Goal: Transaction & Acquisition: Book appointment/travel/reservation

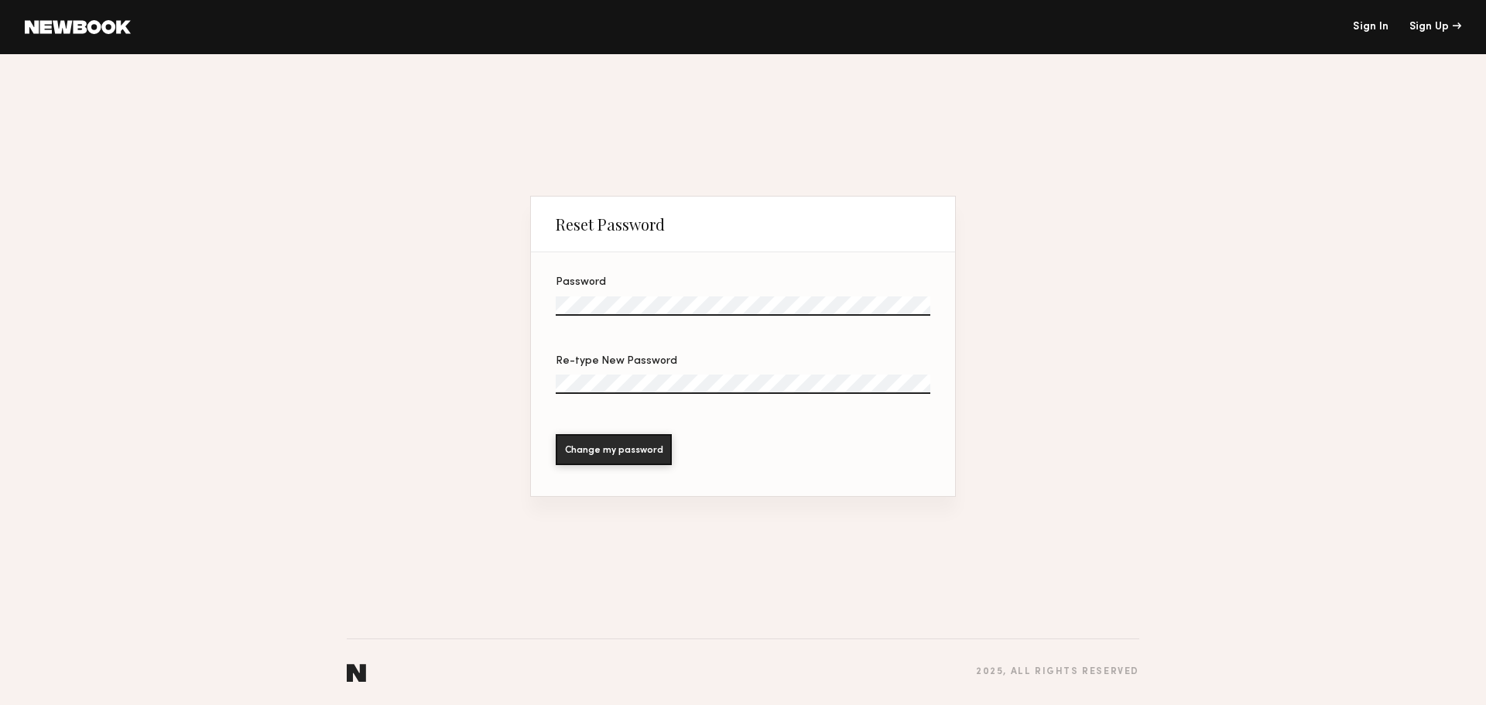
click at [592, 317] on label "Password" at bounding box center [743, 304] width 375 height 54
click at [394, 282] on div "Reset Password Password Re-type New Password Change my password 2025 , all righ…" at bounding box center [743, 379] width 1486 height 651
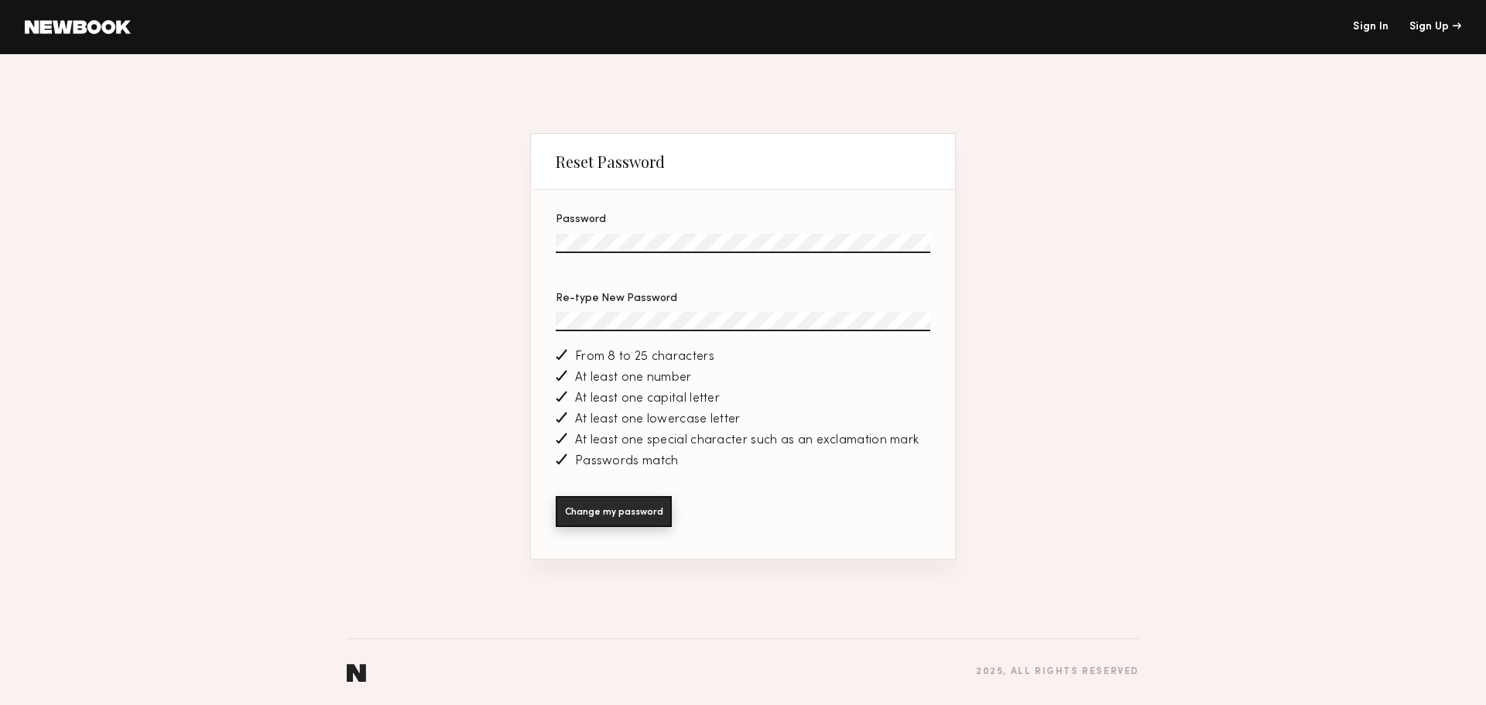
click at [611, 514] on button "Change my password" at bounding box center [614, 511] width 116 height 31
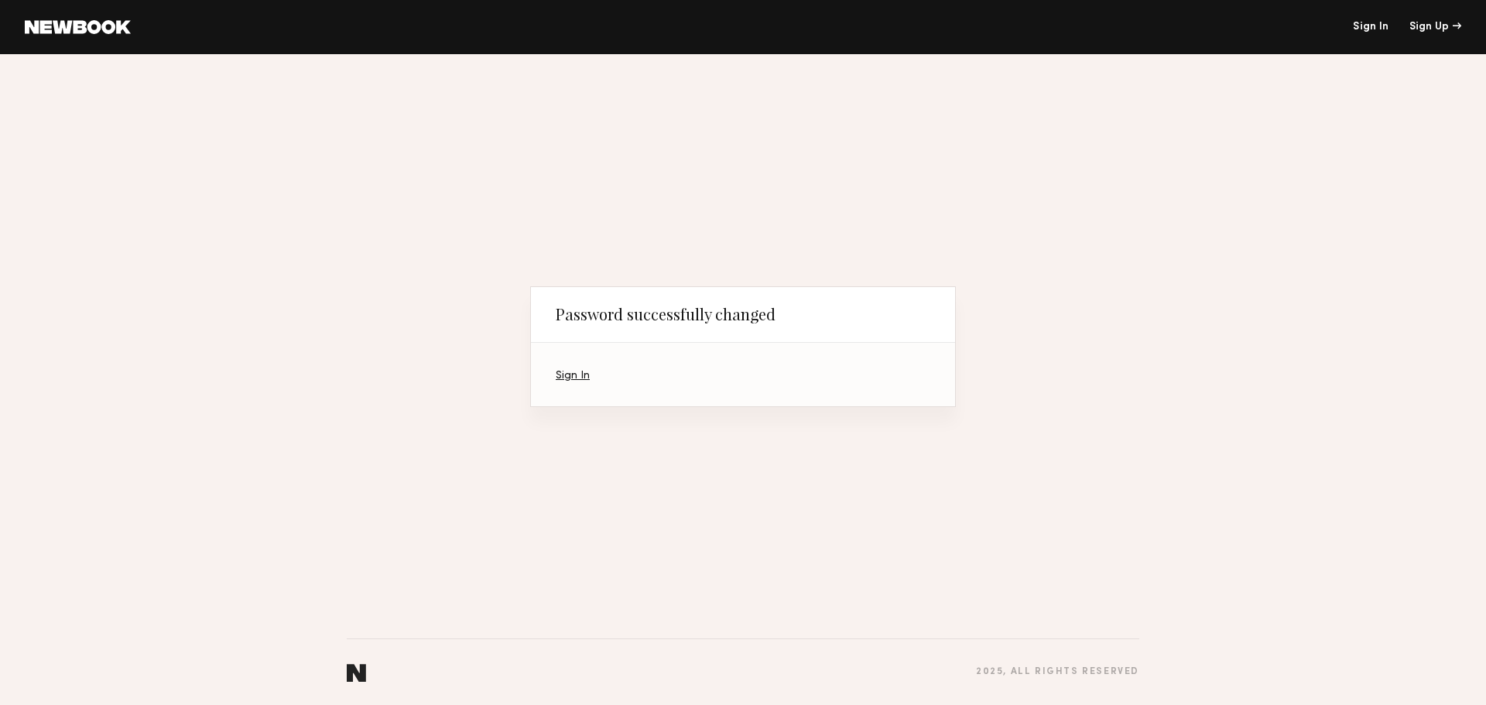
click at [577, 373] on link "Sign In" at bounding box center [573, 376] width 34 height 10
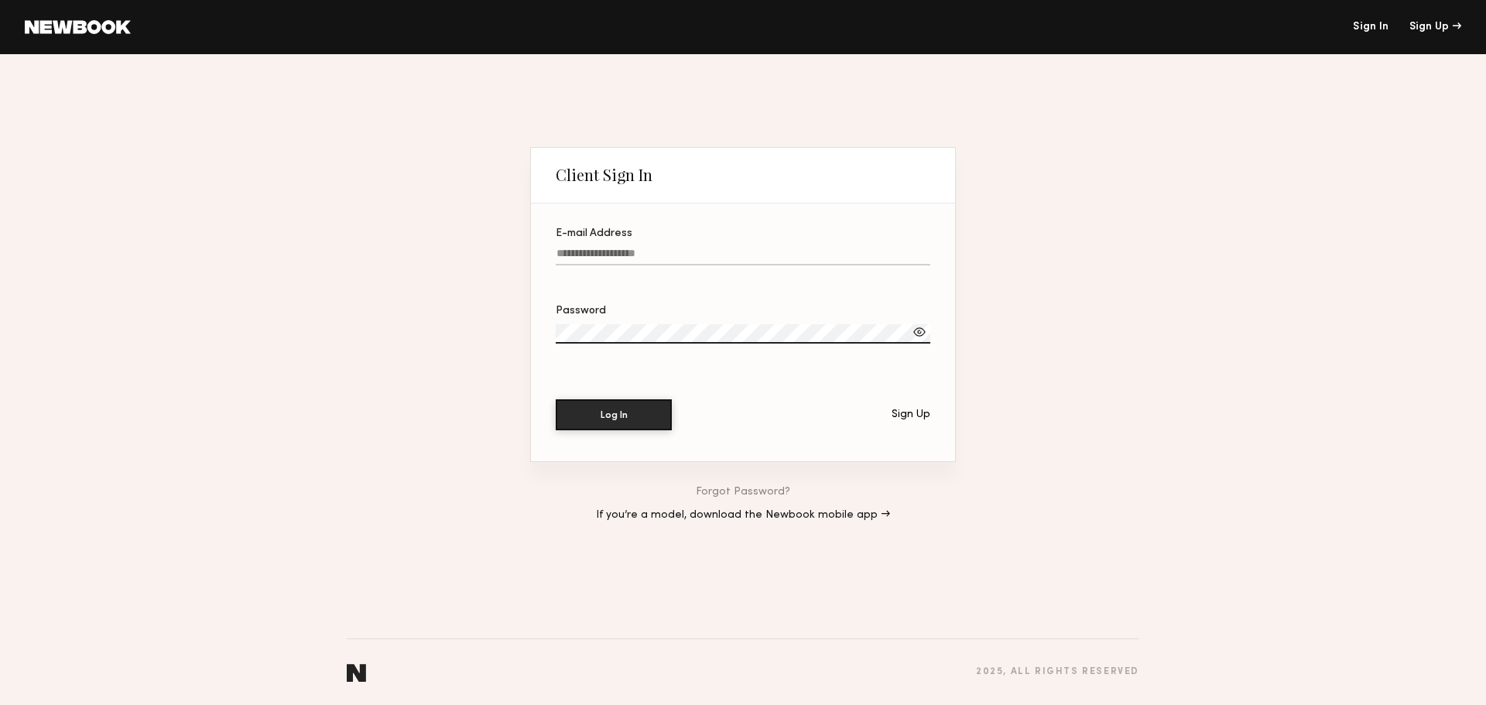
click at [594, 233] on div "E-mail Address" at bounding box center [743, 233] width 375 height 11
click at [594, 248] on input "E-mail Address" at bounding box center [743, 257] width 375 height 18
click at [588, 253] on input "E-mail Address" at bounding box center [743, 257] width 375 height 18
type input "**********"
click at [556, 399] on button "Log In" at bounding box center [614, 414] width 116 height 31
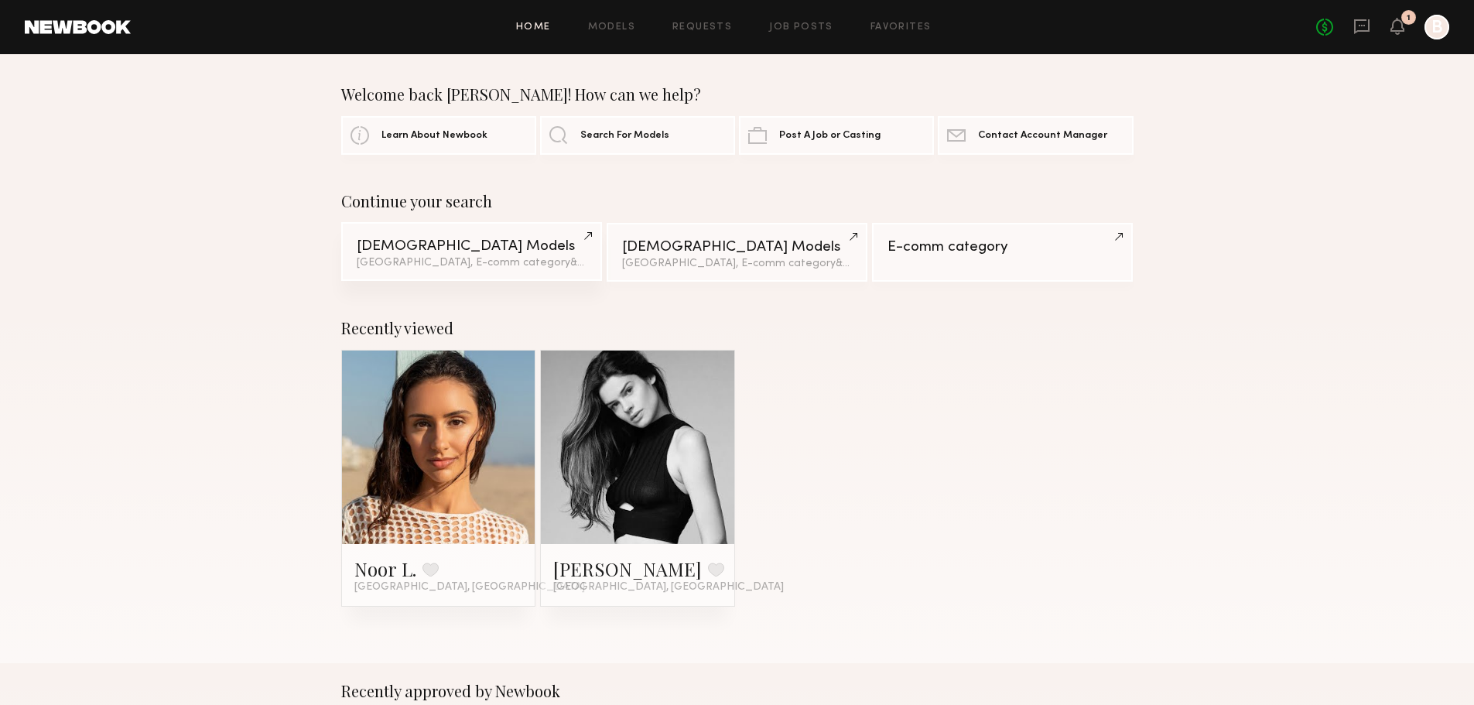
click at [450, 257] on link "Female Models Los Angeles, E-comm category & 2 other filter s + 2" at bounding box center [471, 251] width 261 height 59
click at [585, 447] on div at bounding box center [637, 447] width 193 height 193
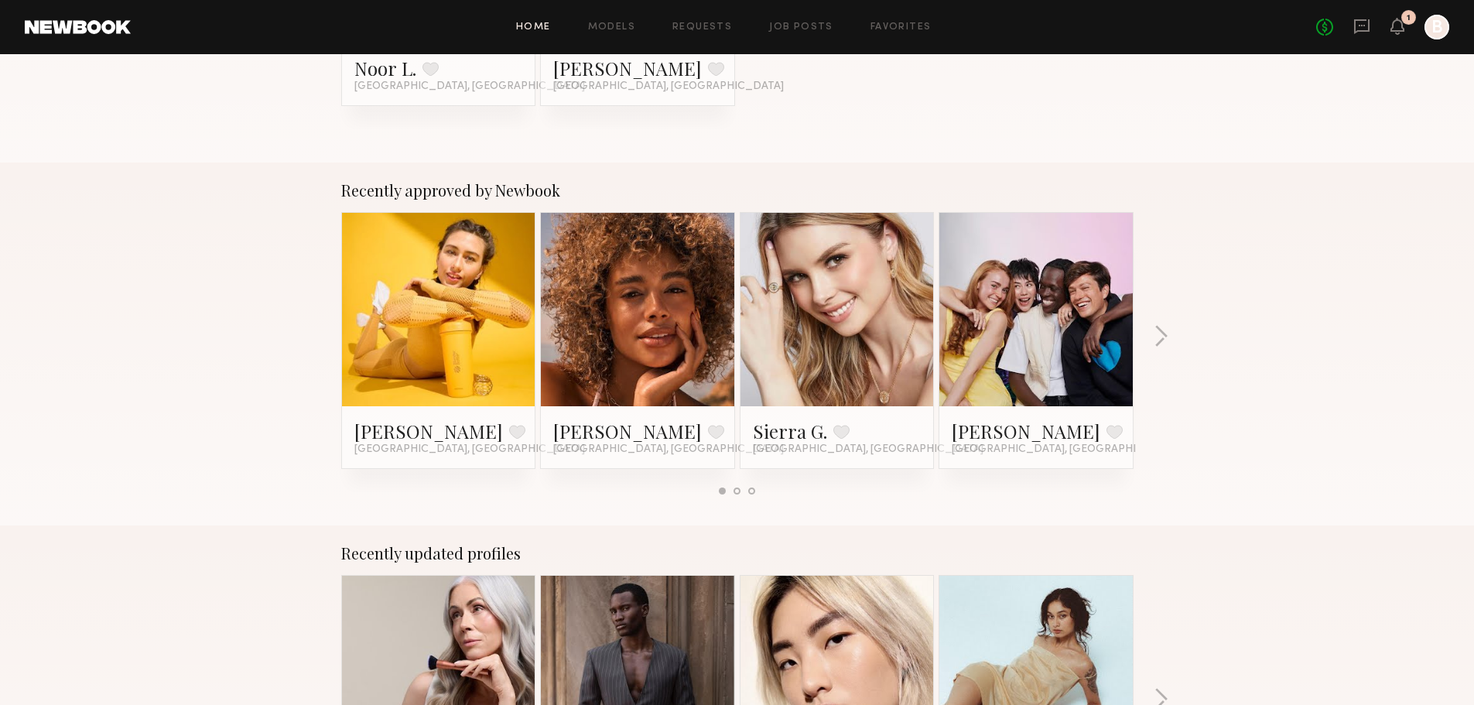
scroll to position [114, 0]
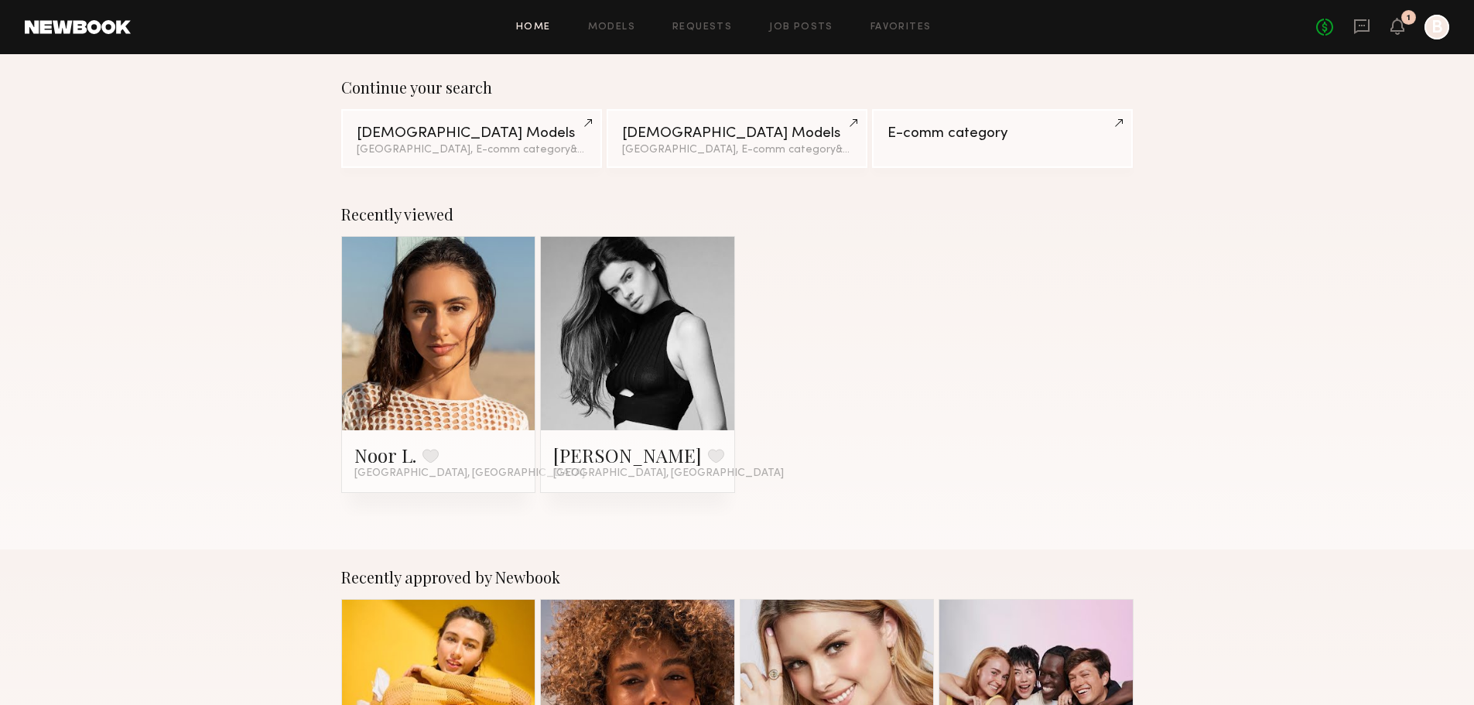
click at [666, 411] on link at bounding box center [638, 333] width 94 height 193
click at [749, 140] on div "[DEMOGRAPHIC_DATA] Models" at bounding box center [737, 132] width 230 height 15
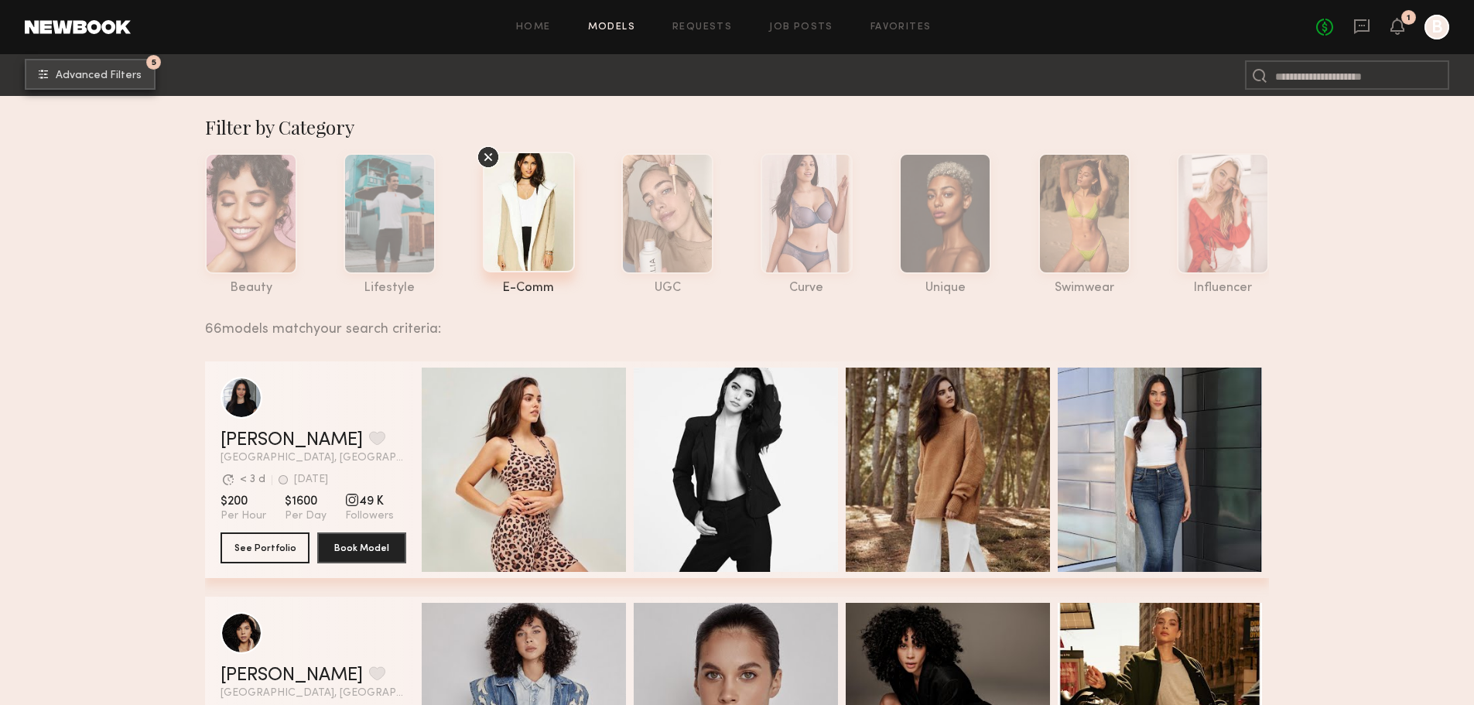
click at [85, 83] on button "5 Advanced Filters" at bounding box center [90, 74] width 131 height 31
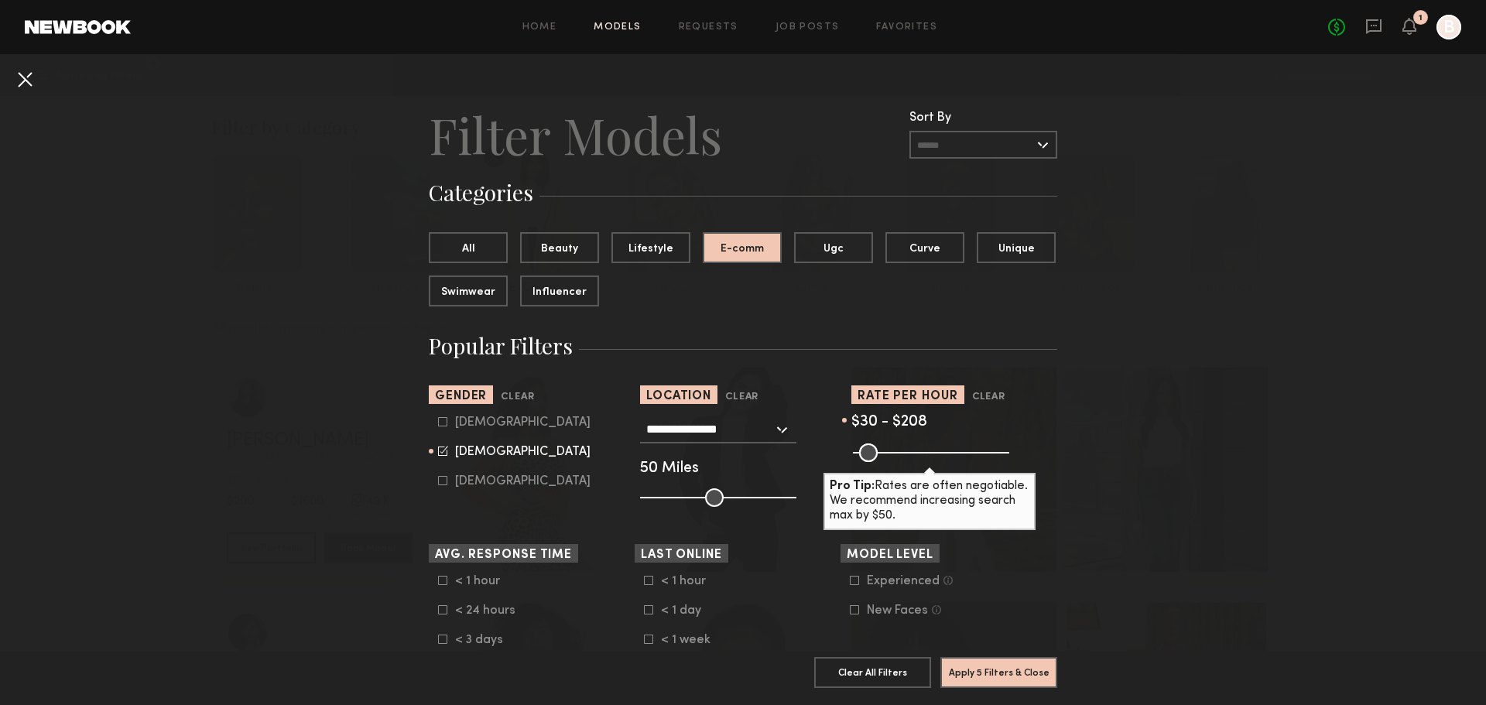
click at [18, 76] on button at bounding box center [24, 79] width 25 height 25
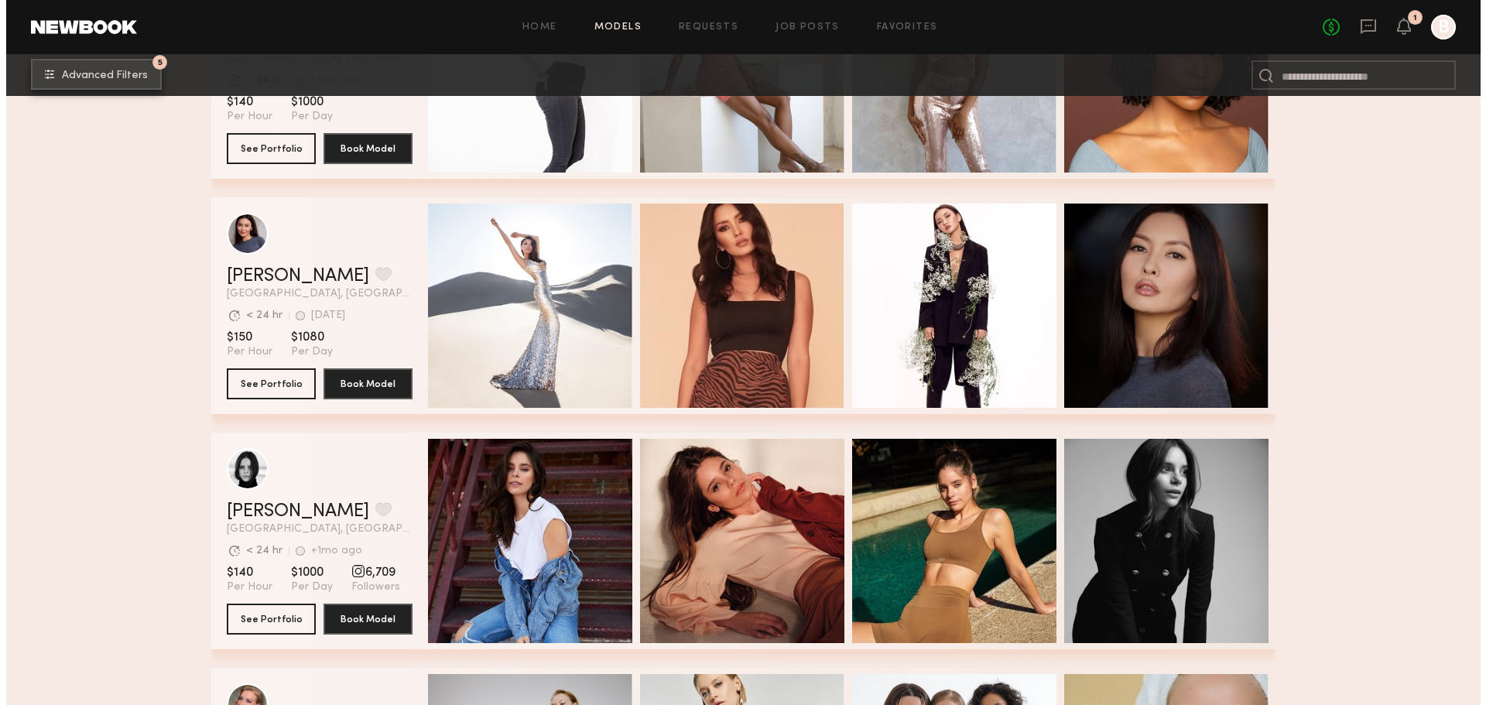
scroll to position [5727, 0]
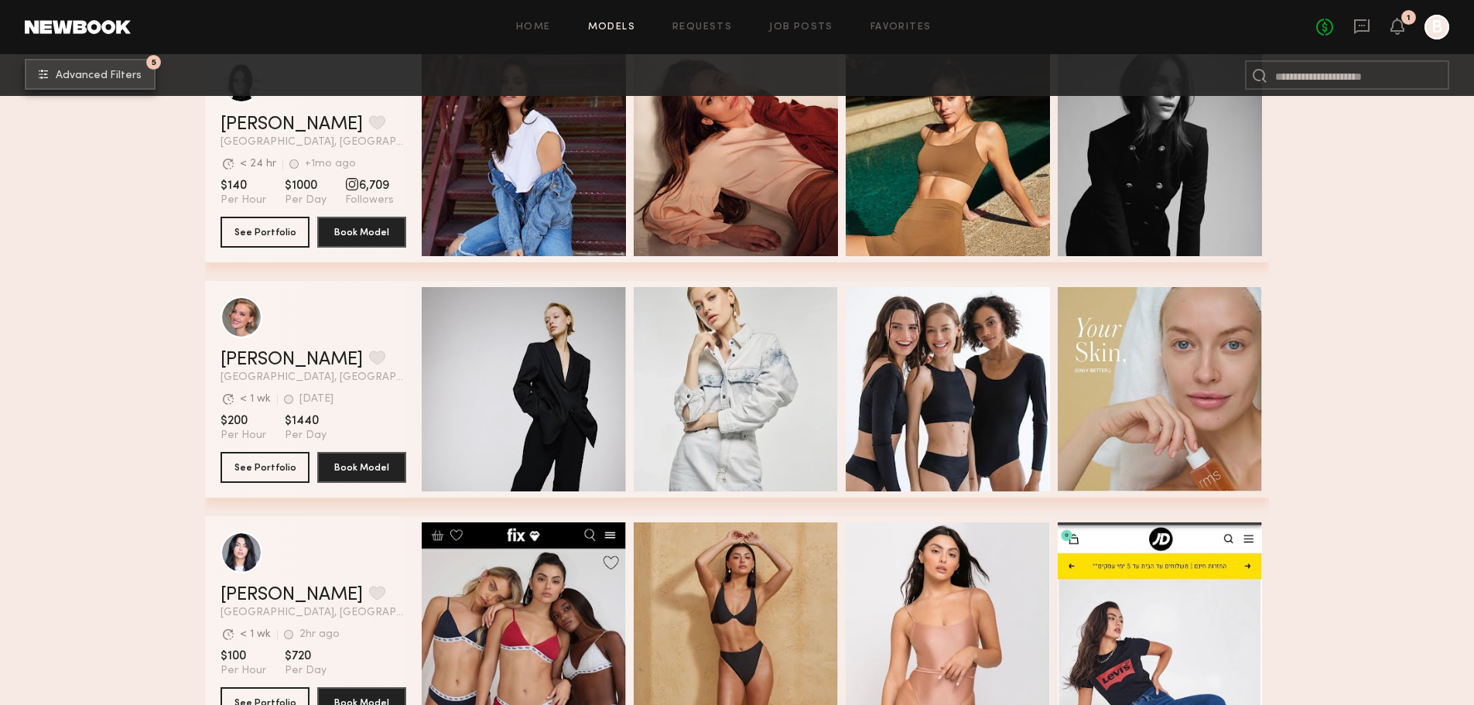
click at [53, 76] on button "5 Advanced Filters" at bounding box center [90, 74] width 131 height 31
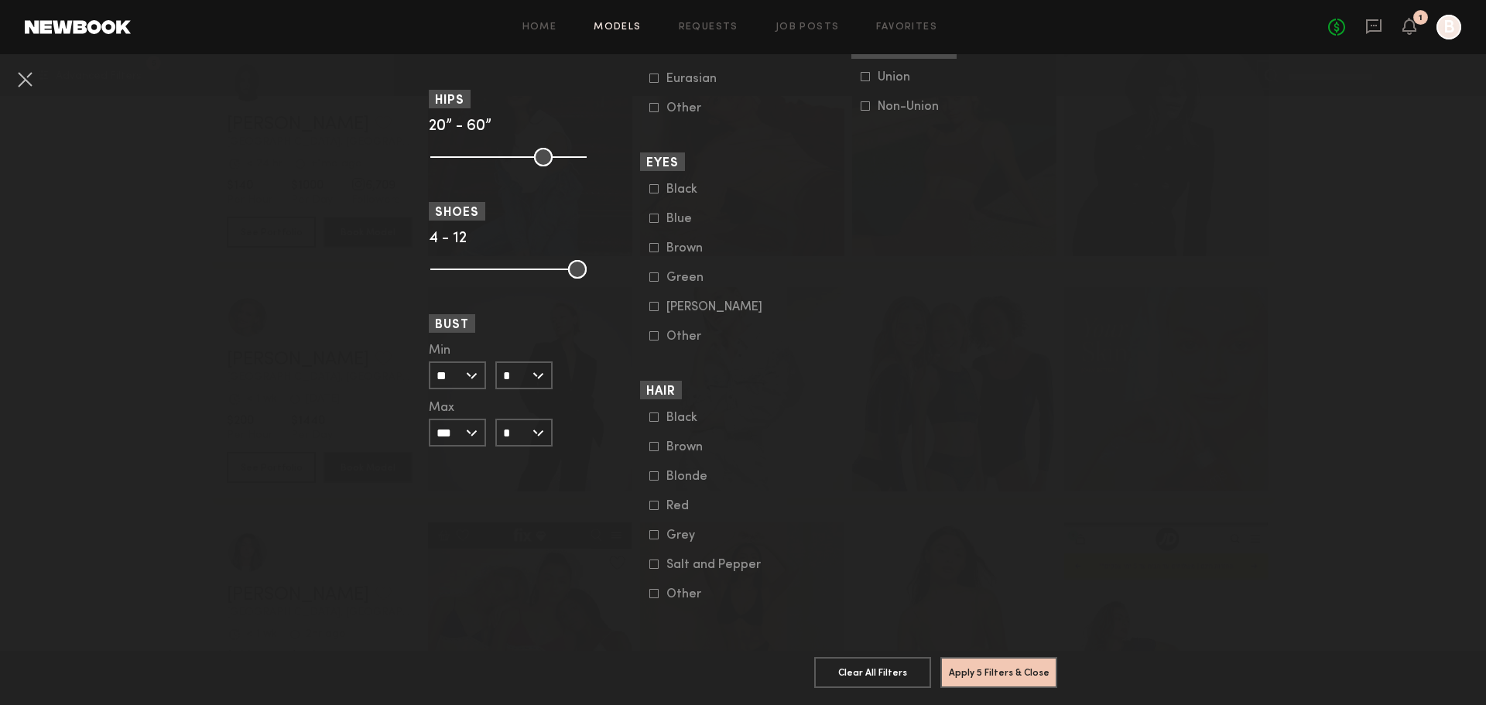
scroll to position [1058, 0]
click at [650, 472] on icon at bounding box center [654, 476] width 9 height 9
click at [926, 651] on section "Apply 6 Filters & Close Clear All Filters Apply 6 Filters & Close" at bounding box center [743, 678] width 628 height 54
click at [968, 657] on button "Apply 6 Filters & Close" at bounding box center [998, 671] width 117 height 31
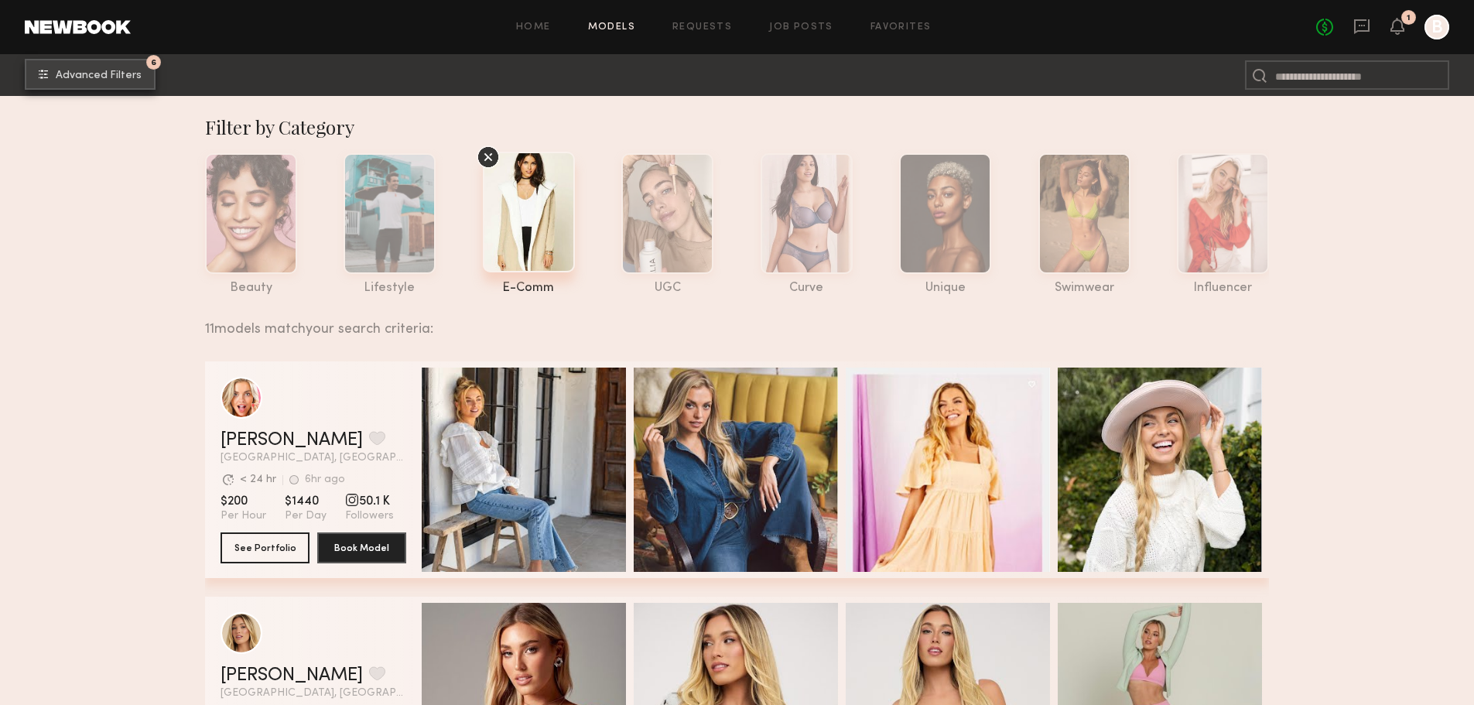
click at [93, 75] on span "Advanced Filters" at bounding box center [99, 75] width 86 height 11
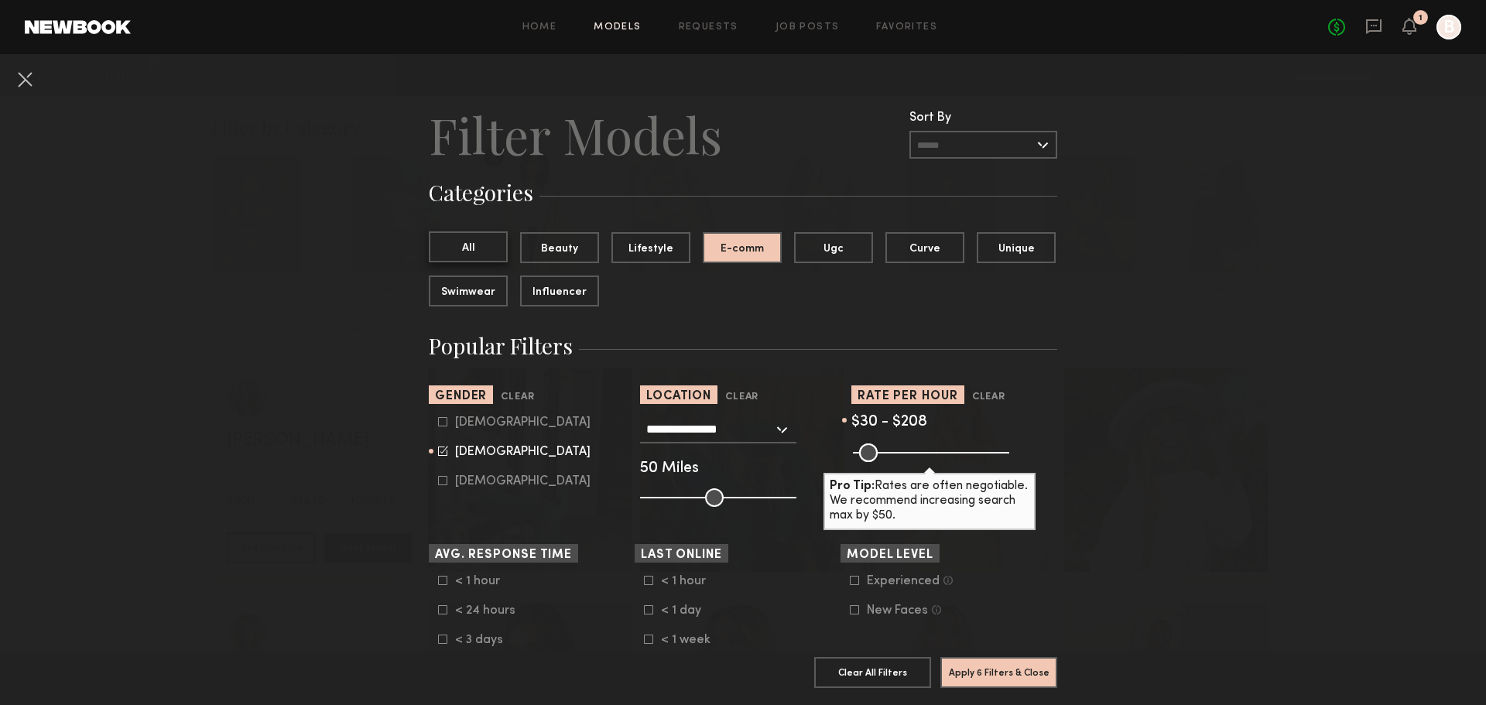
click at [469, 252] on button "All" at bounding box center [468, 246] width 79 height 31
drag, startPoint x: 905, startPoint y: 451, endPoint x: 920, endPoint y: 452, distance: 14.7
type input "***"
click at [920, 452] on input "range" at bounding box center [931, 452] width 156 height 19
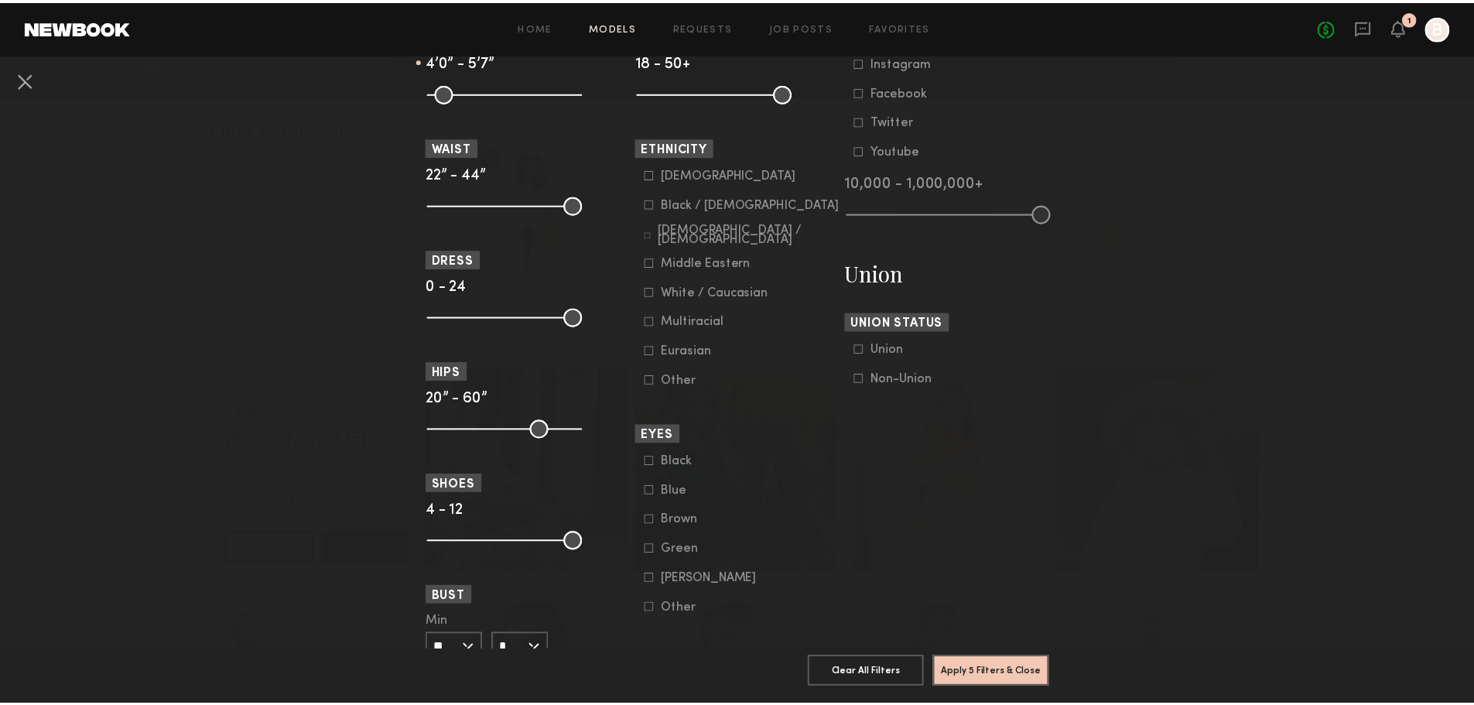
scroll to position [1058, 0]
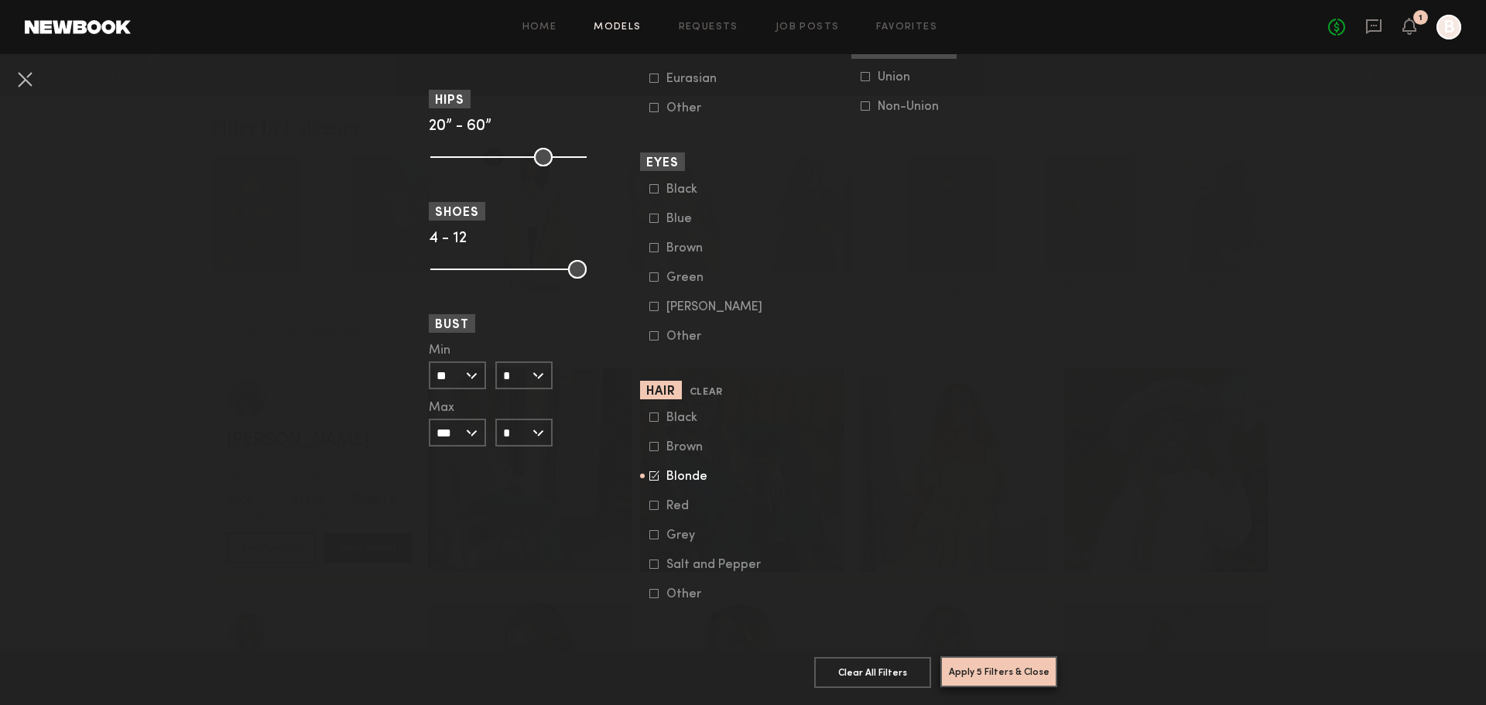
click at [978, 666] on button "Apply 5 Filters & Close" at bounding box center [998, 671] width 117 height 31
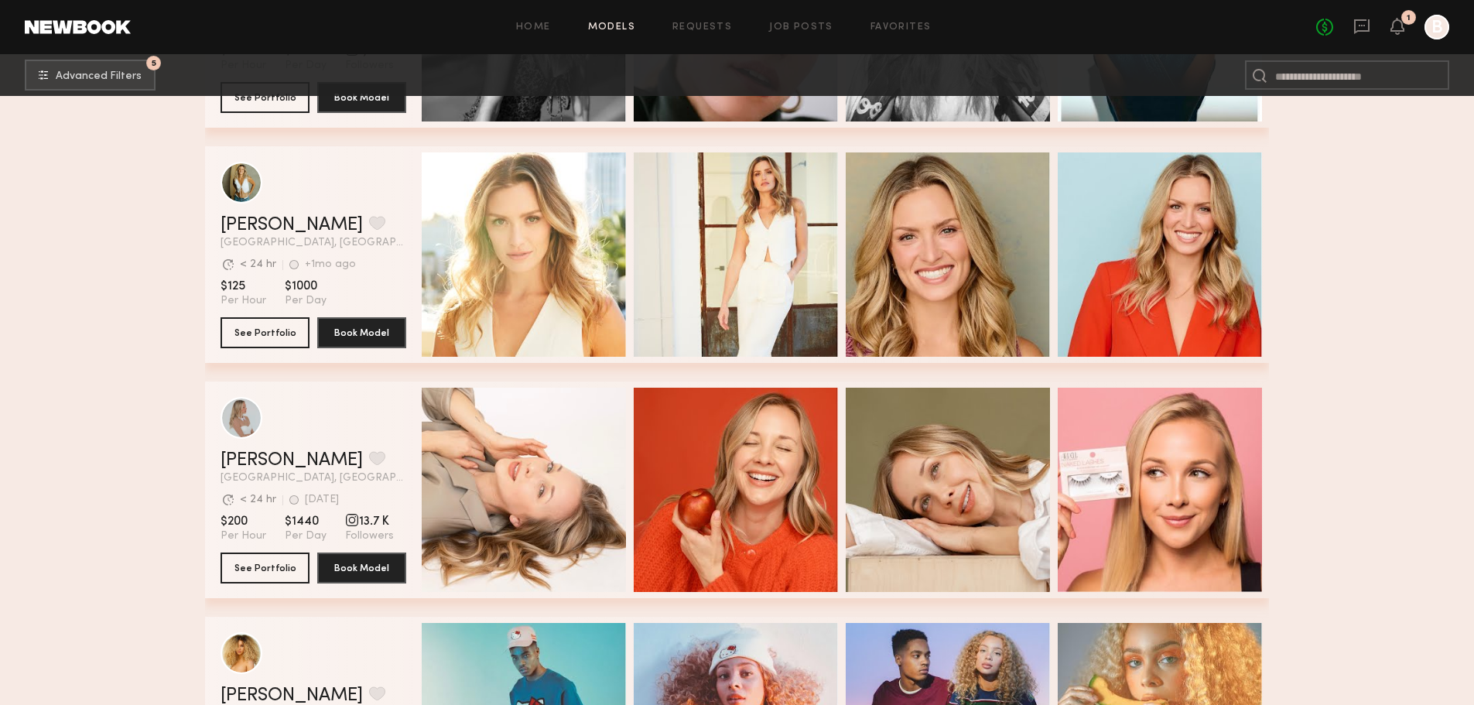
scroll to position [2709, 0]
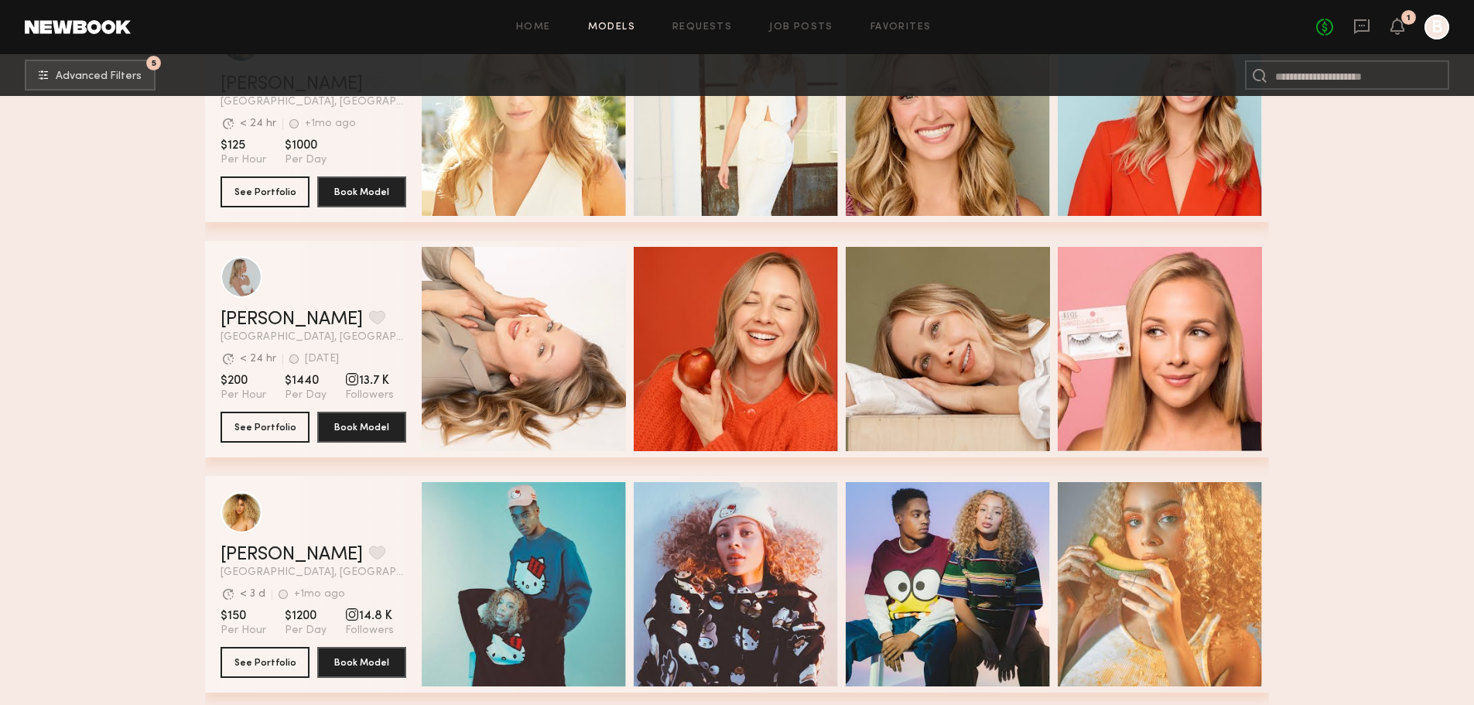
click at [345, 386] on div "grid" at bounding box center [352, 379] width 14 height 14
click at [365, 388] on span "13.7 K" at bounding box center [369, 380] width 49 height 15
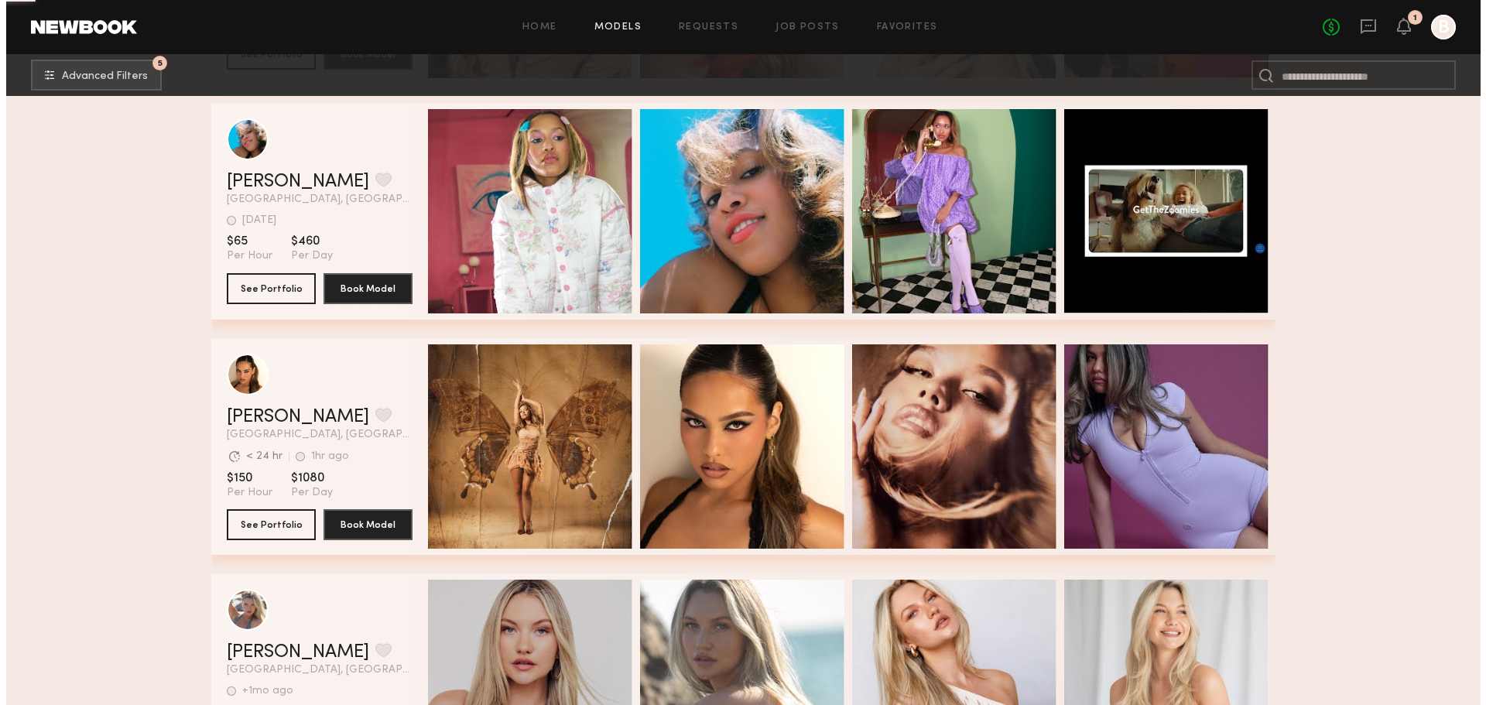
scroll to position [18937, 0]
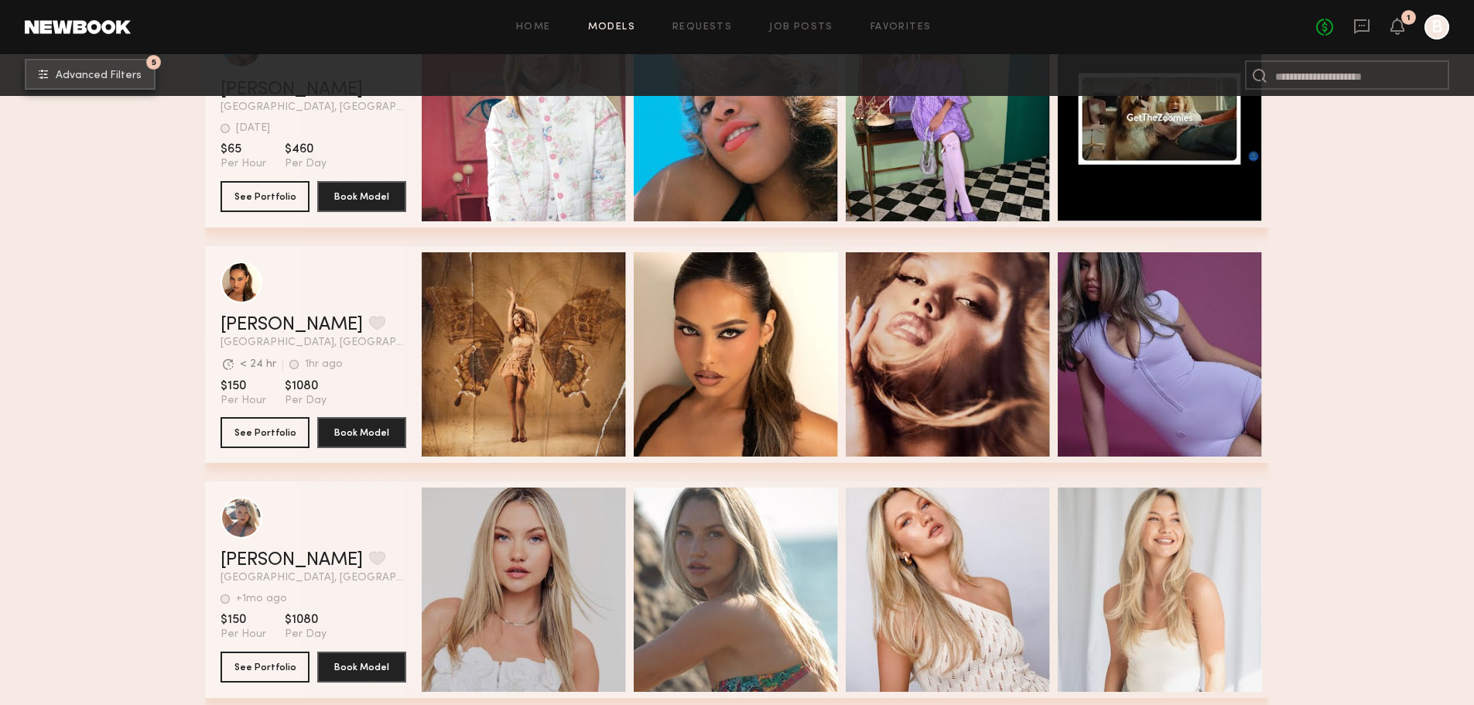
click at [93, 79] on span "Advanced Filters" at bounding box center [99, 75] width 86 height 11
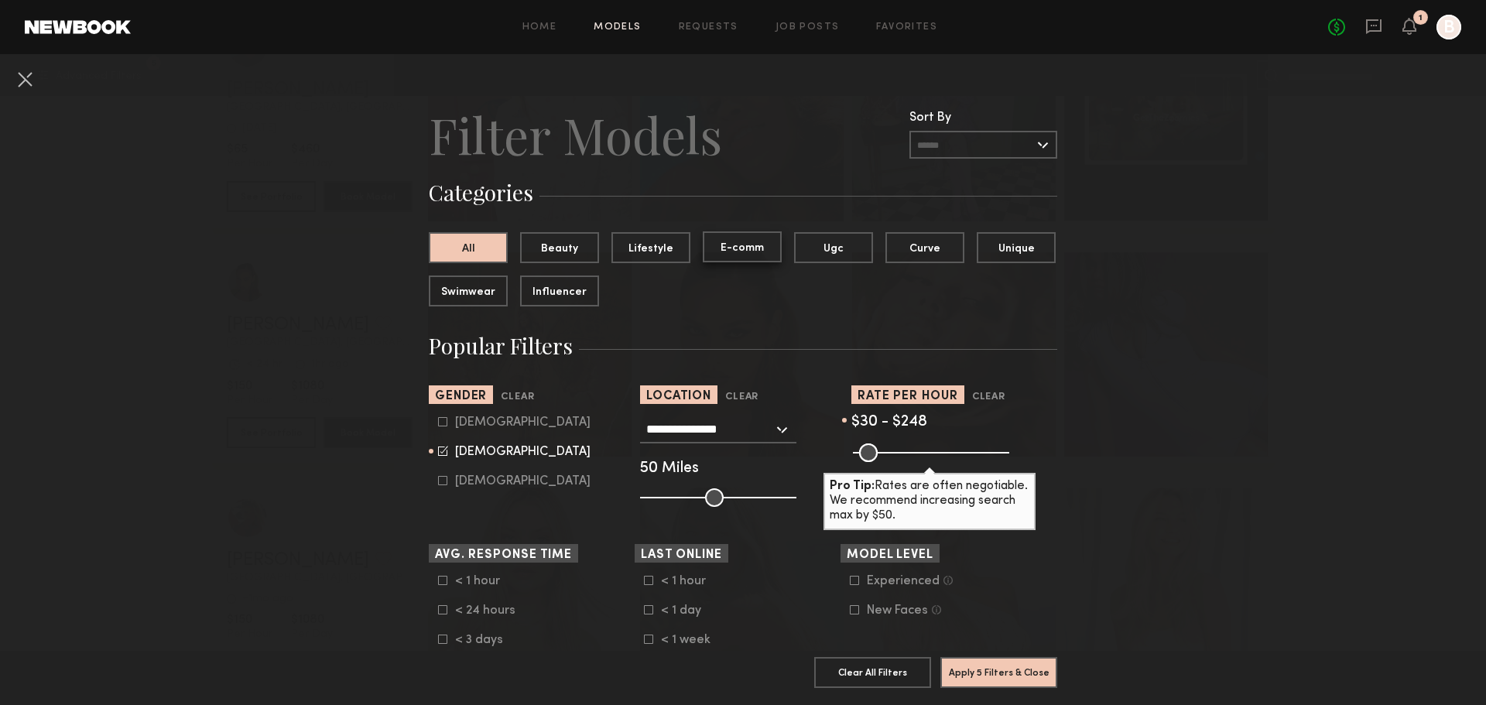
click at [738, 255] on button "E-comm" at bounding box center [742, 246] width 79 height 31
click at [1033, 661] on button "Apply 6 Filters & Close" at bounding box center [998, 671] width 117 height 31
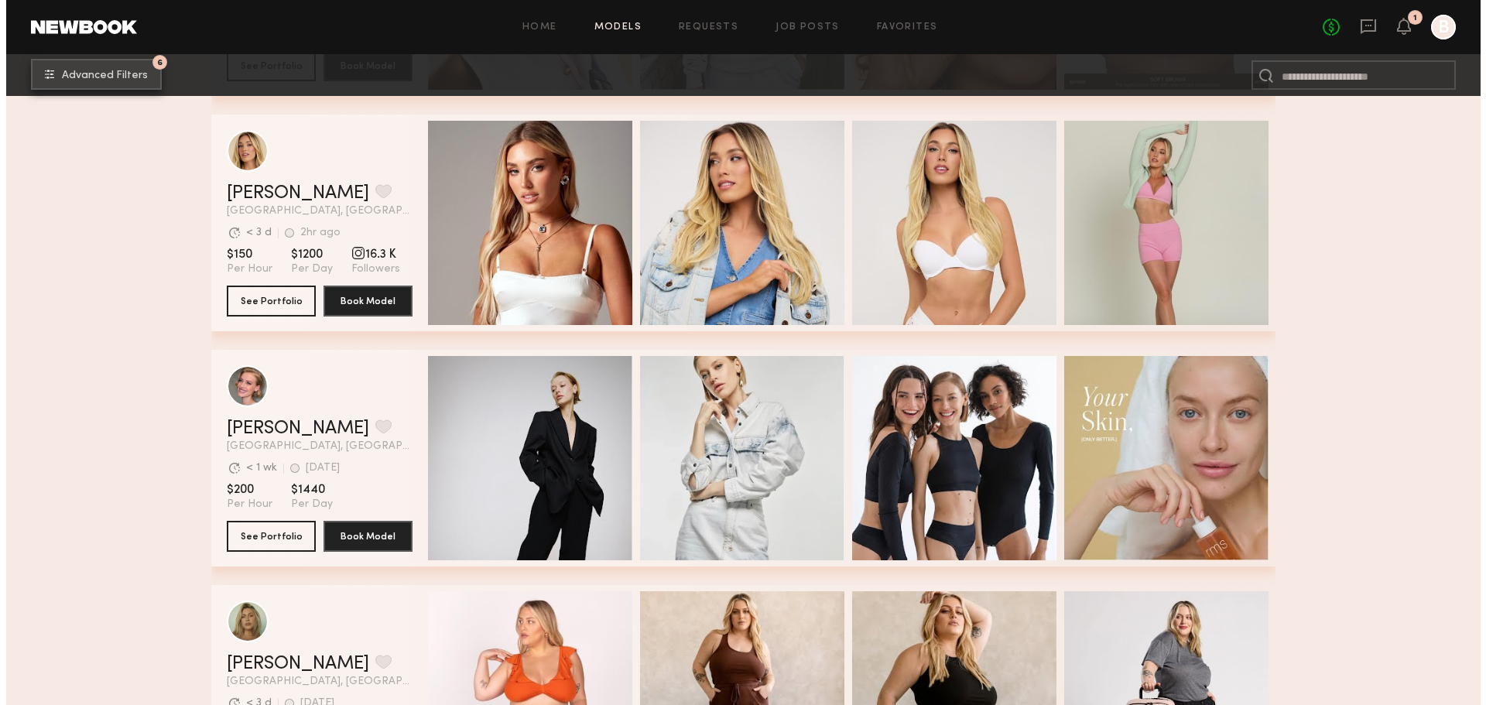
scroll to position [330, 0]
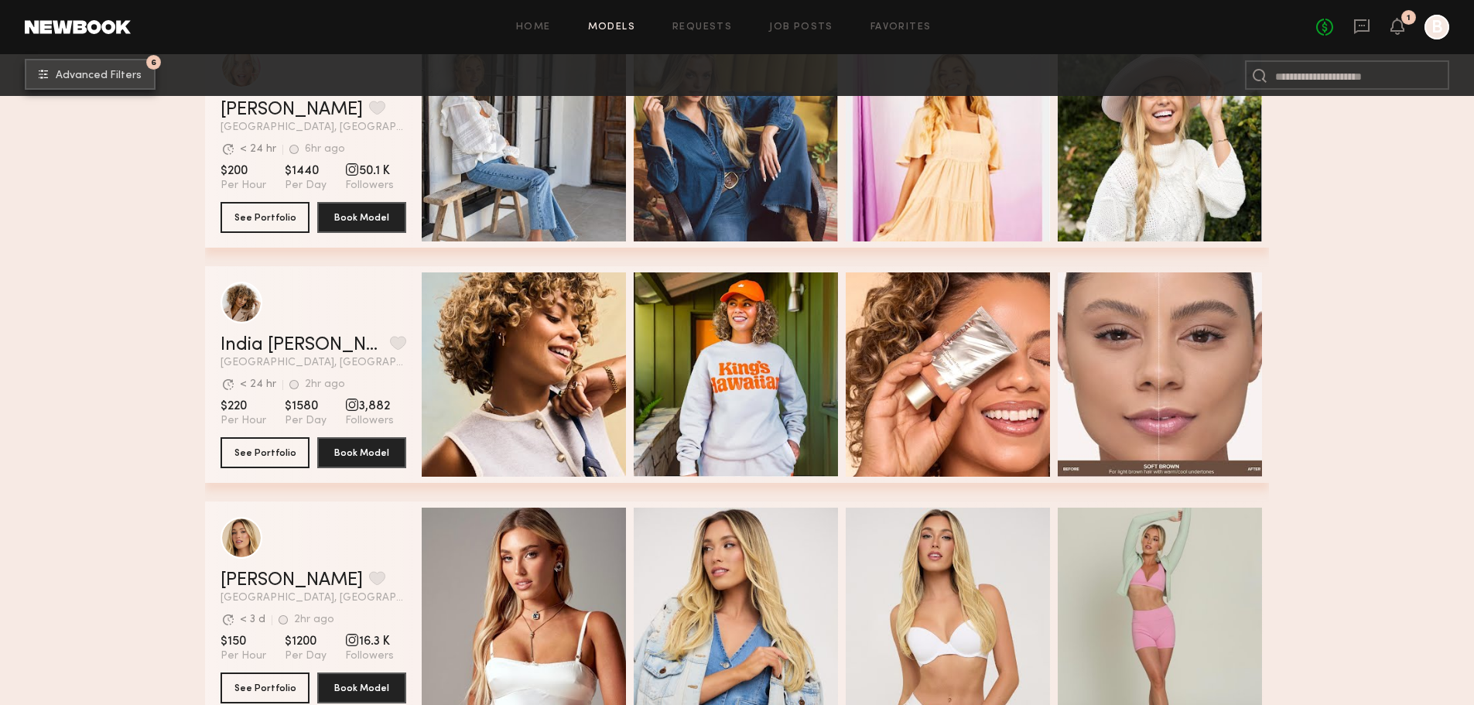
click at [117, 83] on button "6 Advanced Filters" at bounding box center [90, 74] width 131 height 31
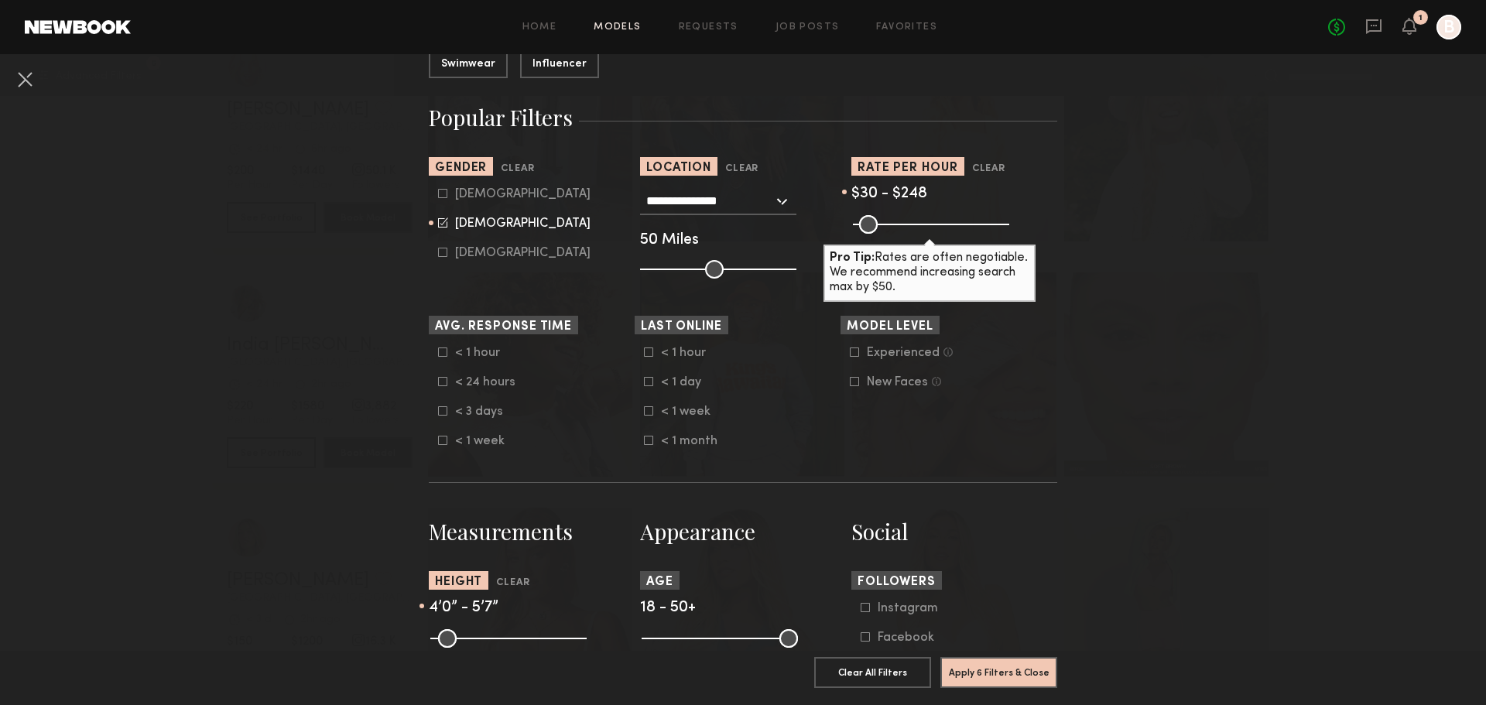
scroll to position [232, 0]
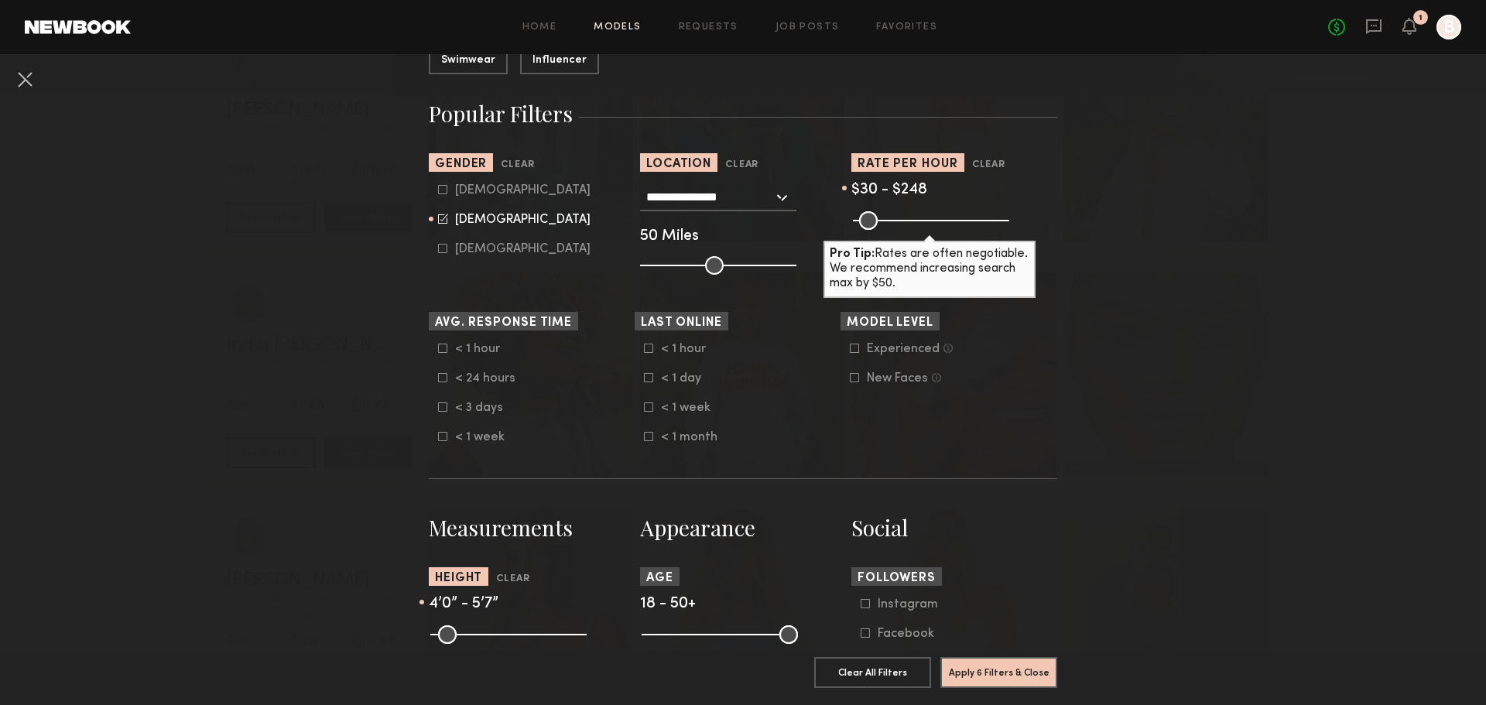
click at [439, 377] on icon at bounding box center [443, 378] width 9 height 9
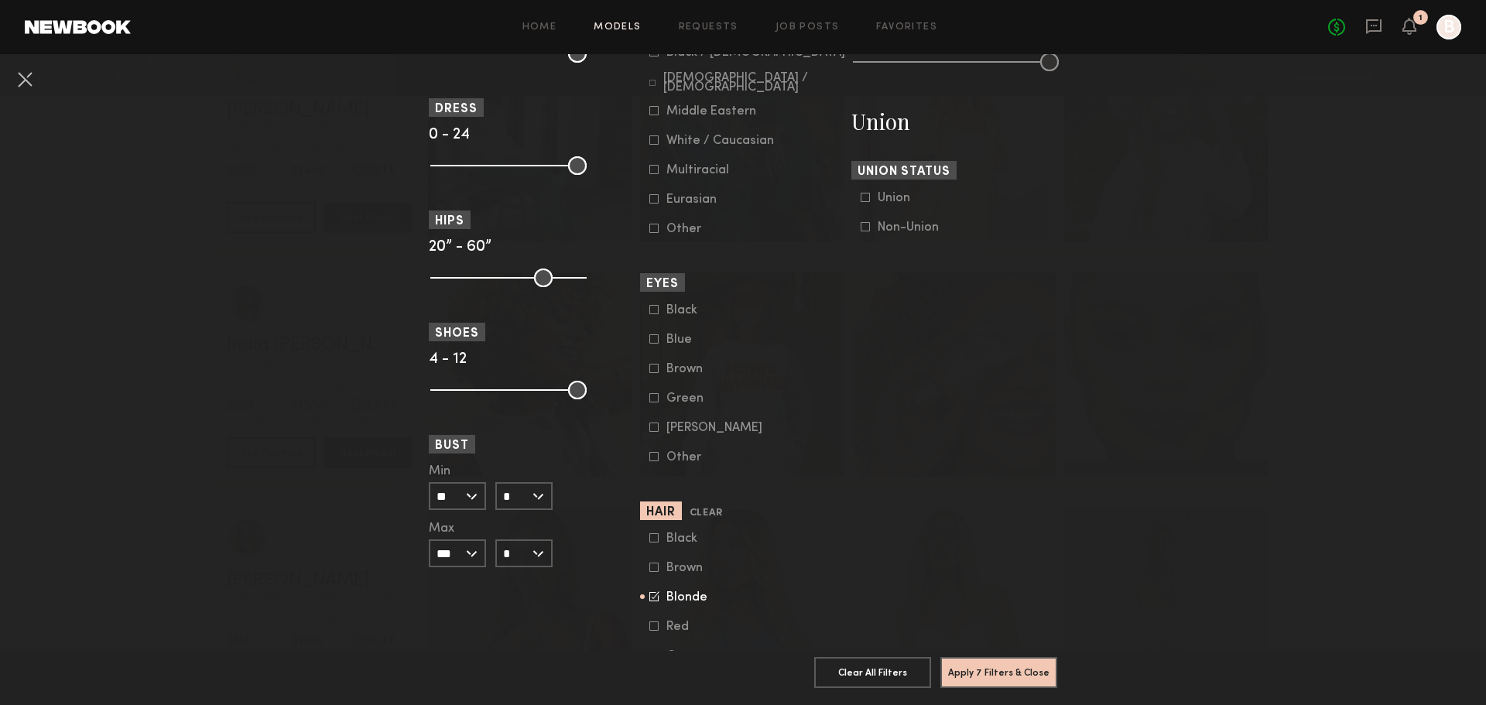
scroll to position [929, 0]
click at [1015, 659] on button "Apply 7 Filters & Close" at bounding box center [998, 671] width 117 height 31
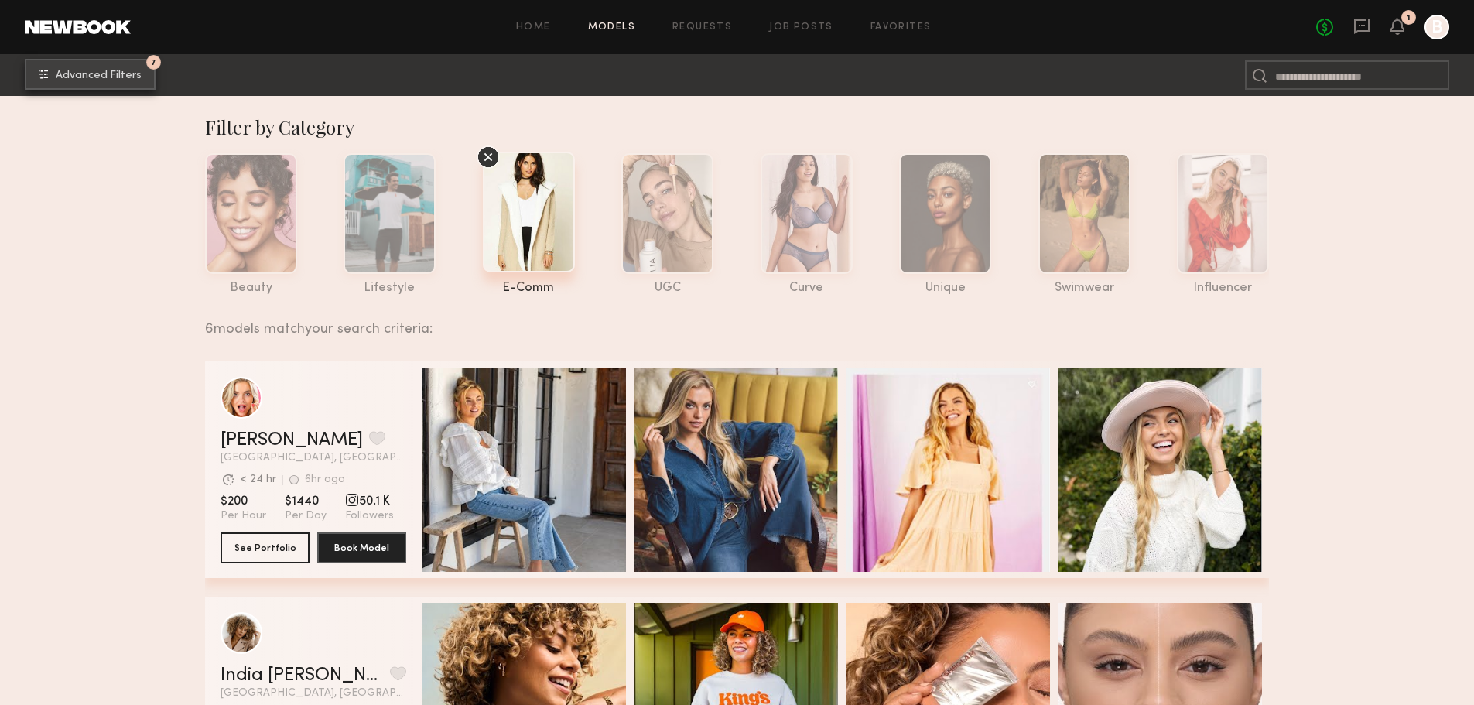
click at [74, 74] on span "Advanced Filters" at bounding box center [99, 75] width 86 height 11
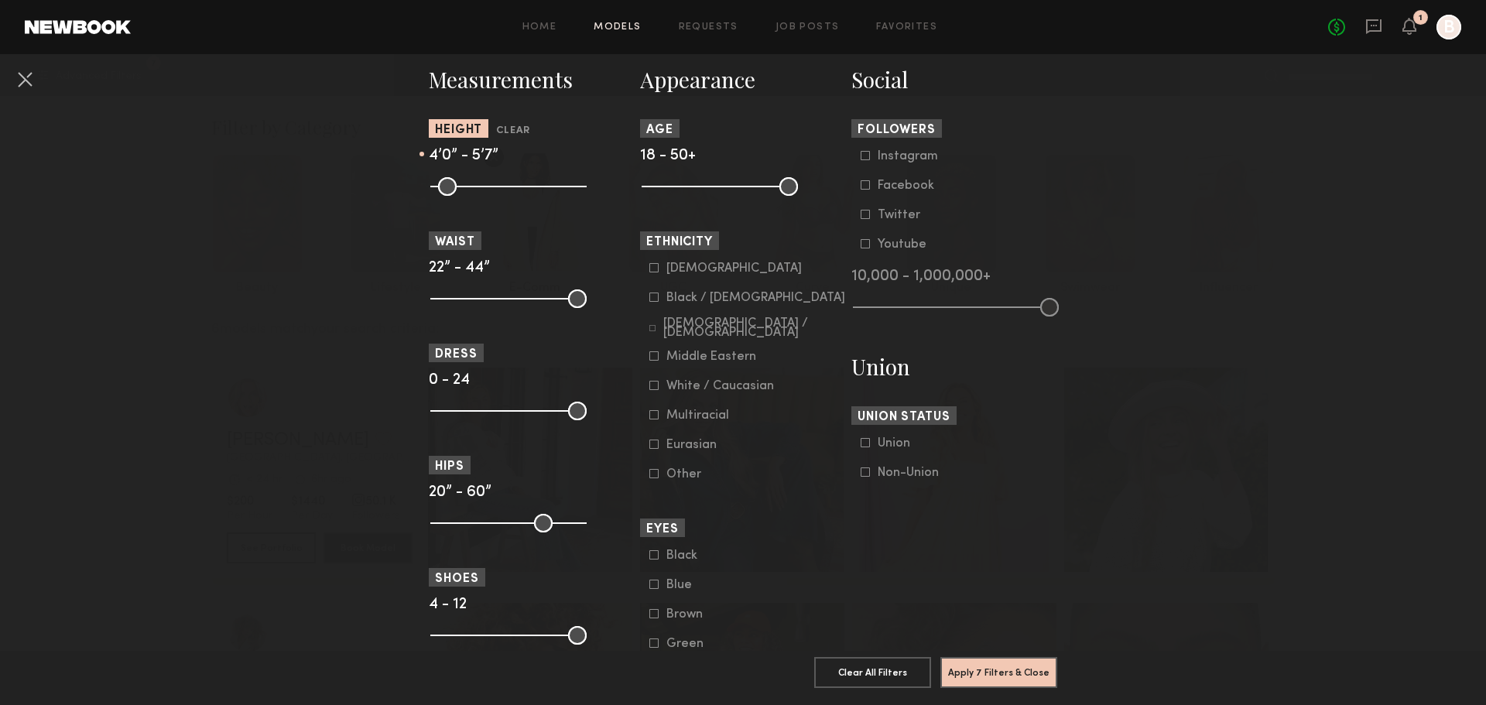
scroll to position [851, 0]
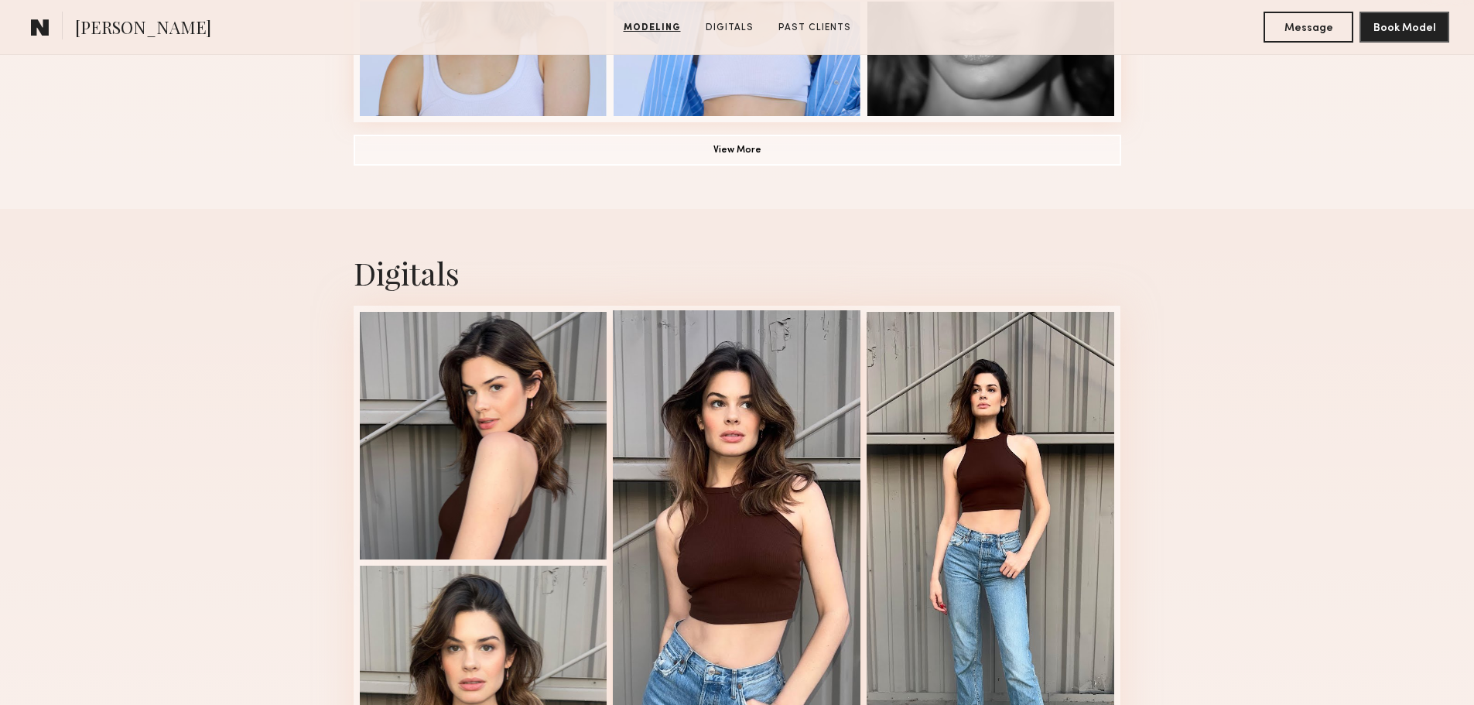
scroll to position [1393, 0]
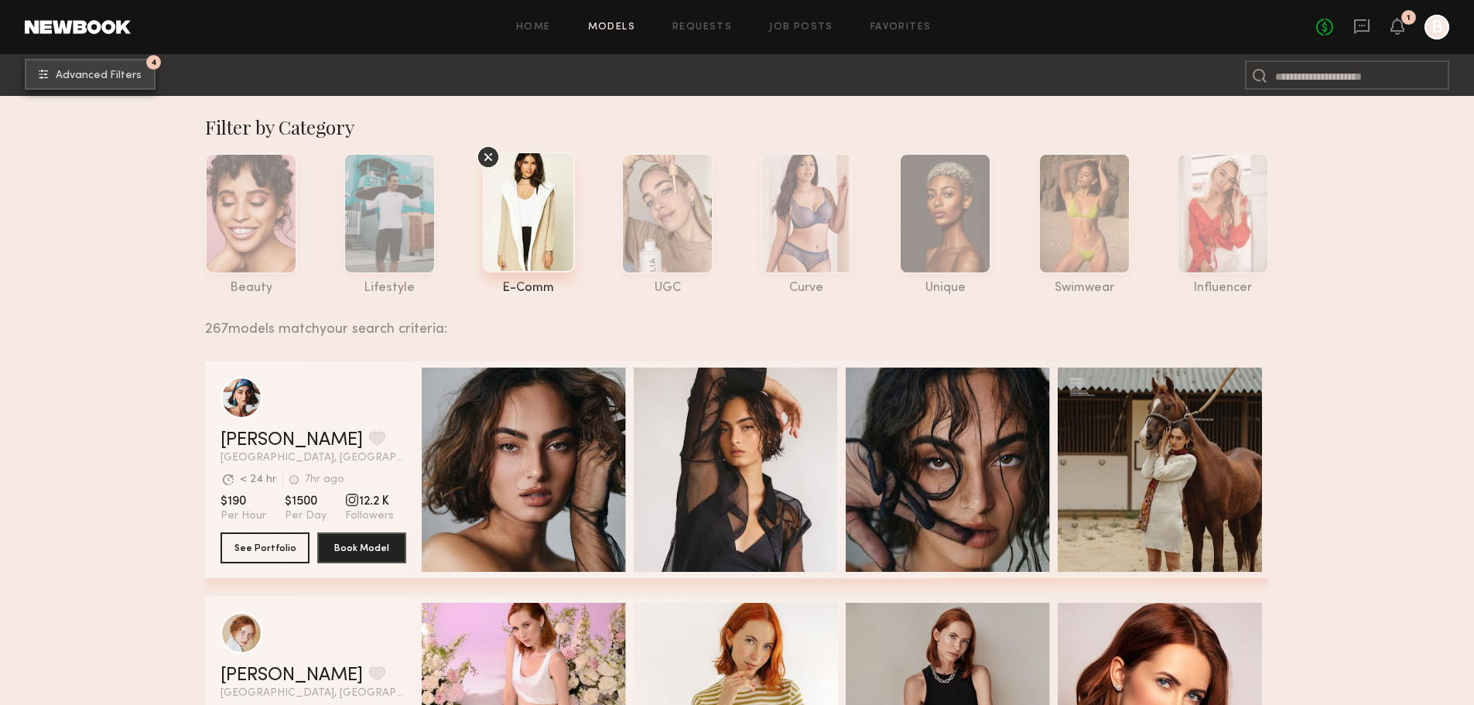
click at [108, 67] on button "4 Advanced Filters" at bounding box center [90, 74] width 131 height 31
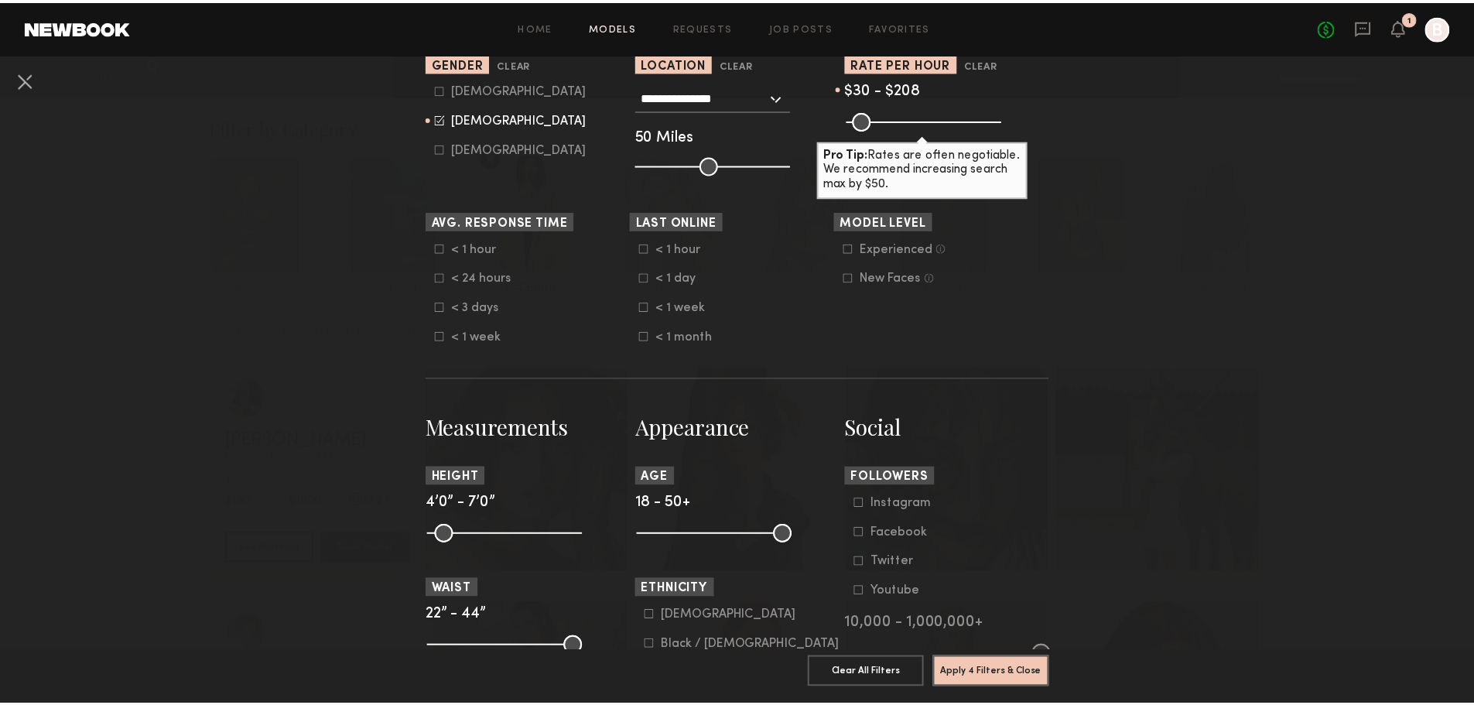
scroll to position [387, 0]
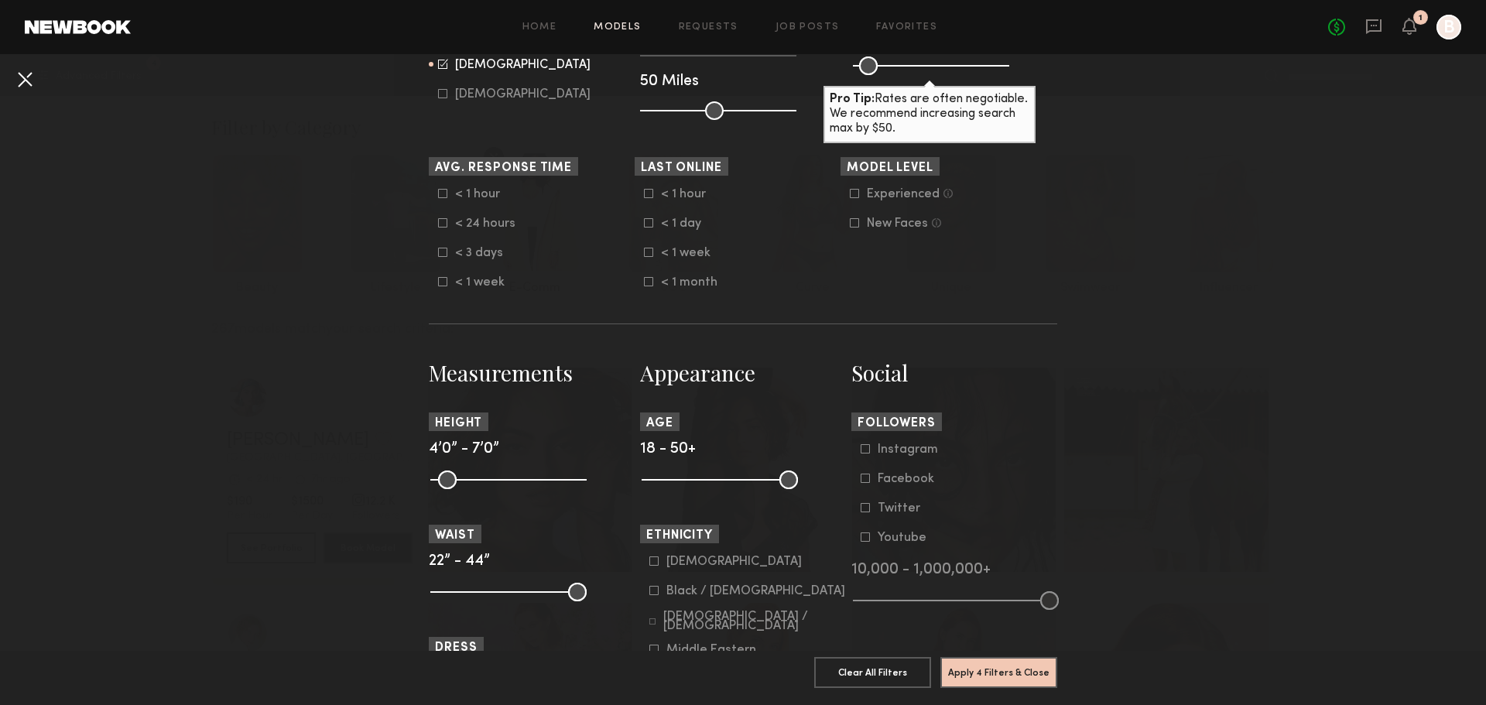
click at [22, 76] on button at bounding box center [24, 79] width 25 height 25
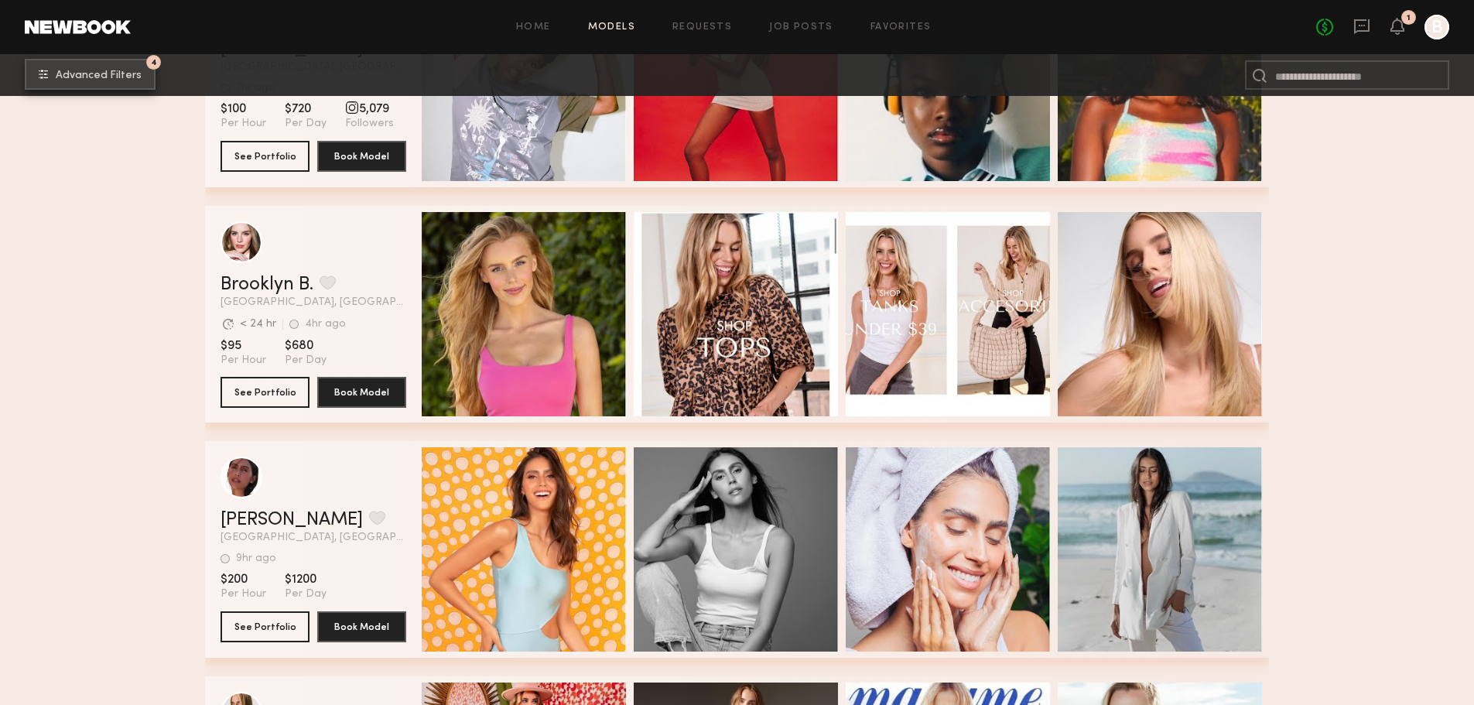
scroll to position [4024, 0]
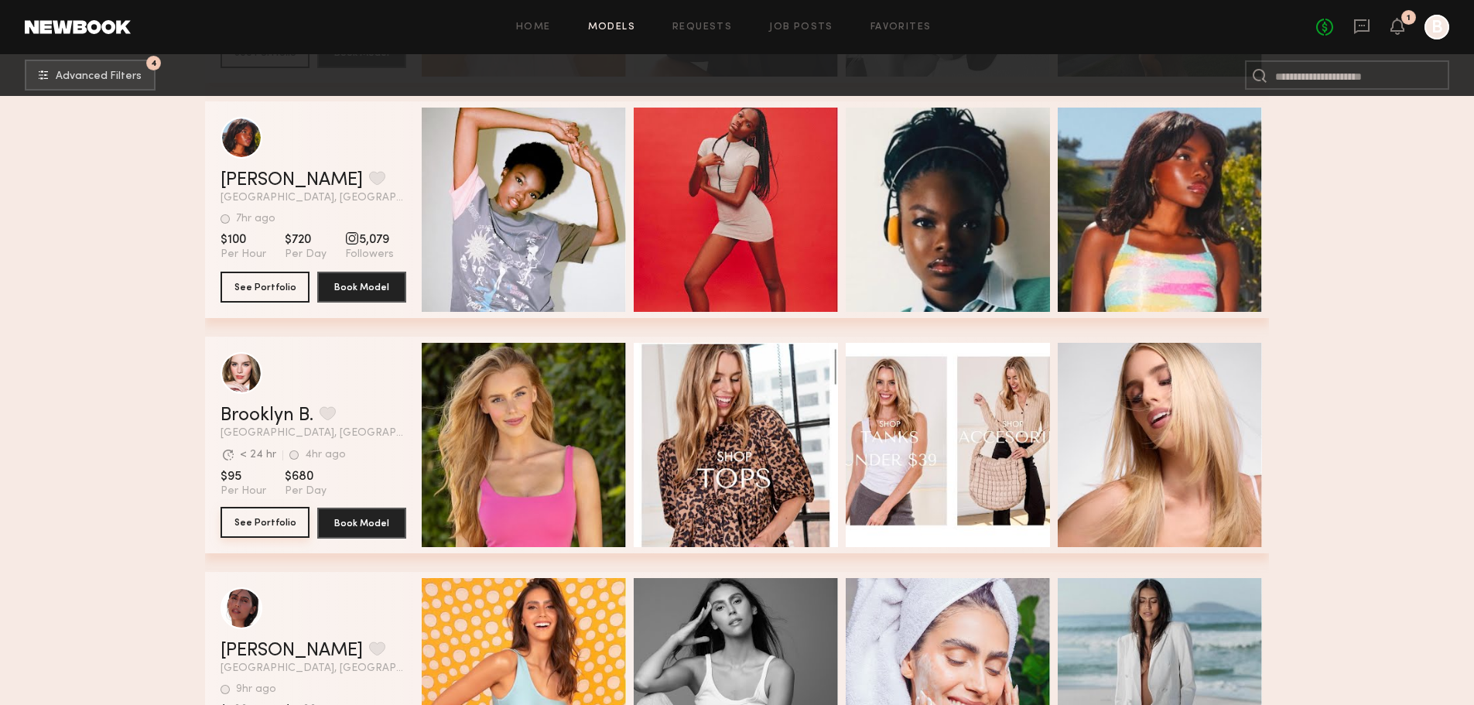
click at [262, 526] on button "See Portfolio" at bounding box center [265, 522] width 89 height 31
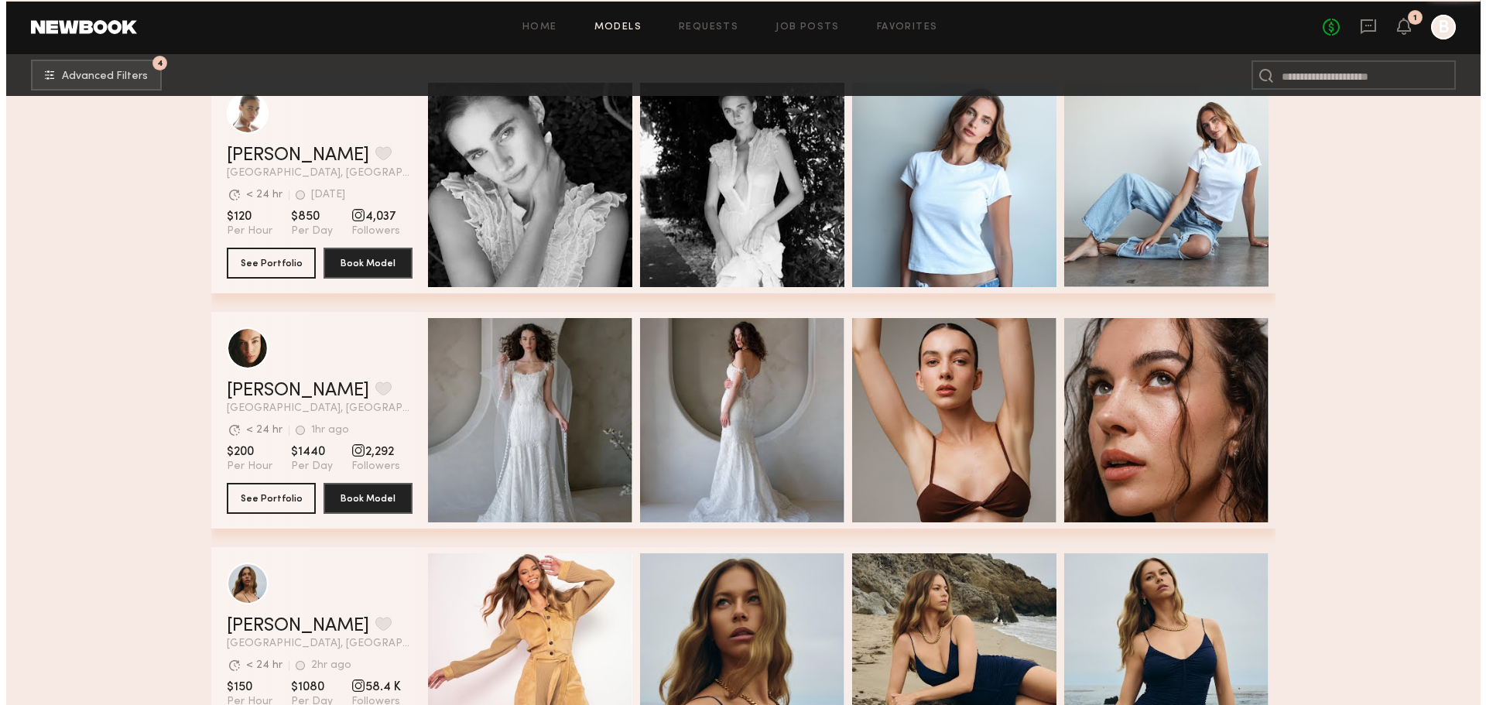
scroll to position [8591, 0]
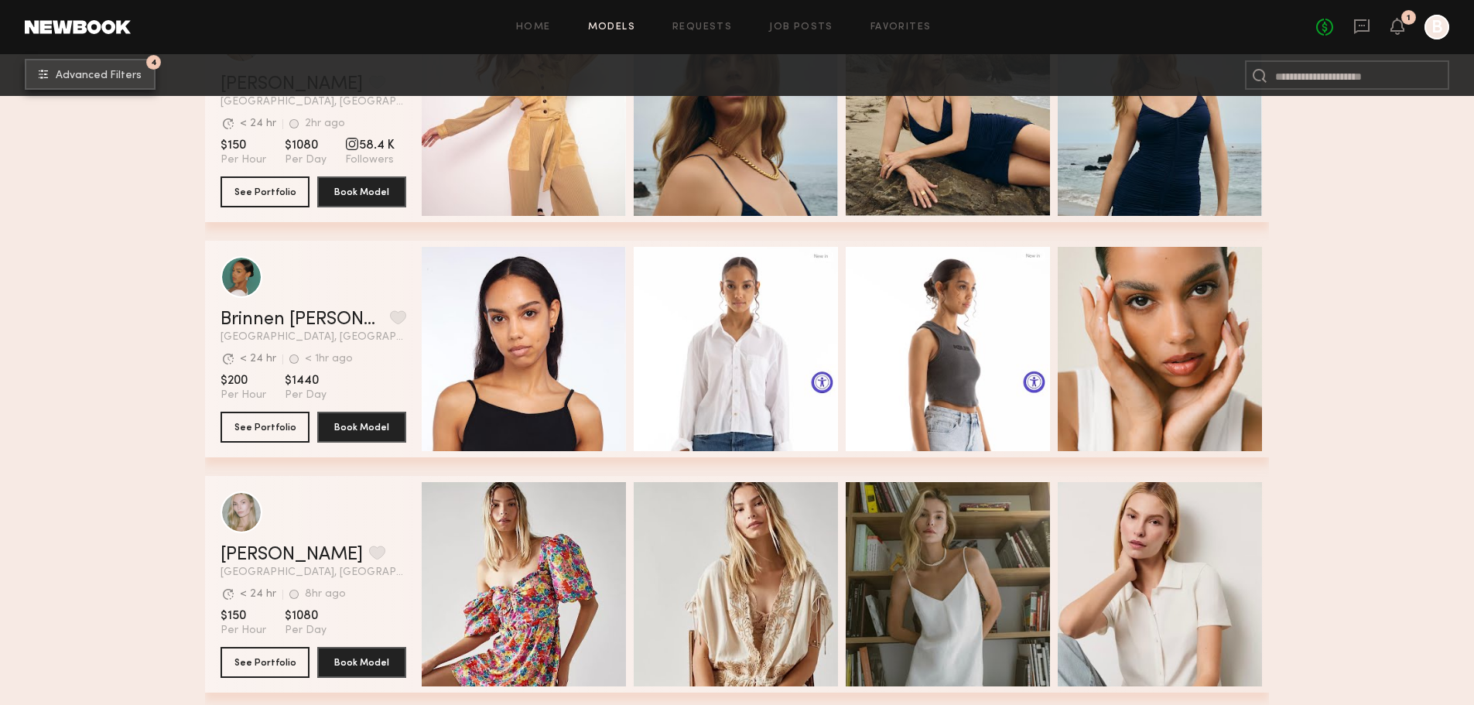
click at [113, 79] on span "Advanced Filters" at bounding box center [99, 75] width 86 height 11
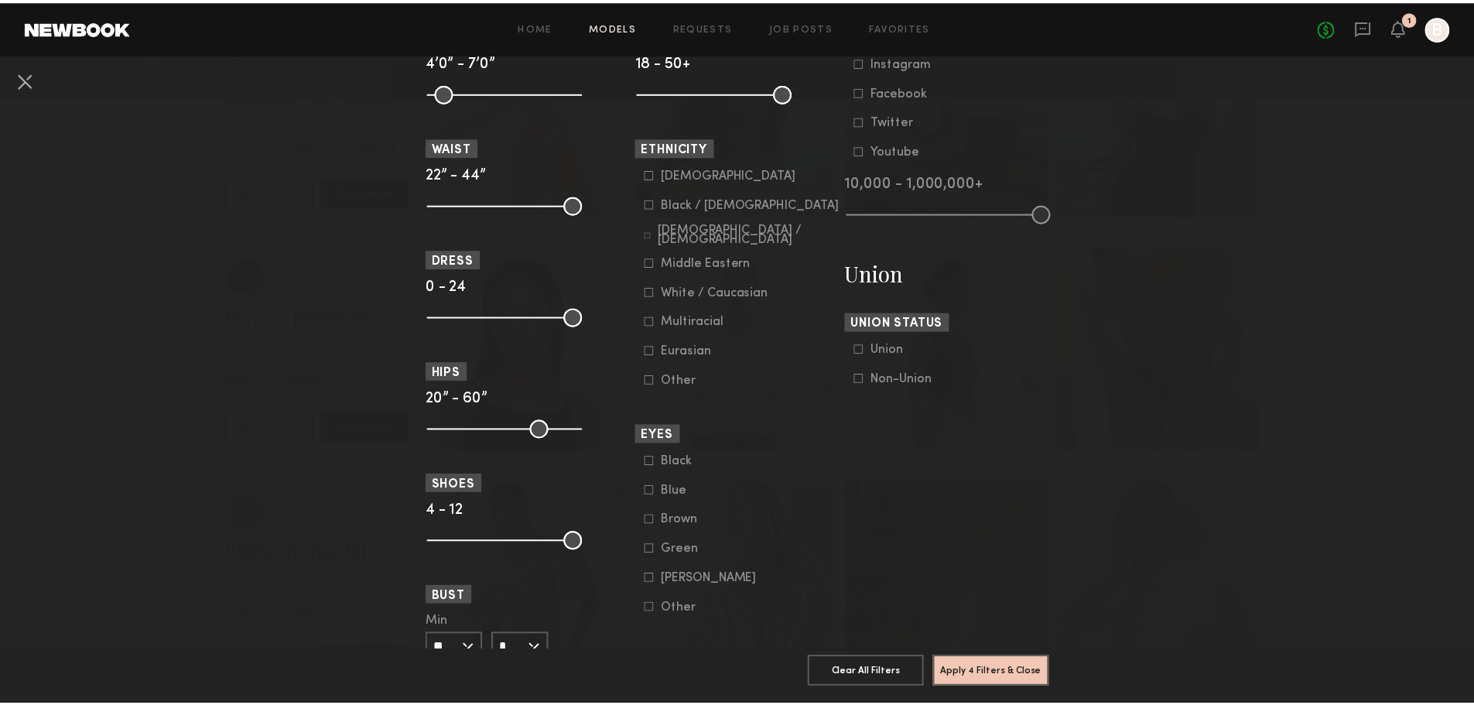
scroll to position [1058, 0]
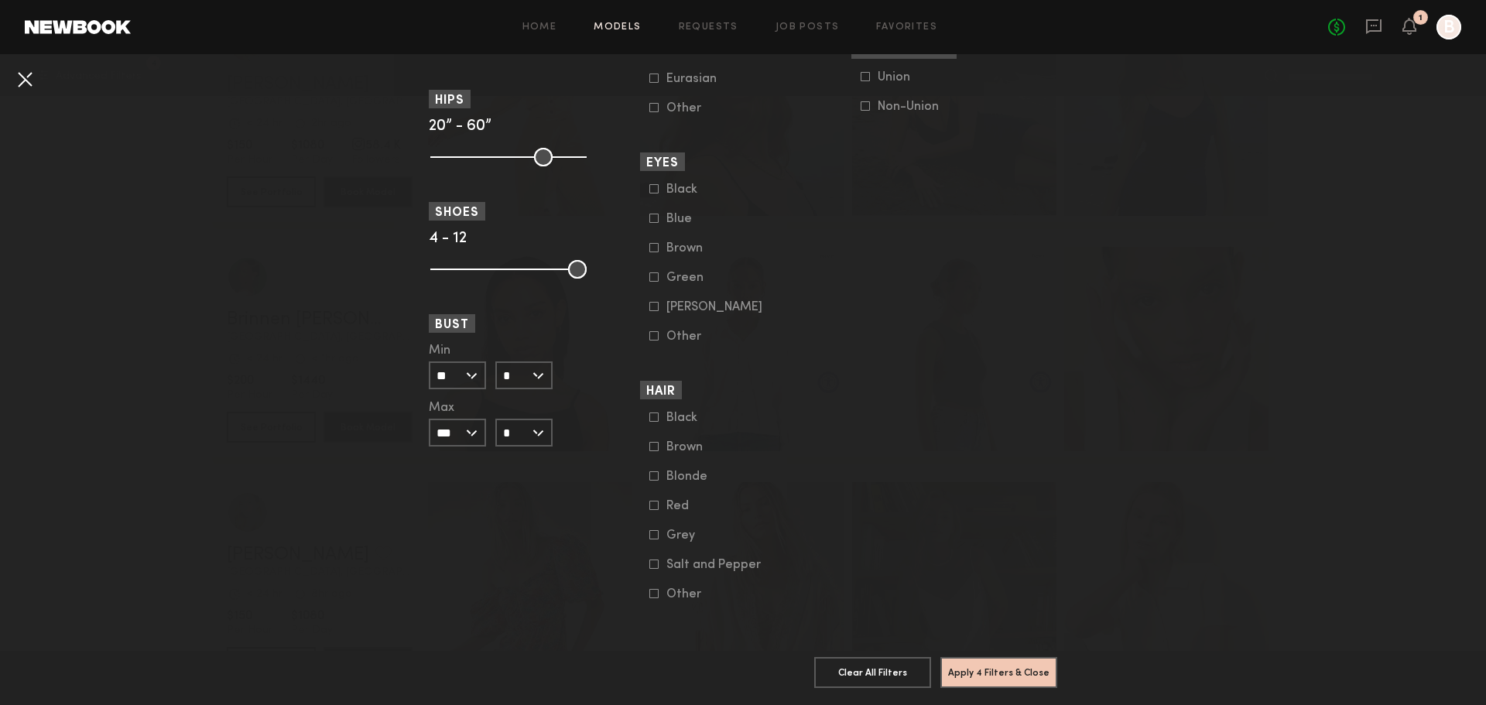
click at [24, 81] on button at bounding box center [24, 79] width 25 height 25
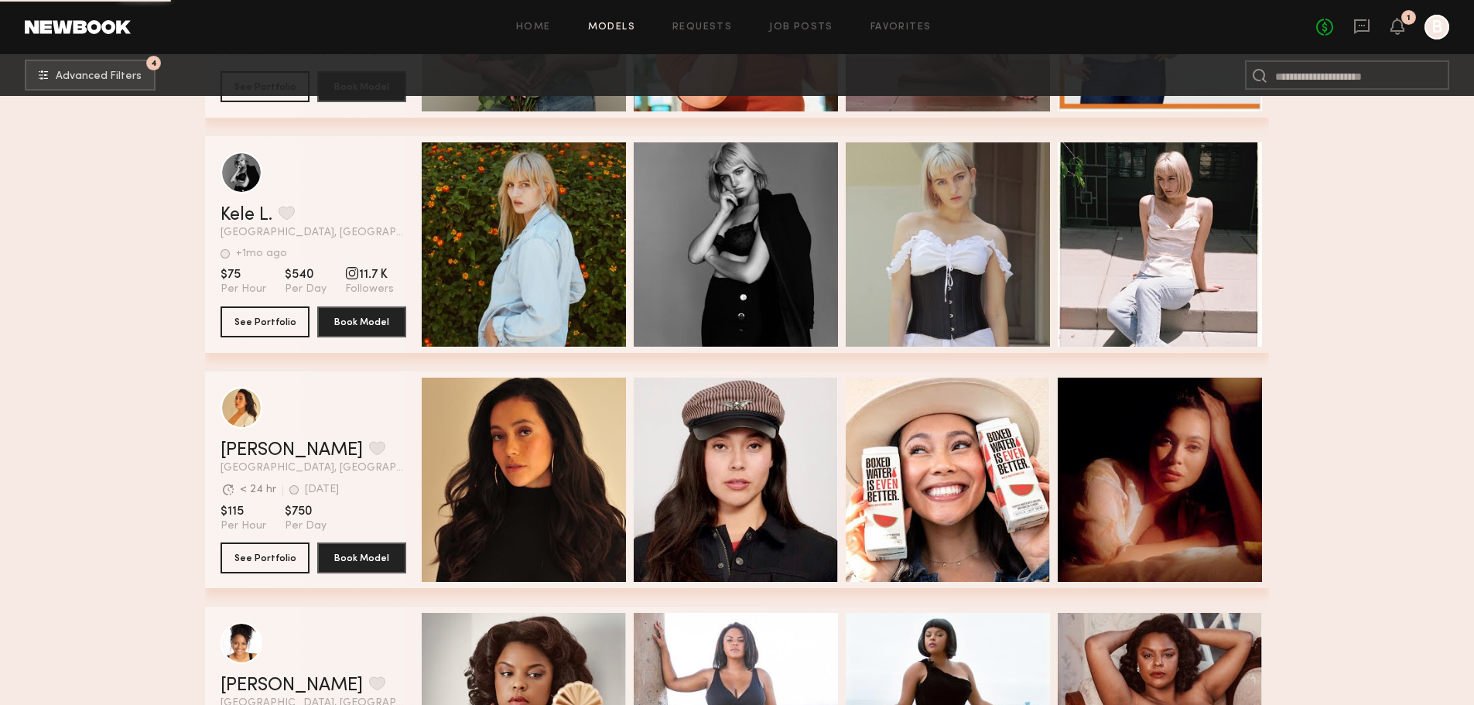
scroll to position [55979, 0]
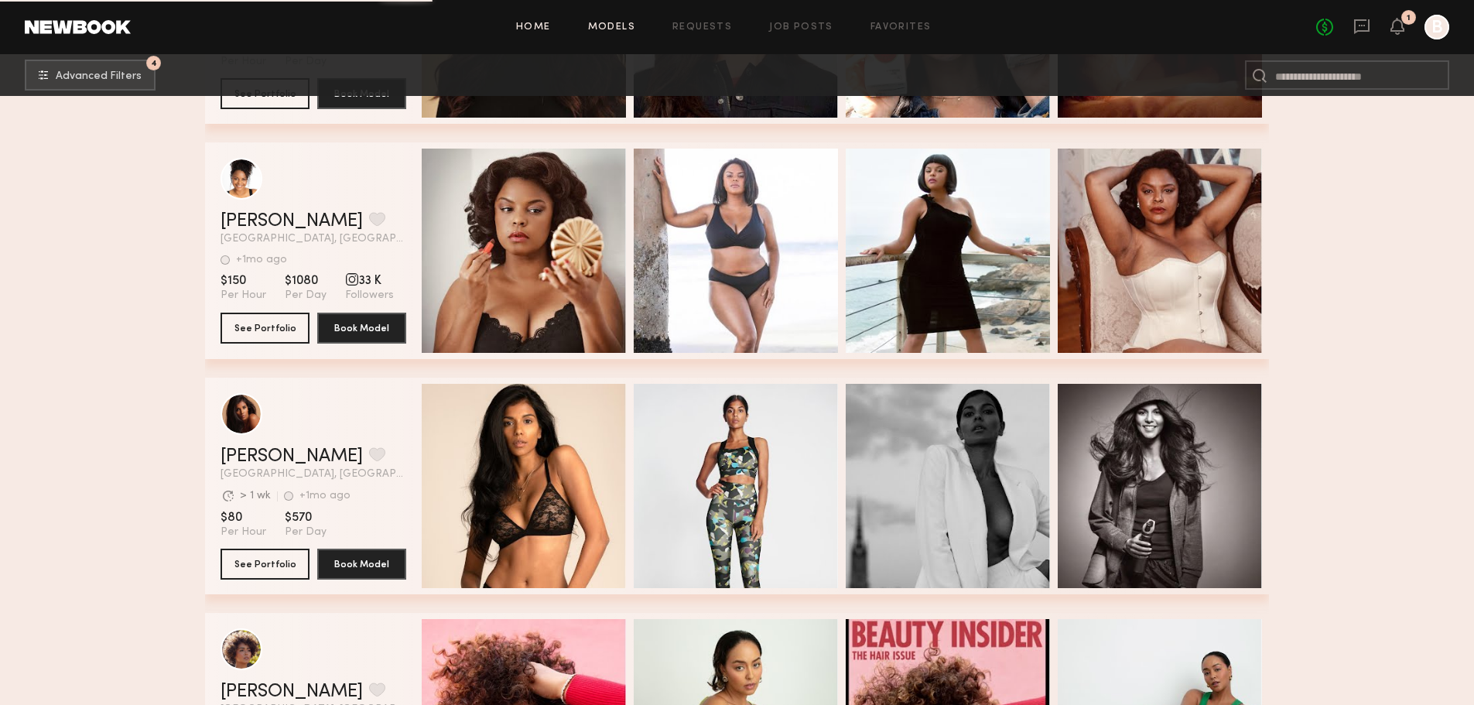
click at [530, 26] on link "Home" at bounding box center [533, 27] width 35 height 10
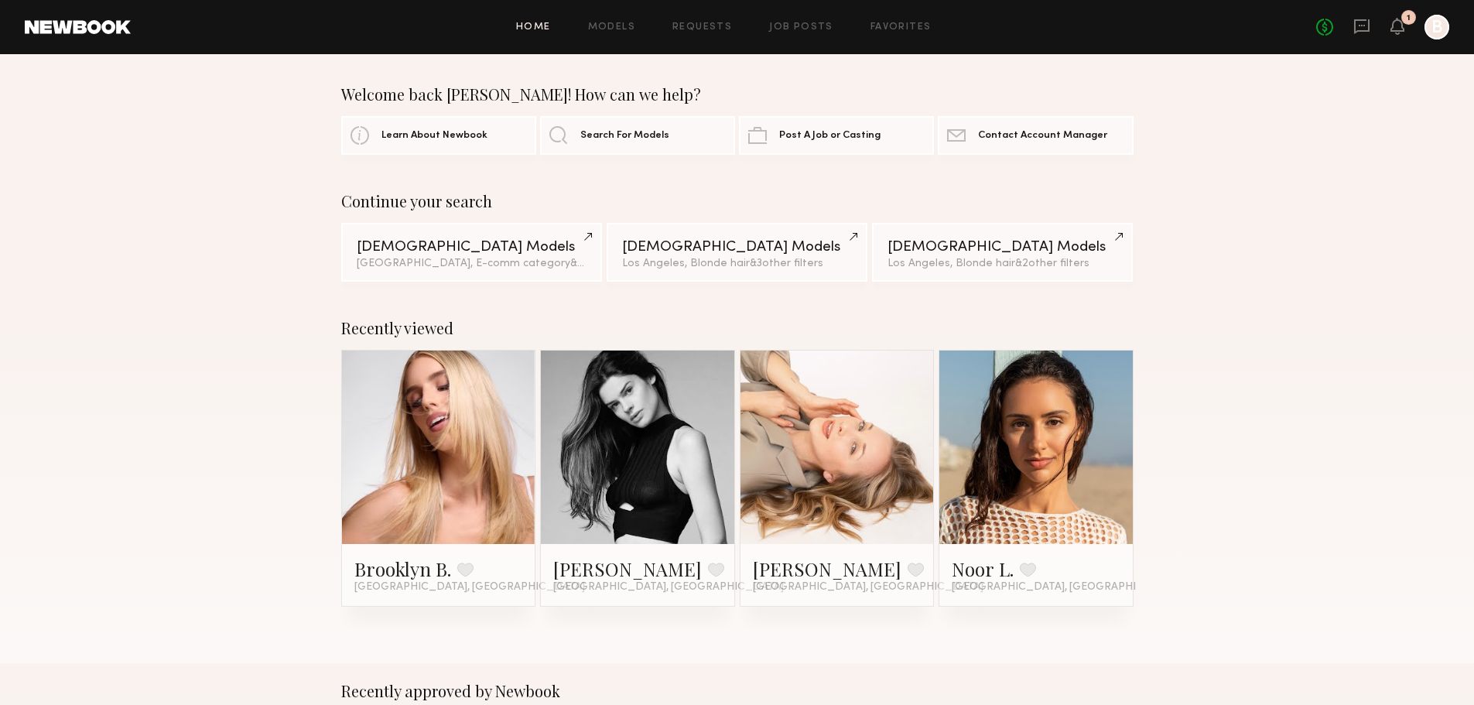
click at [834, 451] on link at bounding box center [837, 447] width 94 height 193
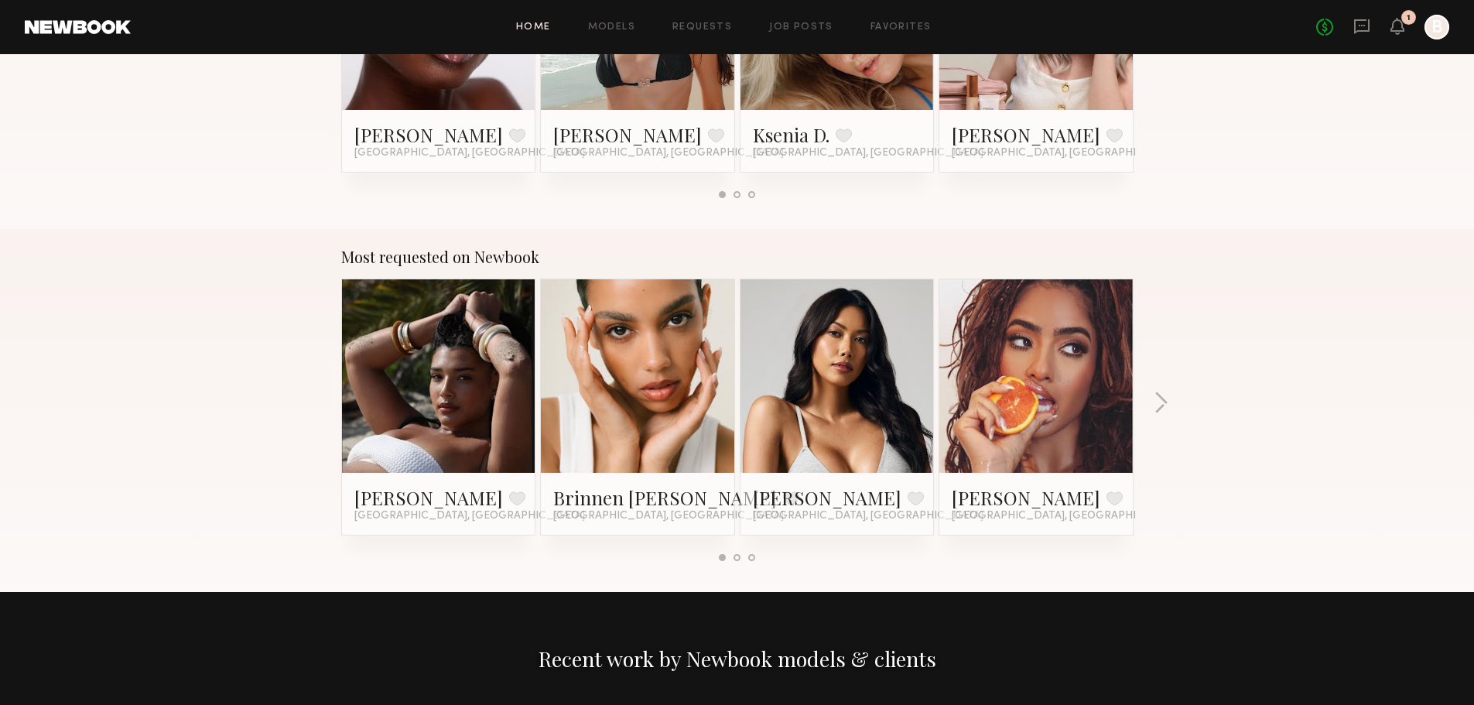
scroll to position [1006, 0]
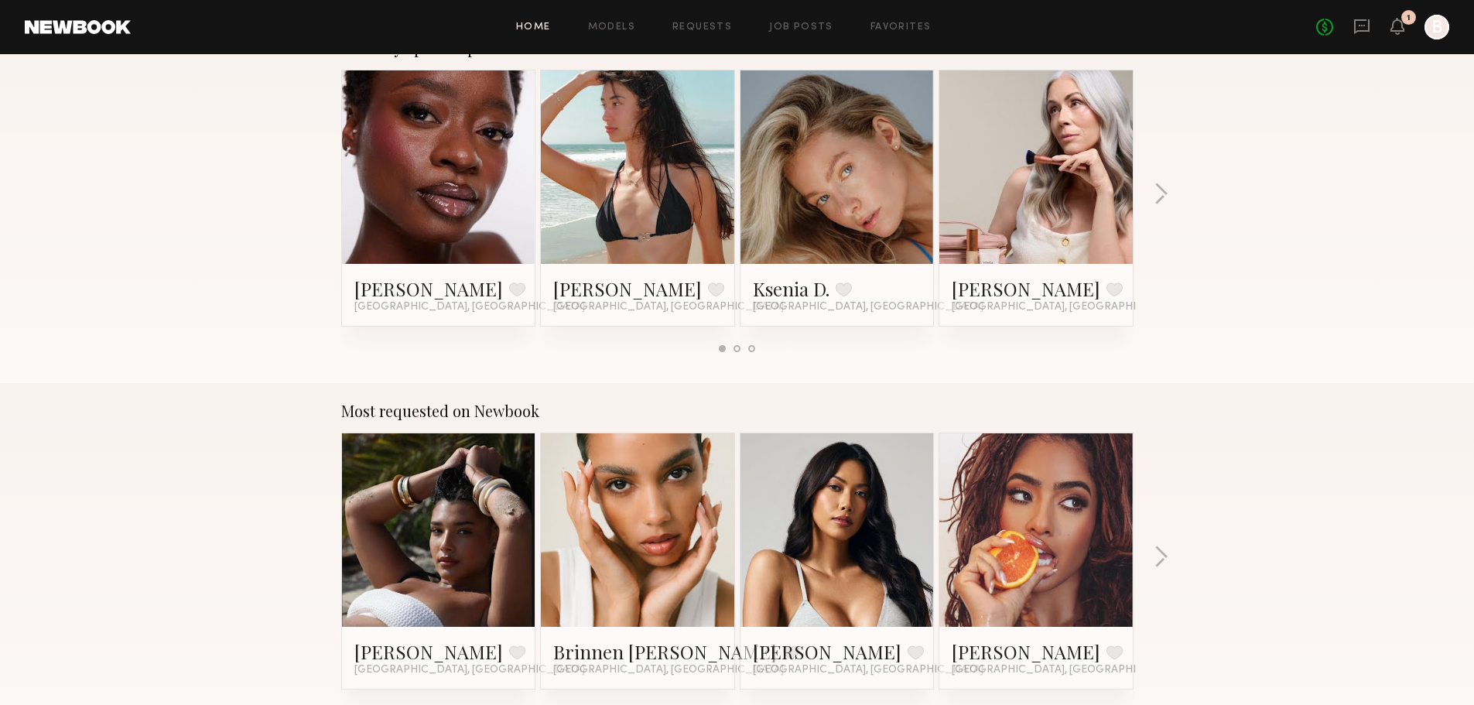
click at [823, 214] on link at bounding box center [837, 166] width 94 height 193
drag, startPoint x: 801, startPoint y: 216, endPoint x: 330, endPoint y: 202, distance: 470.8
click at [330, 202] on div "Recently updated profiles Asma K. Favorite Los Angeles, CA Cynthia R. Favorite …" at bounding box center [737, 201] width 1474 height 363
click at [1158, 189] on button "button" at bounding box center [1161, 196] width 15 height 26
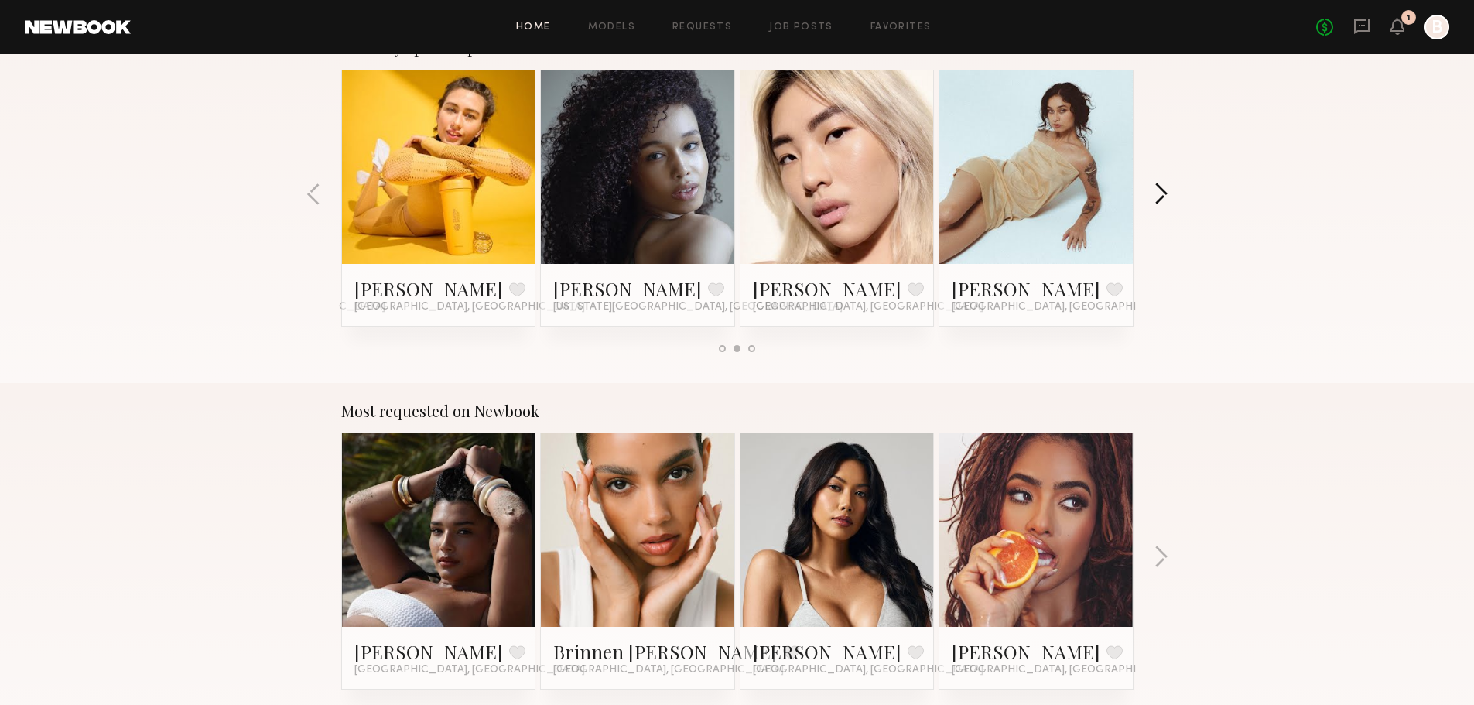
click at [1158, 189] on button "button" at bounding box center [1161, 196] width 15 height 26
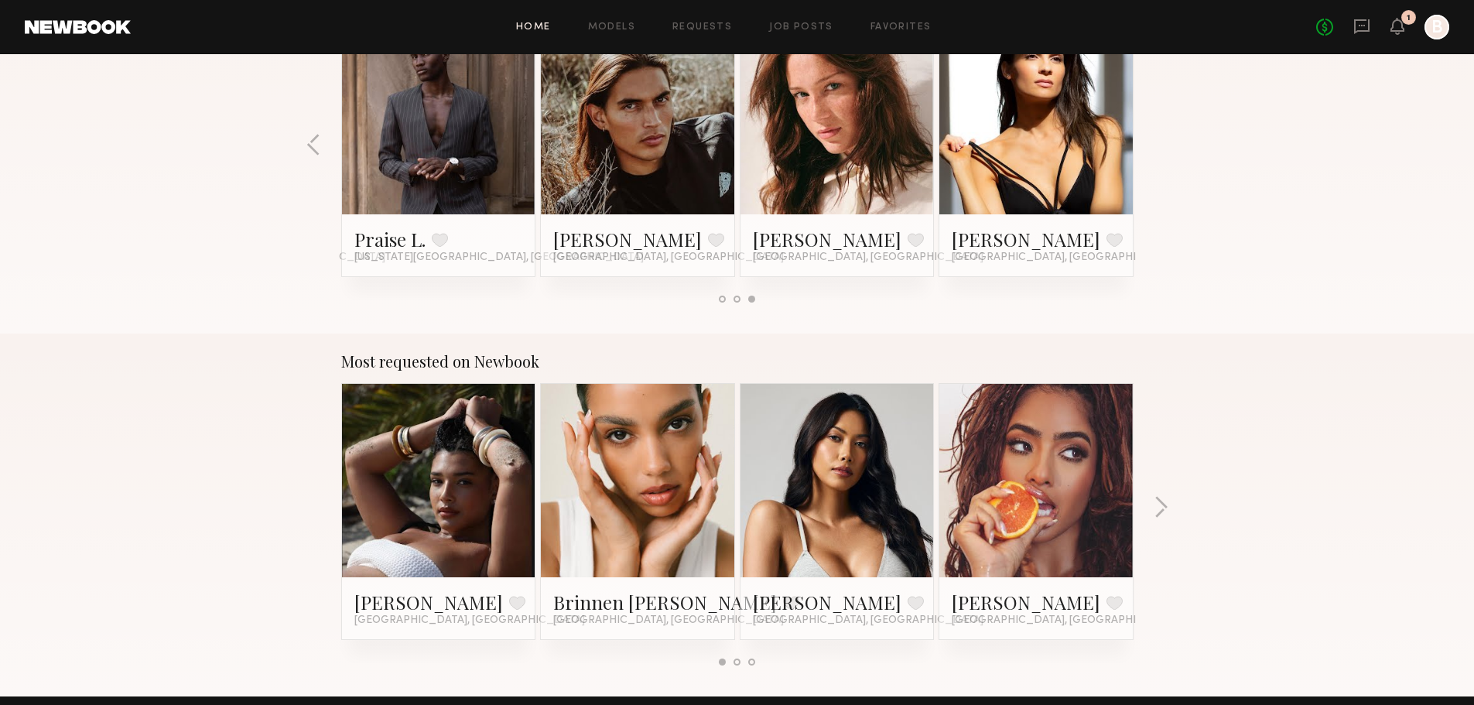
scroll to position [1084, 0]
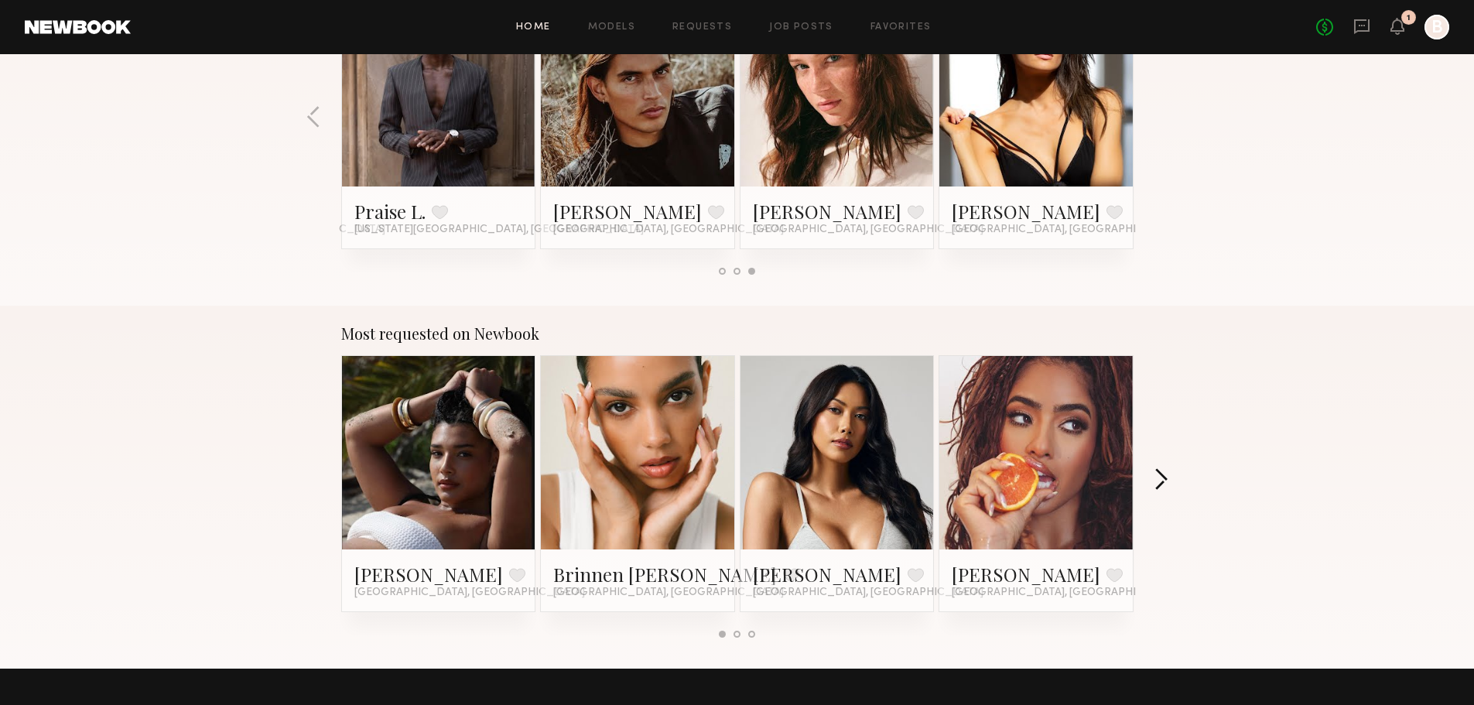
click at [1167, 484] on button "button" at bounding box center [1161, 481] width 15 height 26
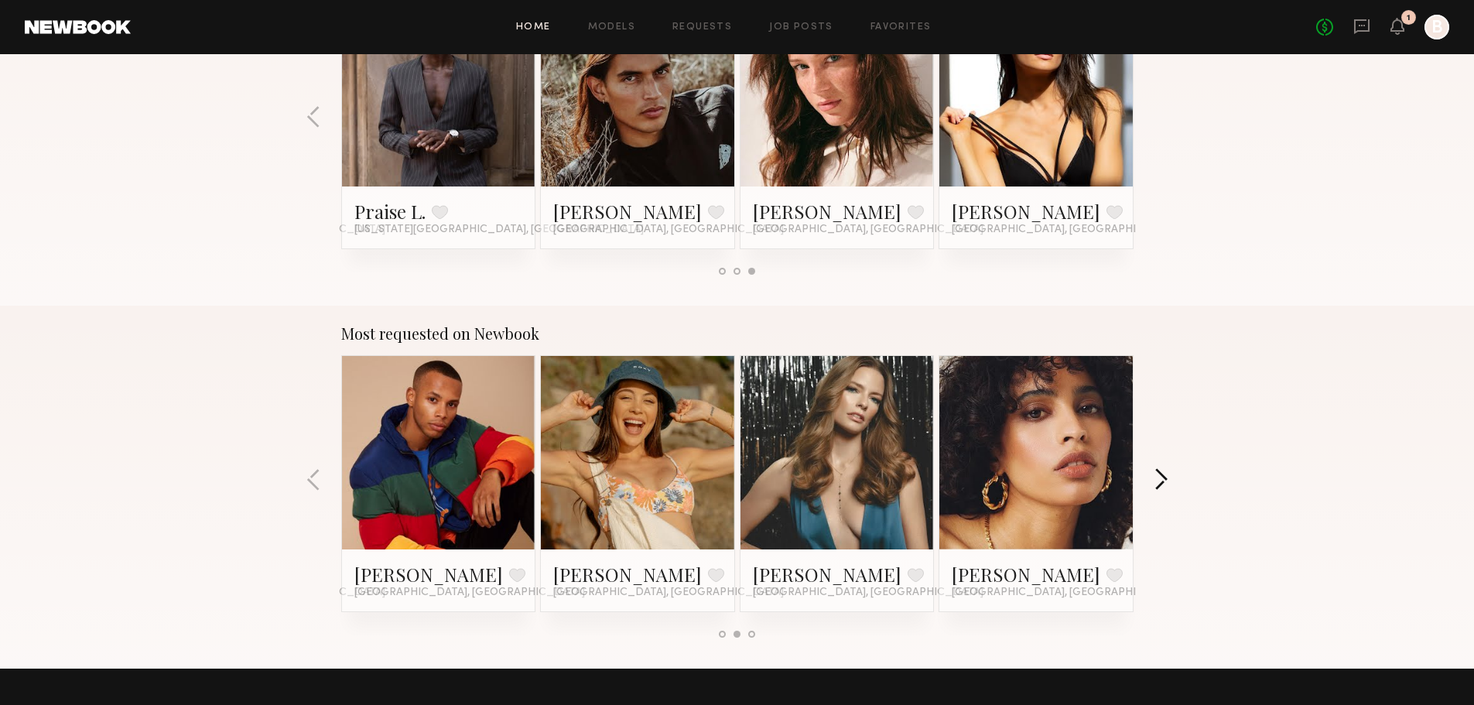
click at [1167, 484] on button "button" at bounding box center [1161, 481] width 15 height 26
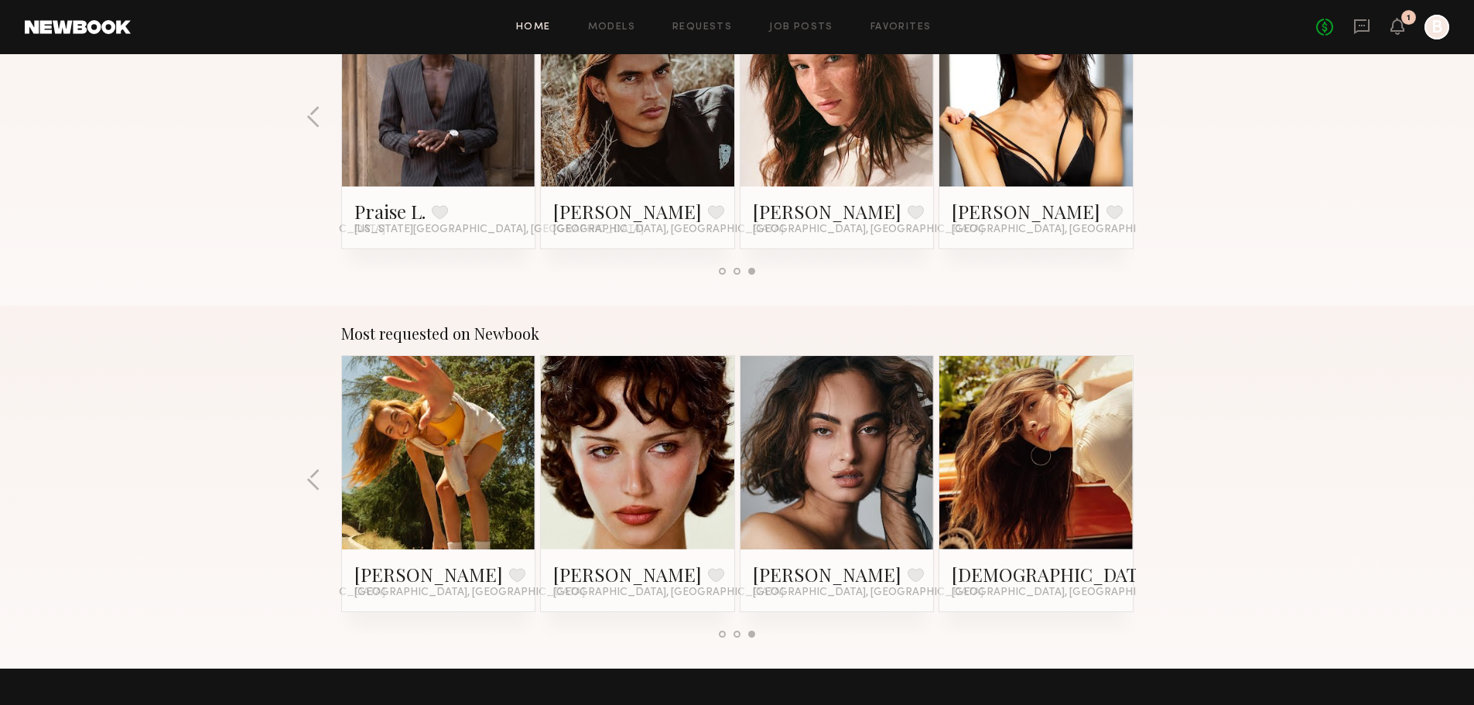
click at [1040, 457] on link at bounding box center [1036, 452] width 94 height 193
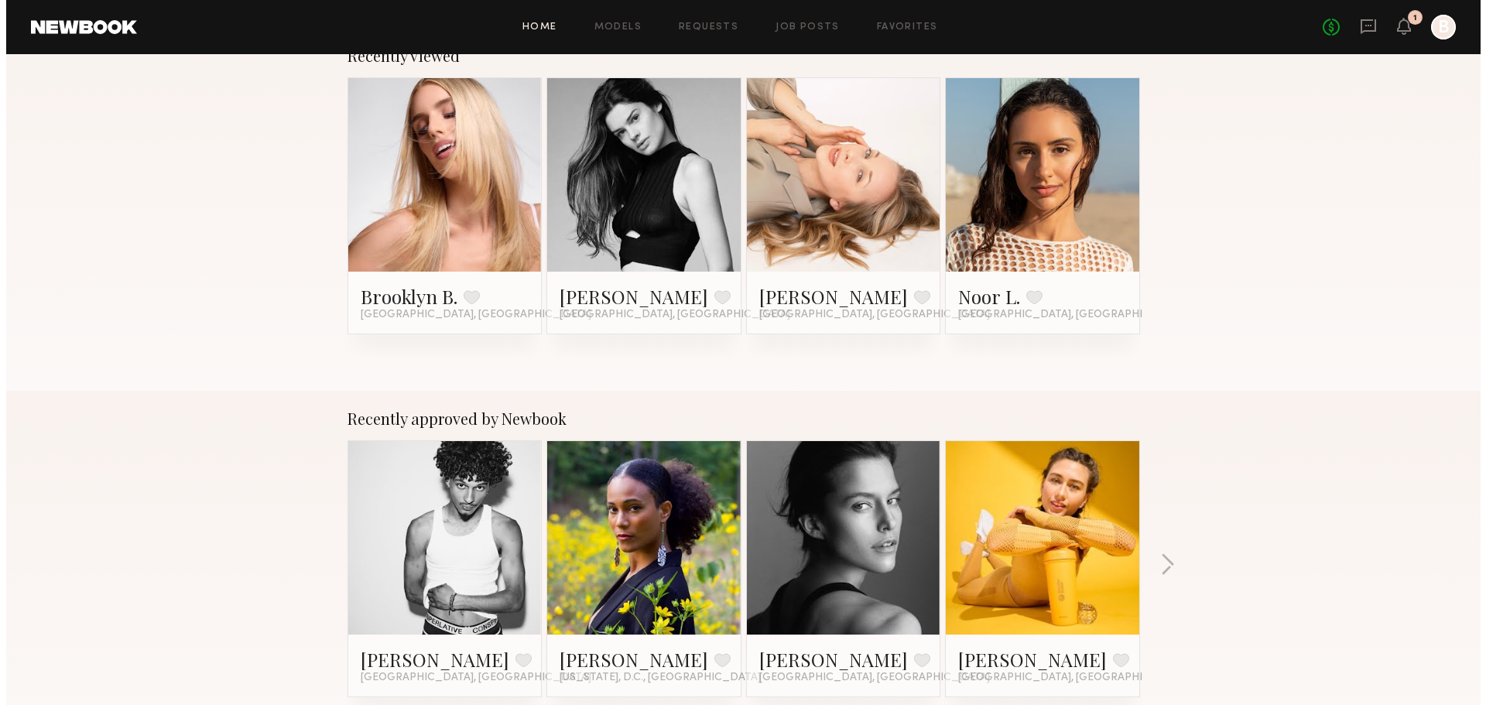
scroll to position [0, 0]
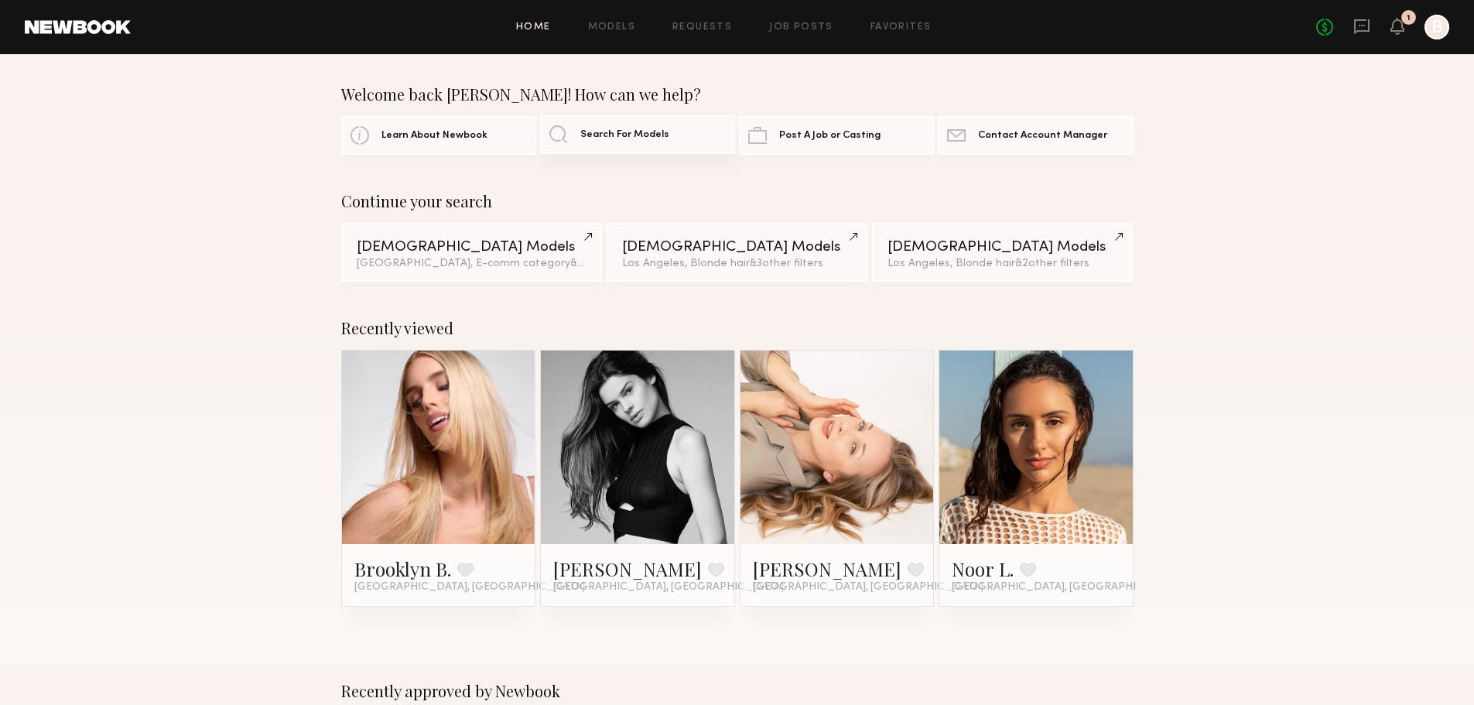
click at [629, 142] on link "Search For Models" at bounding box center [637, 134] width 195 height 39
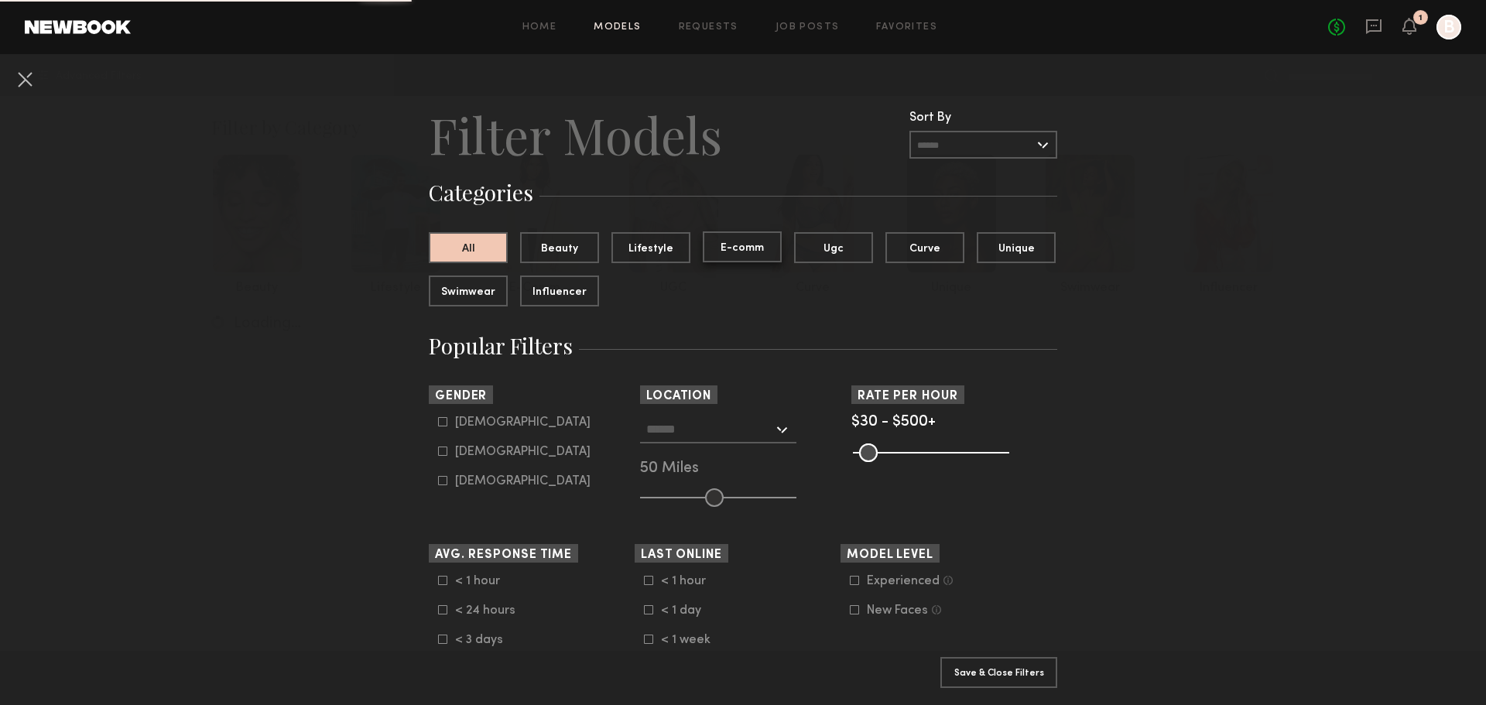
click at [756, 238] on button "E-comm" at bounding box center [742, 246] width 79 height 31
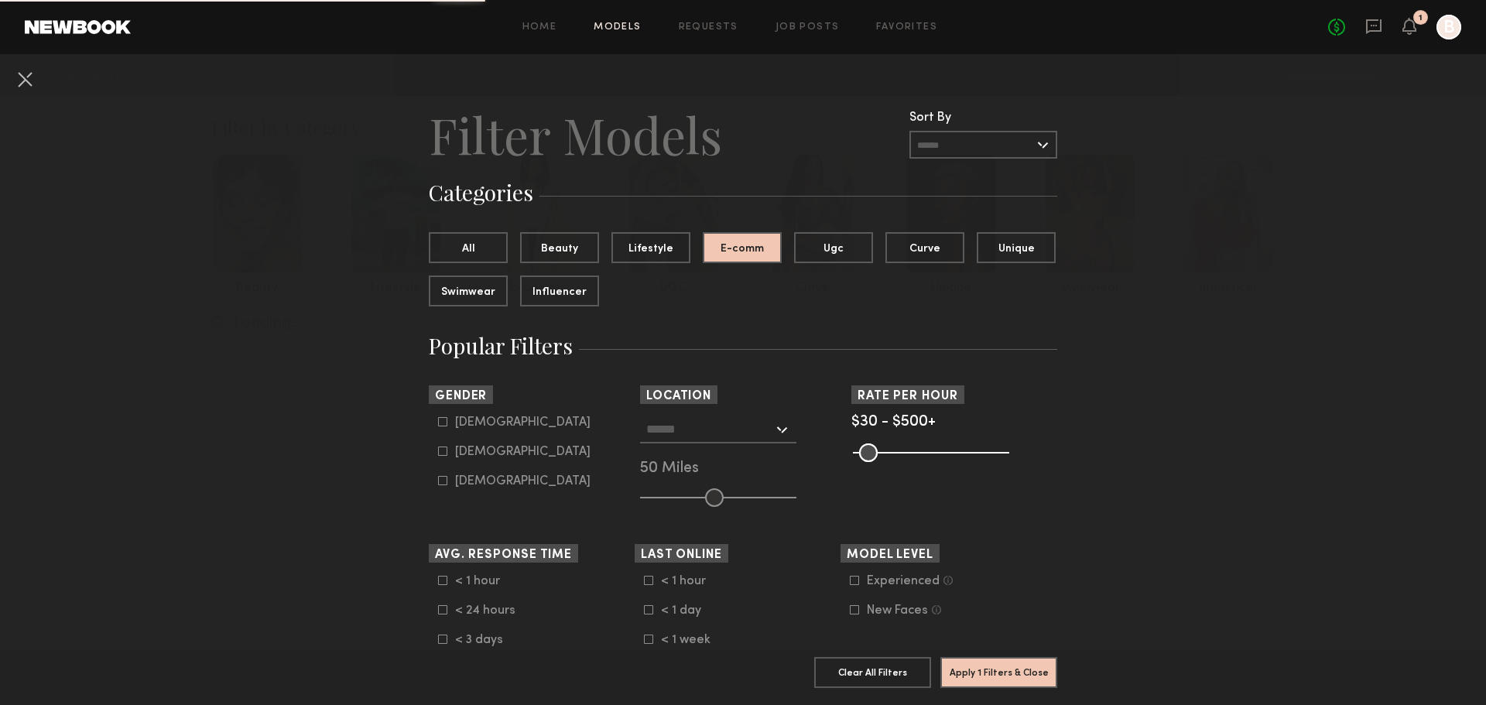
click at [439, 452] on icon at bounding box center [442, 451] width 9 height 9
type input "**"
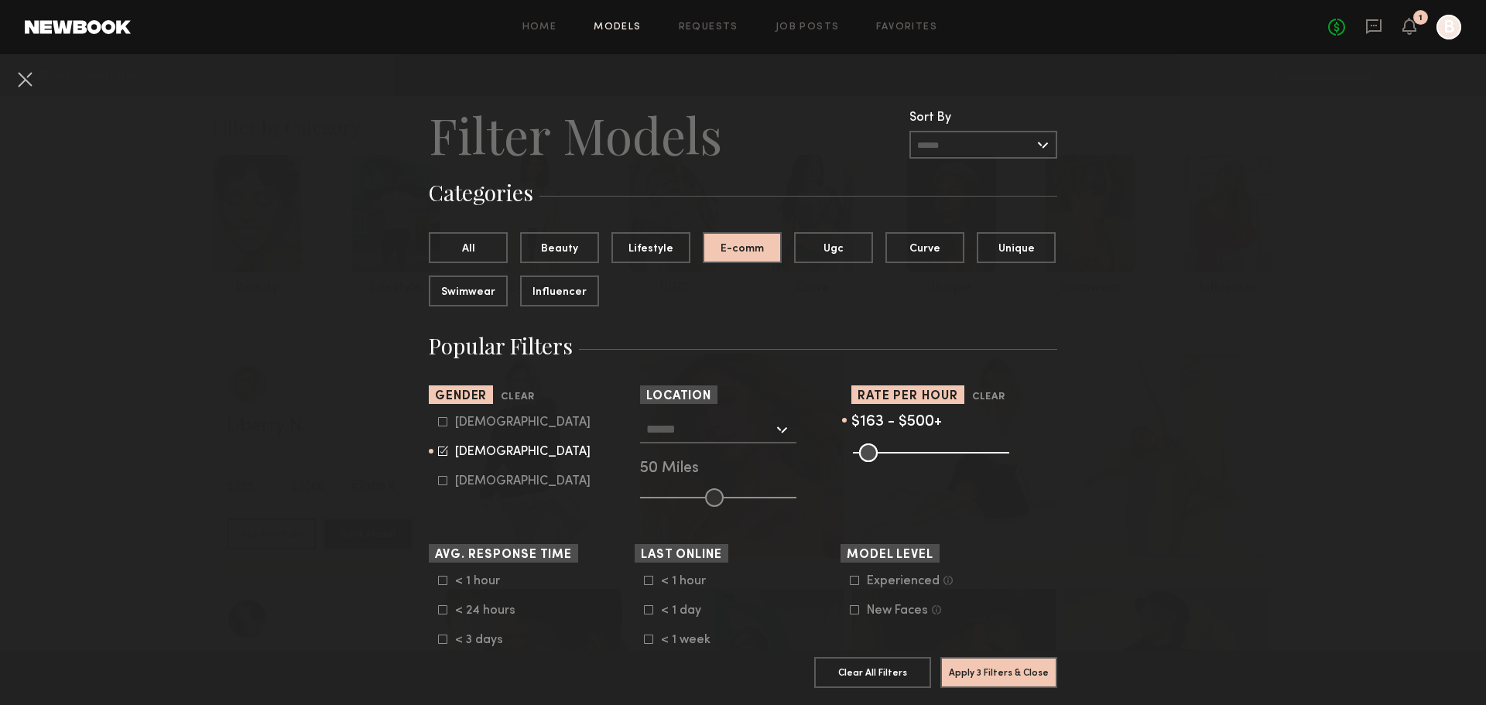
drag, startPoint x: 861, startPoint y: 450, endPoint x: 895, endPoint y: 455, distance: 34.5
type input "***"
click at [895, 455] on input "range" at bounding box center [931, 452] width 156 height 19
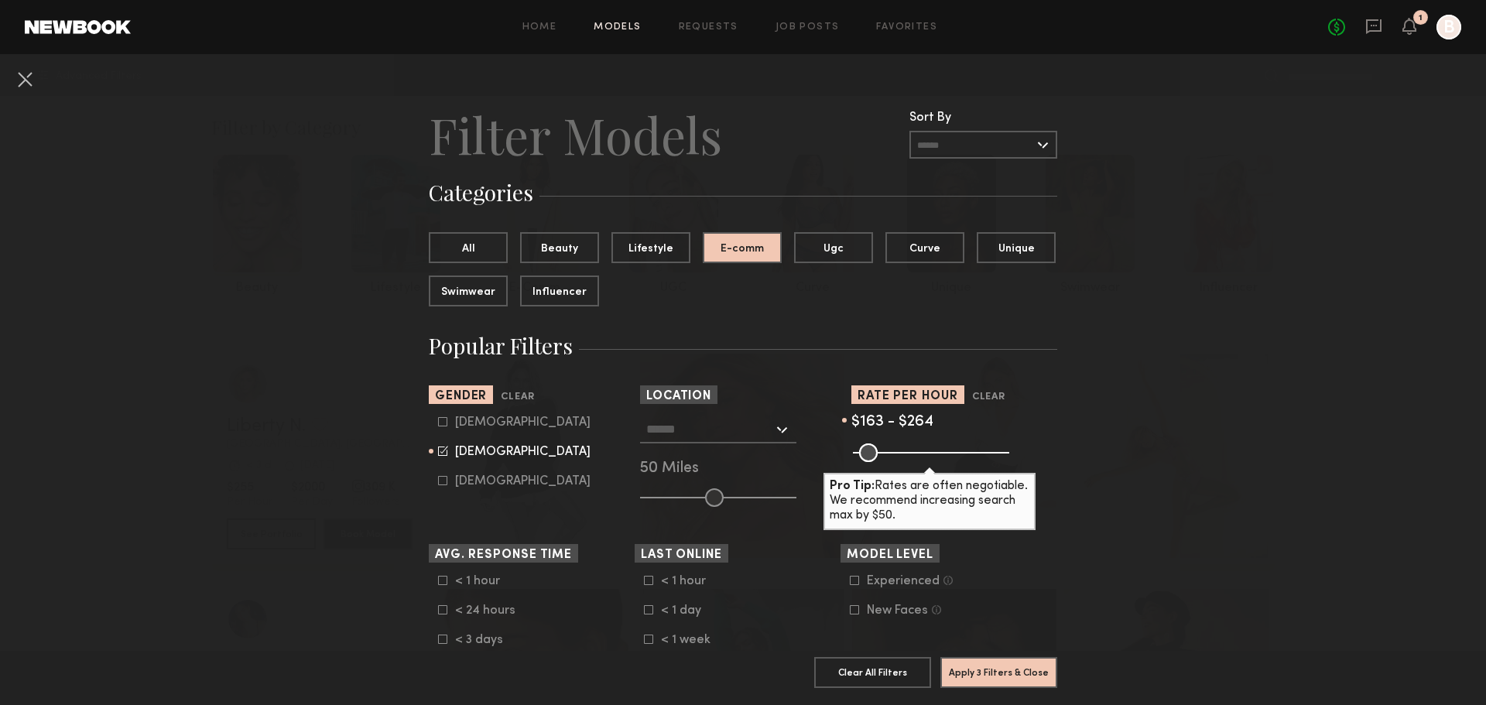
drag, startPoint x: 994, startPoint y: 451, endPoint x: 925, endPoint y: 454, distance: 68.9
type input "***"
click at [925, 454] on input "range" at bounding box center [931, 452] width 156 height 19
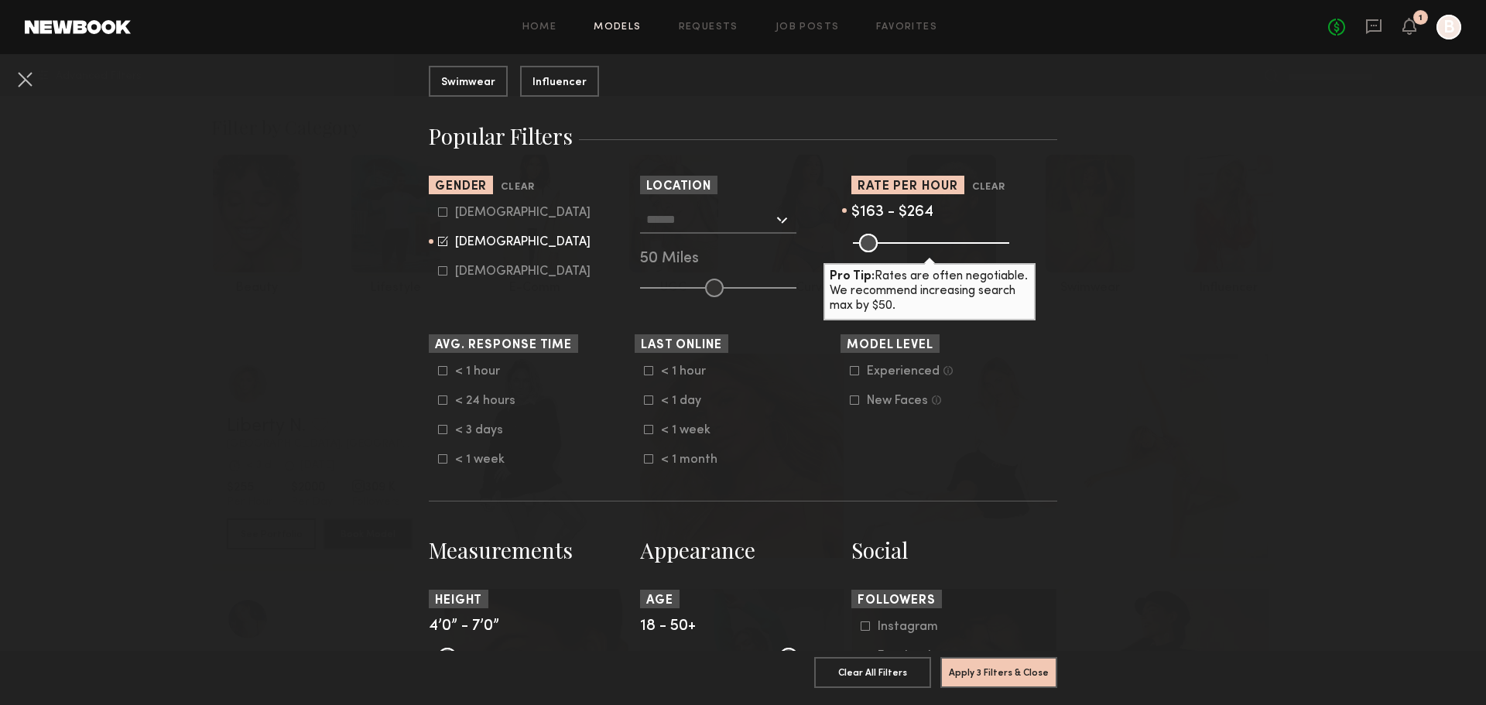
scroll to position [232, 0]
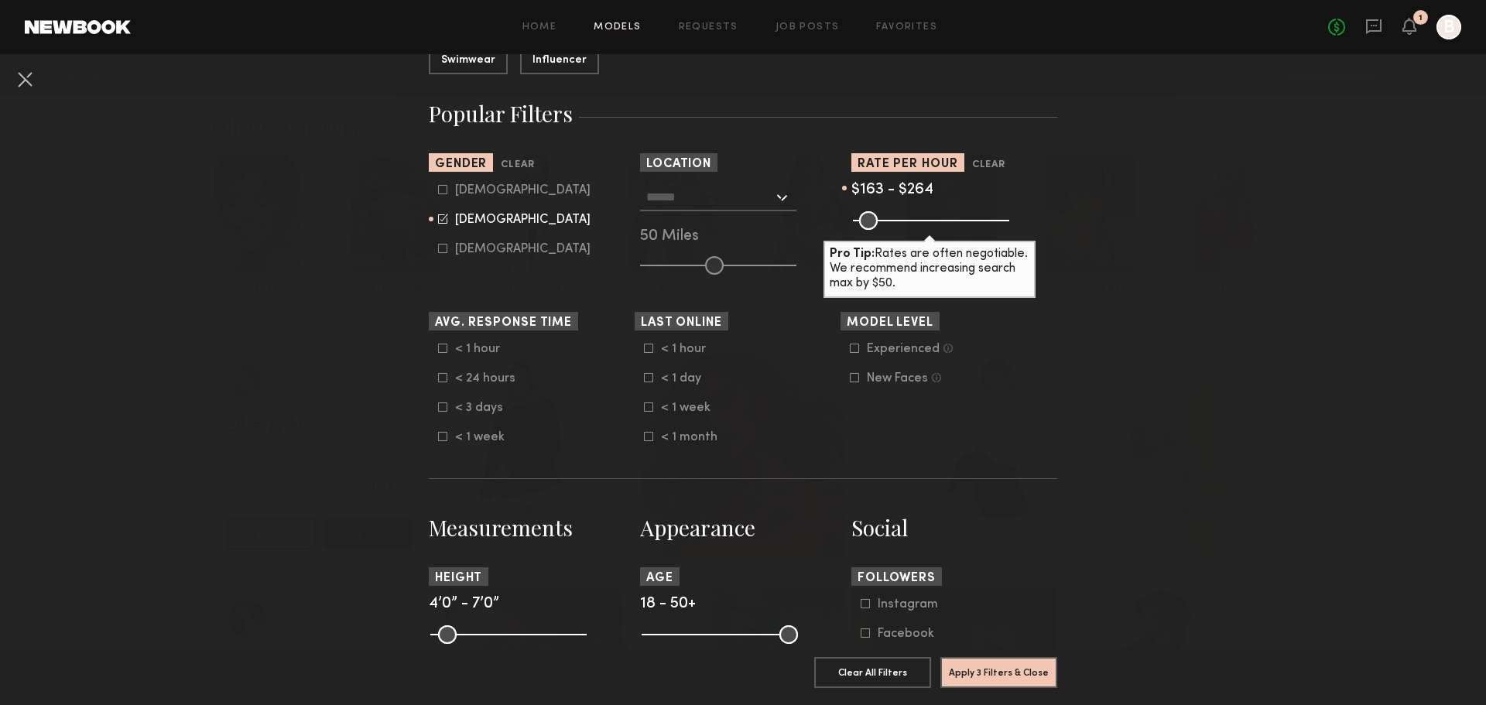
click at [439, 377] on icon at bounding box center [443, 378] width 9 height 9
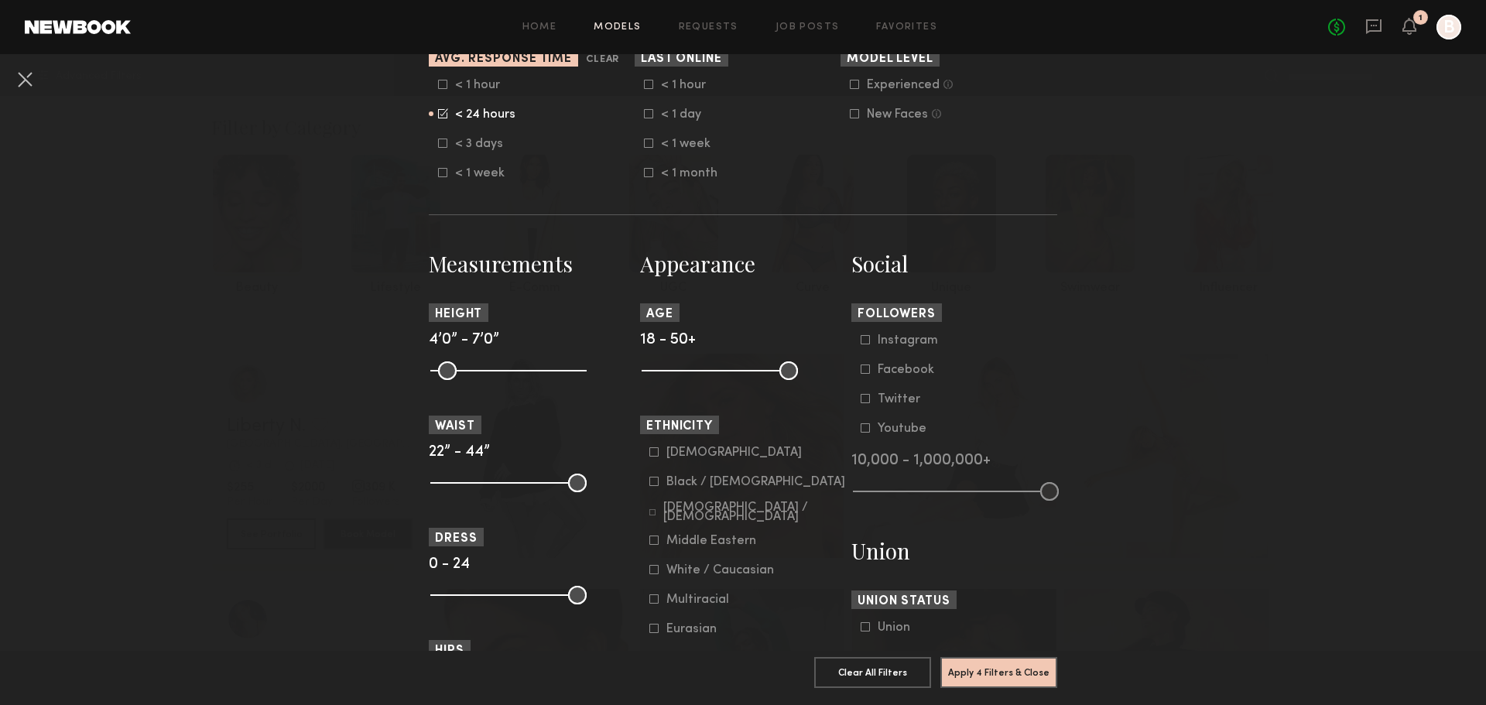
scroll to position [542, 0]
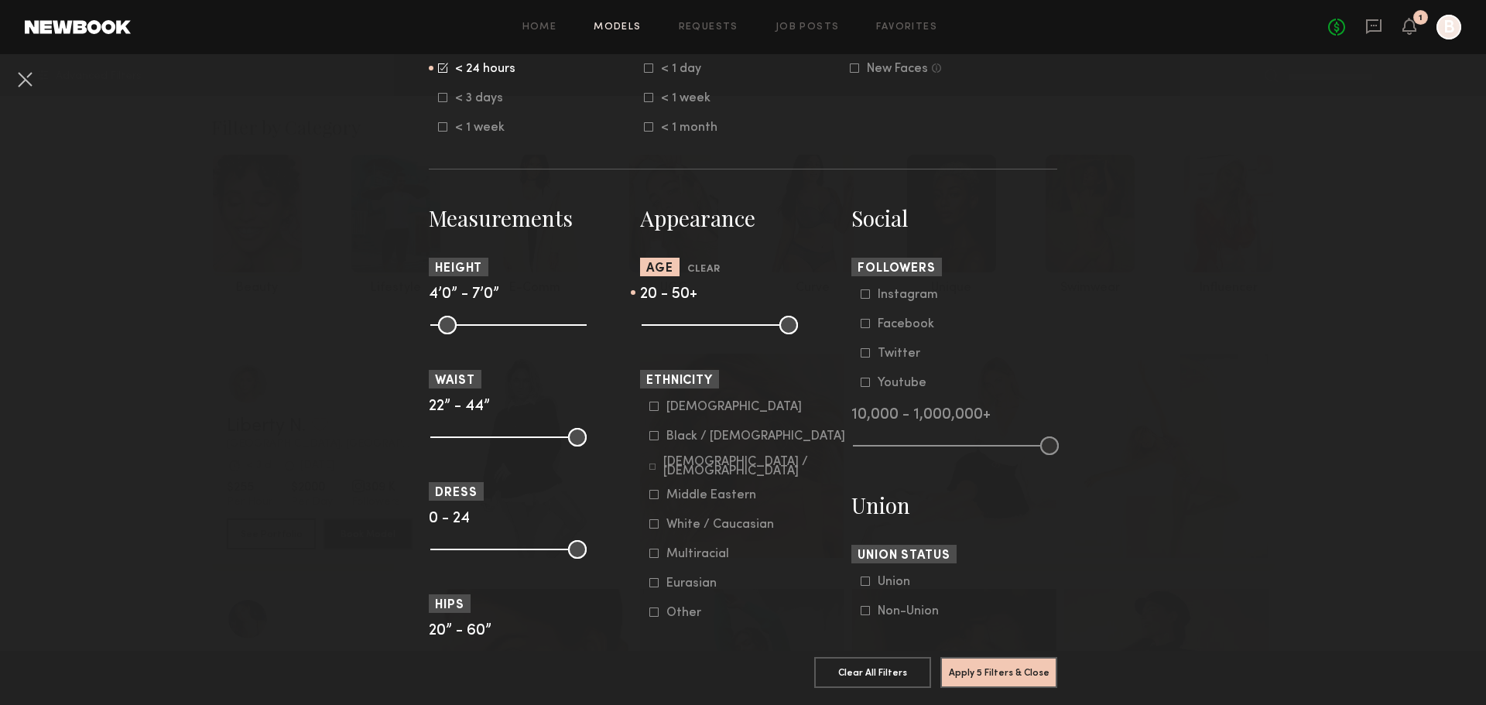
drag, startPoint x: 642, startPoint y: 329, endPoint x: 656, endPoint y: 328, distance: 13.2
type input "**"
click at [656, 328] on input "range" at bounding box center [720, 325] width 156 height 19
drag, startPoint x: 784, startPoint y: 324, endPoint x: 707, endPoint y: 319, distance: 77.6
type input "**"
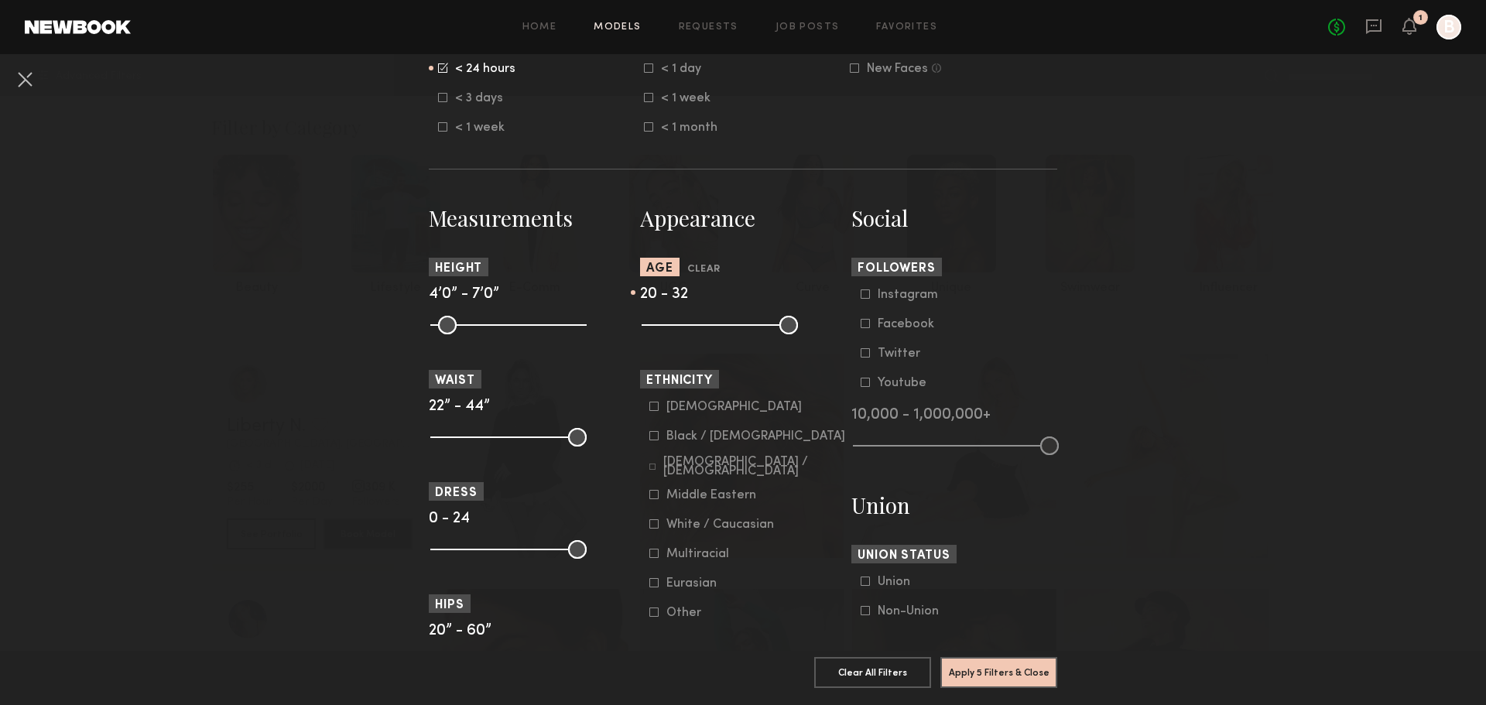
click at [707, 319] on input "range" at bounding box center [720, 325] width 156 height 19
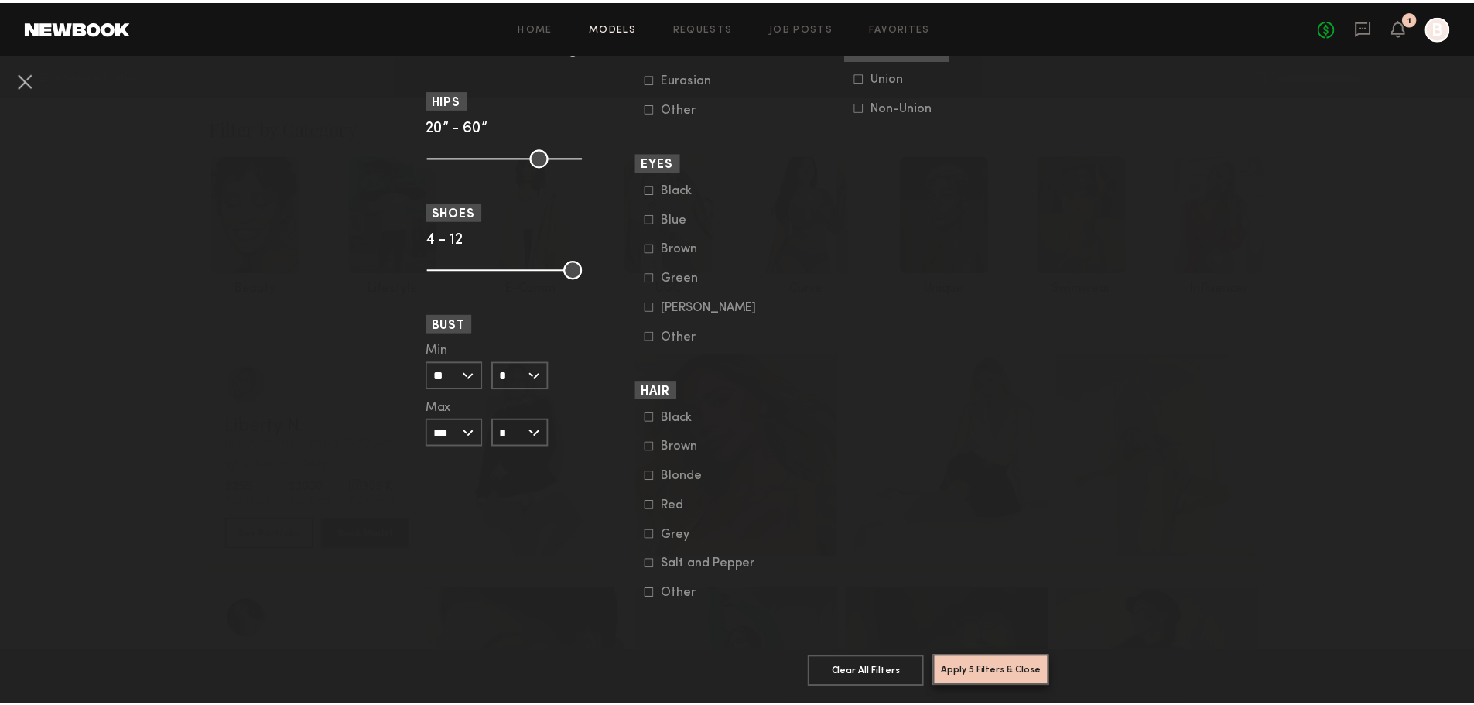
scroll to position [1058, 0]
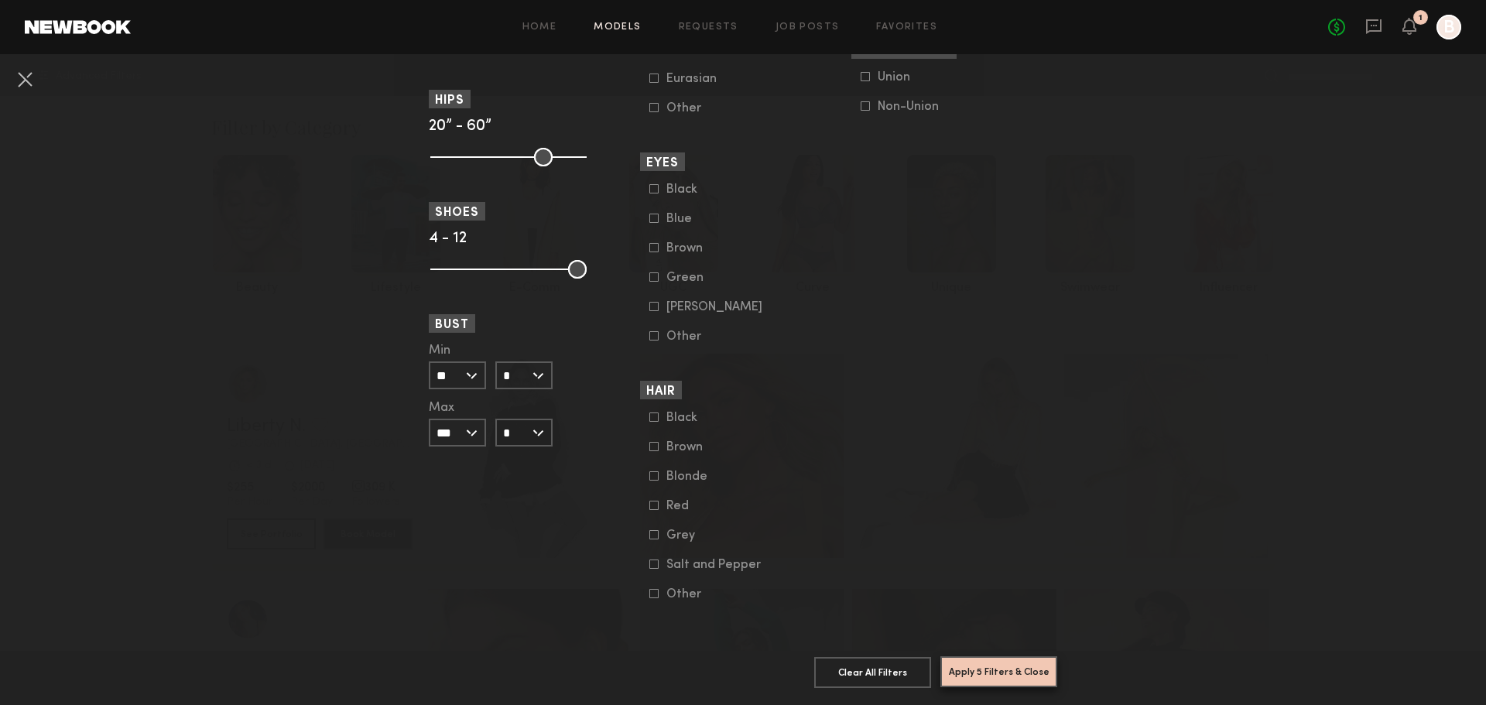
click at [1022, 658] on button "Apply 5 Filters & Close" at bounding box center [998, 671] width 117 height 31
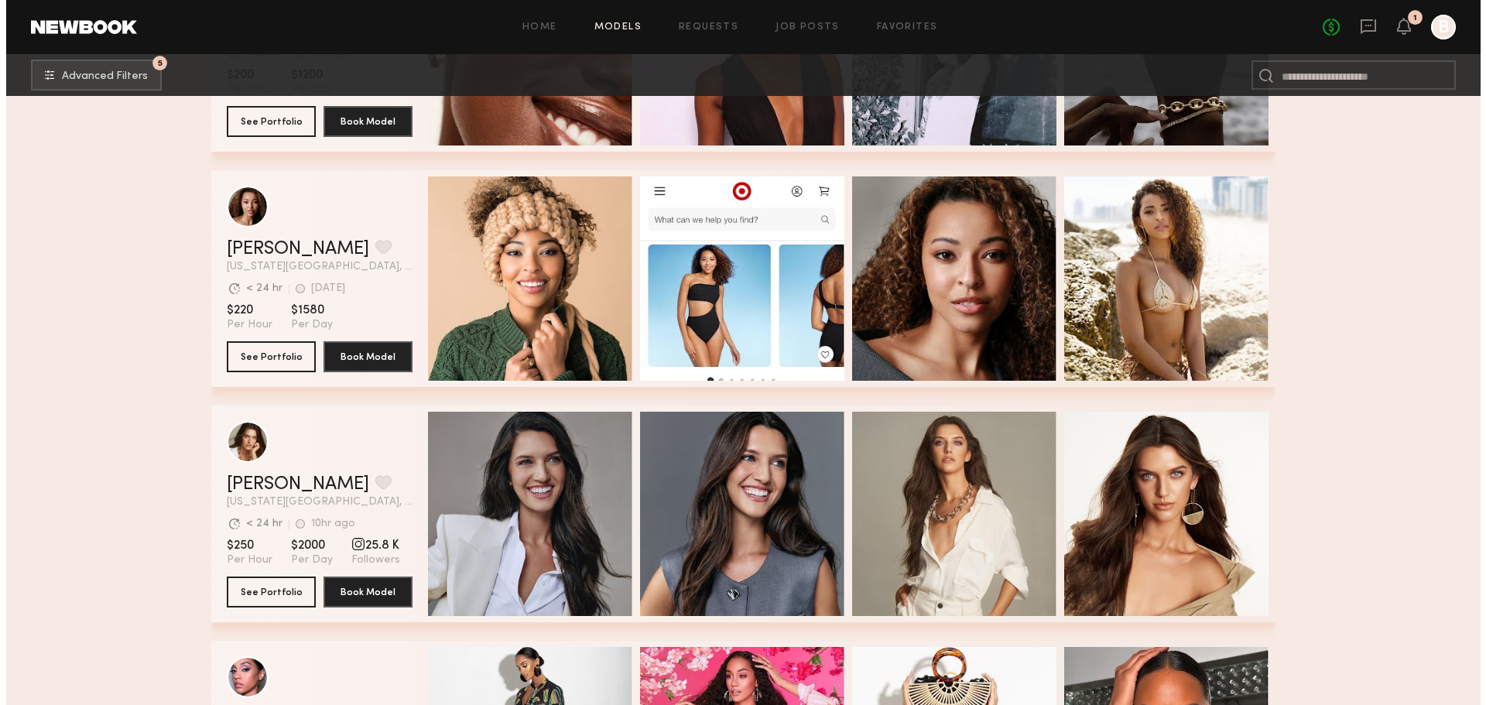
scroll to position [4745, 0]
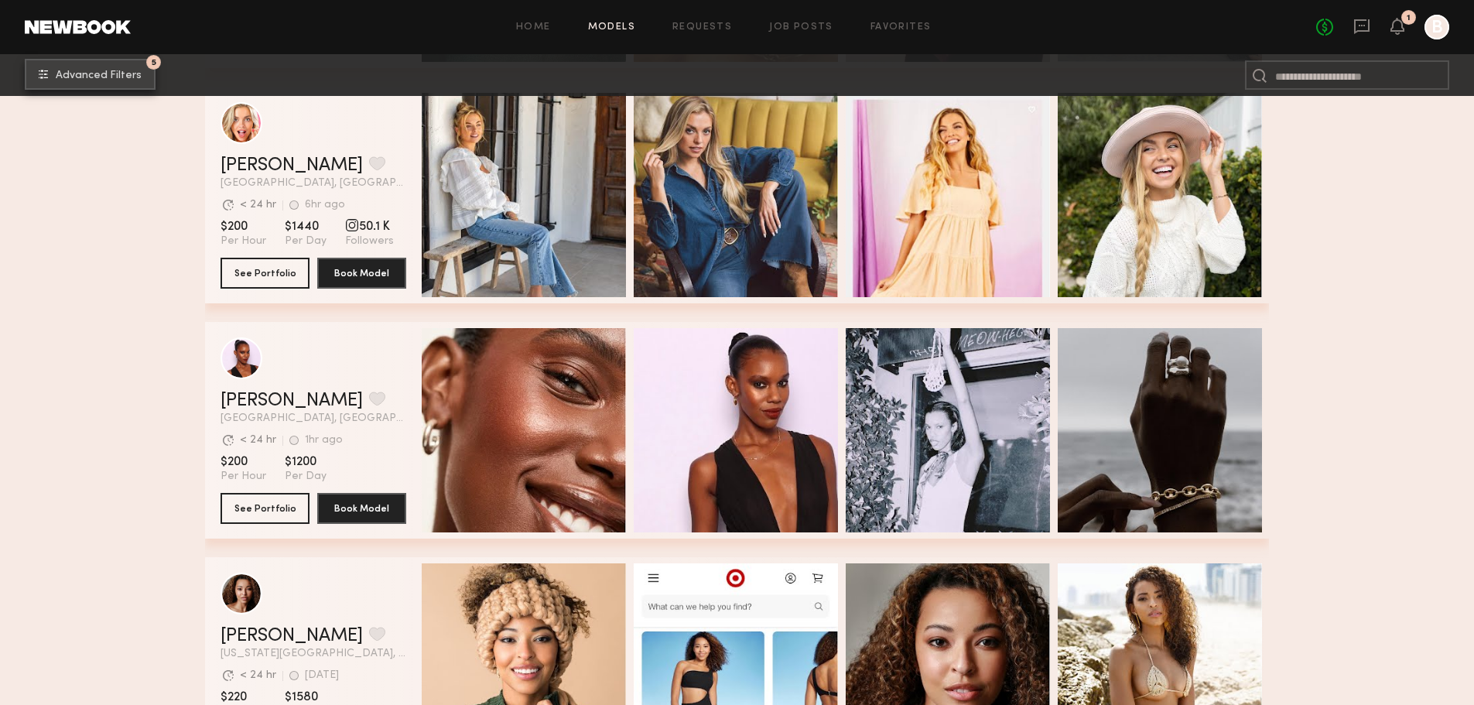
click at [63, 63] on button "5 Advanced Filters" at bounding box center [90, 74] width 131 height 31
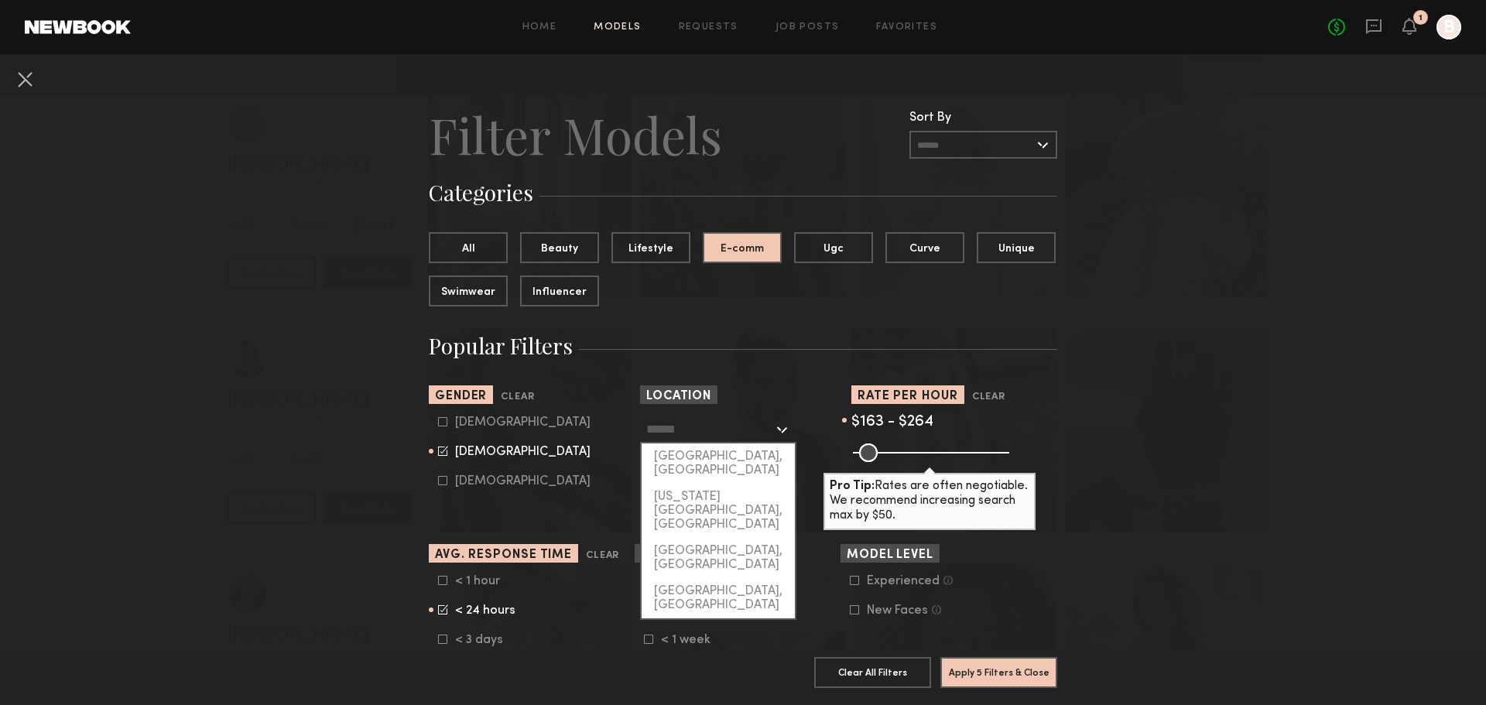
click at [686, 431] on input "text" at bounding box center [709, 429] width 127 height 26
click at [680, 454] on div "[GEOGRAPHIC_DATA], [GEOGRAPHIC_DATA]" at bounding box center [718, 463] width 153 height 40
type input "**********"
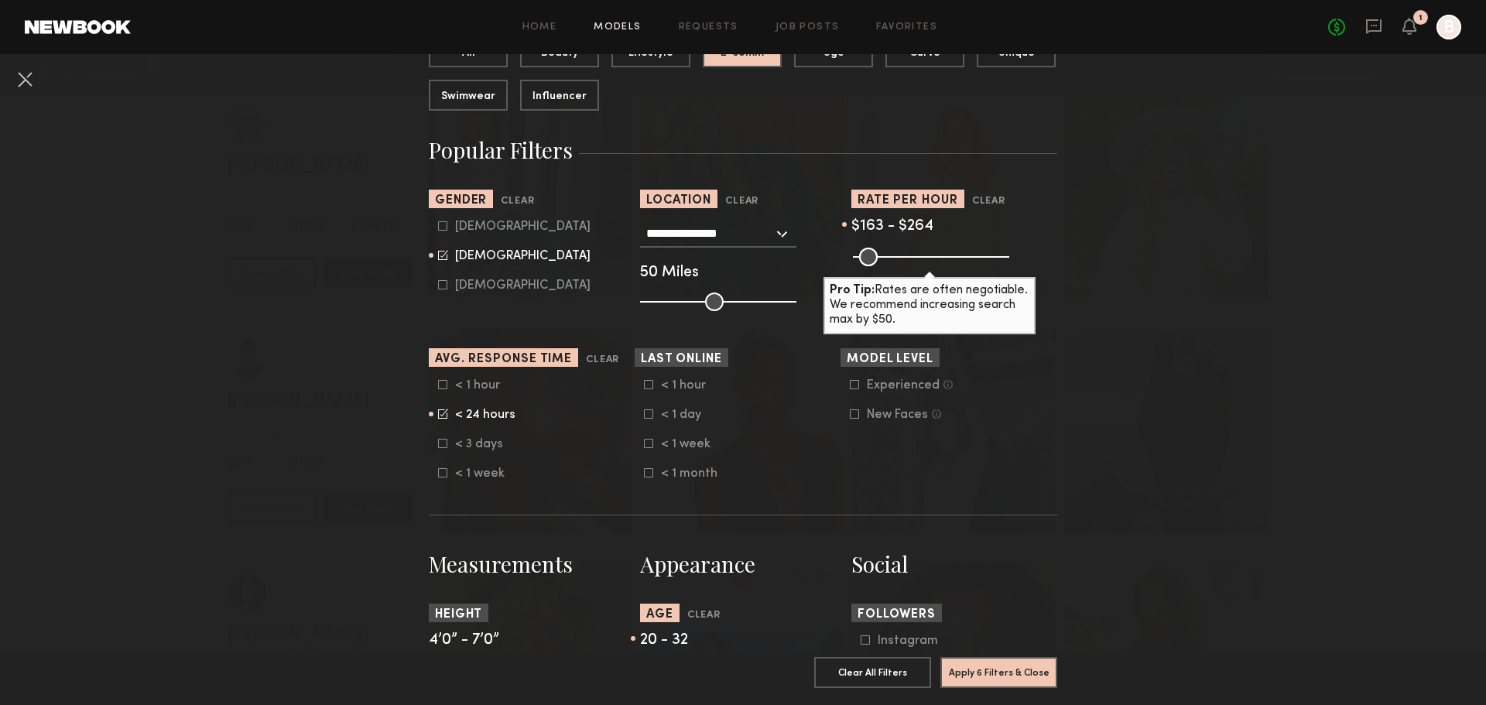
scroll to position [232, 0]
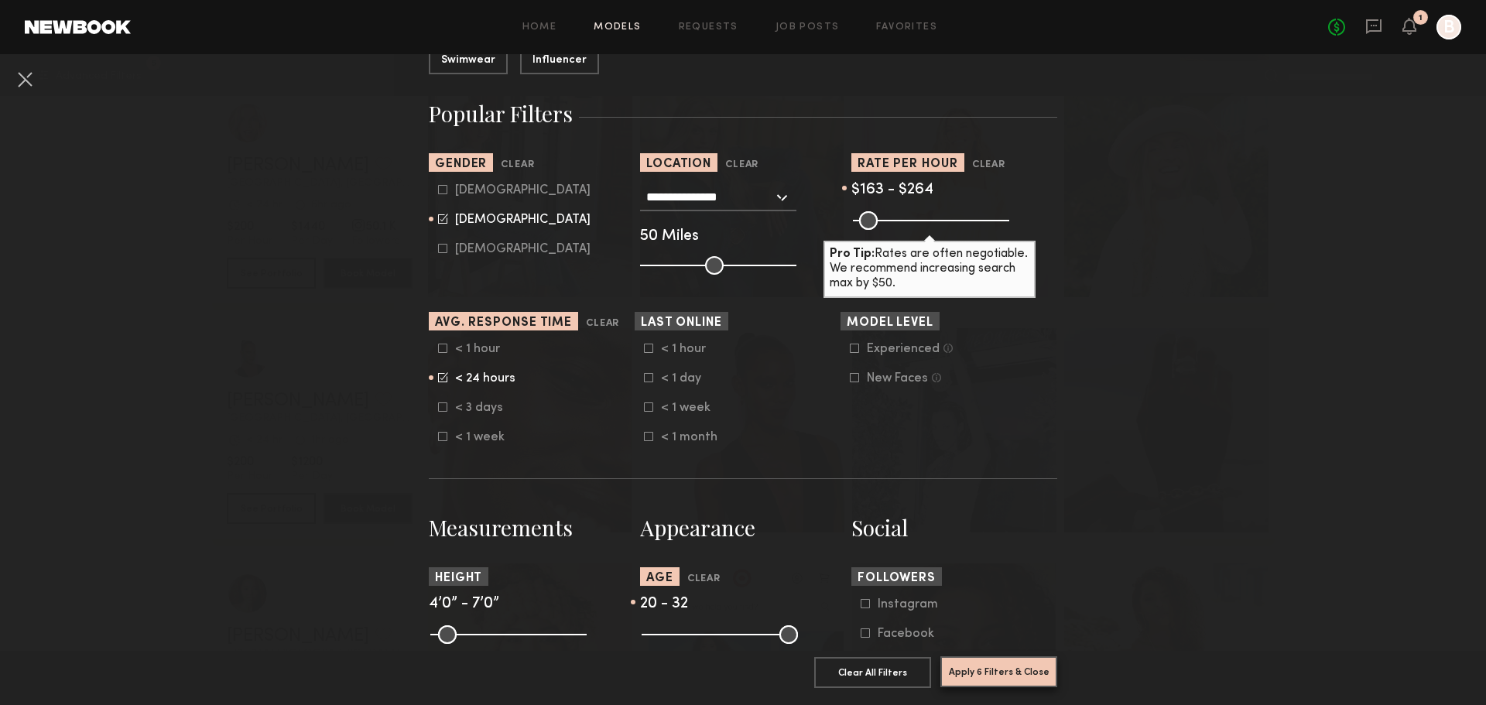
click at [995, 658] on button "Apply 6 Filters & Close" at bounding box center [998, 671] width 117 height 31
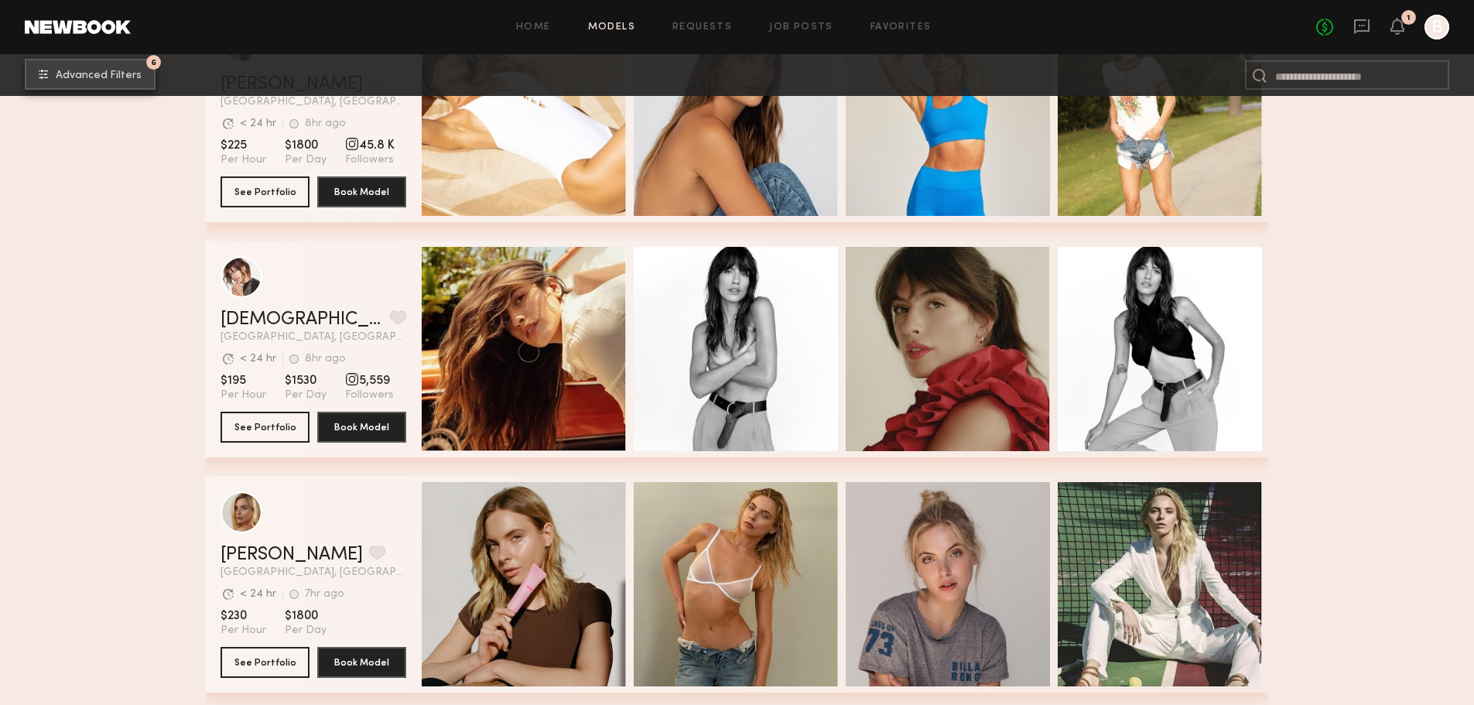
scroll to position [2864, 0]
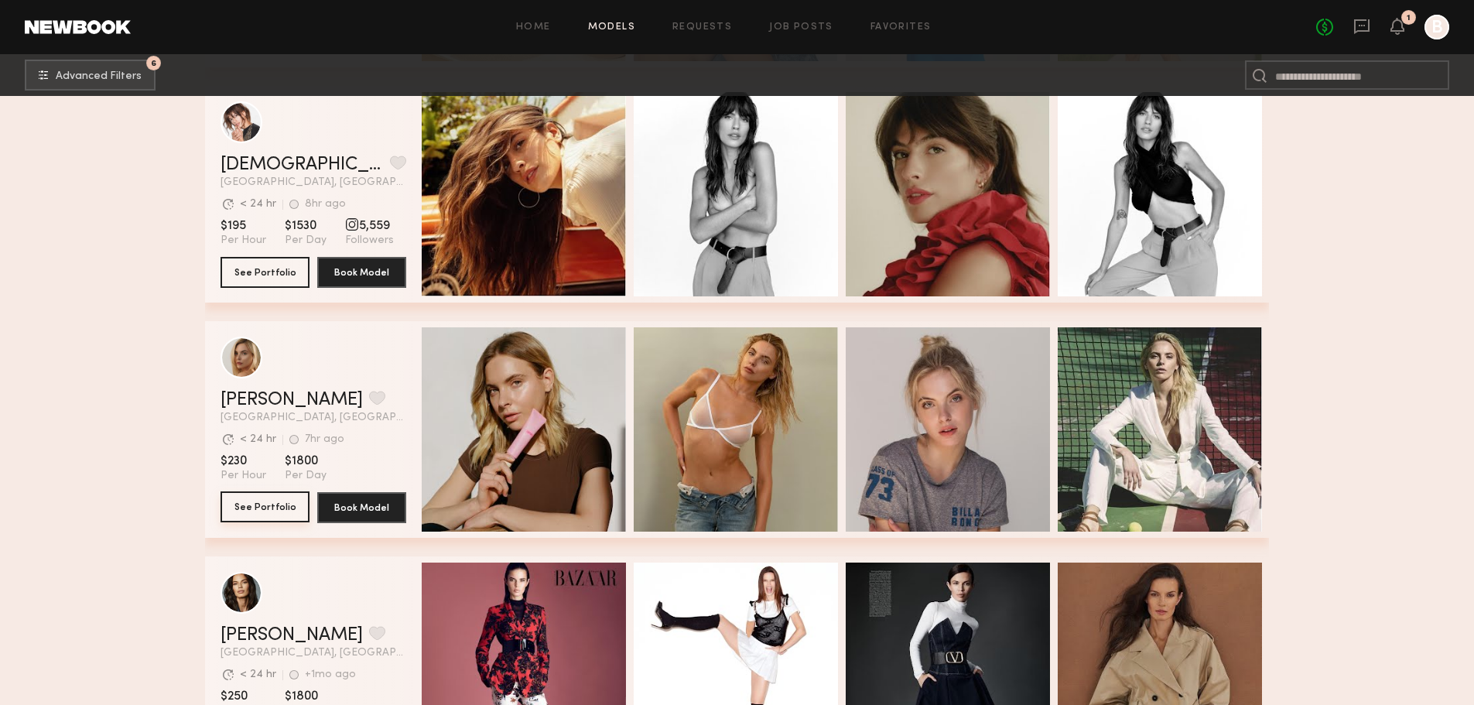
click at [287, 514] on button "See Portfolio" at bounding box center [265, 506] width 89 height 31
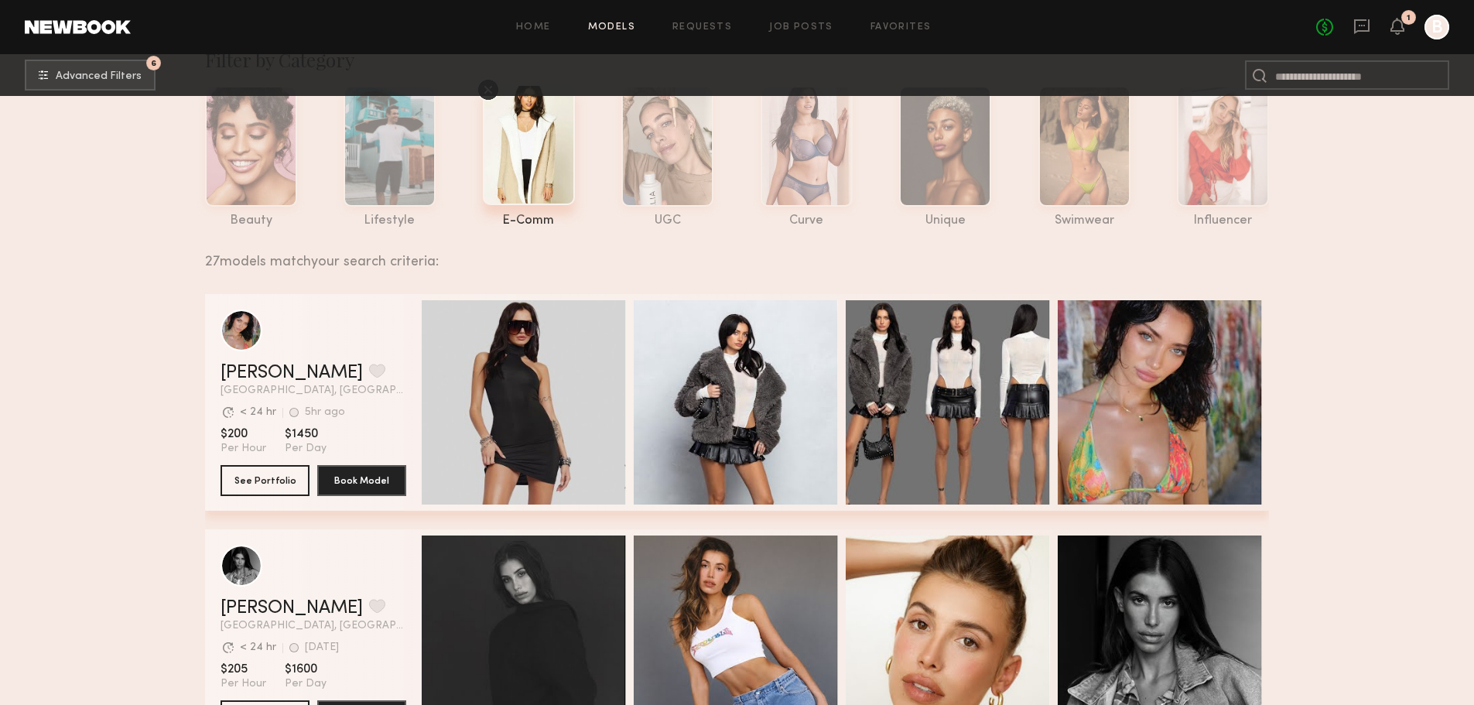
scroll to position [0, 0]
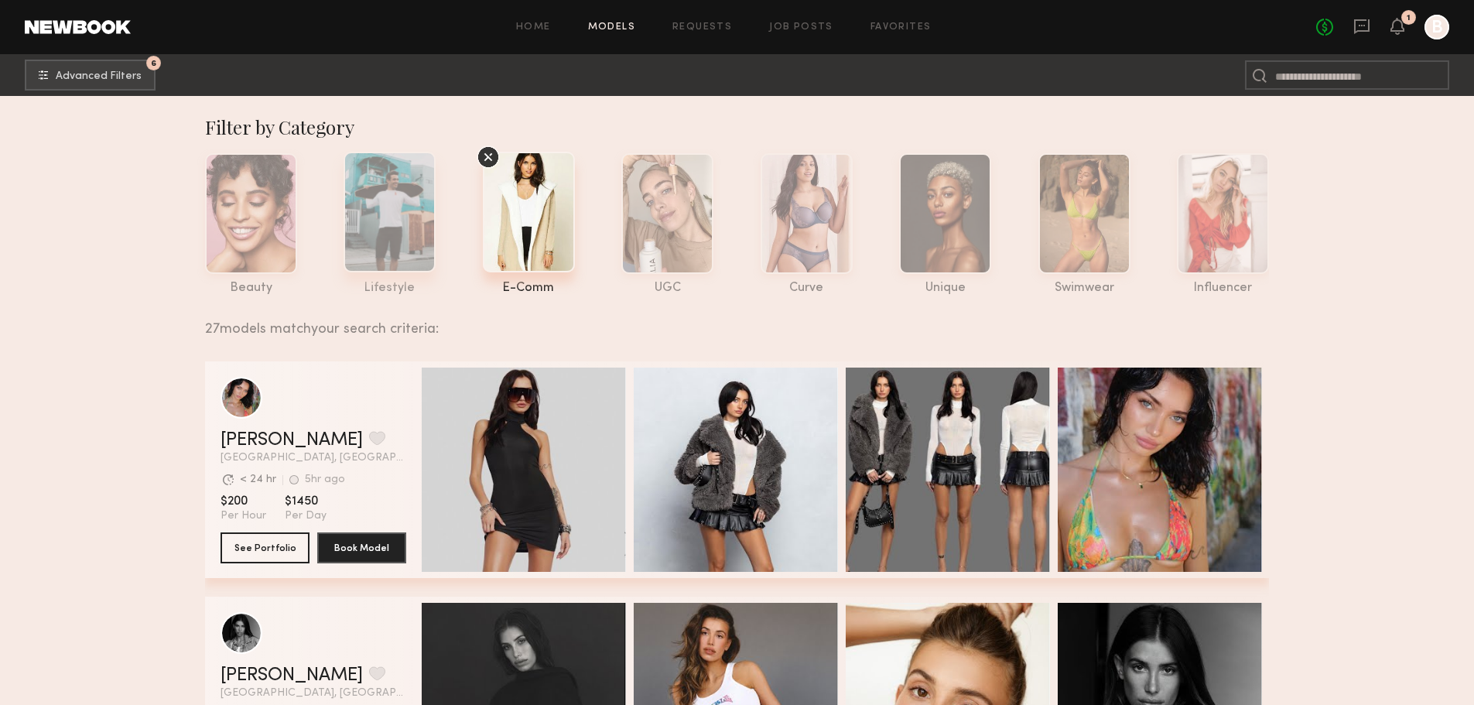
click at [395, 179] on div at bounding box center [390, 212] width 92 height 121
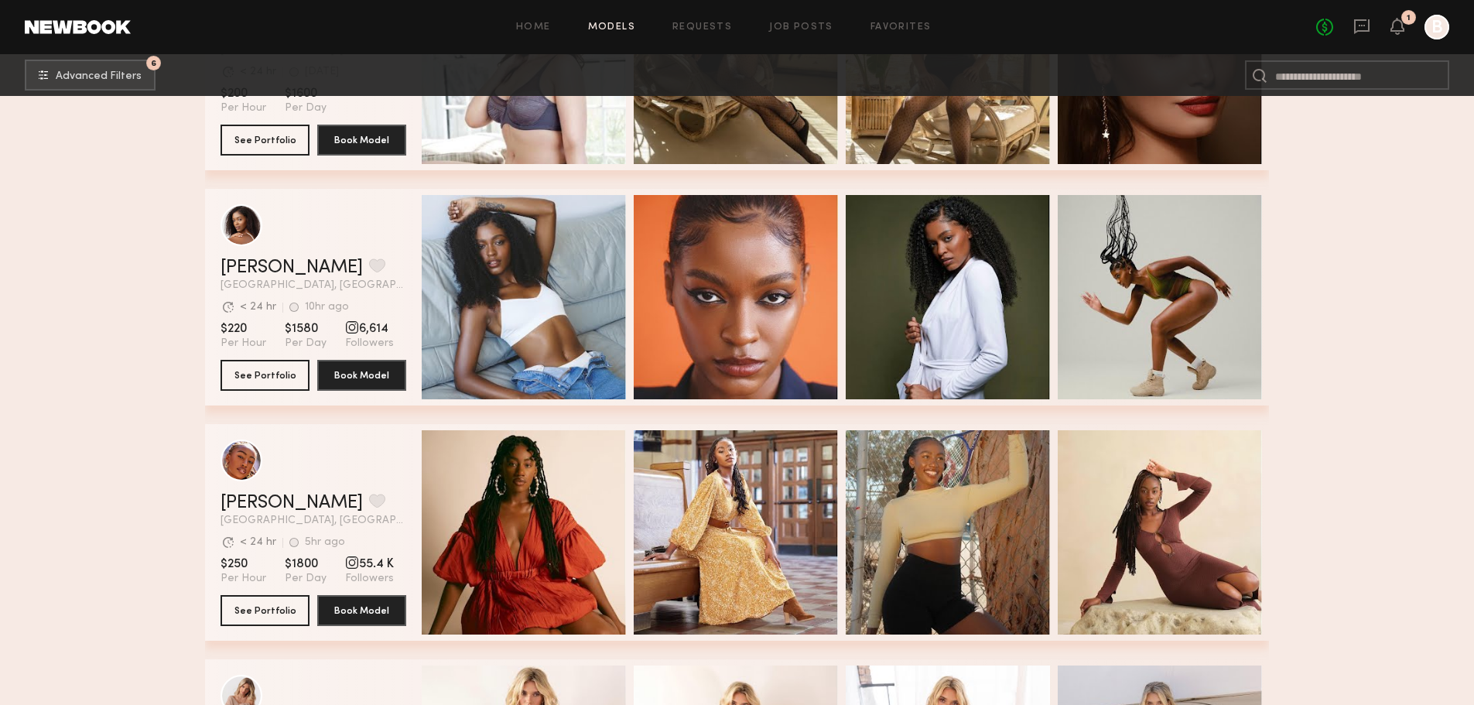
scroll to position [10215, 0]
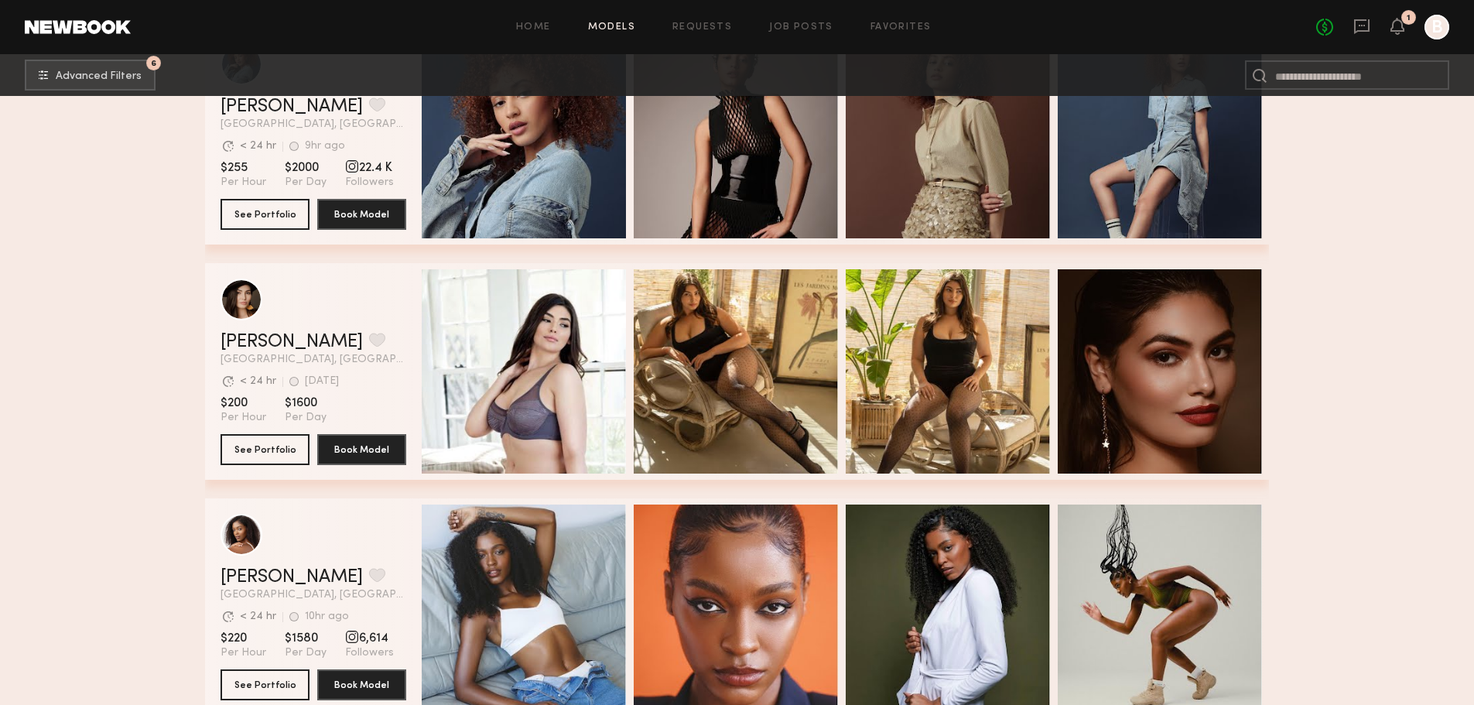
click at [77, 31] on link at bounding box center [78, 27] width 106 height 14
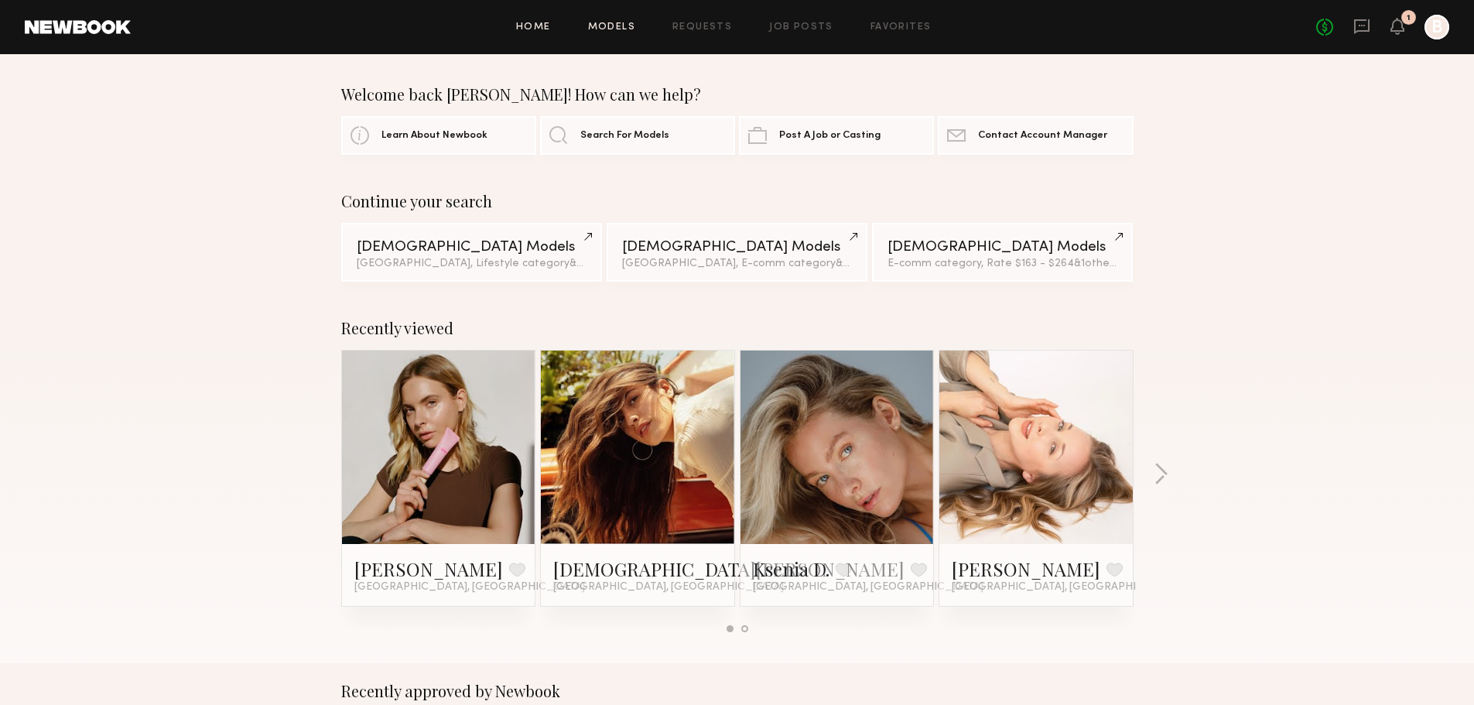
click at [604, 30] on link "Models" at bounding box center [611, 27] width 47 height 10
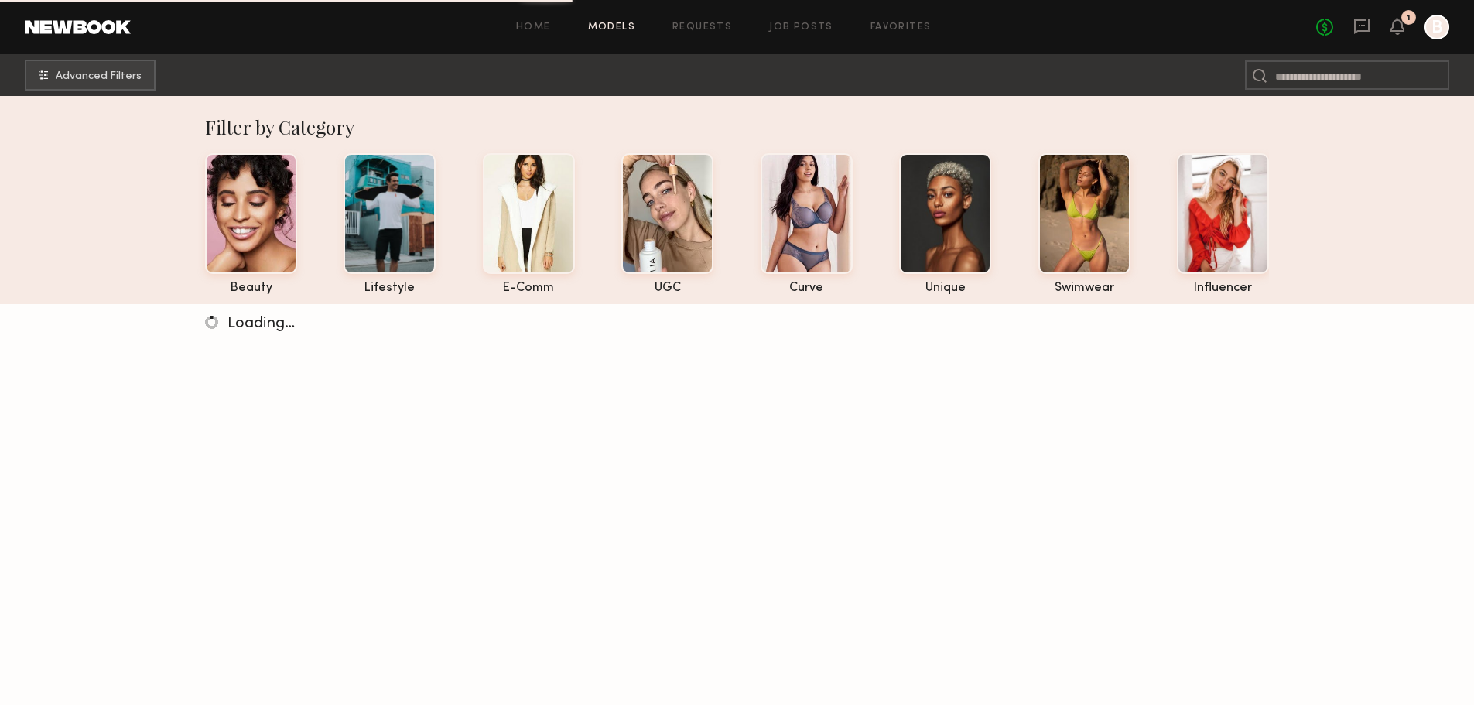
click at [800, 35] on div "Home Models Requests Job Posts Favorites Sign Out No fees up to $5,000 1 B" at bounding box center [790, 27] width 1319 height 25
click at [802, 27] on link "Job Posts" at bounding box center [801, 27] width 64 height 10
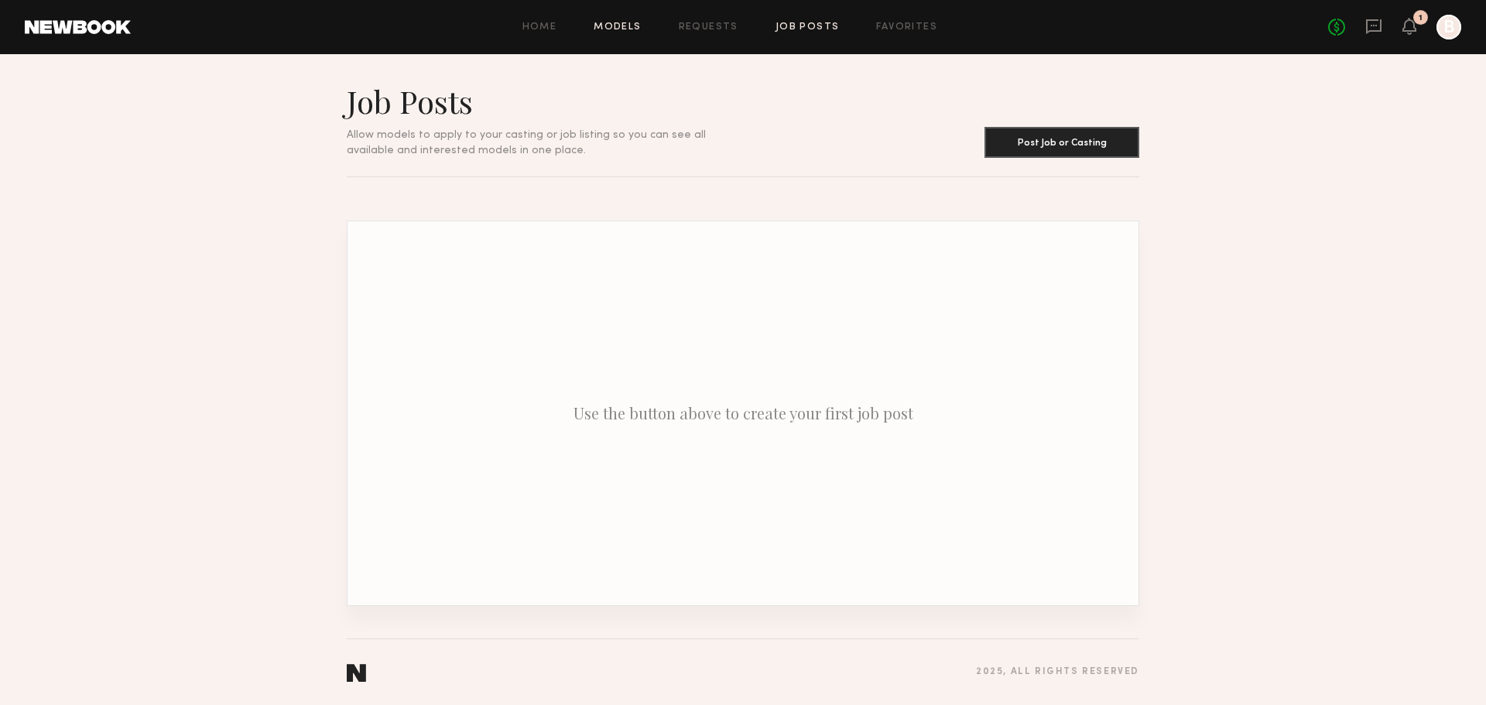
click at [603, 27] on link "Models" at bounding box center [617, 27] width 47 height 10
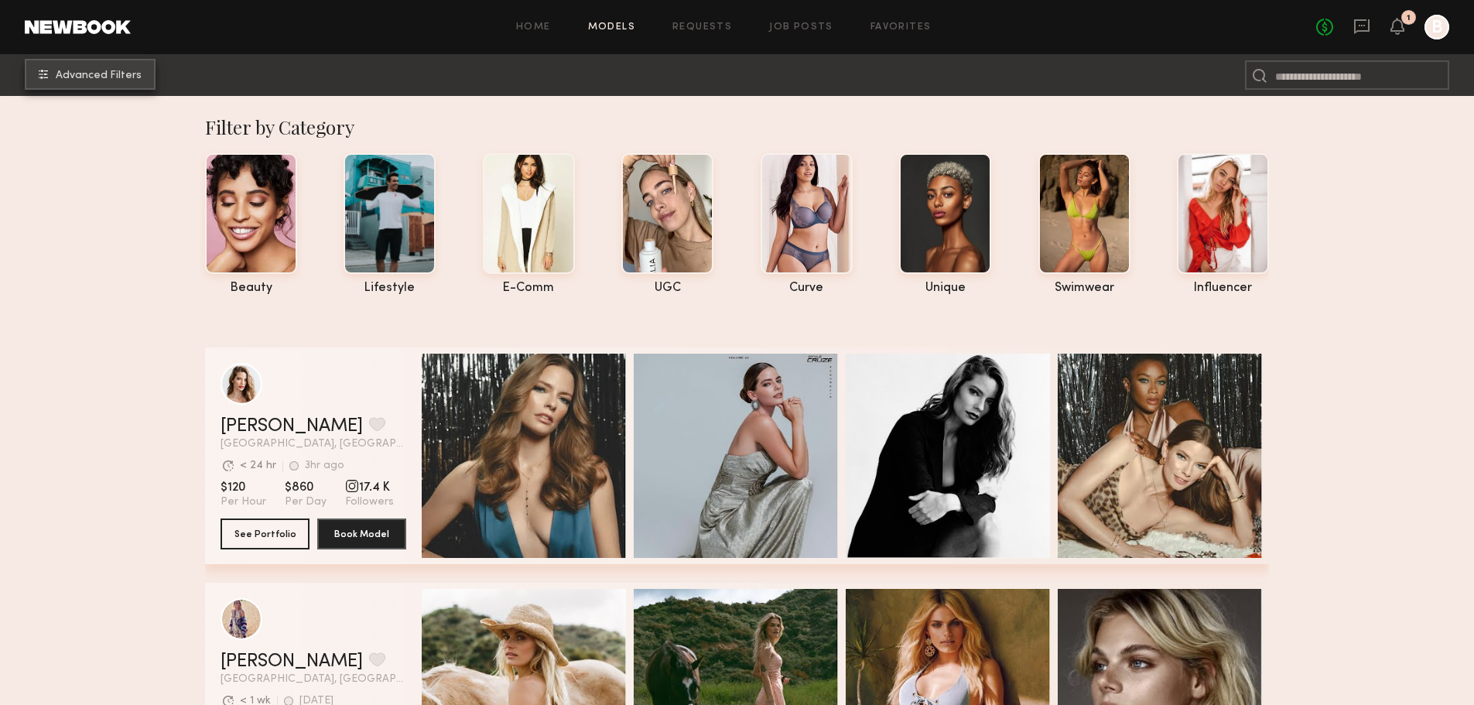
click at [95, 71] on span "Advanced Filters" at bounding box center [99, 75] width 86 height 11
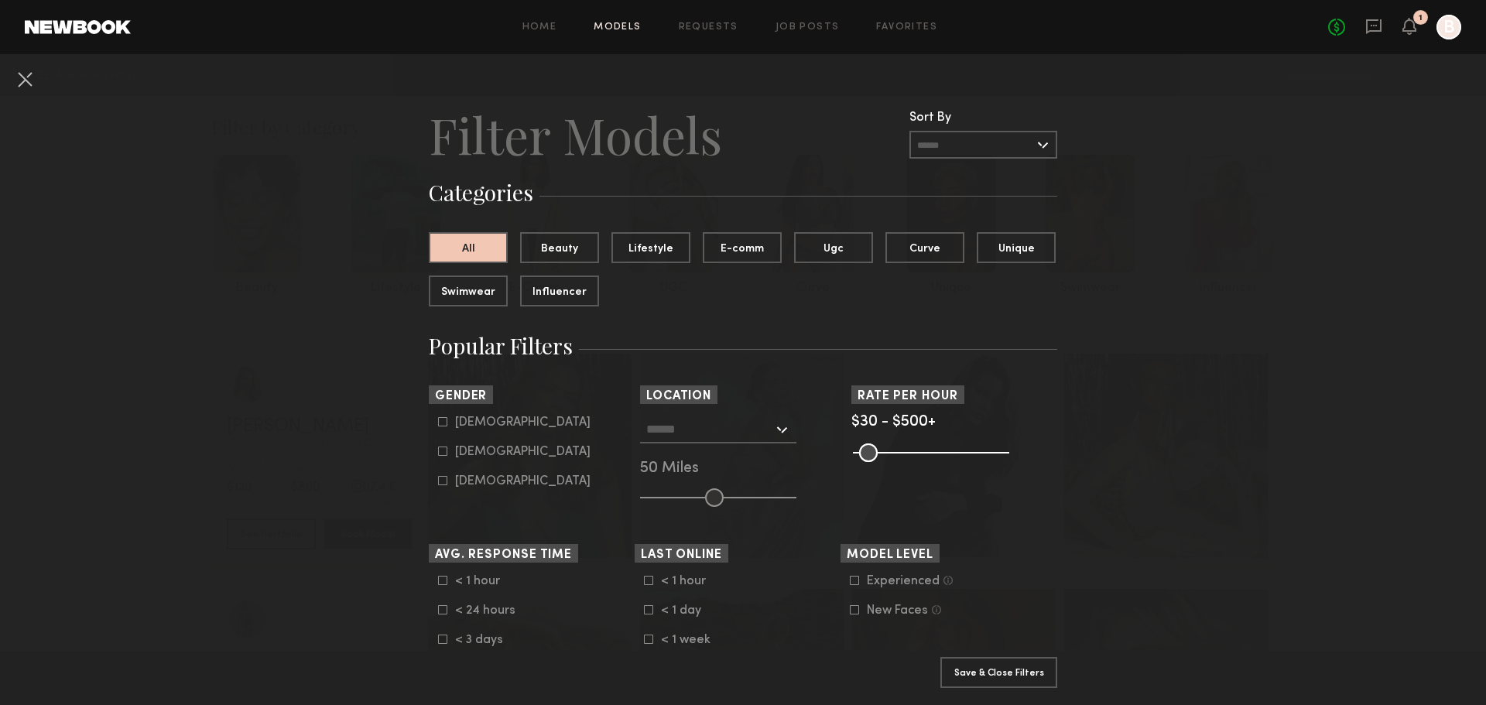
click at [459, 454] on div "Female" at bounding box center [522, 451] width 135 height 9
type input "**"
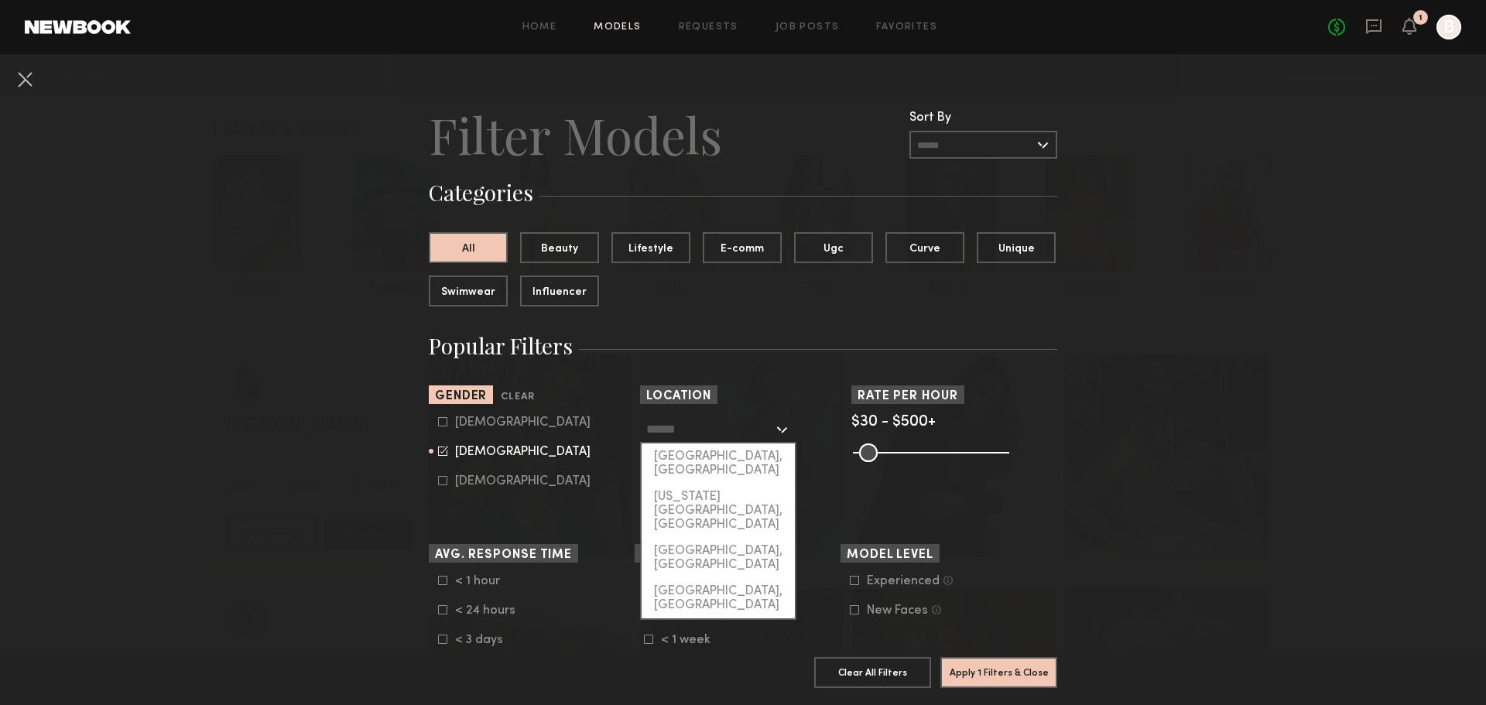
click at [693, 426] on input "text" at bounding box center [709, 429] width 127 height 26
click at [700, 455] on div "[GEOGRAPHIC_DATA], [GEOGRAPHIC_DATA]" at bounding box center [718, 463] width 153 height 40
type input "**********"
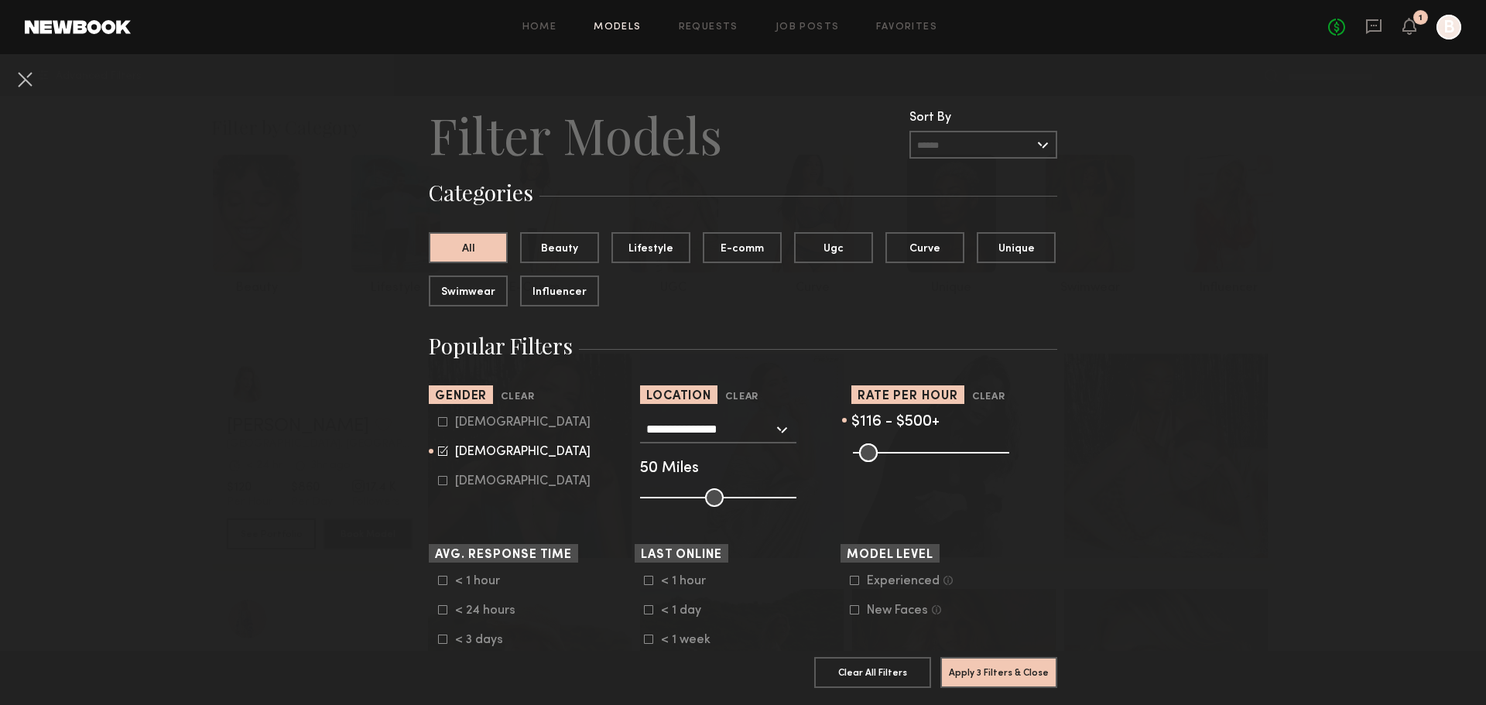
drag, startPoint x: 854, startPoint y: 450, endPoint x: 882, endPoint y: 454, distance: 28.1
type input "***"
click at [882, 454] on input "range" at bounding box center [931, 452] width 156 height 19
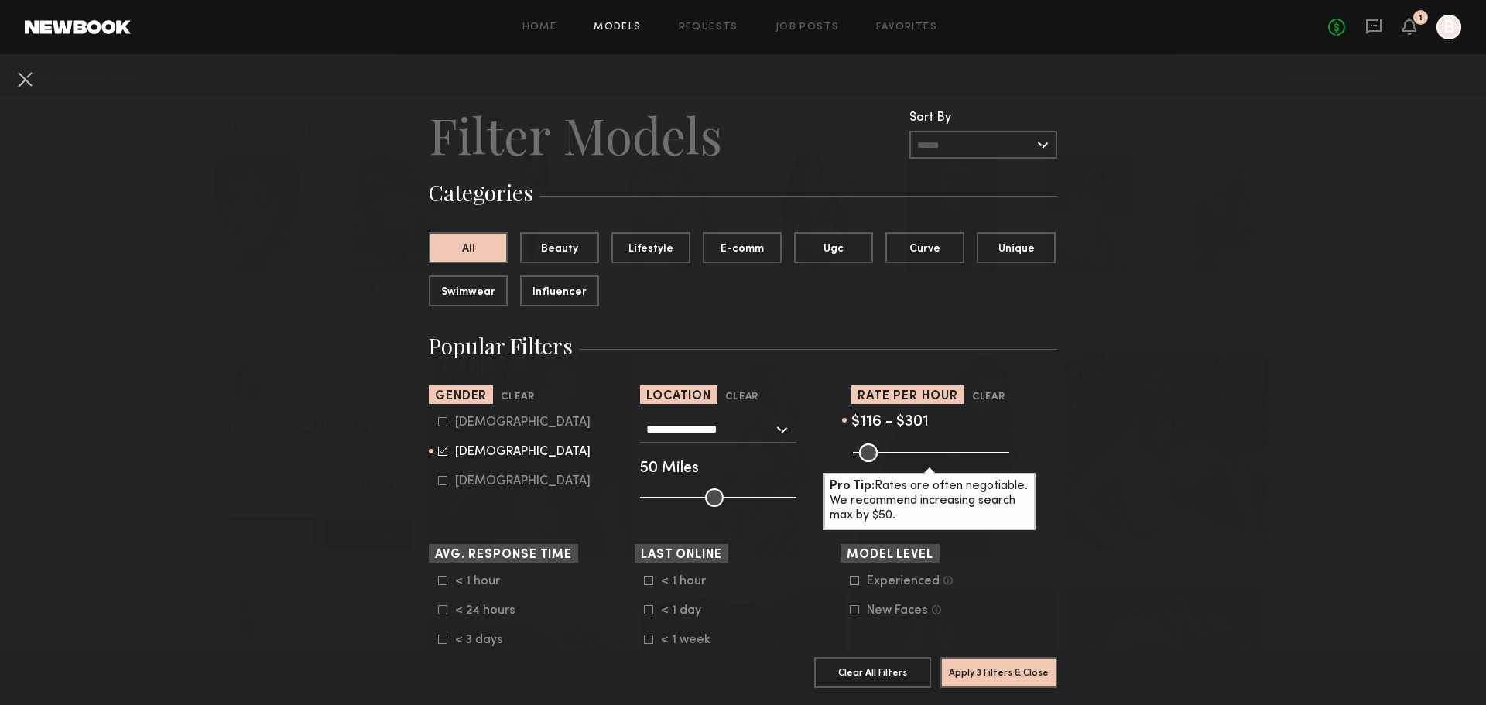
drag, startPoint x: 998, startPoint y: 454, endPoint x: 936, endPoint y: 455, distance: 62.7
type input "***"
click at [936, 455] on input "range" at bounding box center [931, 452] width 156 height 19
click at [722, 251] on button "E-comm" at bounding box center [742, 246] width 79 height 31
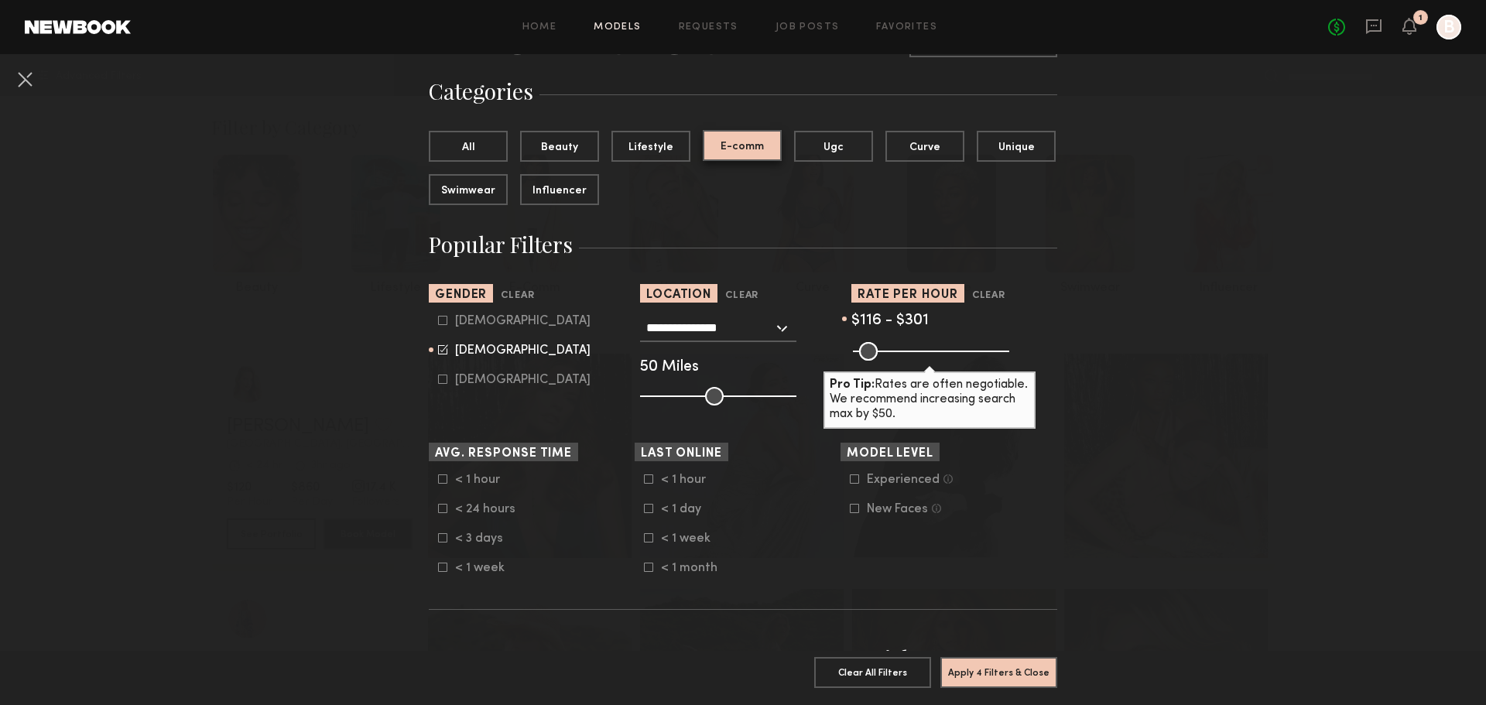
scroll to position [232, 0]
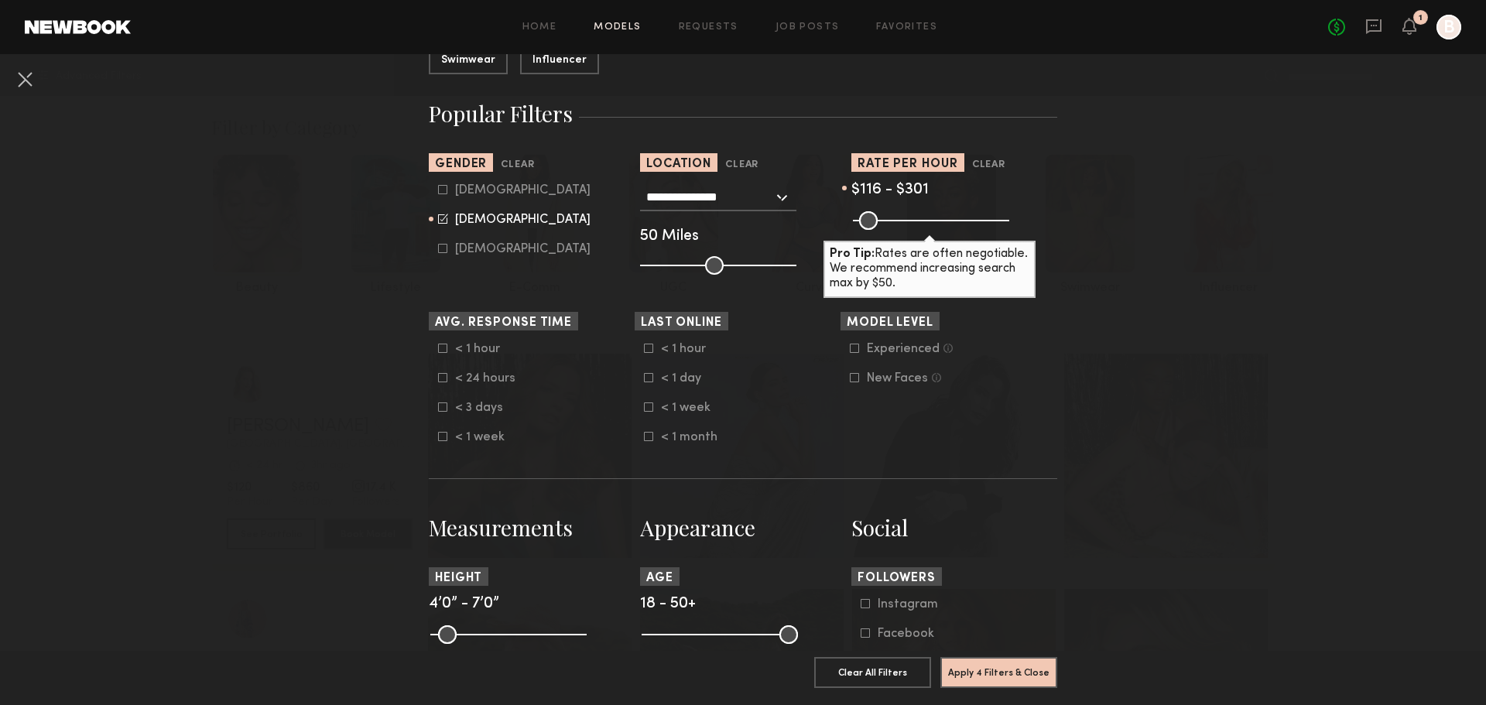
click at [481, 375] on div "< 24 hours" at bounding box center [485, 378] width 60 height 9
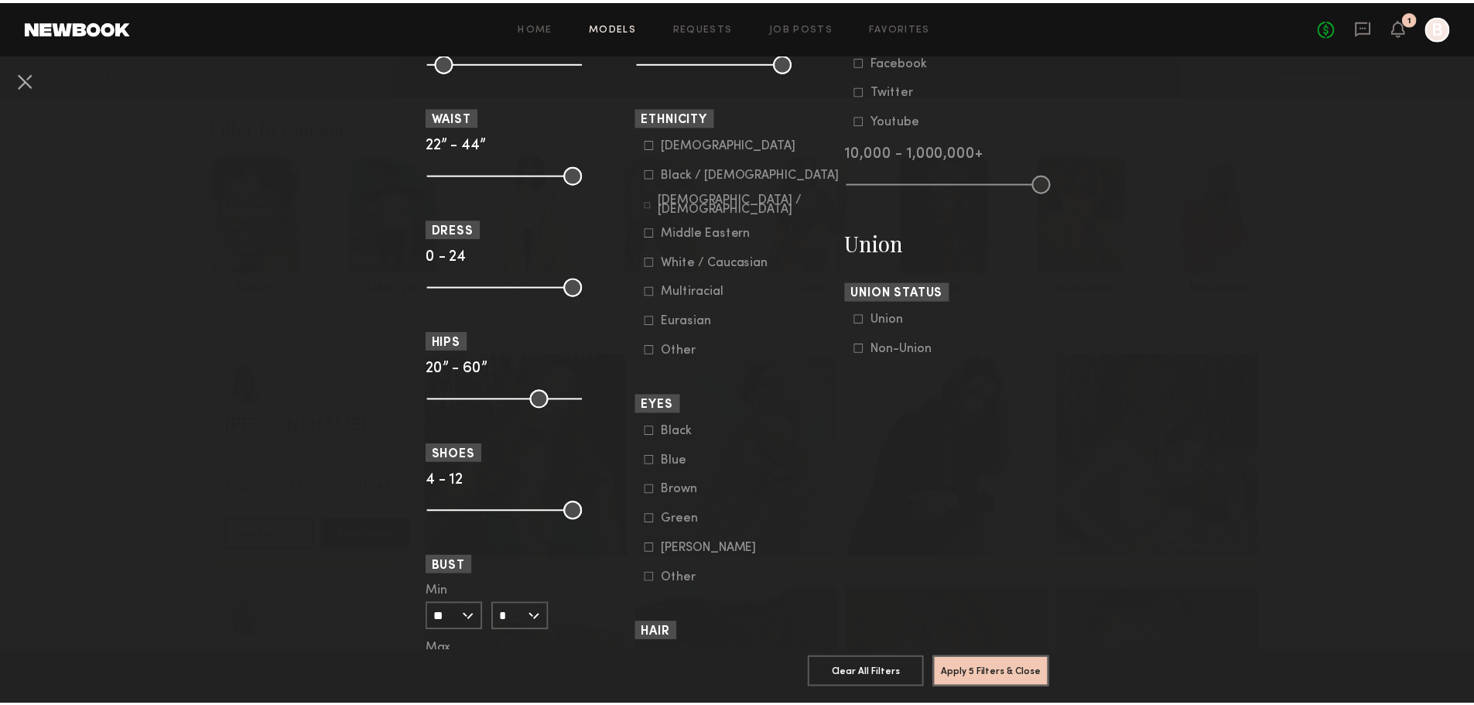
scroll to position [929, 0]
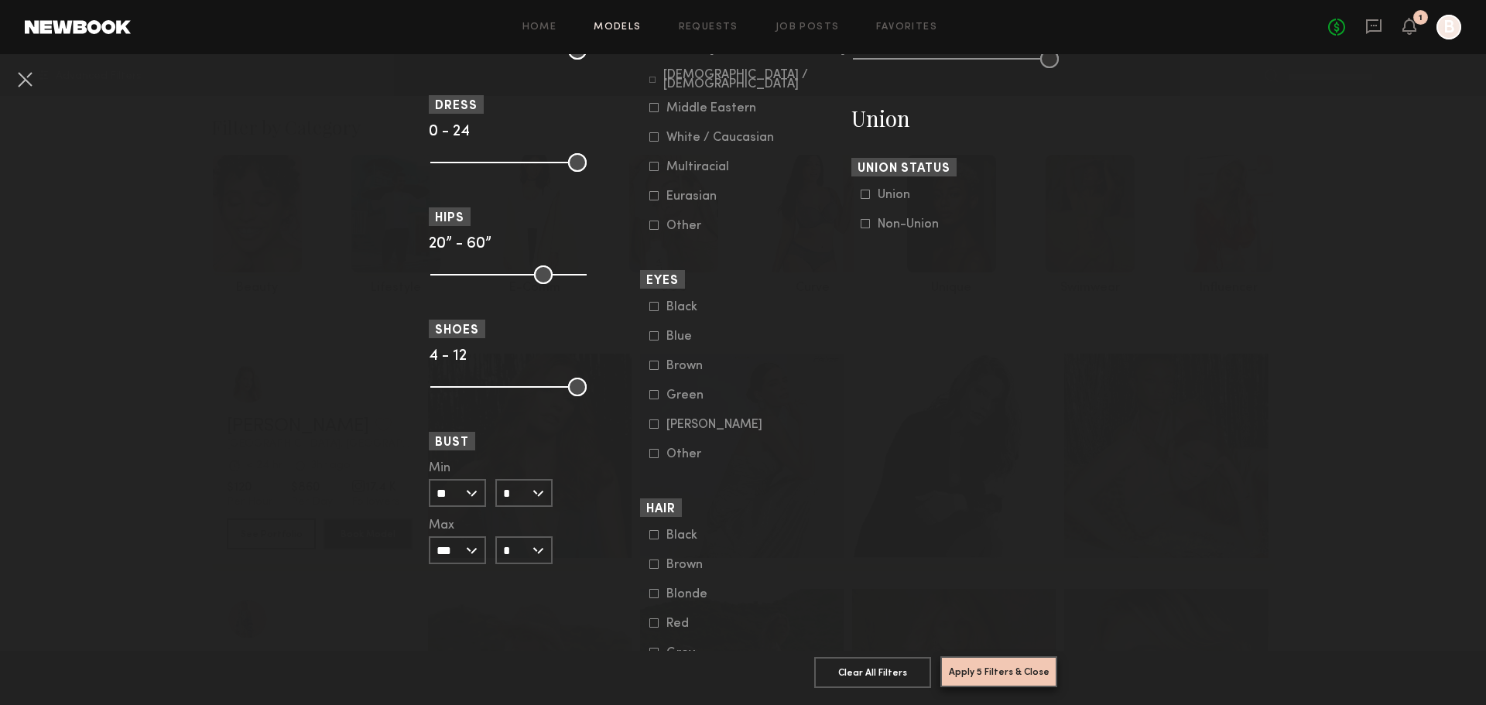
click at [1016, 662] on button "Apply 5 Filters & Close" at bounding box center [998, 671] width 117 height 31
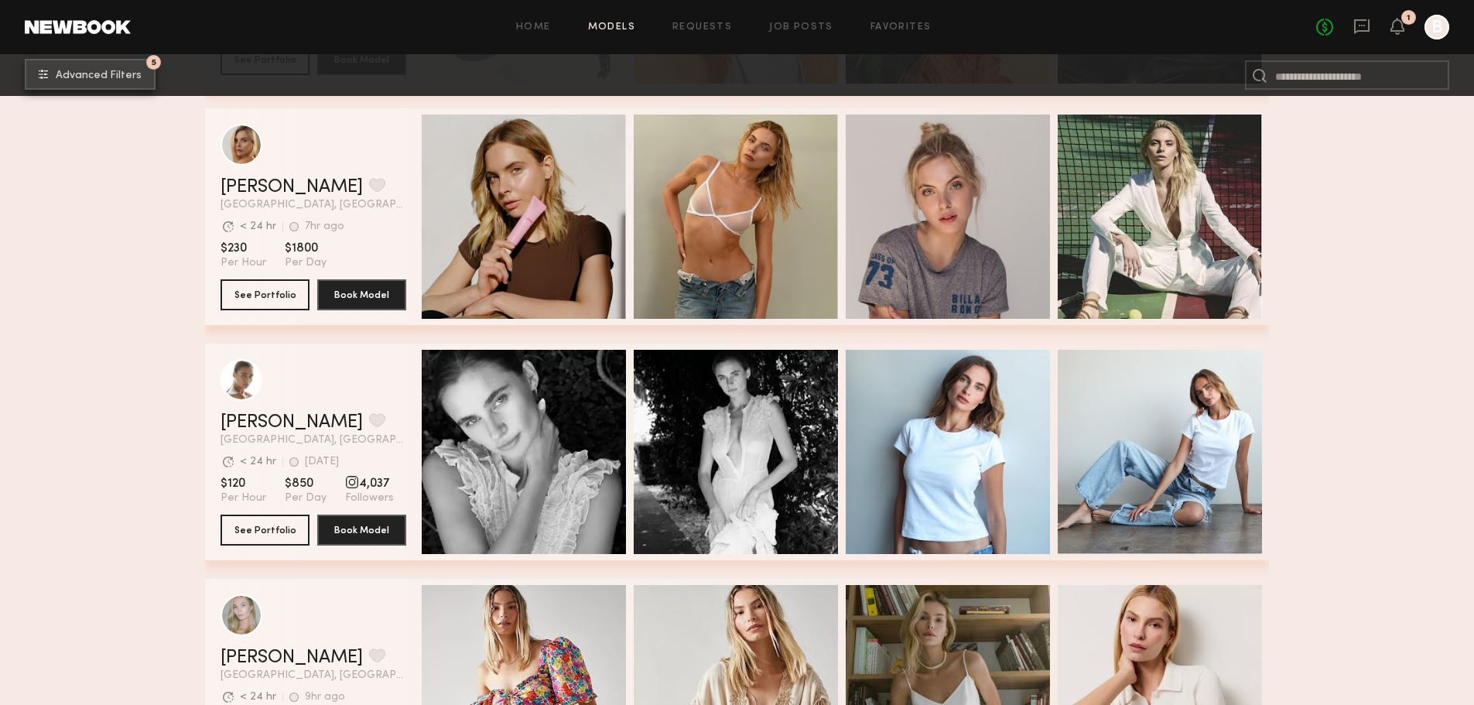
scroll to position [2399, 0]
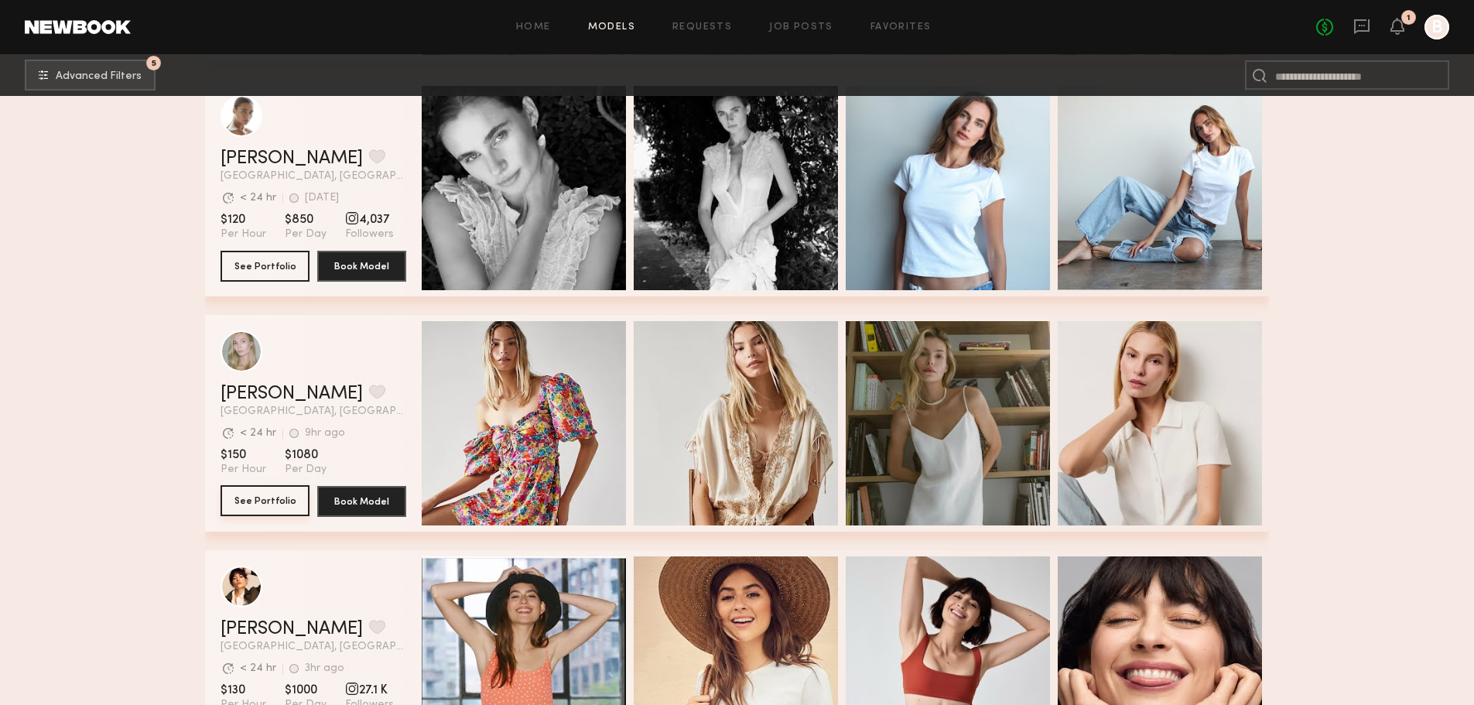
click at [272, 508] on button "See Portfolio" at bounding box center [265, 500] width 89 height 31
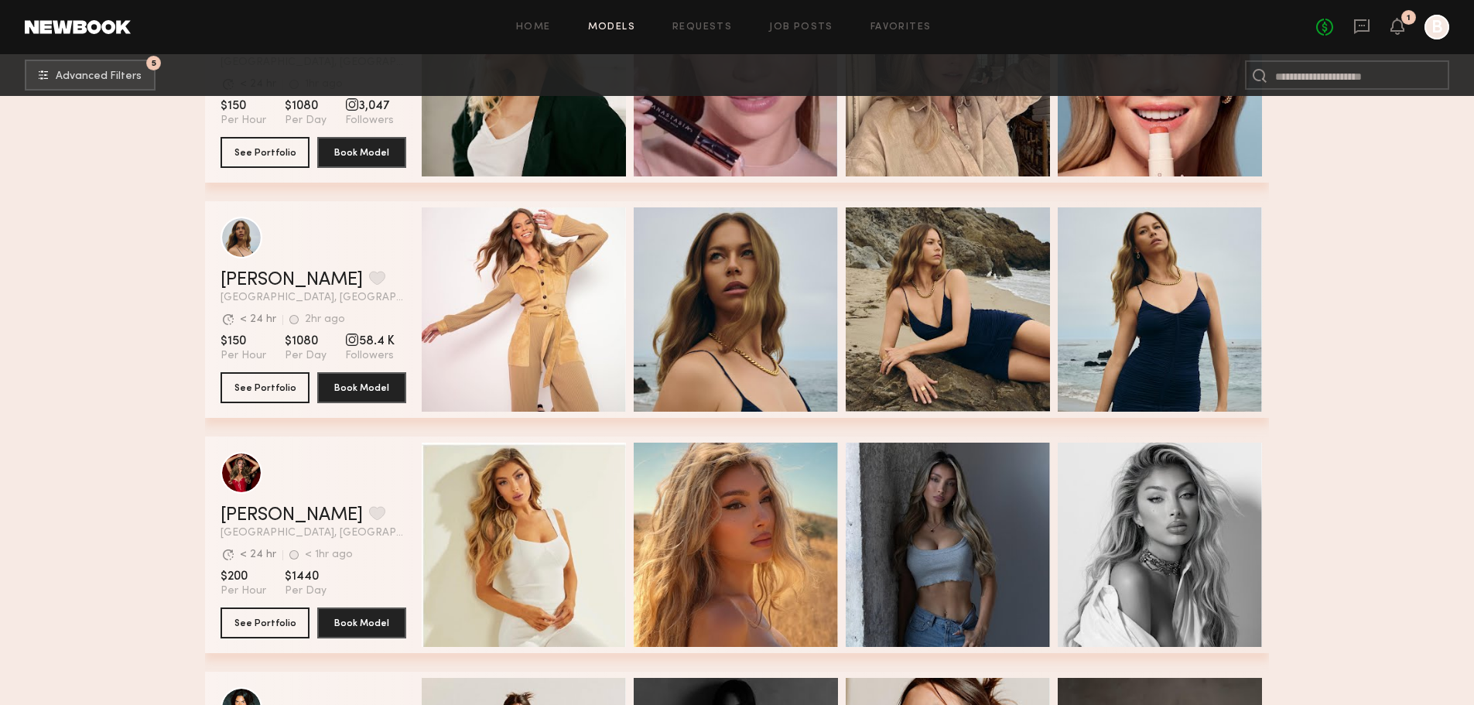
scroll to position [6742, 0]
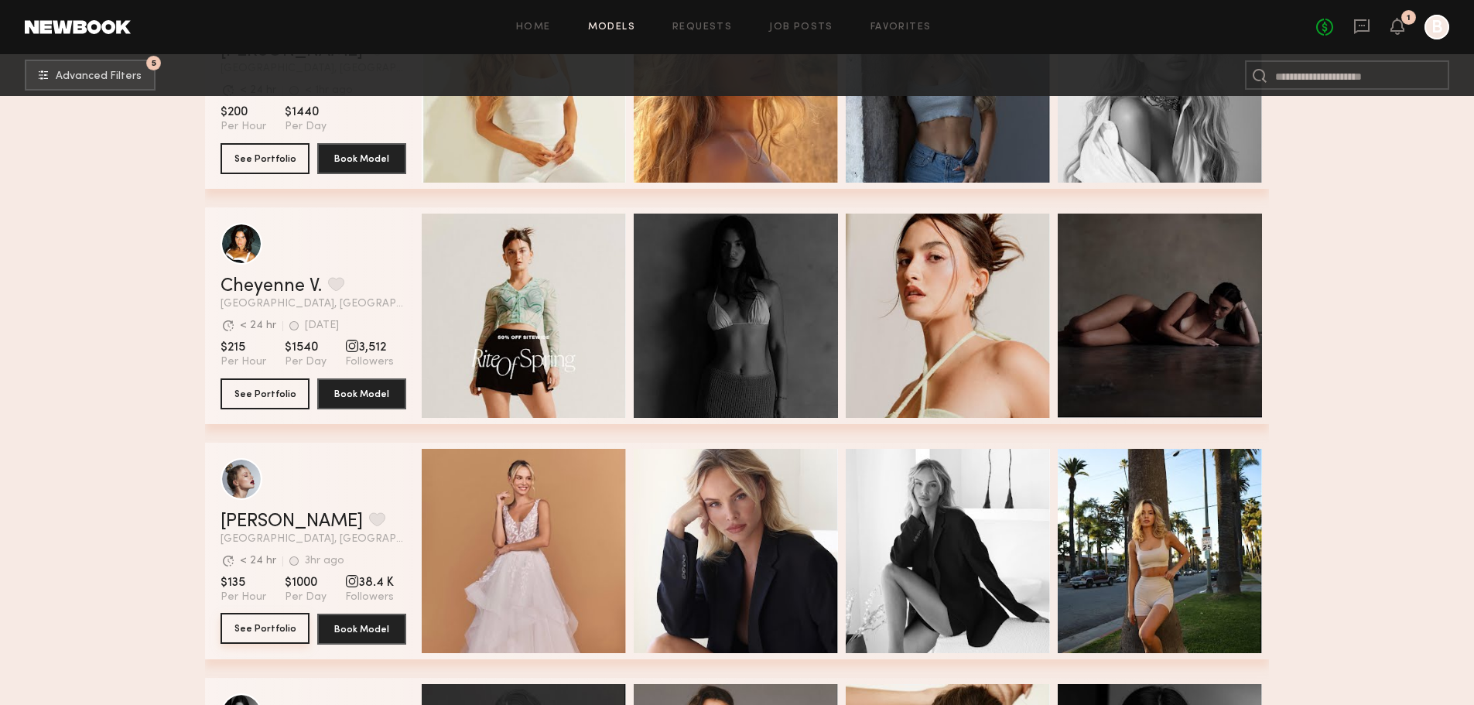
click at [246, 635] on button "See Portfolio" at bounding box center [265, 628] width 89 height 31
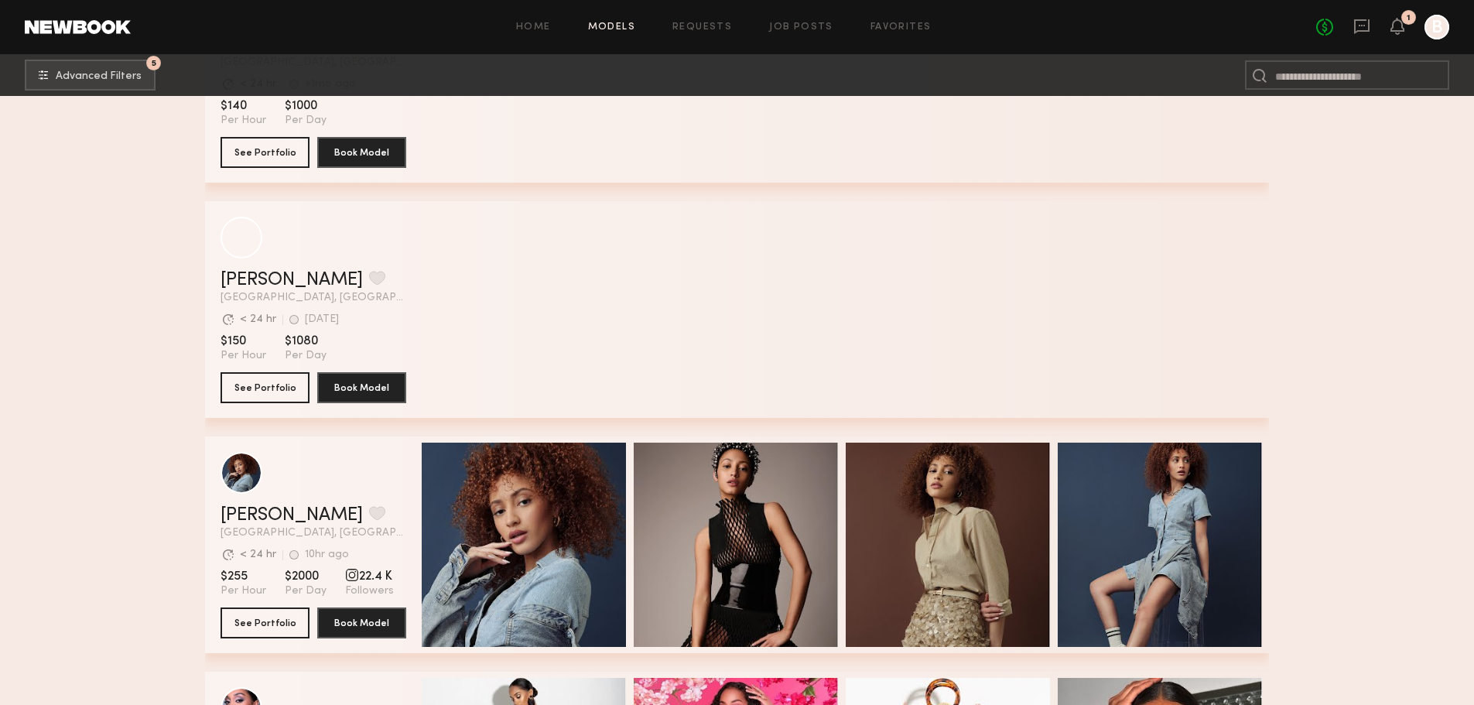
scroll to position [11772, 0]
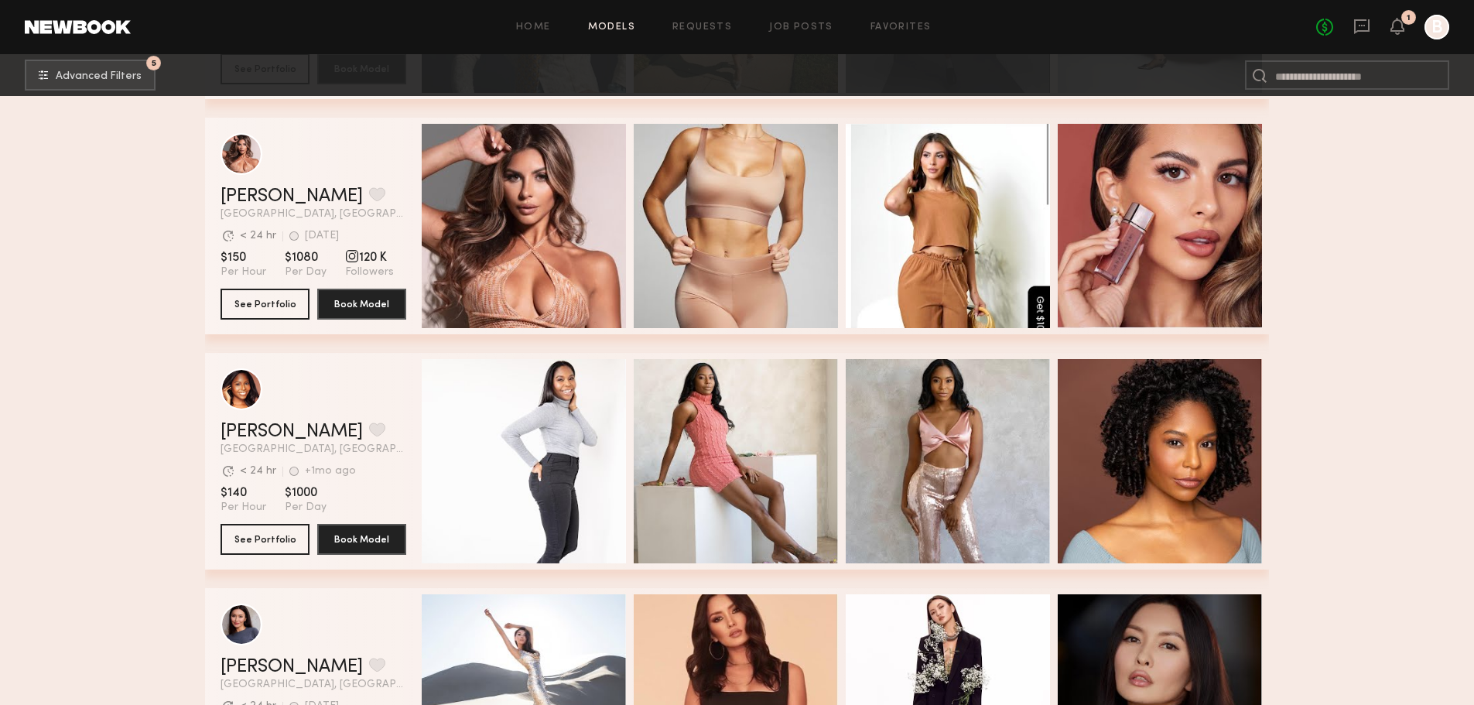
click at [361, 263] on span "120 K" at bounding box center [369, 257] width 49 height 15
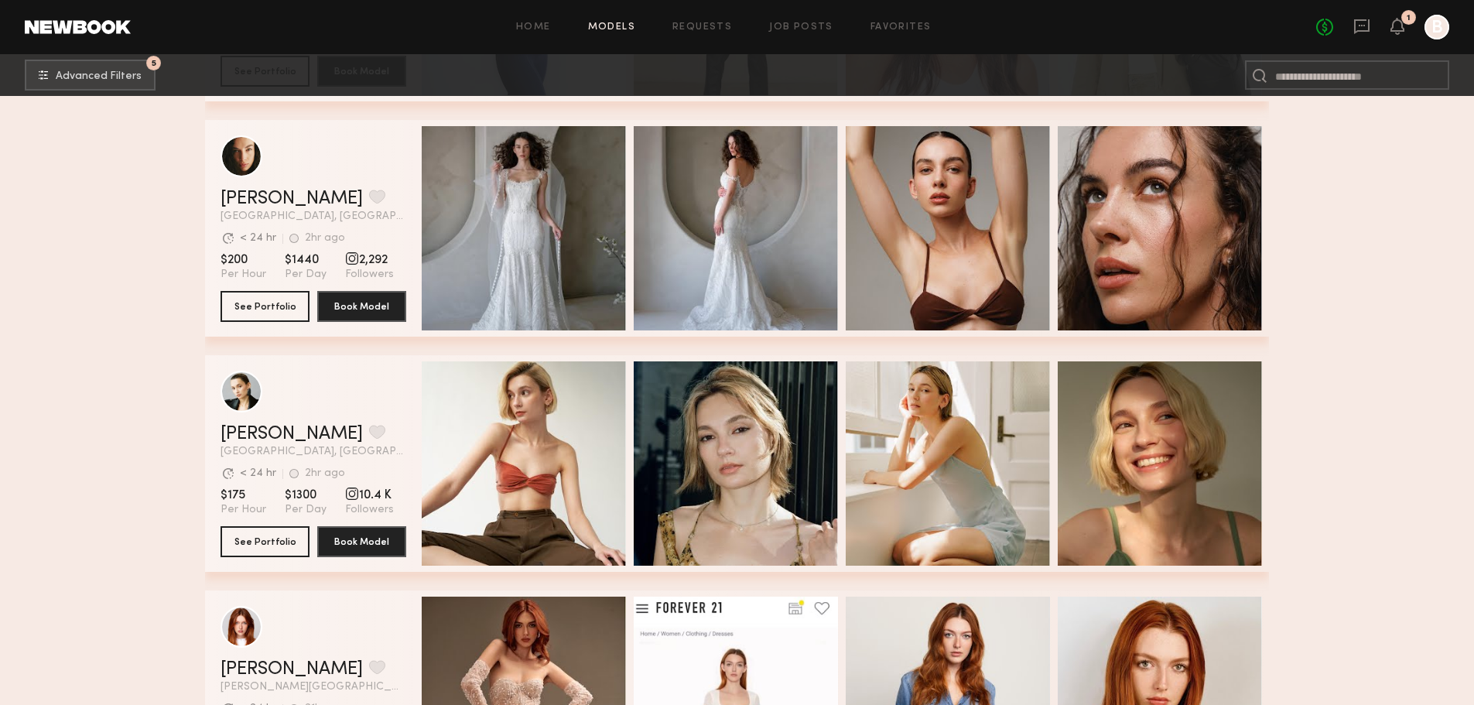
scroll to position [5727, 0]
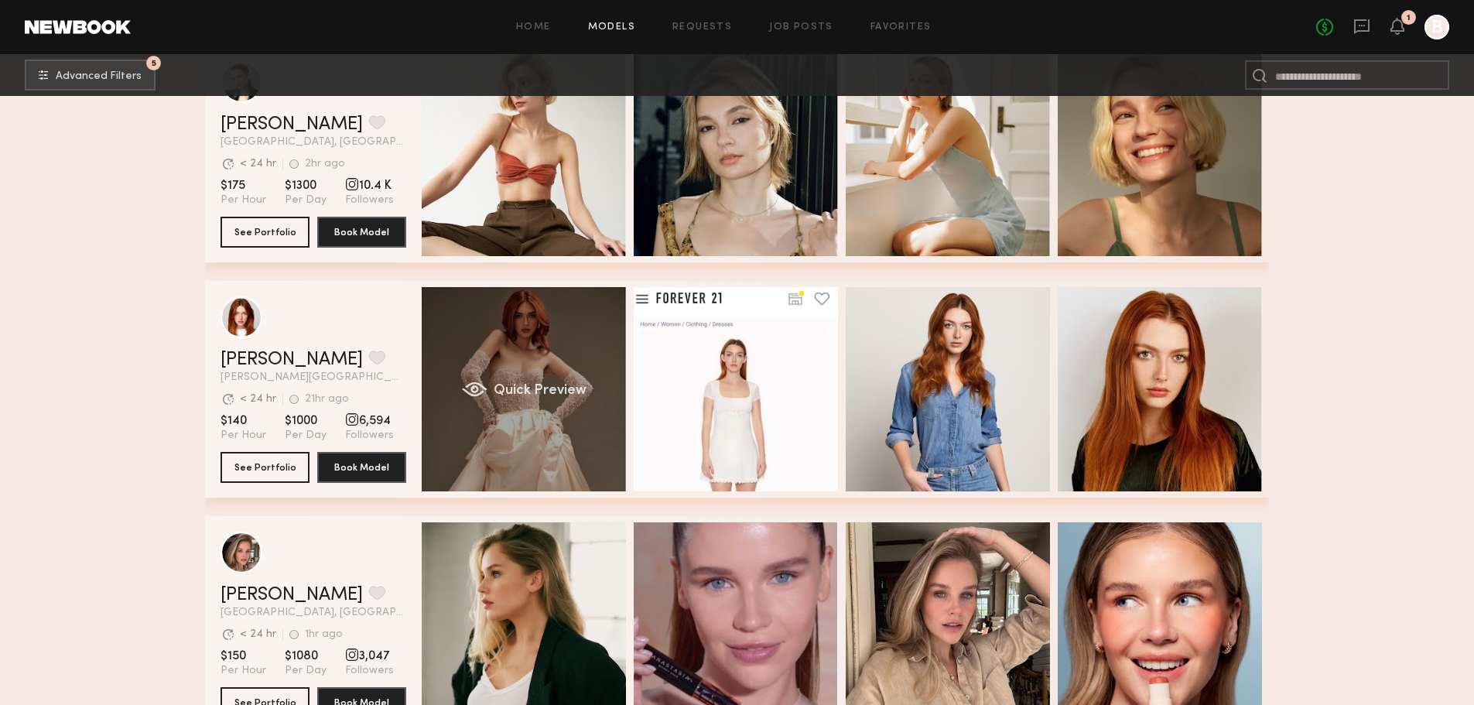
click at [508, 385] on div "Quick Preview" at bounding box center [524, 389] width 204 height 204
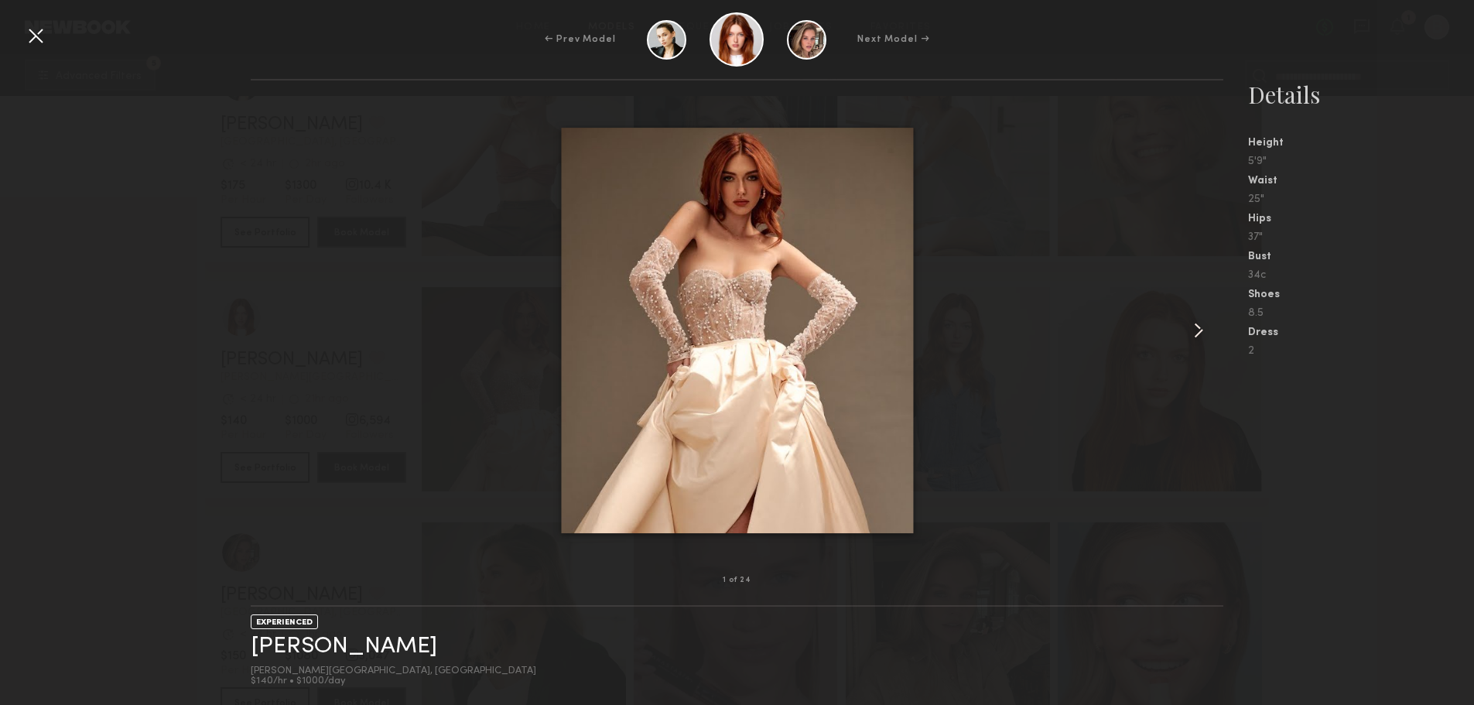
click at [1203, 332] on common-icon at bounding box center [1198, 330] width 25 height 25
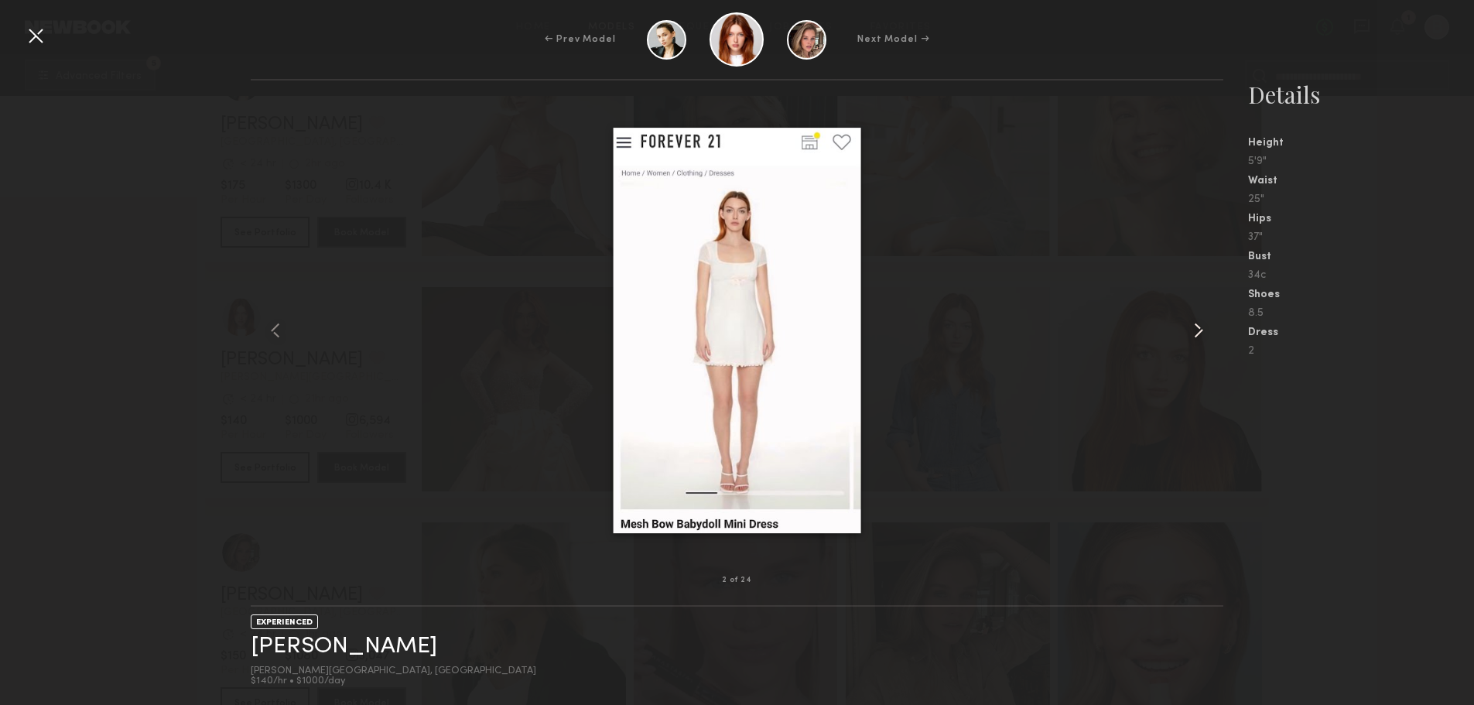
click at [1203, 332] on common-icon at bounding box center [1198, 330] width 25 height 25
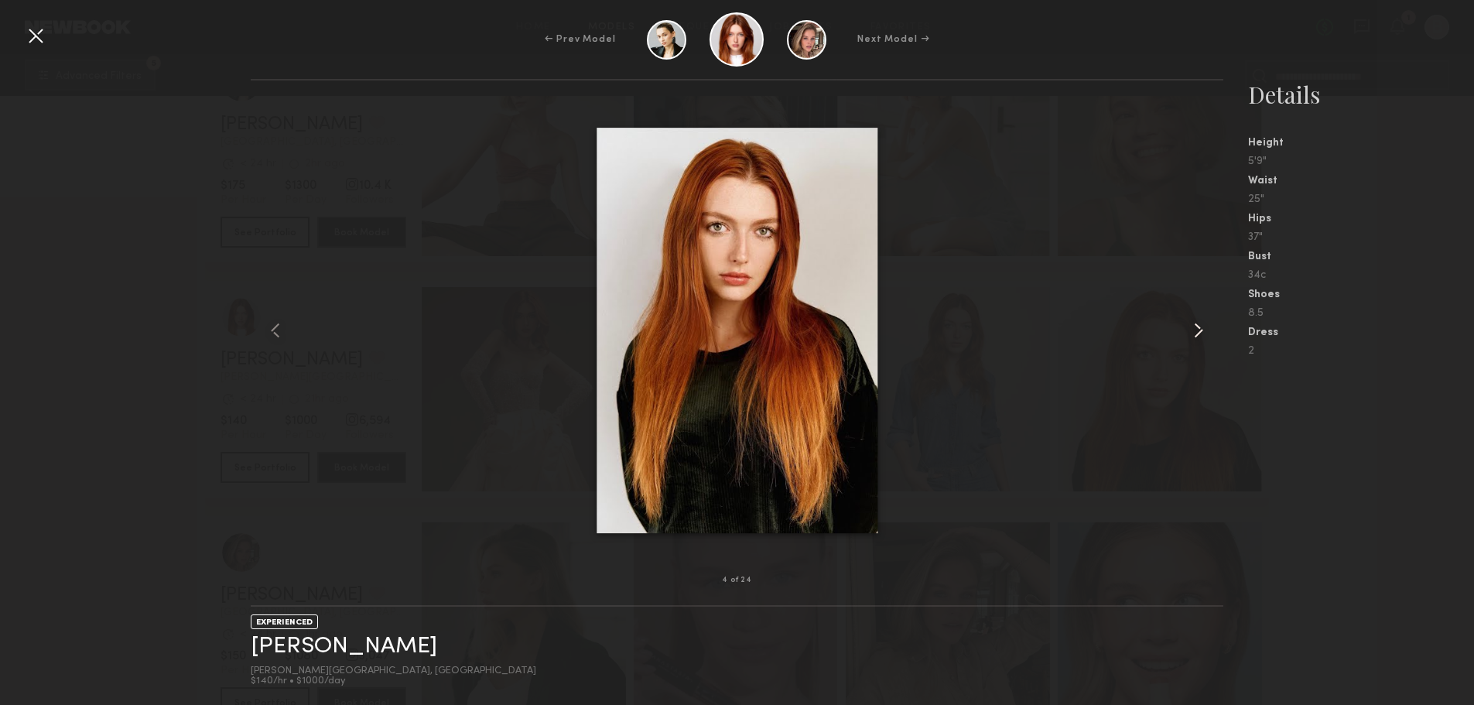
click at [1203, 332] on common-icon at bounding box center [1198, 330] width 25 height 25
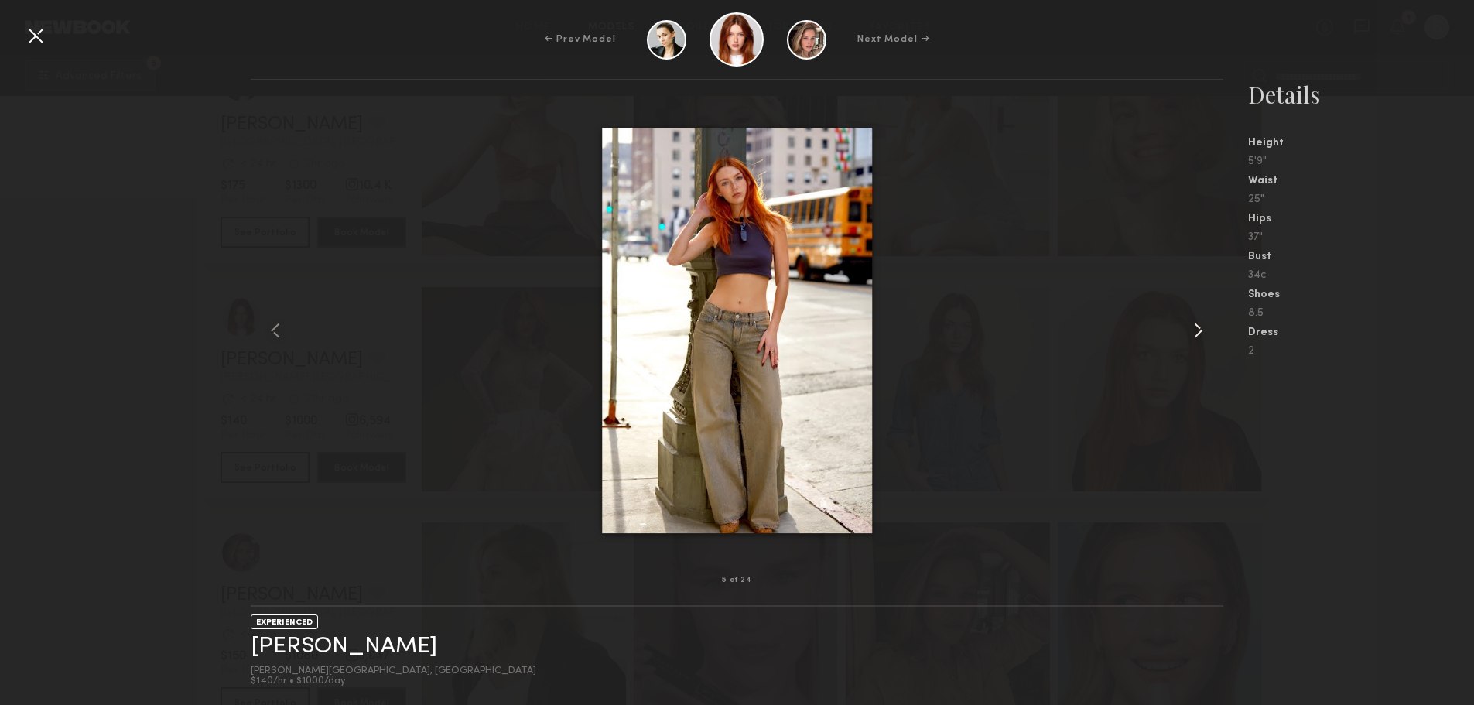
click at [1203, 332] on common-icon at bounding box center [1198, 330] width 25 height 25
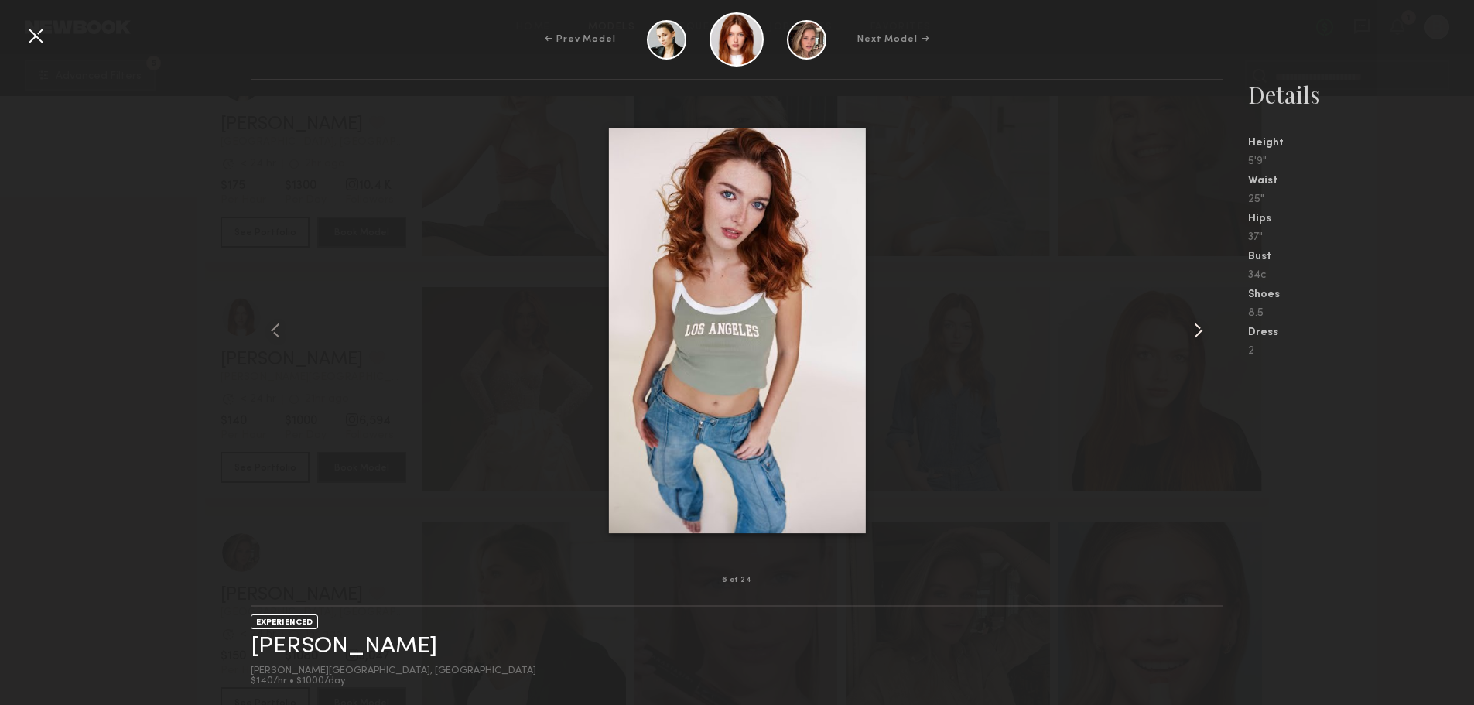
click at [1203, 332] on common-icon at bounding box center [1198, 330] width 25 height 25
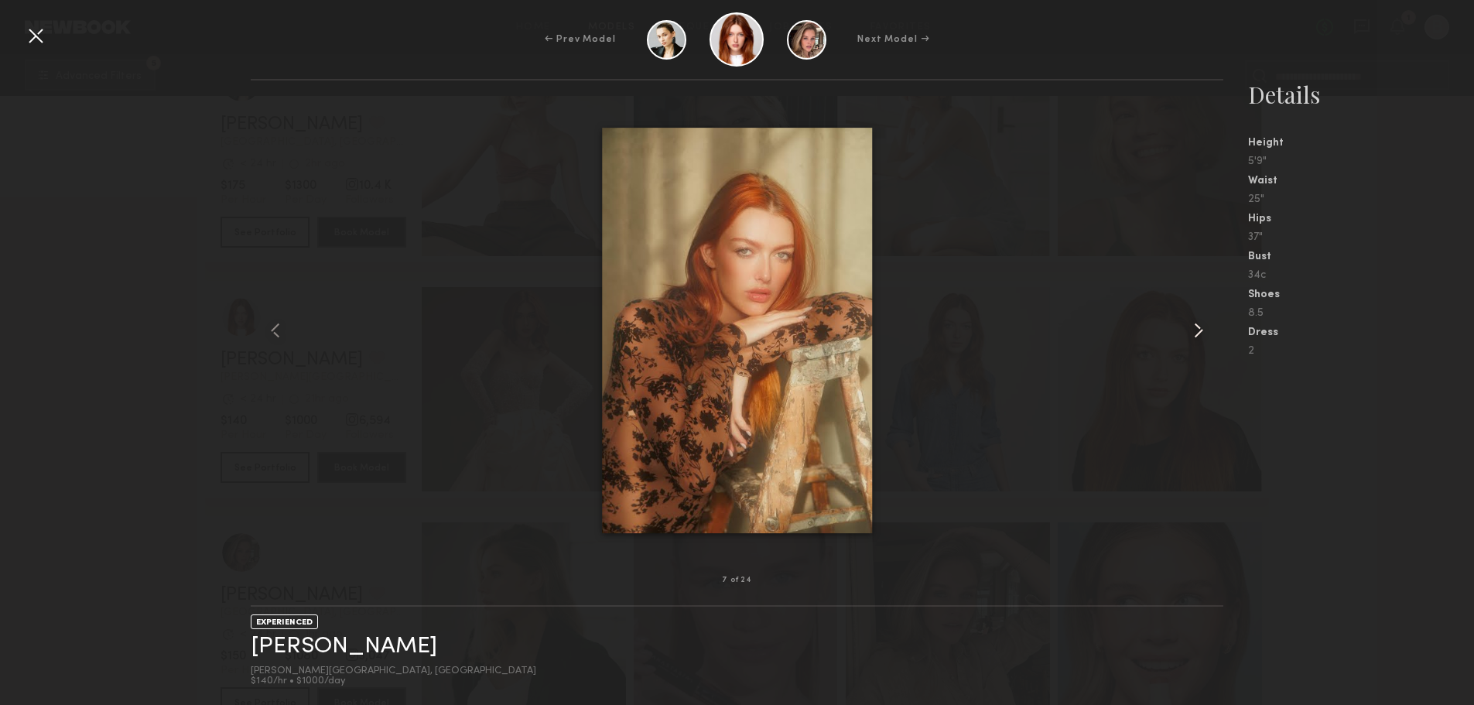
click at [1203, 332] on common-icon at bounding box center [1198, 330] width 25 height 25
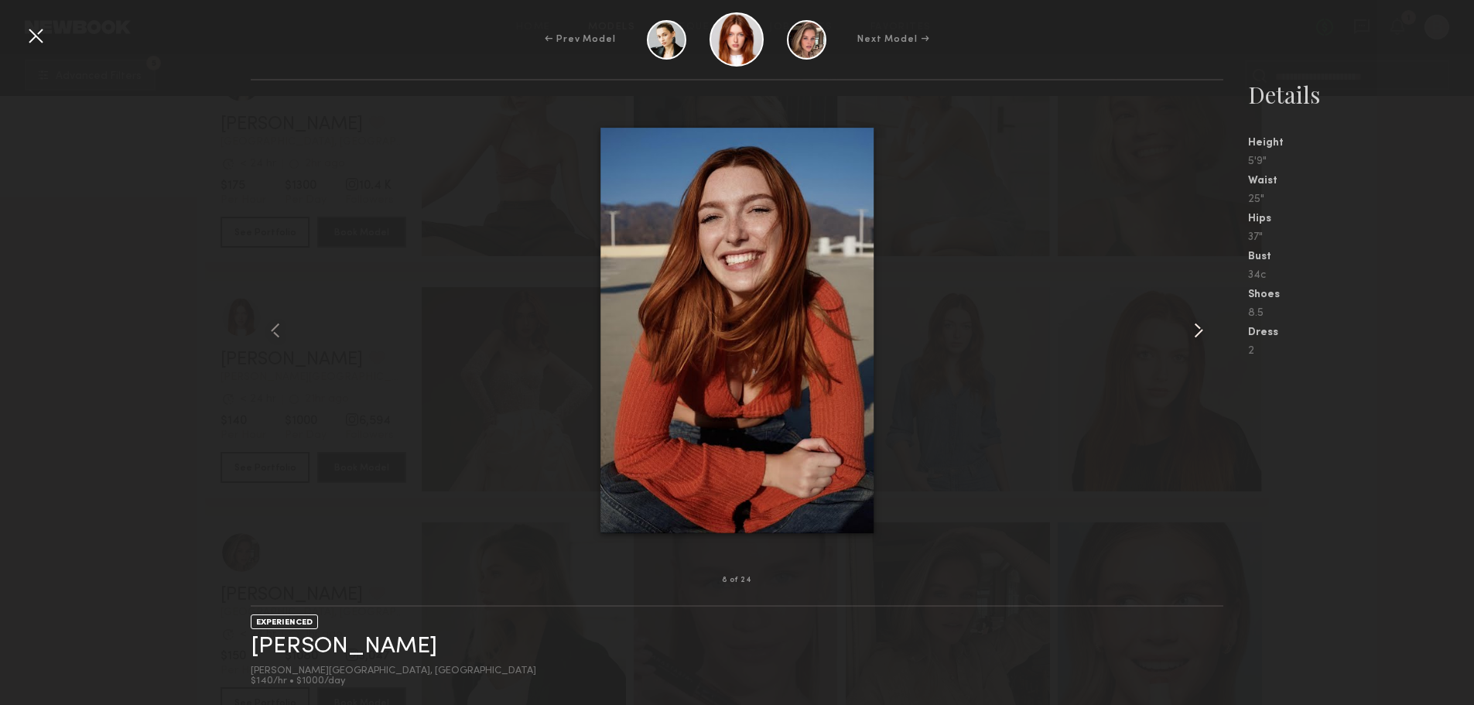
click at [1203, 332] on common-icon at bounding box center [1198, 330] width 25 height 25
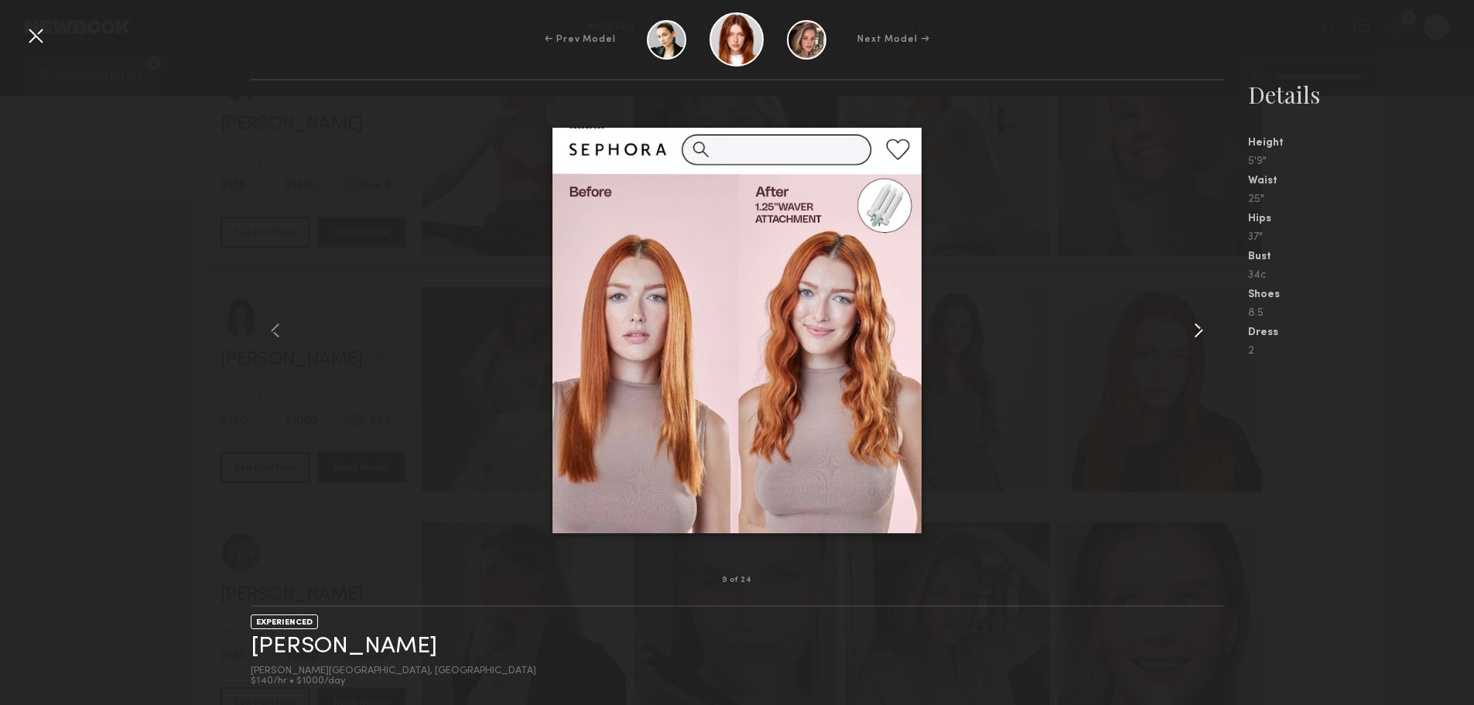
click at [1203, 332] on common-icon at bounding box center [1198, 330] width 25 height 25
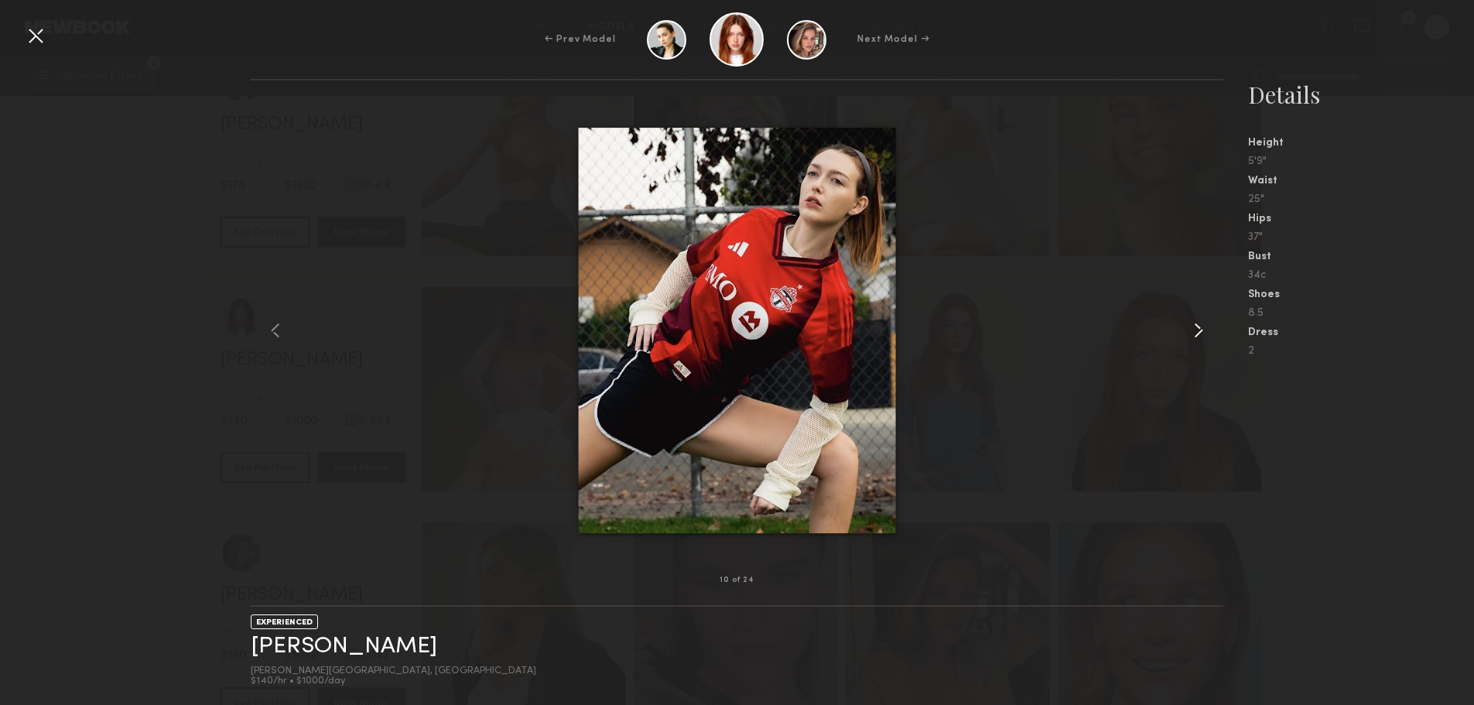
click at [1203, 332] on common-icon at bounding box center [1198, 330] width 25 height 25
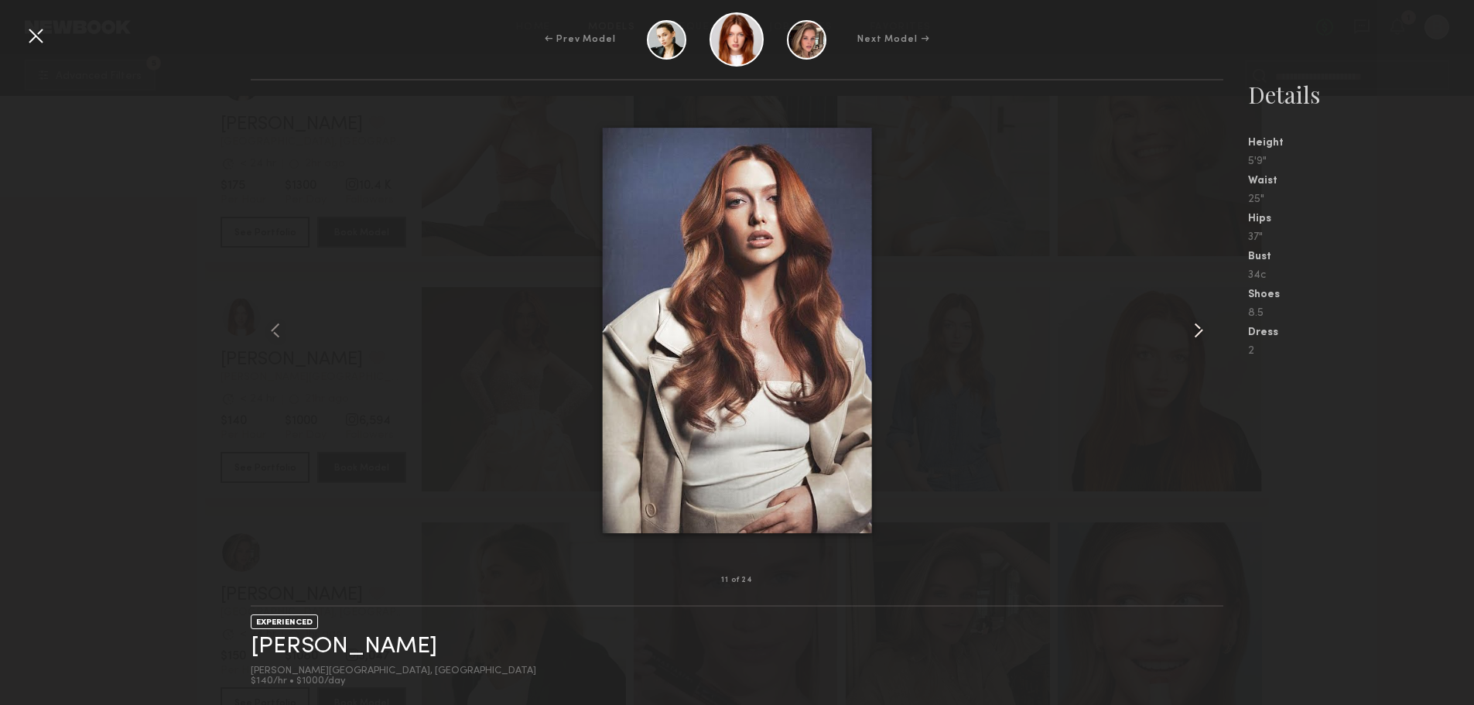
click at [1203, 332] on common-icon at bounding box center [1198, 330] width 25 height 25
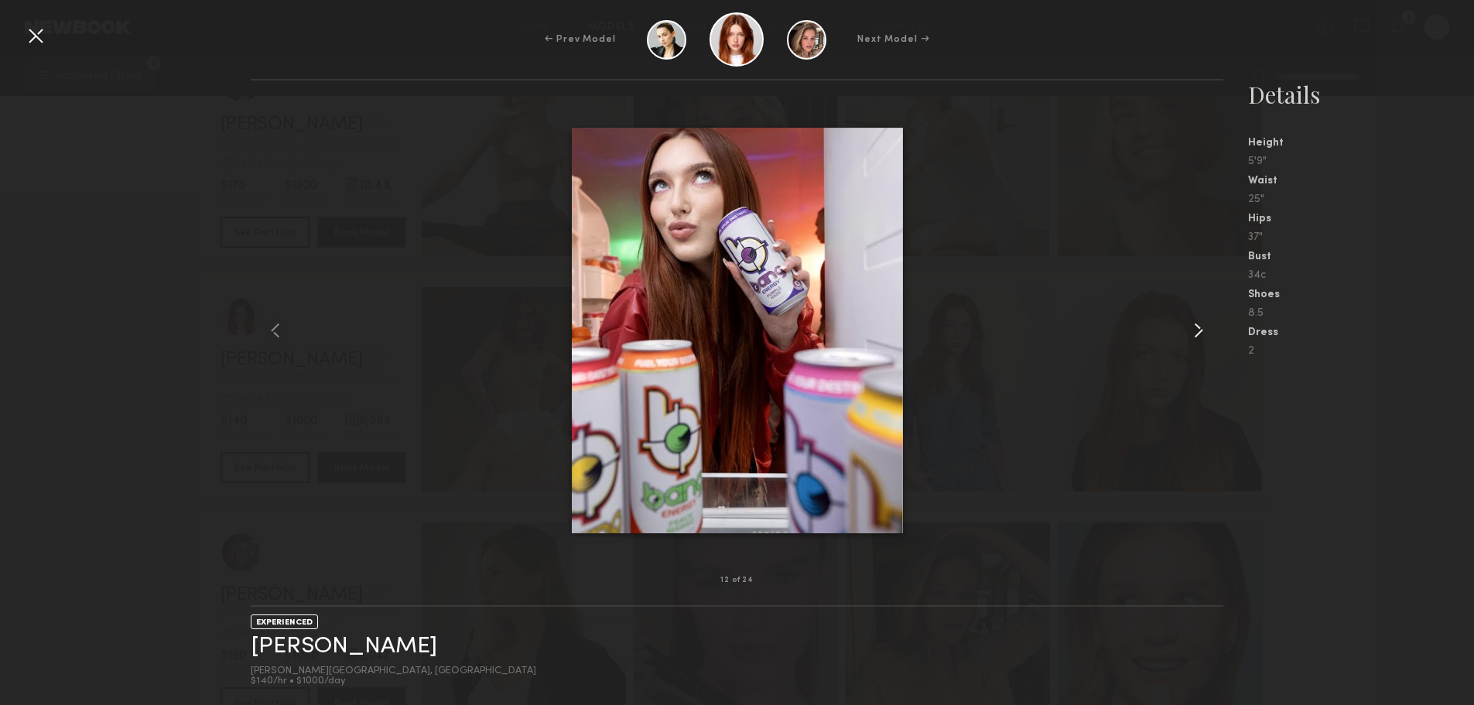
click at [1203, 332] on common-icon at bounding box center [1198, 330] width 25 height 25
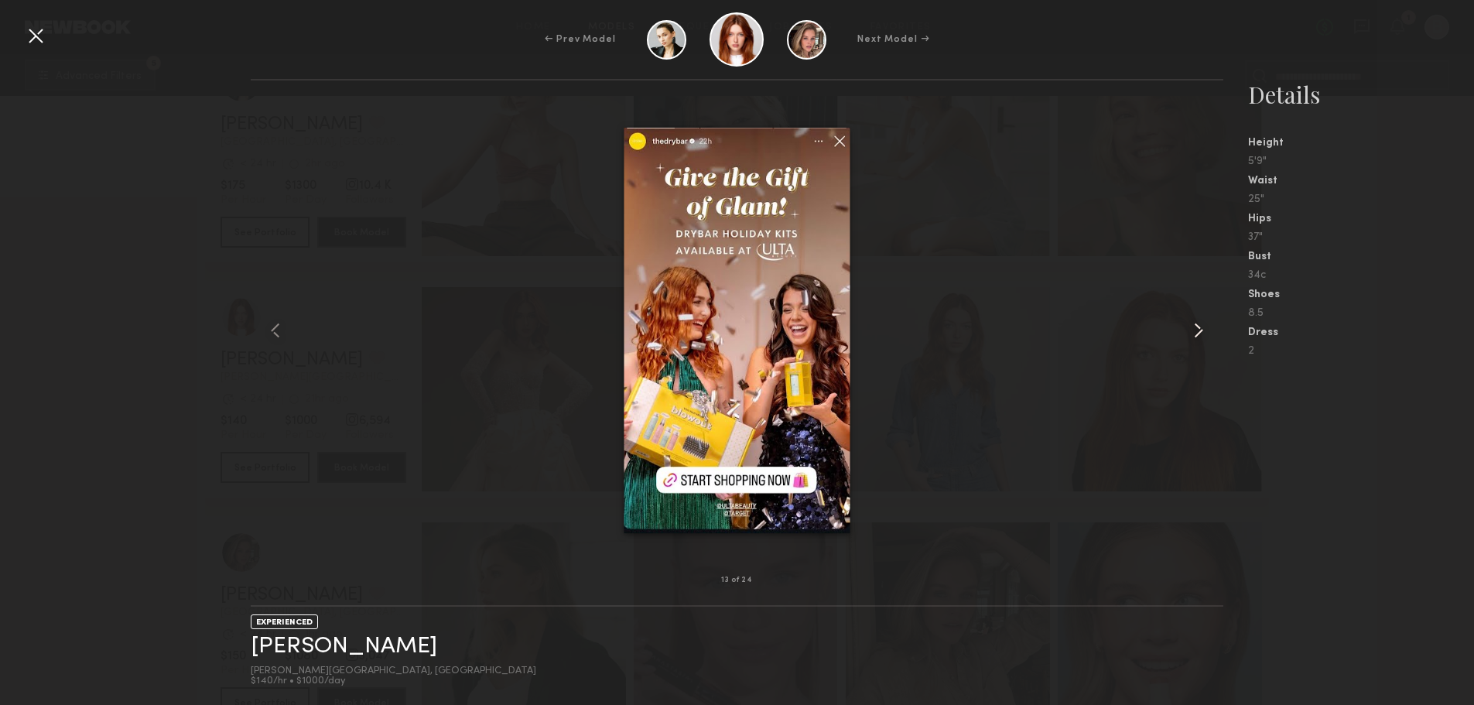
click at [1203, 332] on common-icon at bounding box center [1198, 330] width 25 height 25
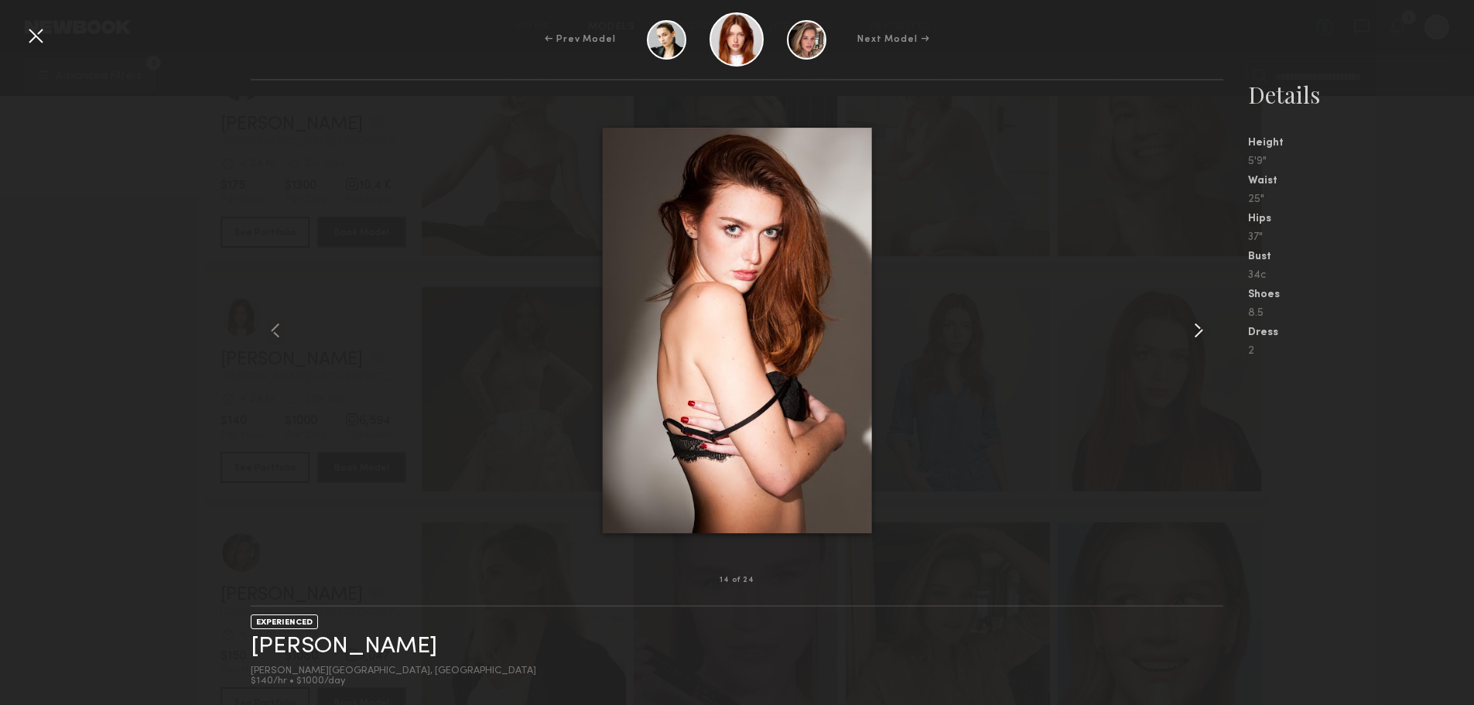
click at [1203, 332] on common-icon at bounding box center [1198, 330] width 25 height 25
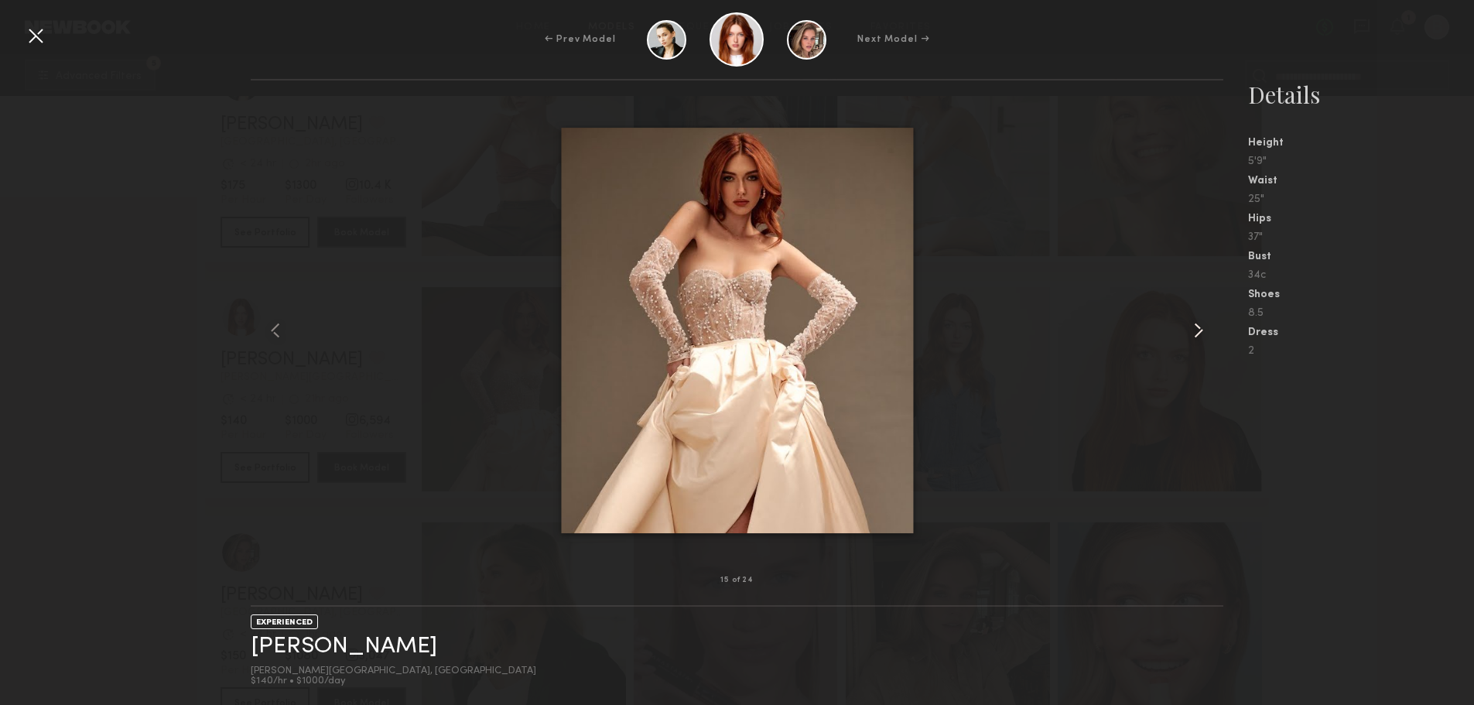
click at [1203, 332] on common-icon at bounding box center [1198, 330] width 25 height 25
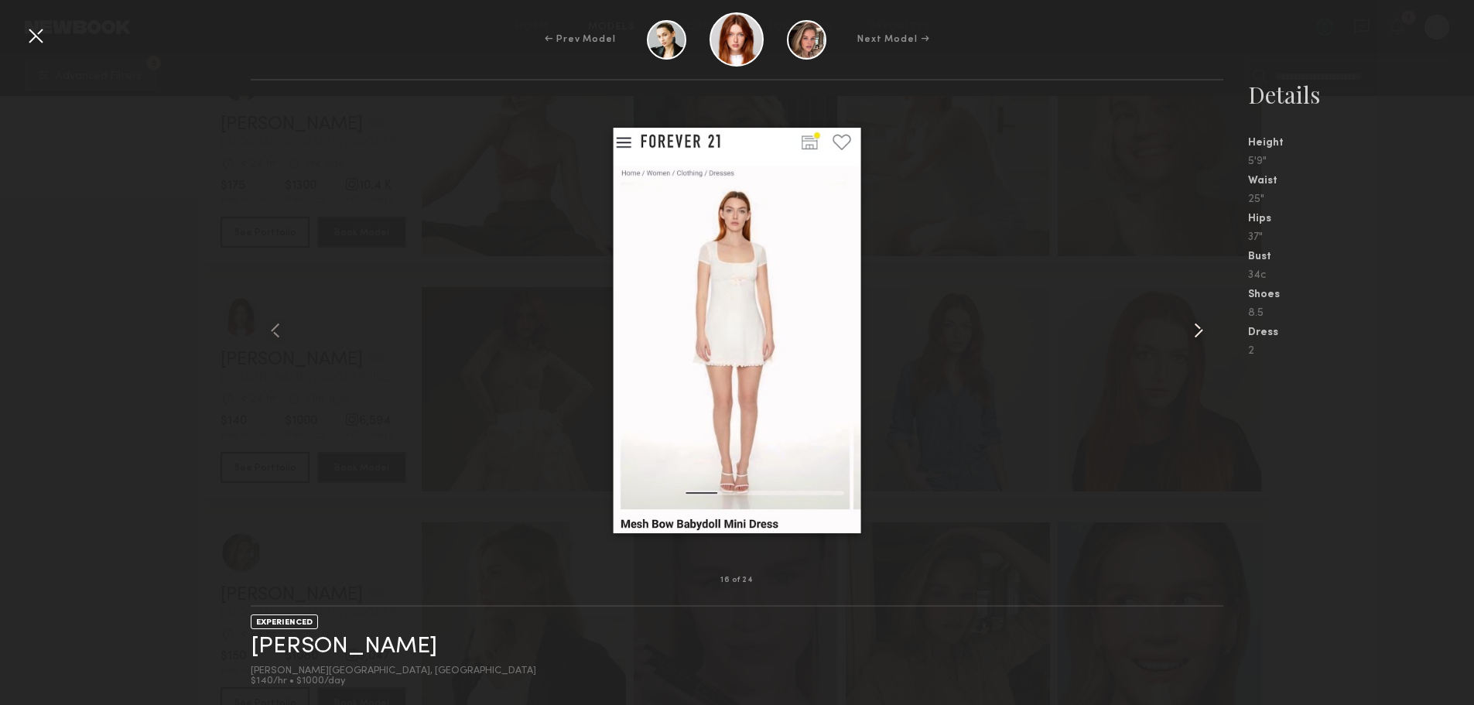
click at [1203, 332] on common-icon at bounding box center [1198, 330] width 25 height 25
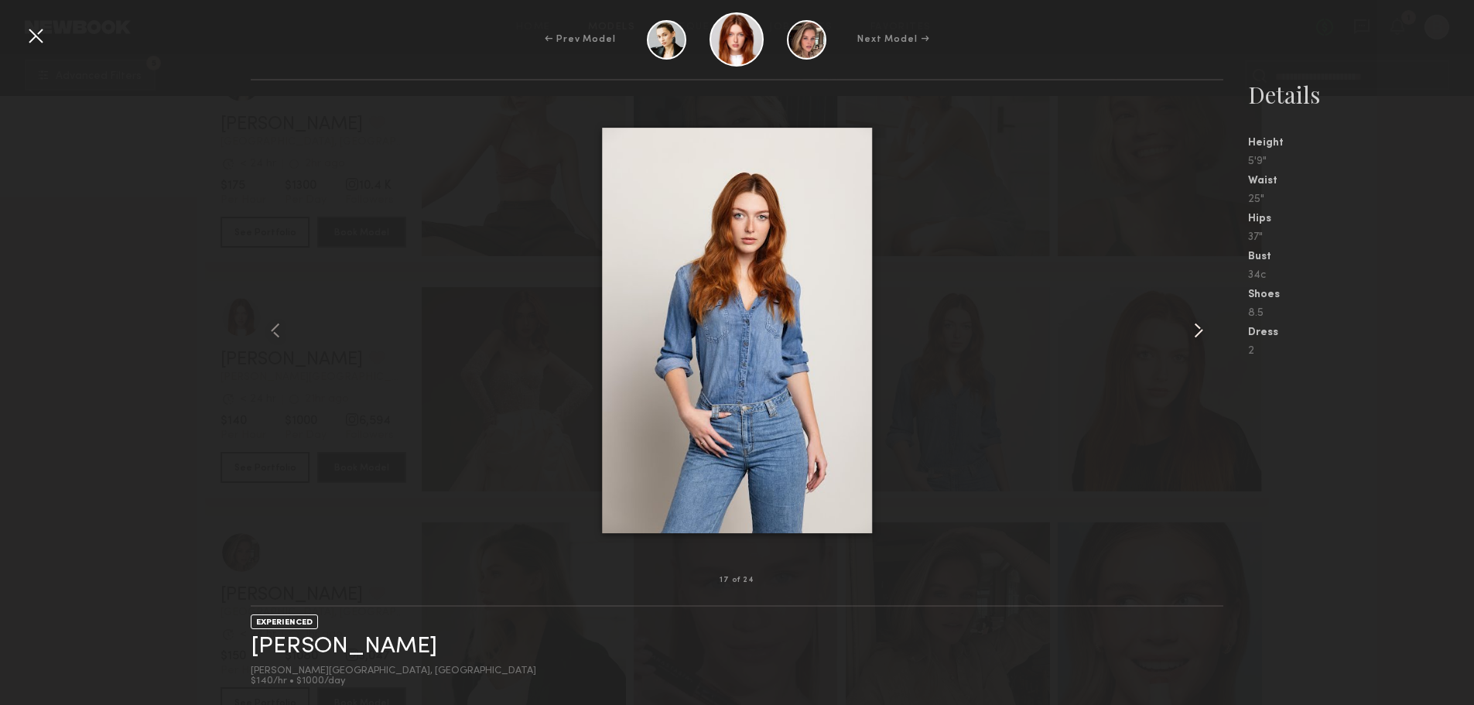
click at [1203, 332] on common-icon at bounding box center [1198, 330] width 25 height 25
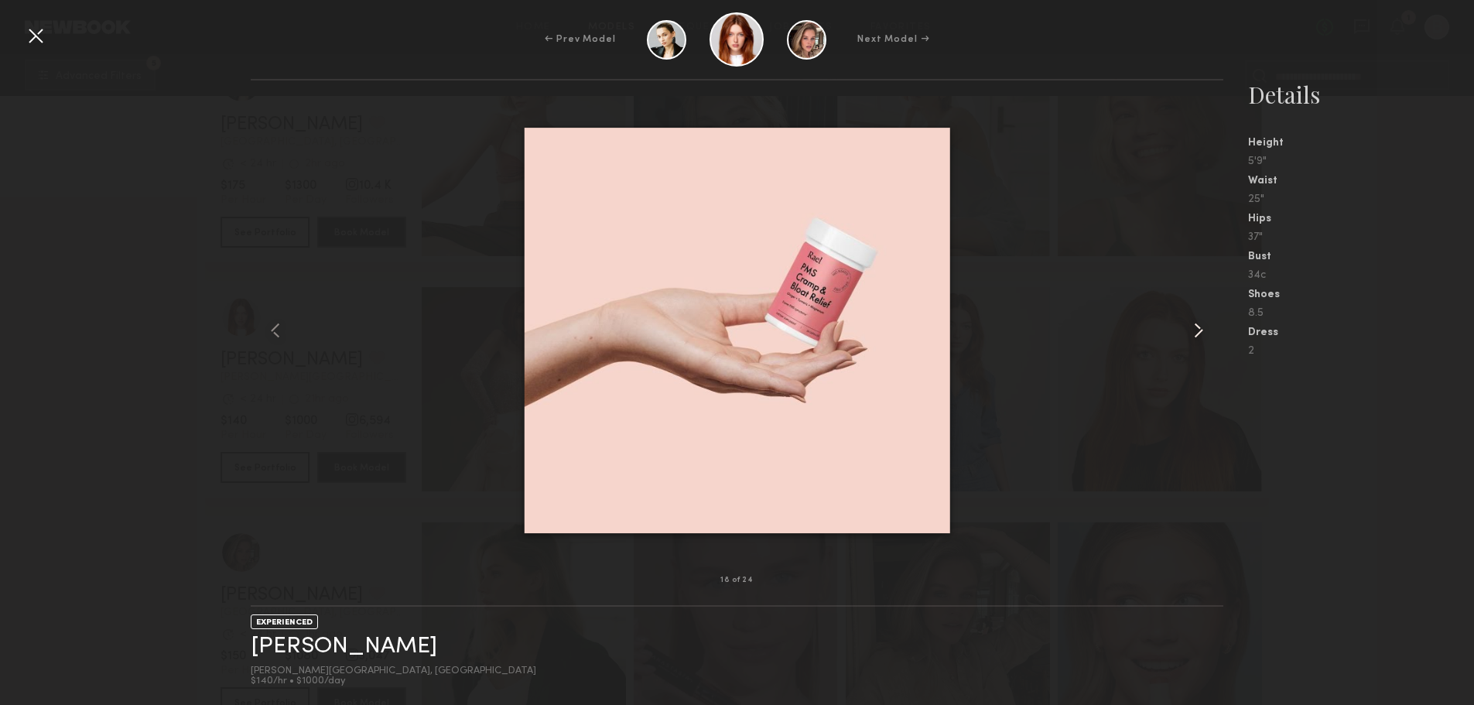
click at [1203, 332] on common-icon at bounding box center [1198, 330] width 25 height 25
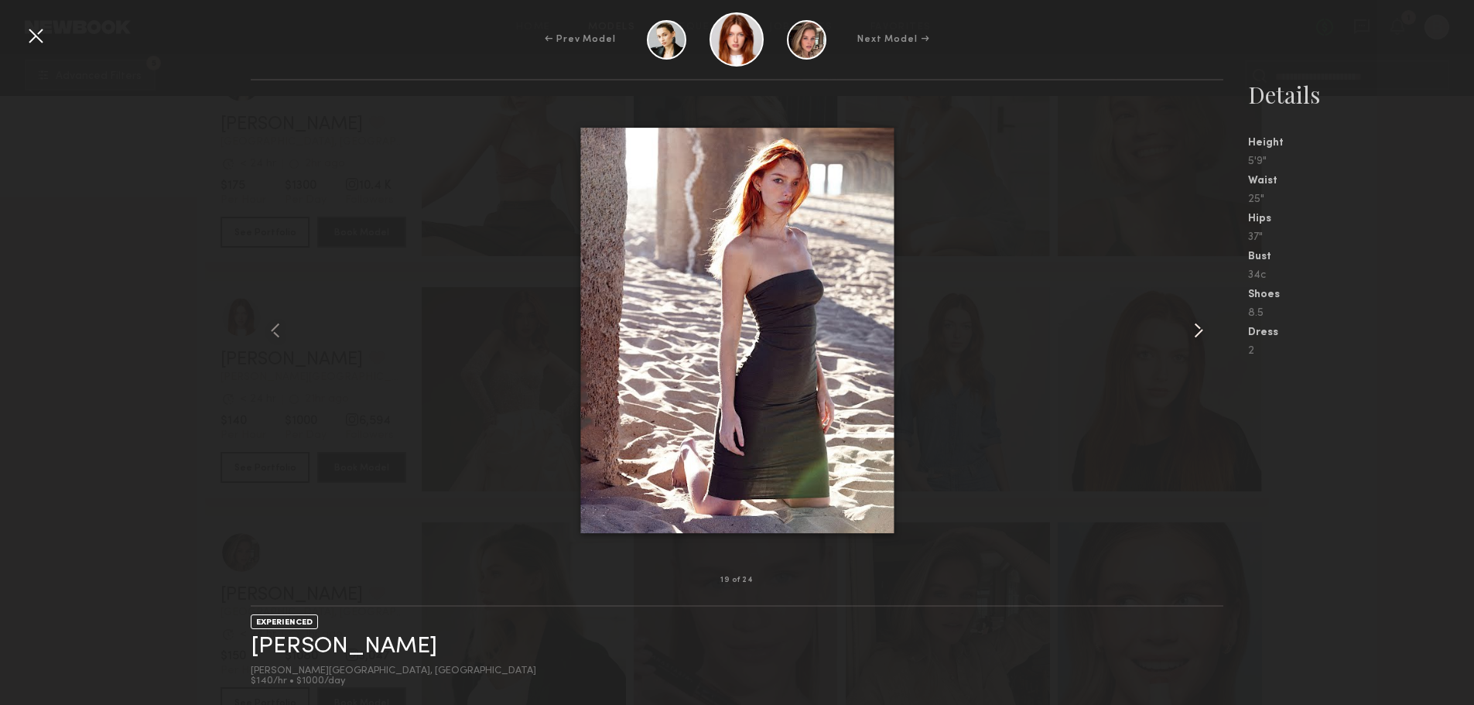
click at [1203, 332] on common-icon at bounding box center [1198, 330] width 25 height 25
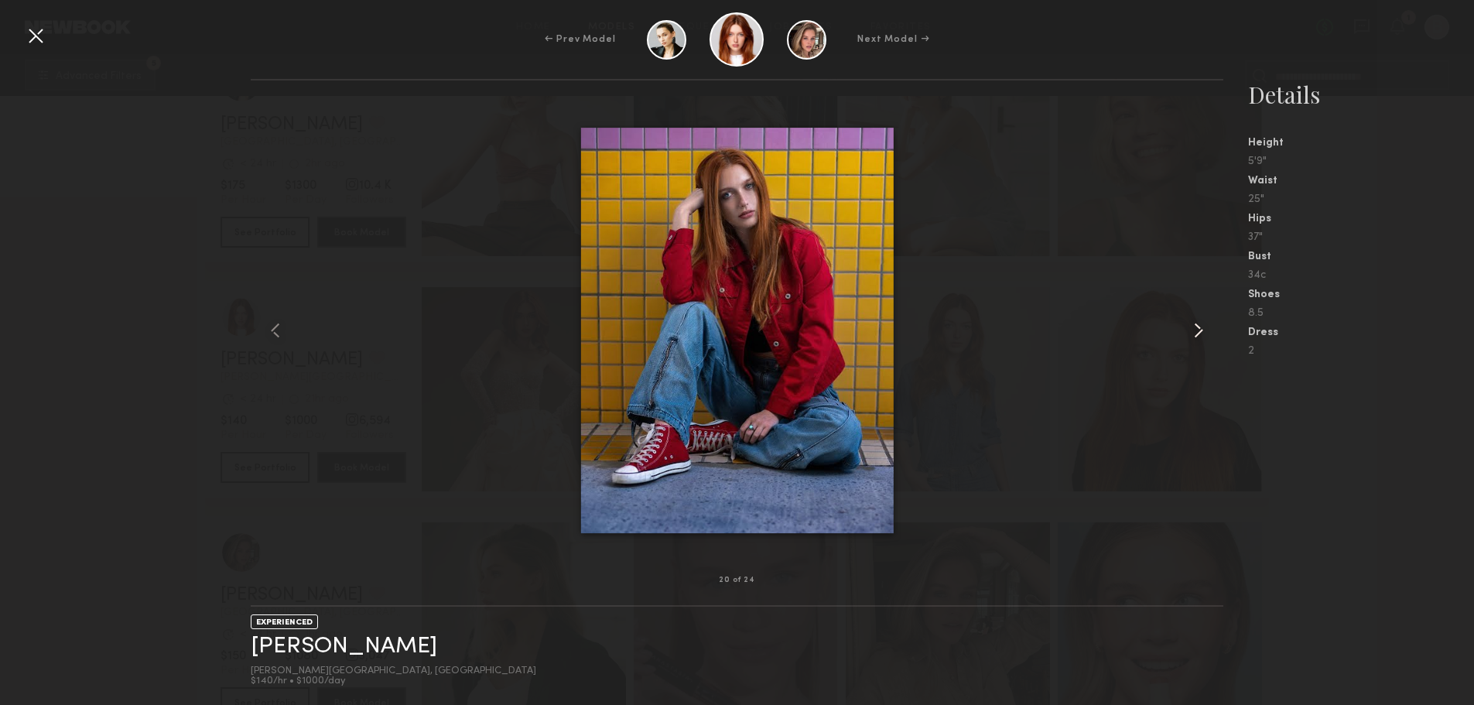
click at [1203, 332] on common-icon at bounding box center [1198, 330] width 25 height 25
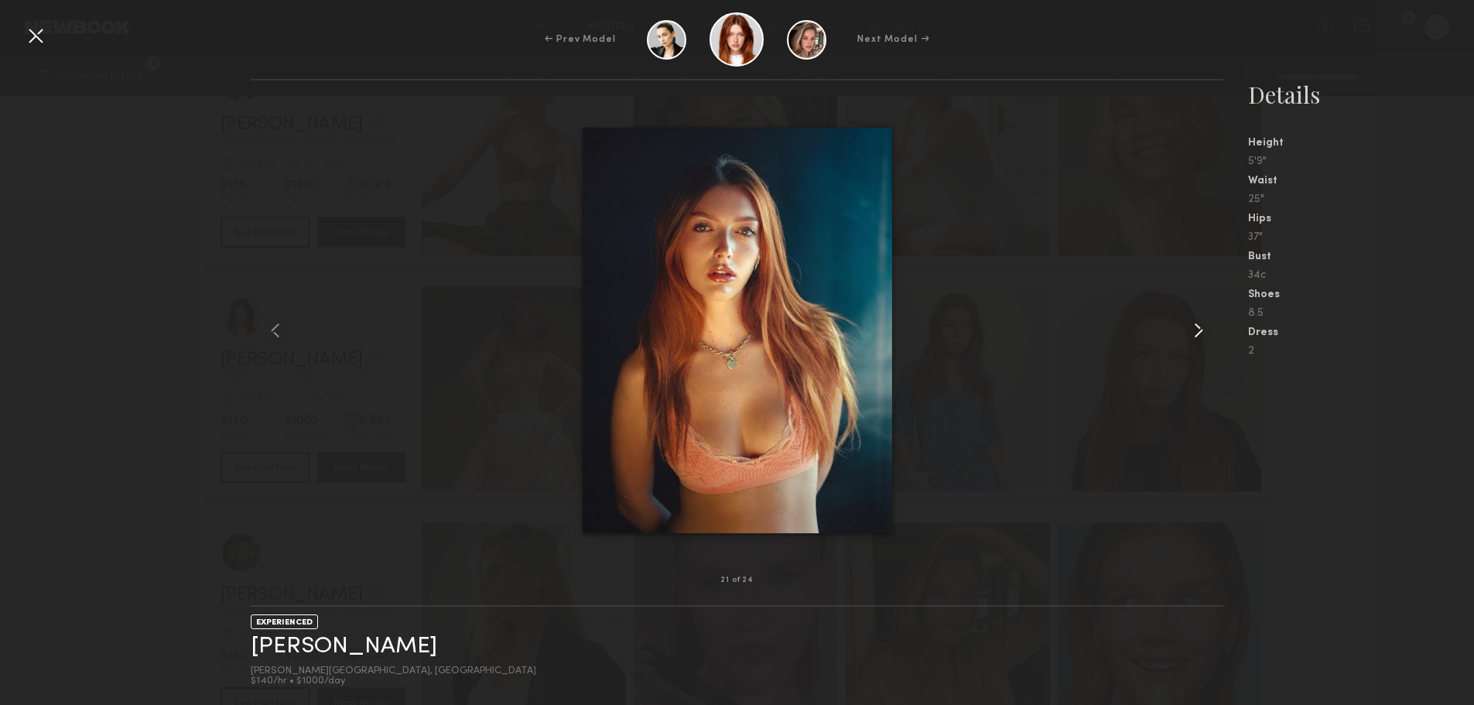
click at [1203, 332] on common-icon at bounding box center [1198, 330] width 25 height 25
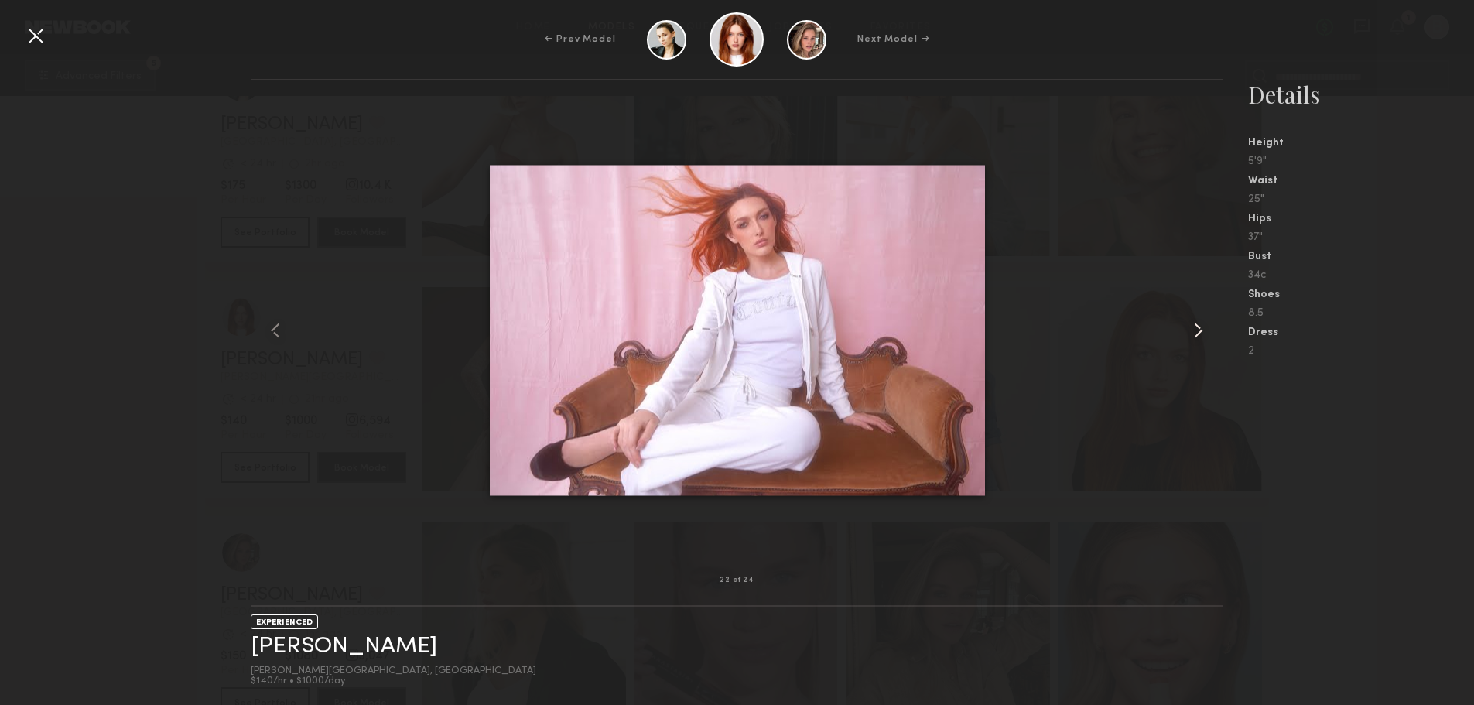
click at [1203, 332] on common-icon at bounding box center [1198, 330] width 25 height 25
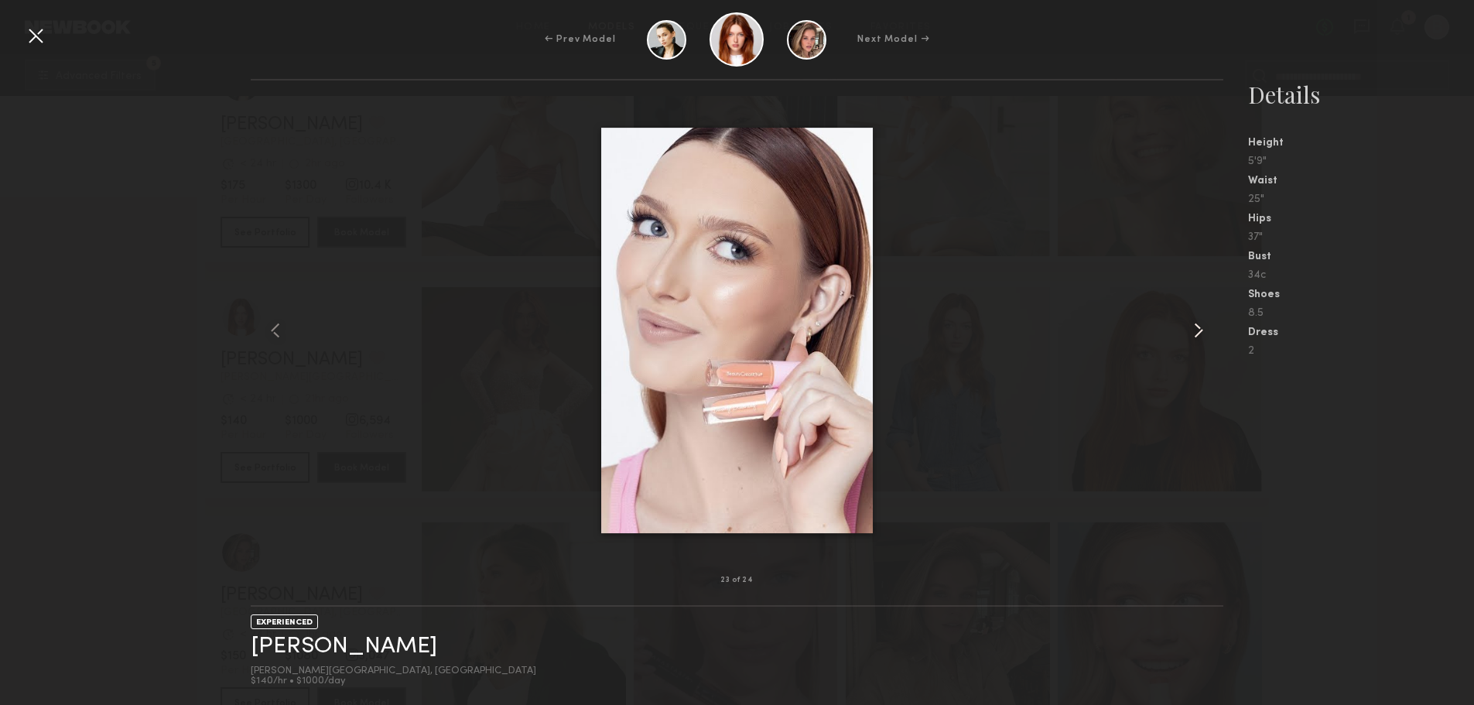
click at [1203, 332] on common-icon at bounding box center [1198, 330] width 25 height 25
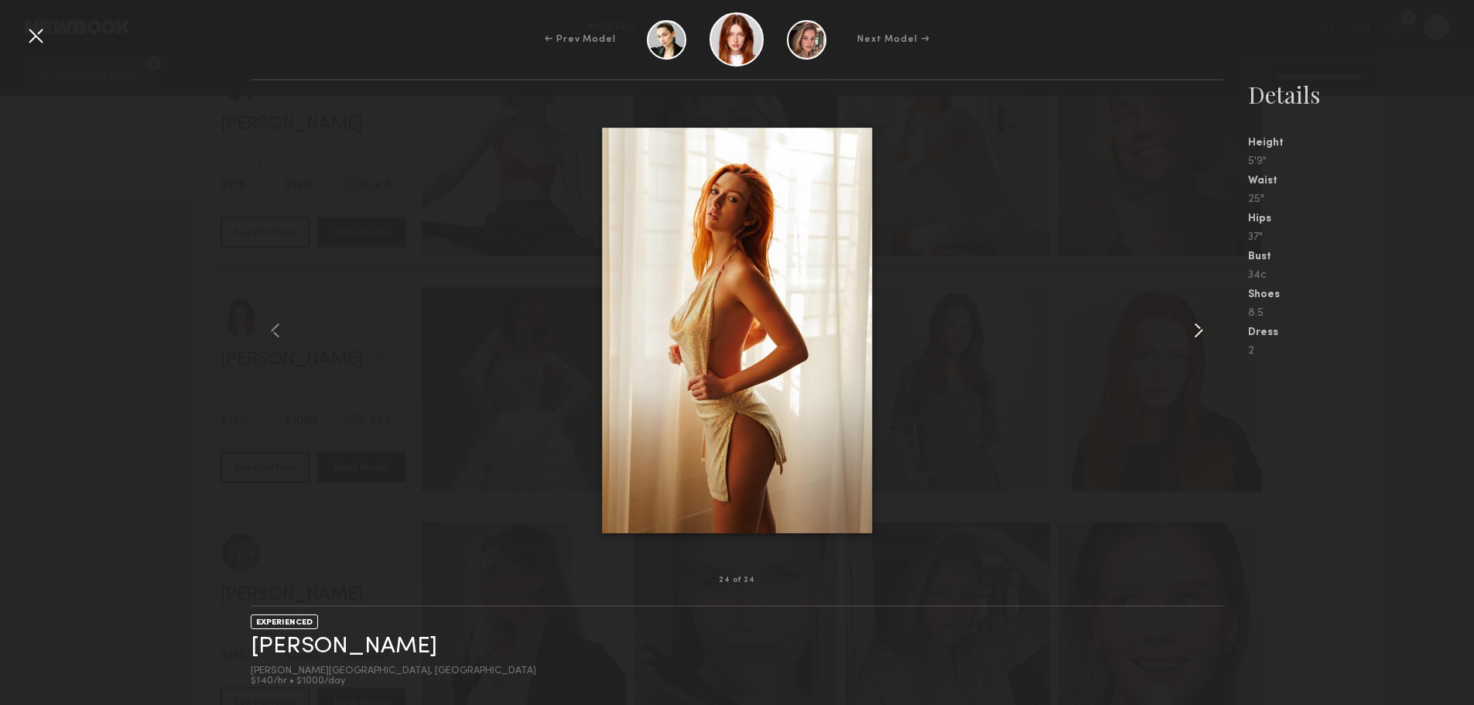
click at [1203, 332] on common-icon at bounding box center [1198, 330] width 25 height 25
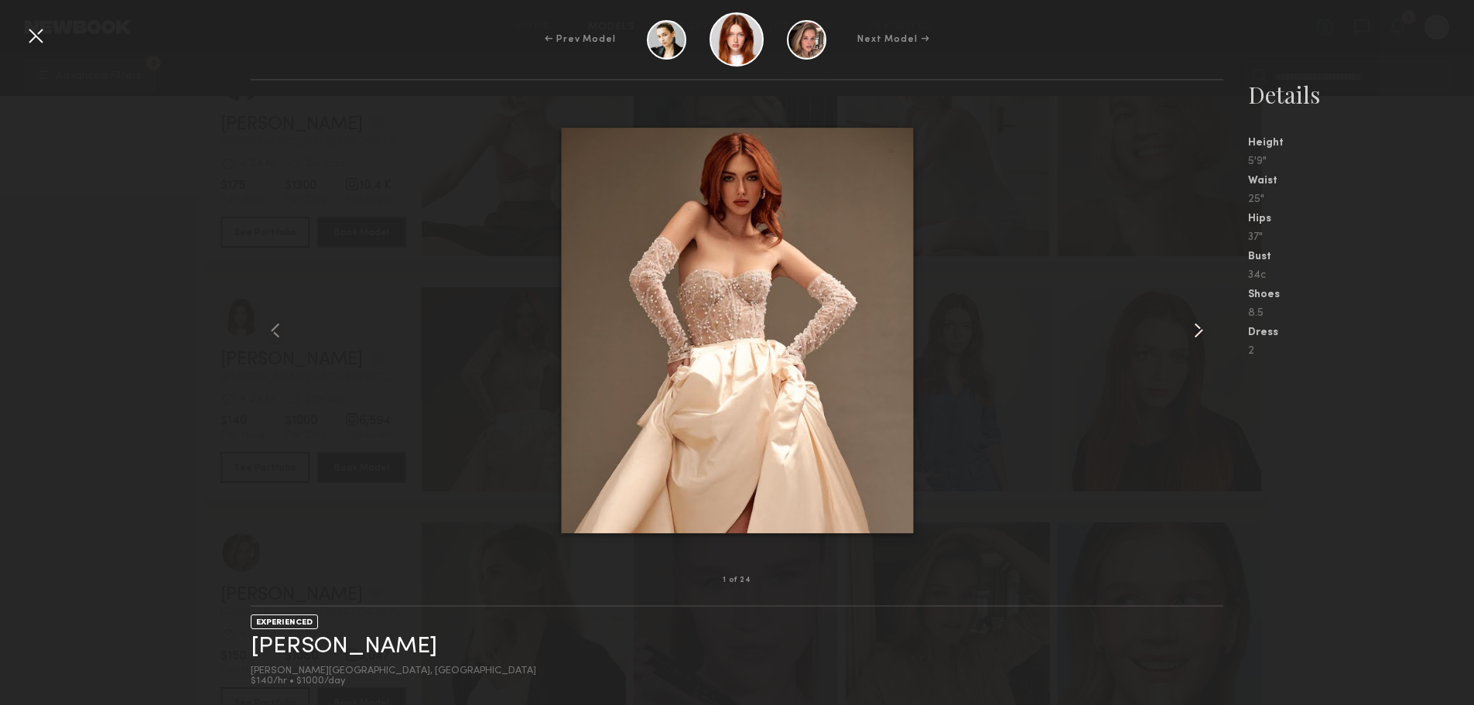
click at [1203, 332] on common-icon at bounding box center [1198, 330] width 25 height 25
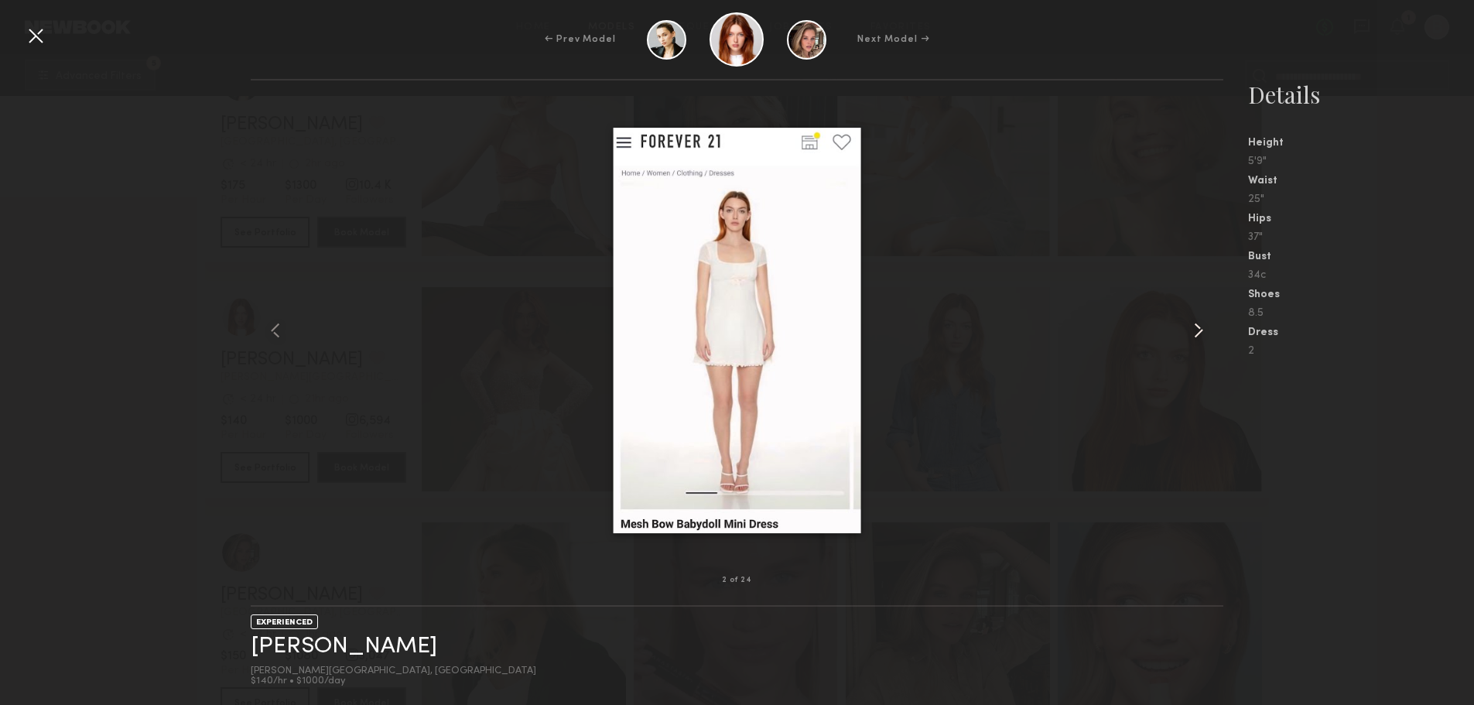
click at [1203, 332] on common-icon at bounding box center [1198, 330] width 25 height 25
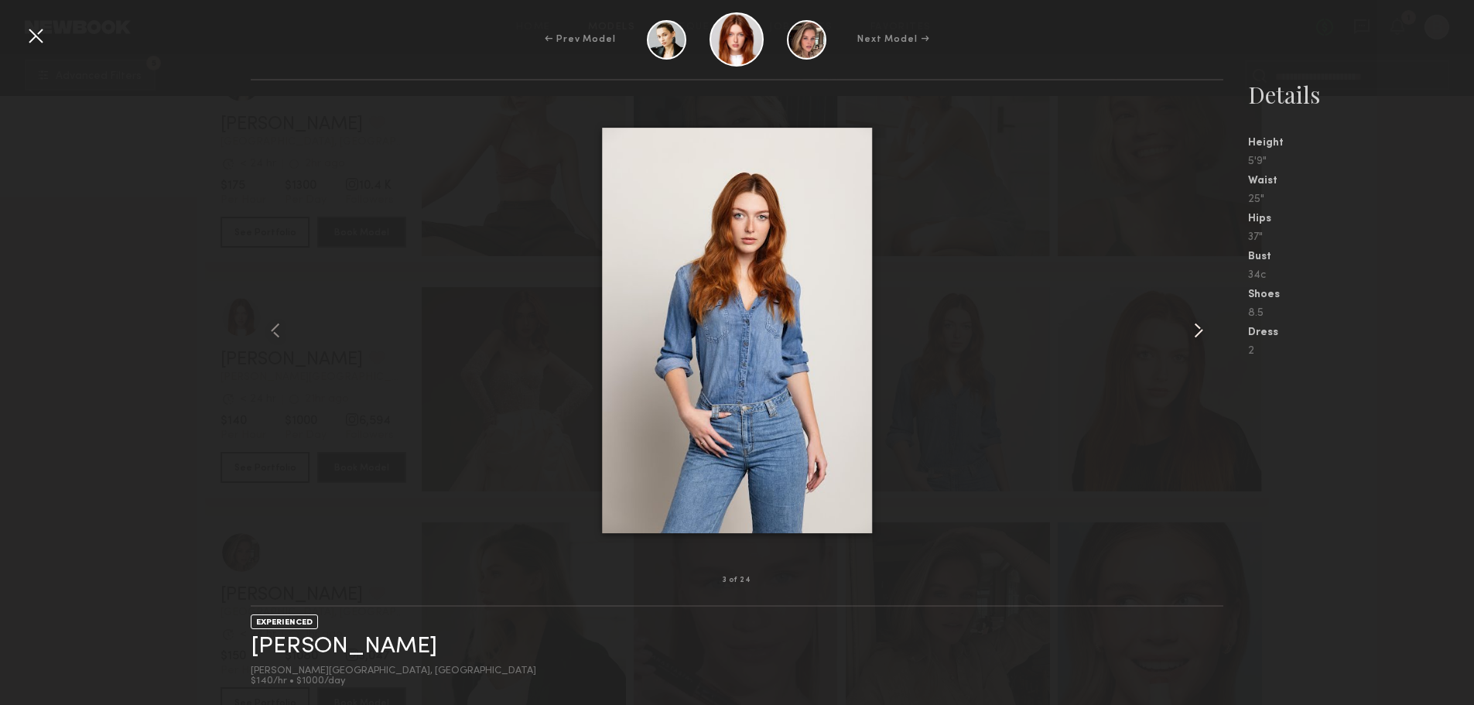
click at [1203, 332] on common-icon at bounding box center [1198, 330] width 25 height 25
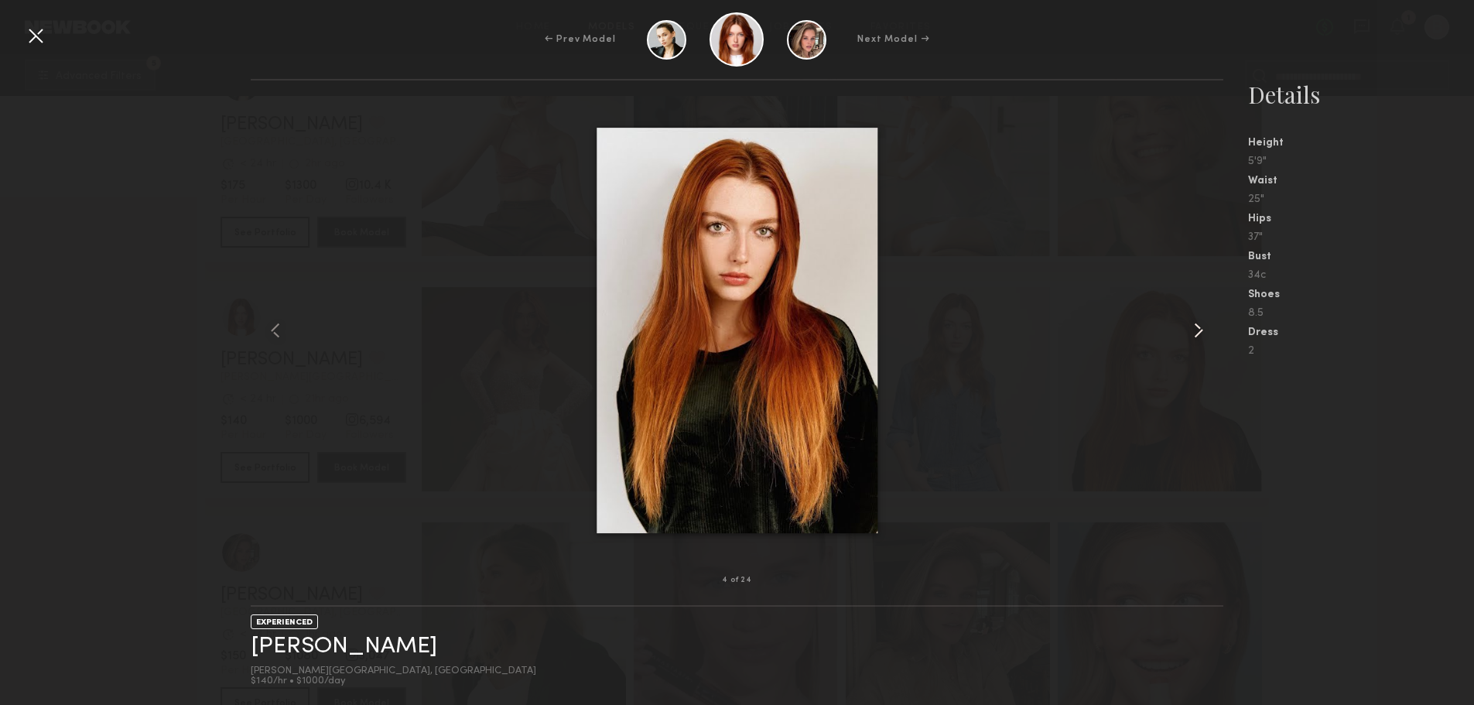
click at [1193, 335] on common-icon at bounding box center [1198, 330] width 25 height 25
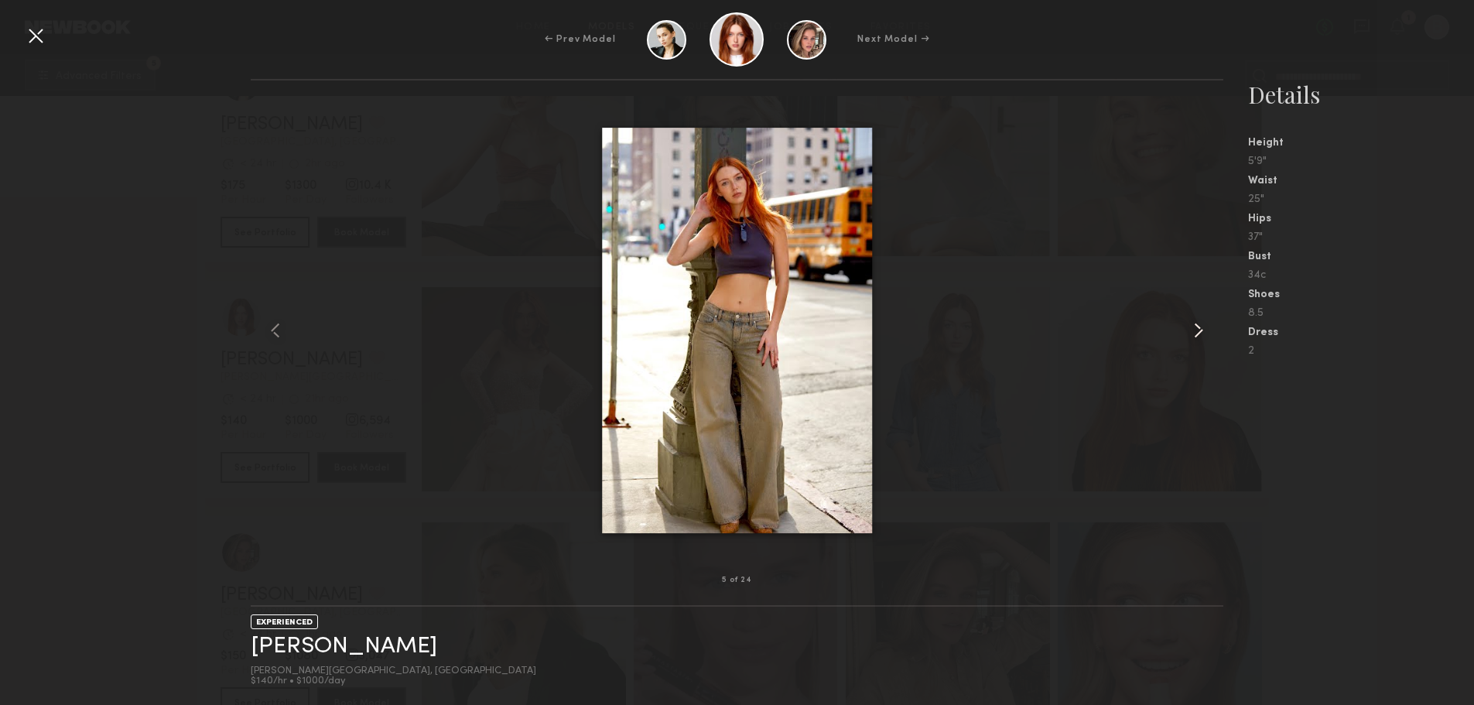
click at [1193, 335] on common-icon at bounding box center [1198, 330] width 25 height 25
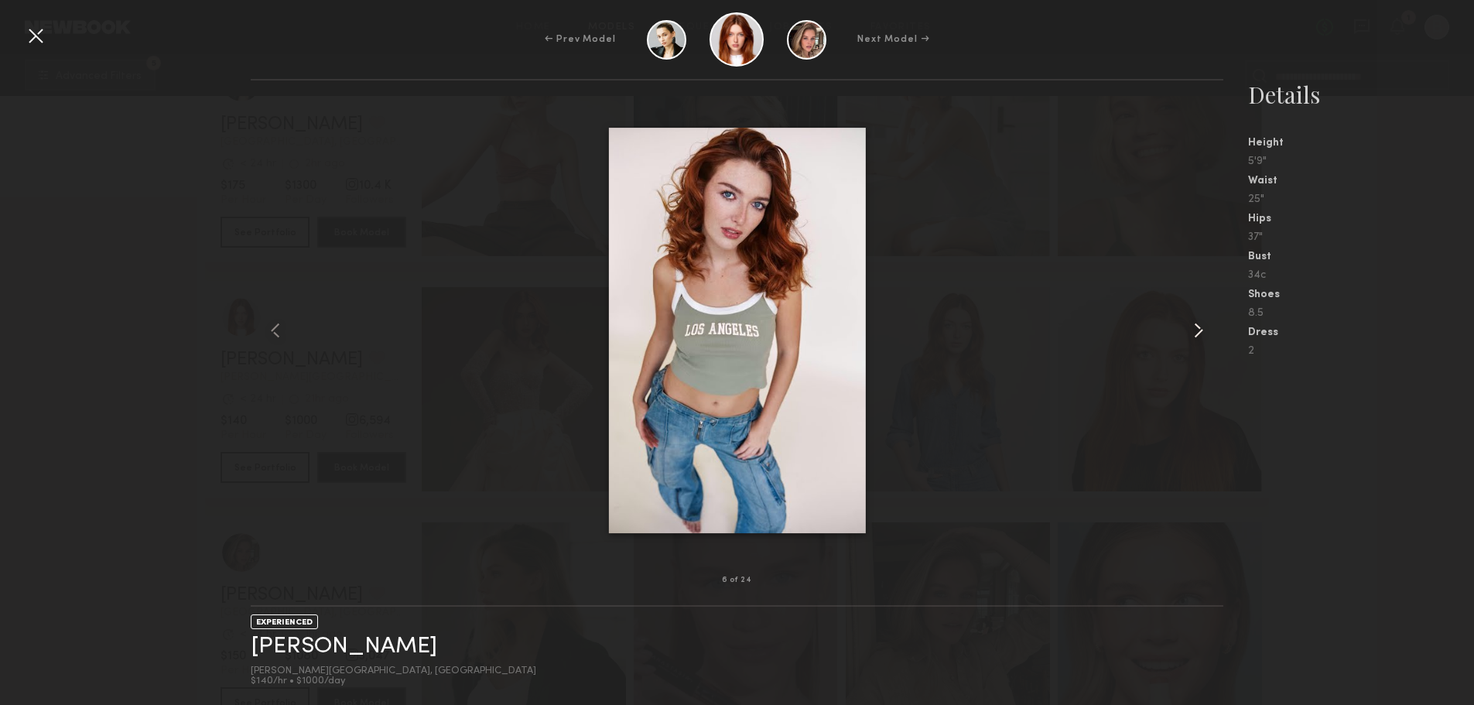
click at [1194, 335] on common-icon at bounding box center [1198, 330] width 25 height 25
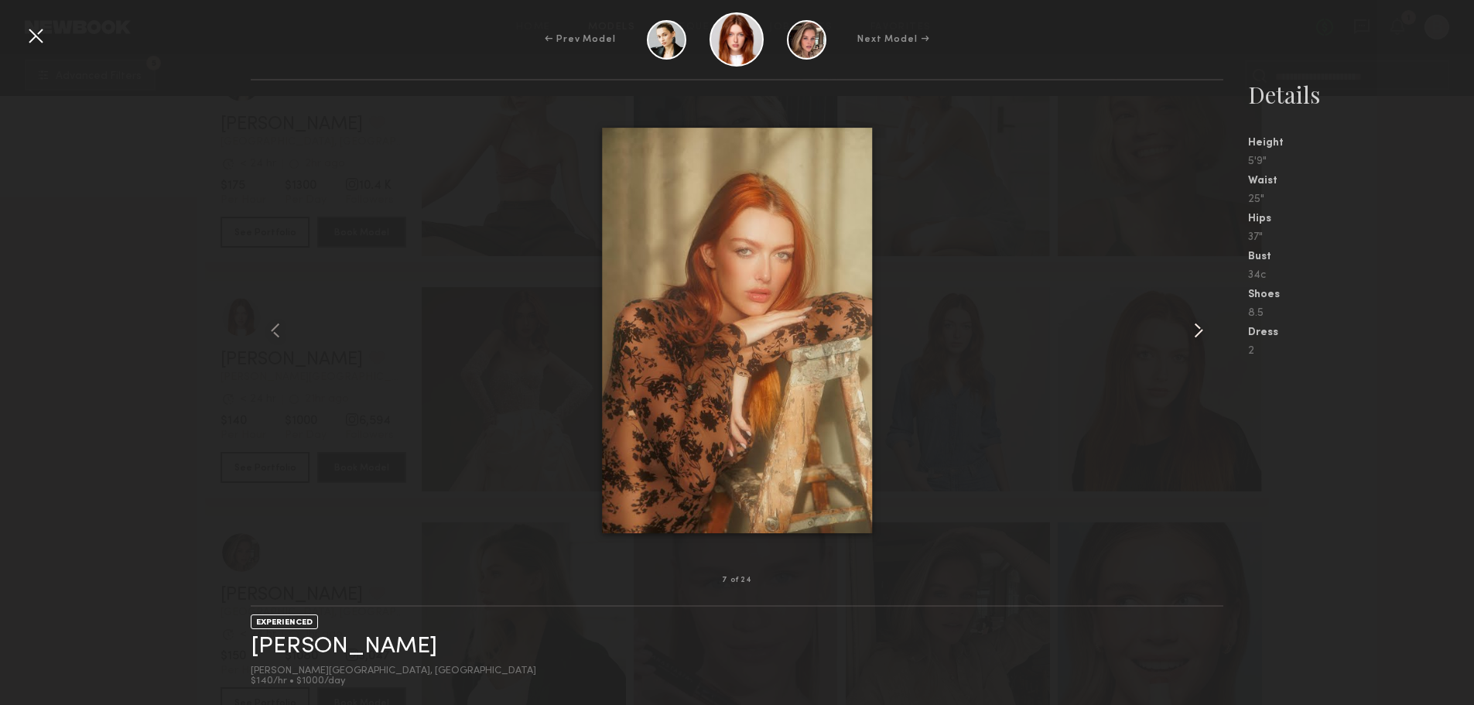
click at [1194, 335] on common-icon at bounding box center [1198, 330] width 25 height 25
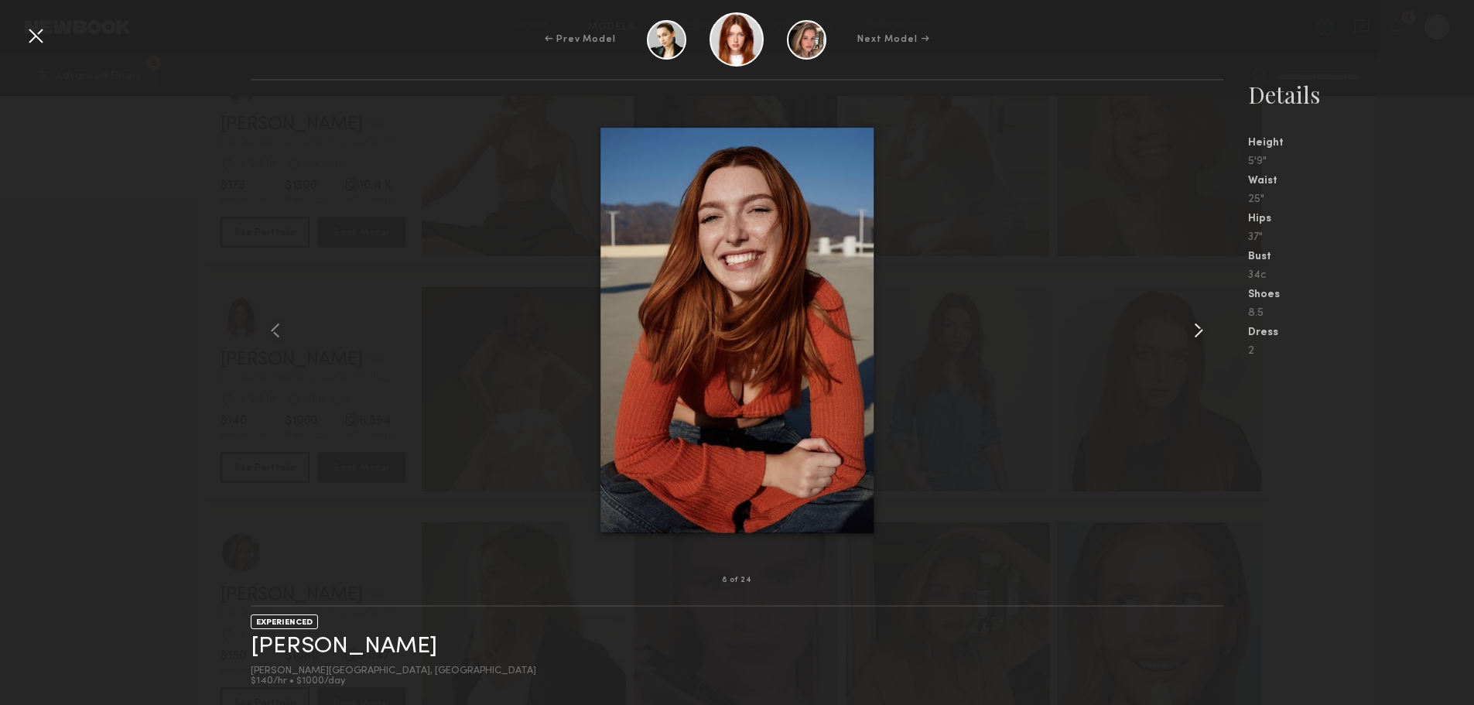
click at [1195, 335] on common-icon at bounding box center [1198, 330] width 25 height 25
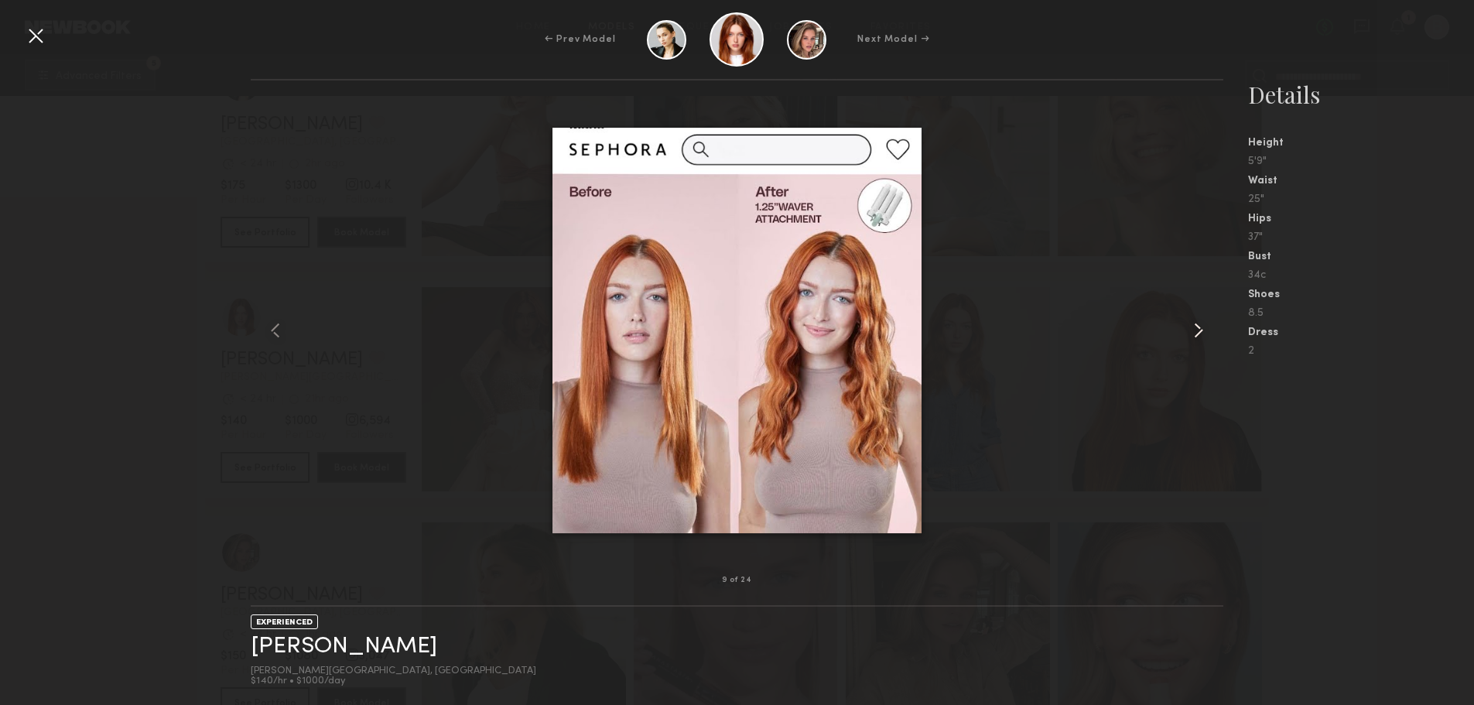
click at [1196, 335] on common-icon at bounding box center [1198, 330] width 25 height 25
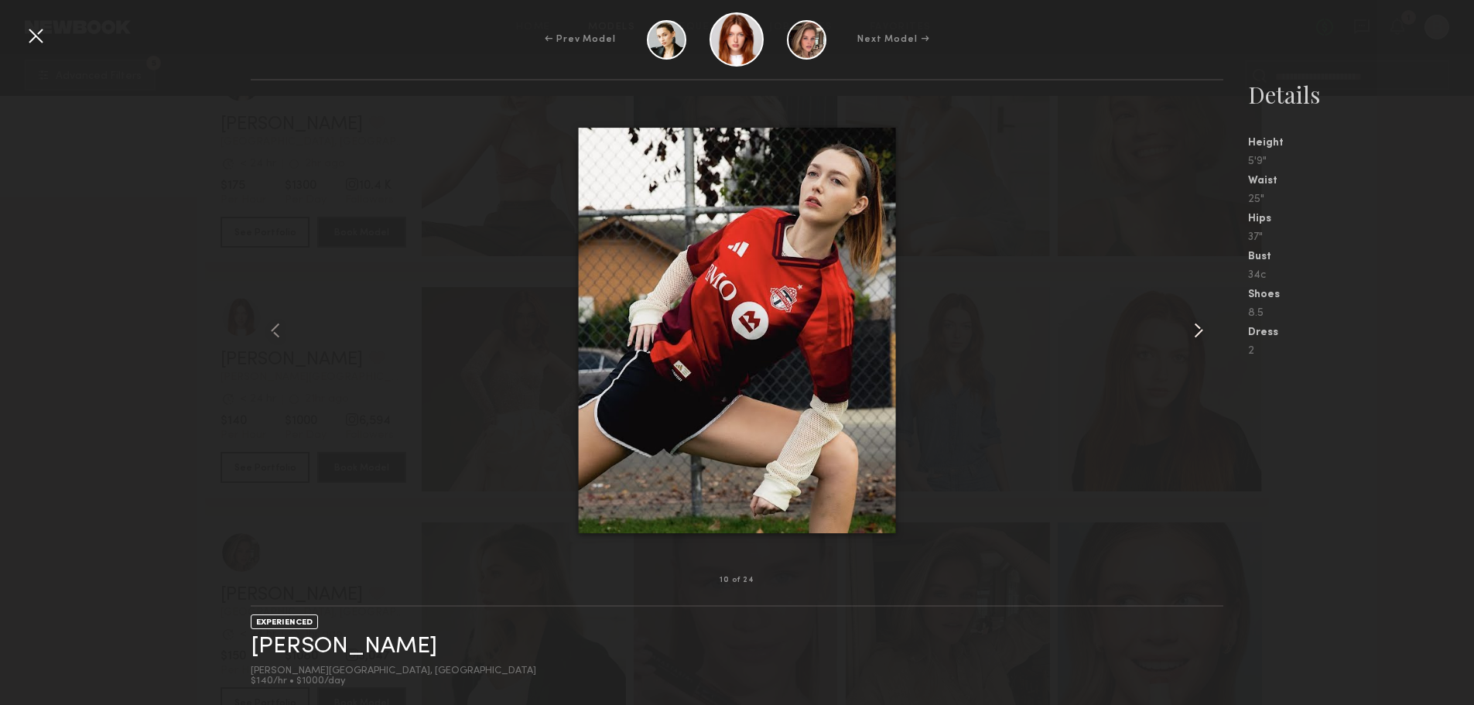
click at [1196, 334] on common-icon at bounding box center [1198, 330] width 25 height 25
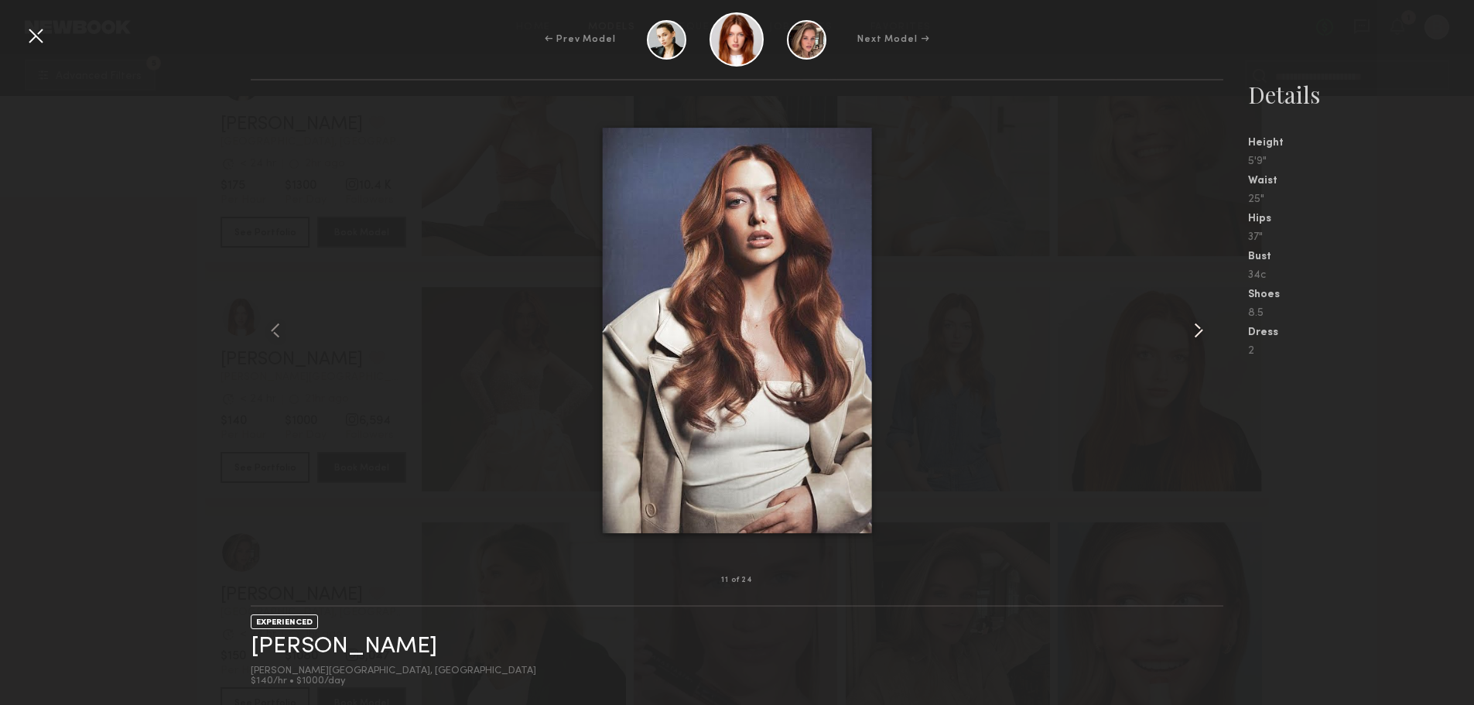
click at [1196, 334] on common-icon at bounding box center [1198, 330] width 25 height 25
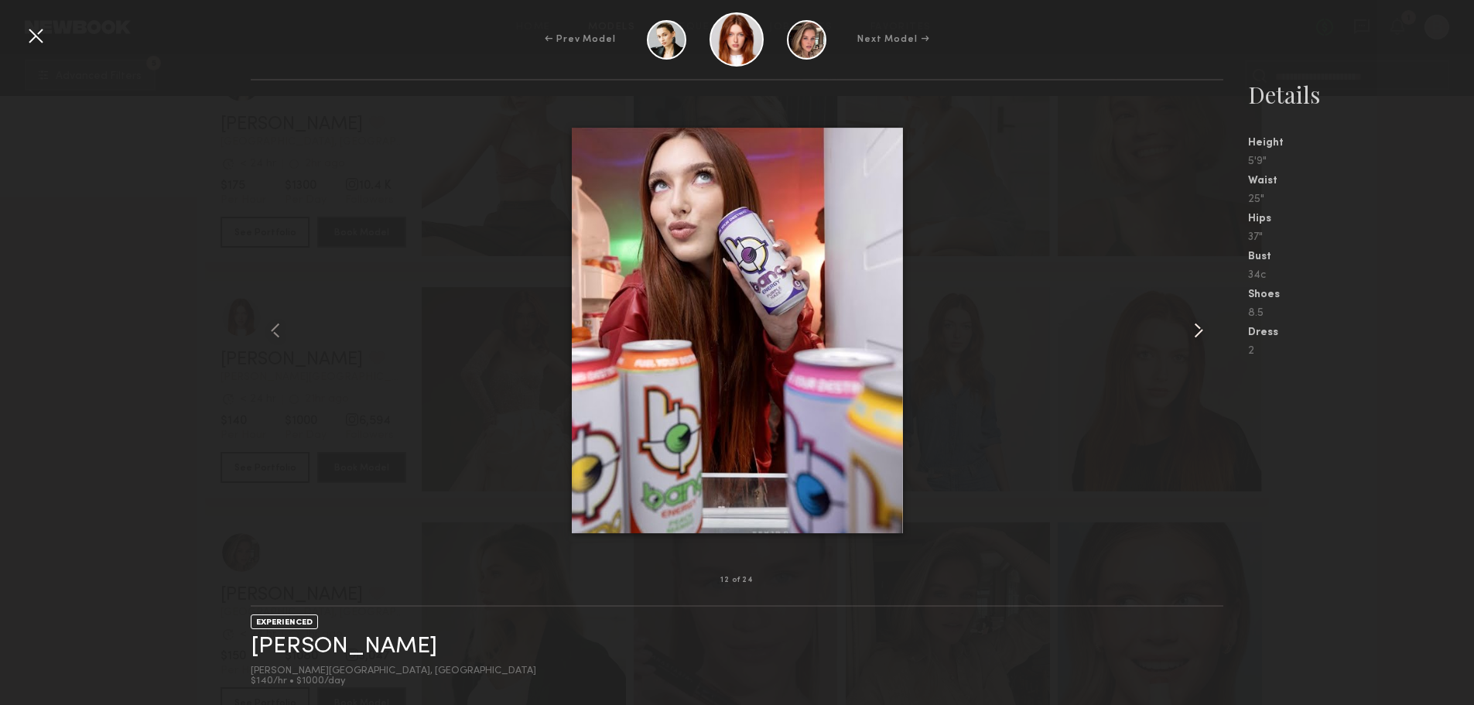
click at [1196, 334] on common-icon at bounding box center [1198, 330] width 25 height 25
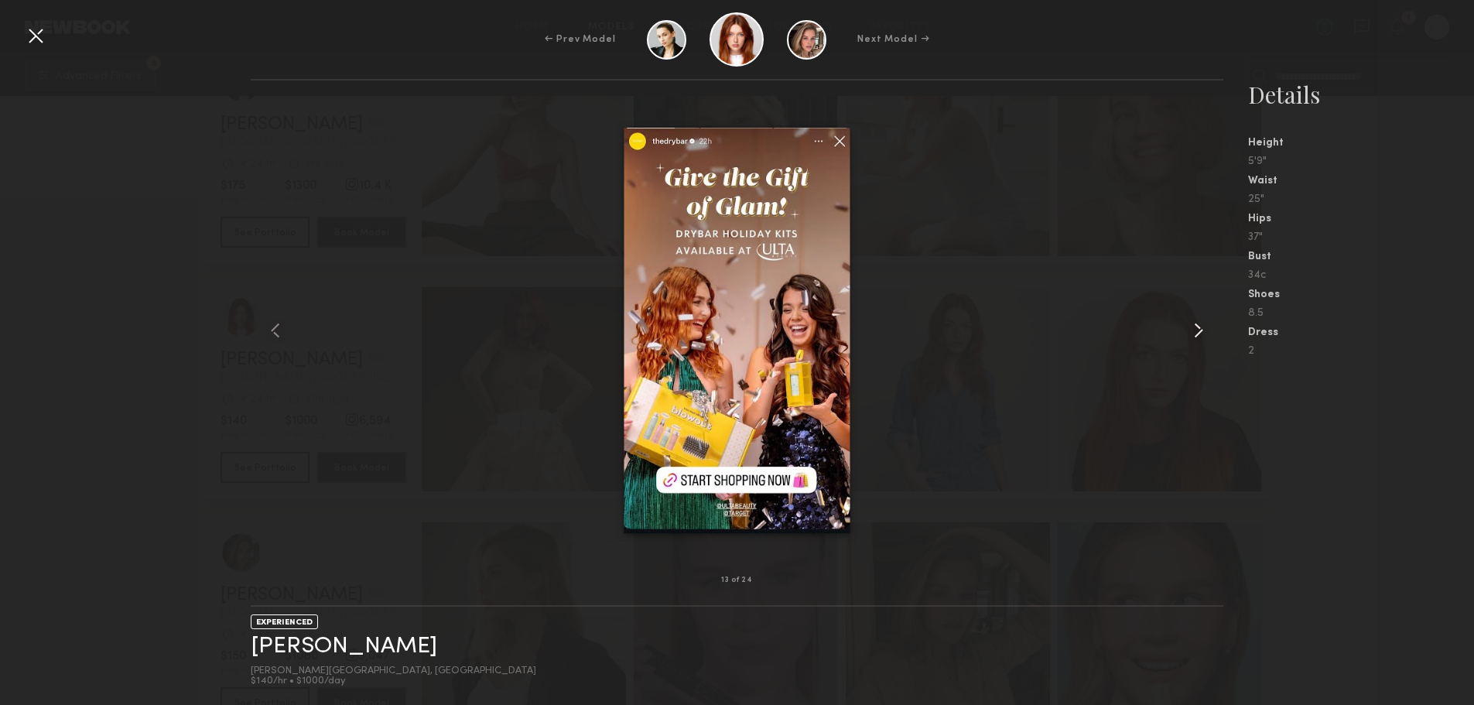
click at [1196, 334] on common-icon at bounding box center [1198, 330] width 25 height 25
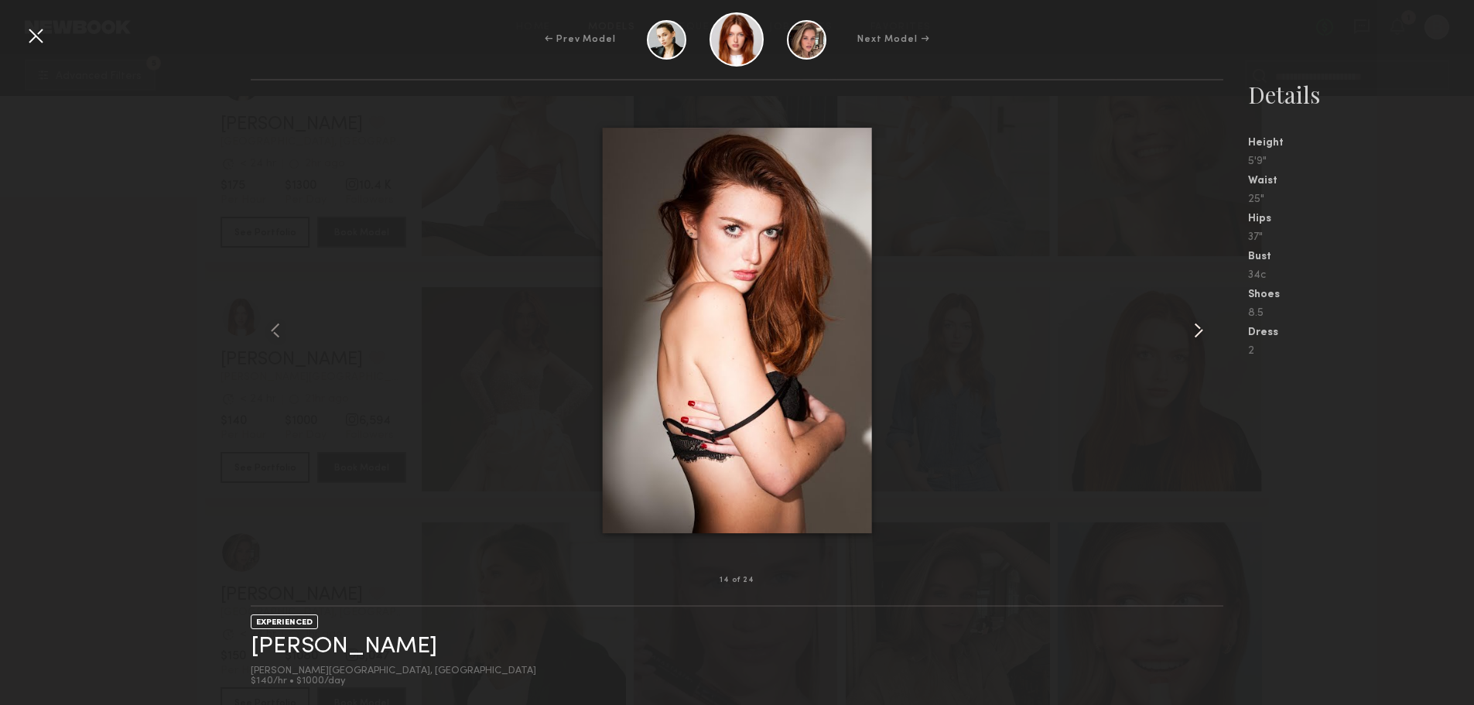
click at [1196, 334] on common-icon at bounding box center [1198, 330] width 25 height 25
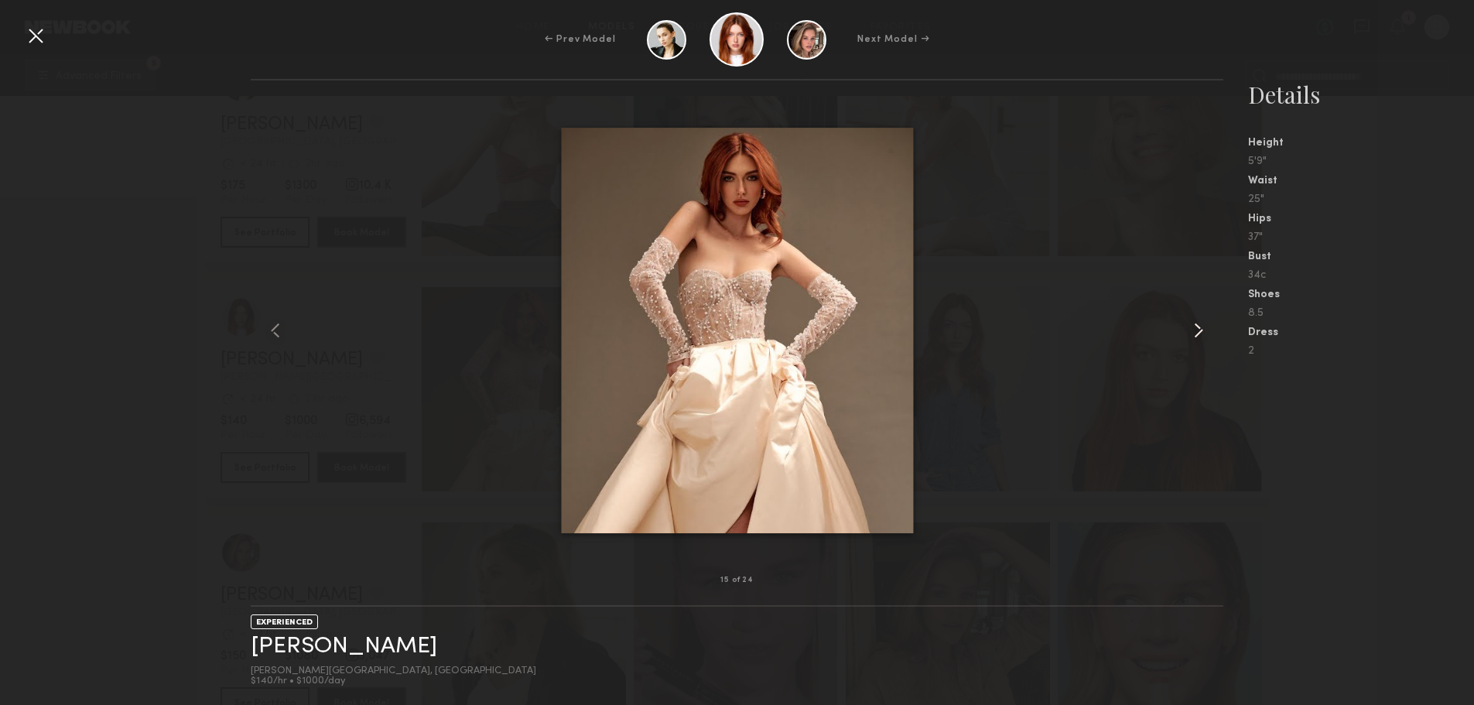
click at [1196, 334] on common-icon at bounding box center [1198, 330] width 25 height 25
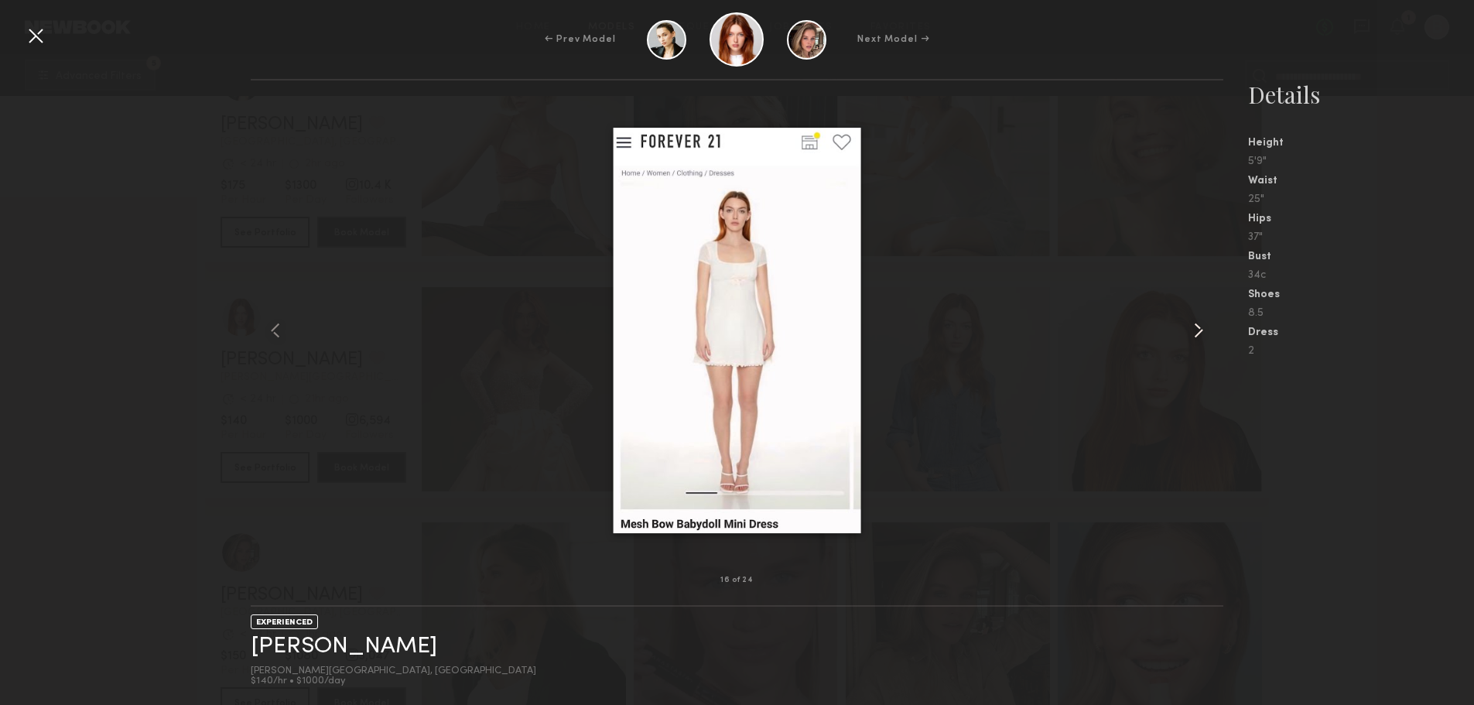
click at [1196, 334] on common-icon at bounding box center [1198, 330] width 25 height 25
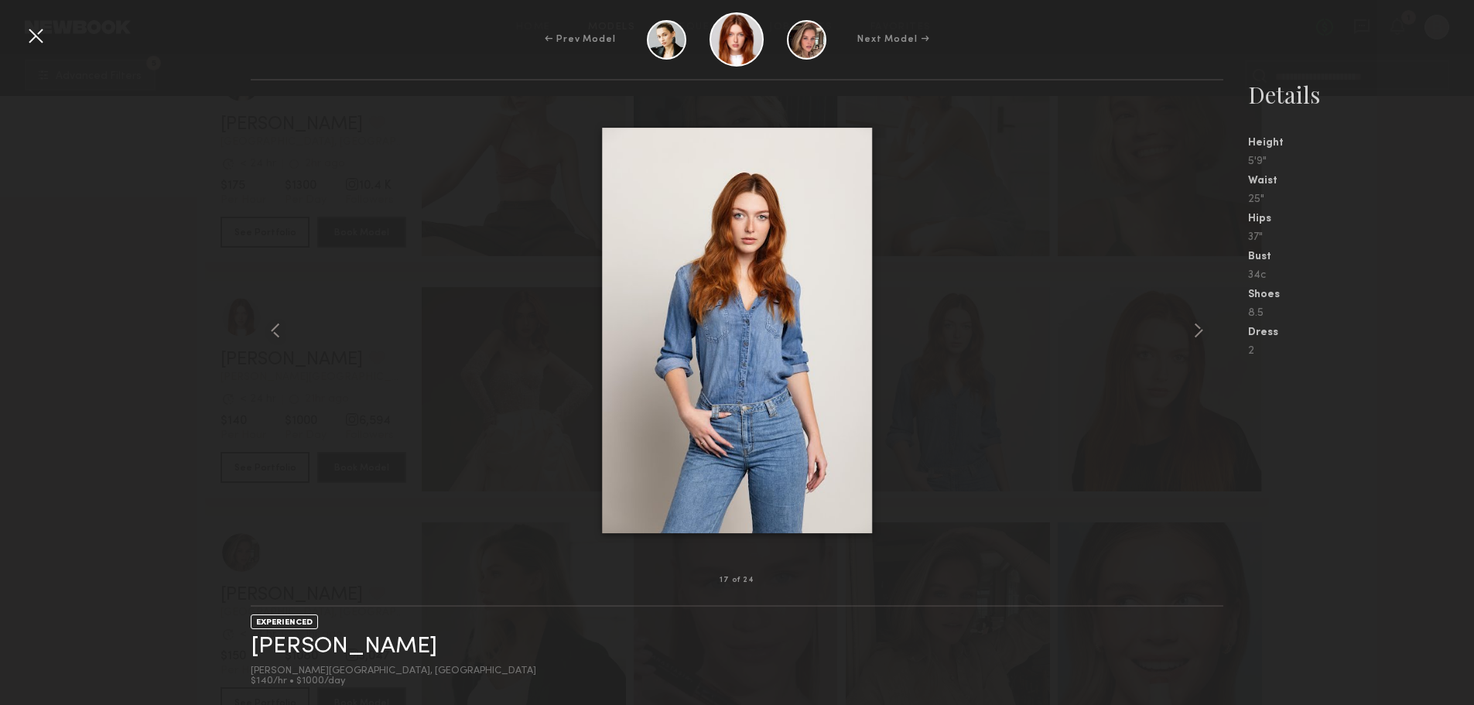
drag, startPoint x: 1196, startPoint y: 334, endPoint x: 726, endPoint y: 254, distance: 476.6
click at [726, 254] on div at bounding box center [737, 330] width 973 height 450
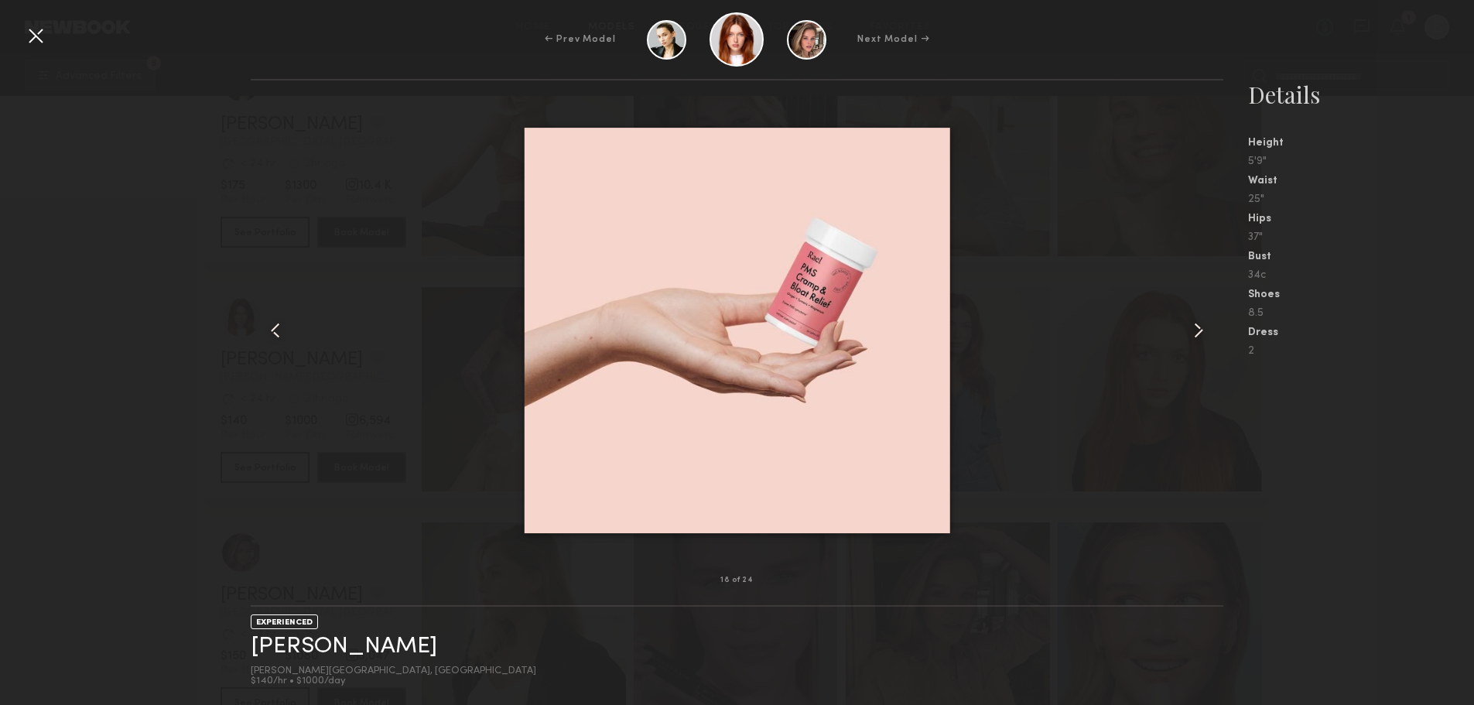
click at [274, 328] on common-icon at bounding box center [275, 330] width 25 height 25
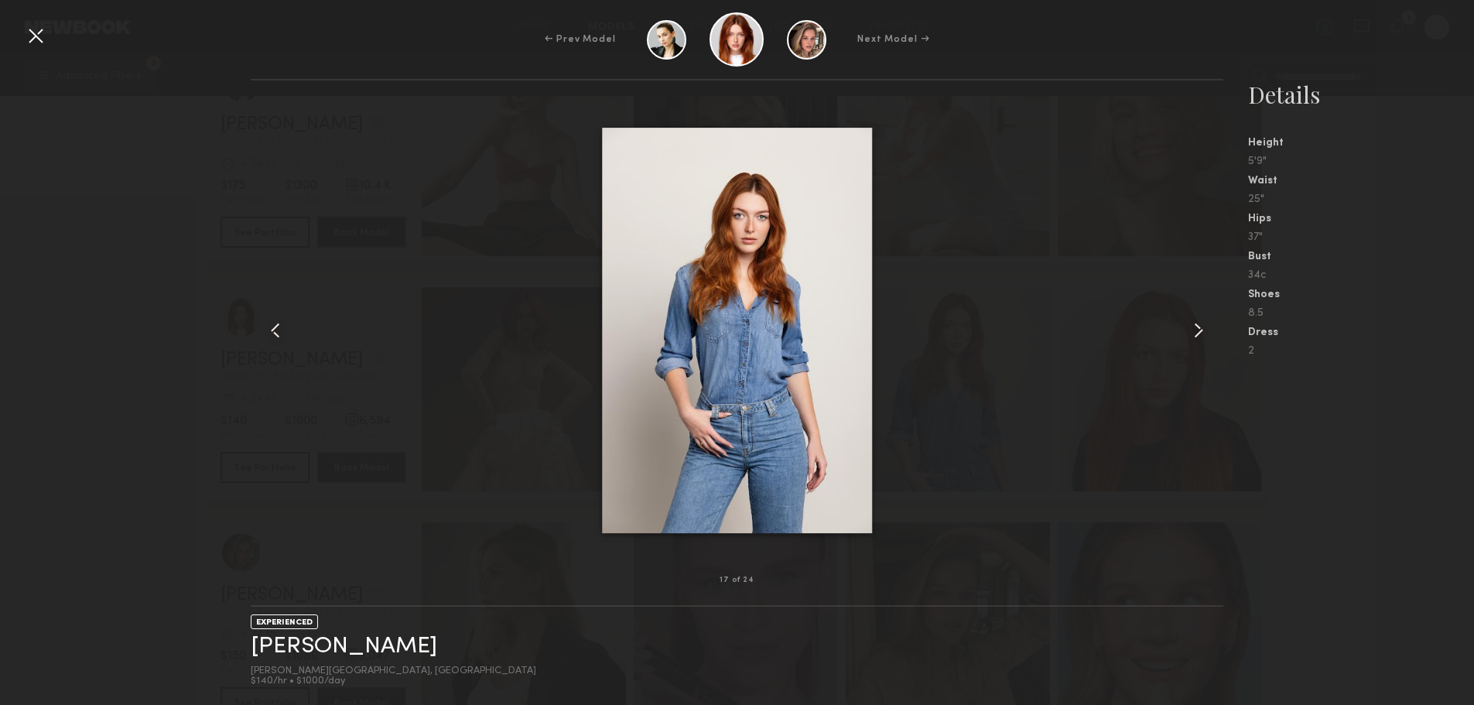
click at [1086, 347] on div at bounding box center [737, 330] width 973 height 450
click at [39, 39] on div at bounding box center [35, 35] width 25 height 25
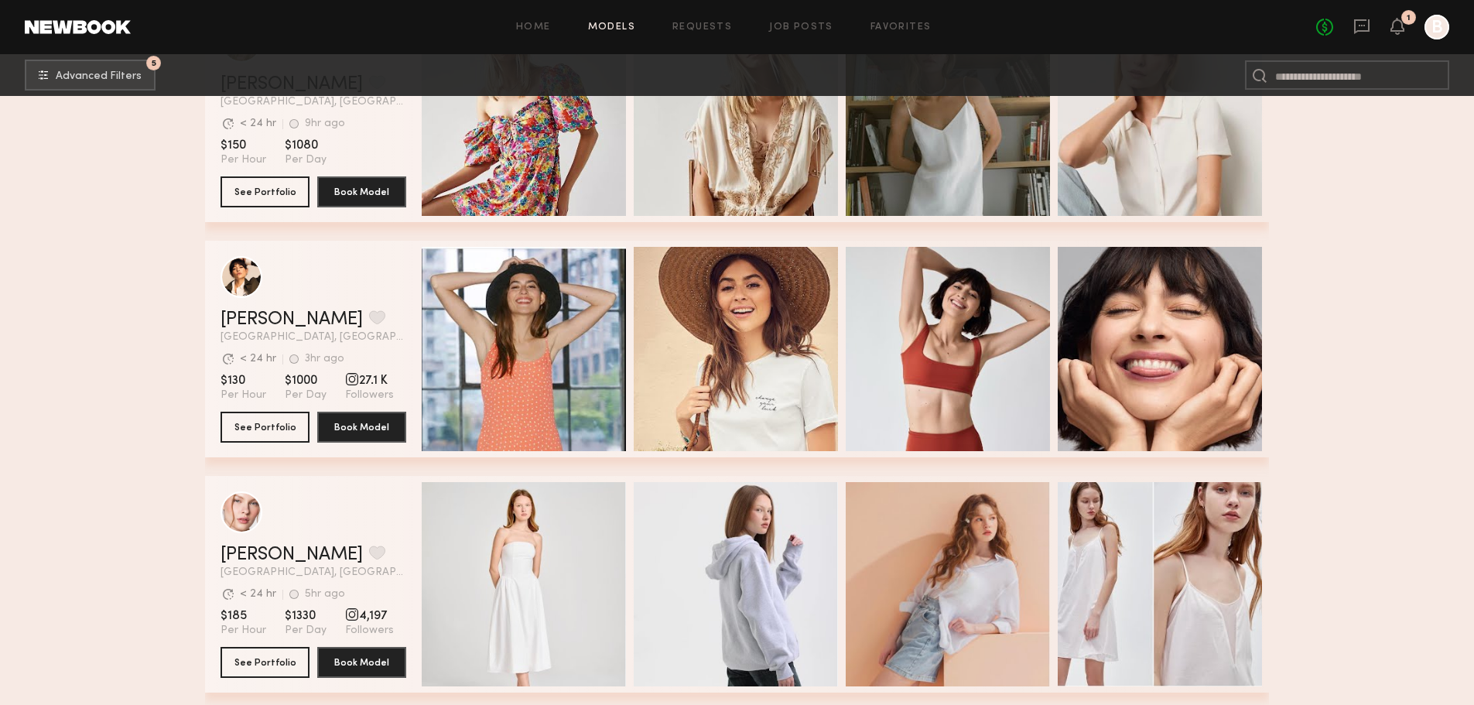
scroll to position [3018, 0]
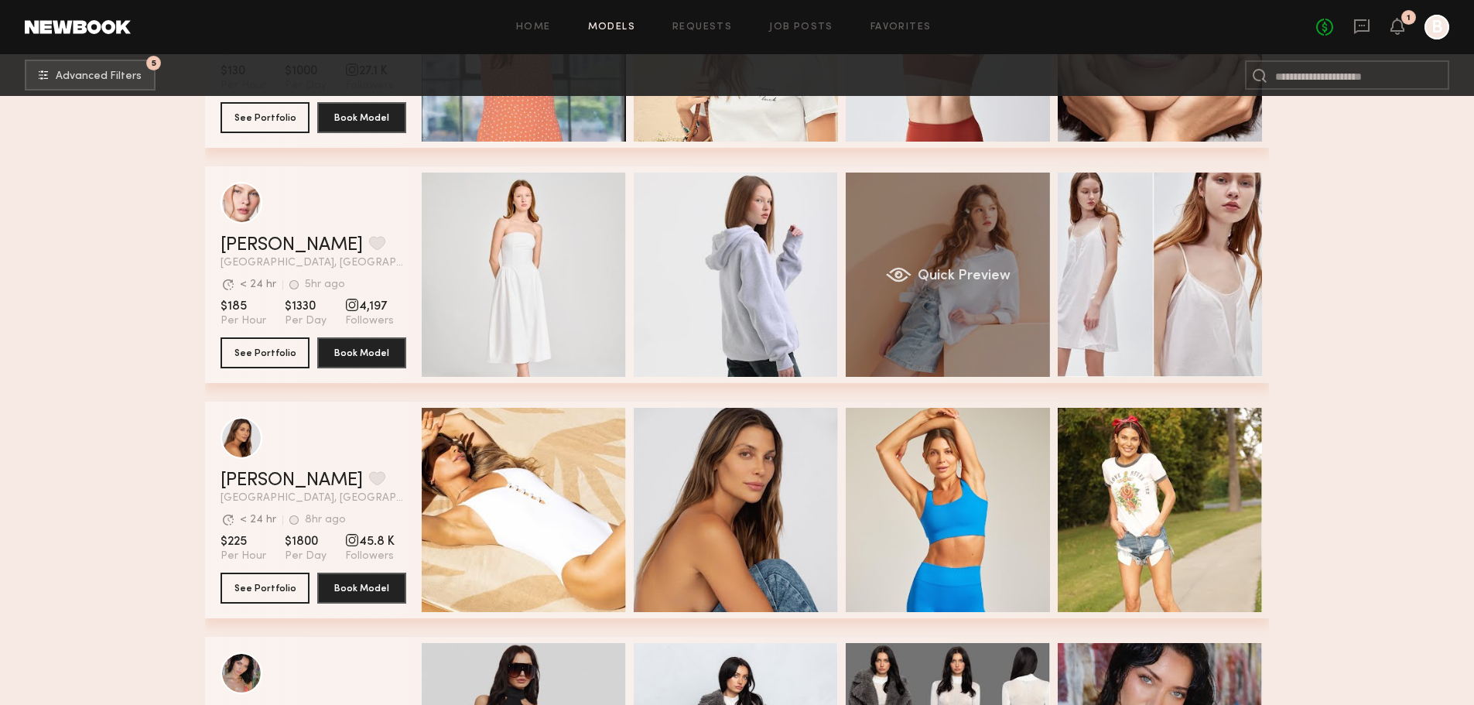
click at [967, 246] on div "Quick Preview" at bounding box center [948, 275] width 204 height 204
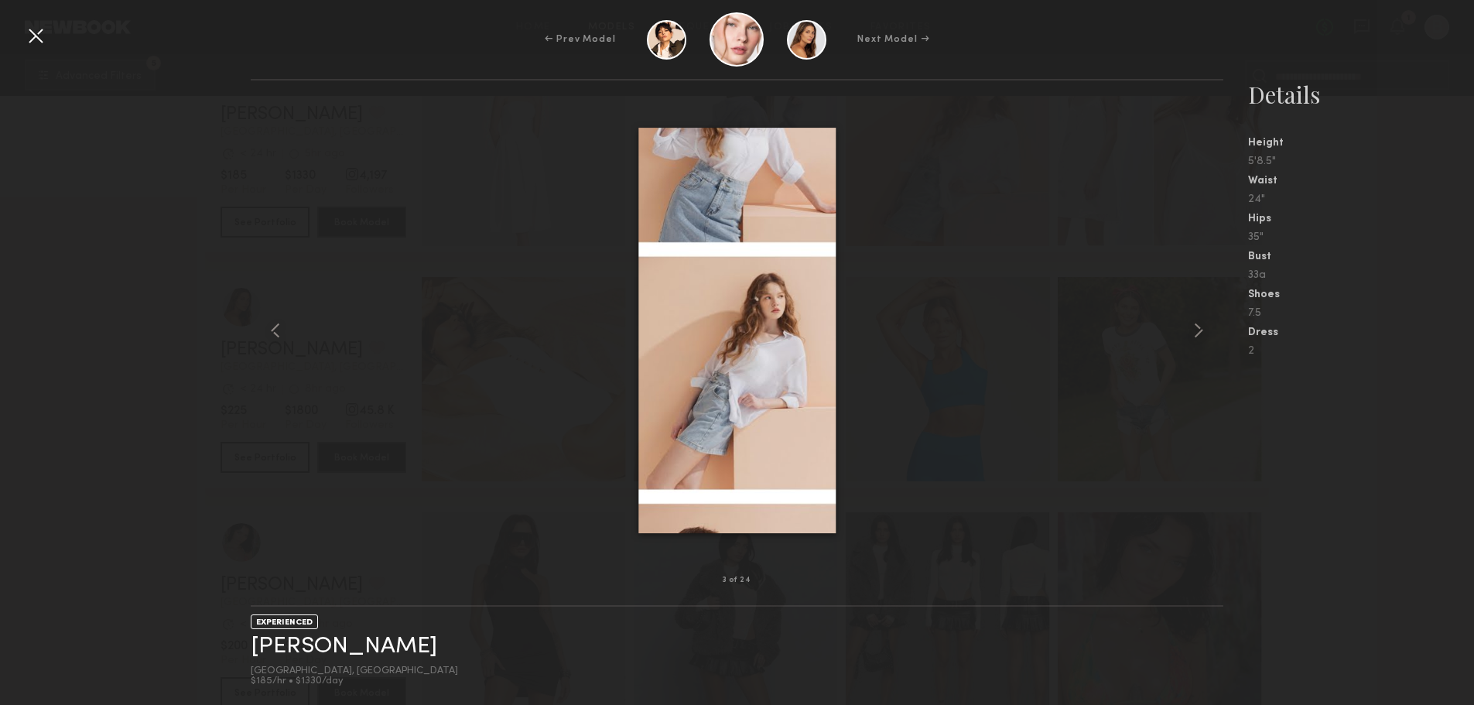
scroll to position [3173, 0]
click at [1200, 330] on common-icon at bounding box center [1198, 330] width 25 height 25
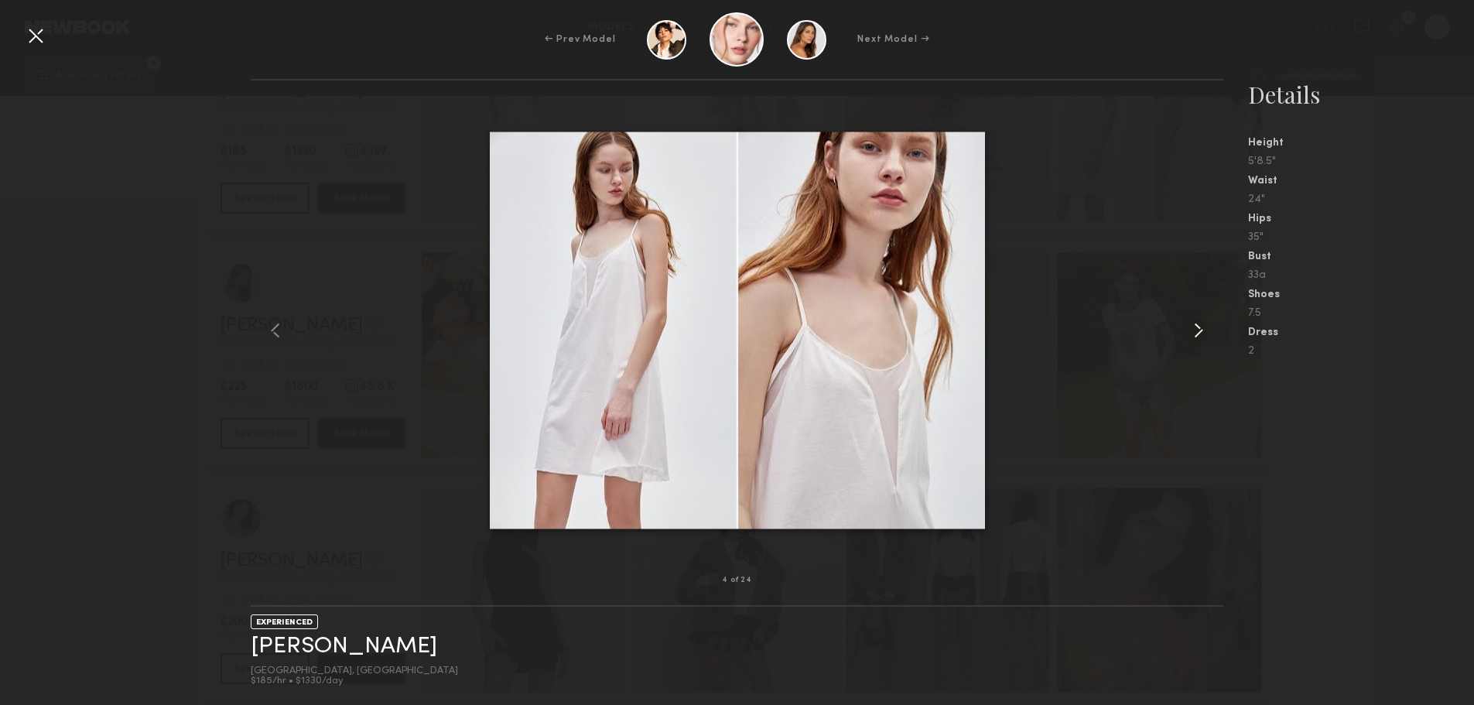
click at [1200, 330] on common-icon at bounding box center [1198, 330] width 25 height 25
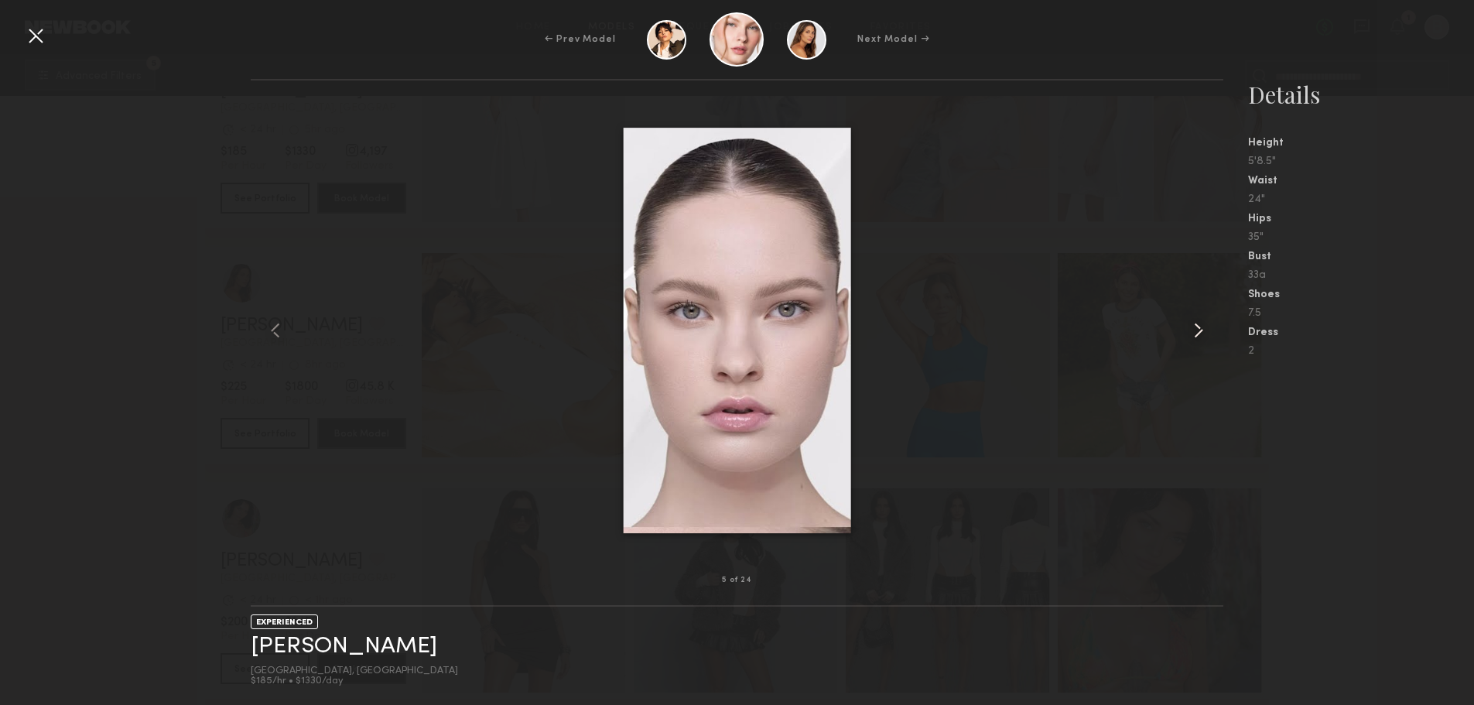
click at [1200, 330] on common-icon at bounding box center [1198, 330] width 25 height 25
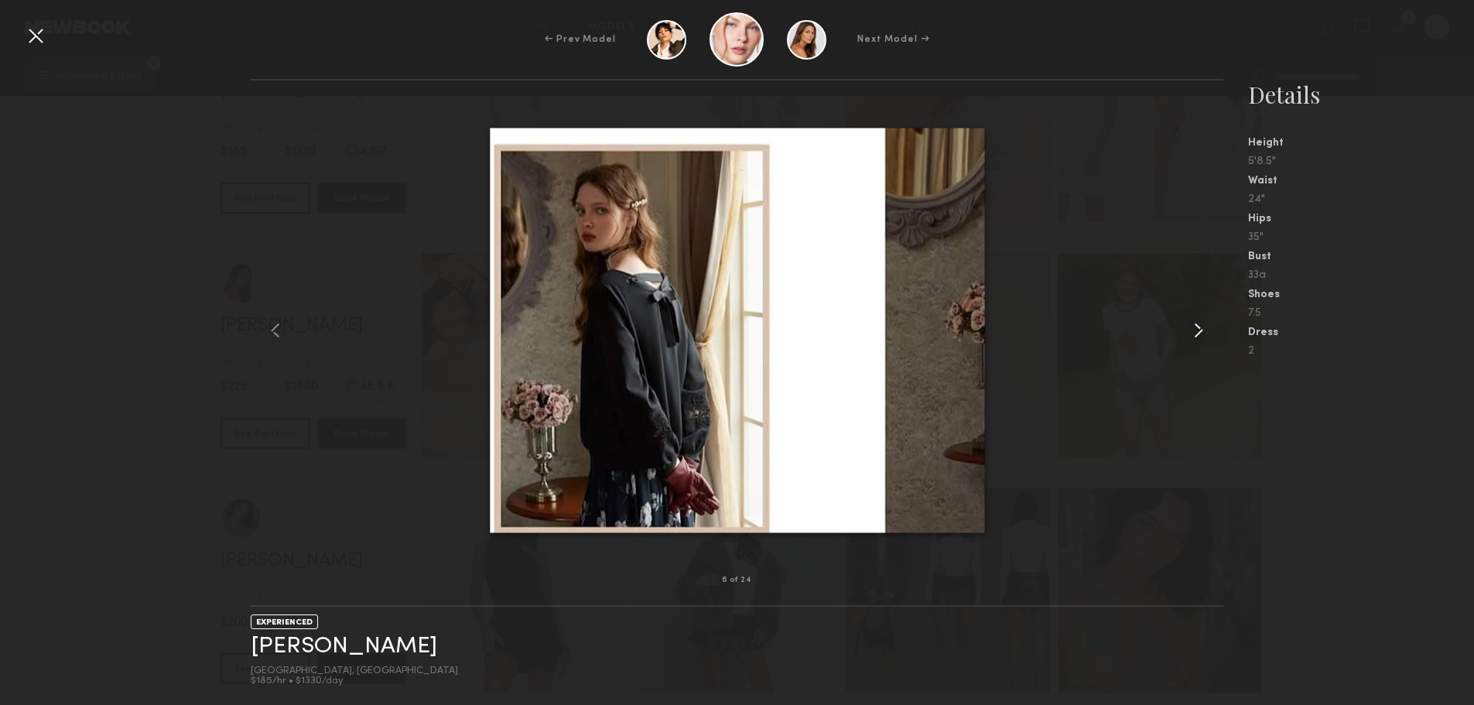
click at [1200, 330] on common-icon at bounding box center [1198, 330] width 25 height 25
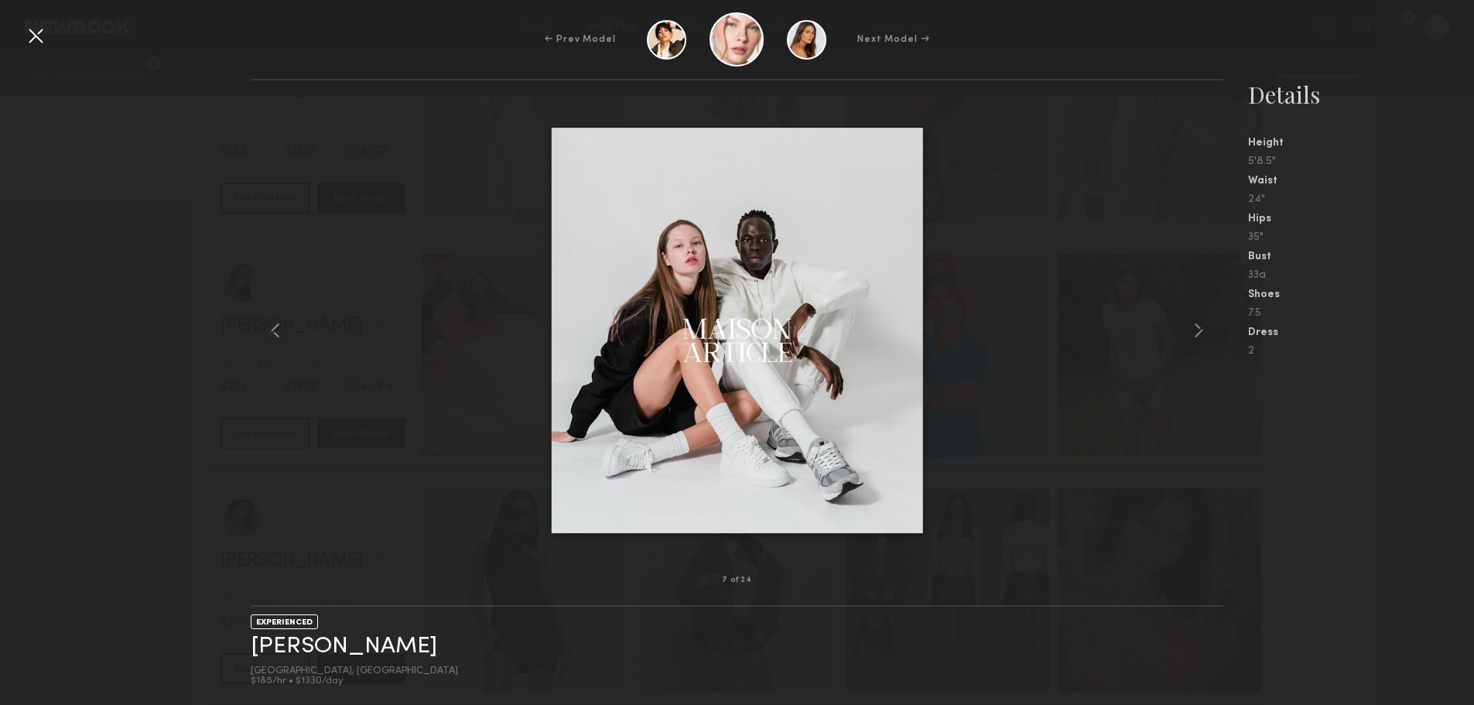
click at [104, 327] on div "7 of 24 EXPERIENCED Anastasiia M. Laguna Beach, CA $185/hr • $1330/day Details …" at bounding box center [737, 392] width 1474 height 626
click at [34, 35] on div at bounding box center [35, 35] width 25 height 25
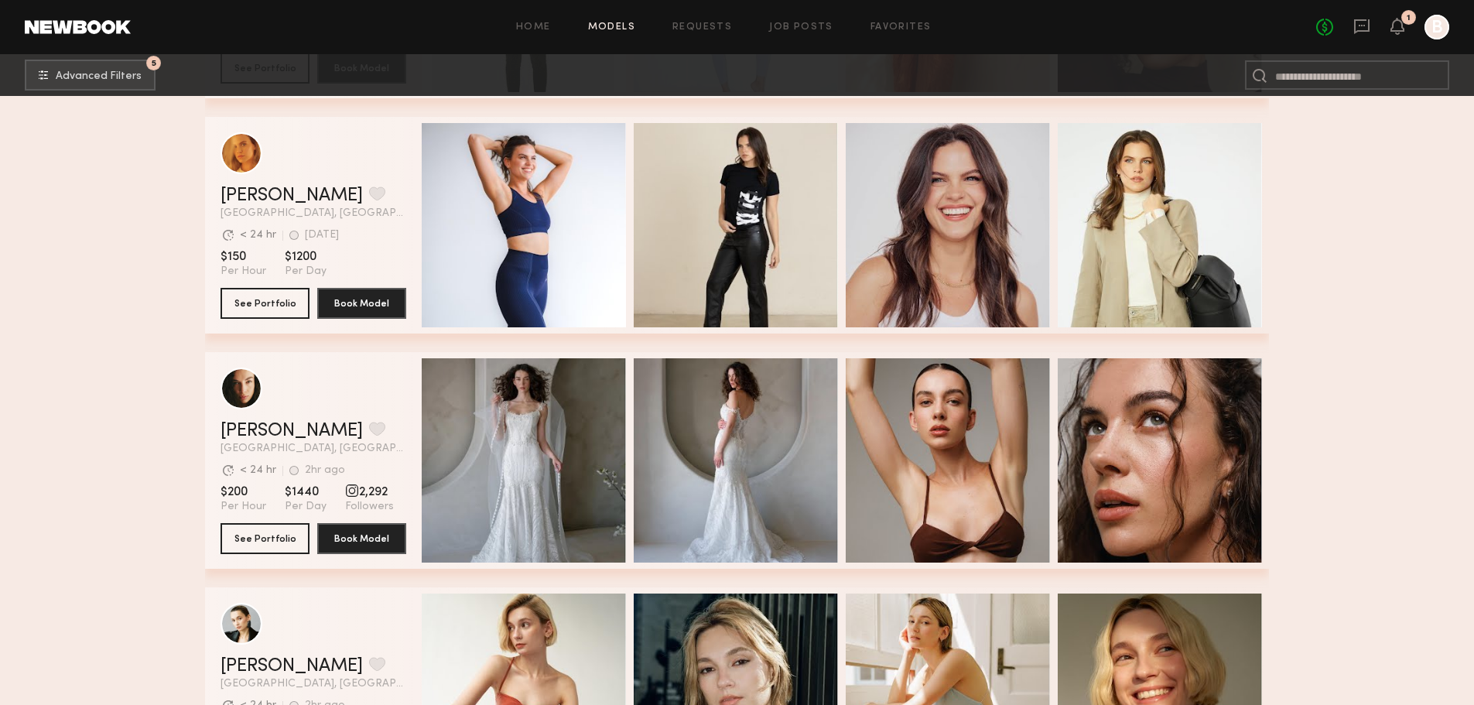
scroll to position [5572, 0]
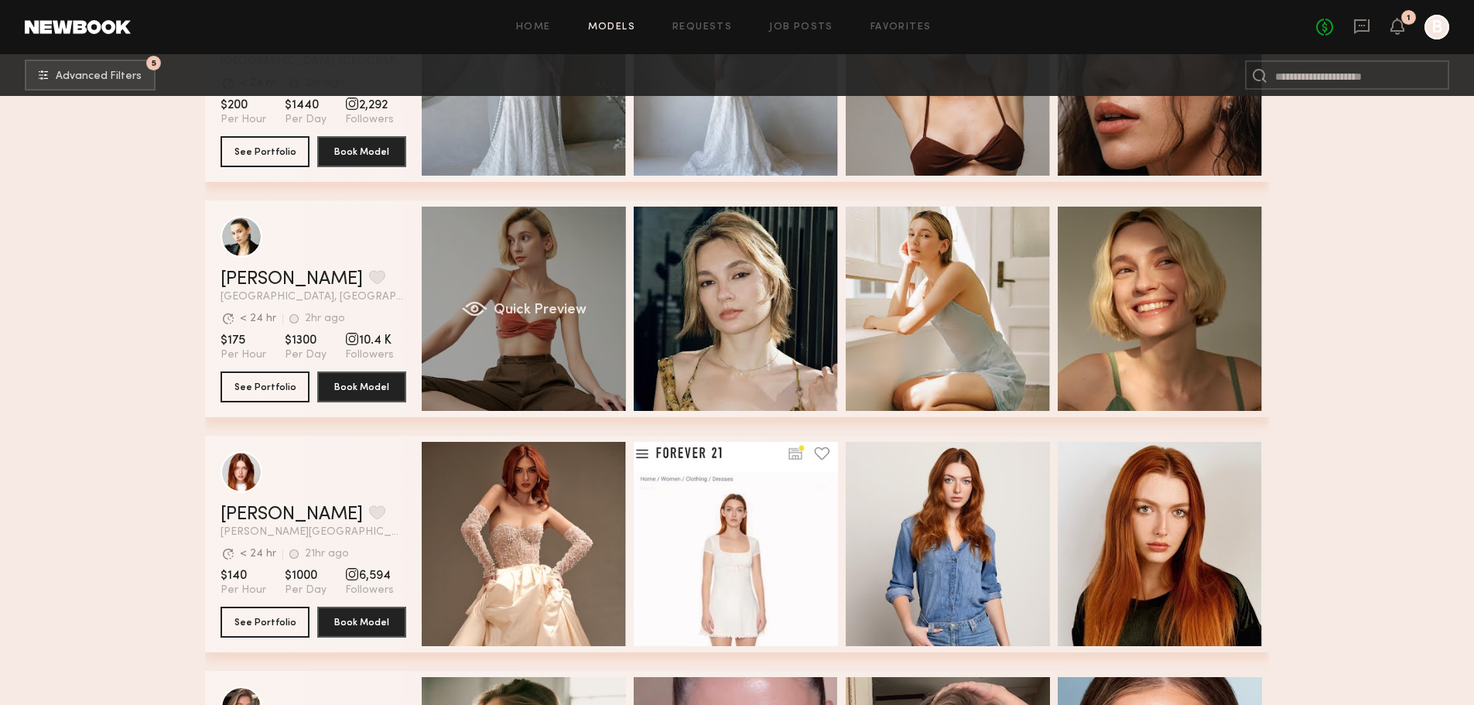
click at [573, 353] on div "Quick Preview" at bounding box center [524, 309] width 204 height 204
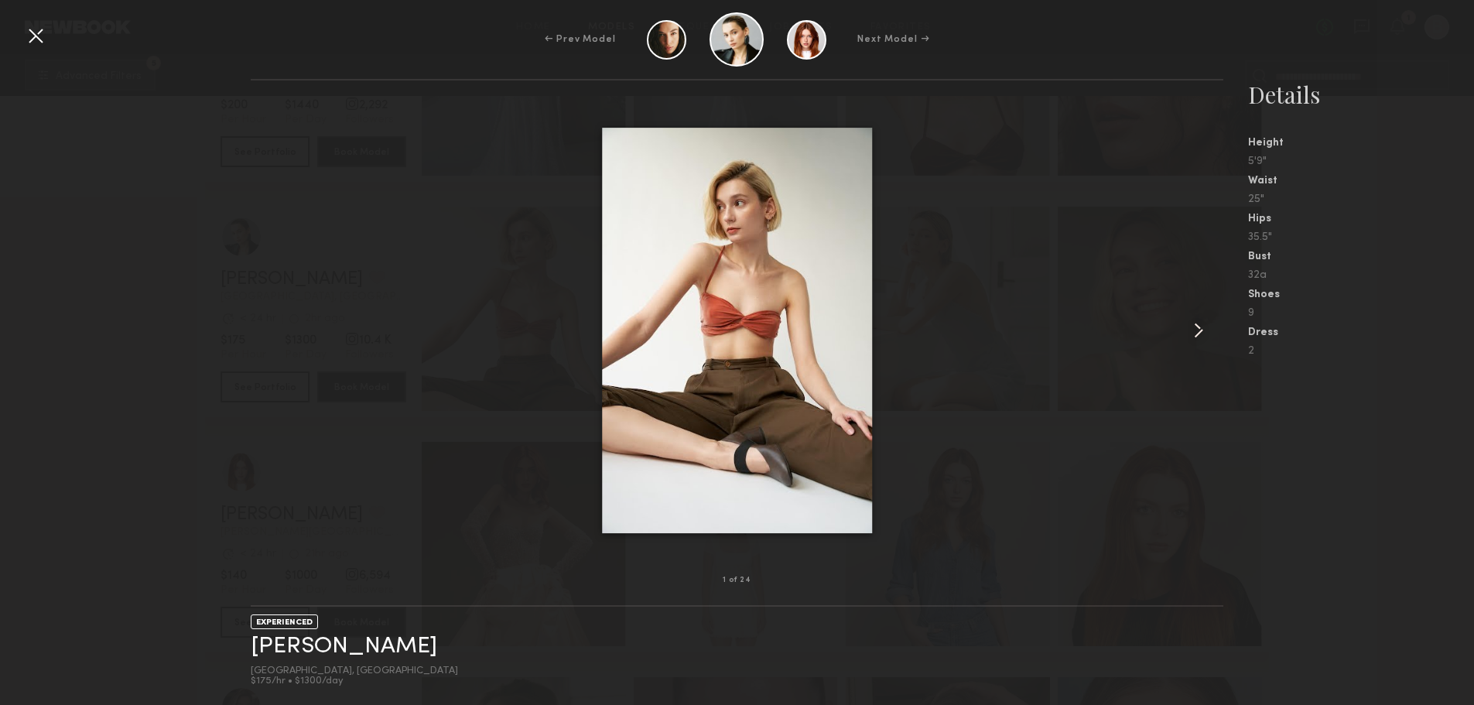
click at [1210, 335] on common-icon at bounding box center [1198, 330] width 25 height 25
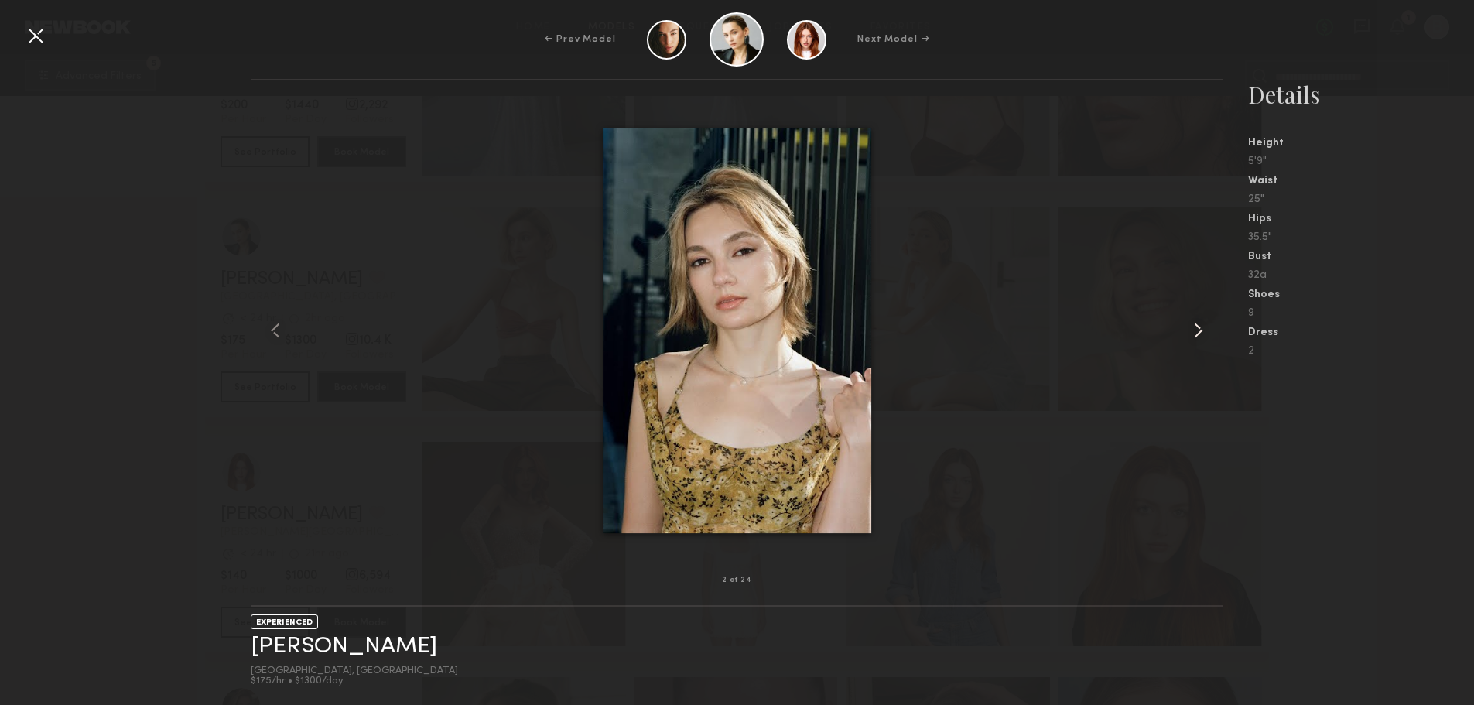
click at [1210, 335] on common-icon at bounding box center [1198, 330] width 25 height 25
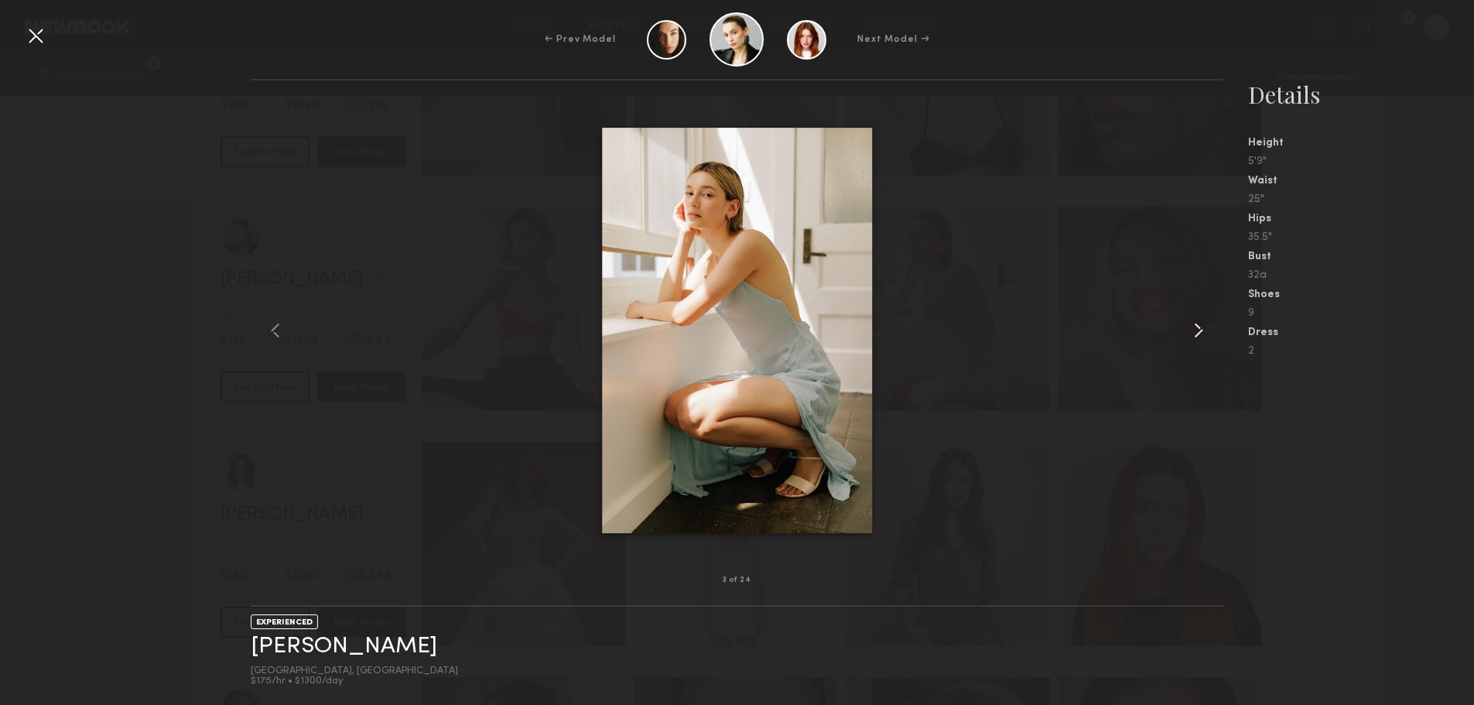
click at [1210, 335] on common-icon at bounding box center [1198, 330] width 25 height 25
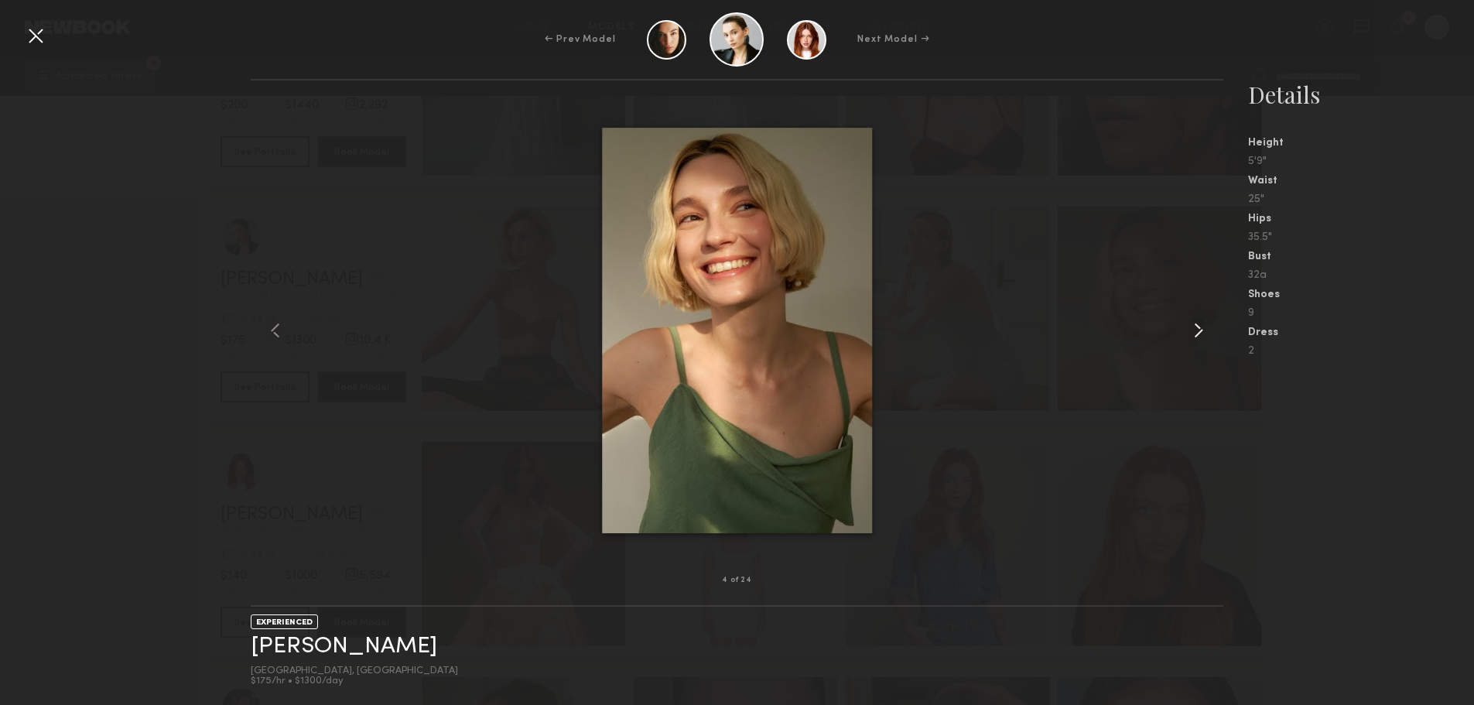
click at [1210, 335] on common-icon at bounding box center [1198, 330] width 25 height 25
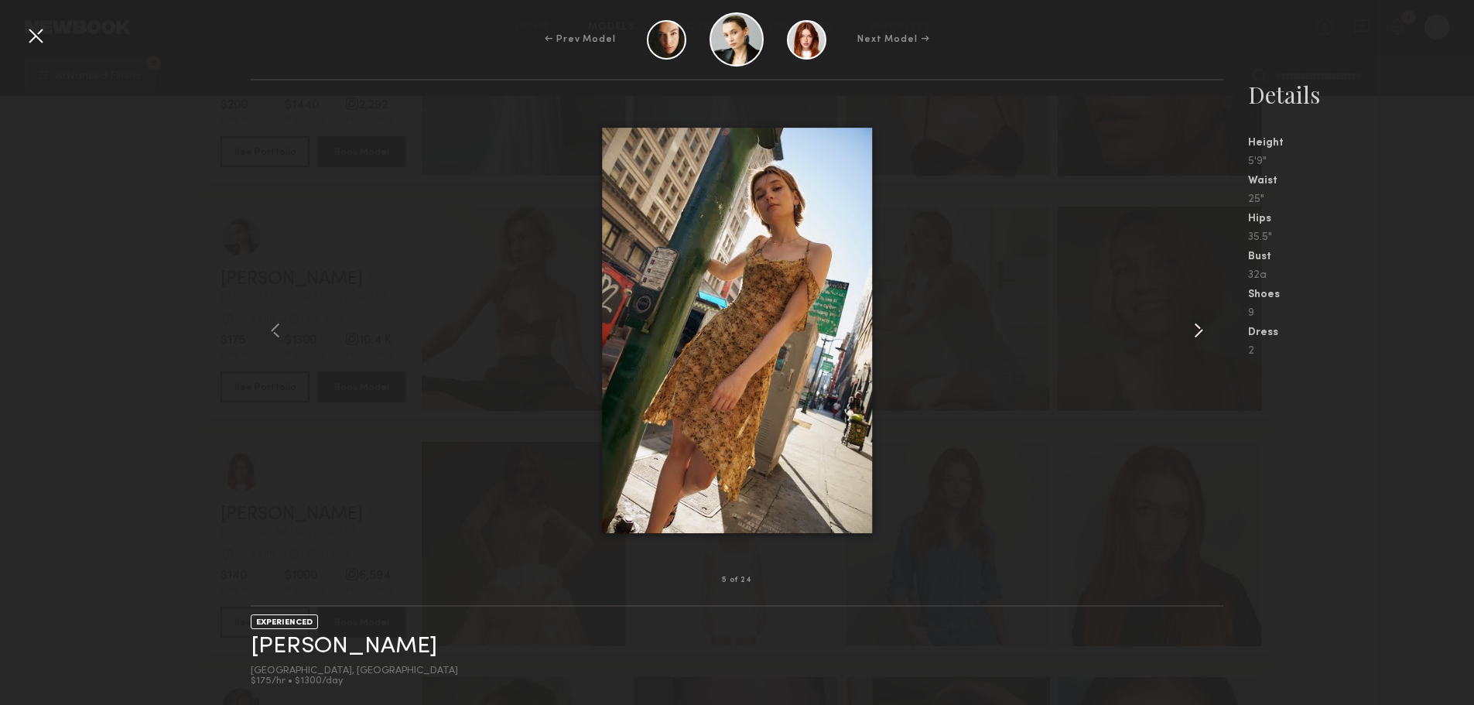
click at [1210, 335] on common-icon at bounding box center [1198, 330] width 25 height 25
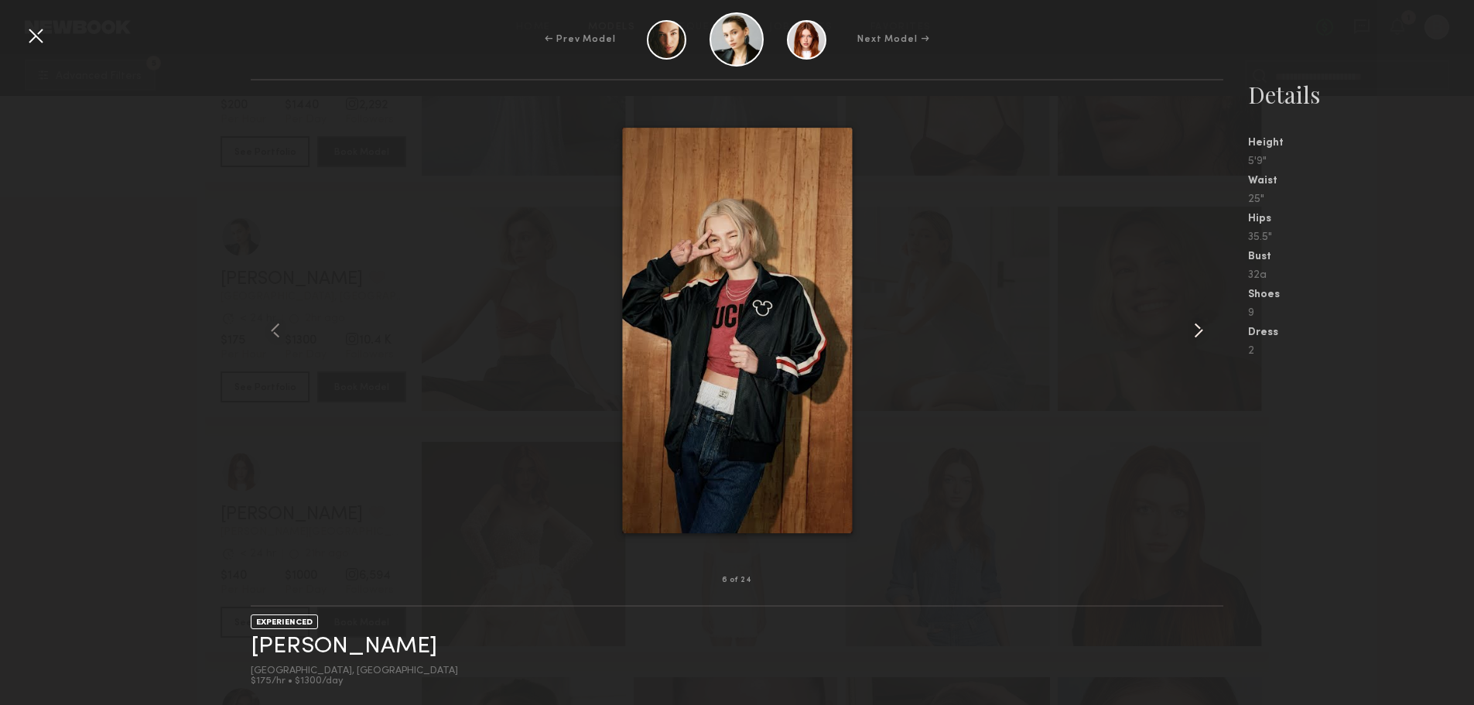
click at [1210, 335] on common-icon at bounding box center [1198, 330] width 25 height 25
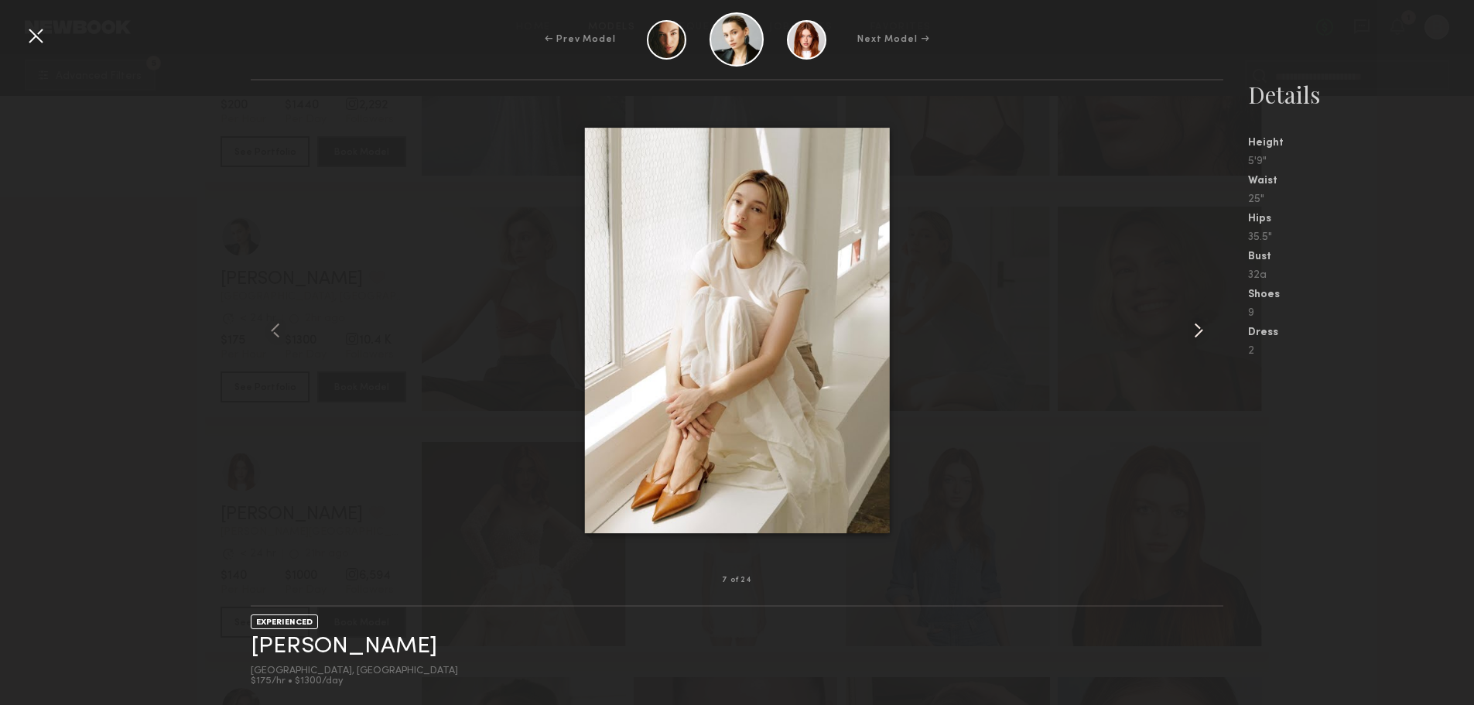
click at [1210, 335] on common-icon at bounding box center [1198, 330] width 25 height 25
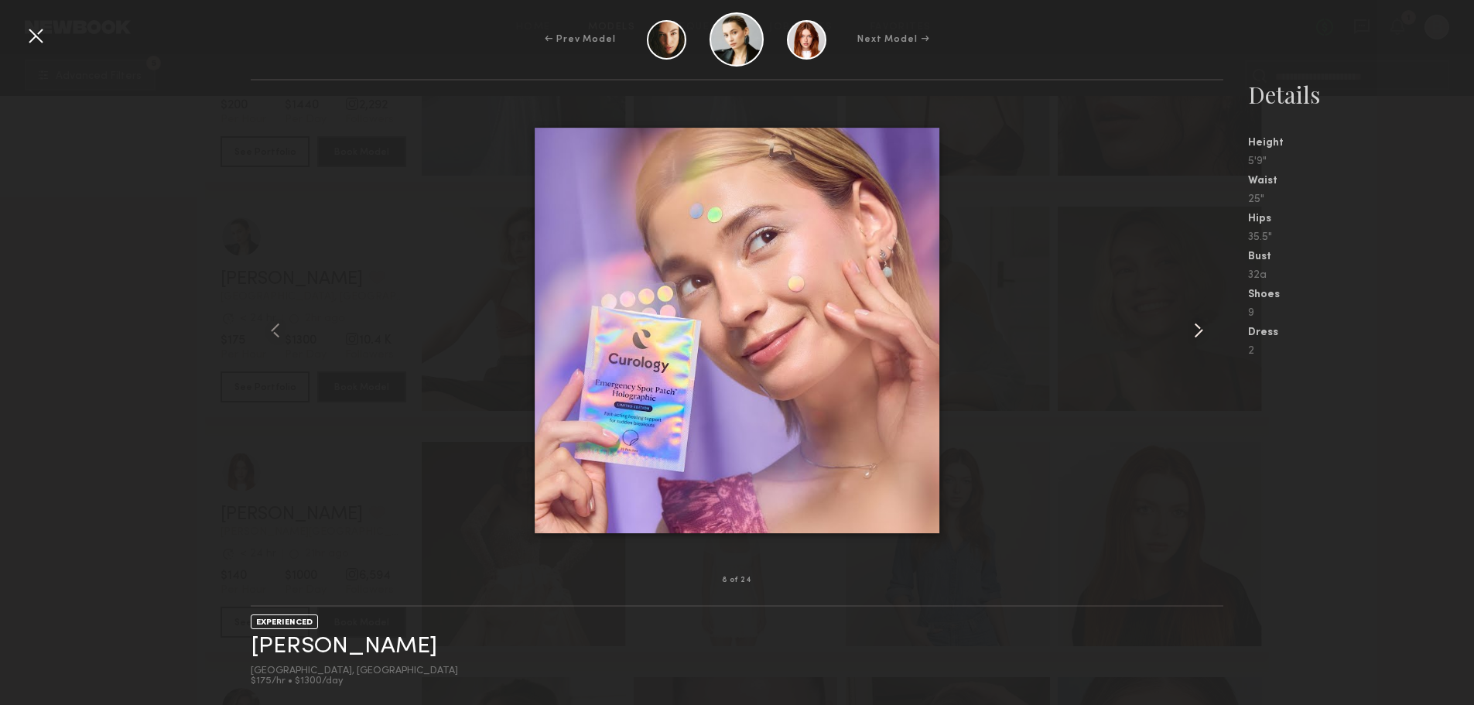
click at [1210, 335] on common-icon at bounding box center [1198, 330] width 25 height 25
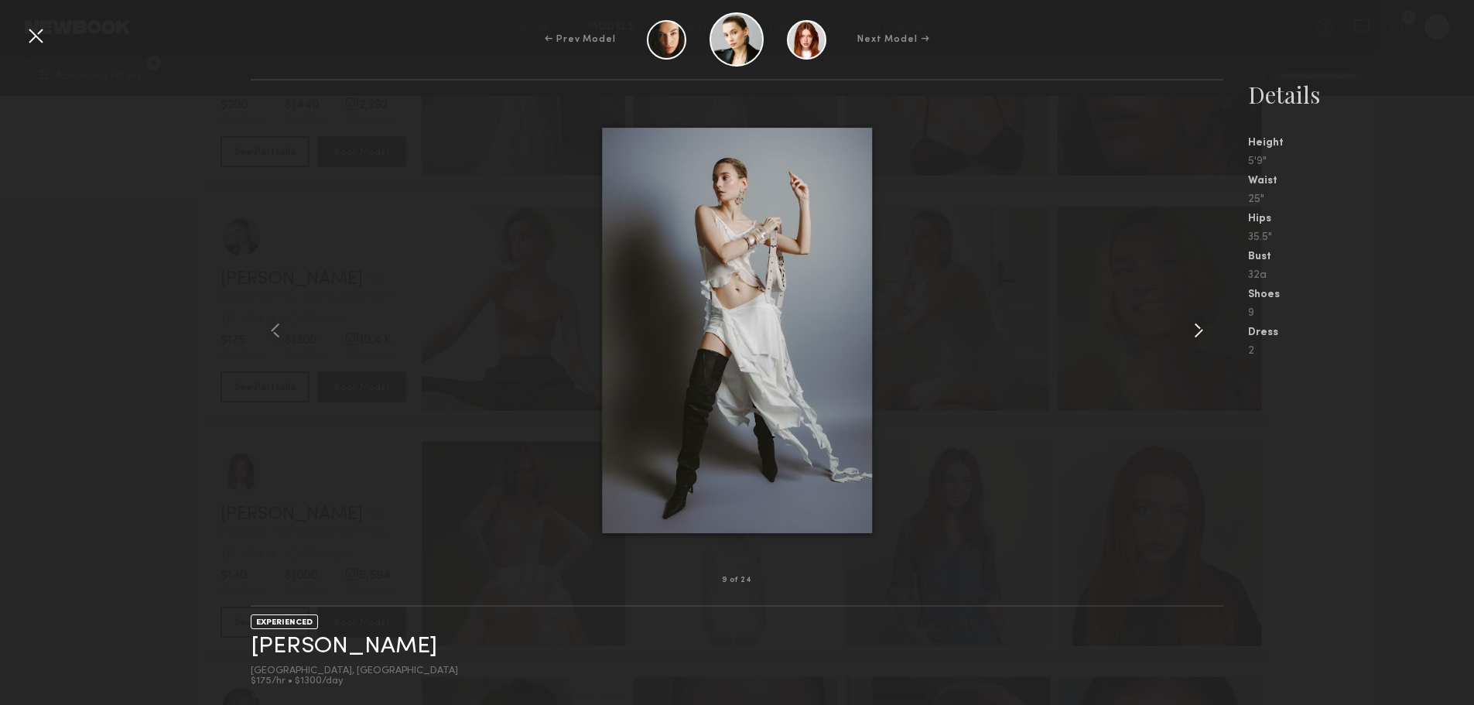
click at [1210, 335] on common-icon at bounding box center [1198, 330] width 25 height 25
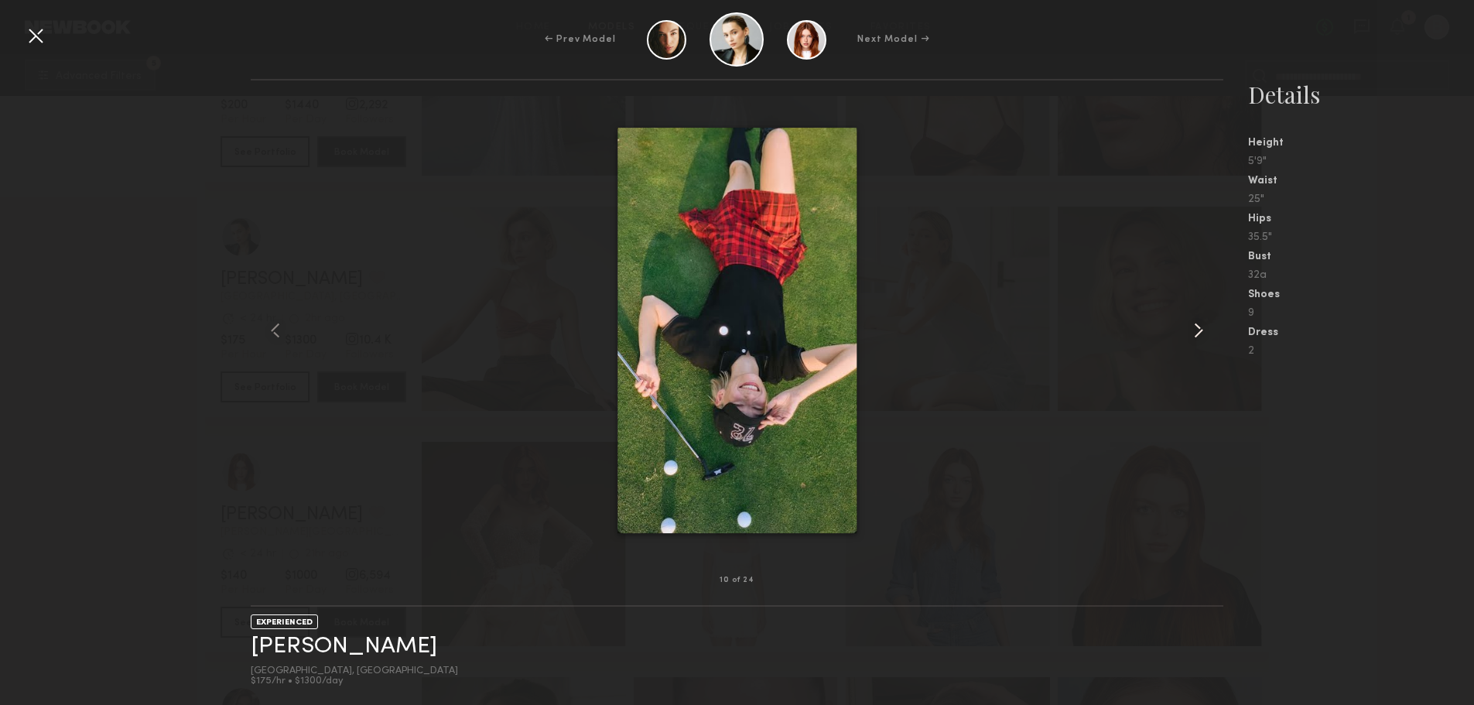
click at [1210, 335] on common-icon at bounding box center [1198, 330] width 25 height 25
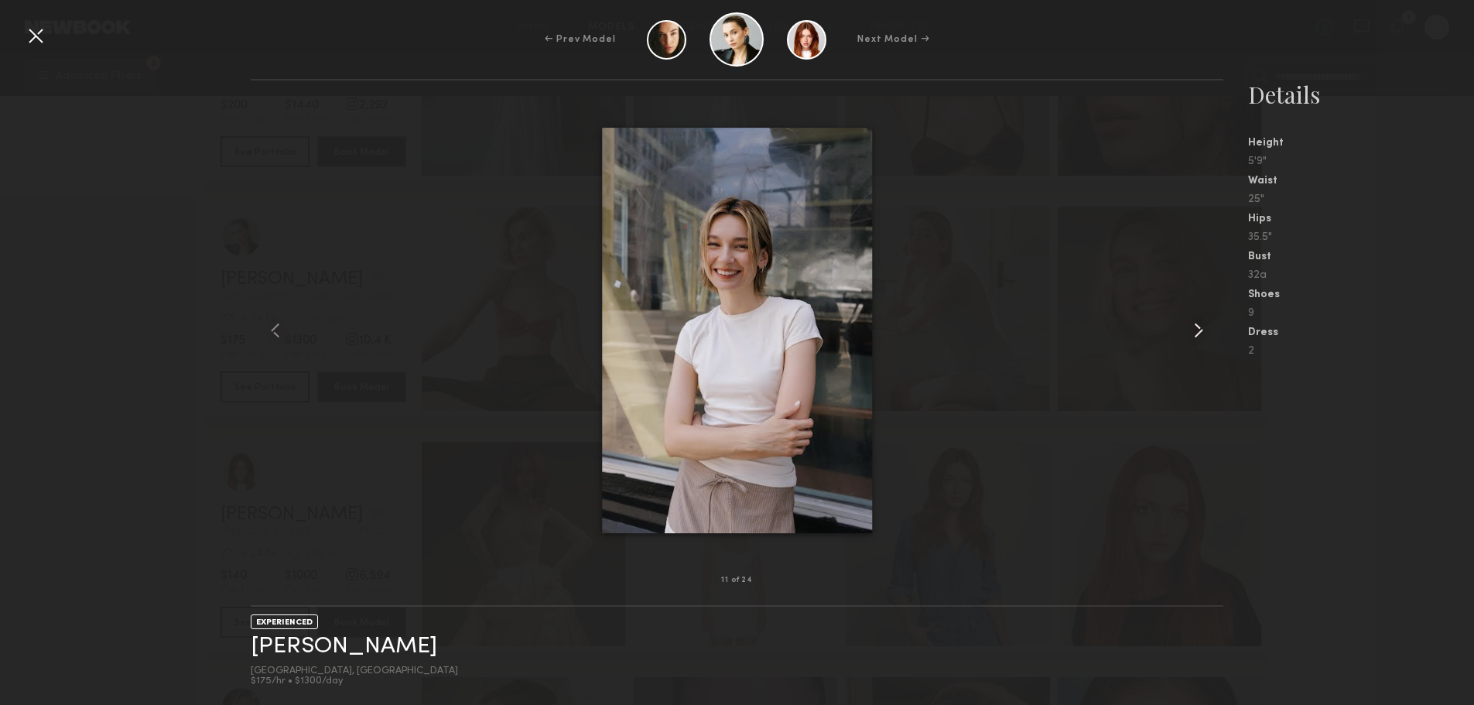
click at [1210, 335] on common-icon at bounding box center [1198, 330] width 25 height 25
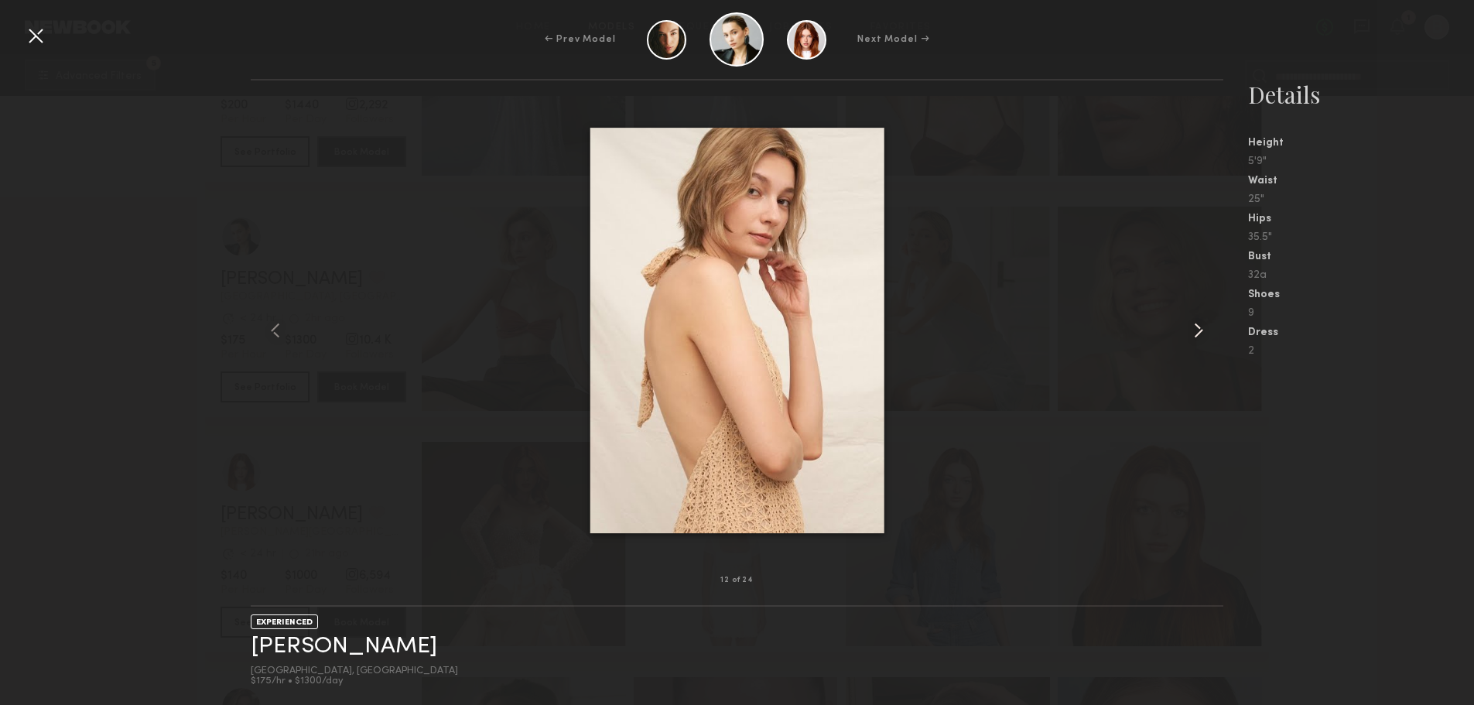
click at [1210, 335] on common-icon at bounding box center [1198, 330] width 25 height 25
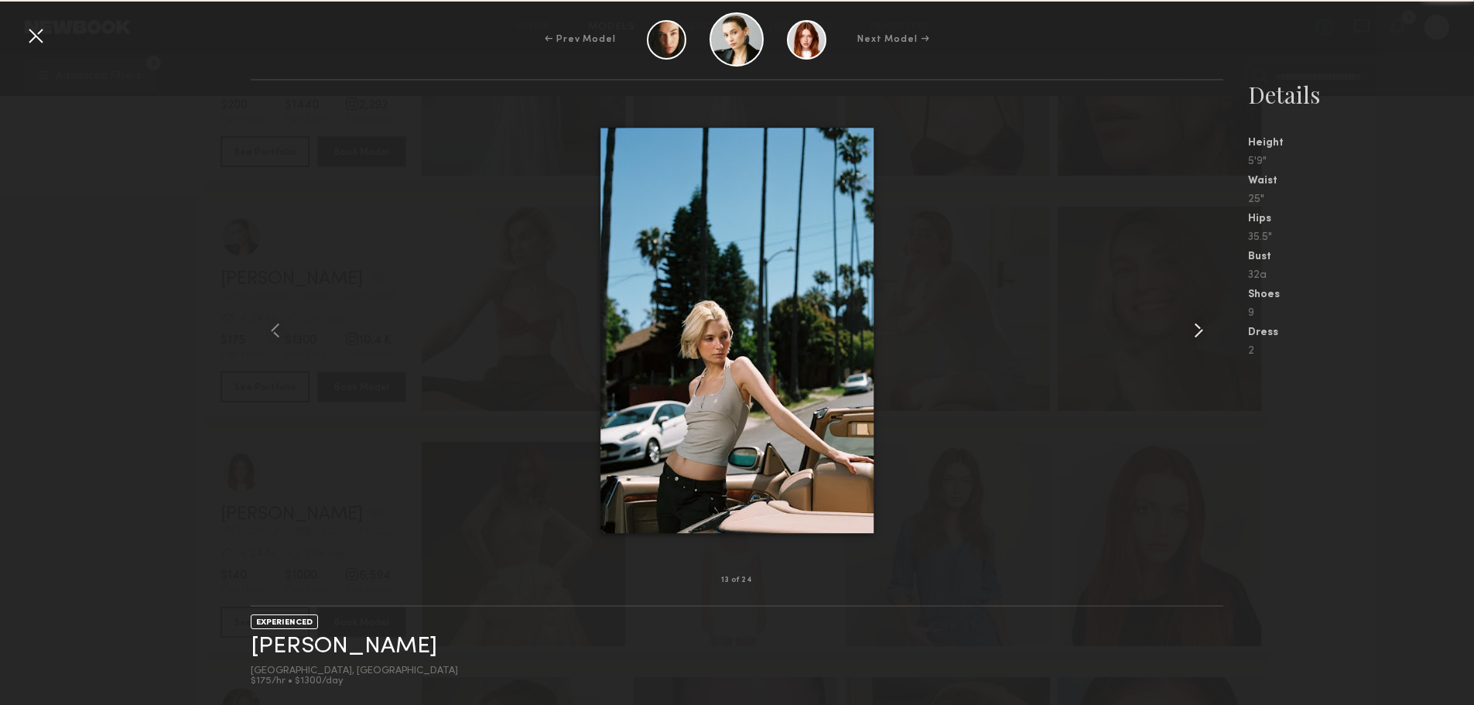
click at [1210, 335] on common-icon at bounding box center [1198, 330] width 25 height 25
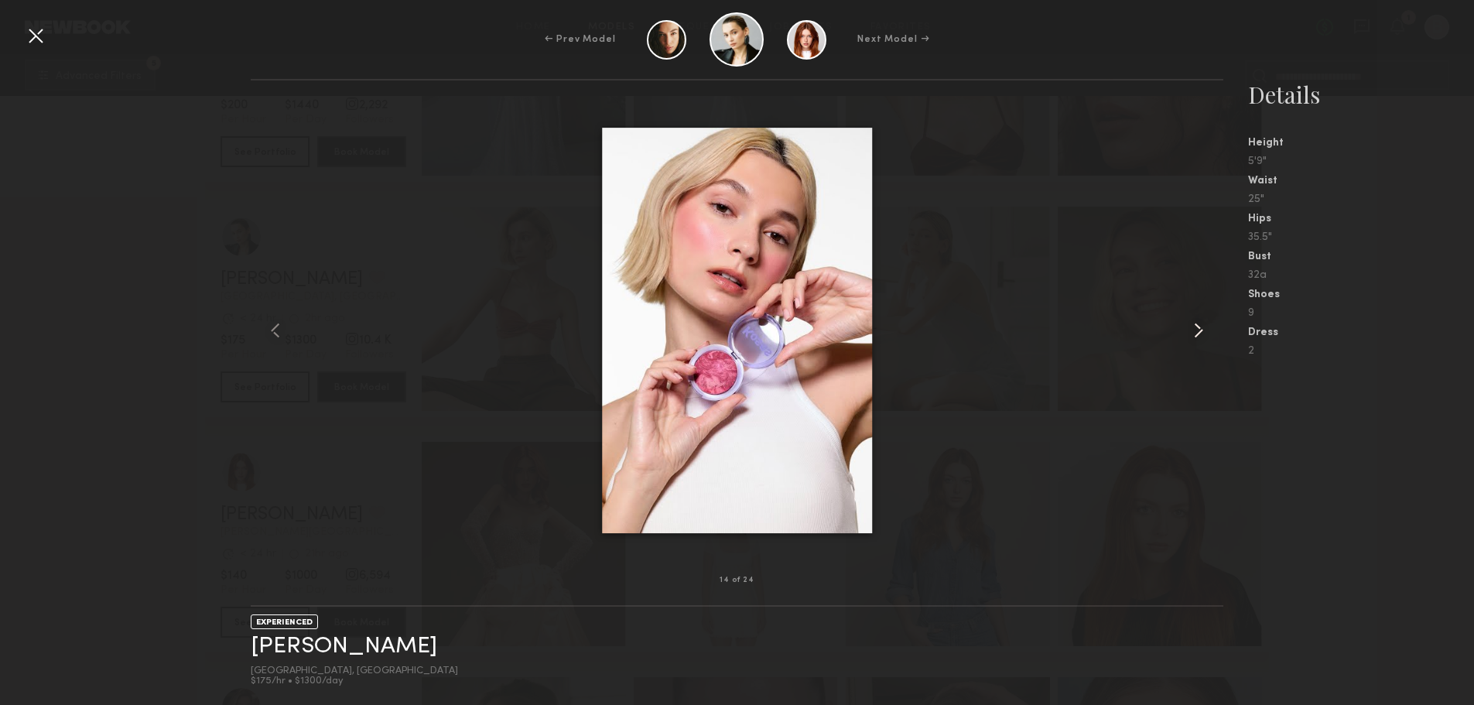
click at [1210, 335] on common-icon at bounding box center [1198, 330] width 25 height 25
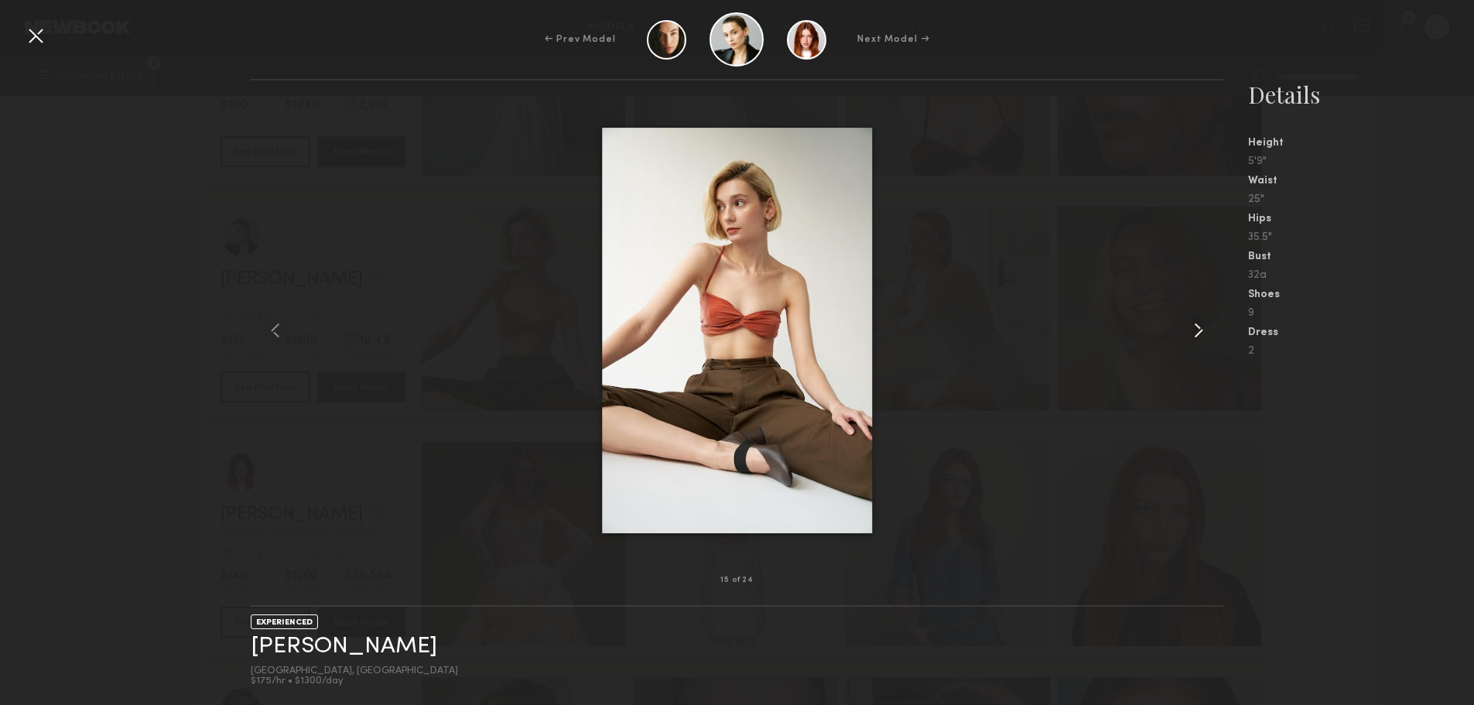
click at [1210, 335] on common-icon at bounding box center [1198, 330] width 25 height 25
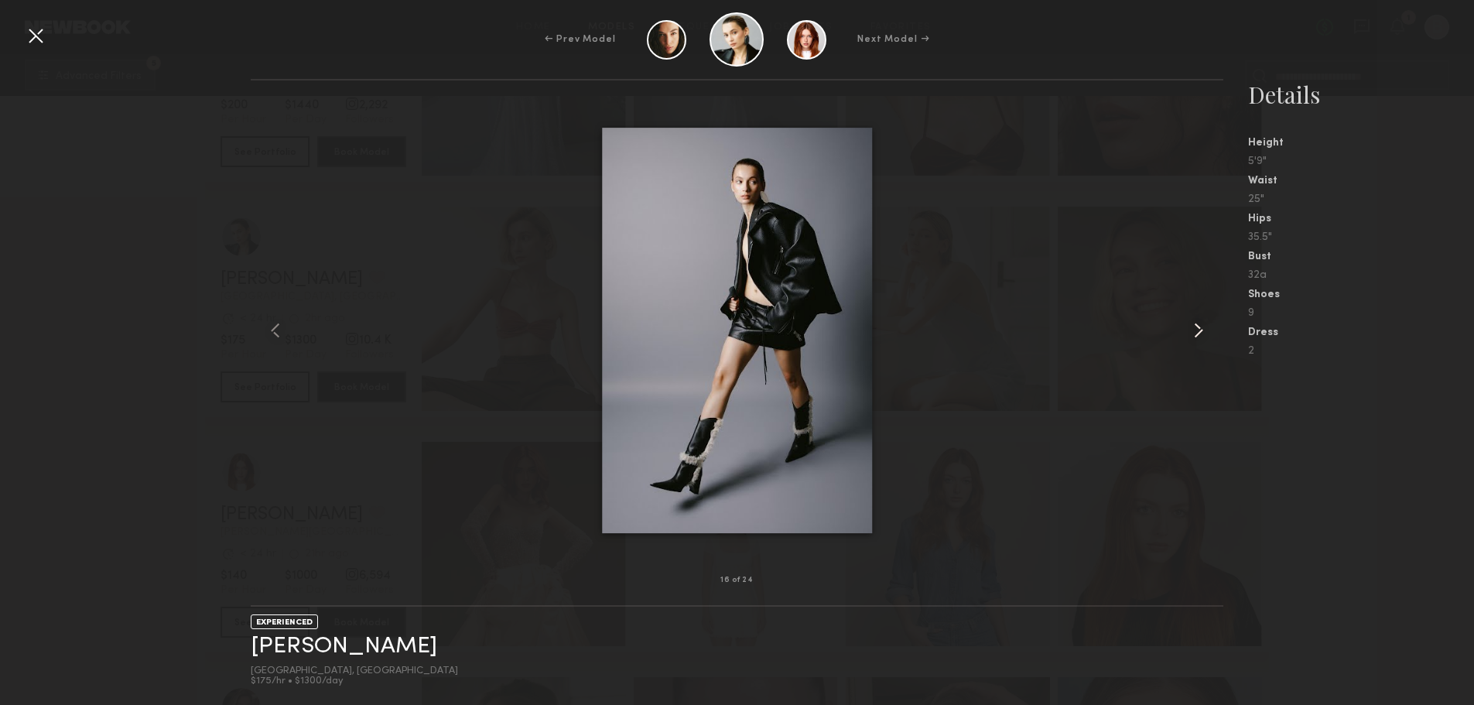
click at [1210, 335] on common-icon at bounding box center [1198, 330] width 25 height 25
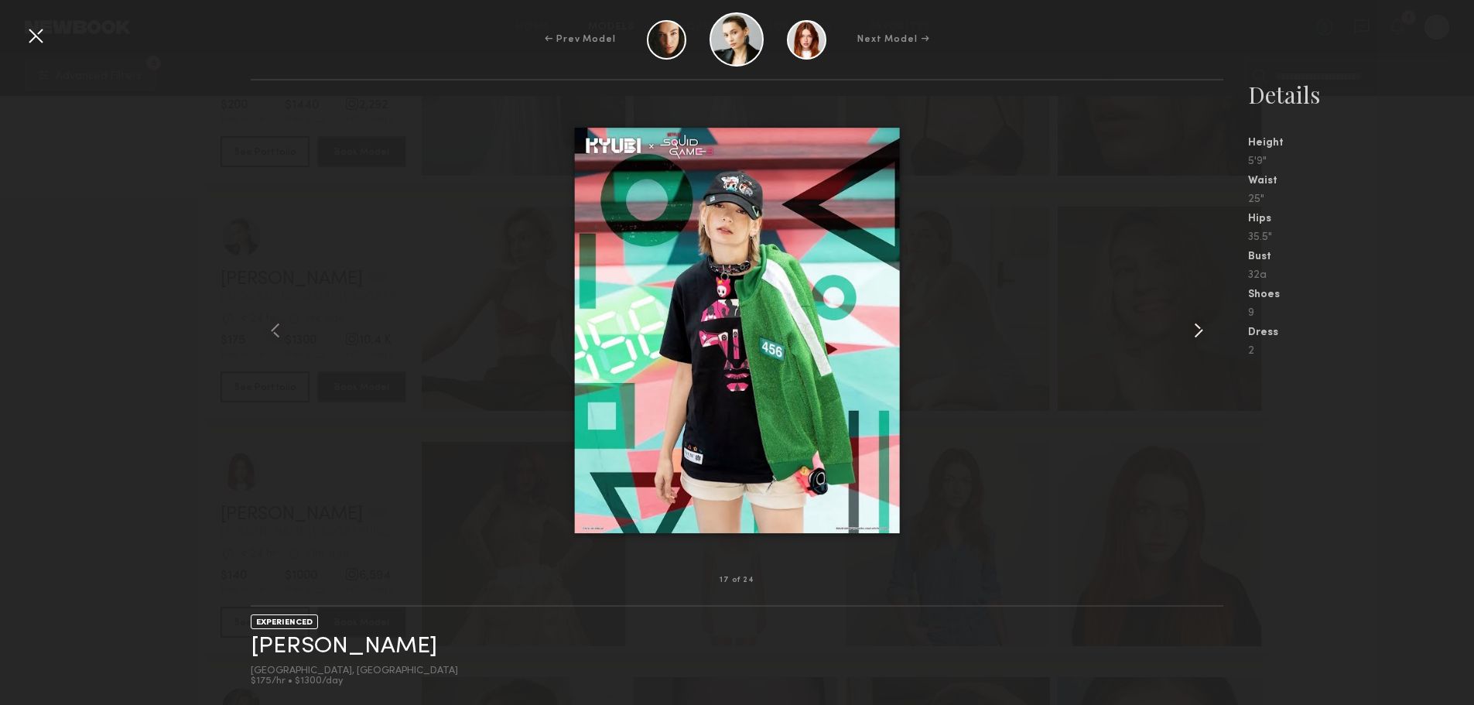
click at [1210, 335] on common-icon at bounding box center [1198, 330] width 25 height 25
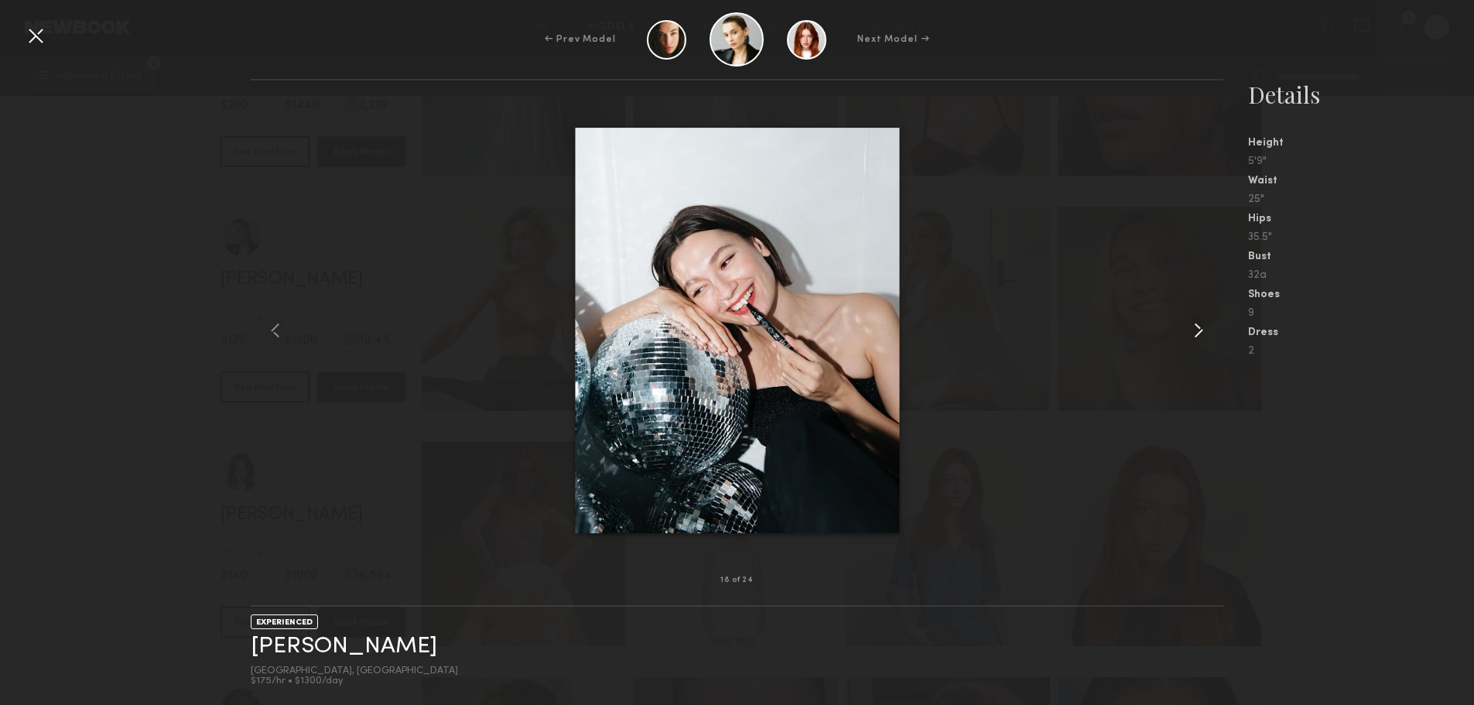
click at [1210, 335] on common-icon at bounding box center [1198, 330] width 25 height 25
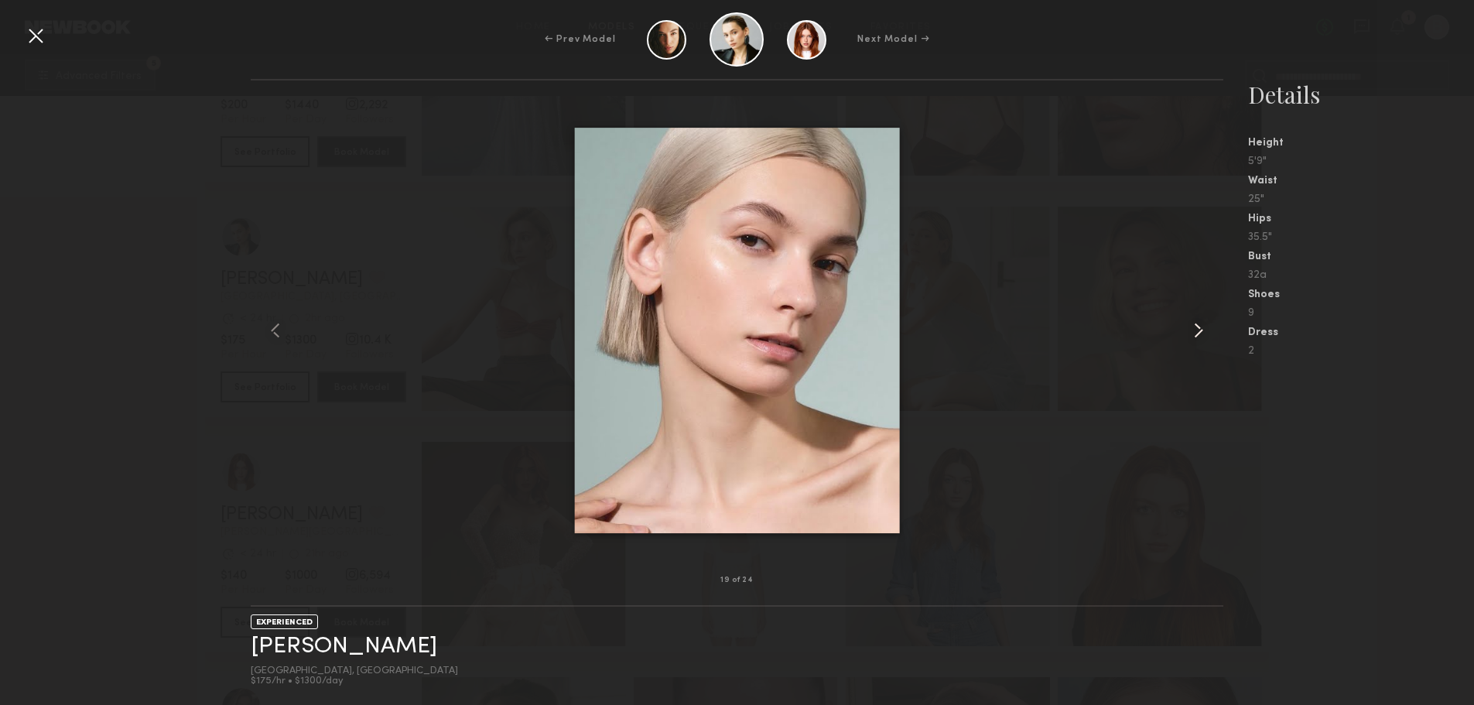
click at [1210, 335] on common-icon at bounding box center [1198, 330] width 25 height 25
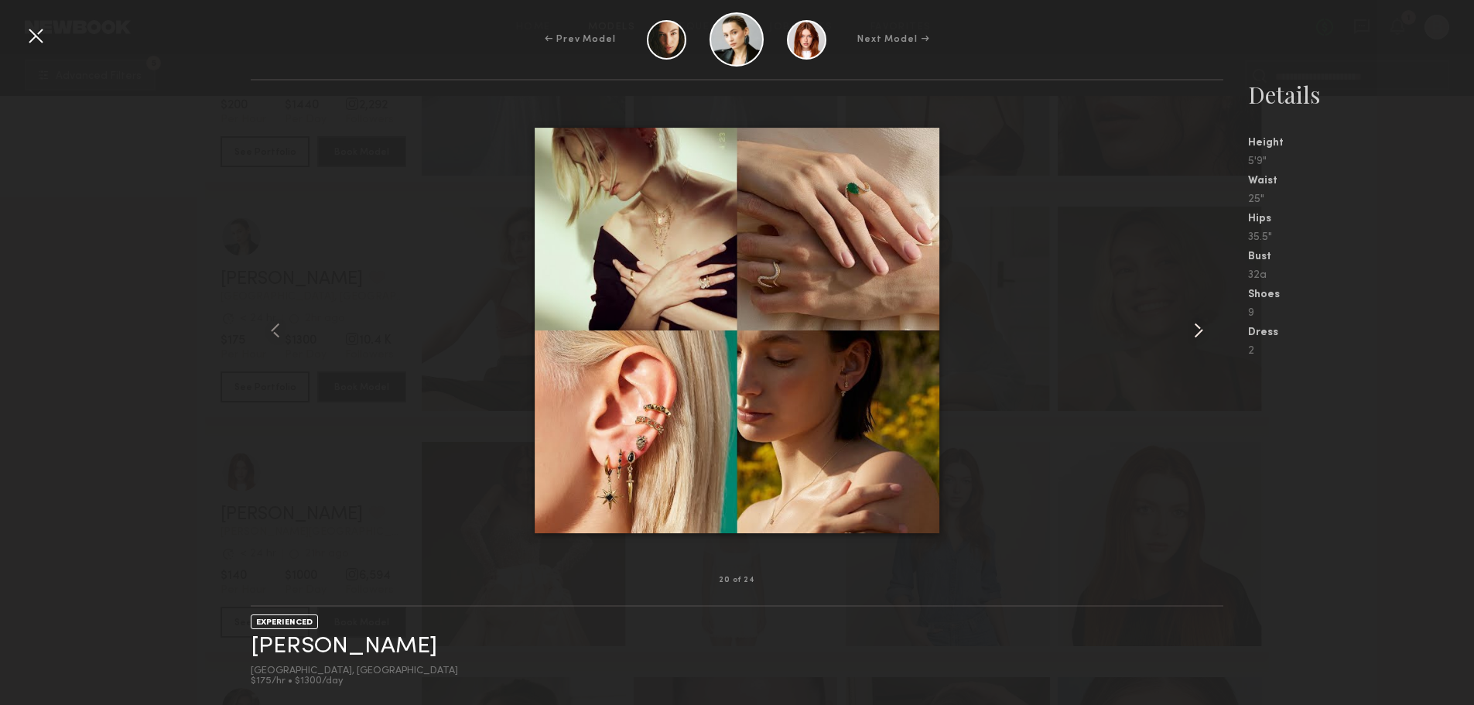
click at [1210, 335] on common-icon at bounding box center [1198, 330] width 25 height 25
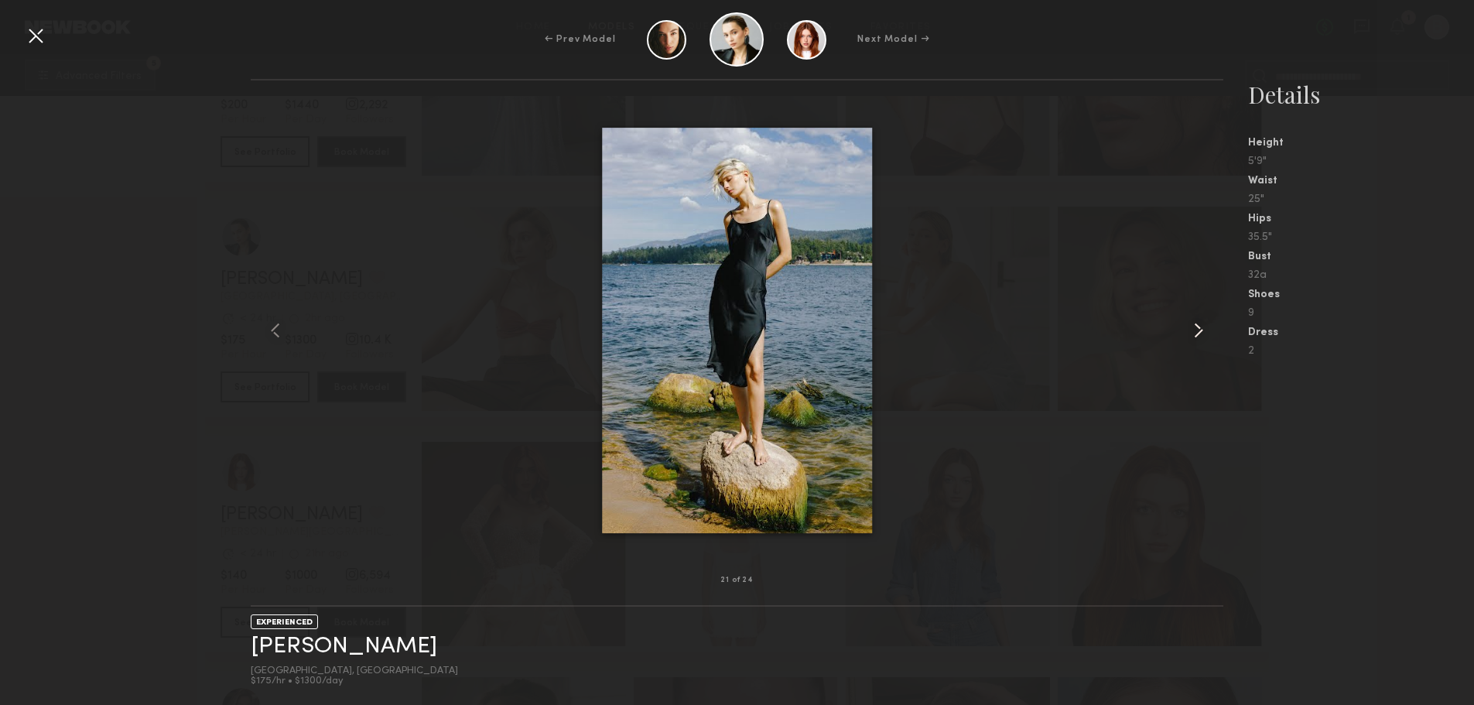
click at [1210, 335] on common-icon at bounding box center [1198, 330] width 25 height 25
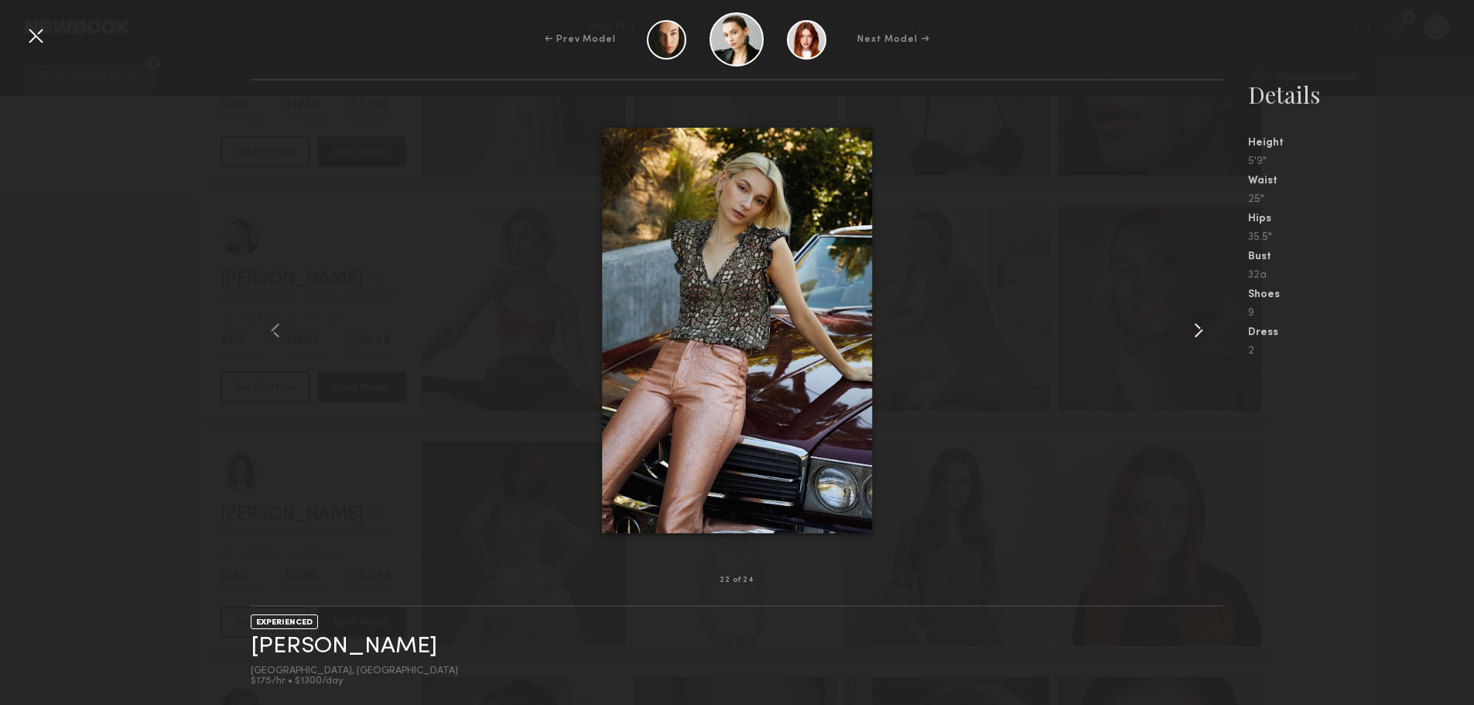
click at [1210, 335] on common-icon at bounding box center [1198, 330] width 25 height 25
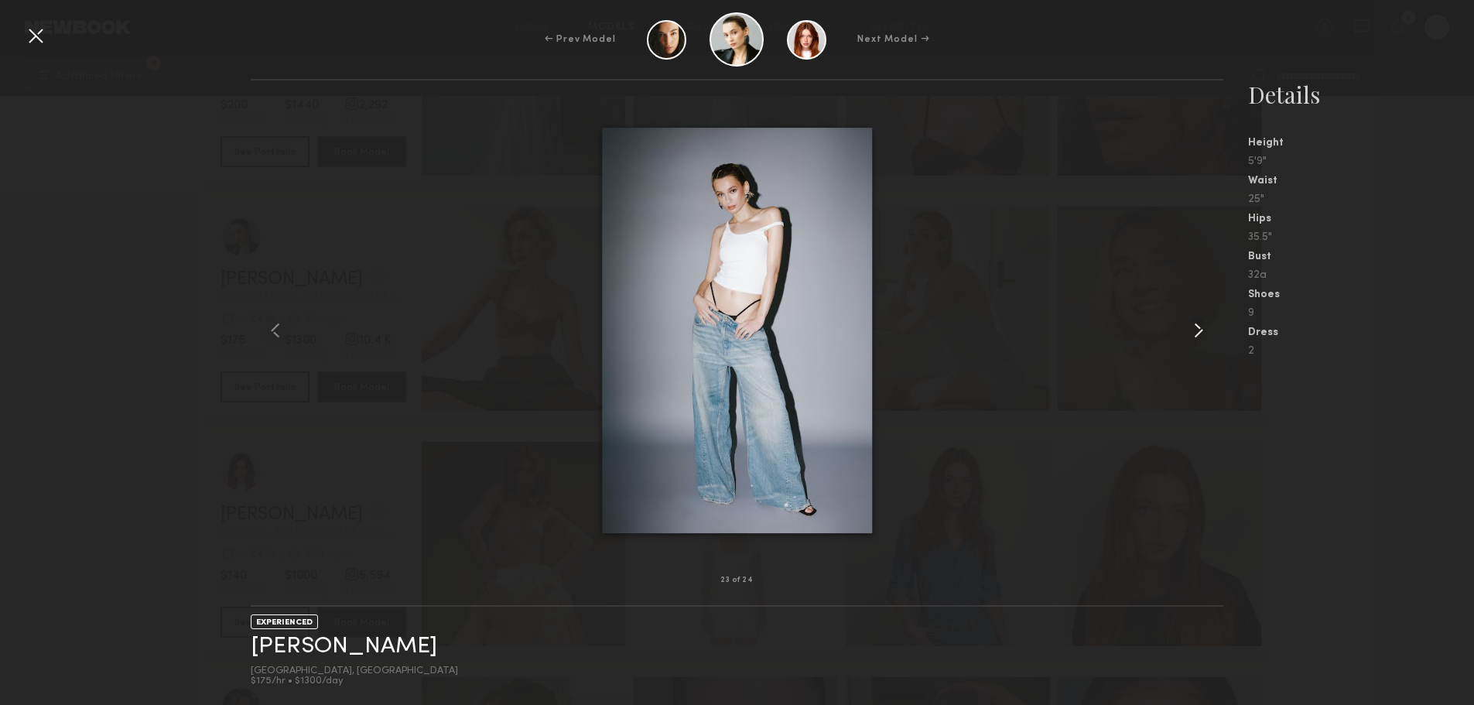
click at [1210, 335] on common-icon at bounding box center [1198, 330] width 25 height 25
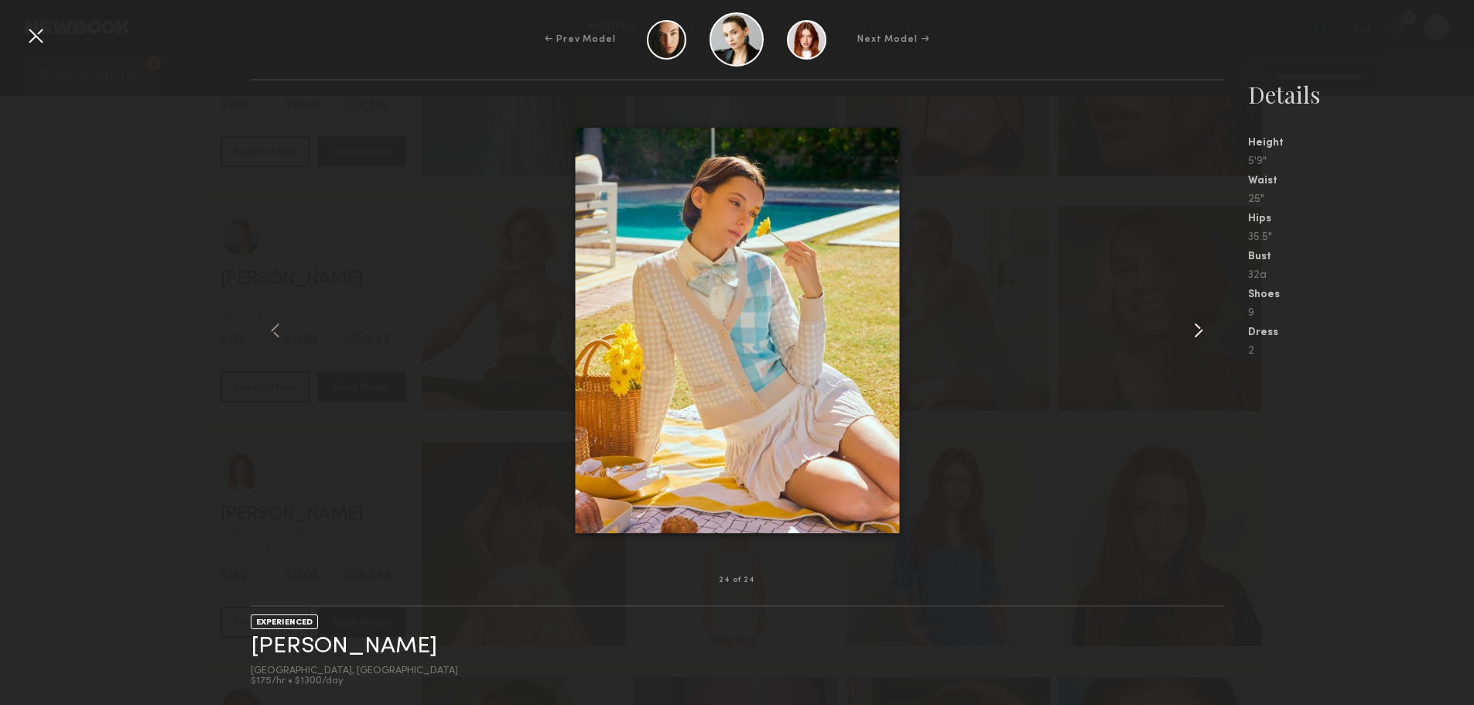
click at [1210, 335] on common-icon at bounding box center [1198, 330] width 25 height 25
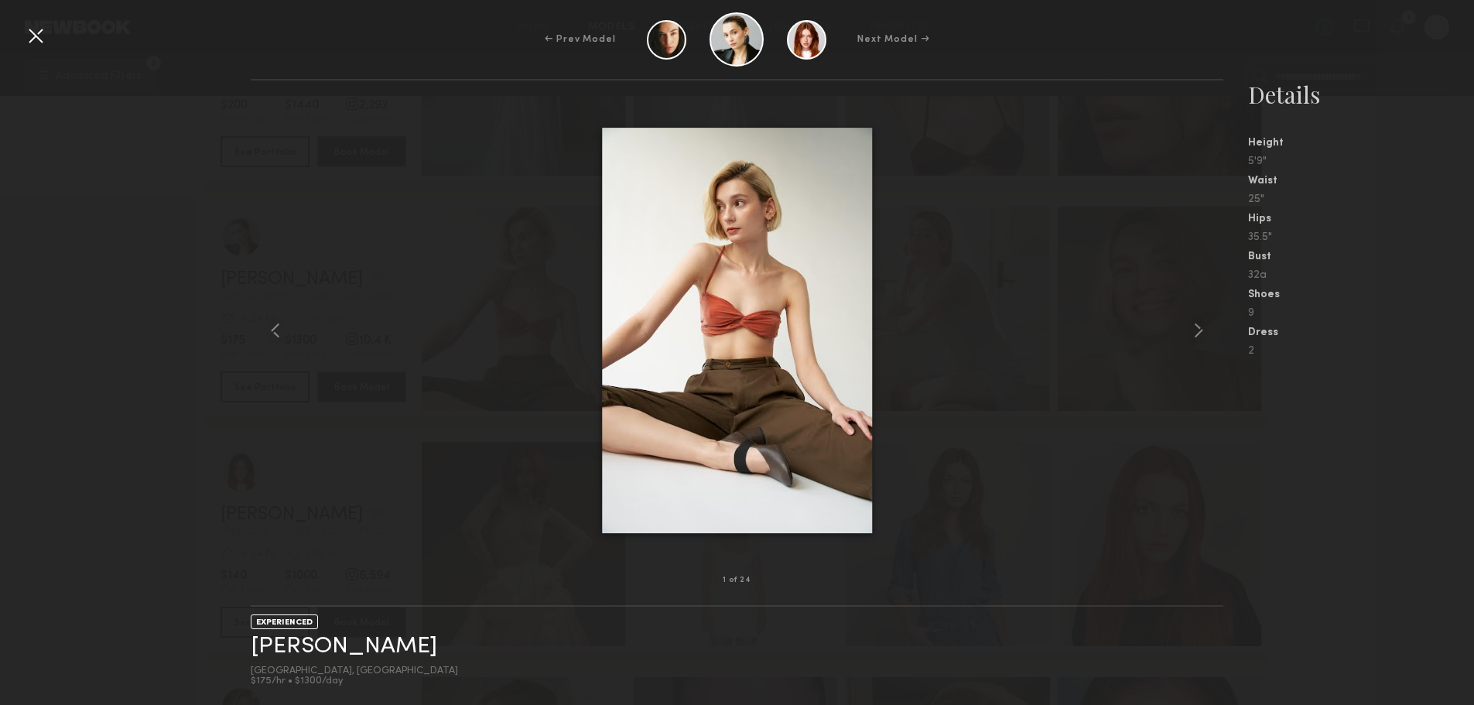
click at [39, 36] on div at bounding box center [35, 35] width 25 height 25
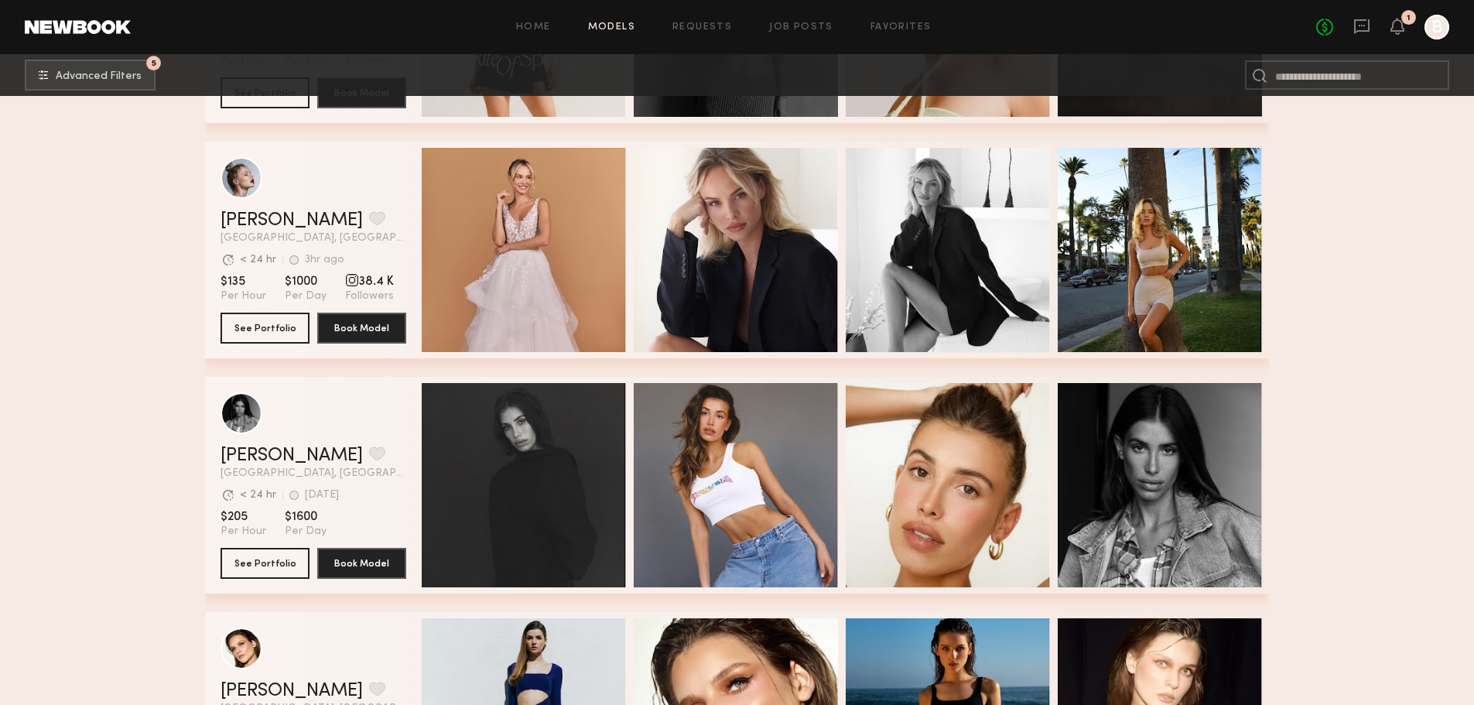
scroll to position [6733, 0]
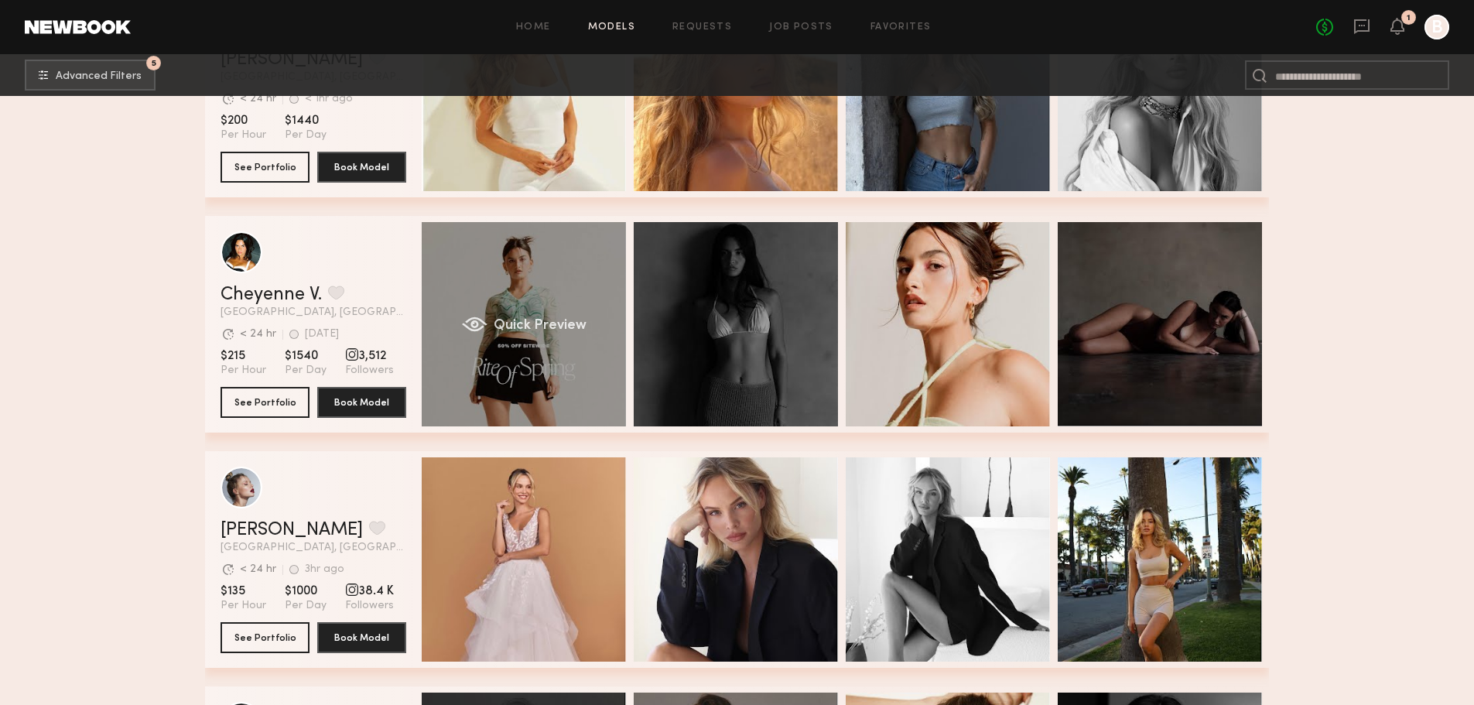
click at [597, 272] on div "Quick Preview" at bounding box center [524, 324] width 204 height 204
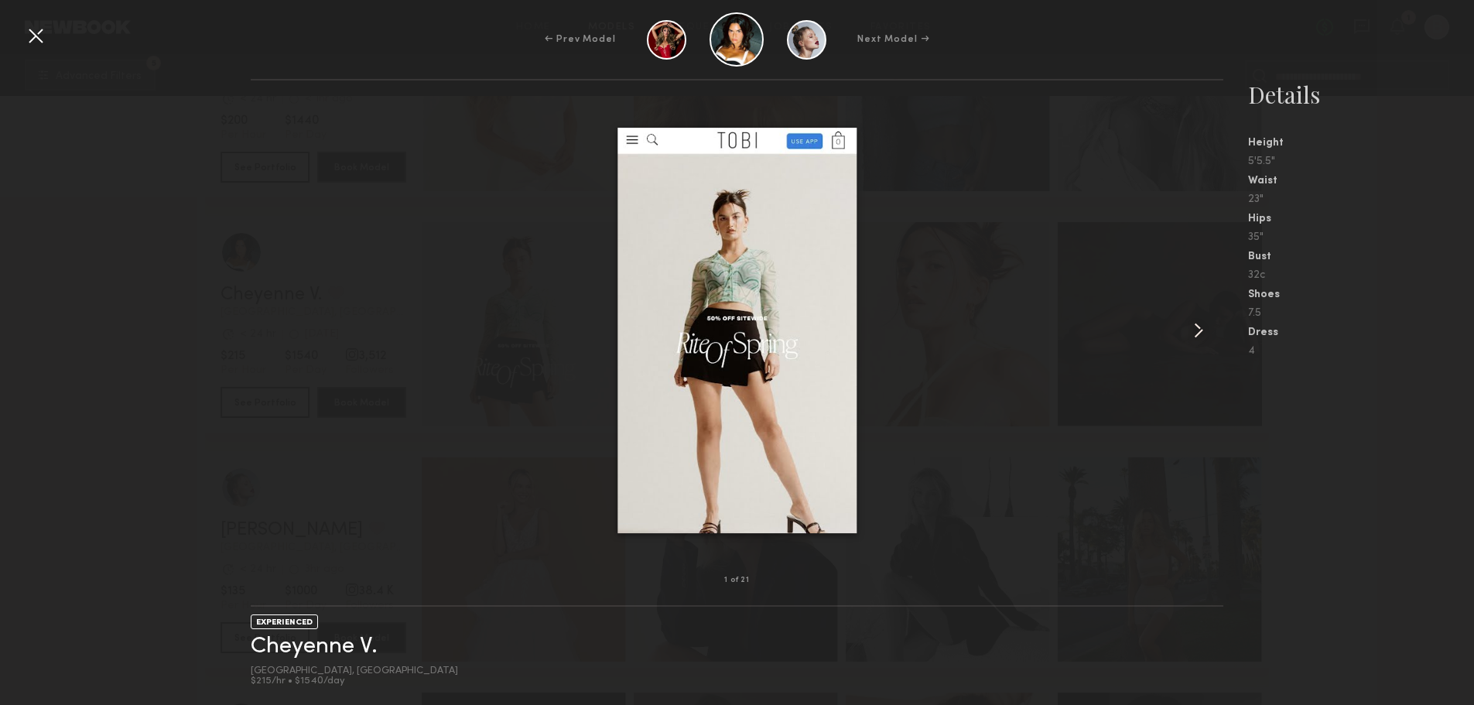
click at [1196, 330] on common-icon at bounding box center [1198, 330] width 25 height 25
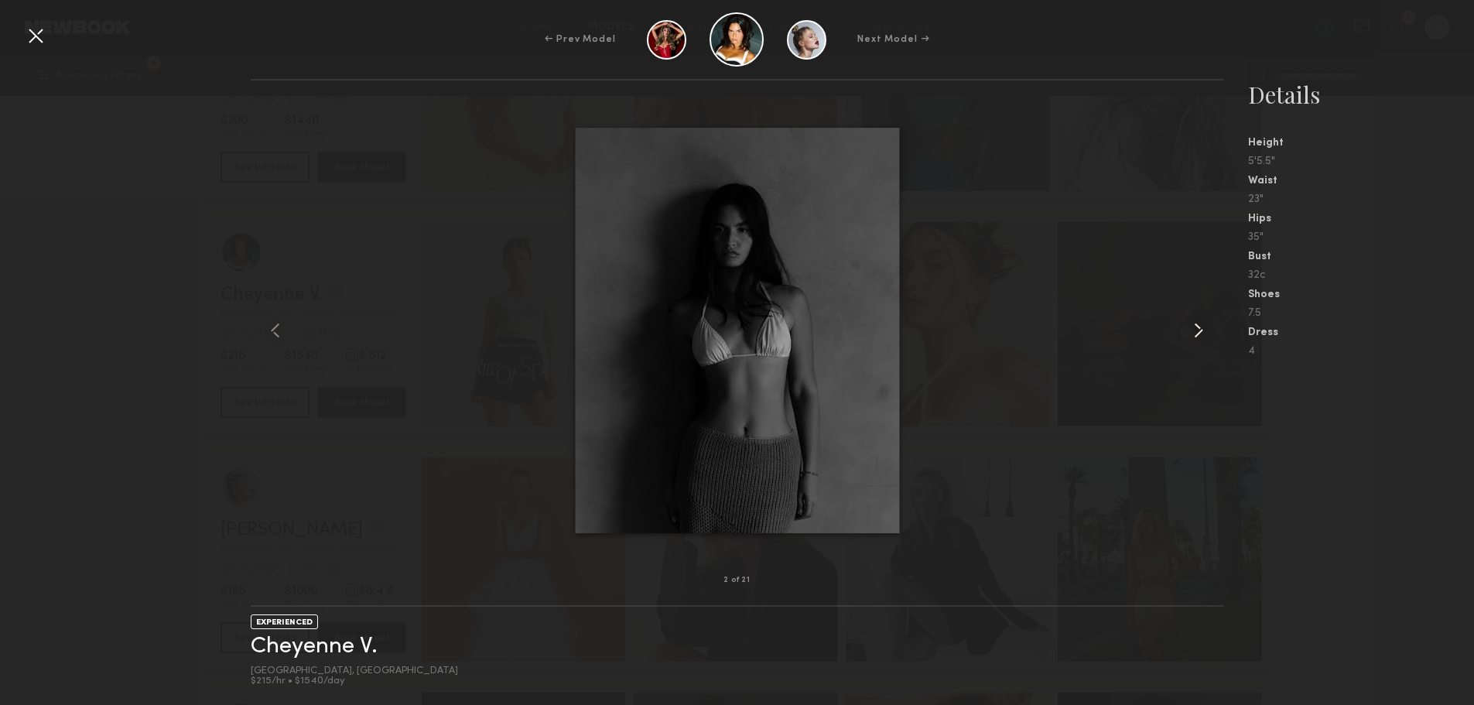
click at [1196, 330] on common-icon at bounding box center [1198, 330] width 25 height 25
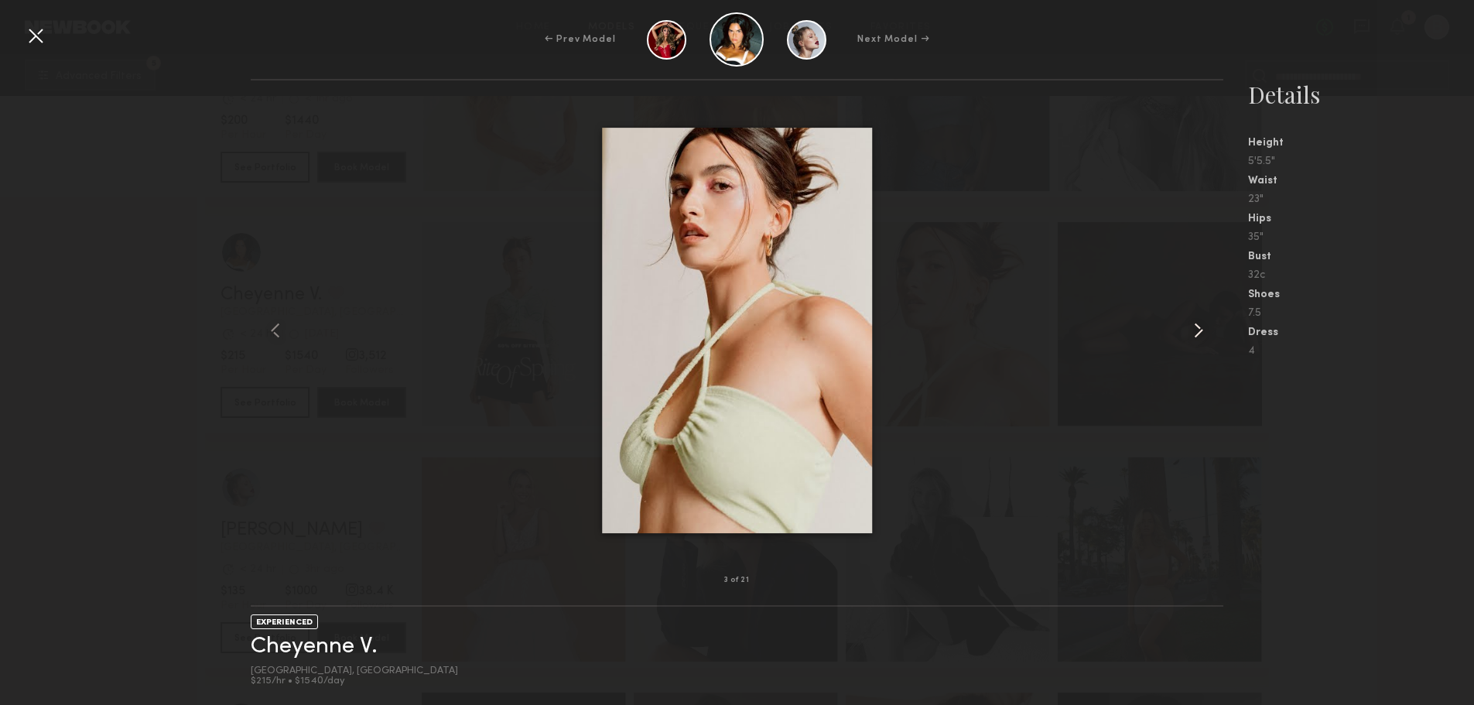
click at [1196, 330] on common-icon at bounding box center [1198, 330] width 25 height 25
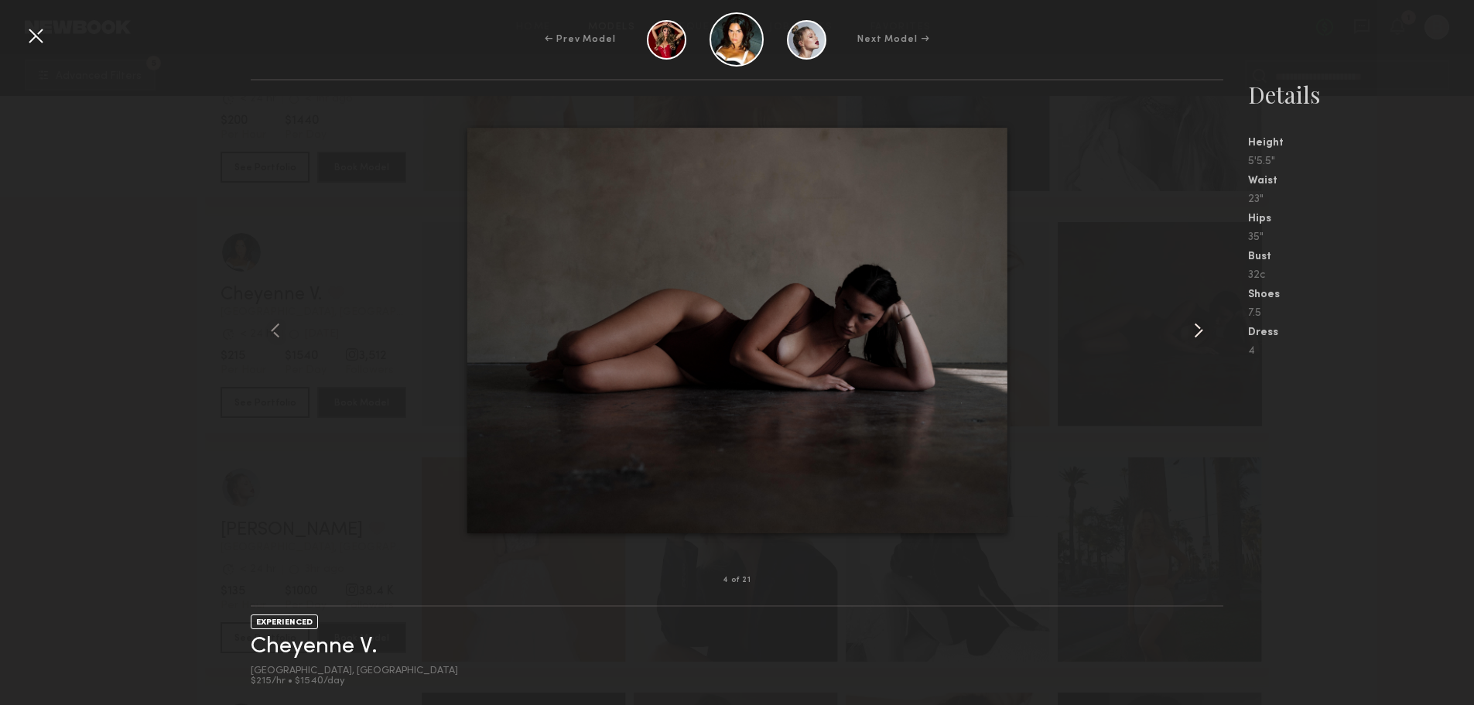
click at [1196, 330] on common-icon at bounding box center [1198, 330] width 25 height 25
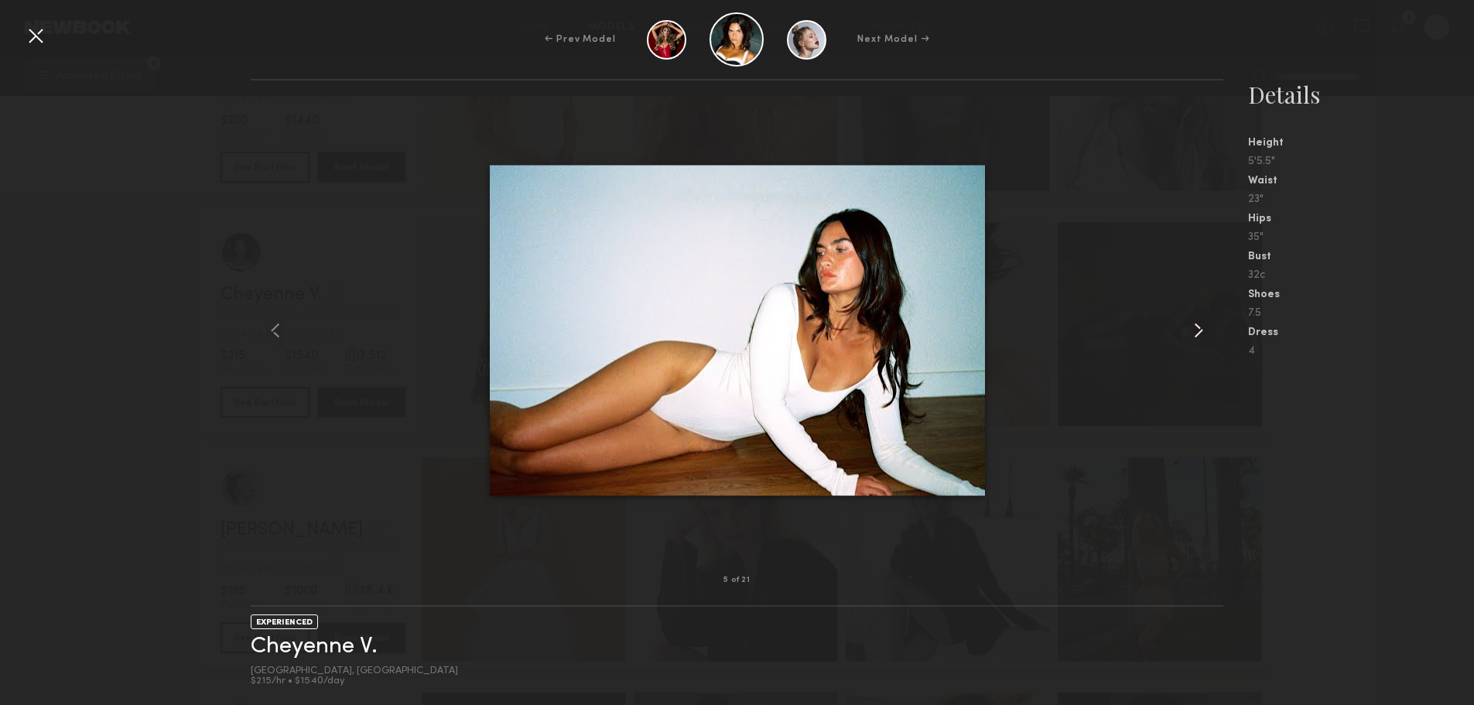
click at [1196, 330] on common-icon at bounding box center [1198, 330] width 25 height 25
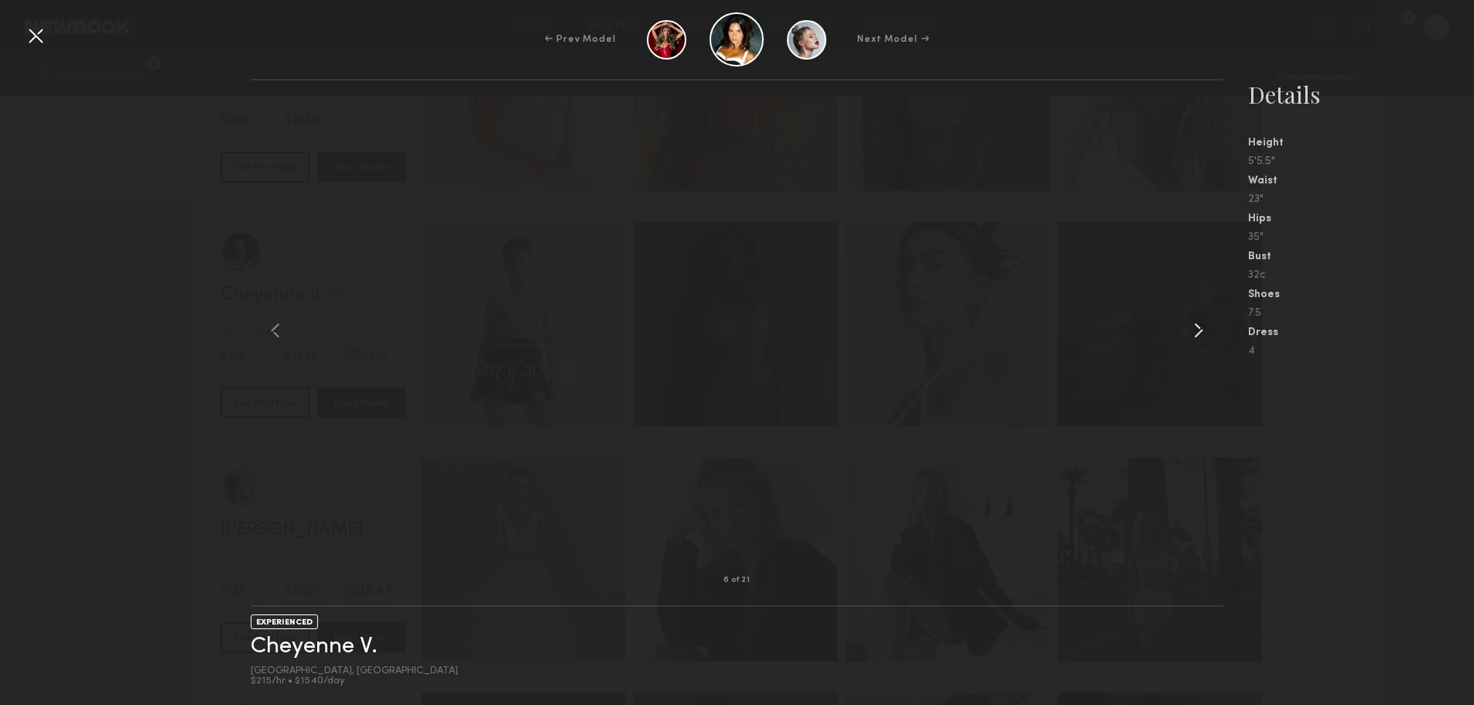
click at [1196, 330] on common-icon at bounding box center [1198, 330] width 25 height 25
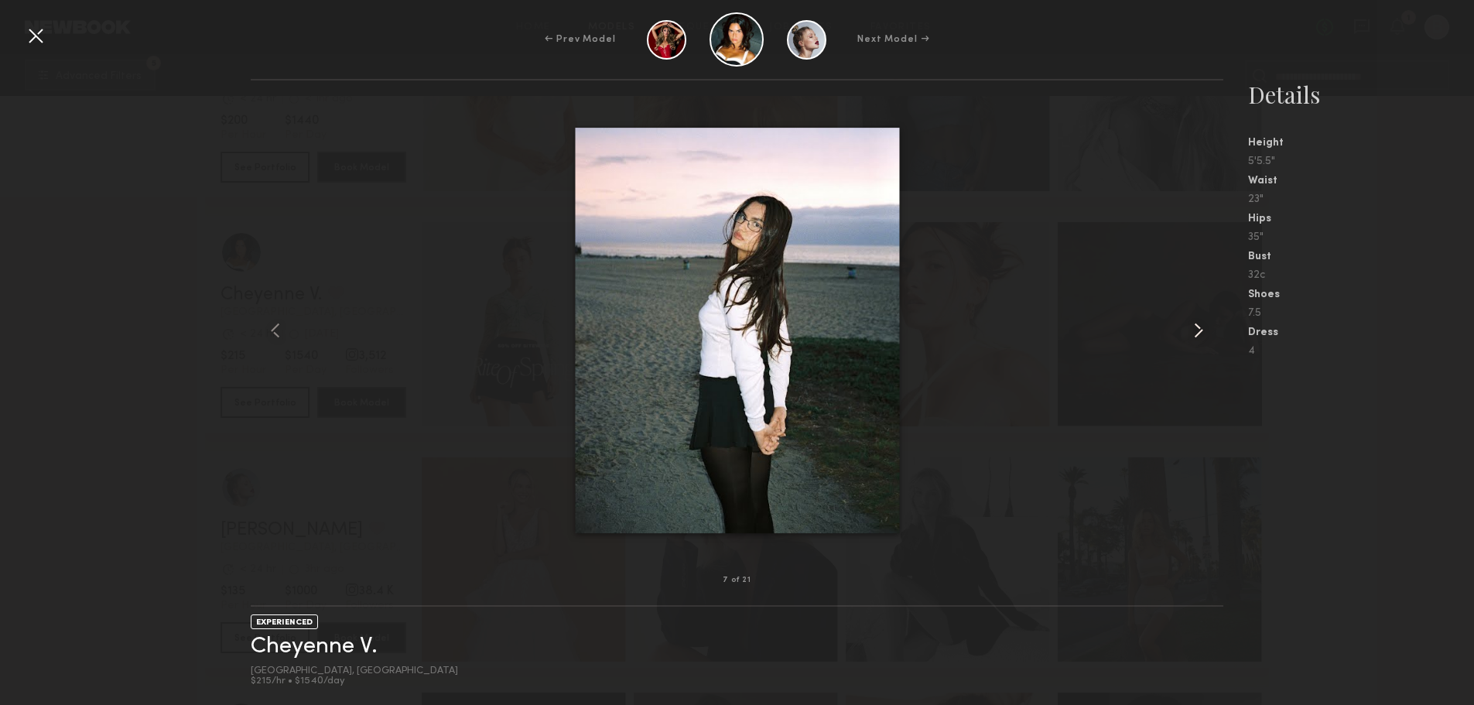
click at [1196, 330] on common-icon at bounding box center [1198, 330] width 25 height 25
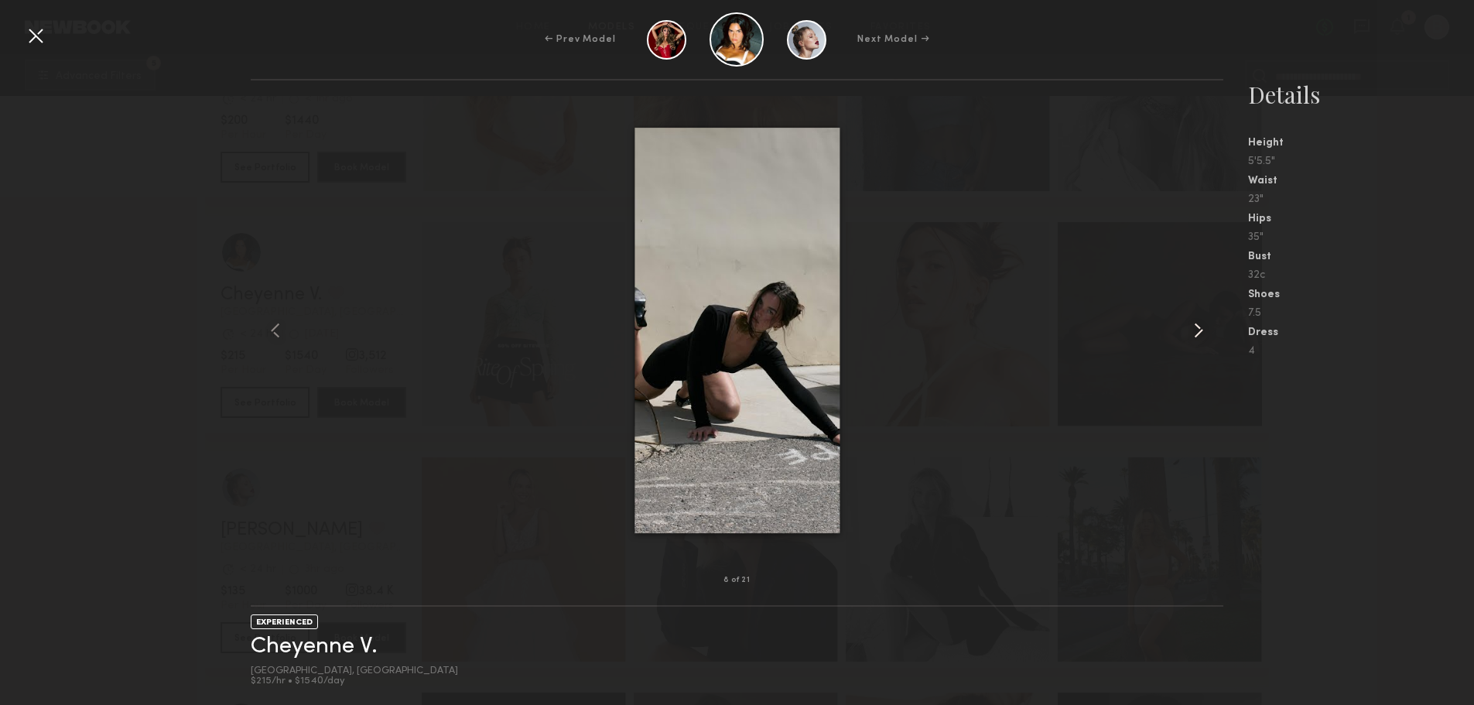
click at [1196, 330] on common-icon at bounding box center [1198, 330] width 25 height 25
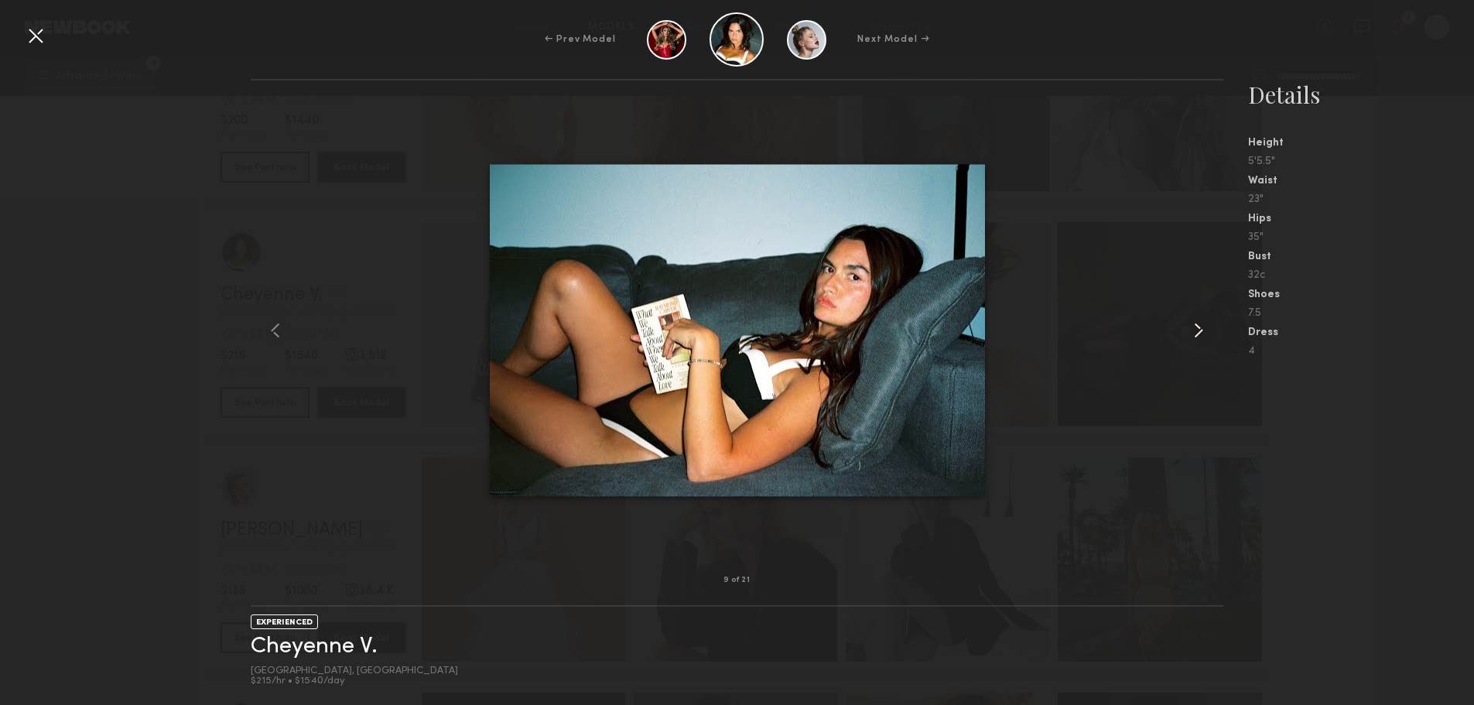
click at [1196, 330] on common-icon at bounding box center [1198, 330] width 25 height 25
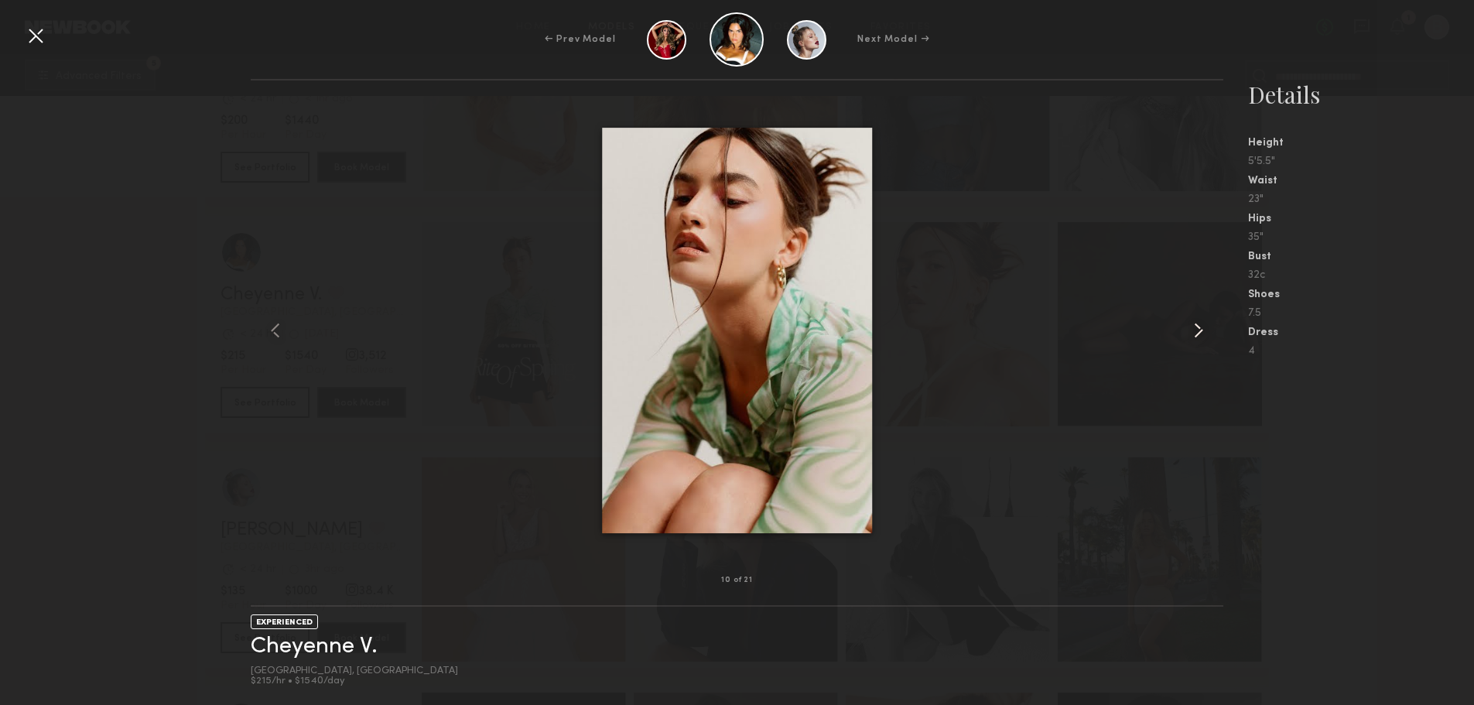
click at [1196, 330] on common-icon at bounding box center [1198, 330] width 25 height 25
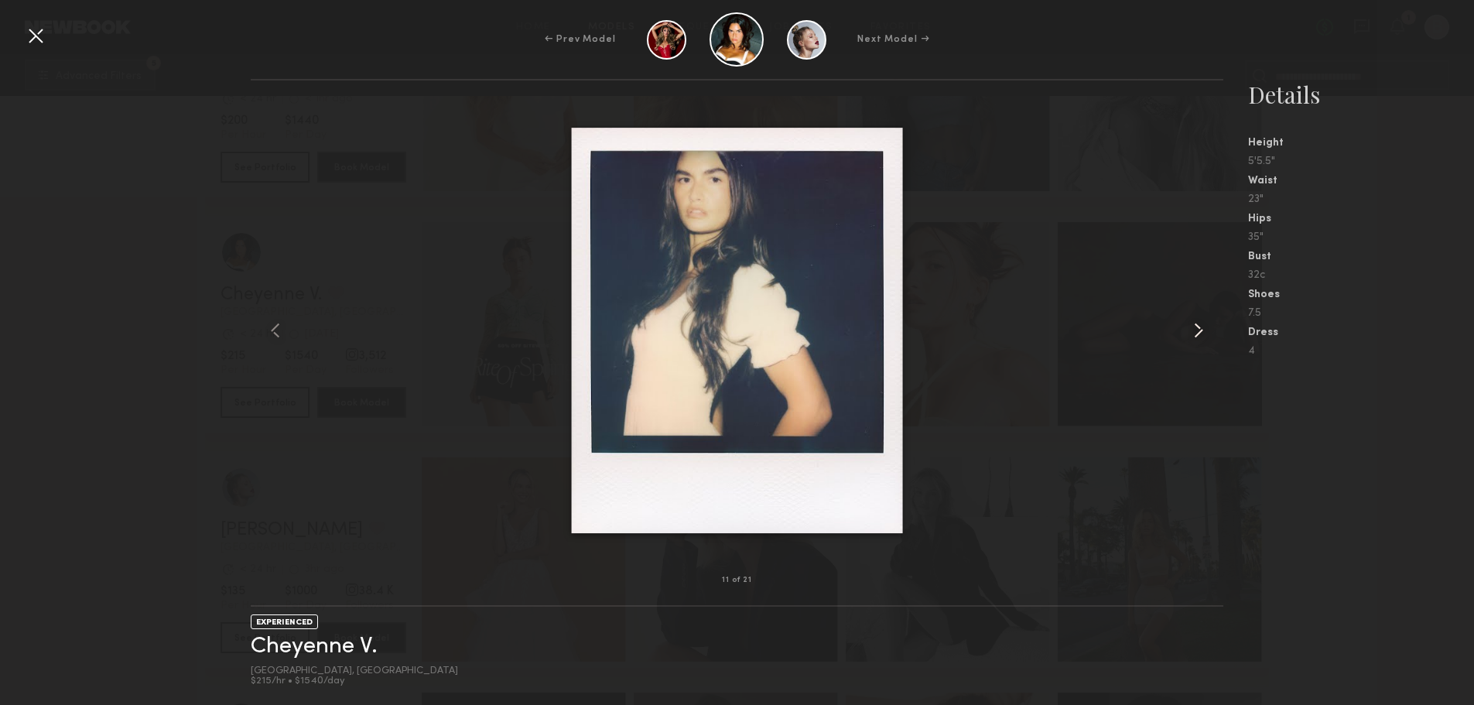
click at [1196, 330] on common-icon at bounding box center [1198, 330] width 25 height 25
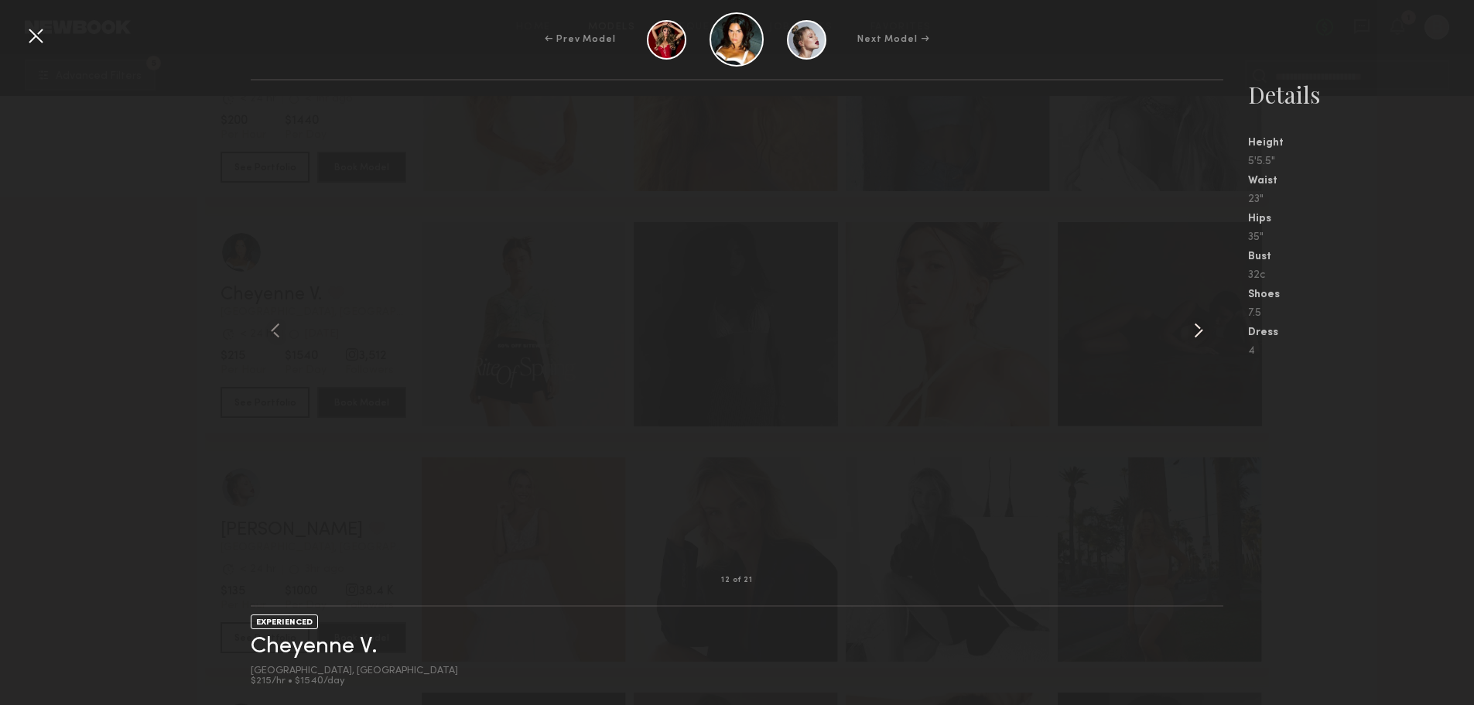
click at [1196, 330] on common-icon at bounding box center [1198, 330] width 25 height 25
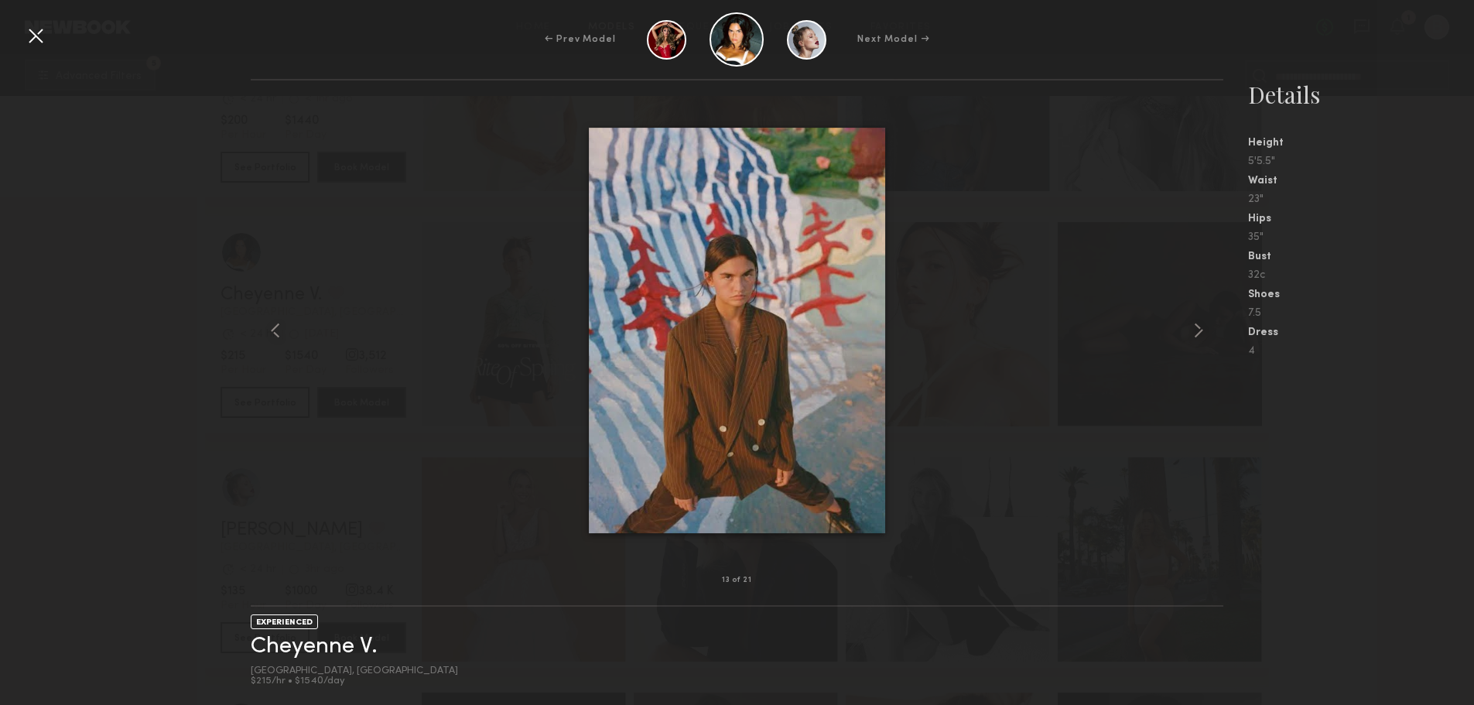
click at [36, 39] on div at bounding box center [35, 35] width 25 height 25
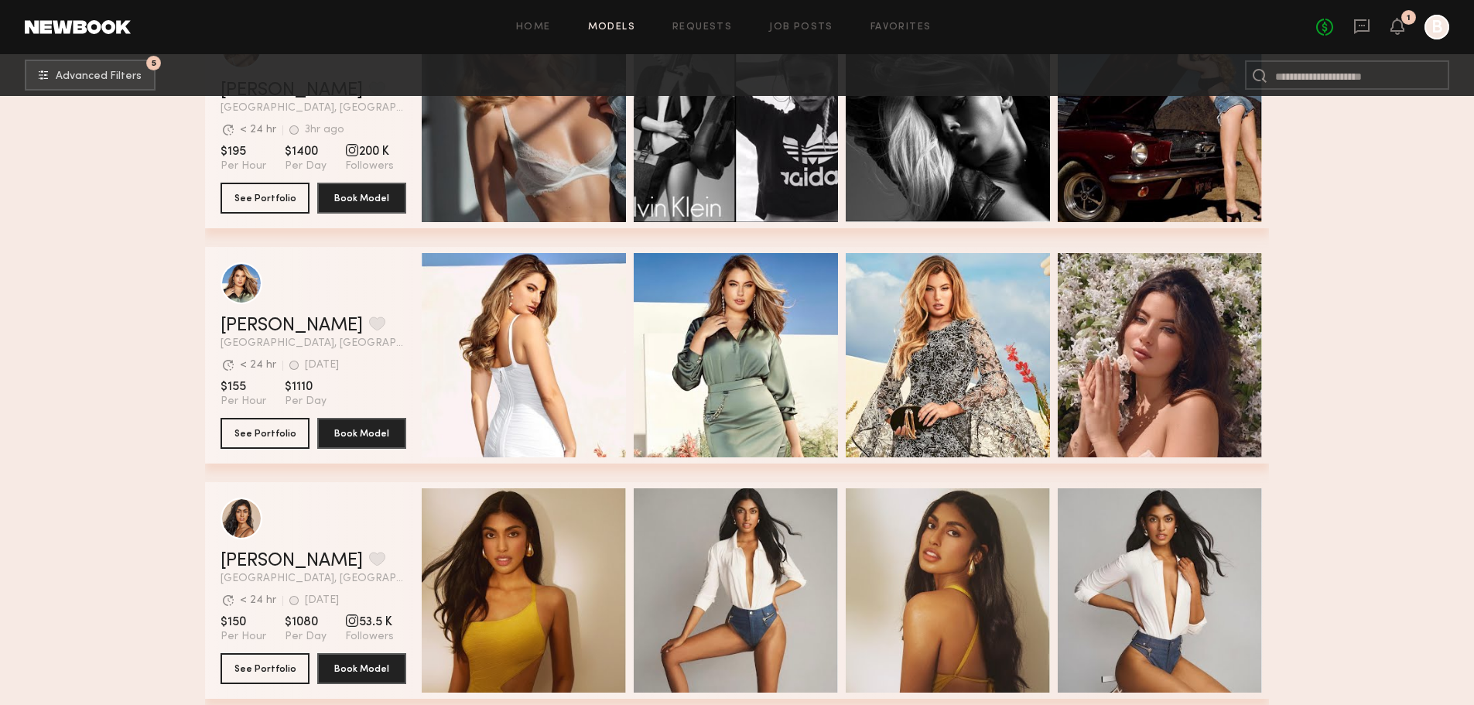
scroll to position [8900, 0]
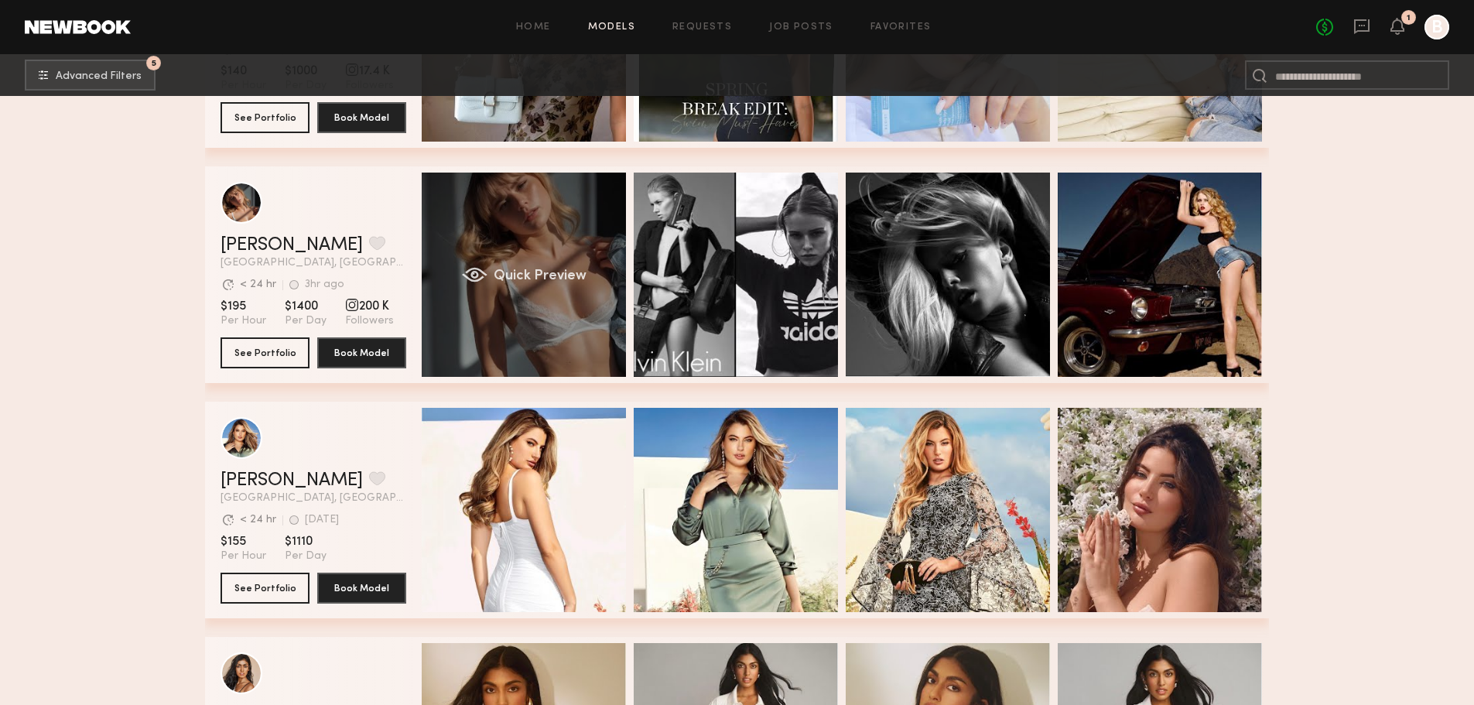
click at [546, 235] on div "Quick Preview" at bounding box center [524, 275] width 204 height 204
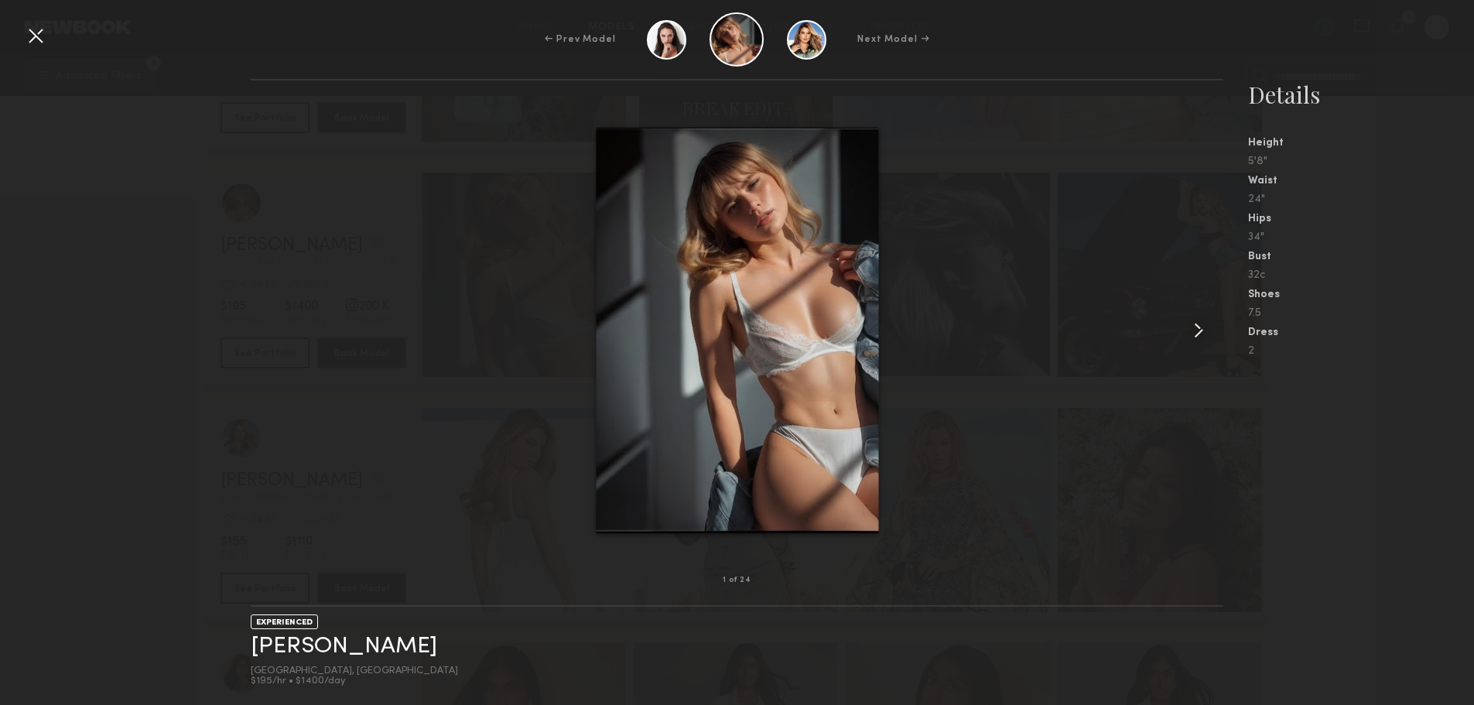
click at [1193, 329] on common-icon at bounding box center [1198, 330] width 25 height 25
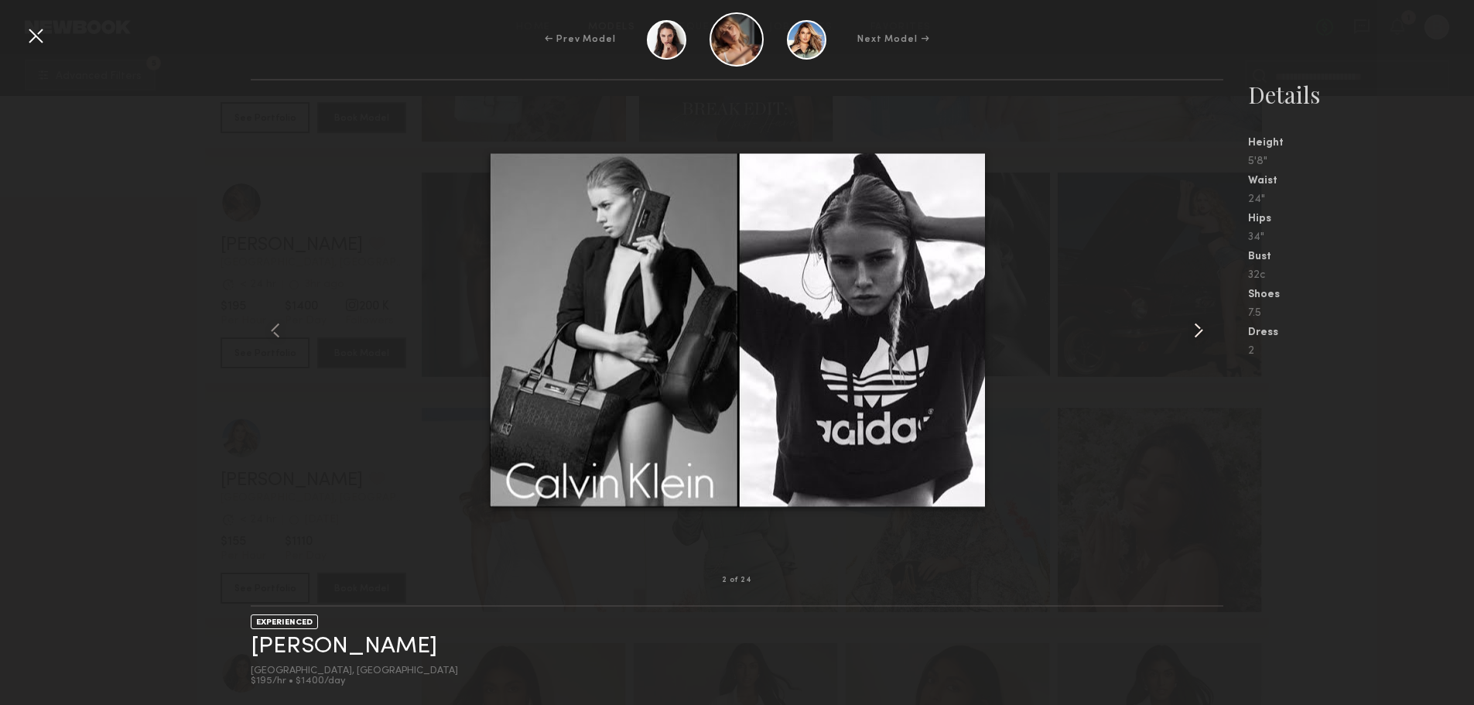
click at [1193, 329] on common-icon at bounding box center [1198, 330] width 25 height 25
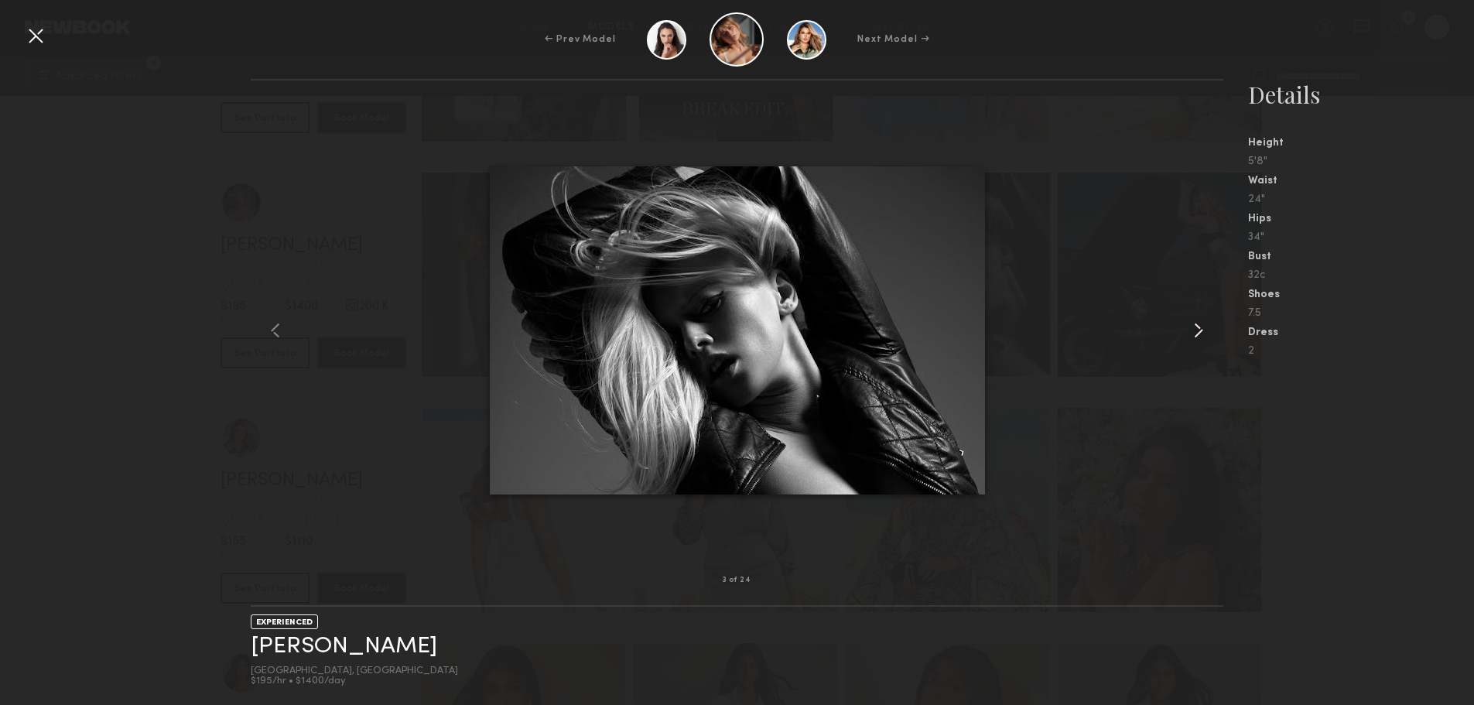
click at [1193, 329] on common-icon at bounding box center [1198, 330] width 25 height 25
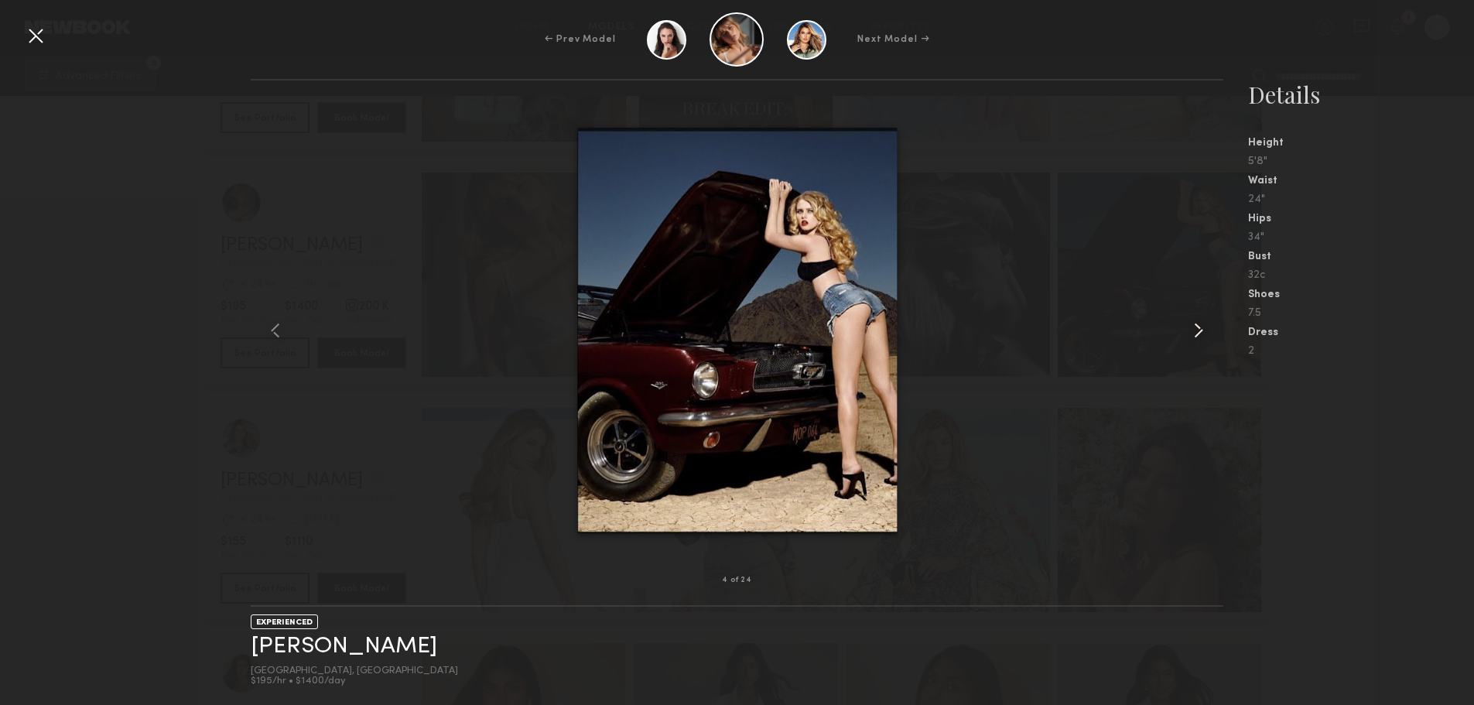
click at [1193, 329] on common-icon at bounding box center [1198, 330] width 25 height 25
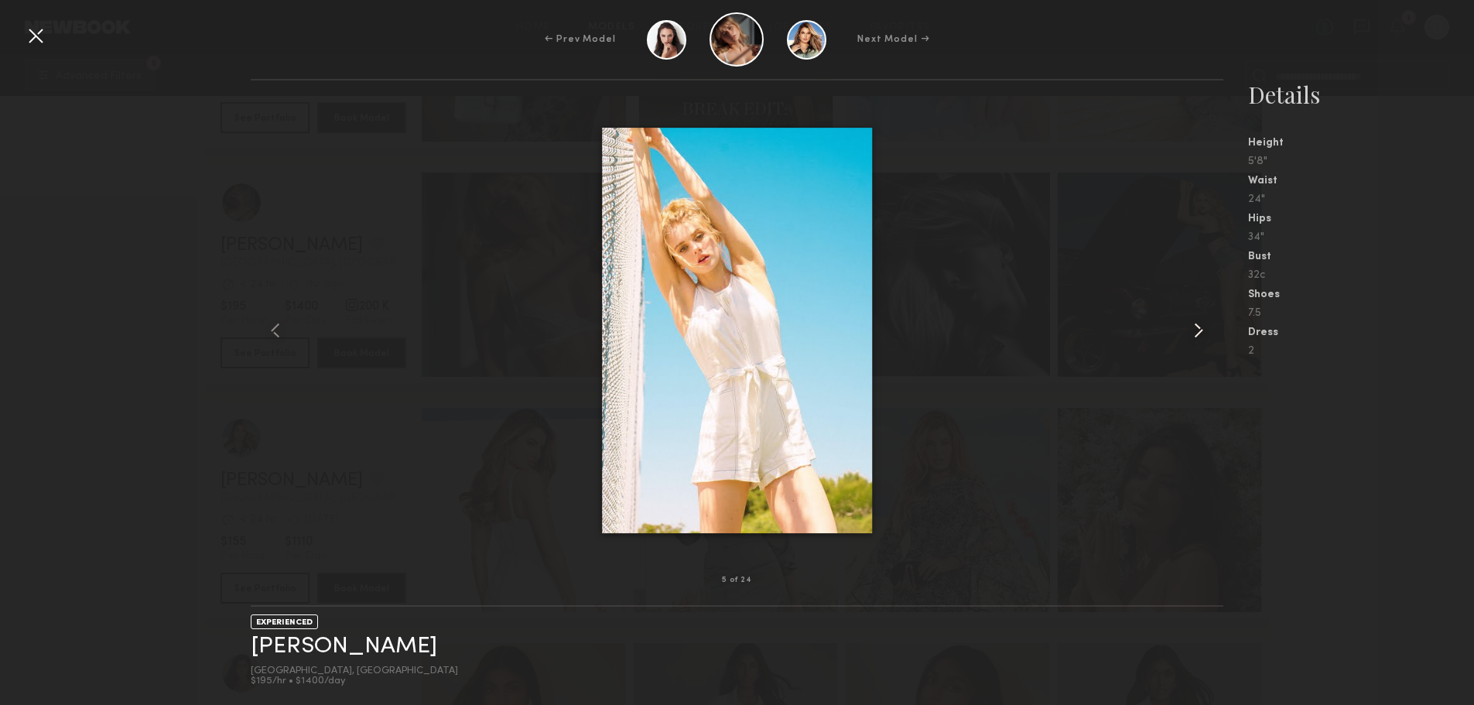
click at [1193, 329] on common-icon at bounding box center [1198, 330] width 25 height 25
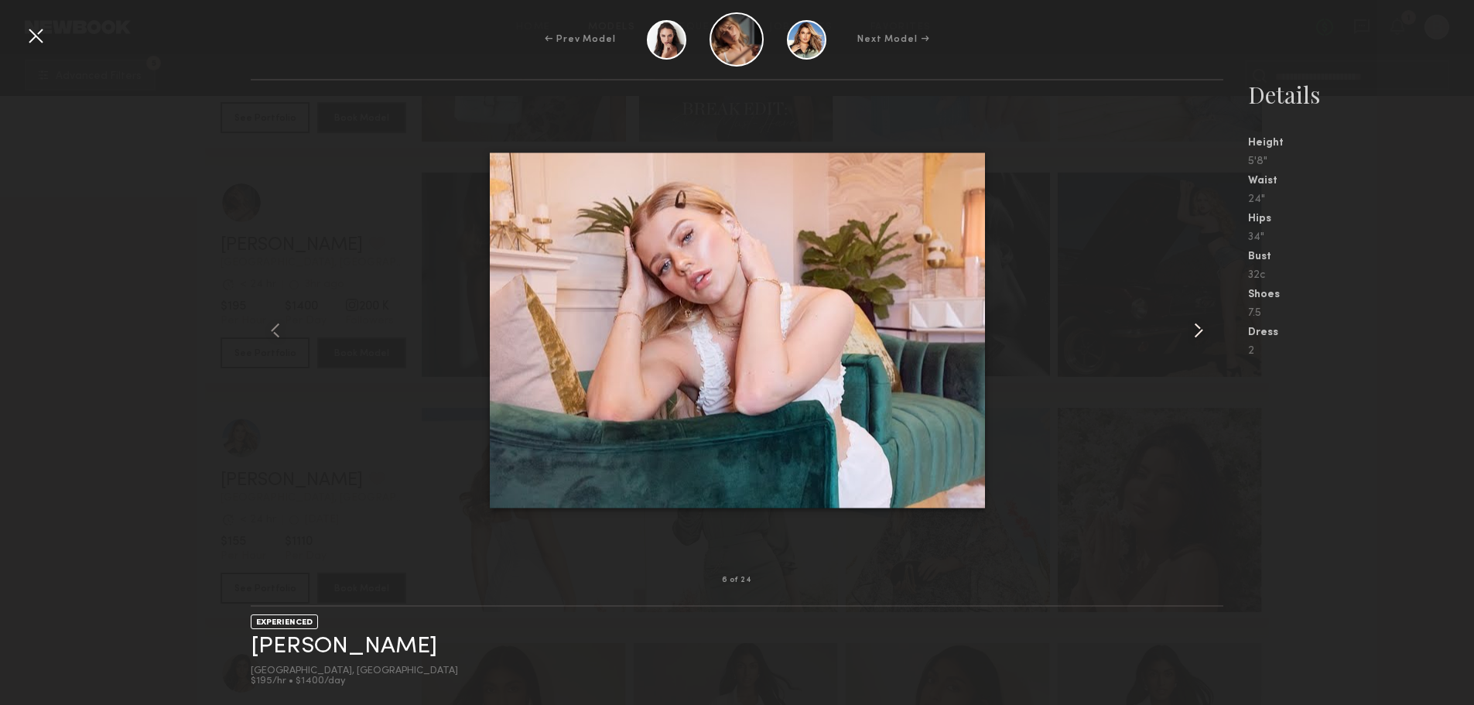
click at [1193, 329] on common-icon at bounding box center [1198, 330] width 25 height 25
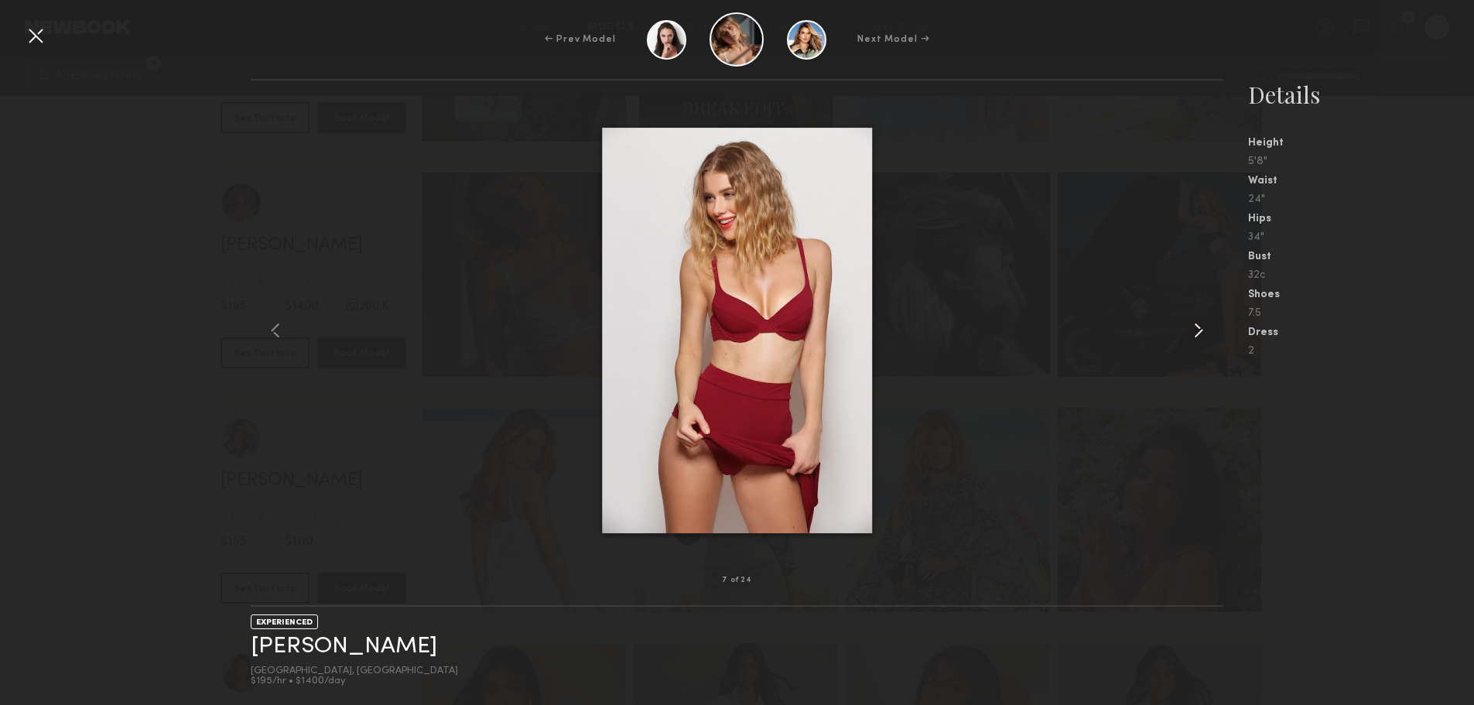
click at [1193, 329] on common-icon at bounding box center [1198, 330] width 25 height 25
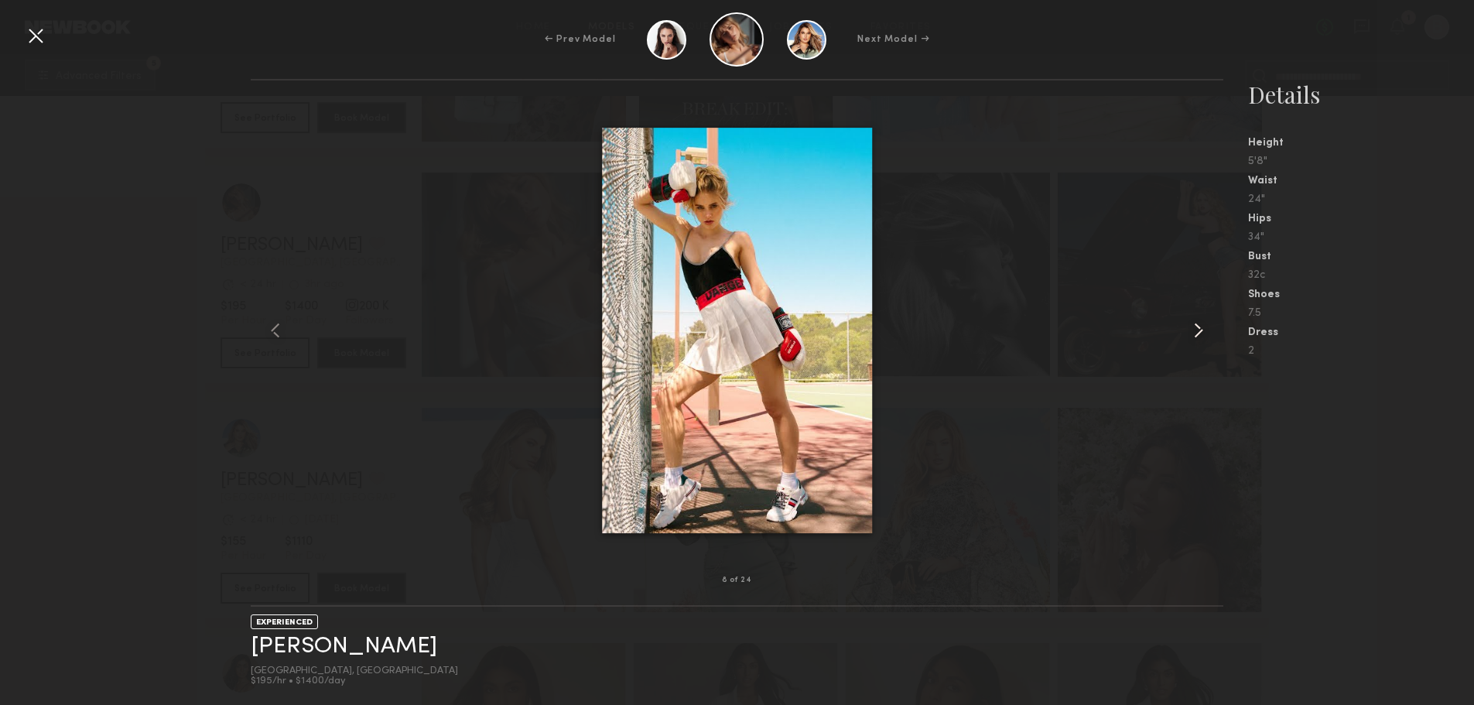
click at [1193, 329] on common-icon at bounding box center [1198, 330] width 25 height 25
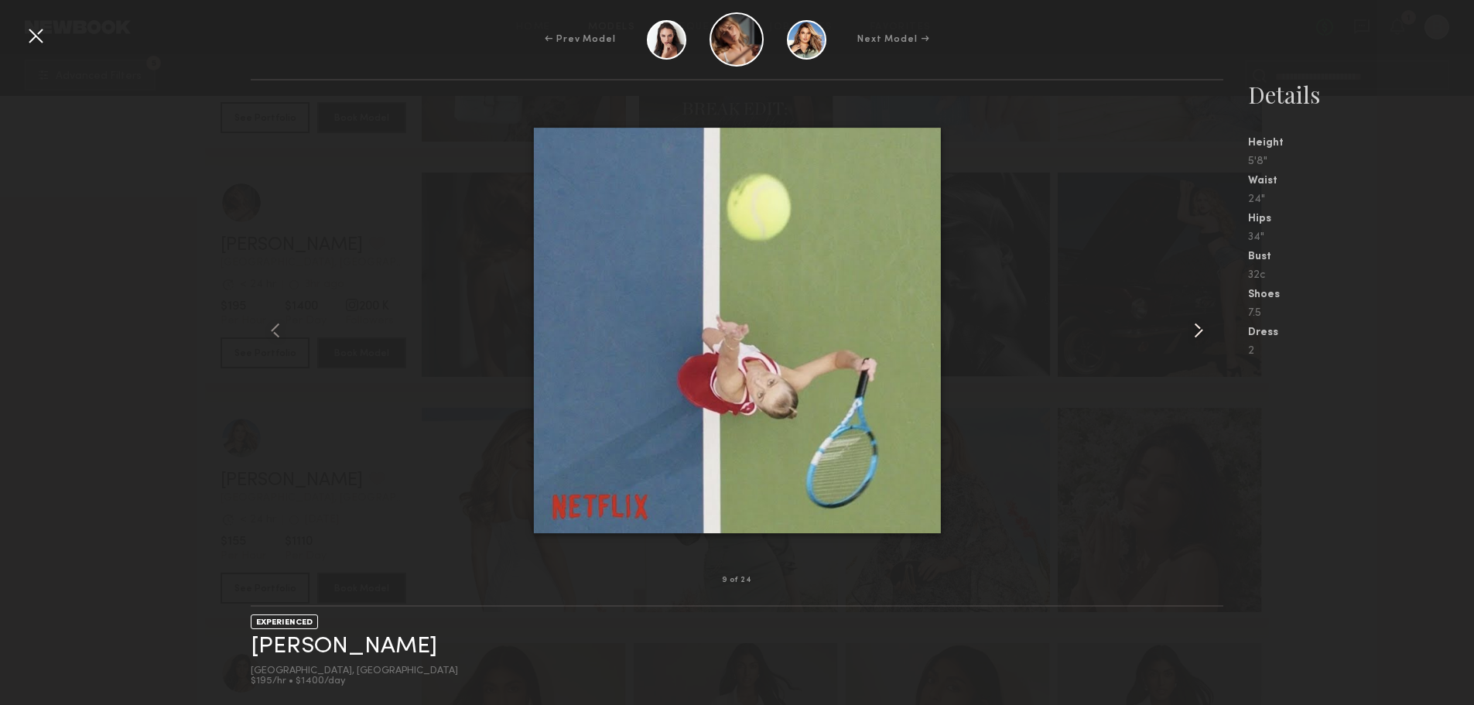
click at [1193, 329] on common-icon at bounding box center [1198, 330] width 25 height 25
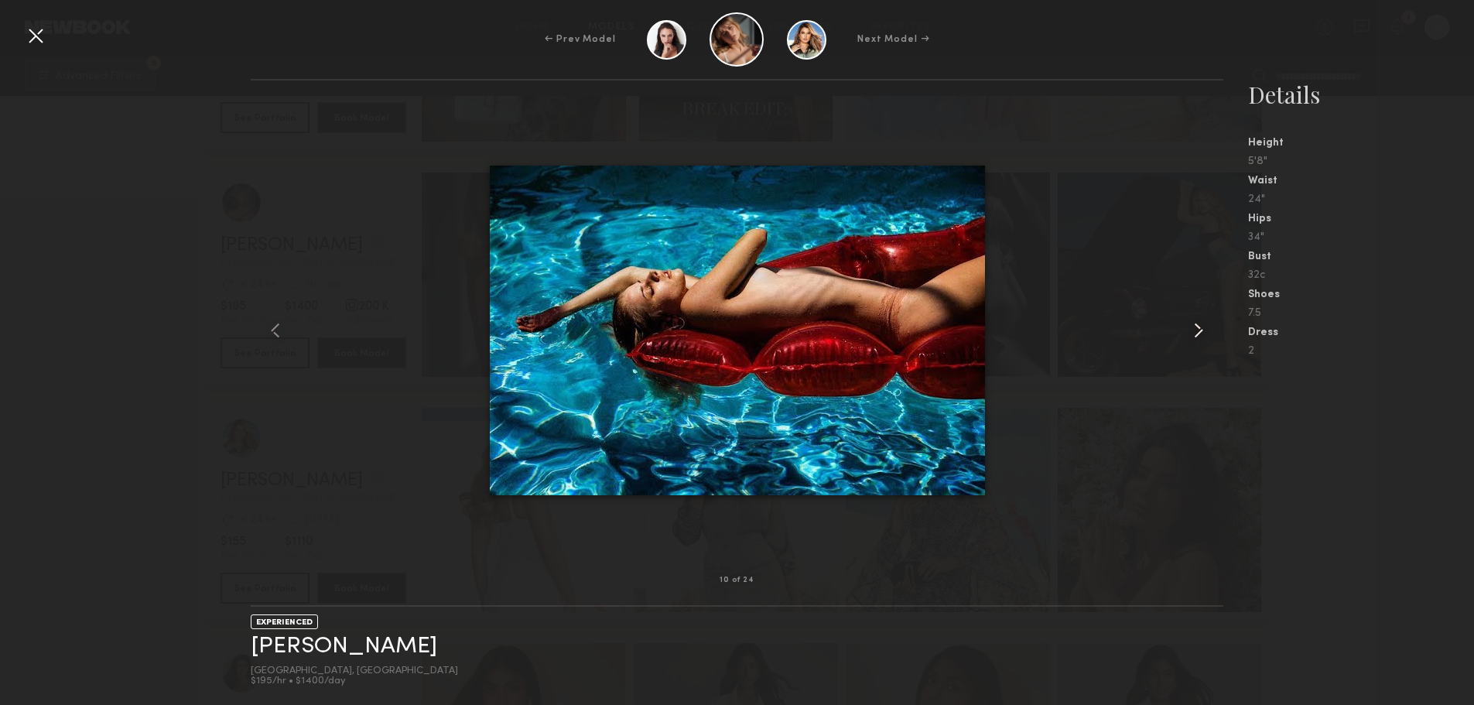
click at [1193, 329] on common-icon at bounding box center [1198, 330] width 25 height 25
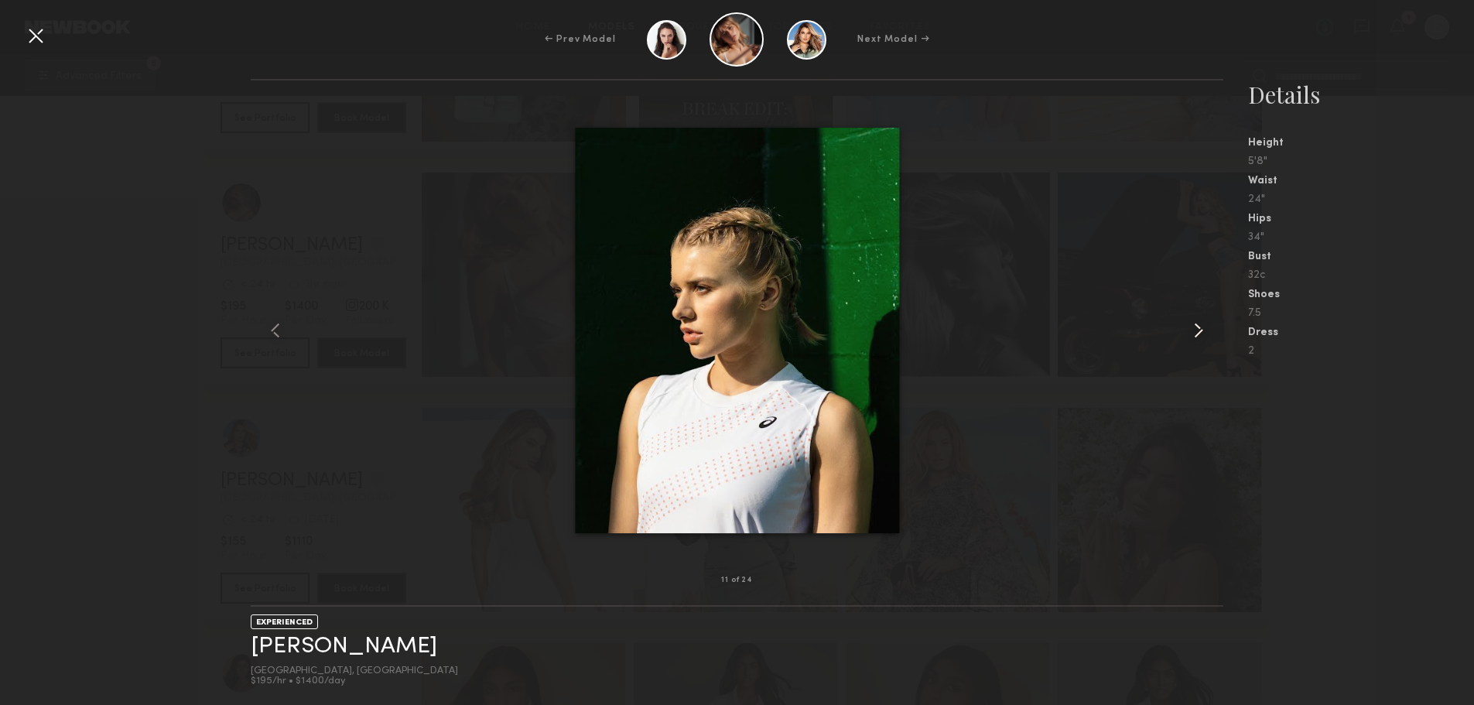
click at [1193, 329] on common-icon at bounding box center [1198, 330] width 25 height 25
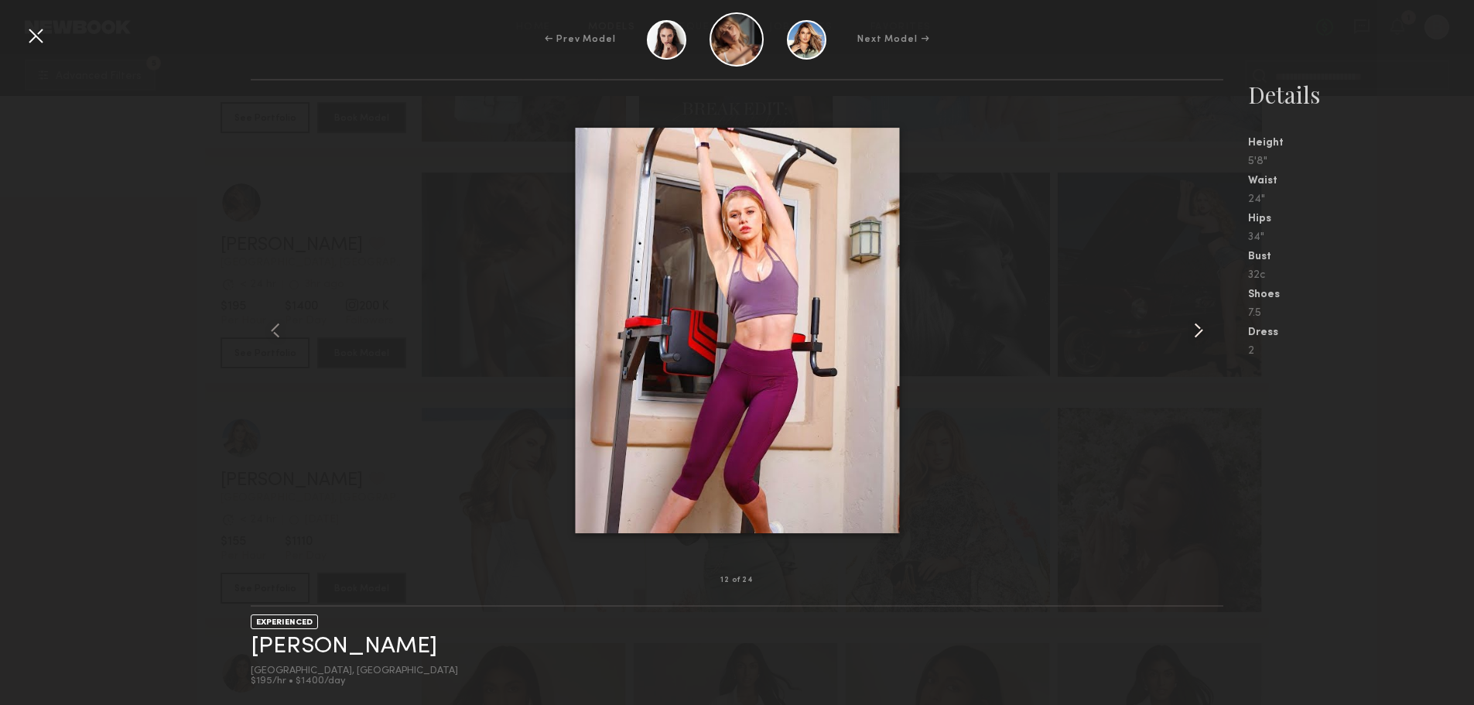
click at [1193, 329] on common-icon at bounding box center [1198, 330] width 25 height 25
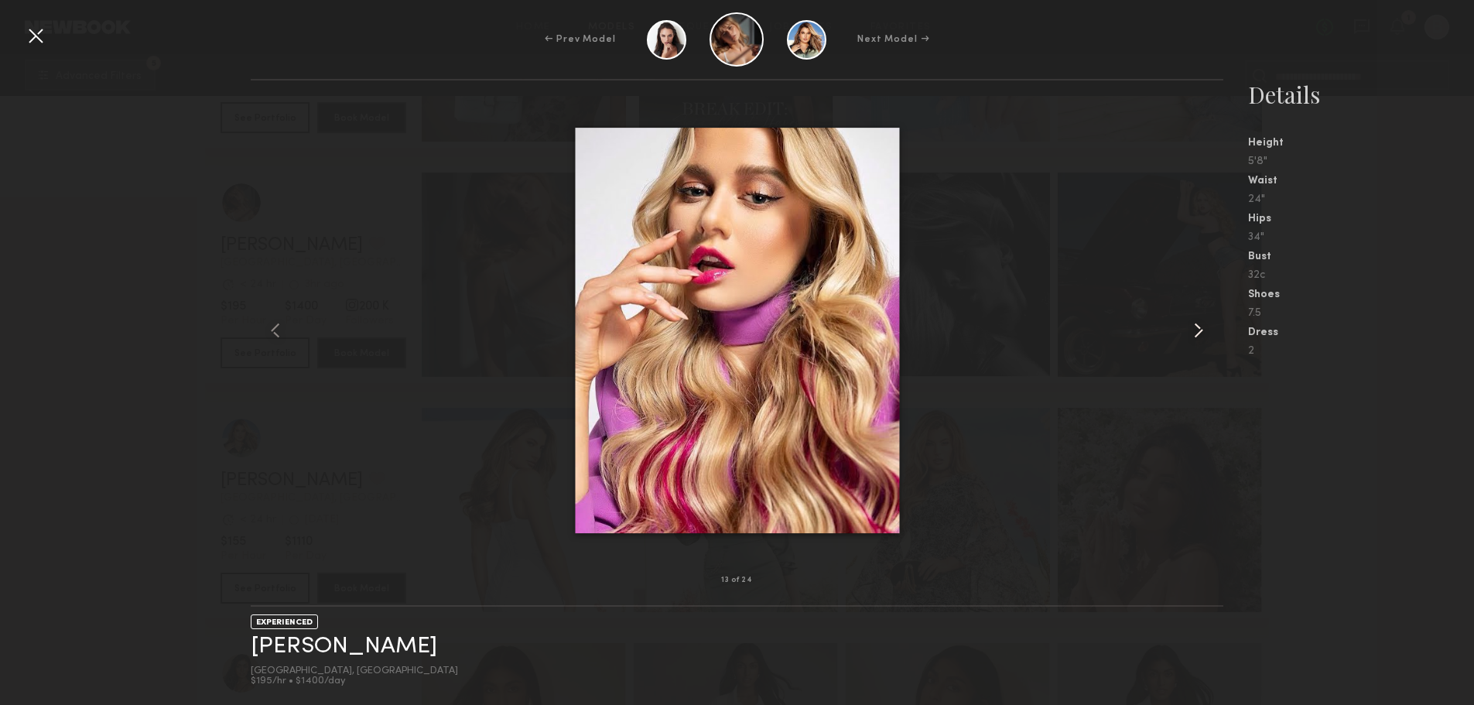
click at [1193, 329] on common-icon at bounding box center [1198, 330] width 25 height 25
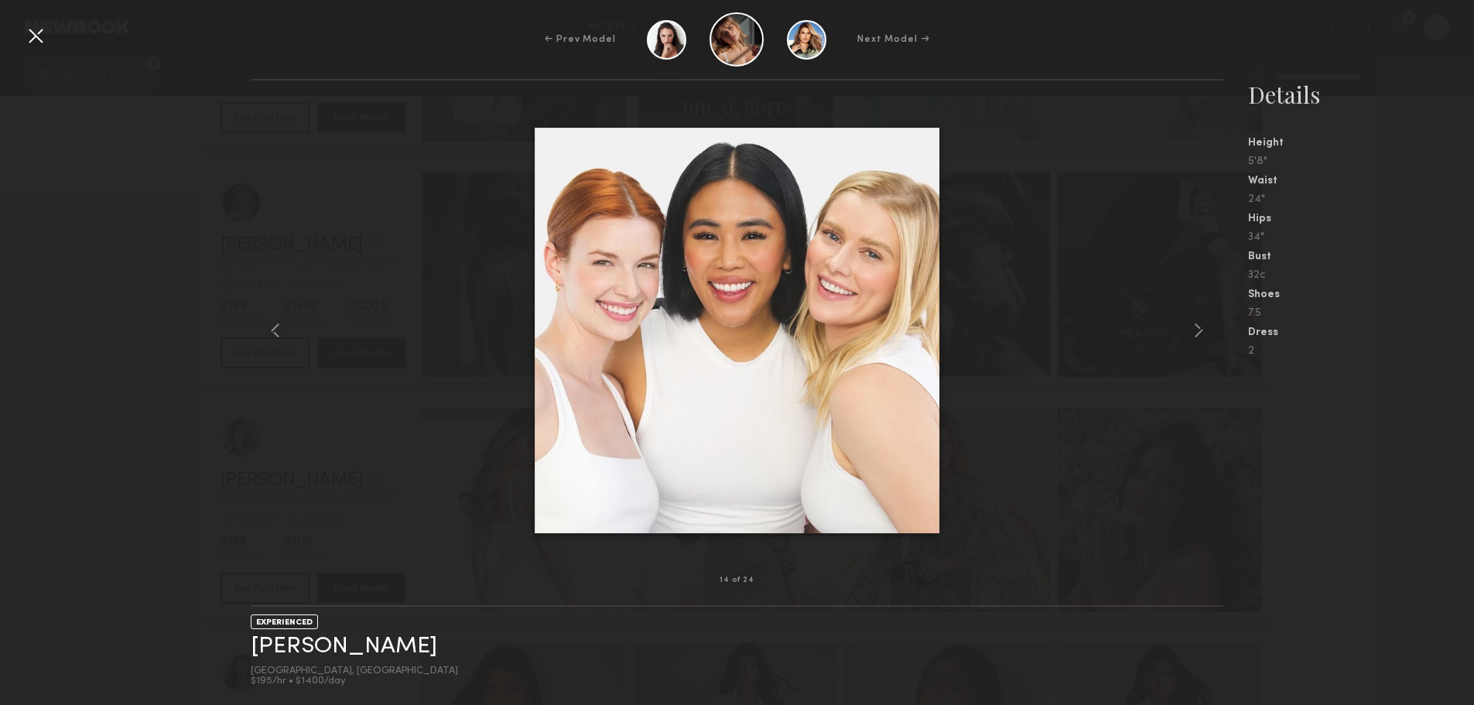
click at [27, 40] on div at bounding box center [35, 35] width 25 height 25
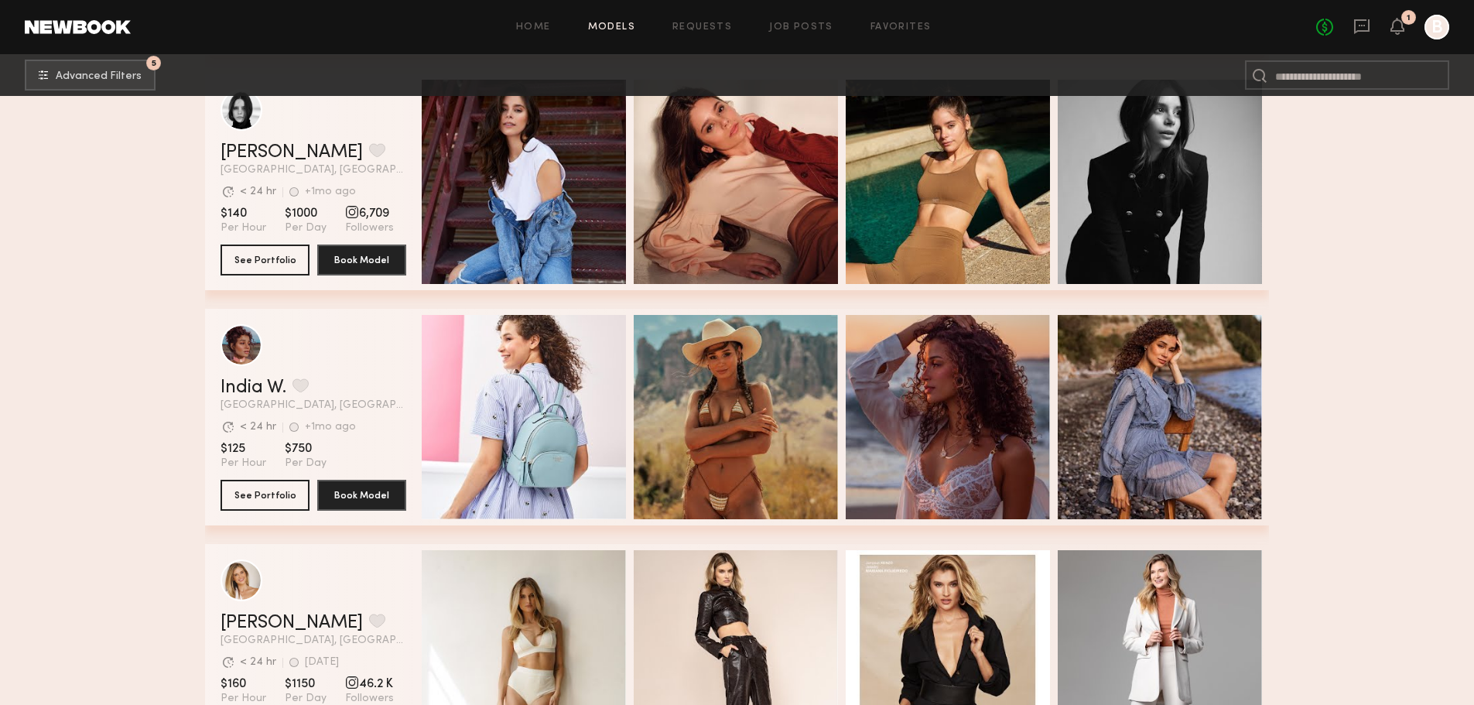
scroll to position [13621, 0]
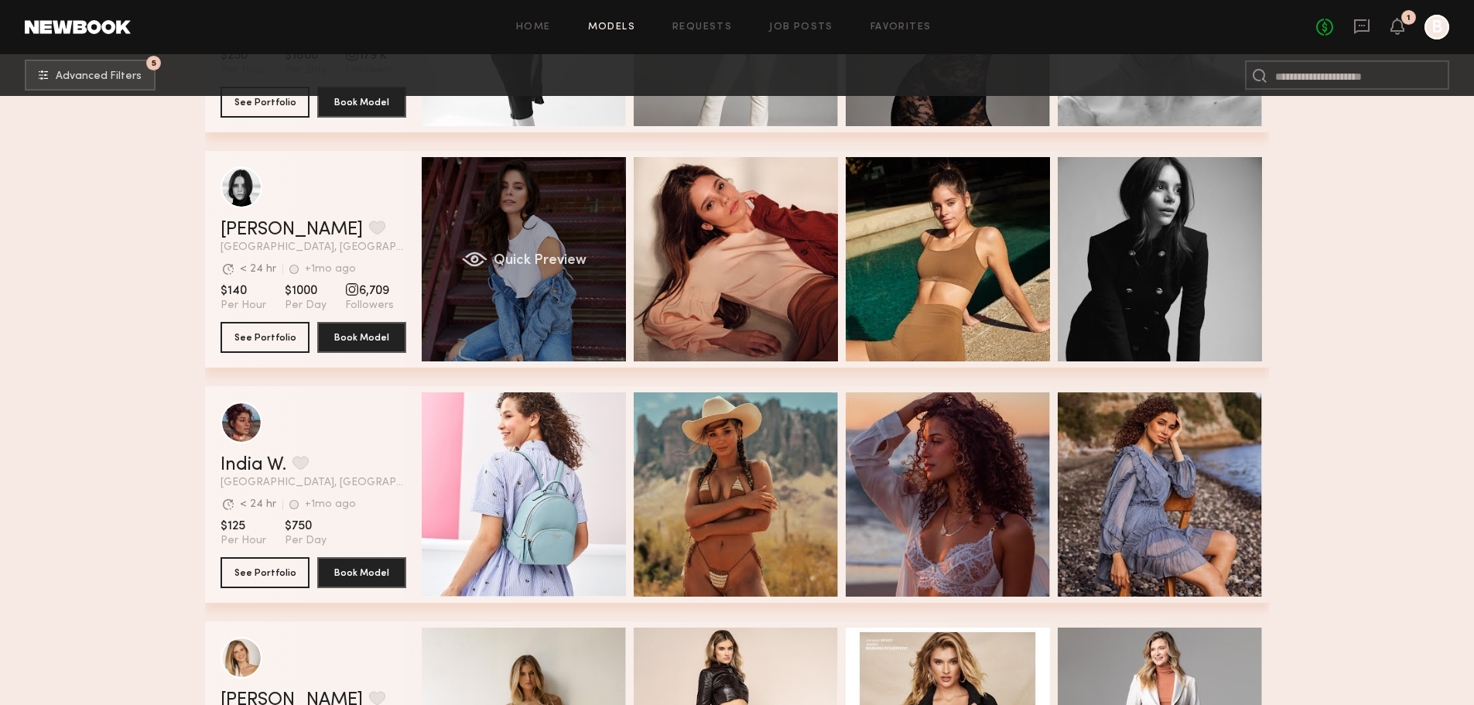
click at [519, 214] on div "Quick Preview" at bounding box center [524, 259] width 204 height 204
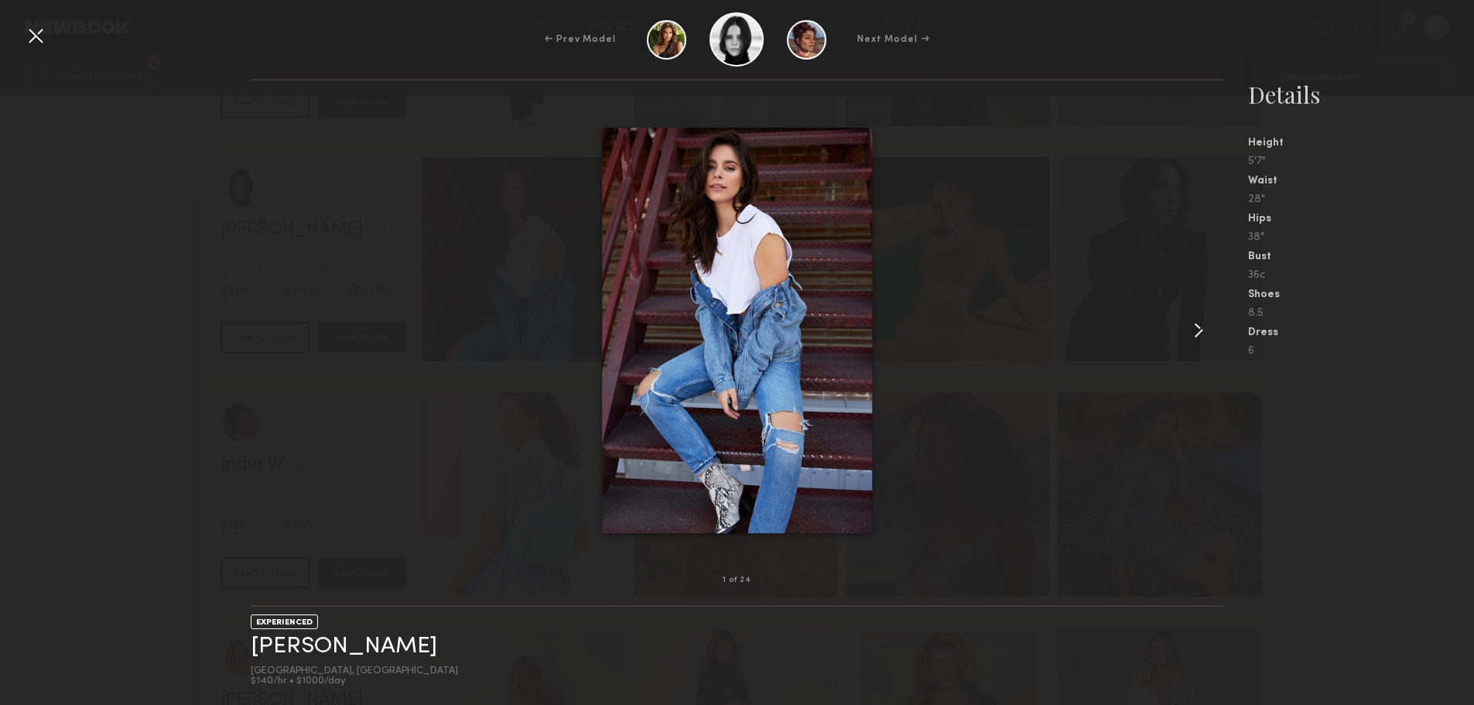
click at [1191, 325] on common-icon at bounding box center [1198, 330] width 25 height 25
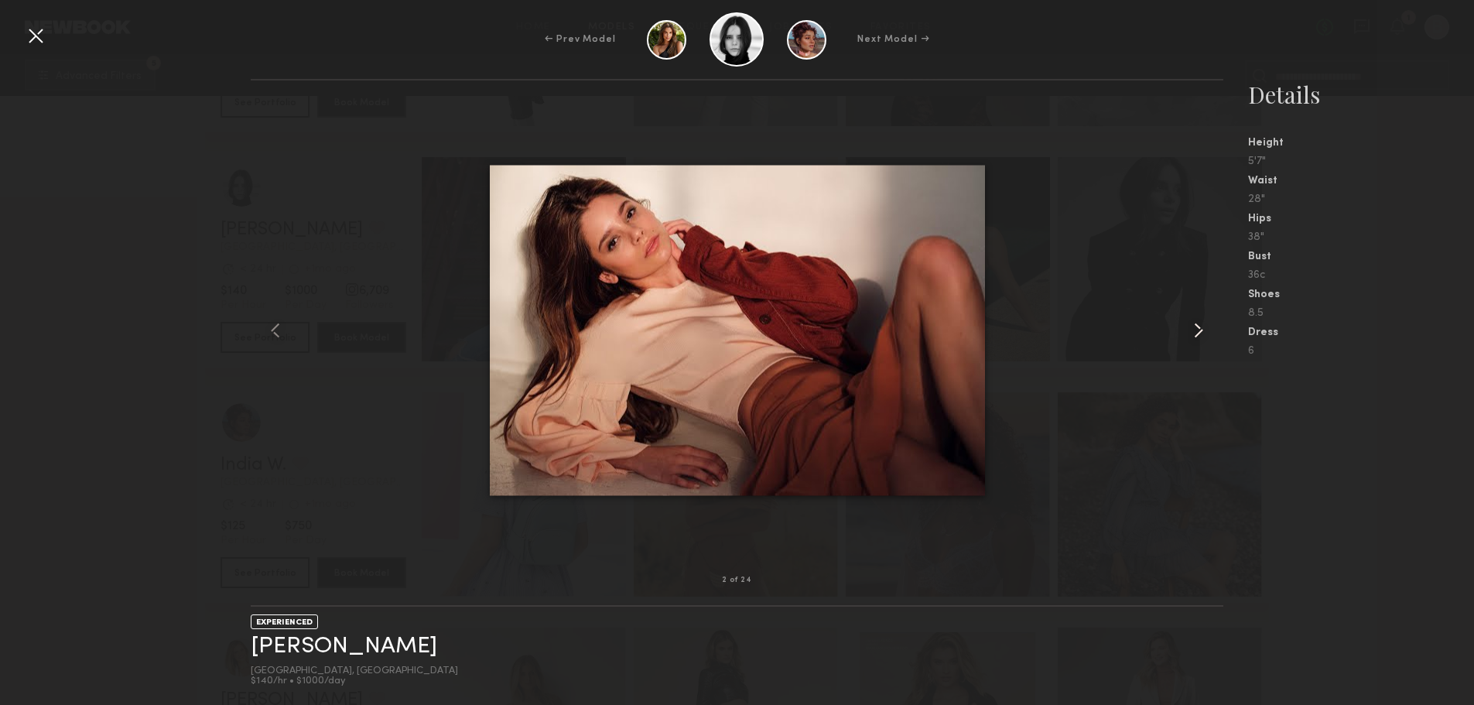
click at [1191, 325] on common-icon at bounding box center [1198, 330] width 25 height 25
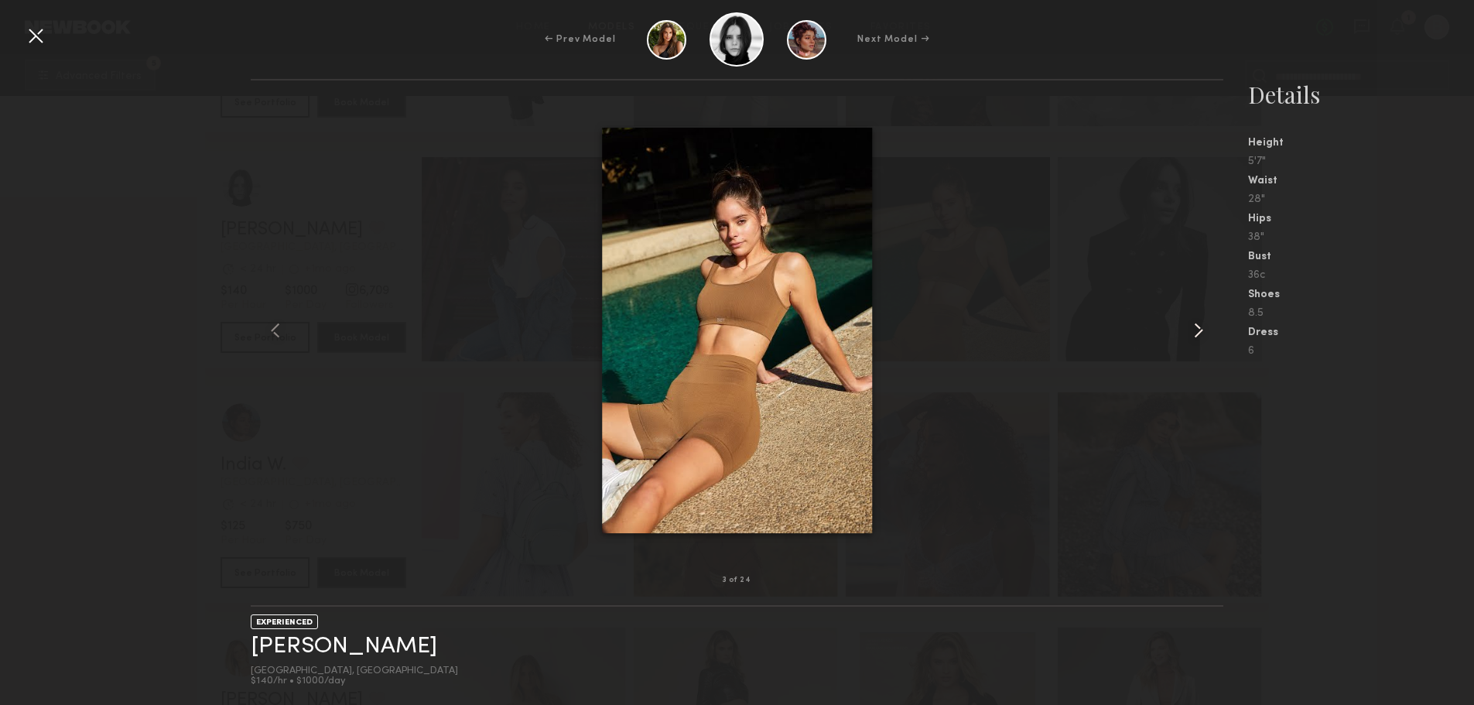
click at [1191, 325] on common-icon at bounding box center [1198, 330] width 25 height 25
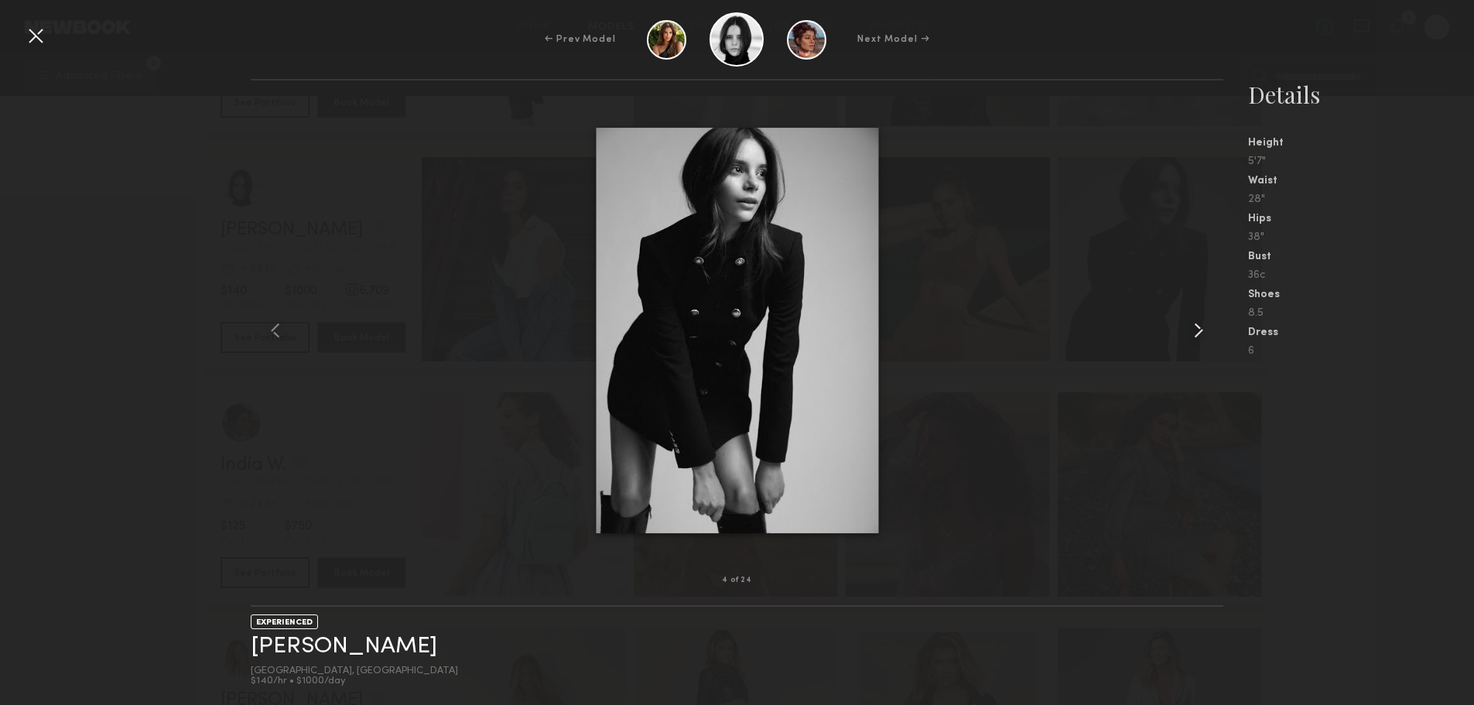
click at [1191, 325] on common-icon at bounding box center [1198, 330] width 25 height 25
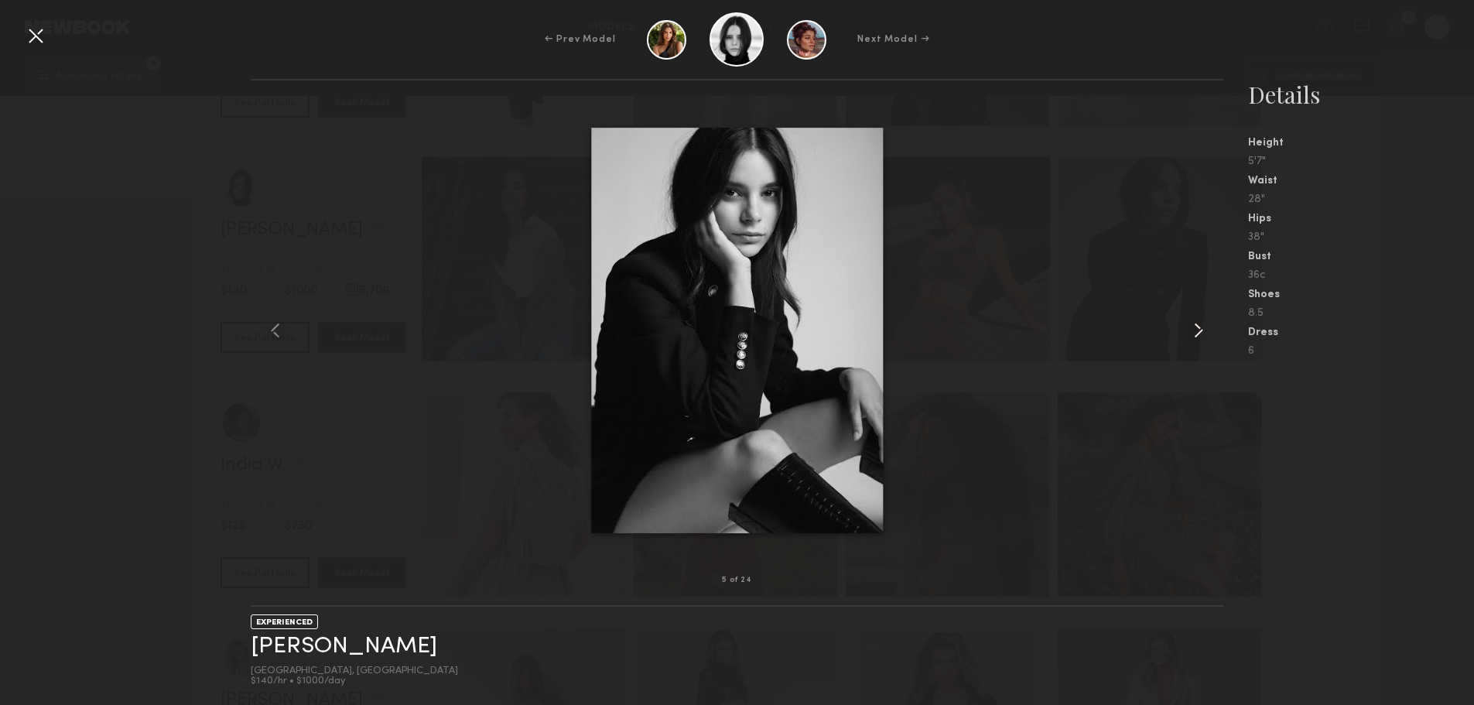
click at [1191, 325] on common-icon at bounding box center [1198, 330] width 25 height 25
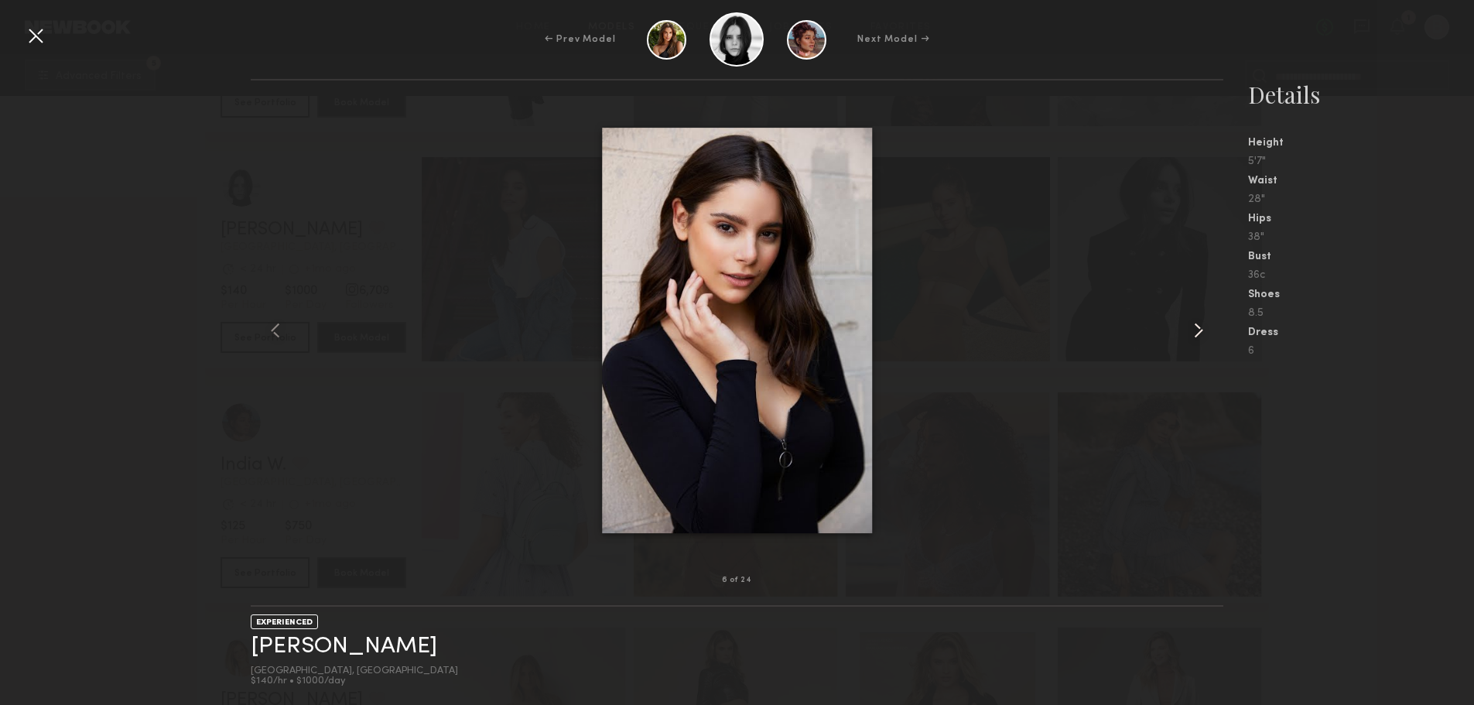
click at [1191, 325] on common-icon at bounding box center [1198, 330] width 25 height 25
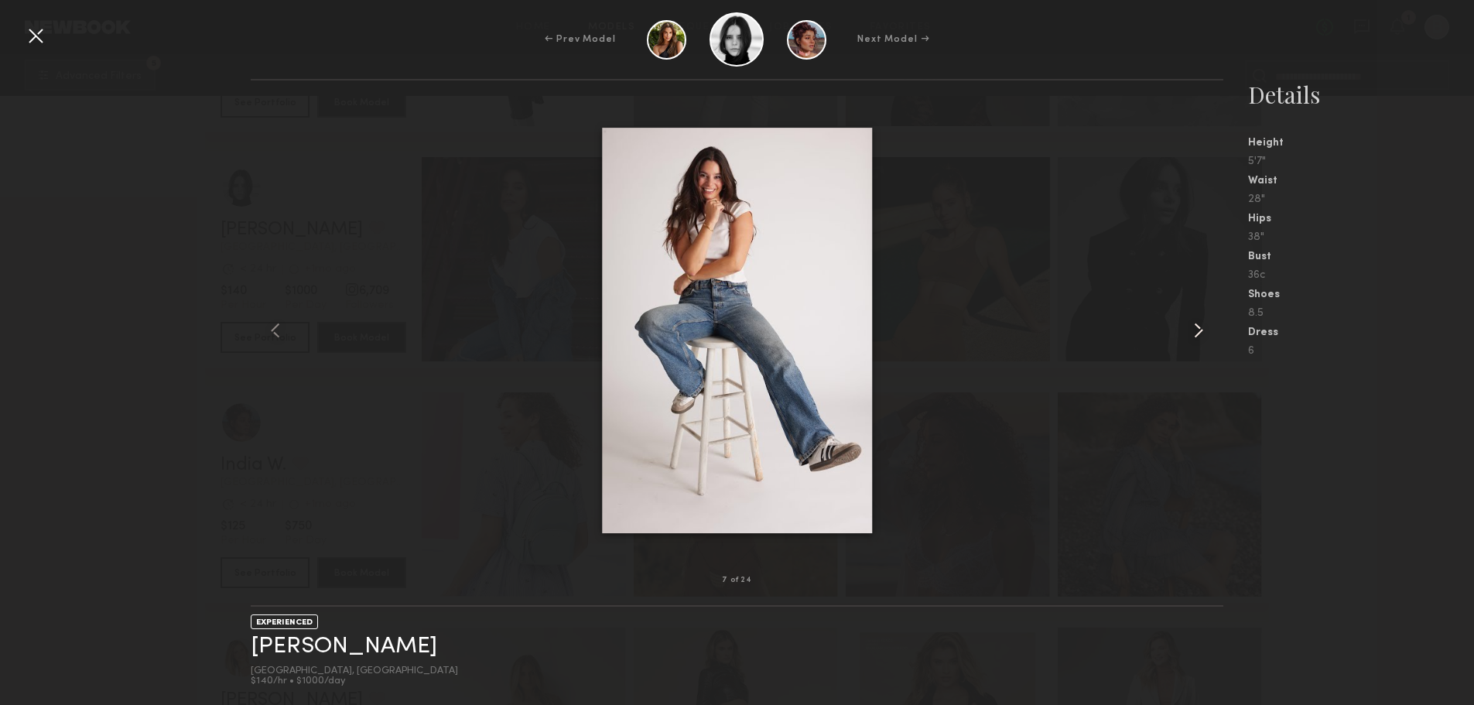
click at [1191, 325] on common-icon at bounding box center [1198, 330] width 25 height 25
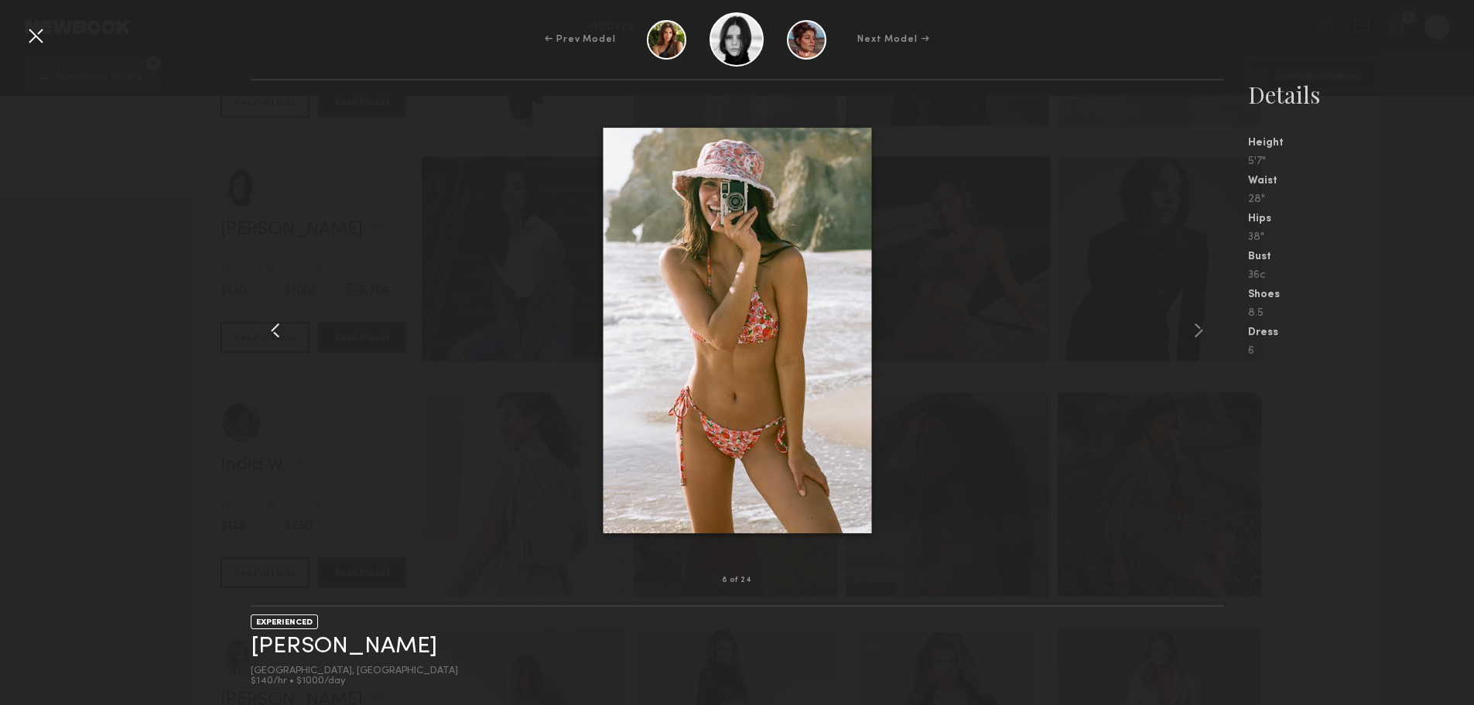
click at [269, 331] on common-icon at bounding box center [275, 330] width 25 height 25
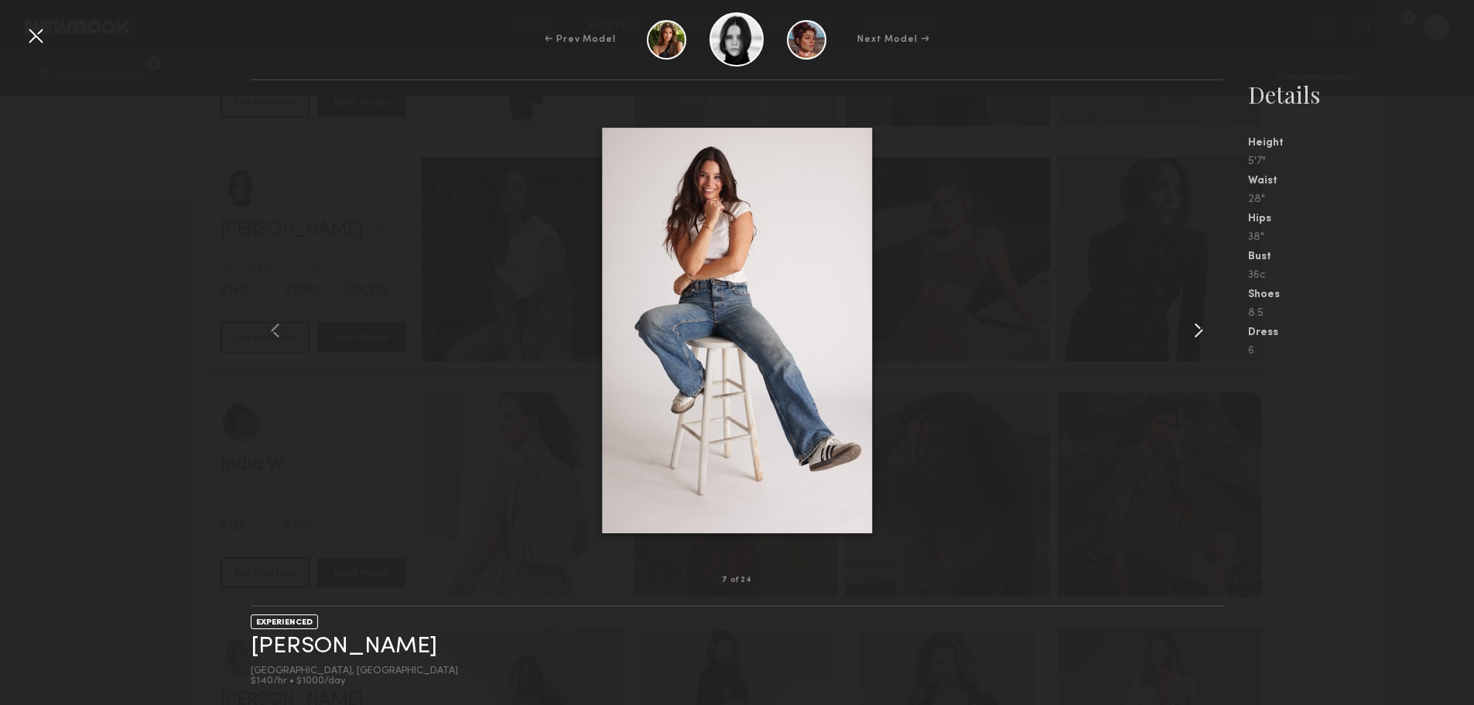
click at [1204, 321] on common-icon at bounding box center [1198, 330] width 25 height 25
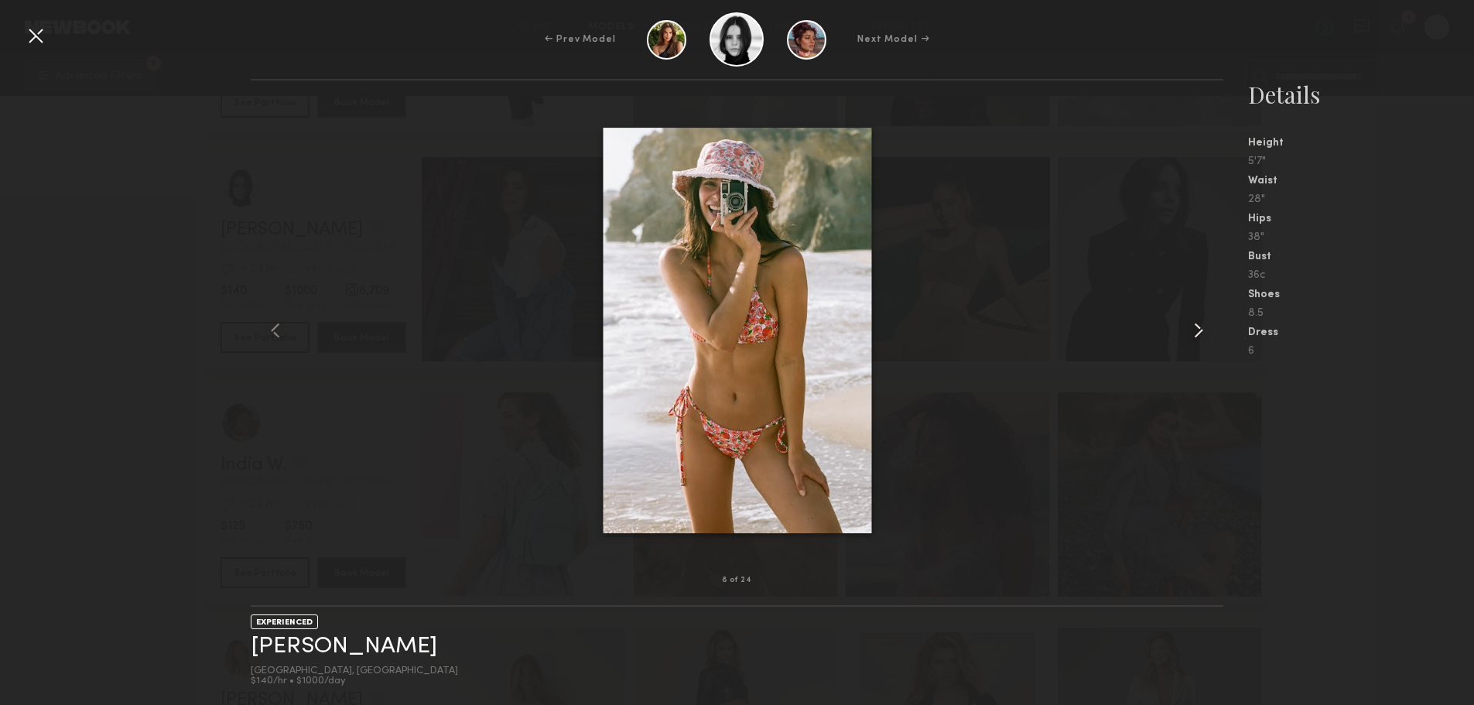
click at [1204, 321] on common-icon at bounding box center [1198, 330] width 25 height 25
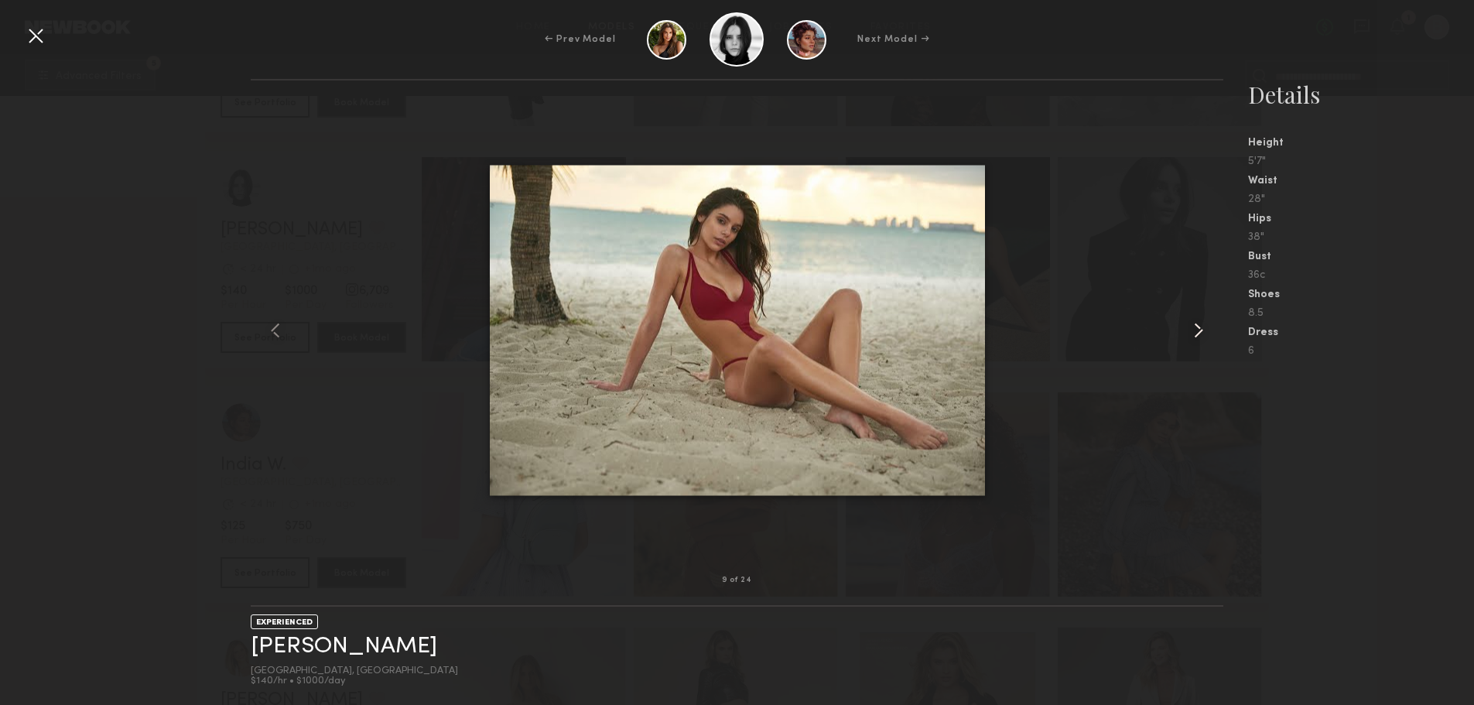
click at [1204, 321] on common-icon at bounding box center [1198, 330] width 25 height 25
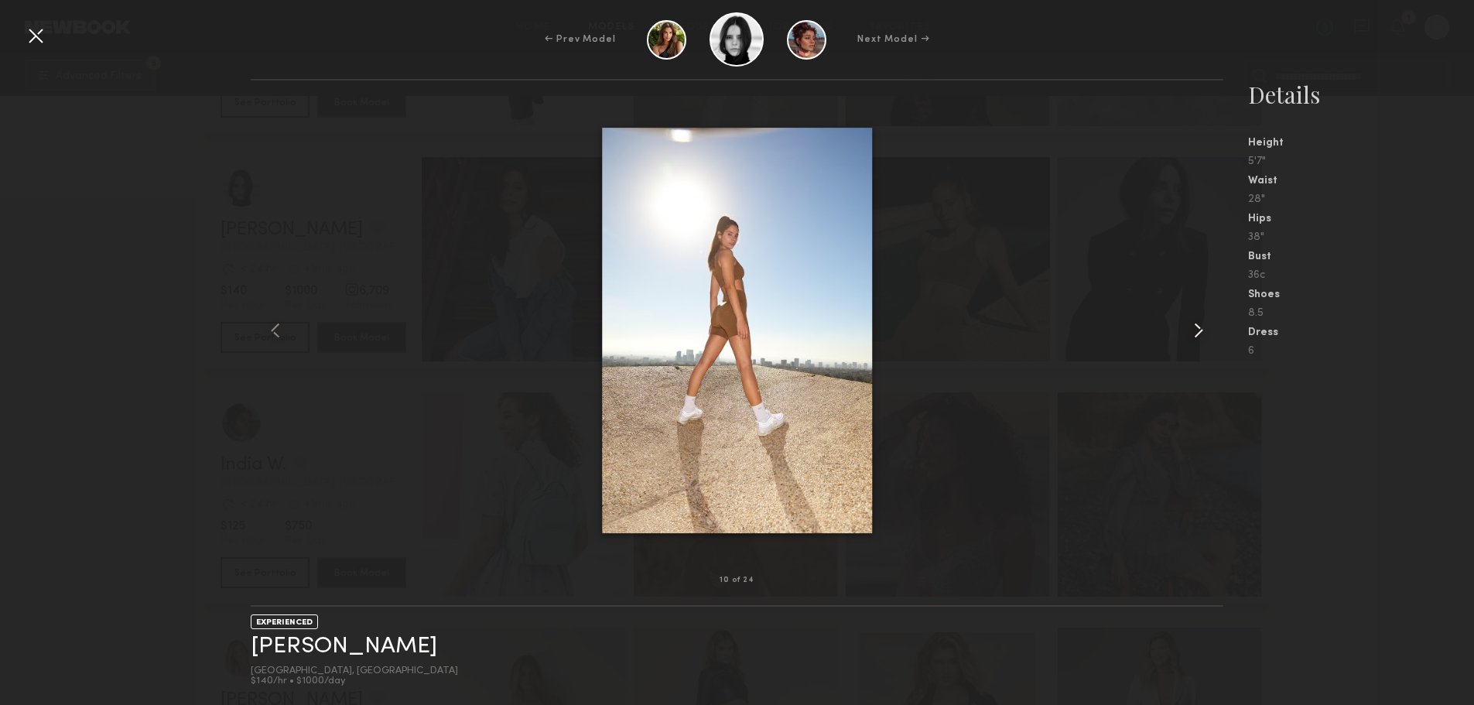
click at [1204, 321] on common-icon at bounding box center [1198, 330] width 25 height 25
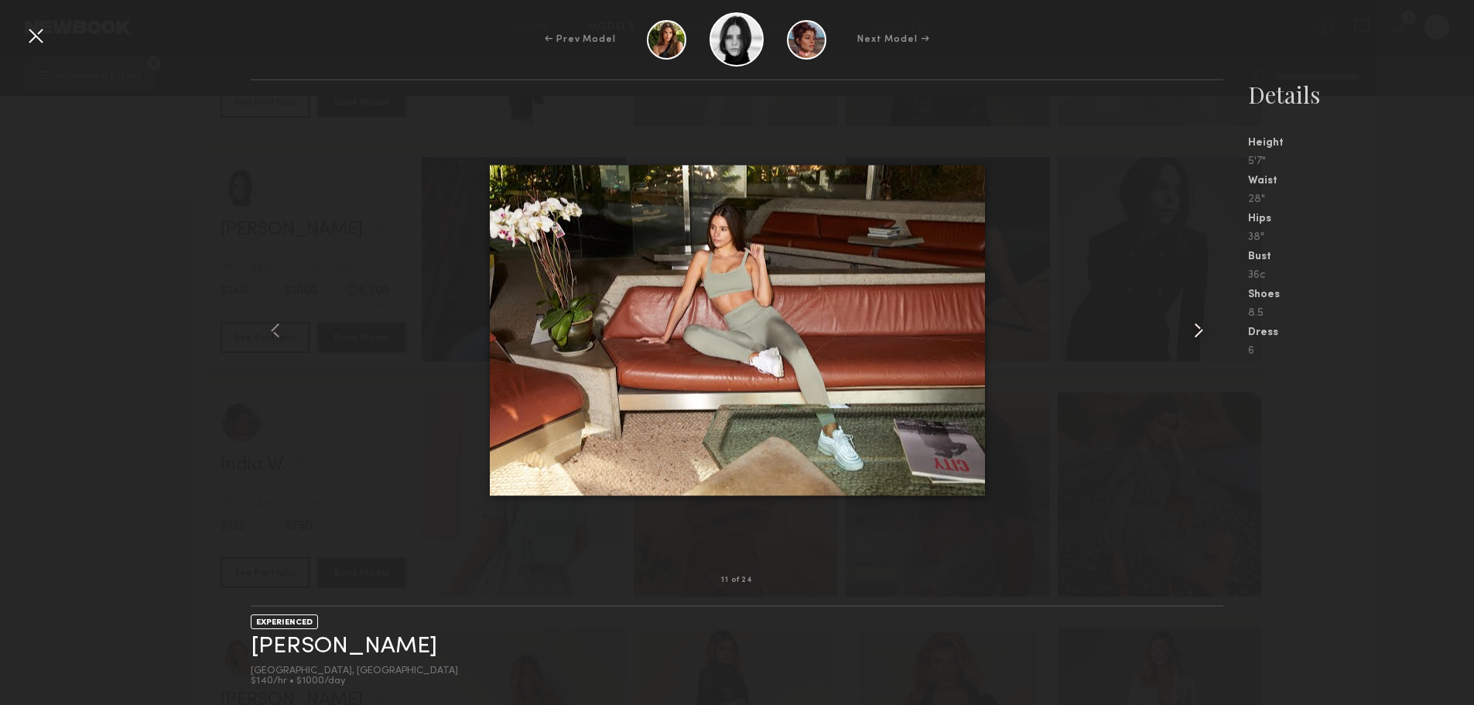
click at [1204, 321] on common-icon at bounding box center [1198, 330] width 25 height 25
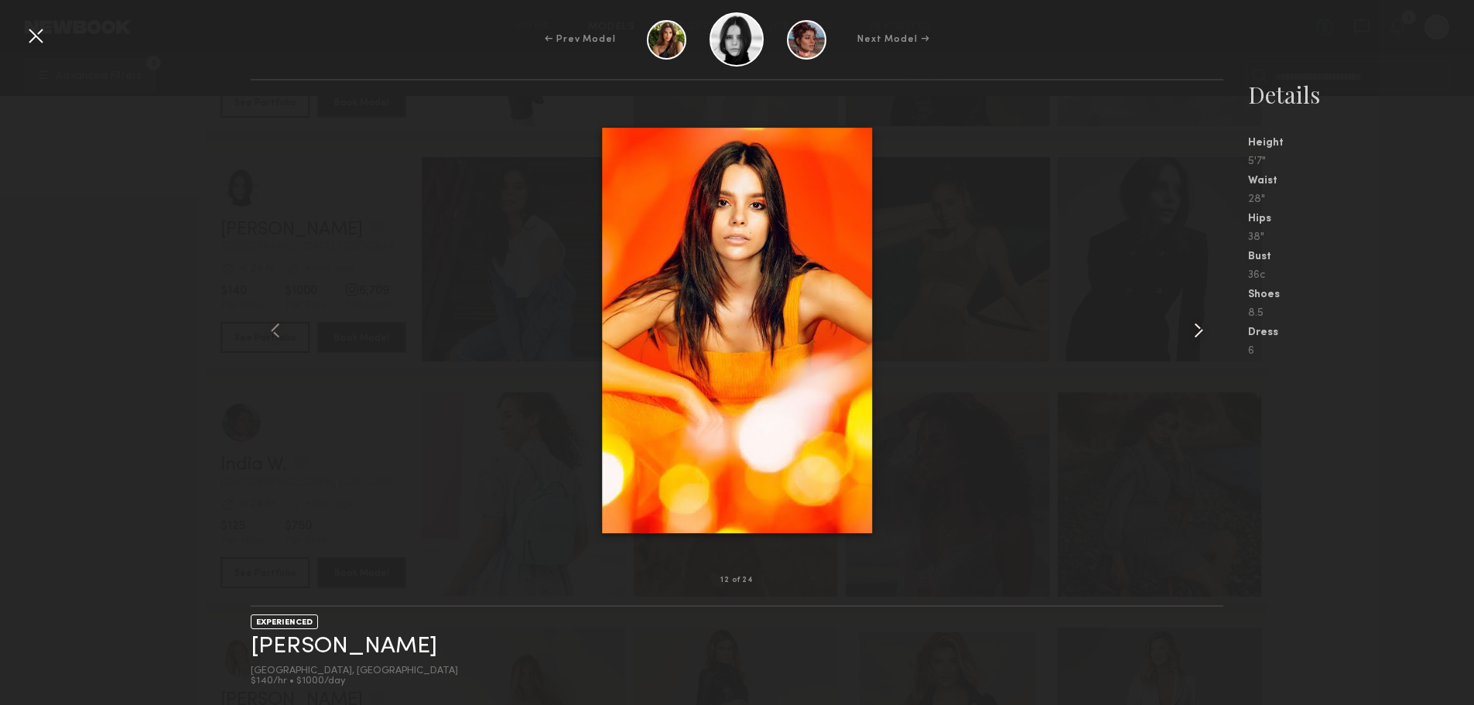
click at [1204, 321] on common-icon at bounding box center [1198, 330] width 25 height 25
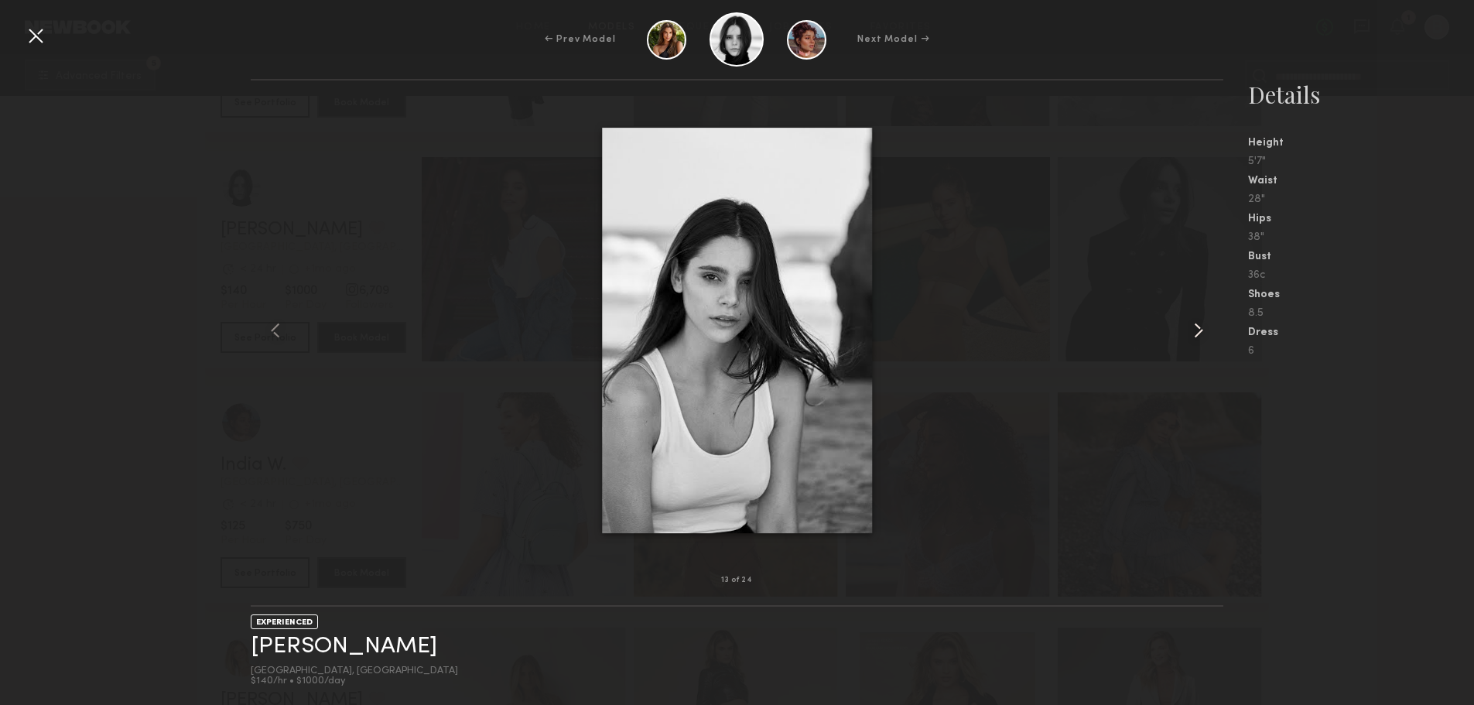
click at [1204, 321] on common-icon at bounding box center [1198, 330] width 25 height 25
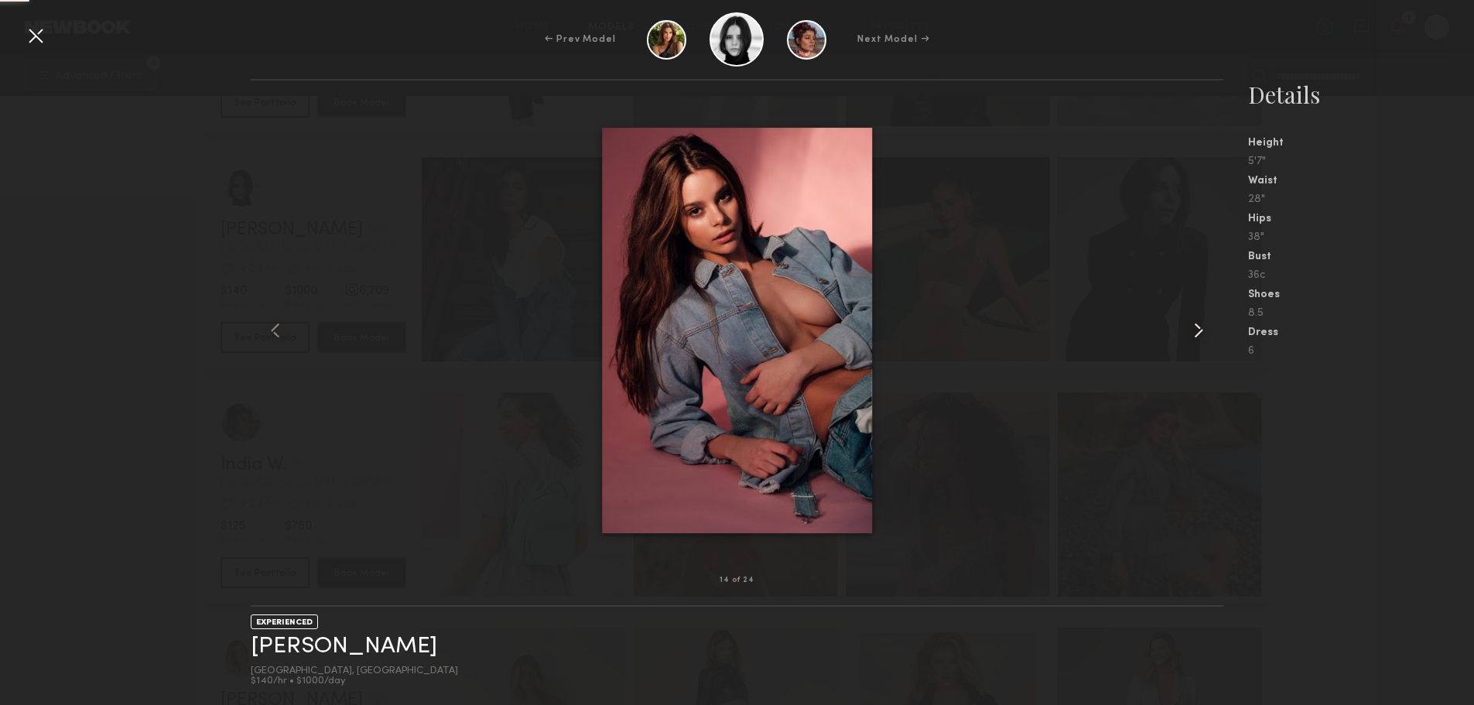
click at [1204, 321] on common-icon at bounding box center [1198, 330] width 25 height 25
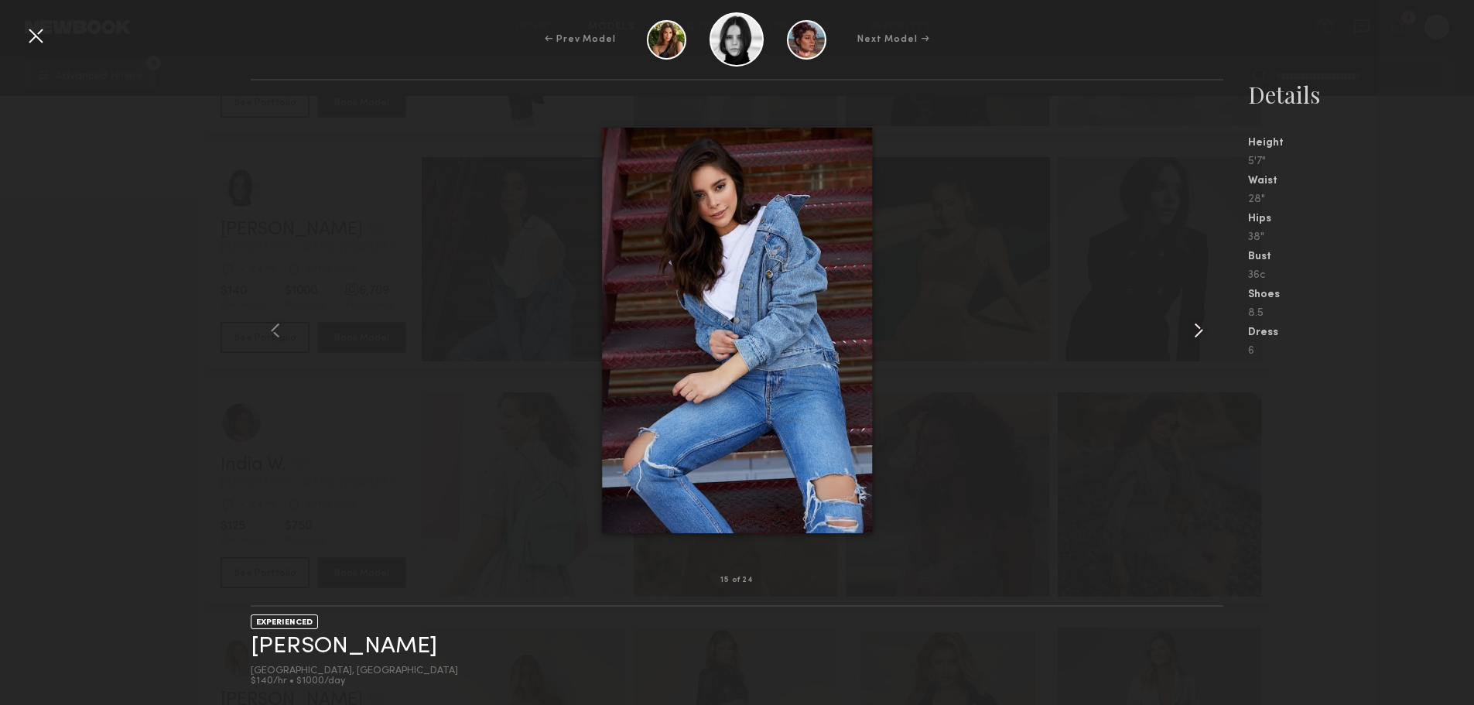
click at [1204, 321] on common-icon at bounding box center [1198, 330] width 25 height 25
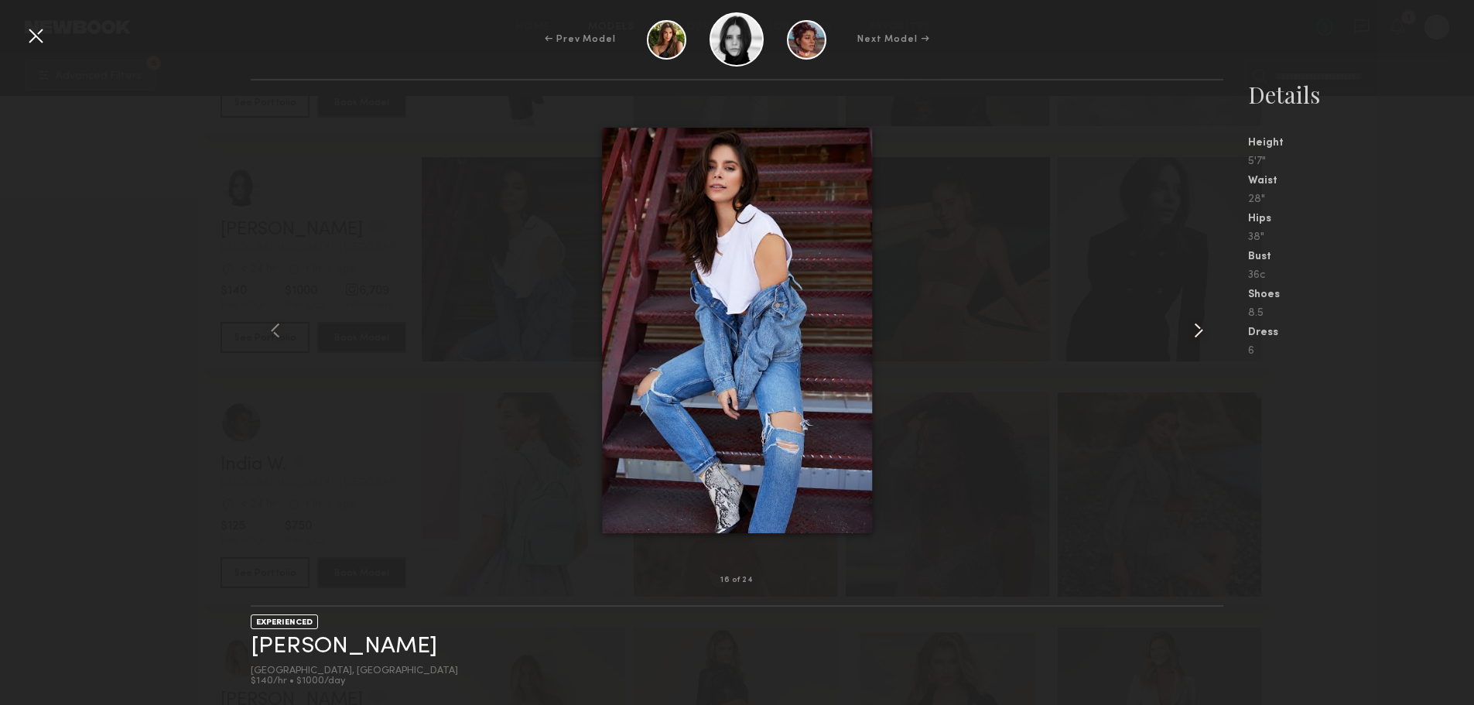
click at [1204, 321] on common-icon at bounding box center [1198, 330] width 25 height 25
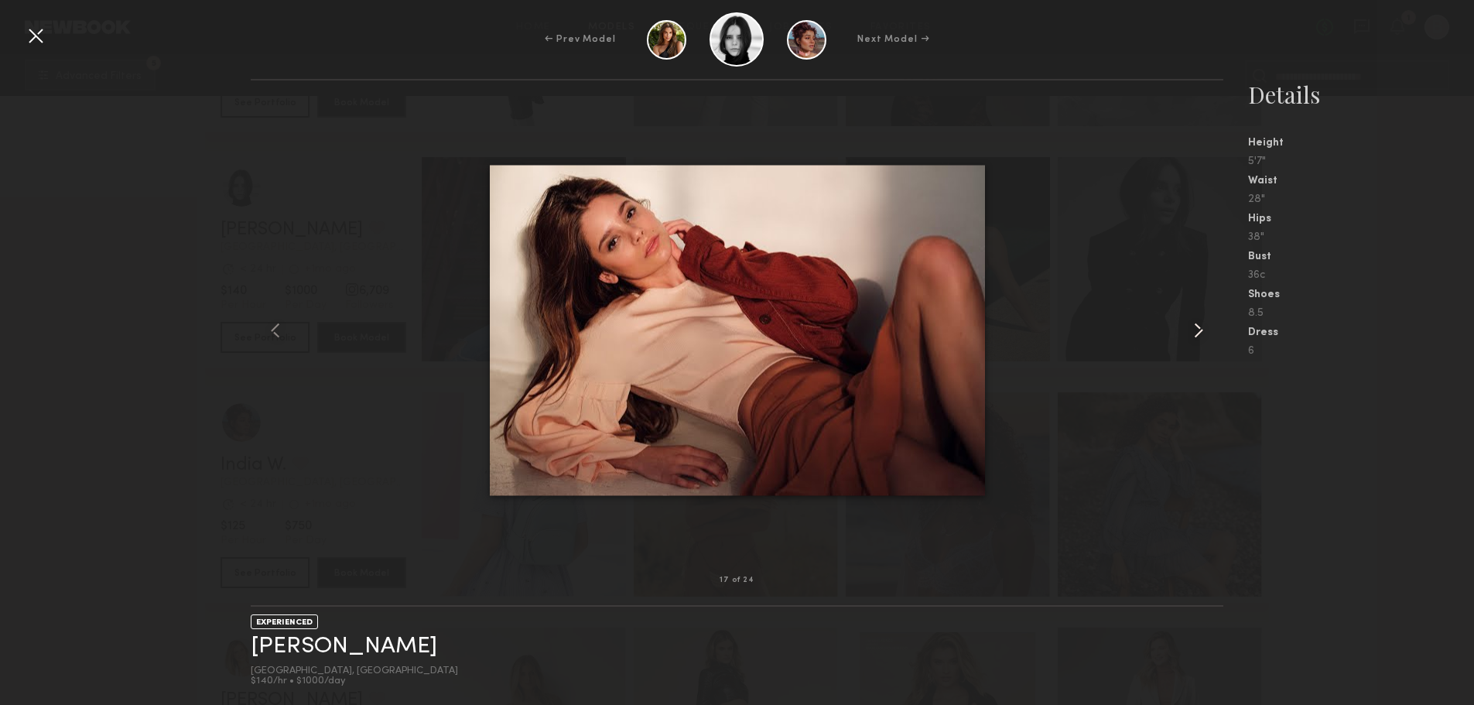
click at [1210, 338] on common-icon at bounding box center [1198, 330] width 25 height 25
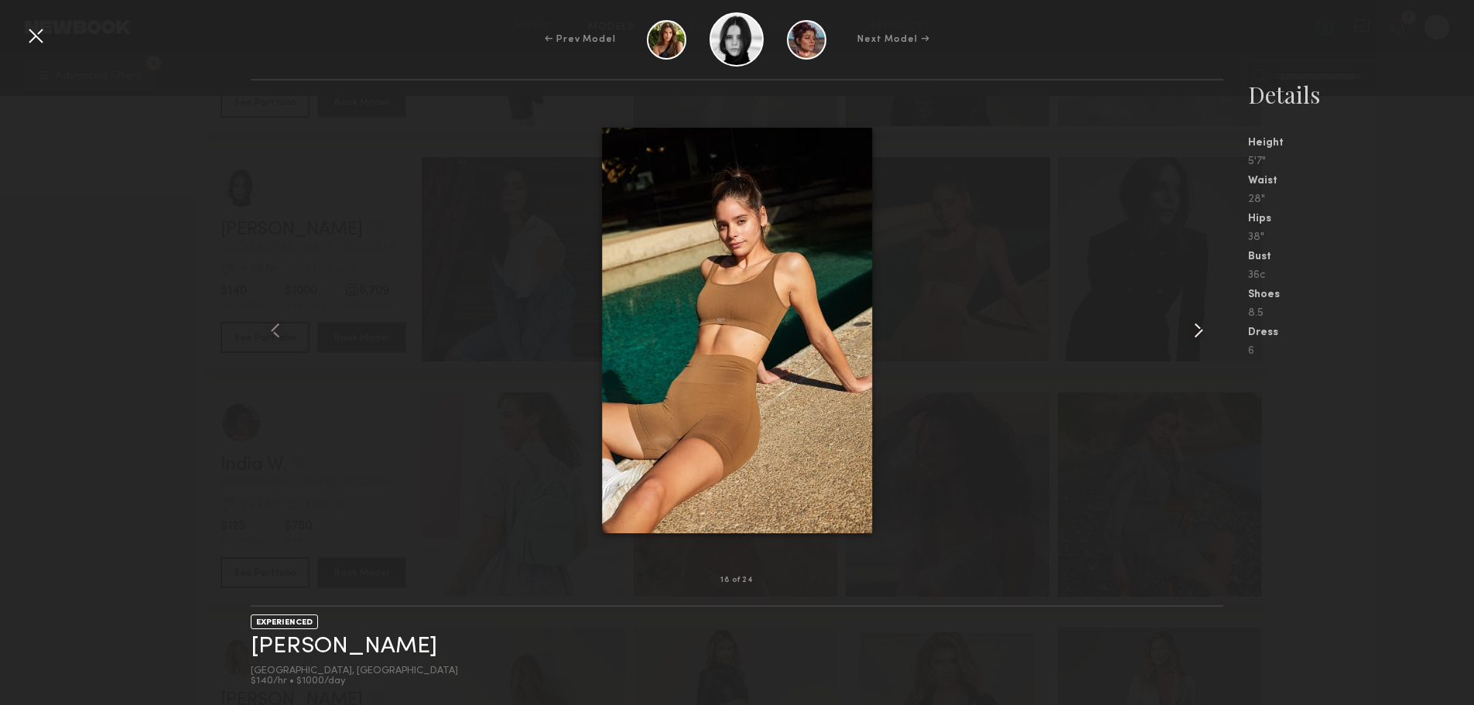
click at [1210, 338] on common-icon at bounding box center [1198, 330] width 25 height 25
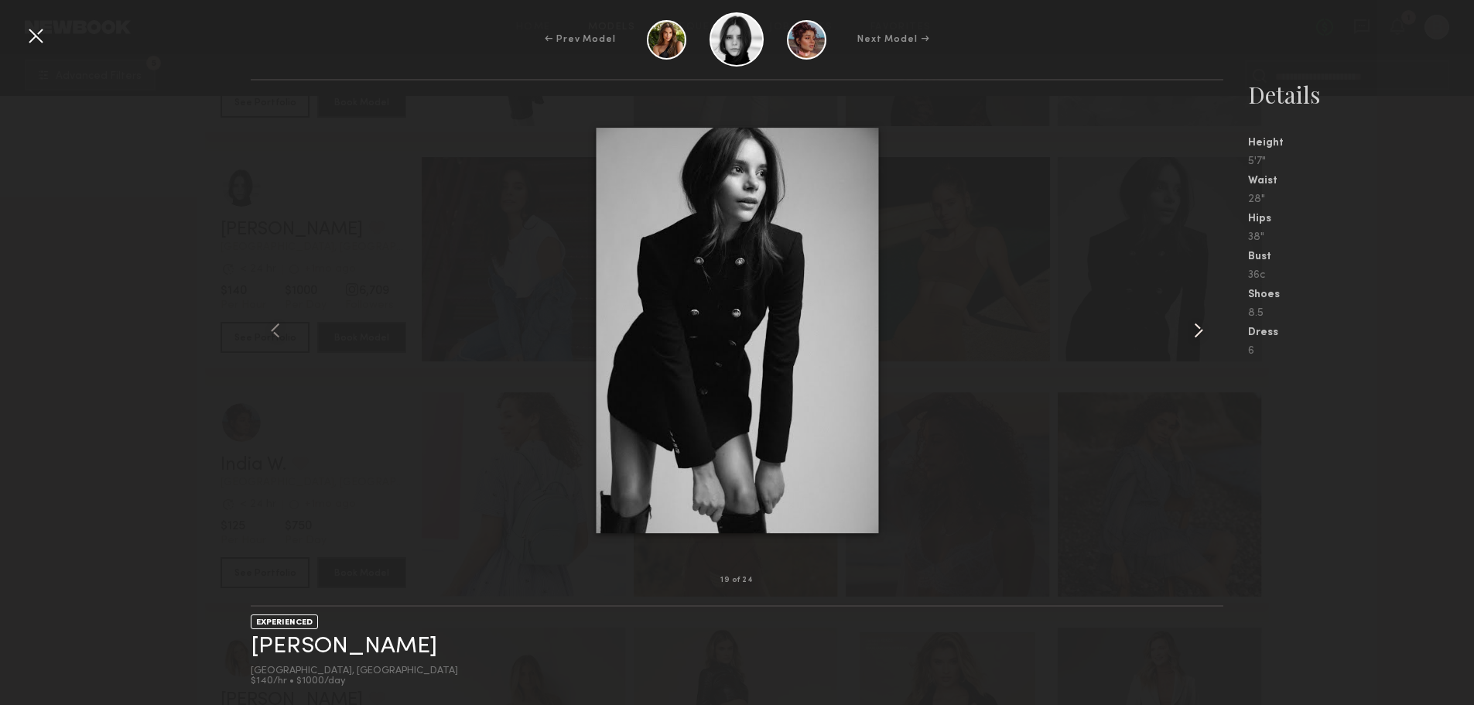
click at [1210, 338] on common-icon at bounding box center [1198, 330] width 25 height 25
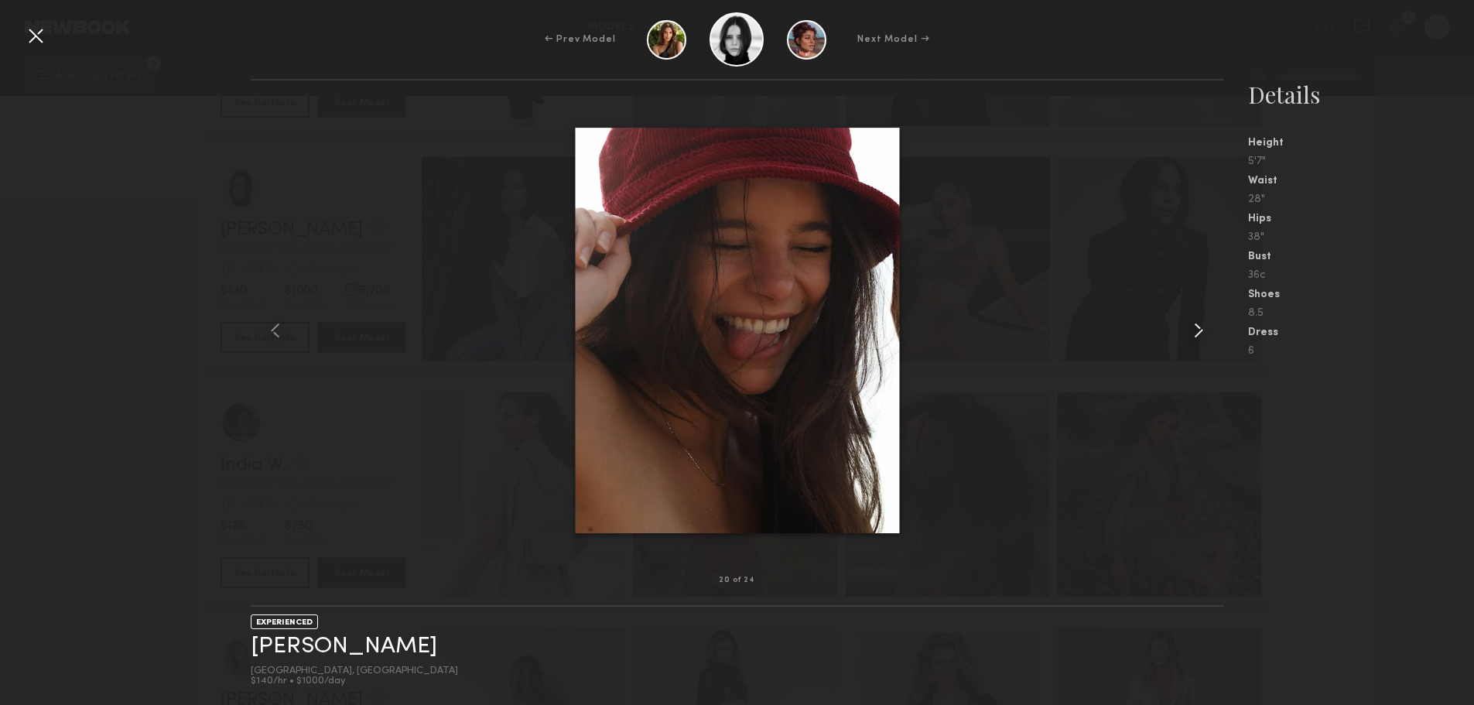
click at [1210, 338] on common-icon at bounding box center [1198, 330] width 25 height 25
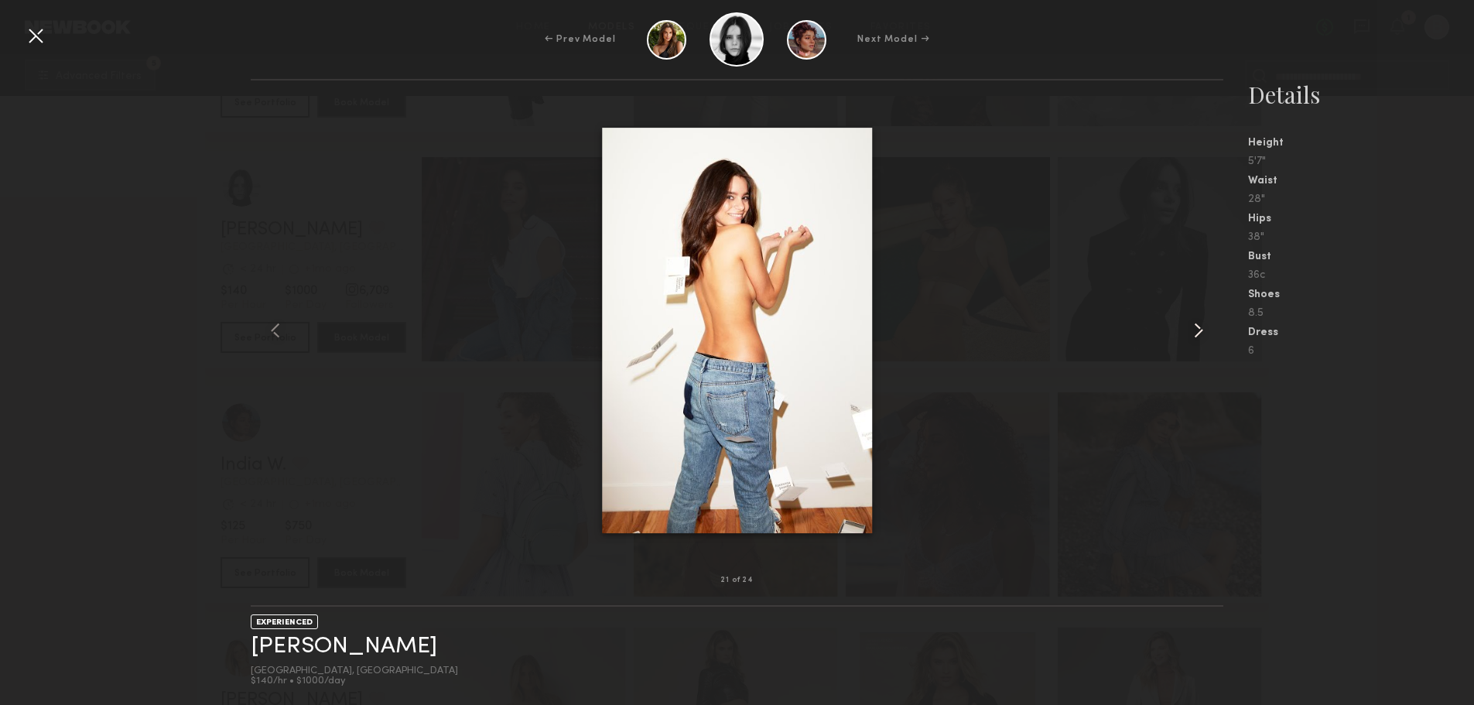
click at [1210, 338] on common-icon at bounding box center [1198, 330] width 25 height 25
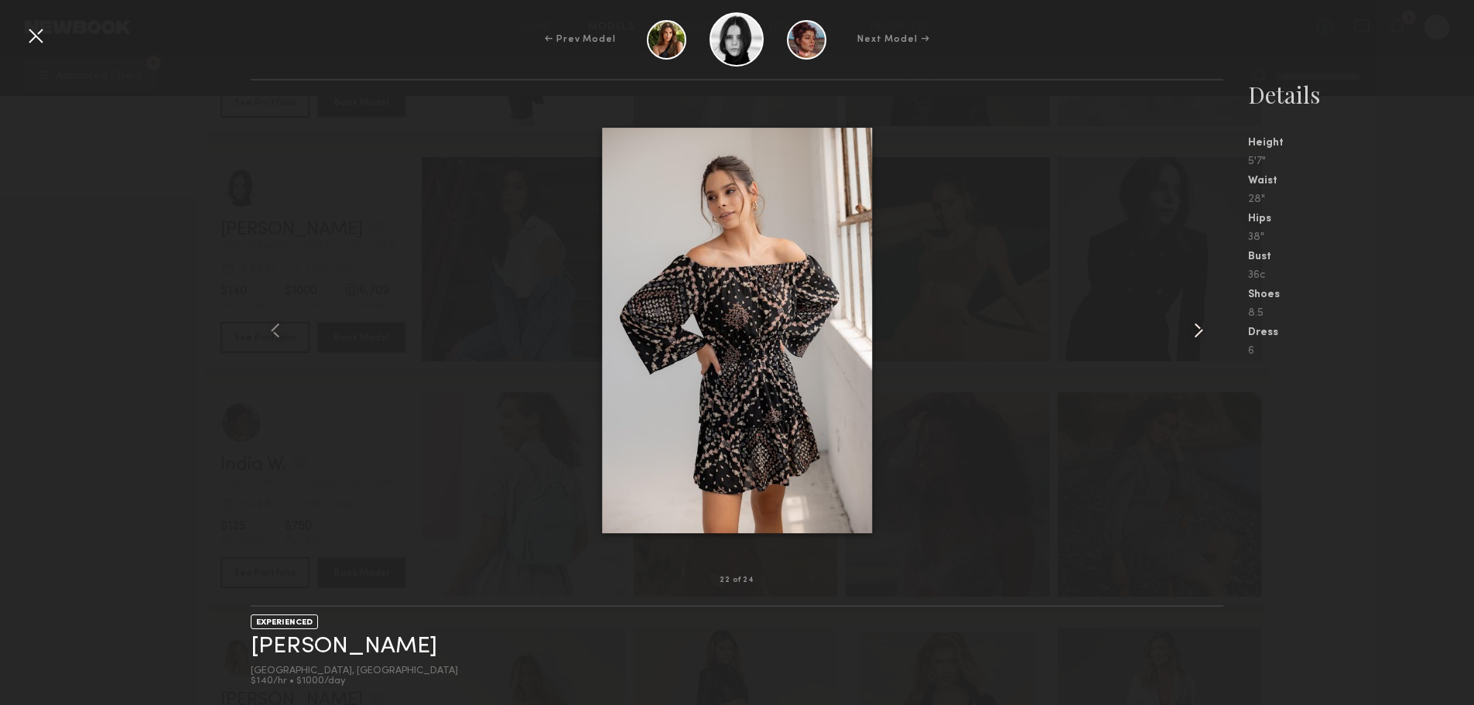
click at [1210, 338] on common-icon at bounding box center [1198, 330] width 25 height 25
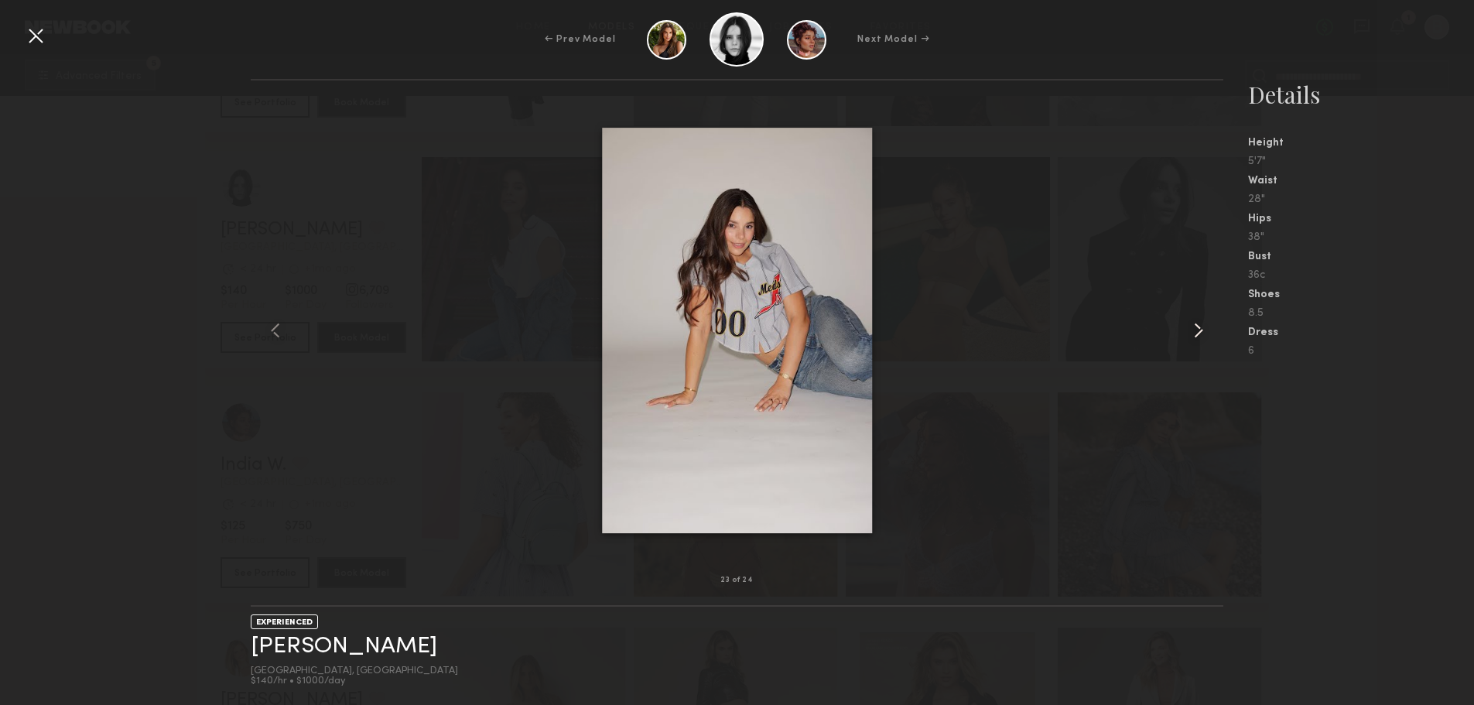
click at [1210, 338] on common-icon at bounding box center [1198, 330] width 25 height 25
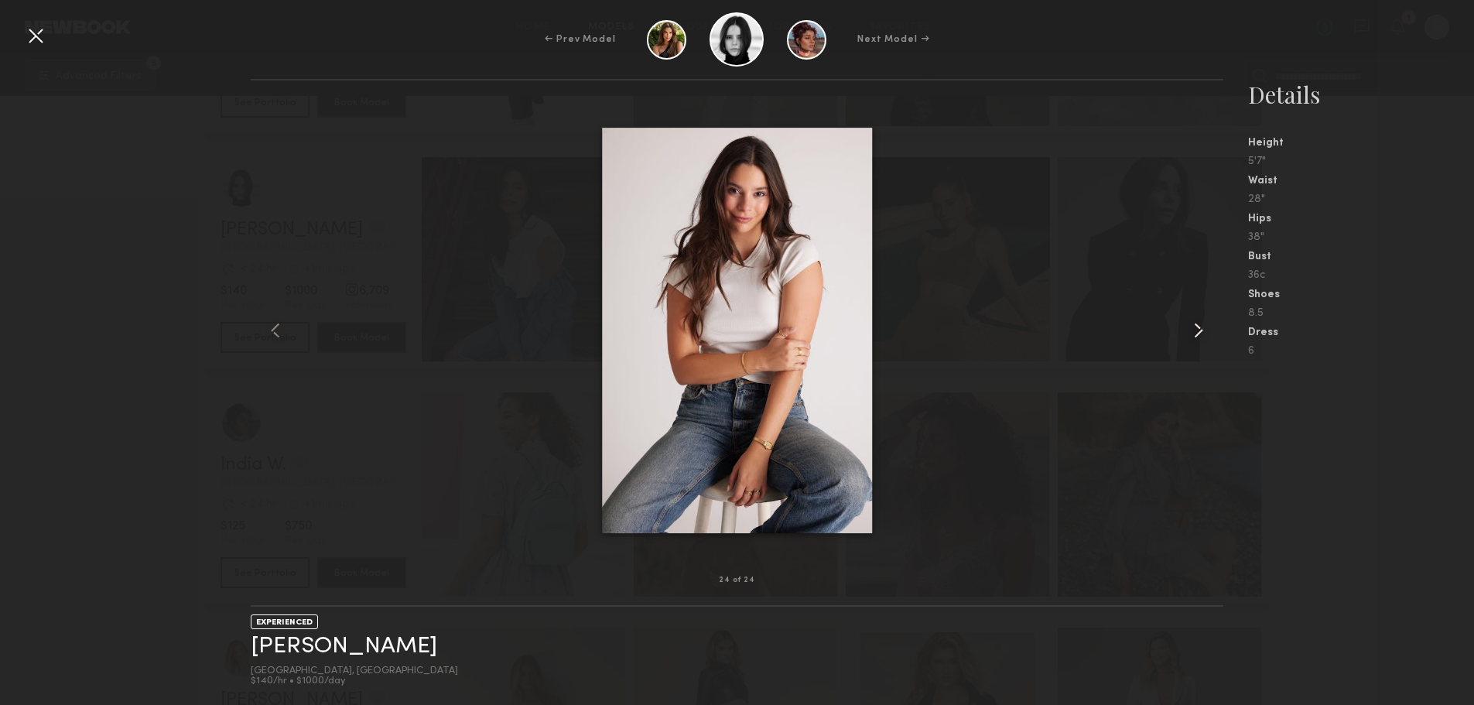
click at [1210, 338] on common-icon at bounding box center [1198, 330] width 25 height 25
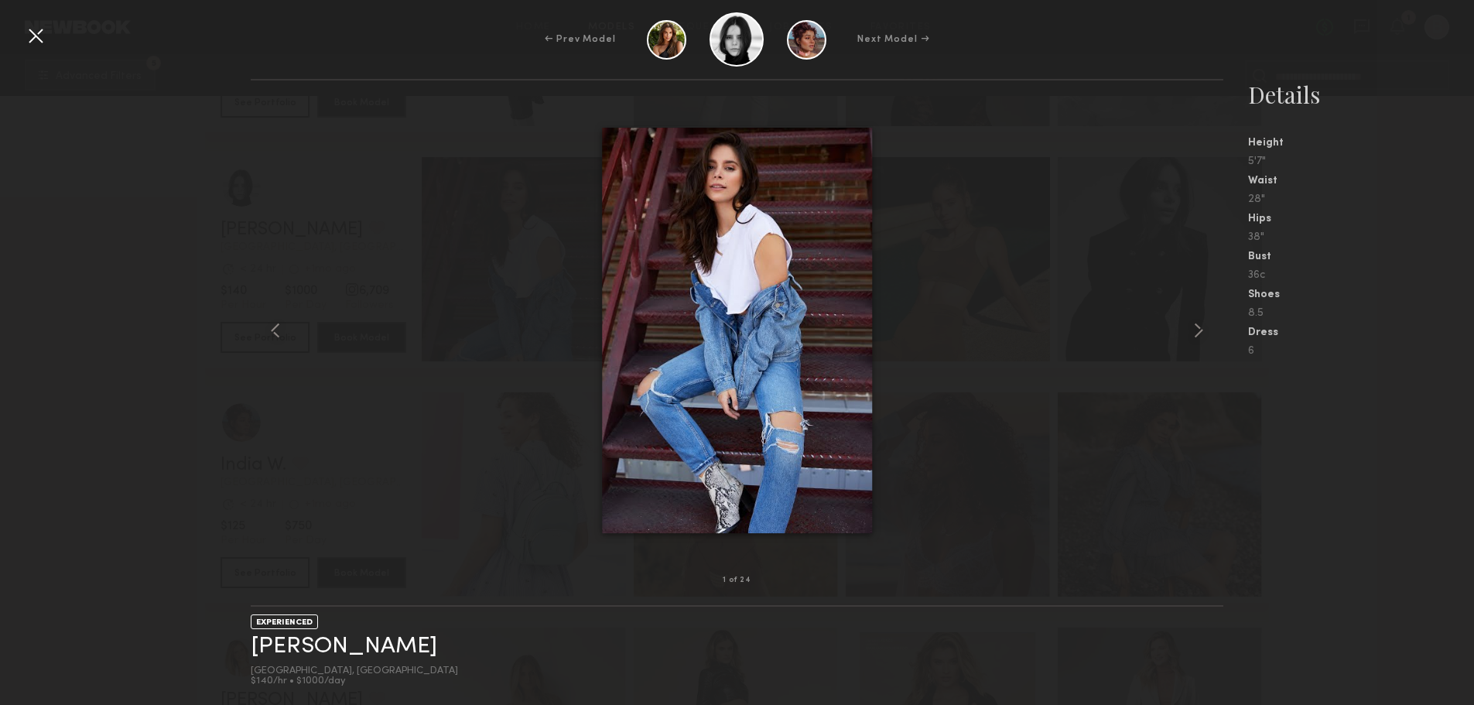
click at [34, 36] on div at bounding box center [35, 35] width 25 height 25
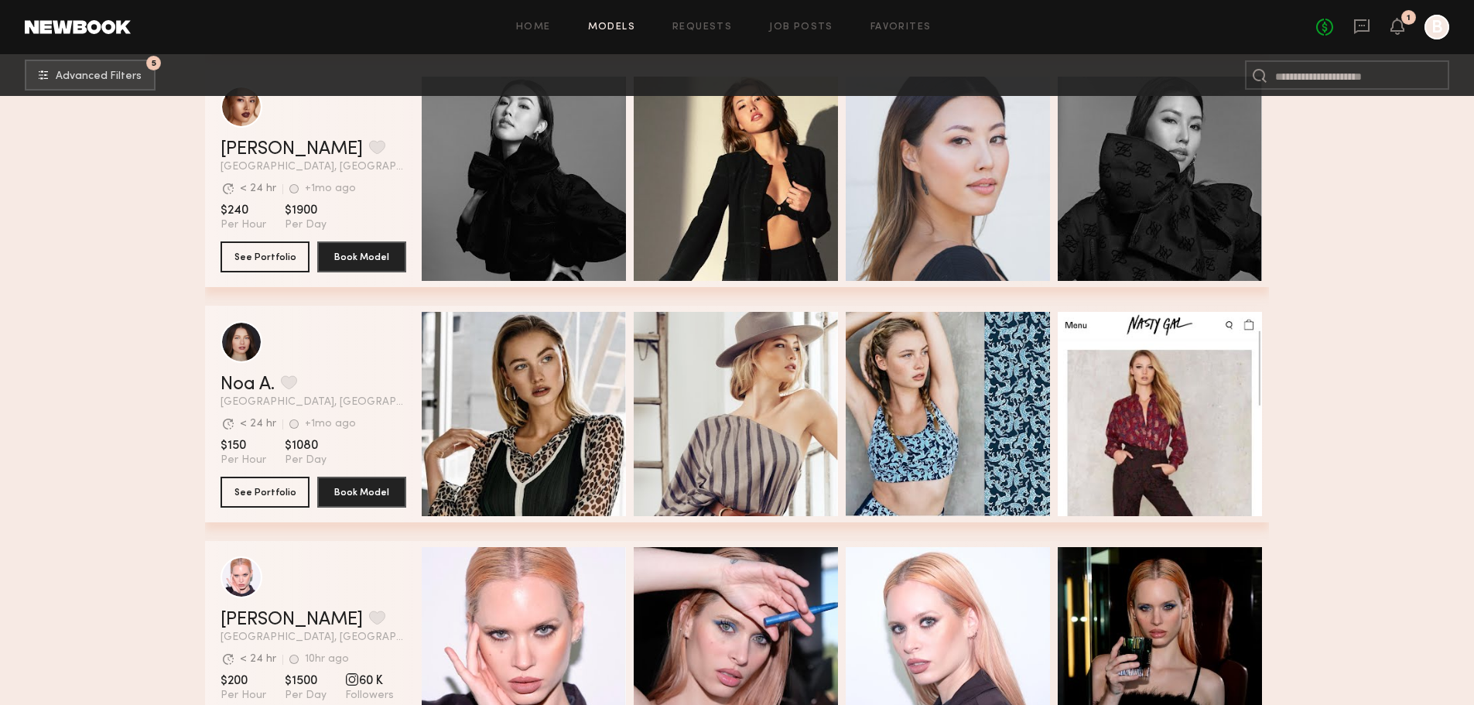
scroll to position [14937, 0]
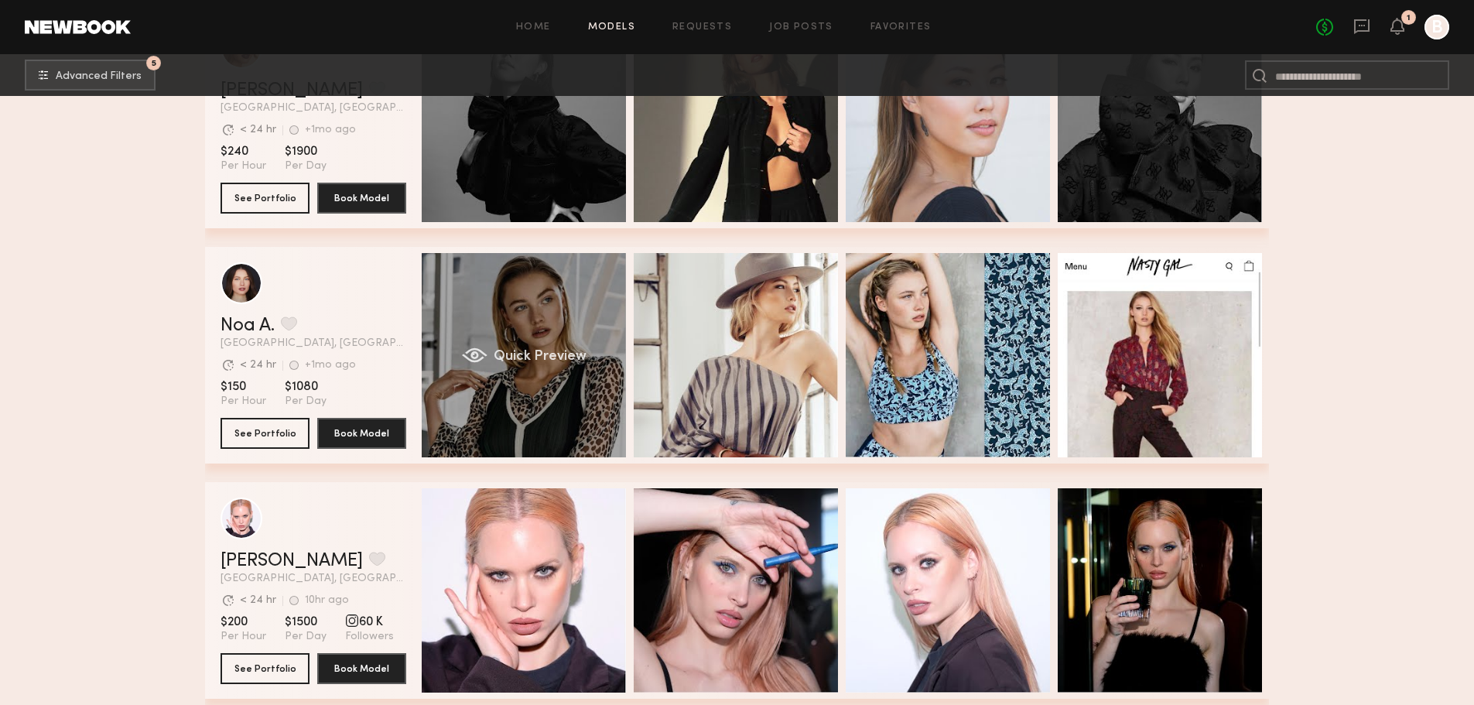
click at [553, 334] on div "Quick Preview" at bounding box center [524, 355] width 204 height 204
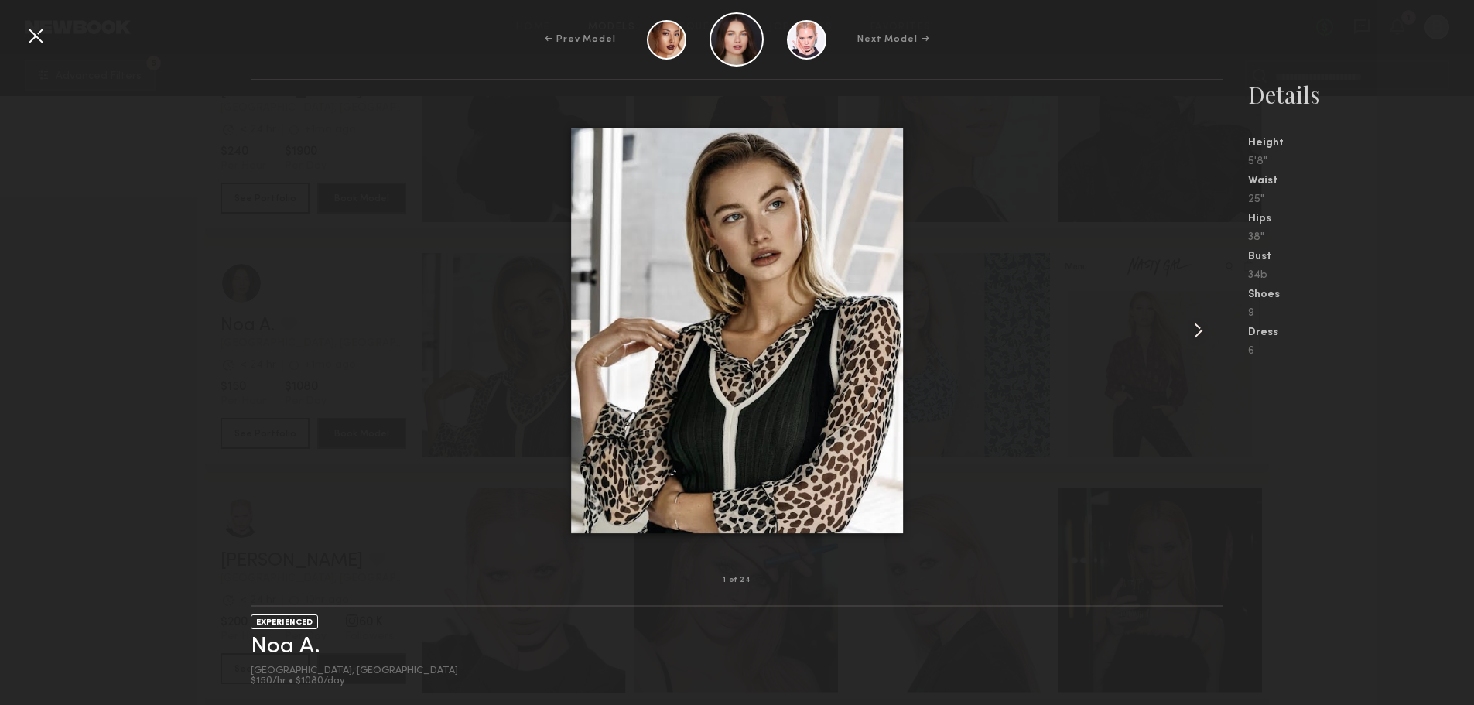
click at [1200, 336] on common-icon at bounding box center [1198, 330] width 25 height 25
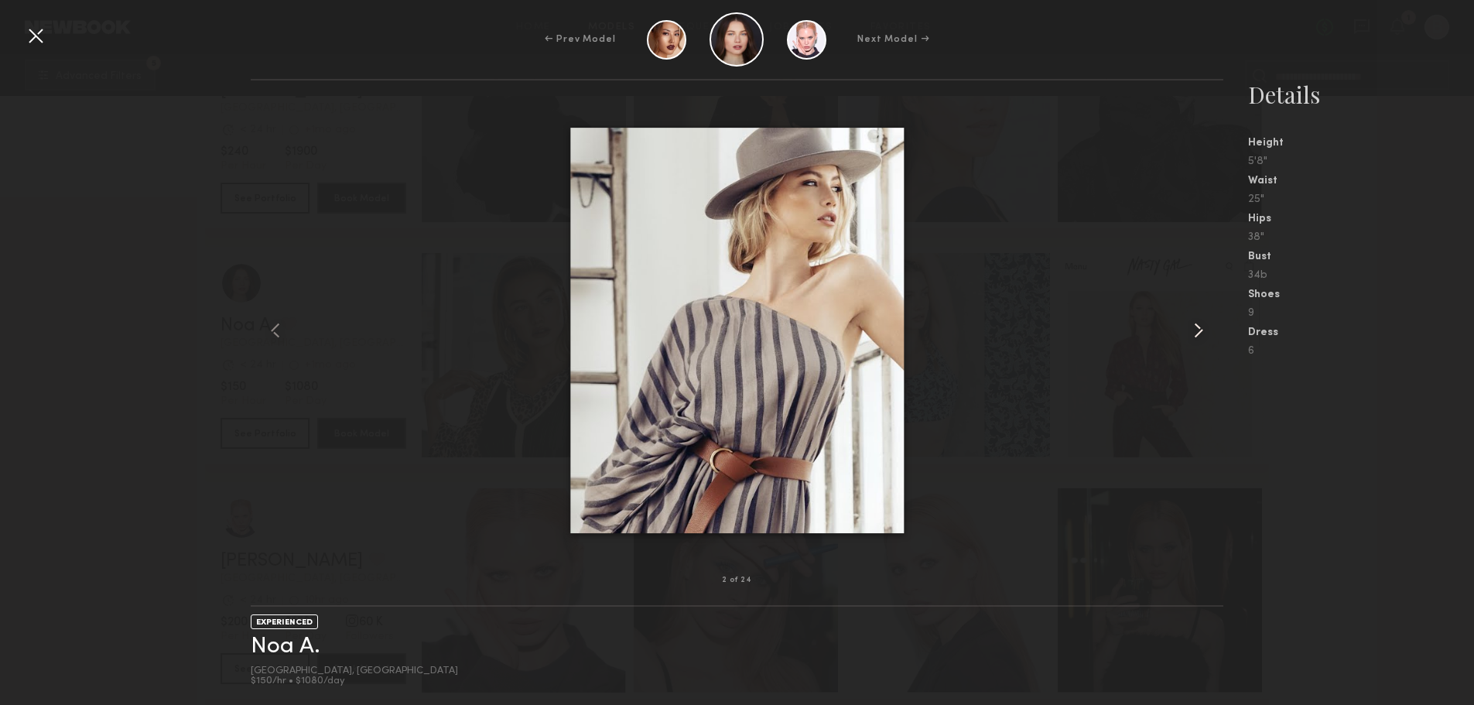
click at [1200, 336] on common-icon at bounding box center [1198, 330] width 25 height 25
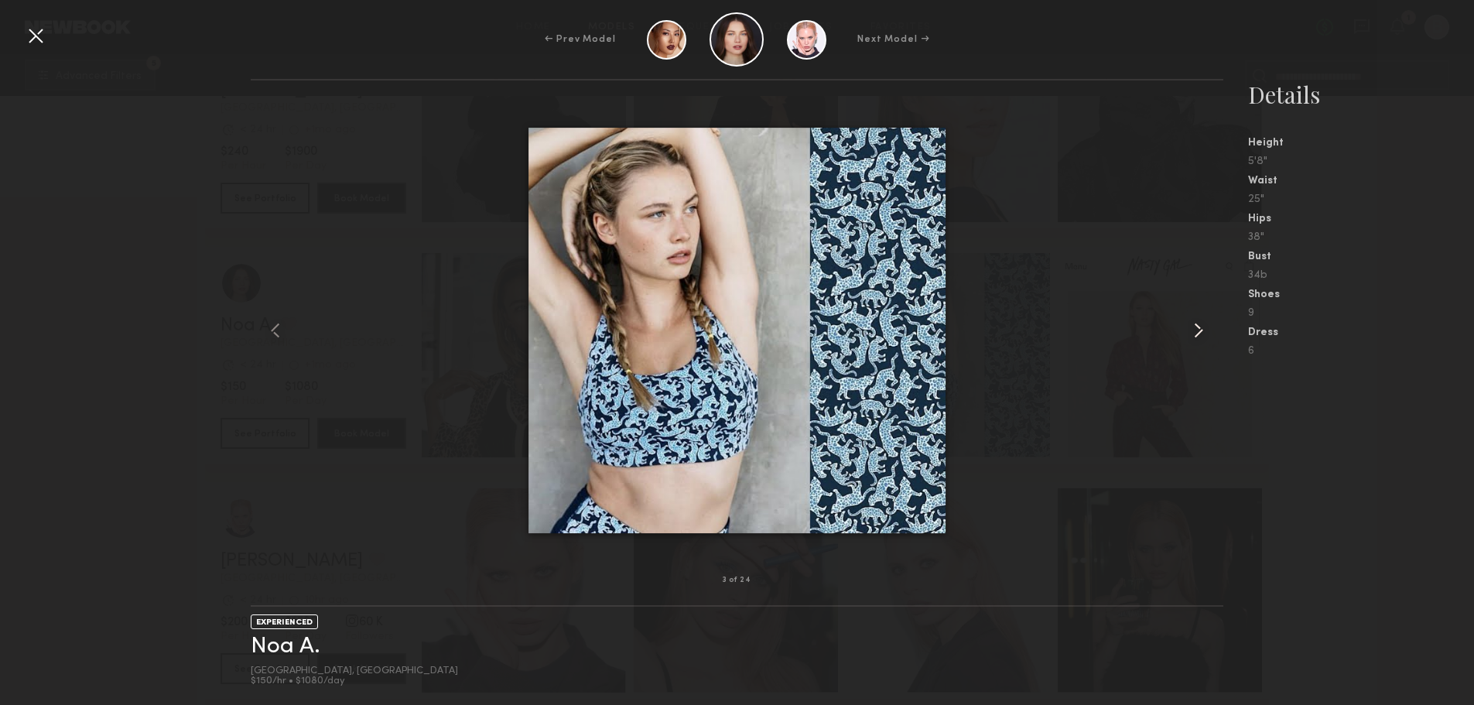
click at [1200, 336] on common-icon at bounding box center [1198, 330] width 25 height 25
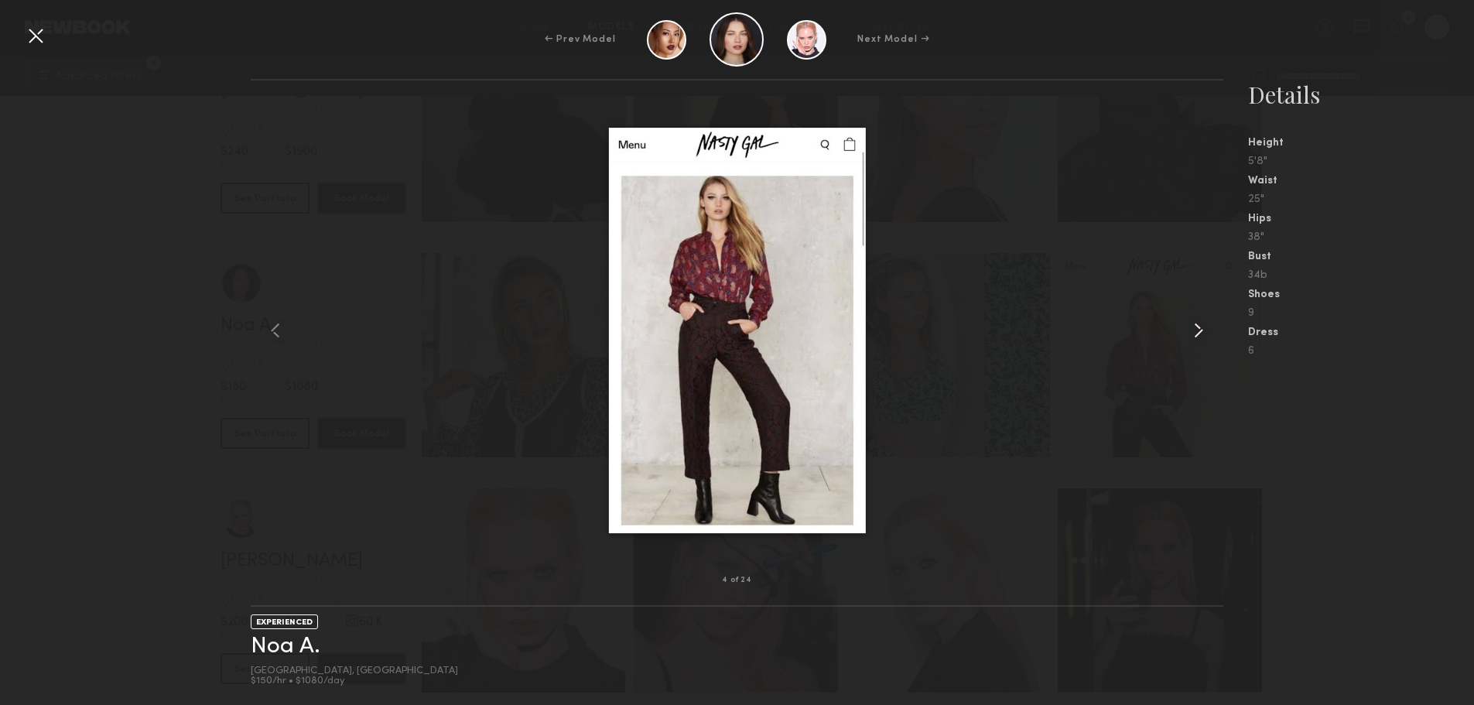
click at [1200, 336] on common-icon at bounding box center [1198, 330] width 25 height 25
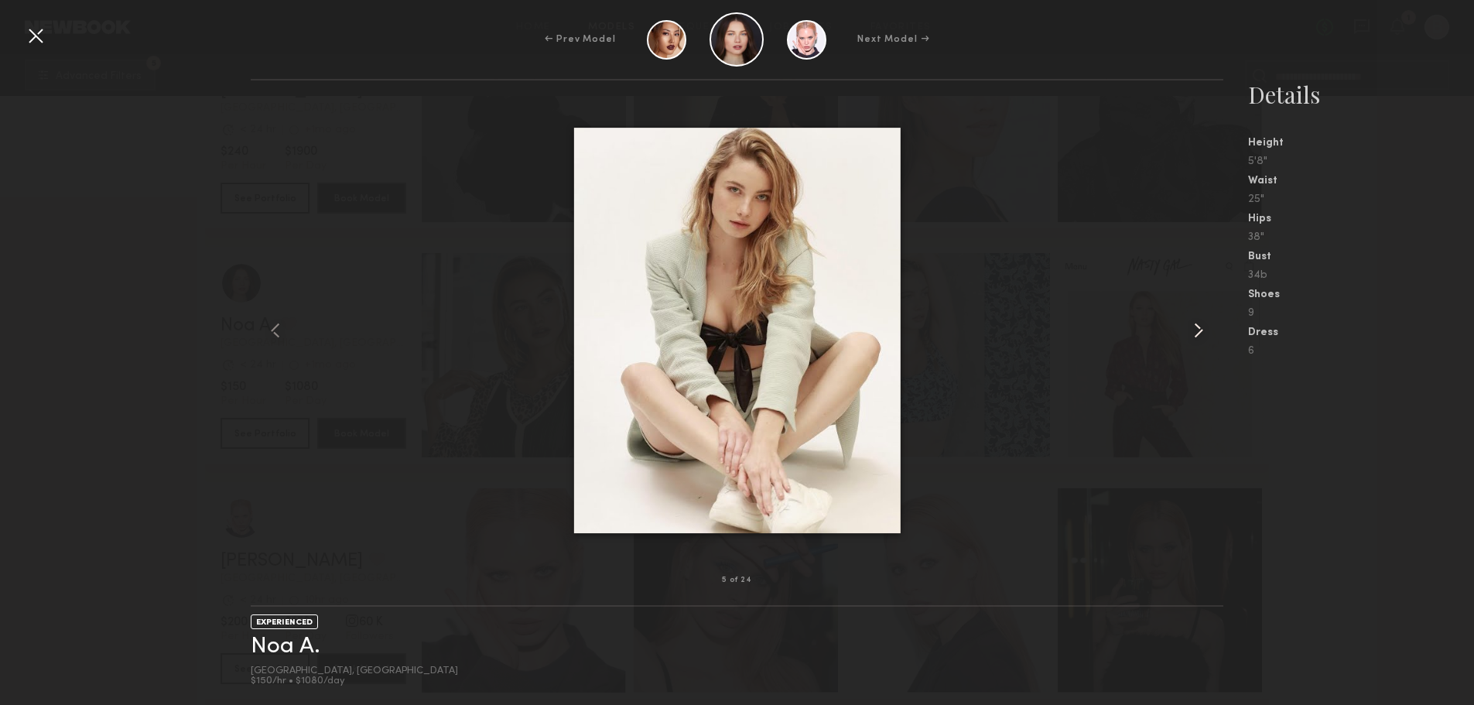
click at [1200, 336] on common-icon at bounding box center [1198, 330] width 25 height 25
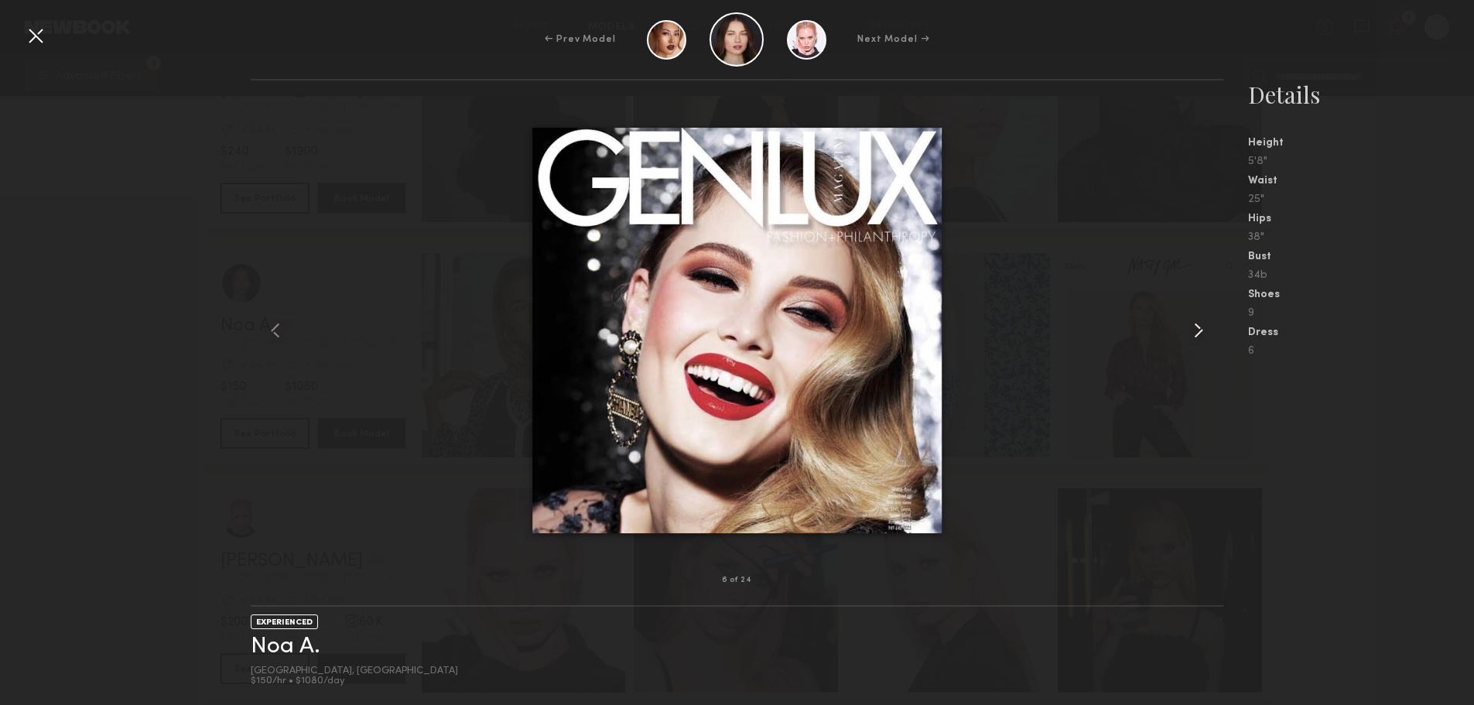
click at [1200, 336] on common-icon at bounding box center [1198, 330] width 25 height 25
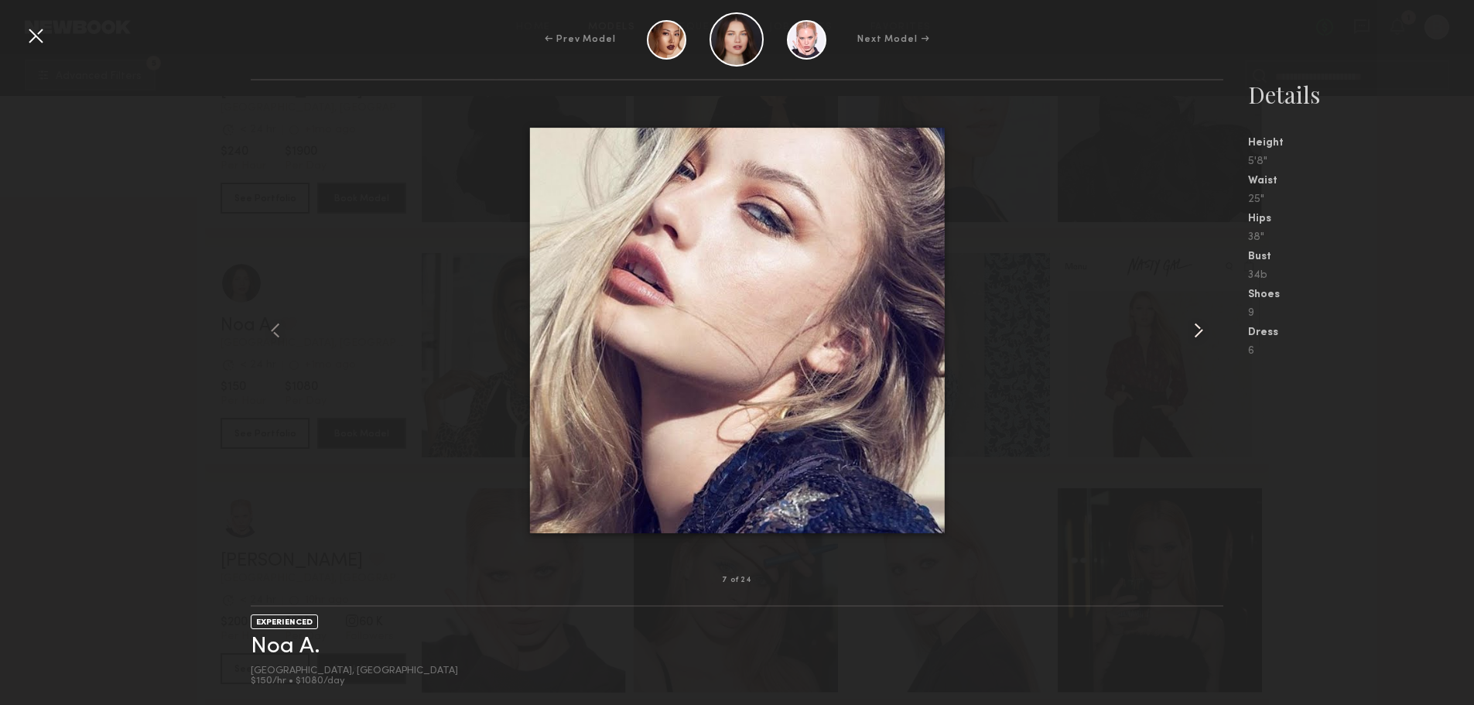
click at [1200, 336] on common-icon at bounding box center [1198, 330] width 25 height 25
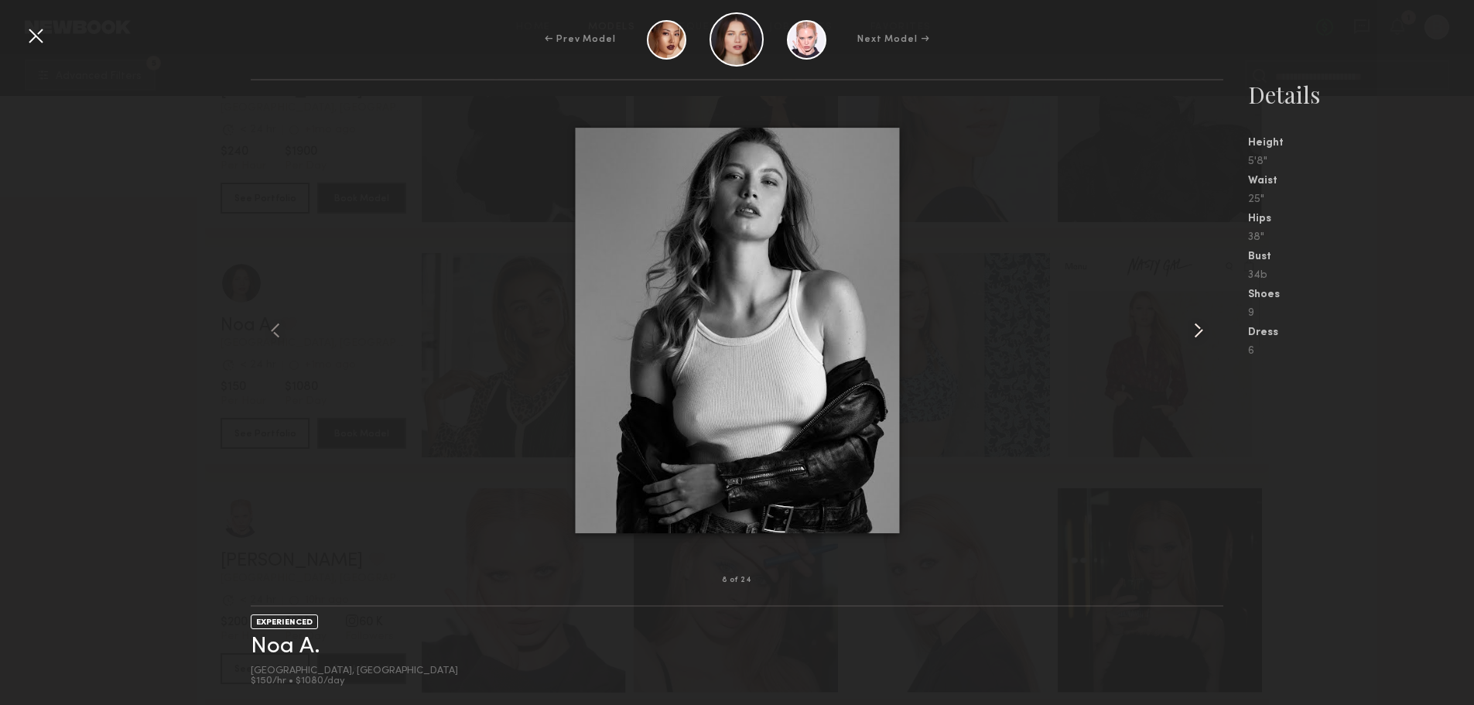
click at [1200, 336] on common-icon at bounding box center [1198, 330] width 25 height 25
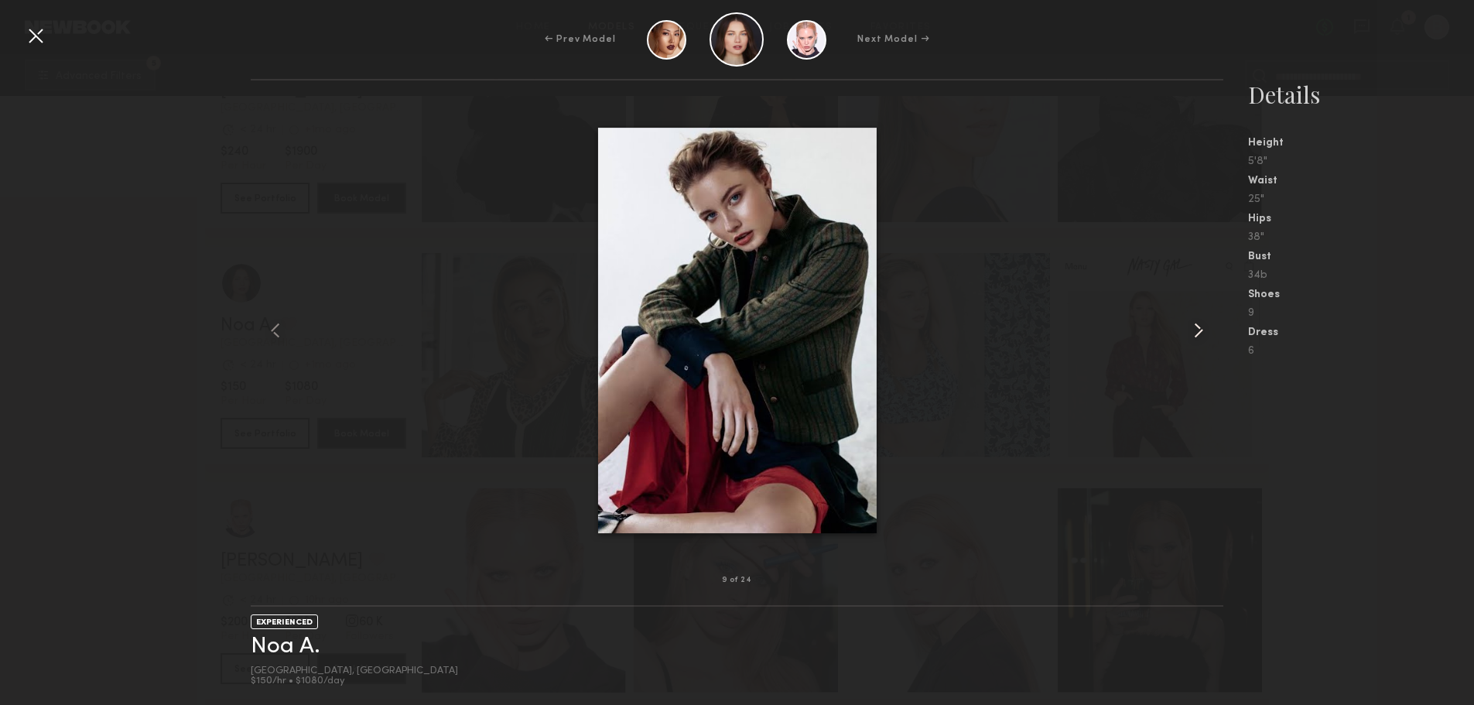
click at [1200, 336] on common-icon at bounding box center [1198, 330] width 25 height 25
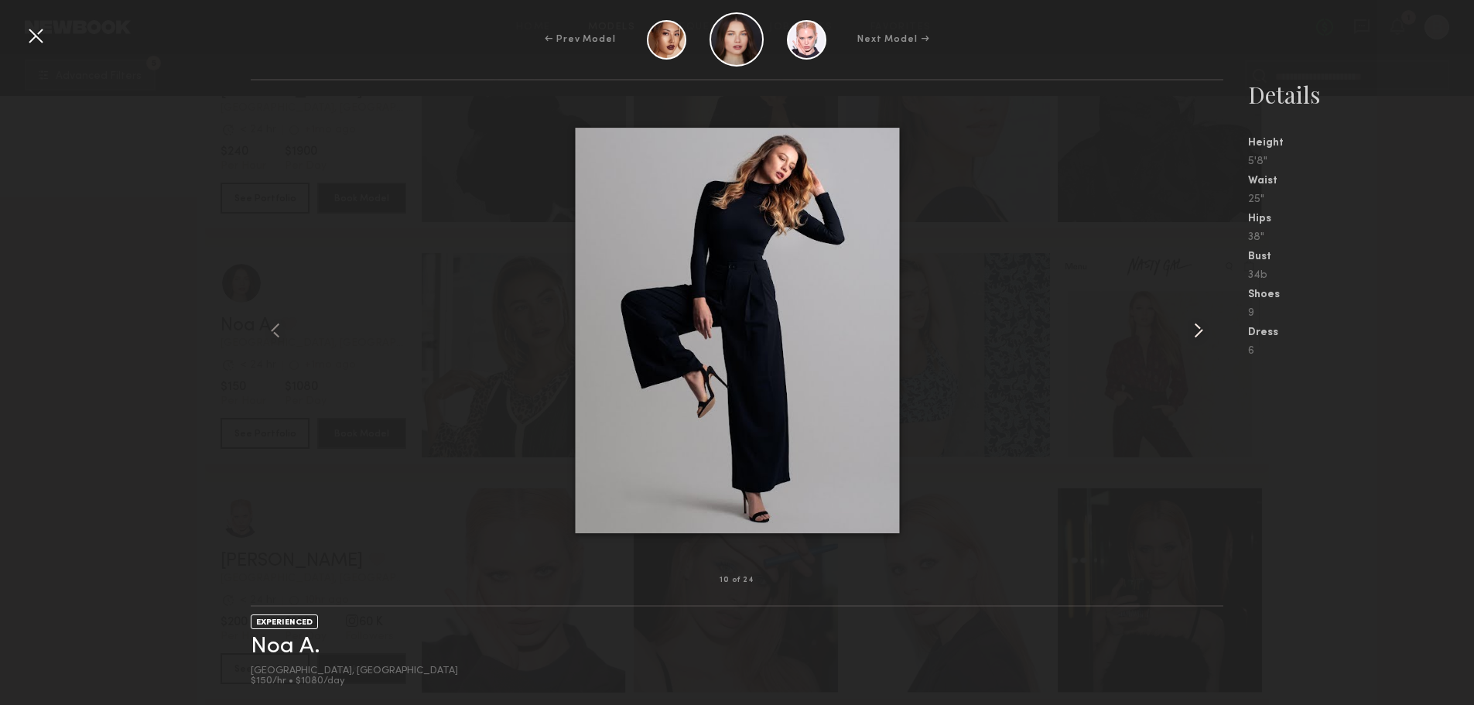
click at [1200, 336] on common-icon at bounding box center [1198, 330] width 25 height 25
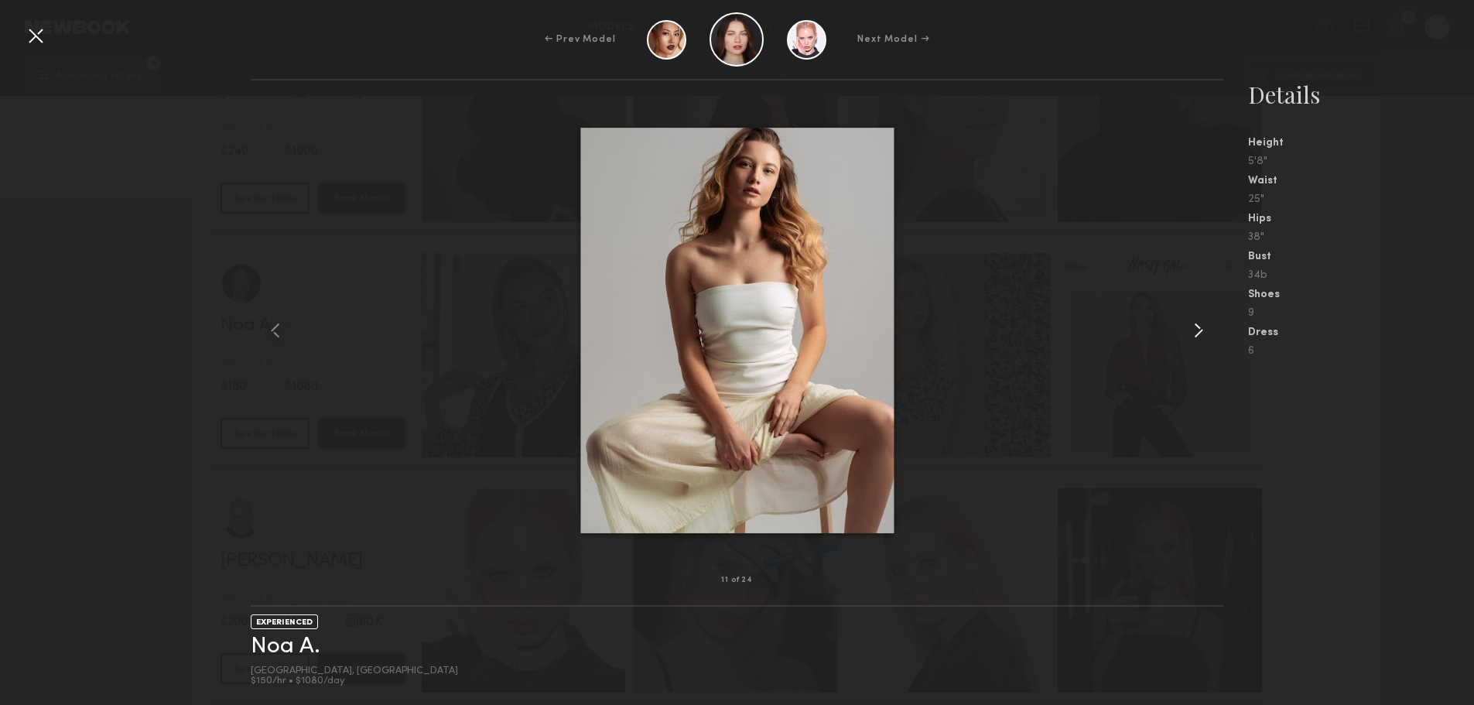
click at [1200, 336] on common-icon at bounding box center [1198, 330] width 25 height 25
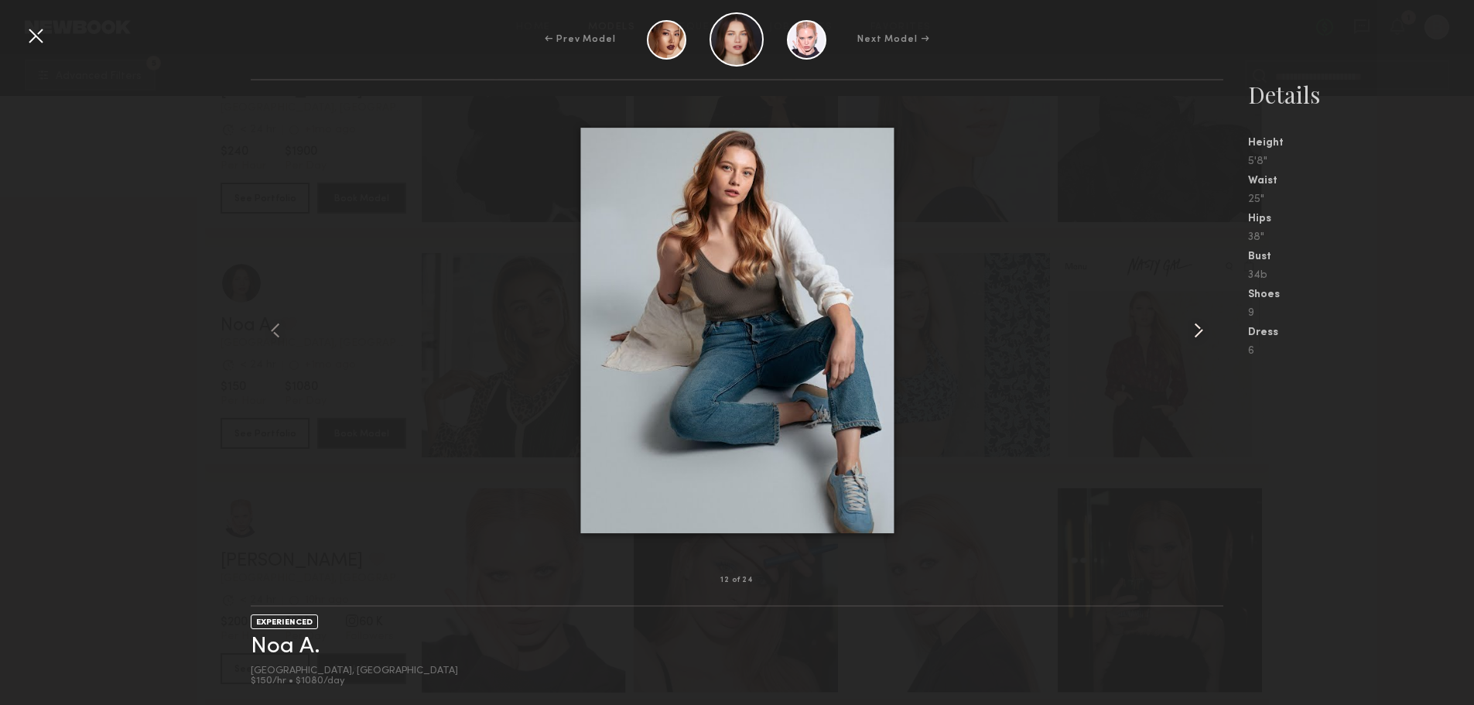
click at [1200, 336] on common-icon at bounding box center [1198, 330] width 25 height 25
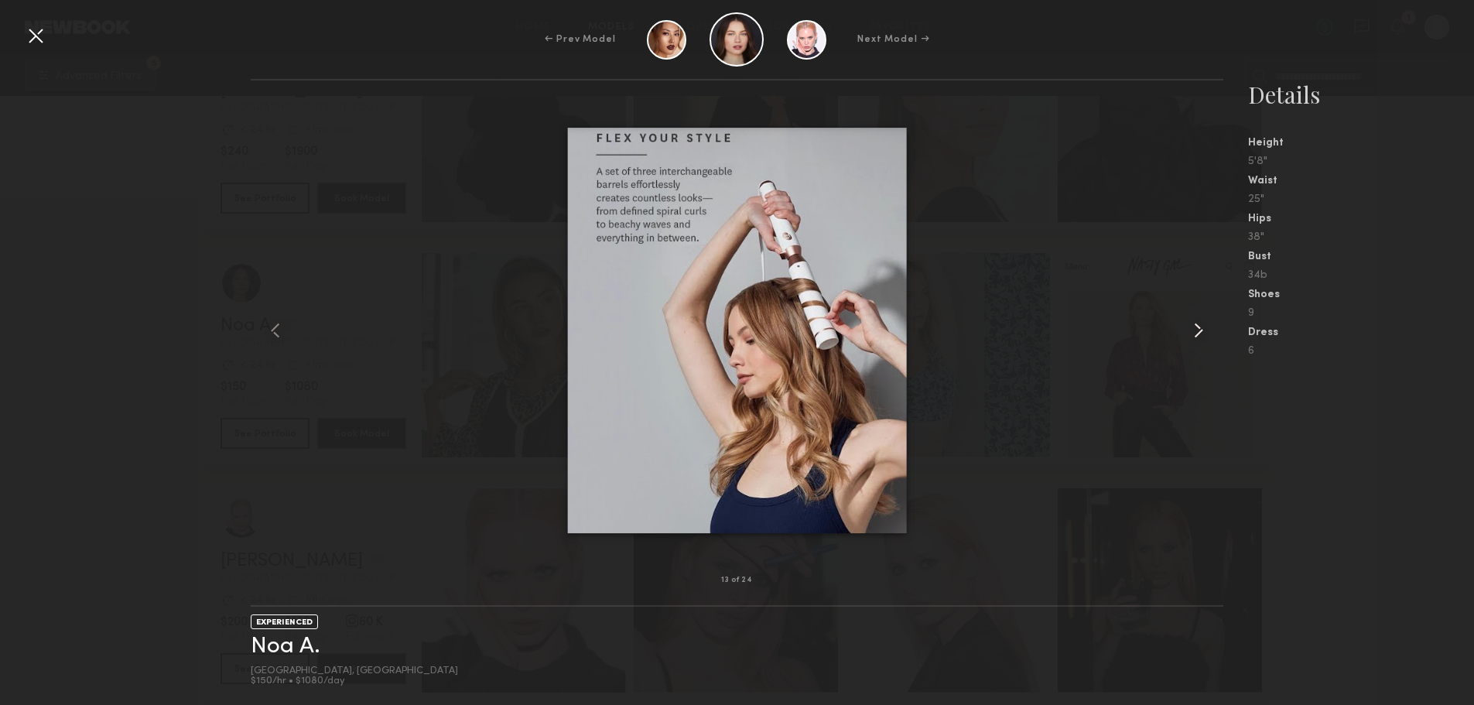
click at [1200, 336] on common-icon at bounding box center [1198, 330] width 25 height 25
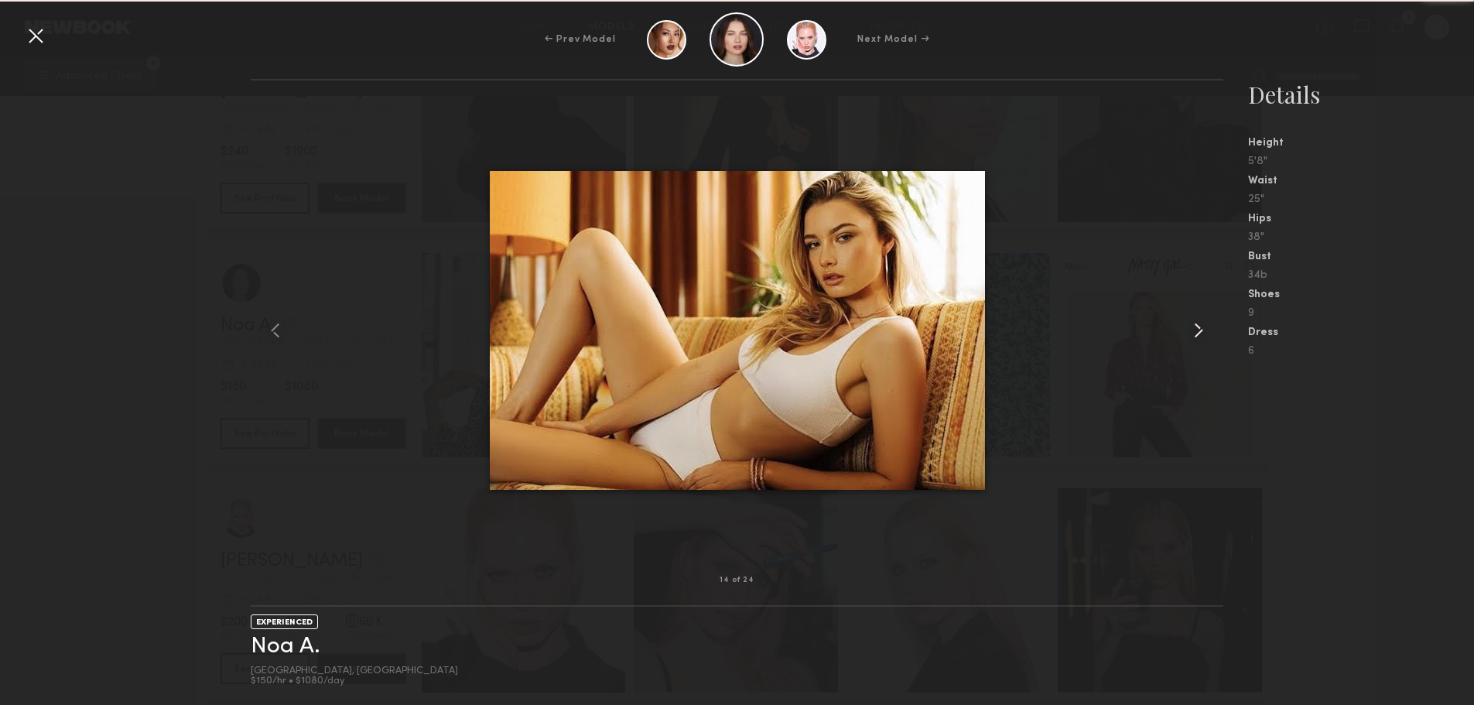
click at [1200, 336] on common-icon at bounding box center [1198, 330] width 25 height 25
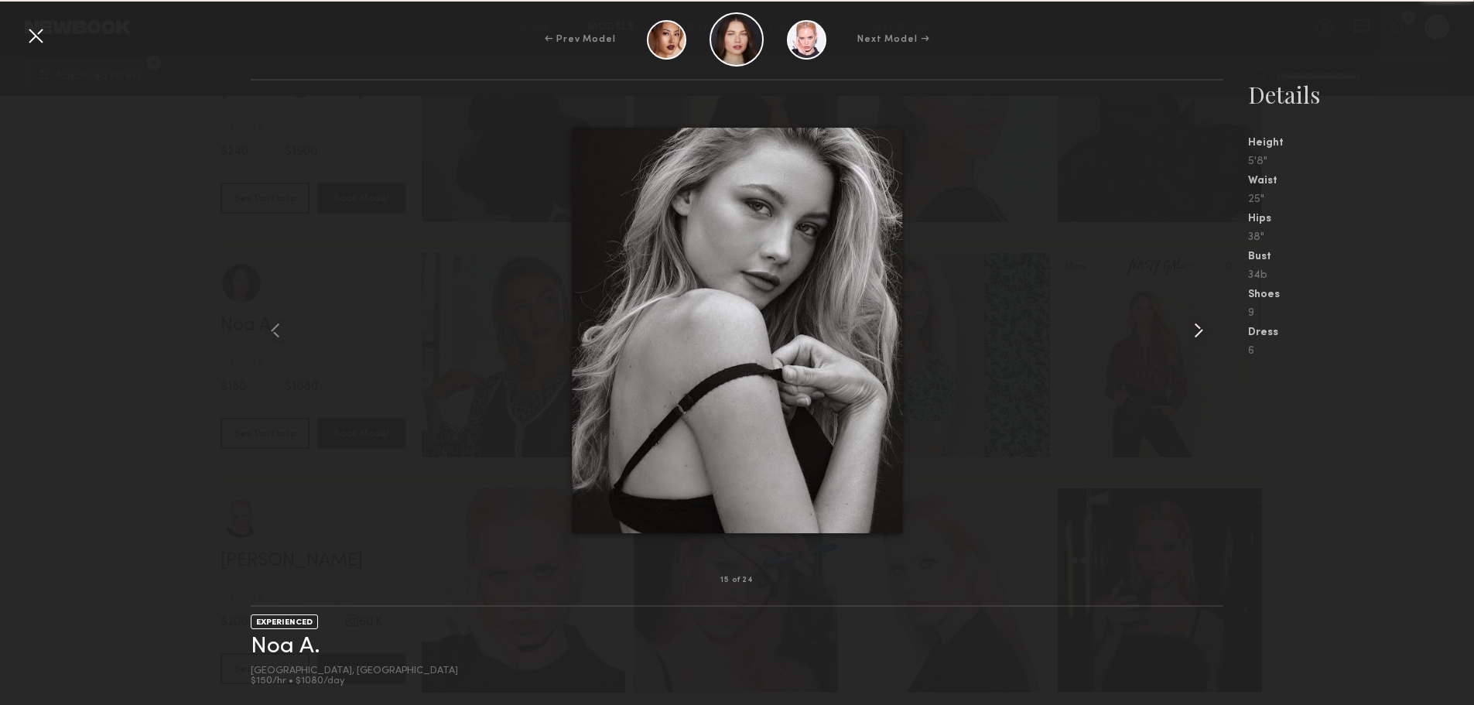
click at [1200, 336] on common-icon at bounding box center [1198, 330] width 25 height 25
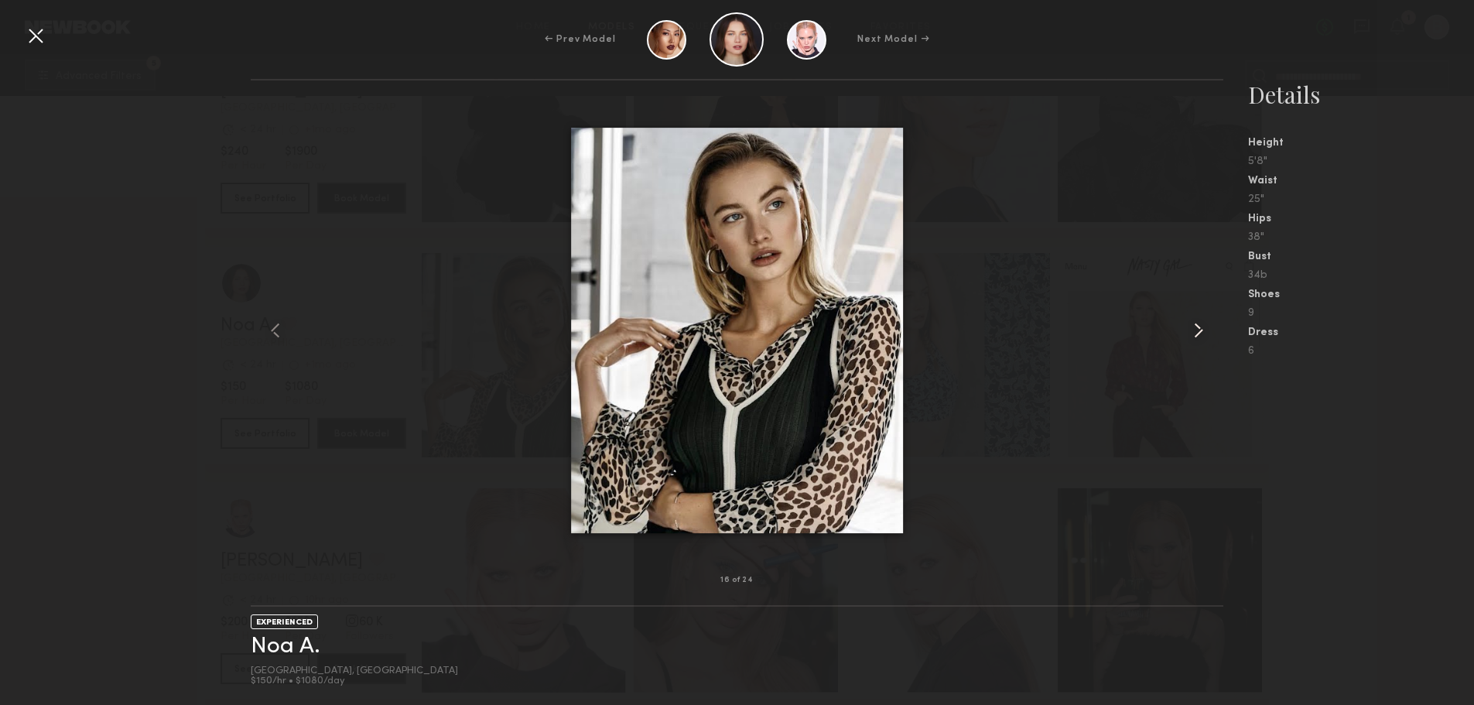
click at [1200, 336] on common-icon at bounding box center [1198, 330] width 25 height 25
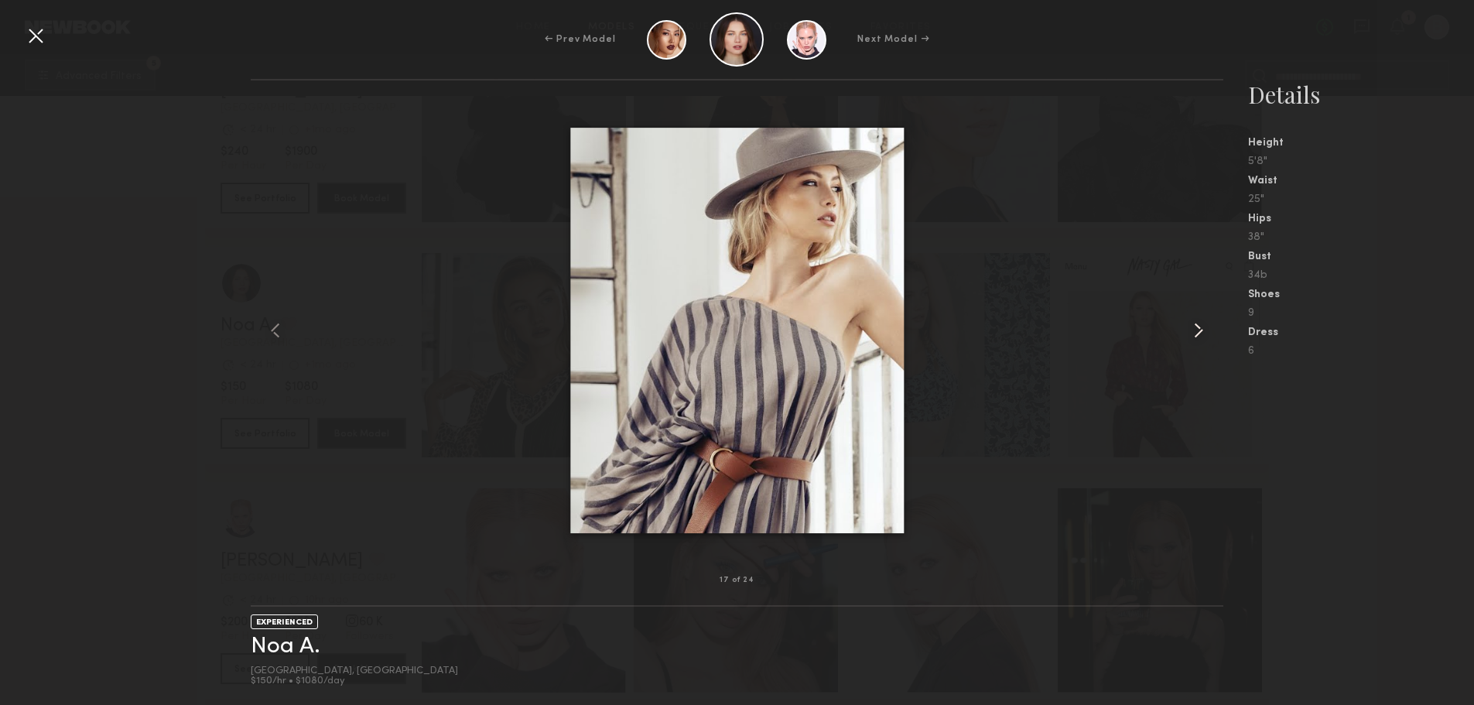
click at [1200, 336] on common-icon at bounding box center [1198, 330] width 25 height 25
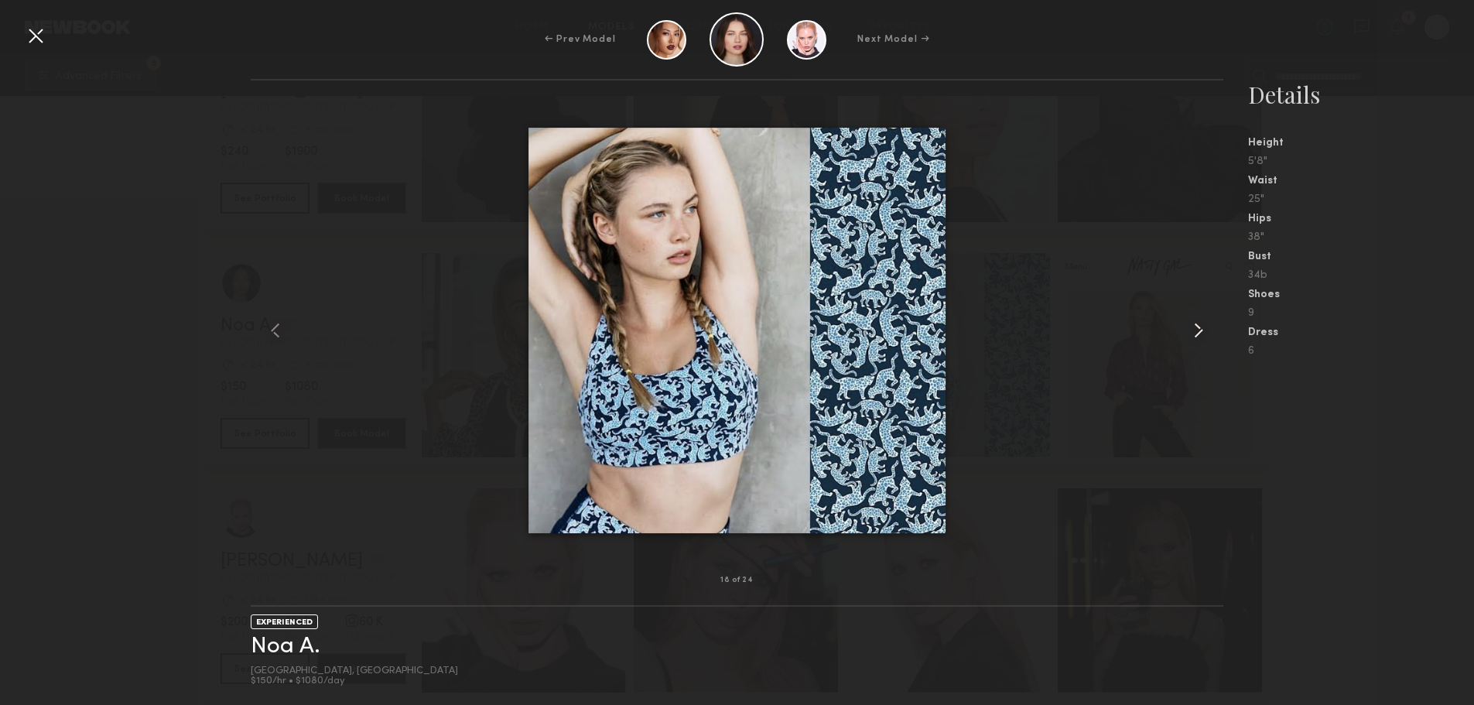
click at [1193, 337] on common-icon at bounding box center [1198, 330] width 25 height 25
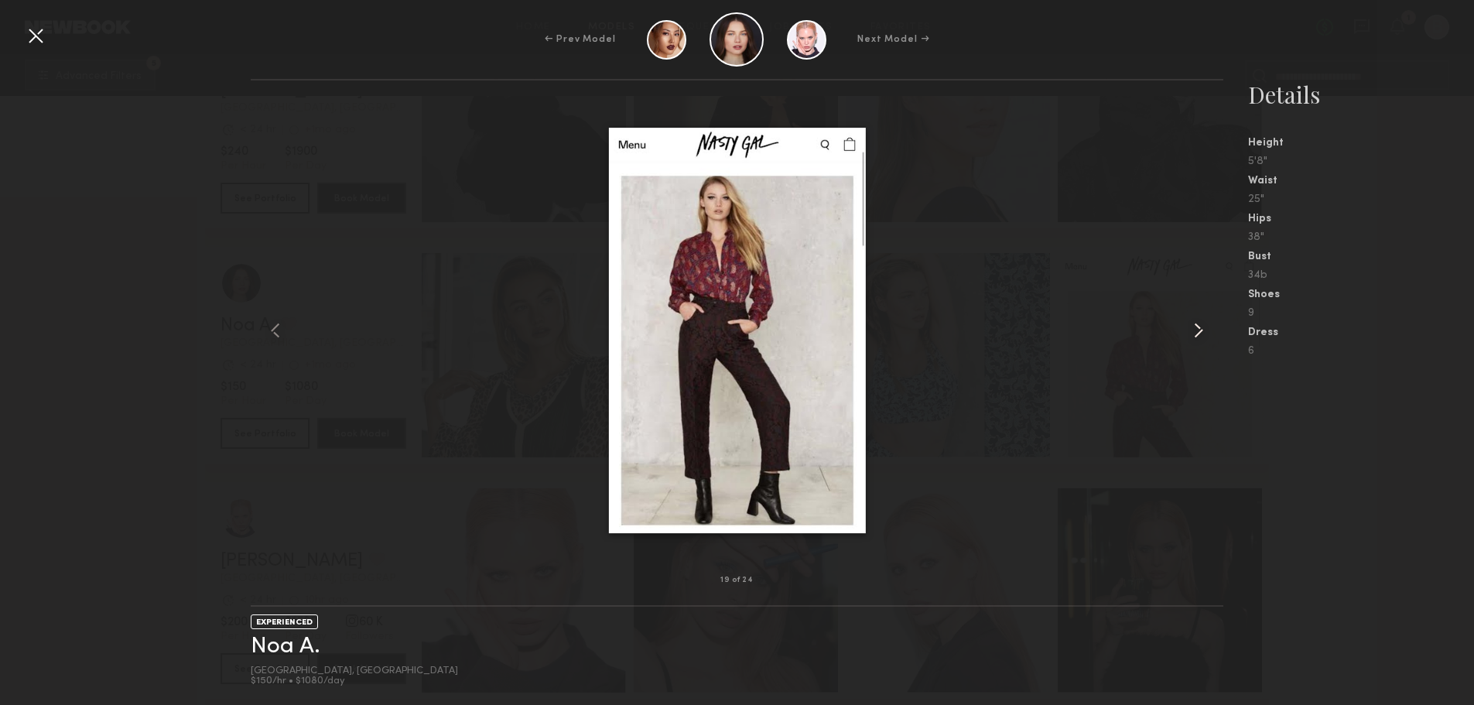
click at [1193, 337] on common-icon at bounding box center [1198, 330] width 25 height 25
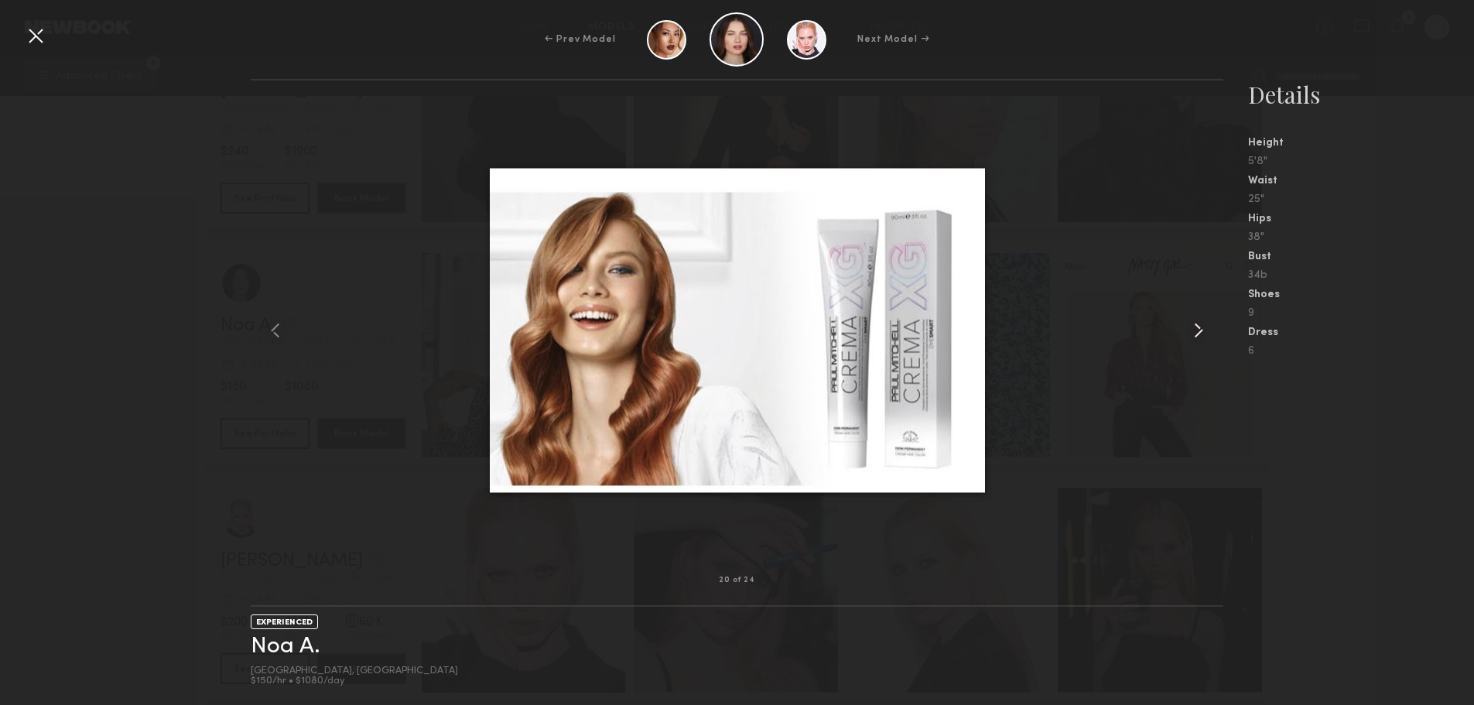
click at [1193, 337] on common-icon at bounding box center [1198, 330] width 25 height 25
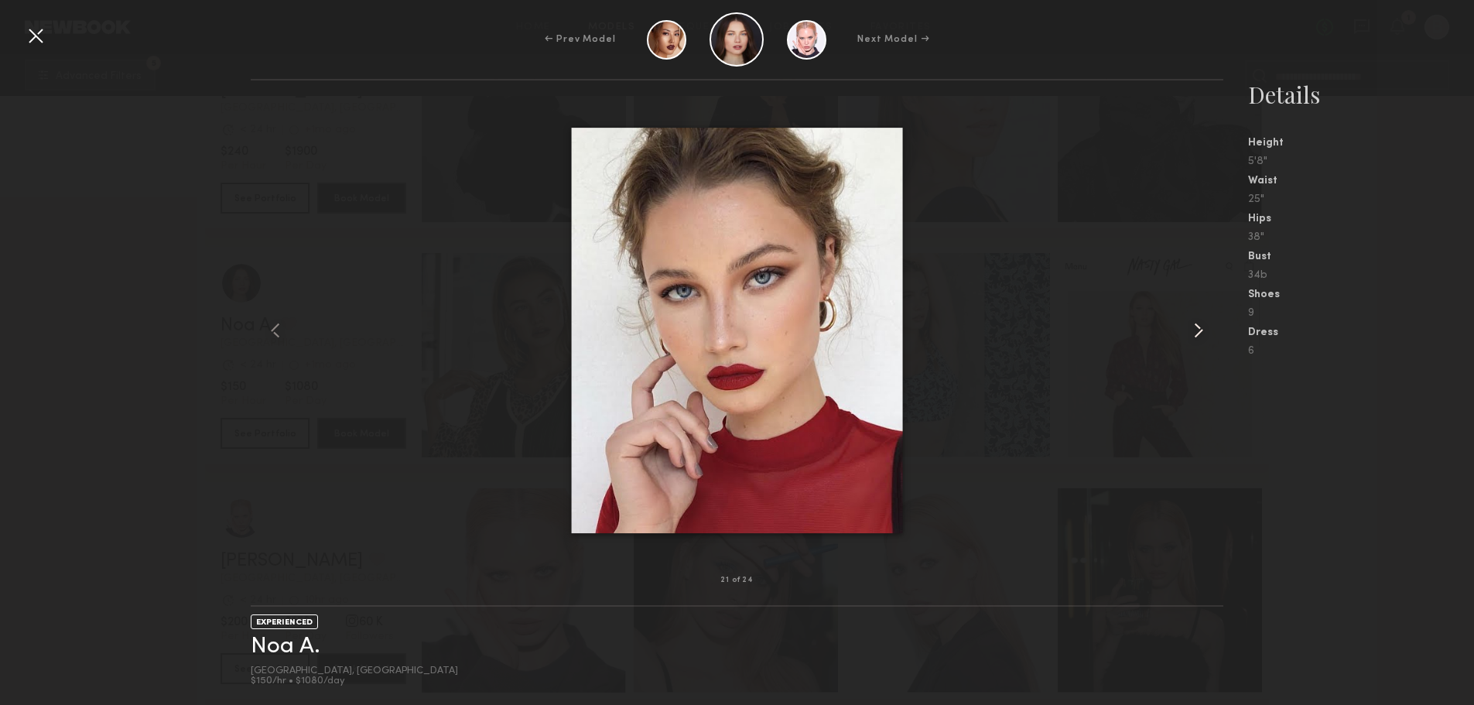
click at [1193, 337] on common-icon at bounding box center [1198, 330] width 25 height 25
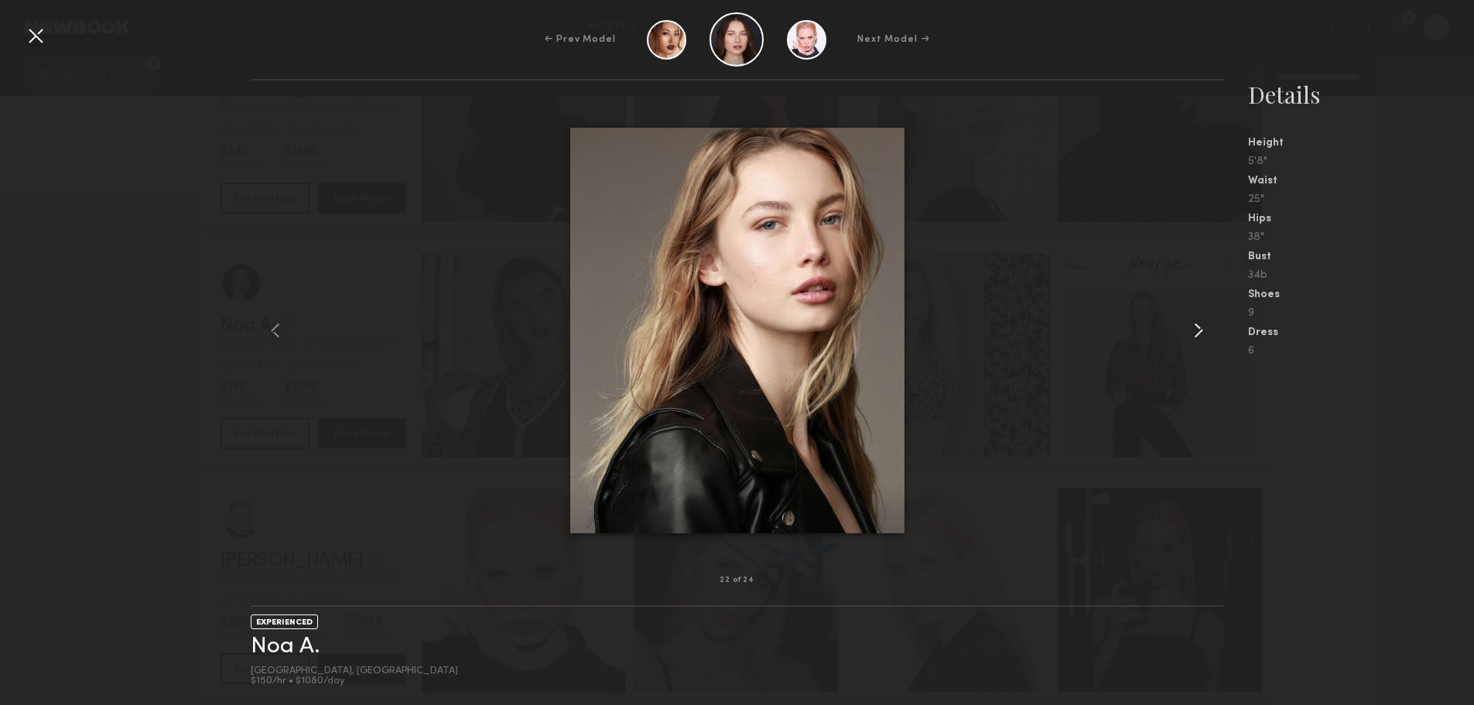
click at [1193, 337] on common-icon at bounding box center [1198, 330] width 25 height 25
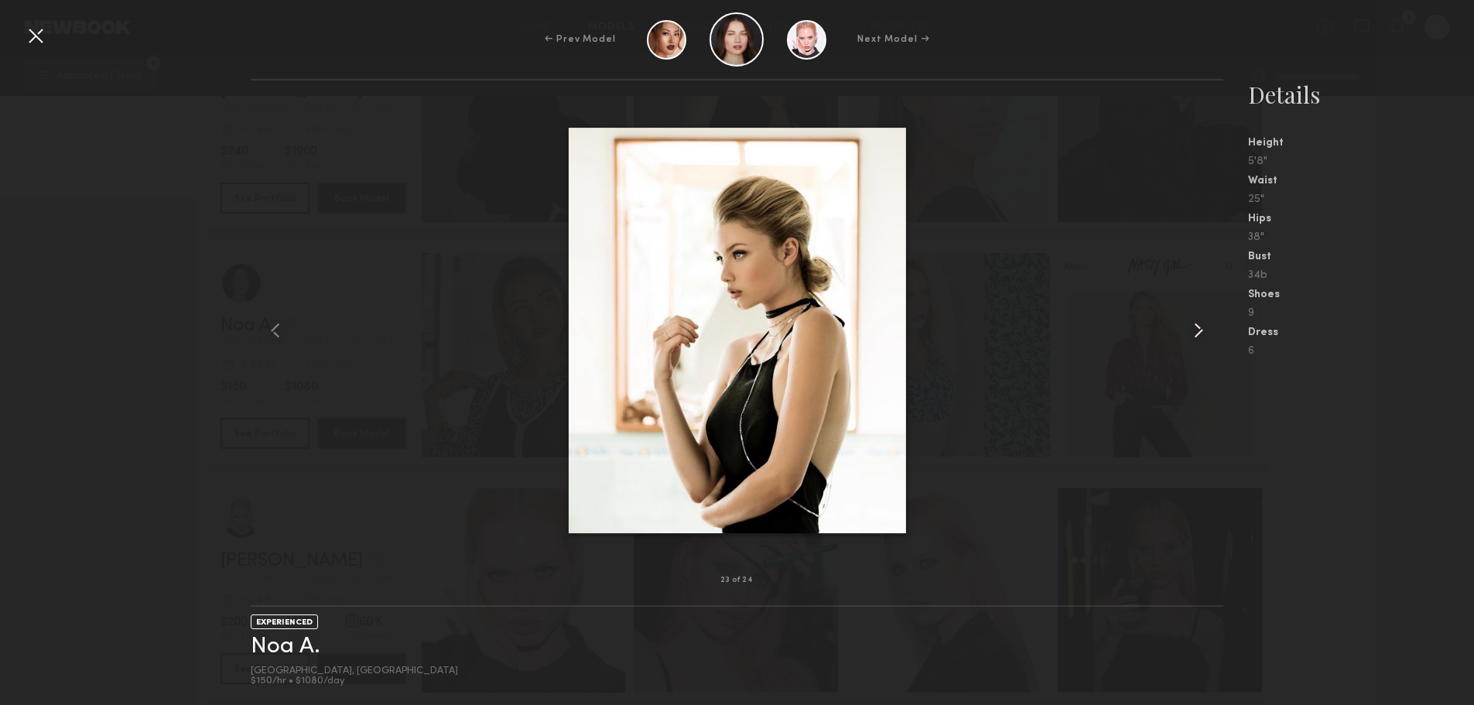
click at [1193, 337] on common-icon at bounding box center [1198, 330] width 25 height 25
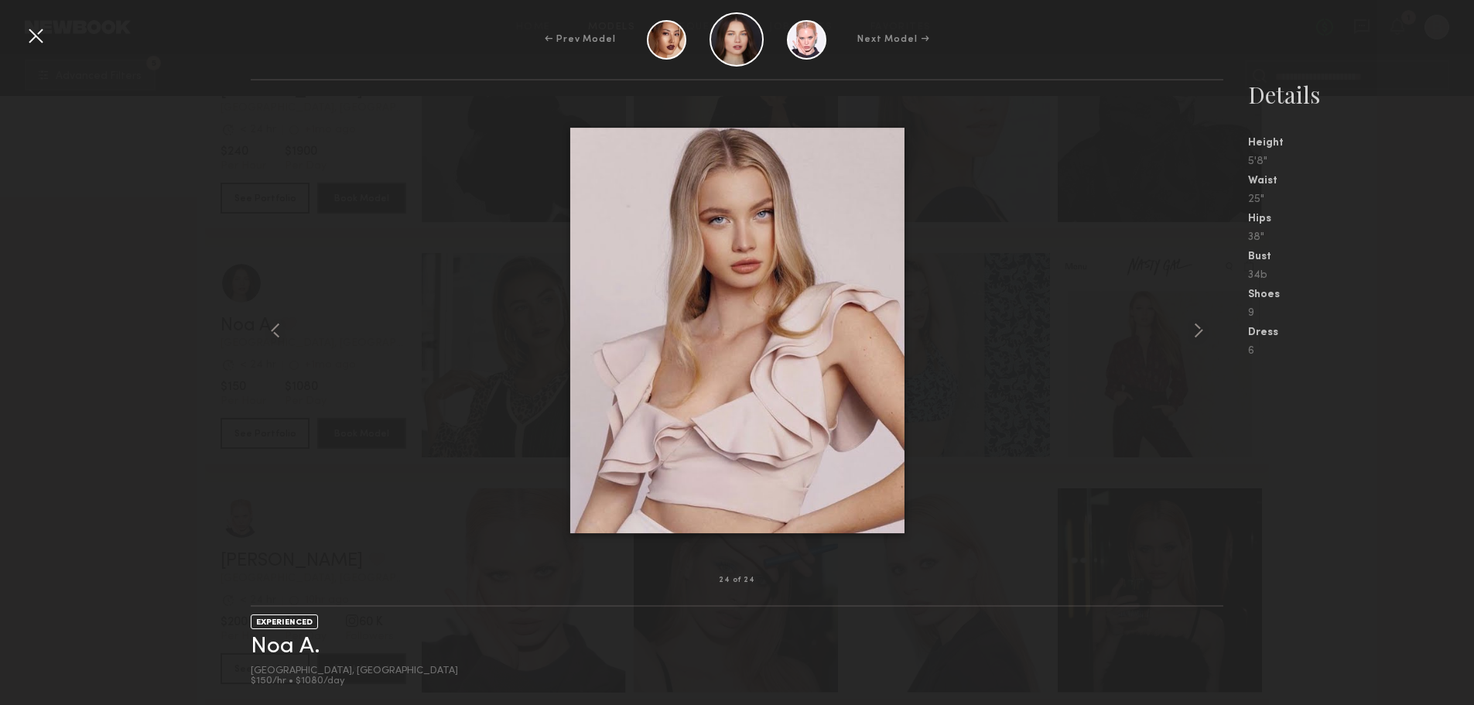
click at [27, 34] on div at bounding box center [35, 35] width 25 height 25
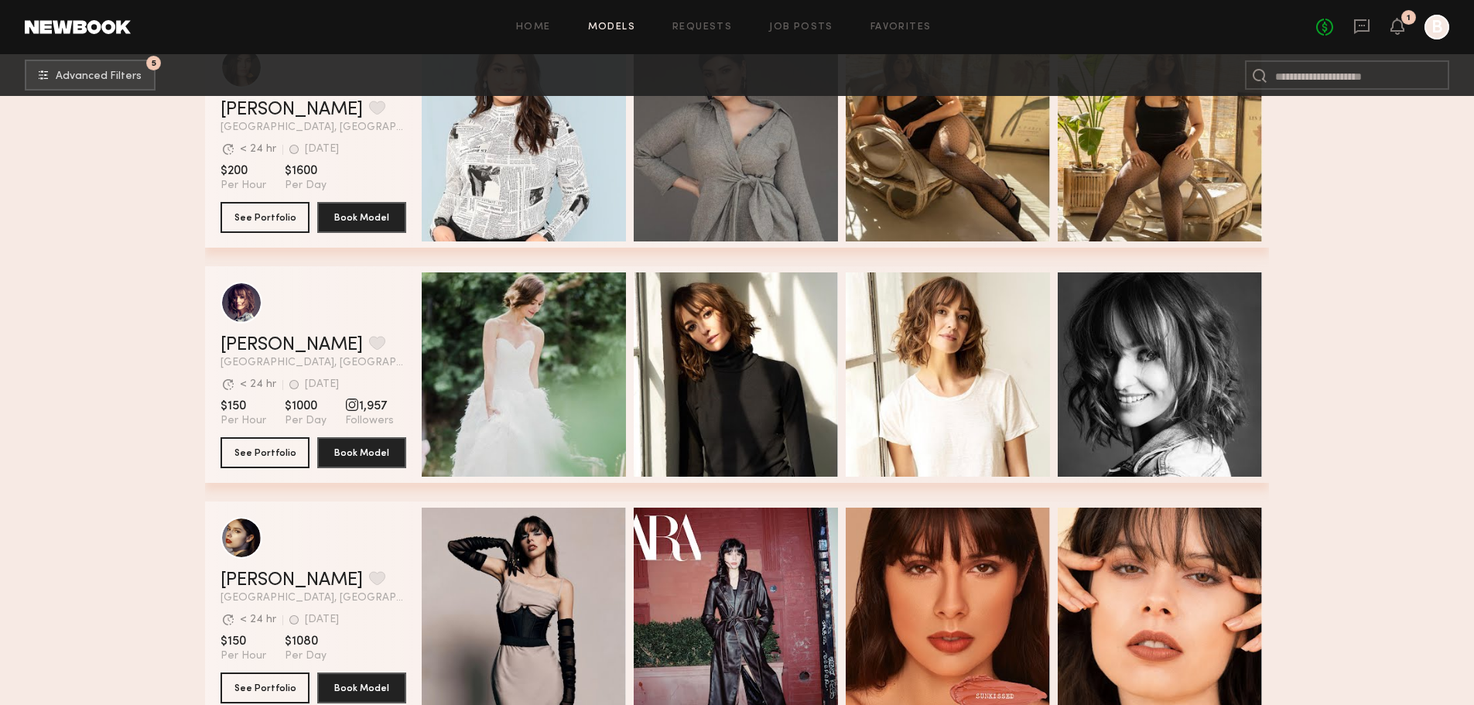
scroll to position [18688, 0]
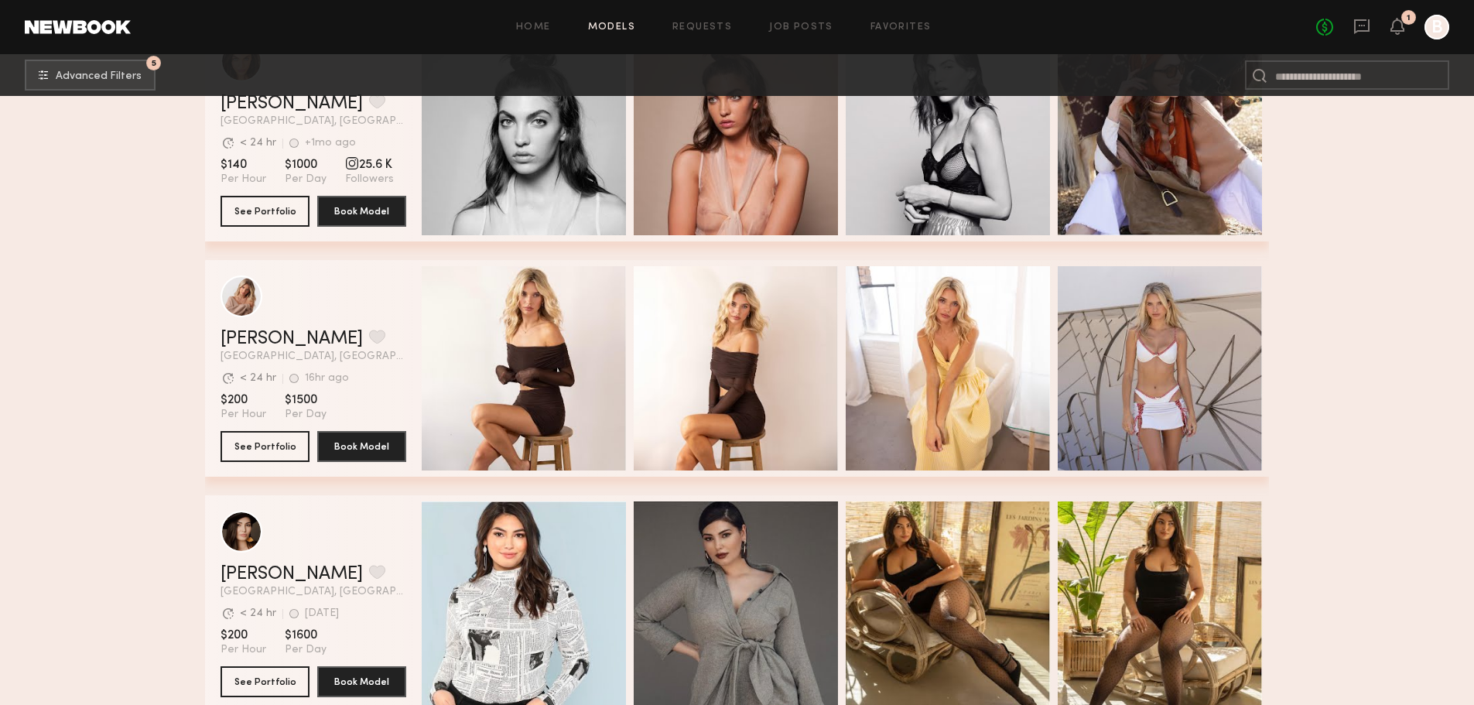
drag, startPoint x: 1485, startPoint y: 5, endPoint x: 117, endPoint y: 331, distance: 1406.6
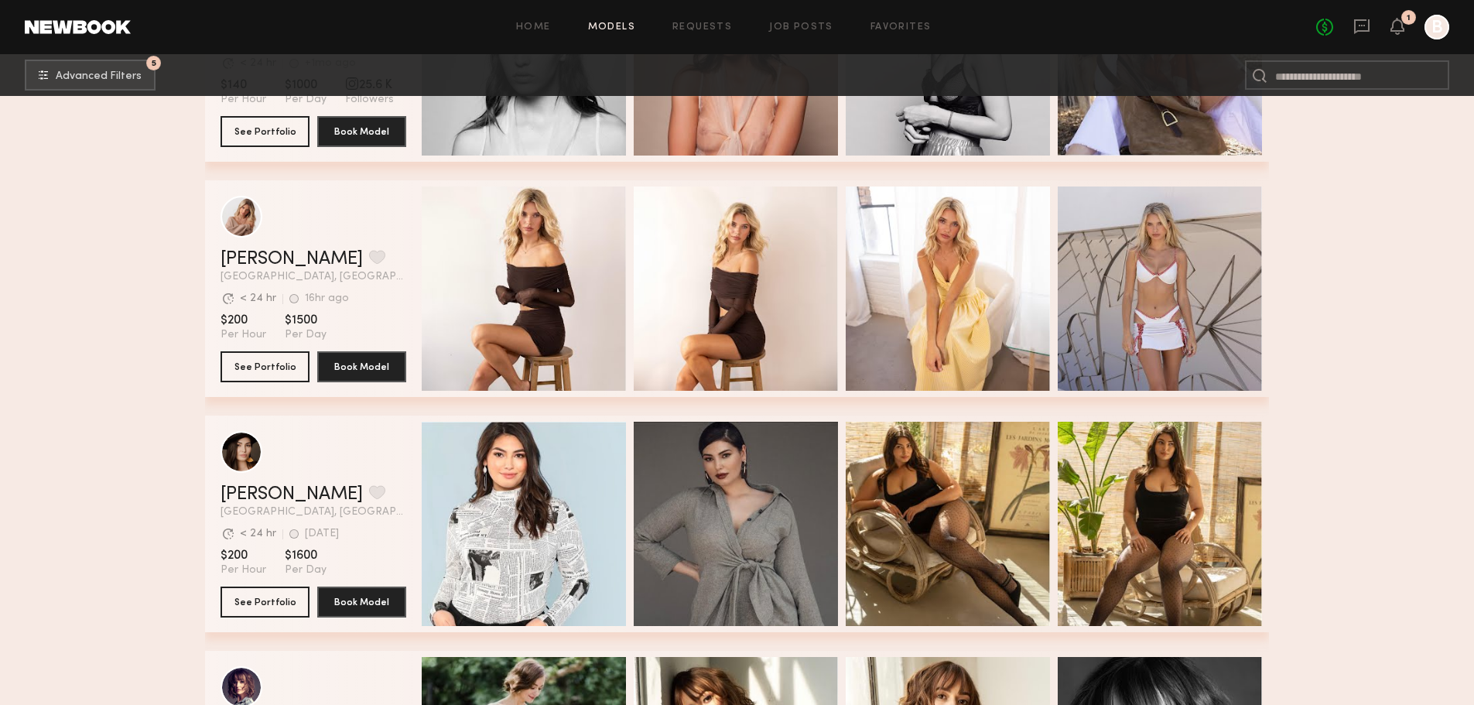
scroll to position [18765, 0]
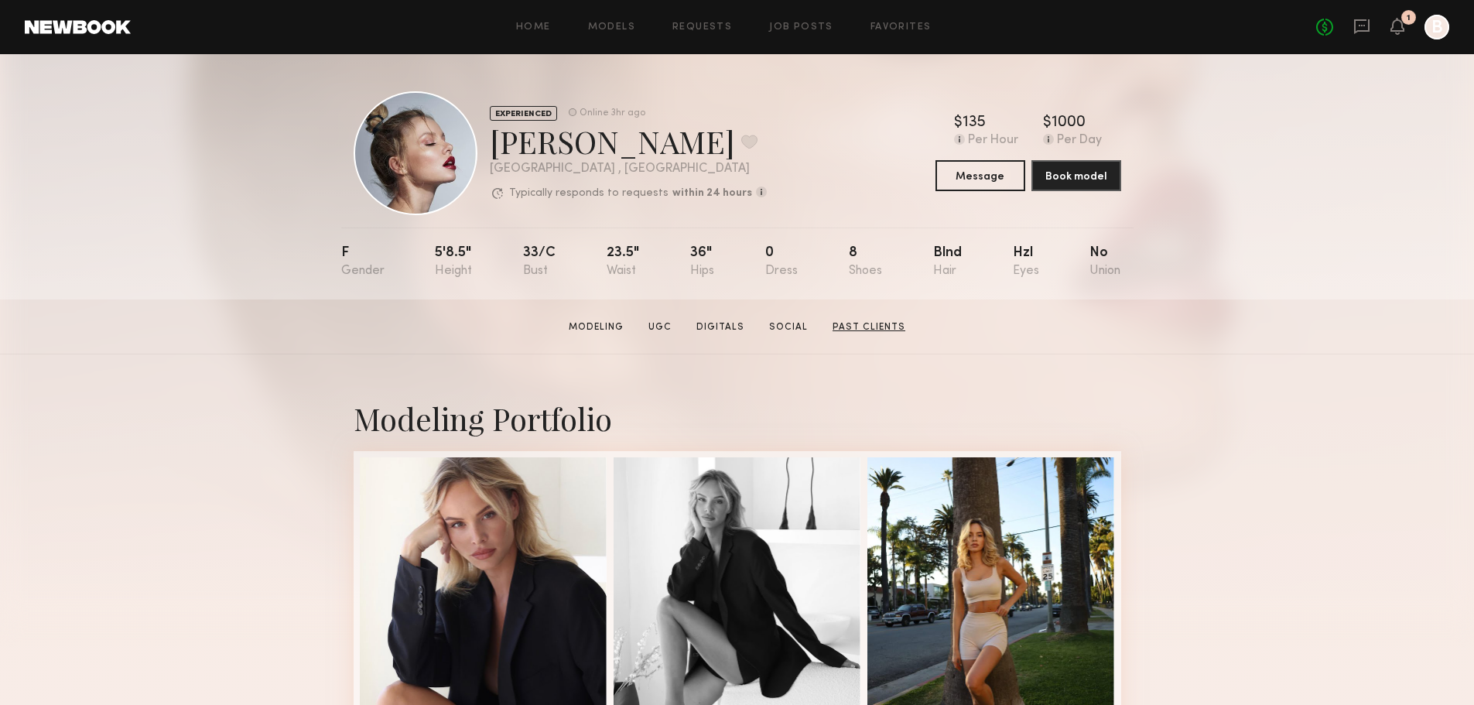
click at [890, 325] on link "Past Clients" at bounding box center [869, 327] width 85 height 14
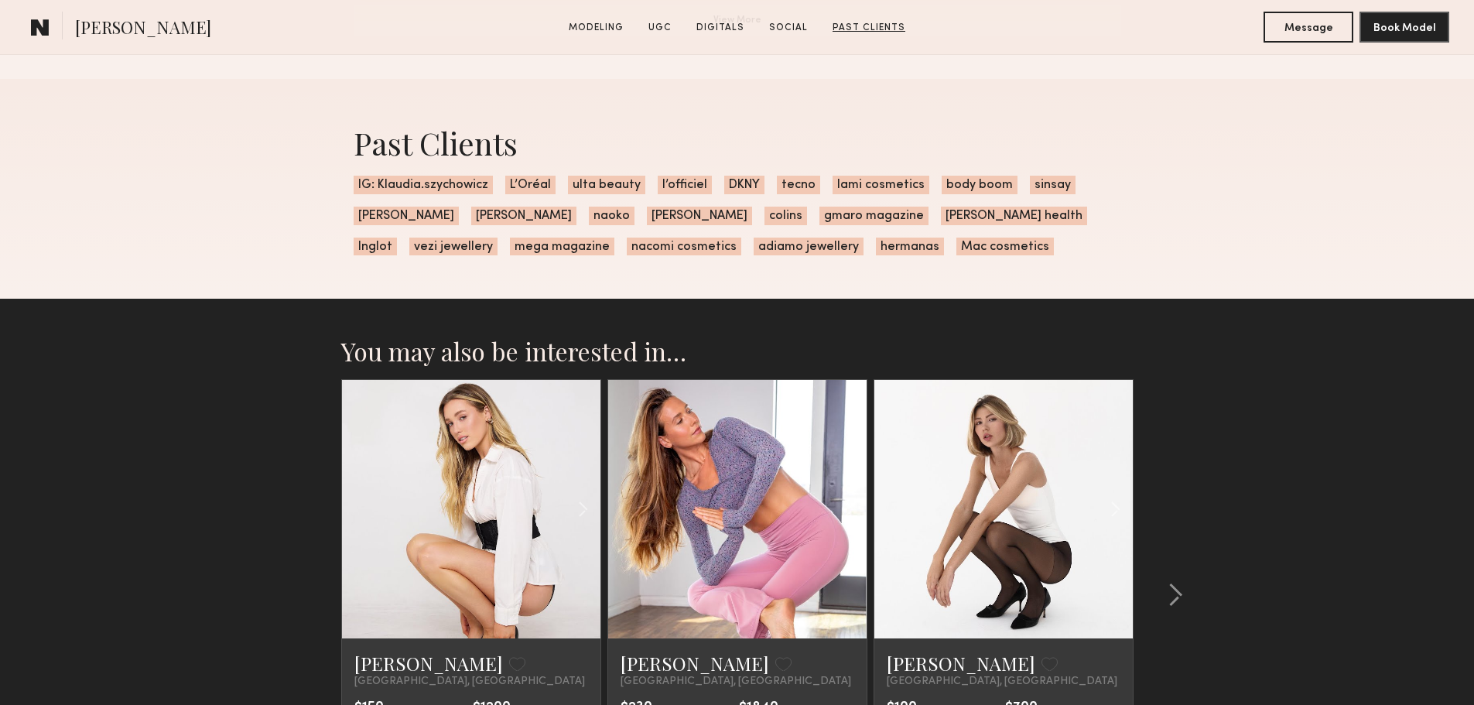
scroll to position [4369, 0]
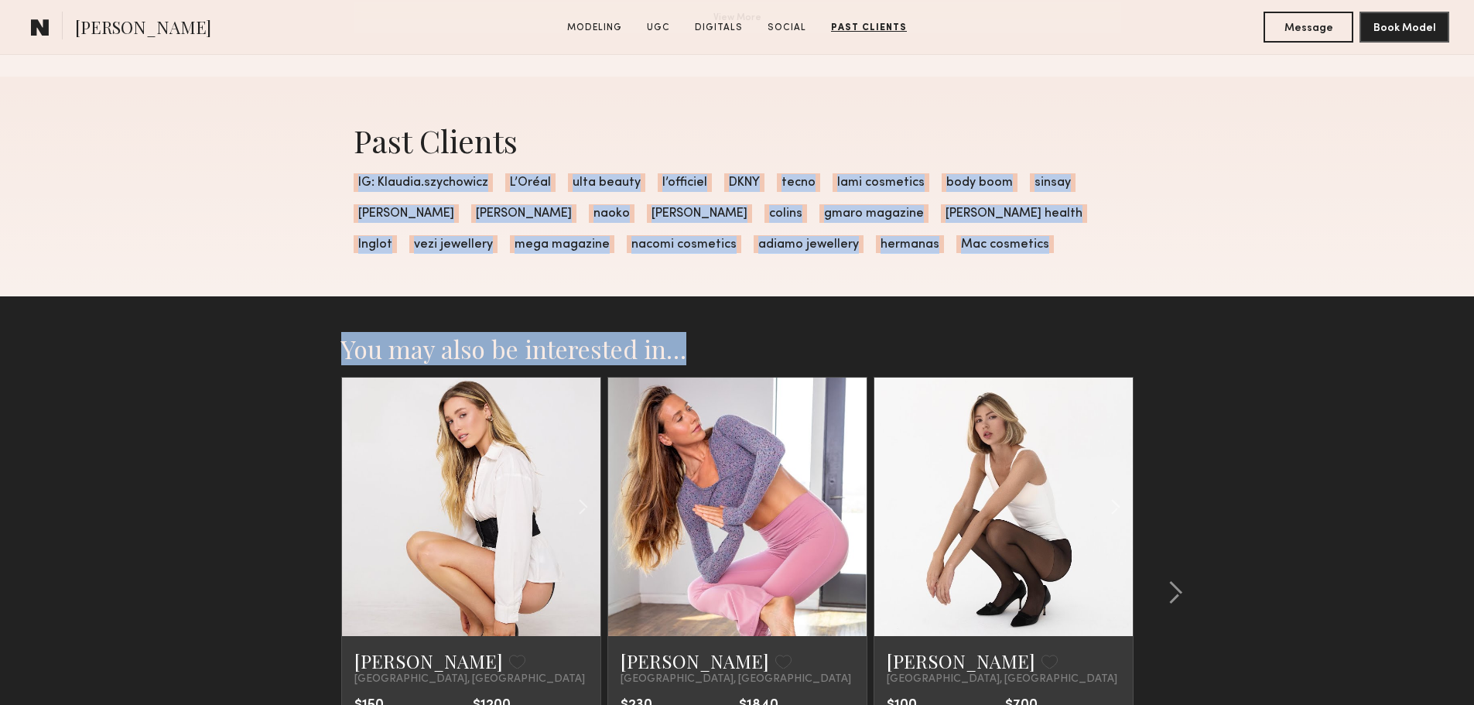
drag, startPoint x: 1472, startPoint y: 617, endPoint x: 1379, endPoint y: 120, distance: 505.5
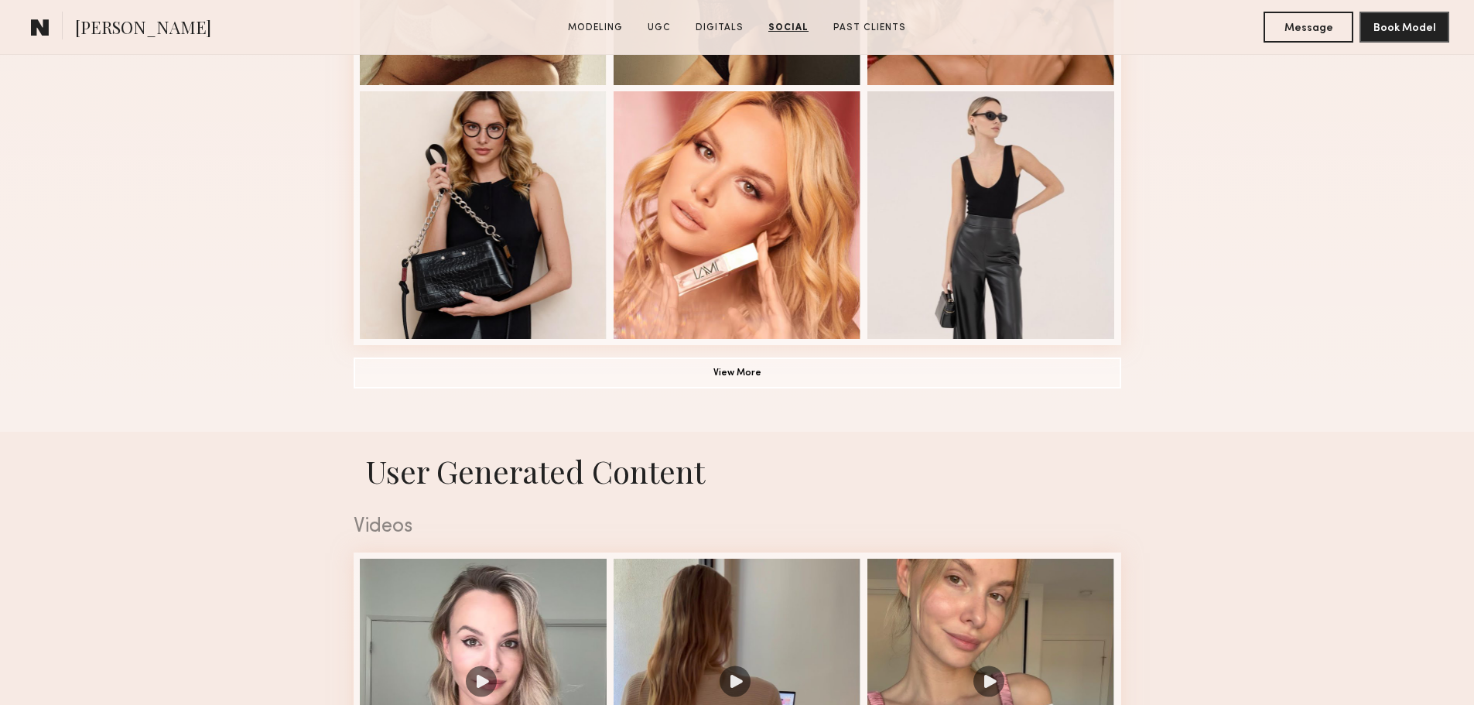
scroll to position [51, 0]
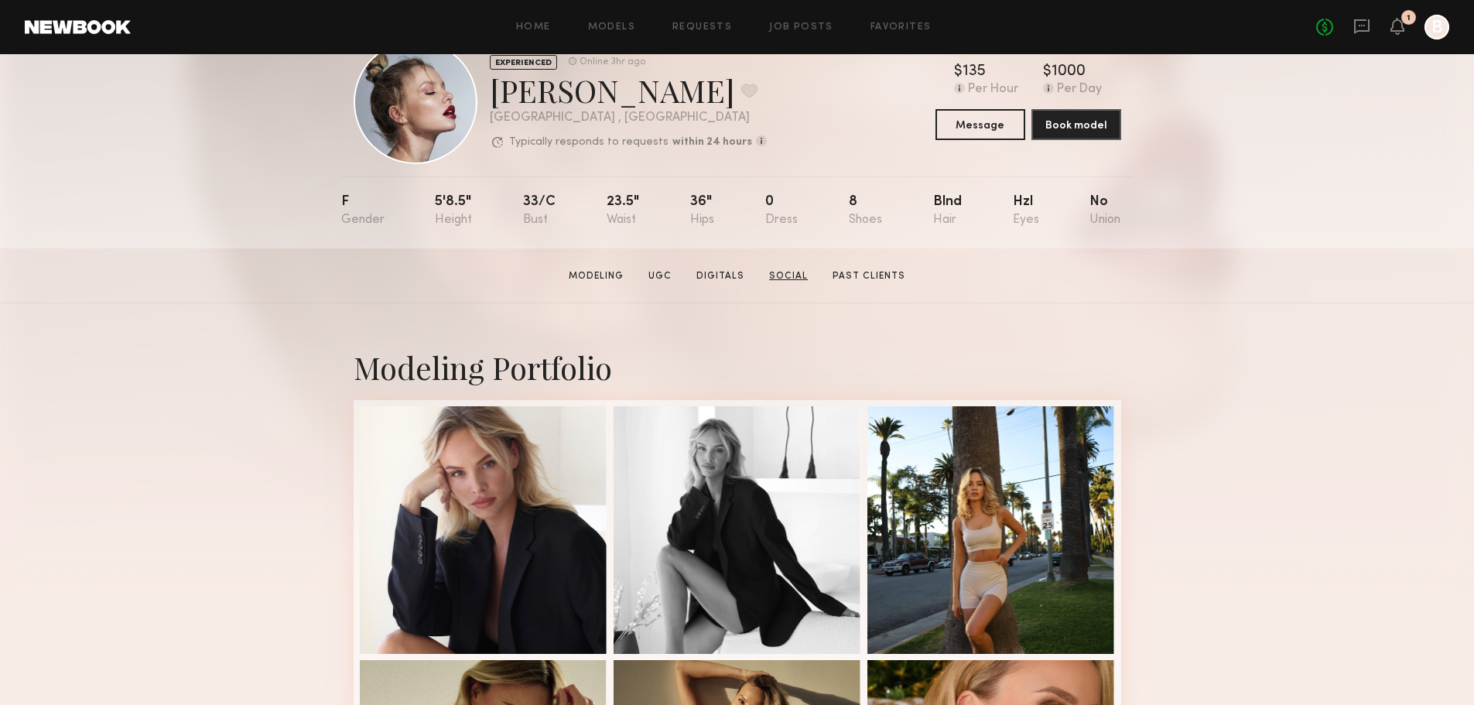
click at [784, 281] on link "Social" at bounding box center [788, 276] width 51 height 14
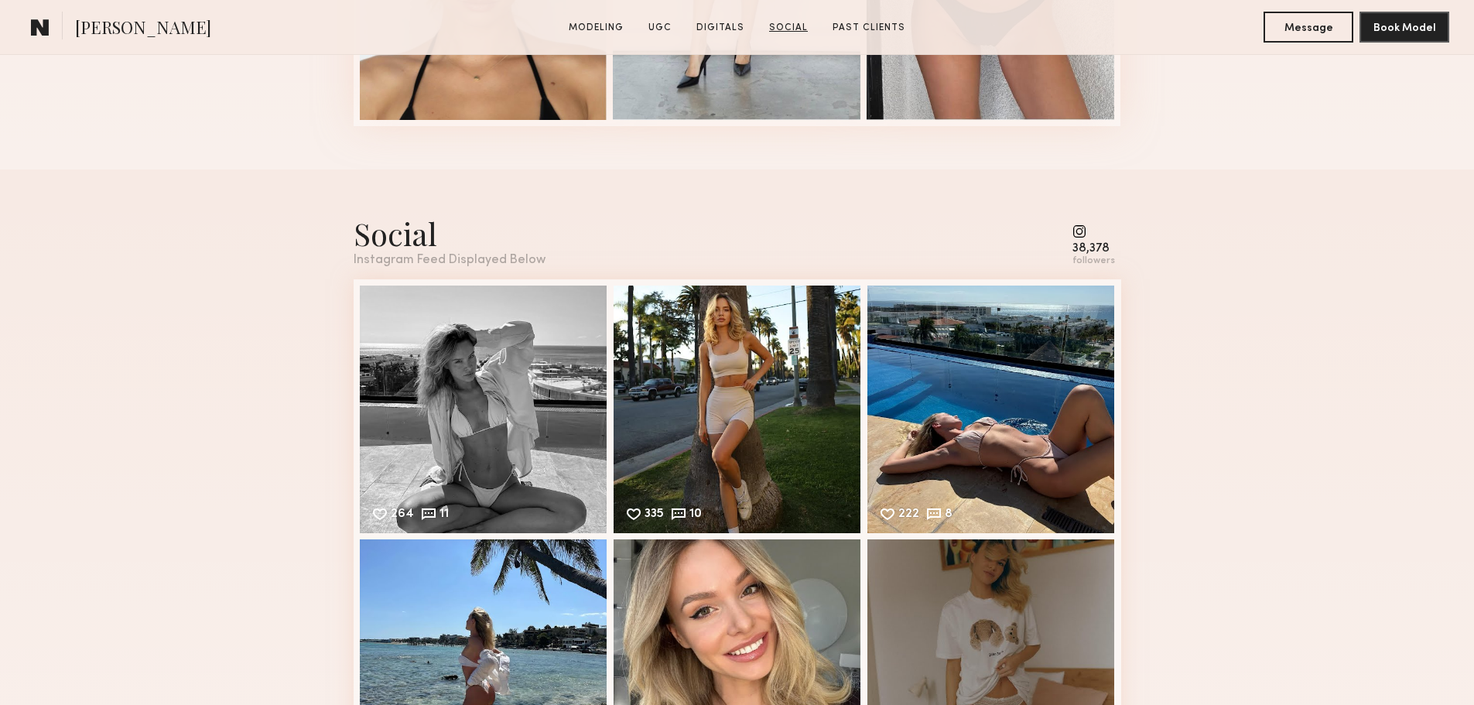
scroll to position [3656, 0]
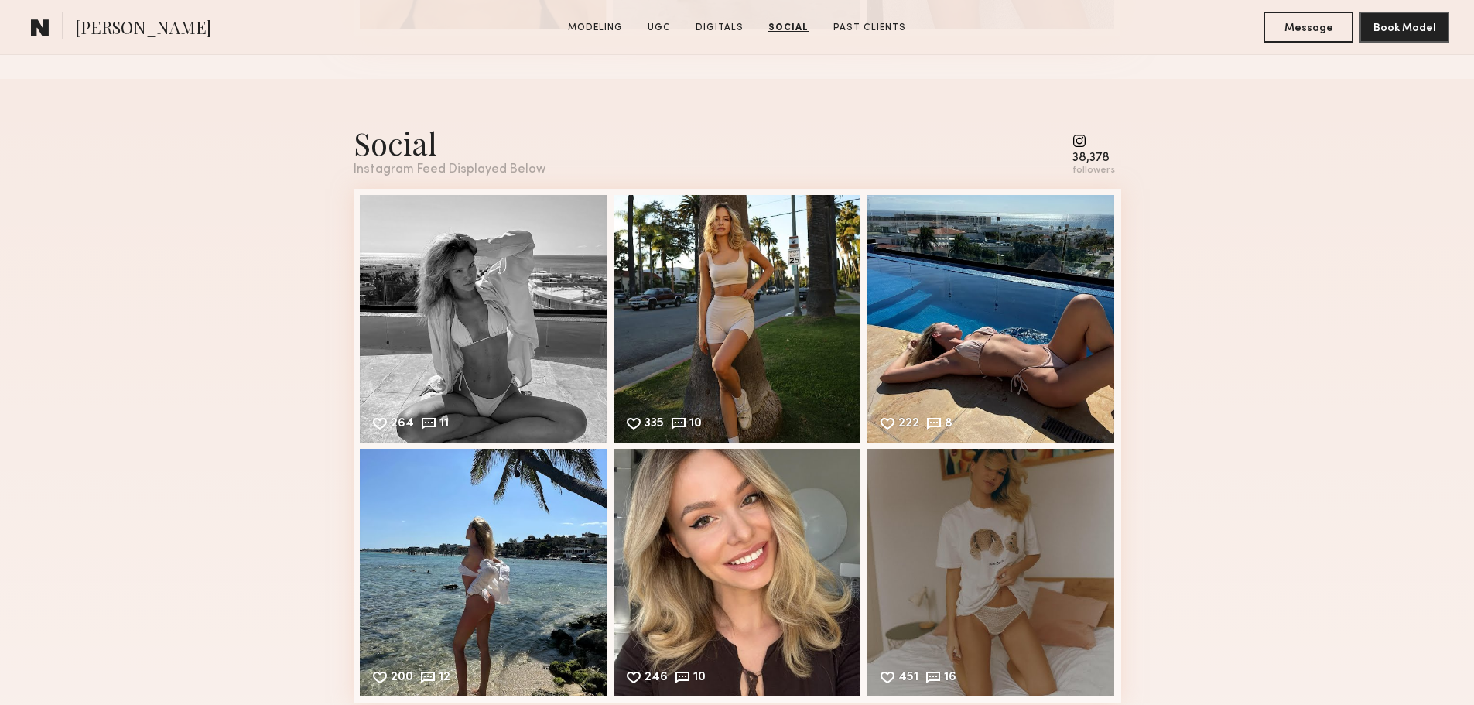
click at [1082, 148] on common-icon at bounding box center [1094, 141] width 43 height 14
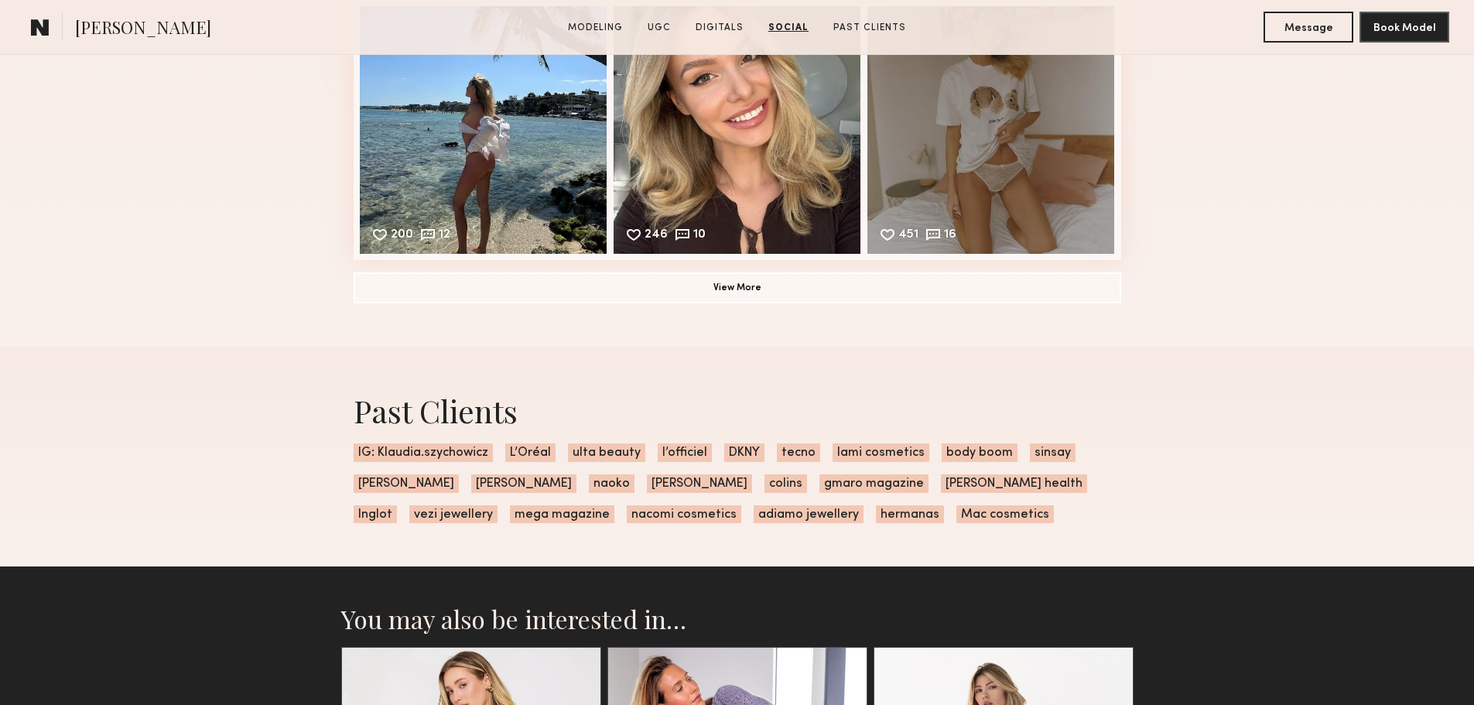
scroll to position [4120, 0]
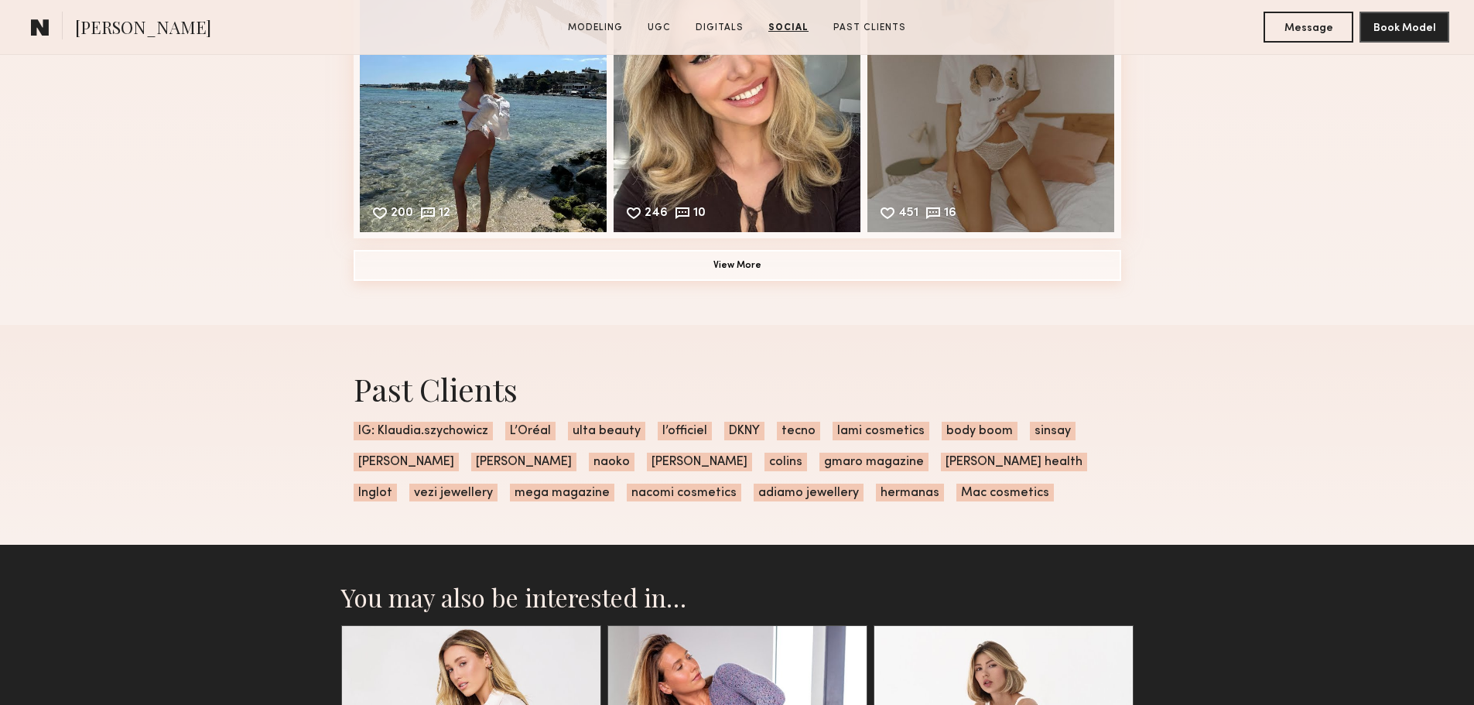
click at [723, 281] on button "View More" at bounding box center [738, 265] width 768 height 31
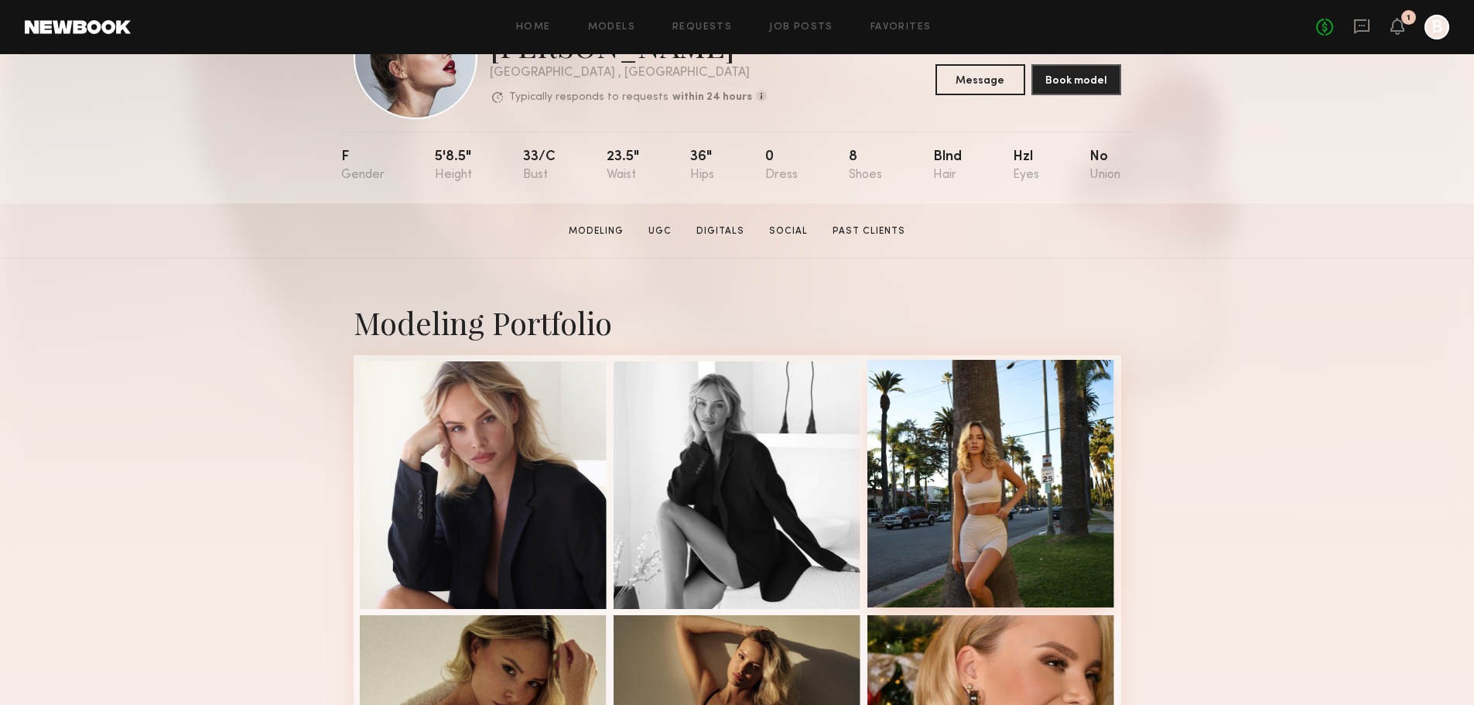
scroll to position [0, 0]
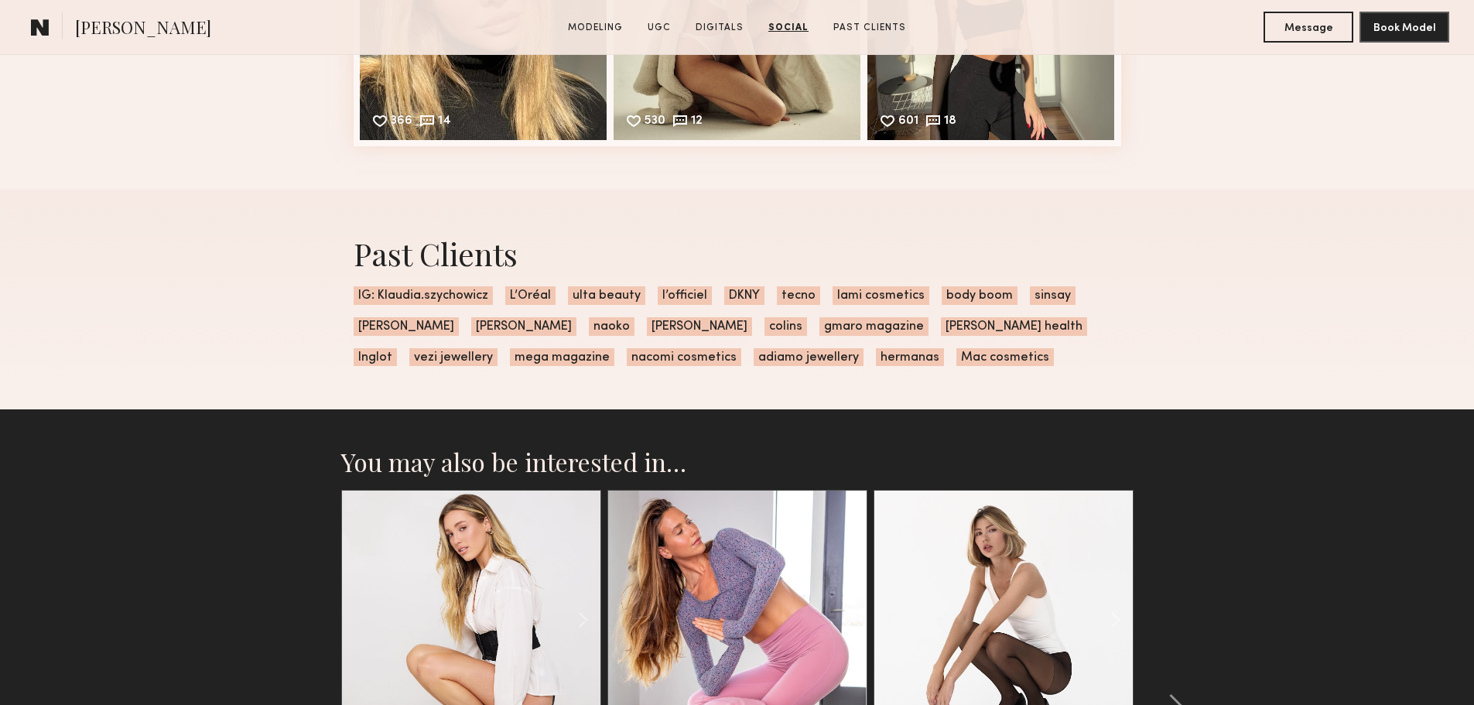
scroll to position [4798, 0]
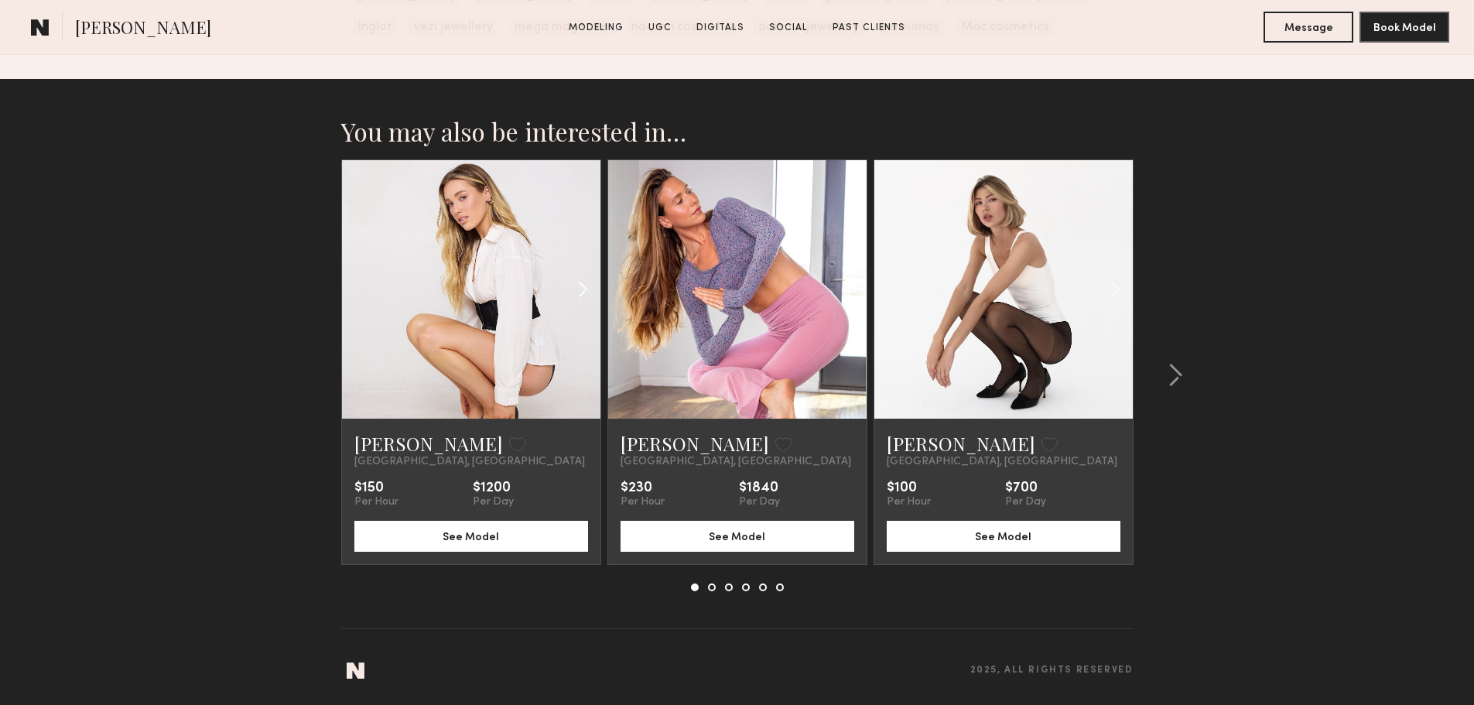
click at [580, 303] on common-icon at bounding box center [583, 289] width 22 height 29
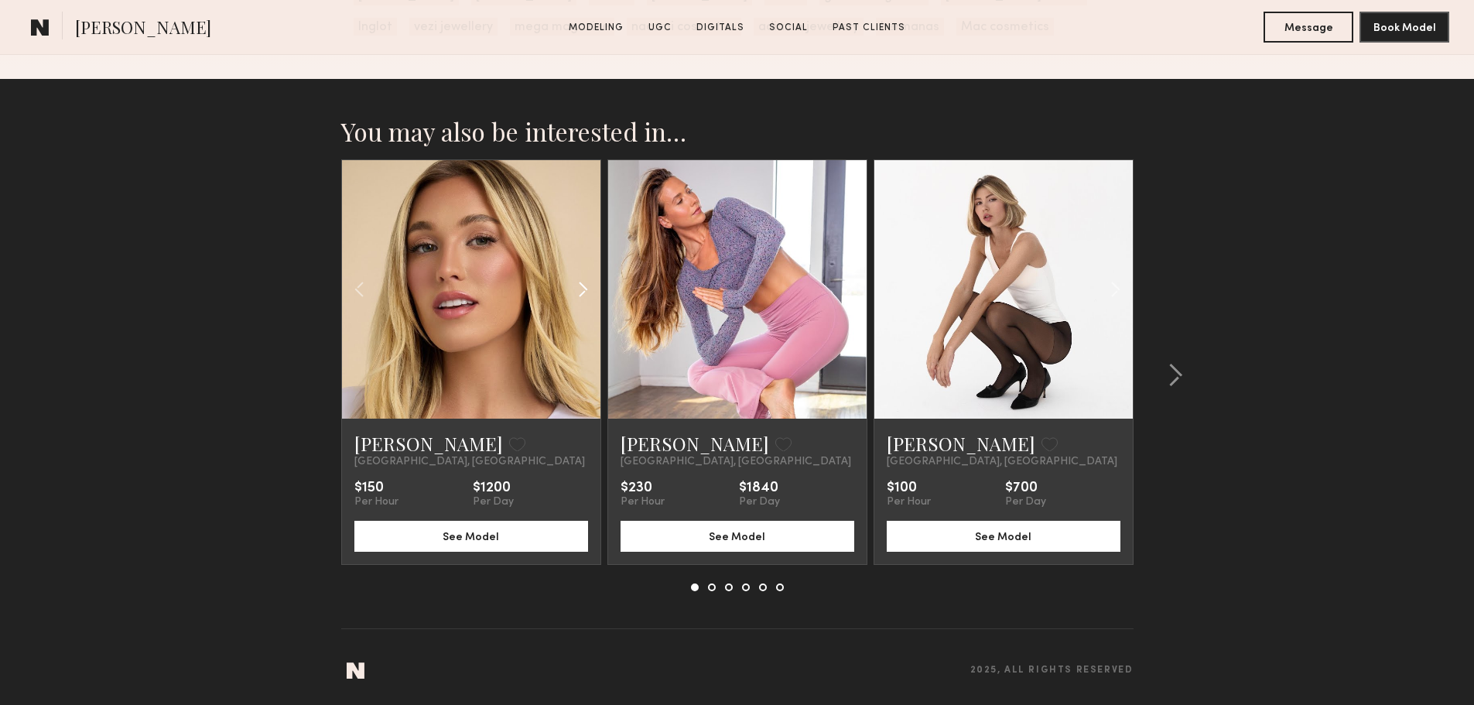
click at [580, 303] on common-icon at bounding box center [583, 289] width 22 height 29
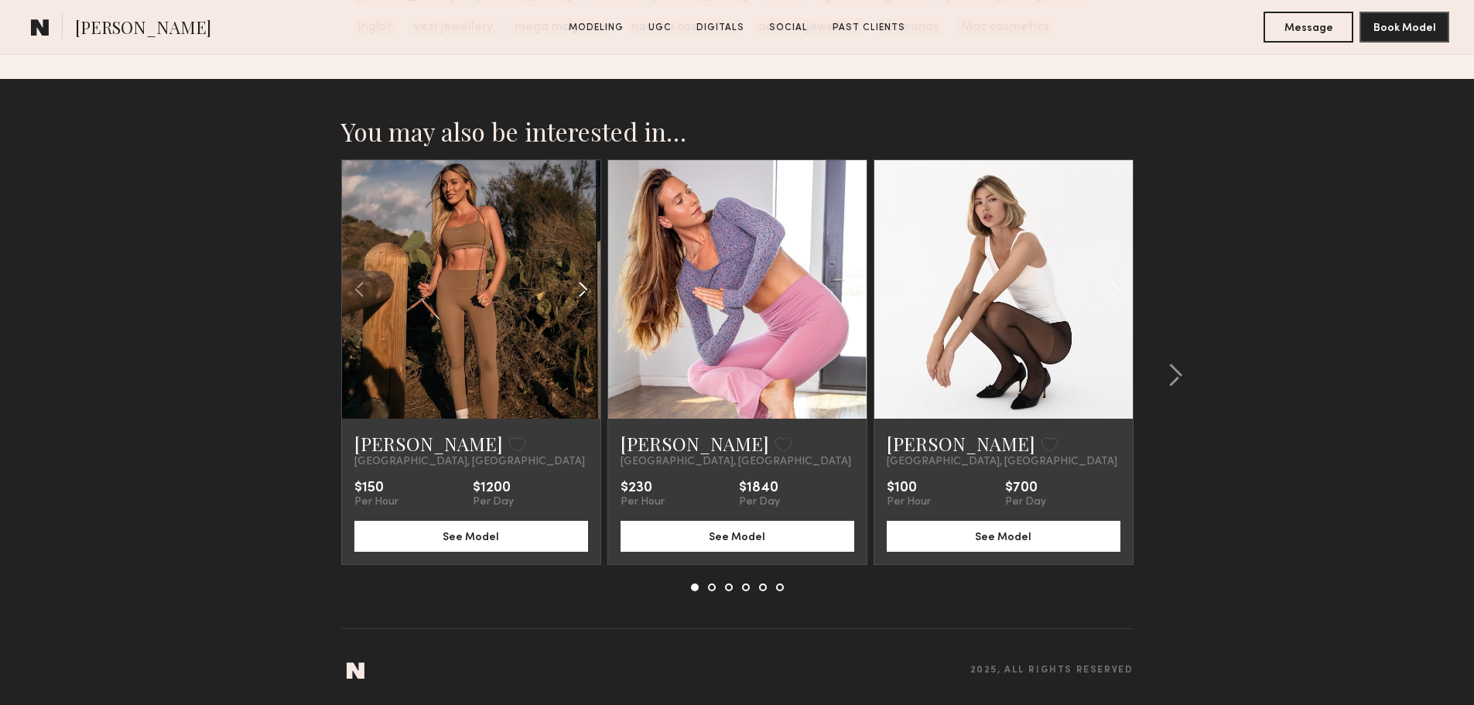
click at [580, 303] on common-icon at bounding box center [583, 289] width 22 height 29
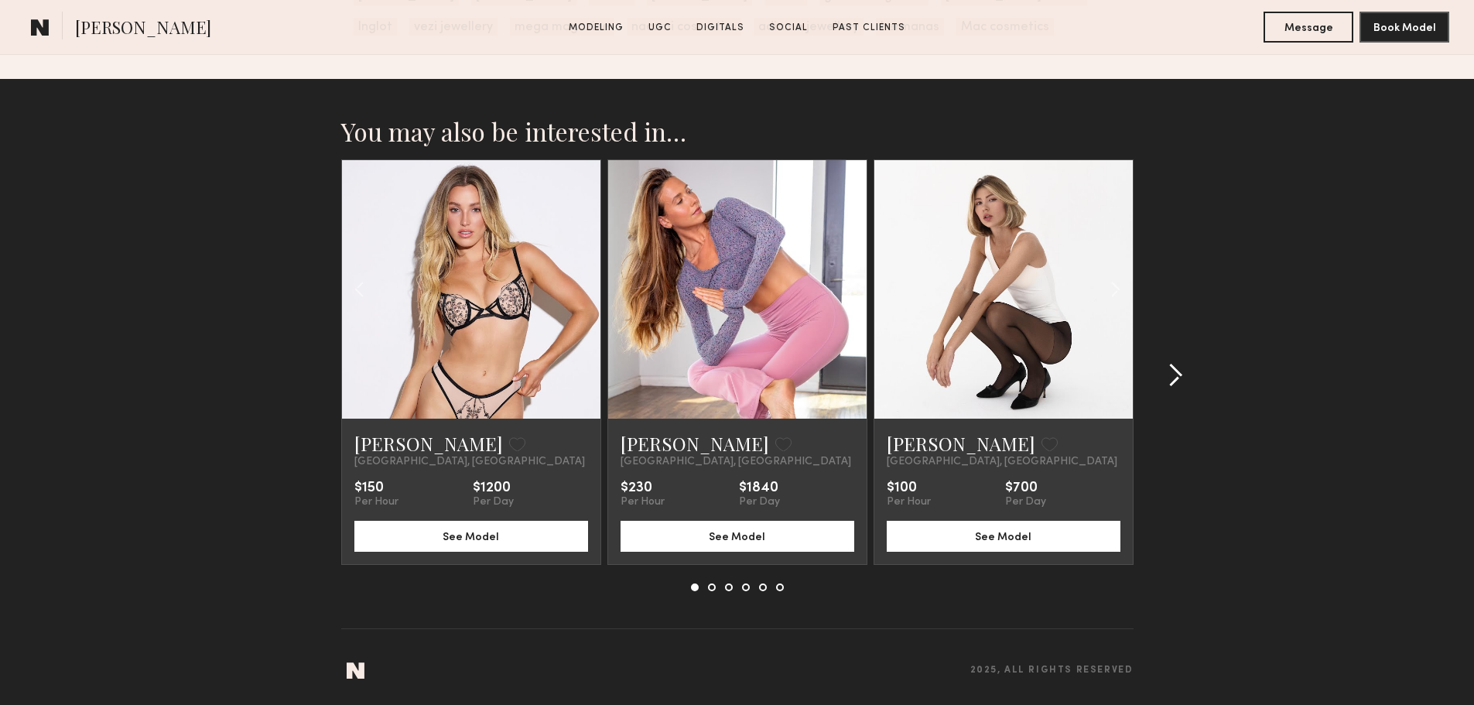
click at [1165, 388] on button at bounding box center [1171, 375] width 25 height 25
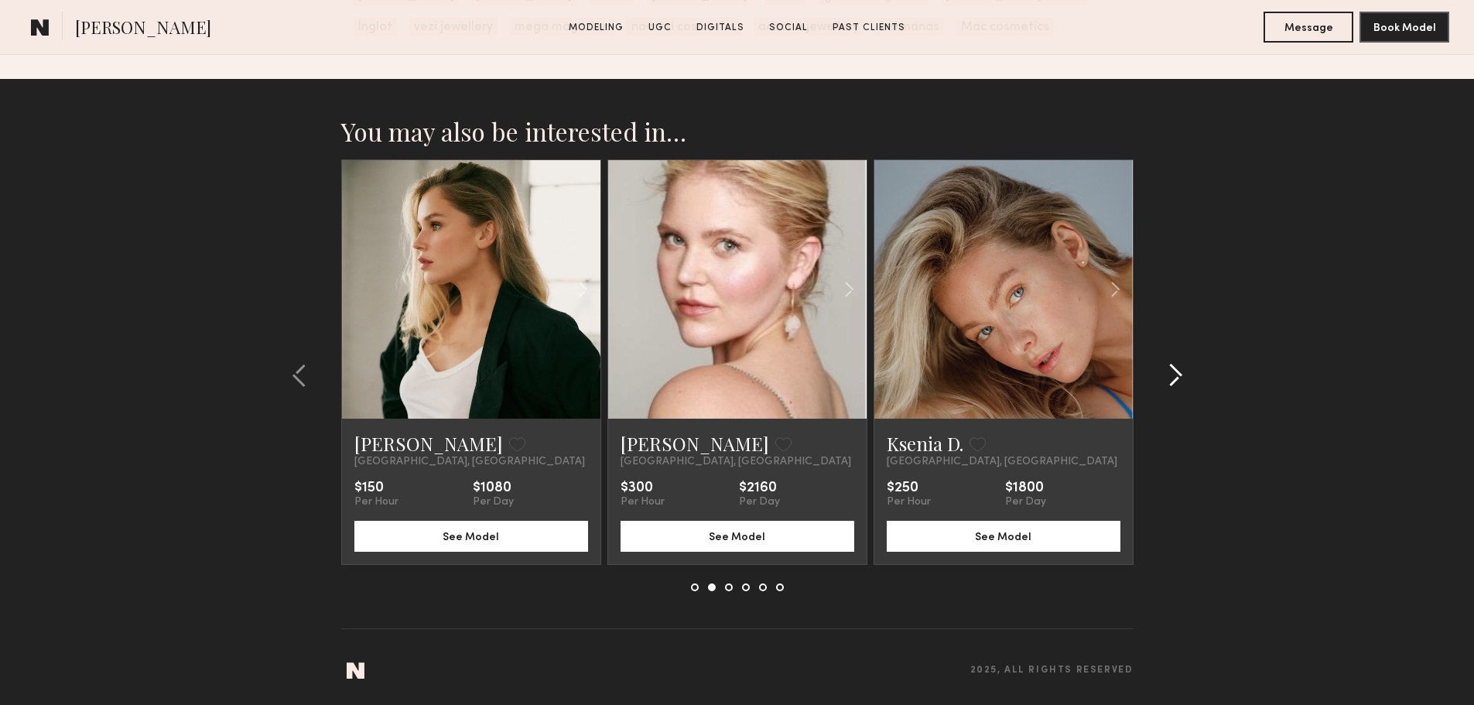
click at [1176, 388] on common-icon at bounding box center [1175, 375] width 15 height 25
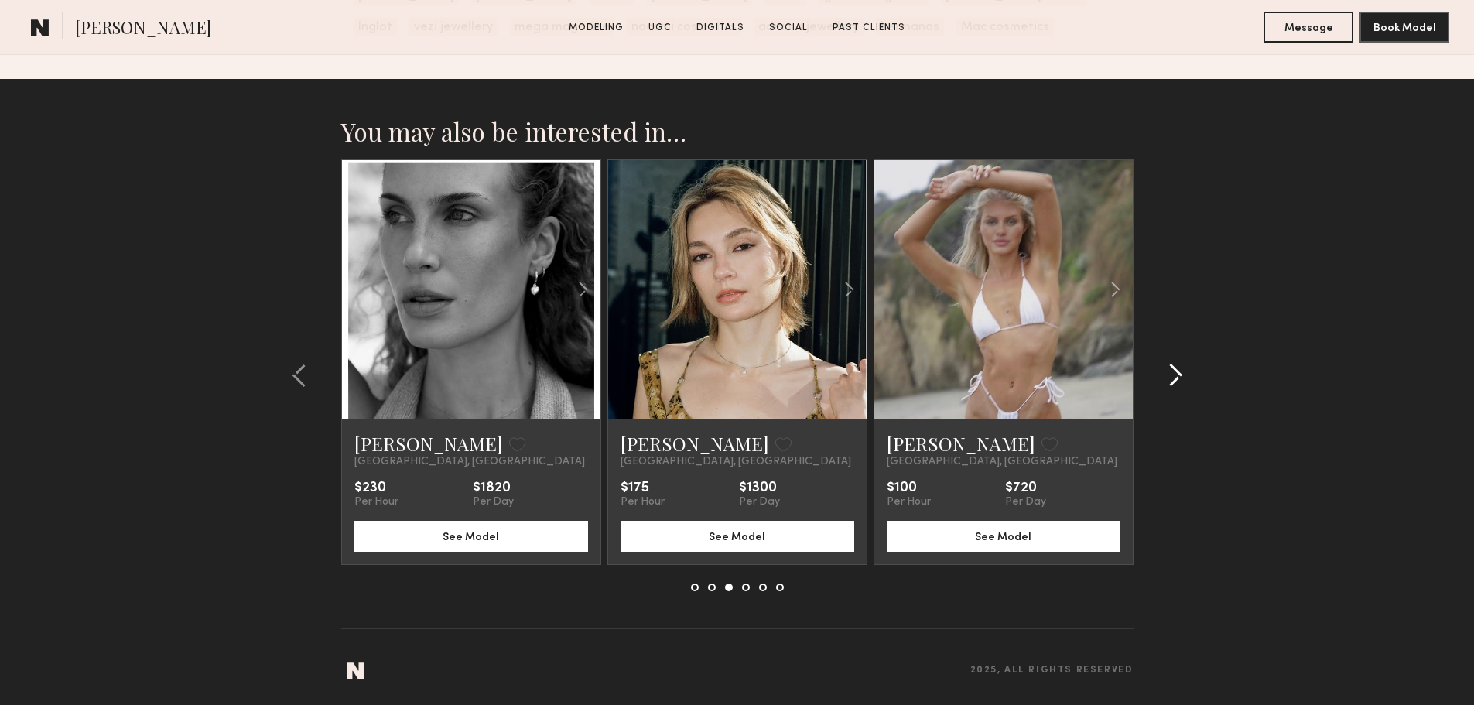
click at [1176, 388] on common-icon at bounding box center [1175, 375] width 15 height 25
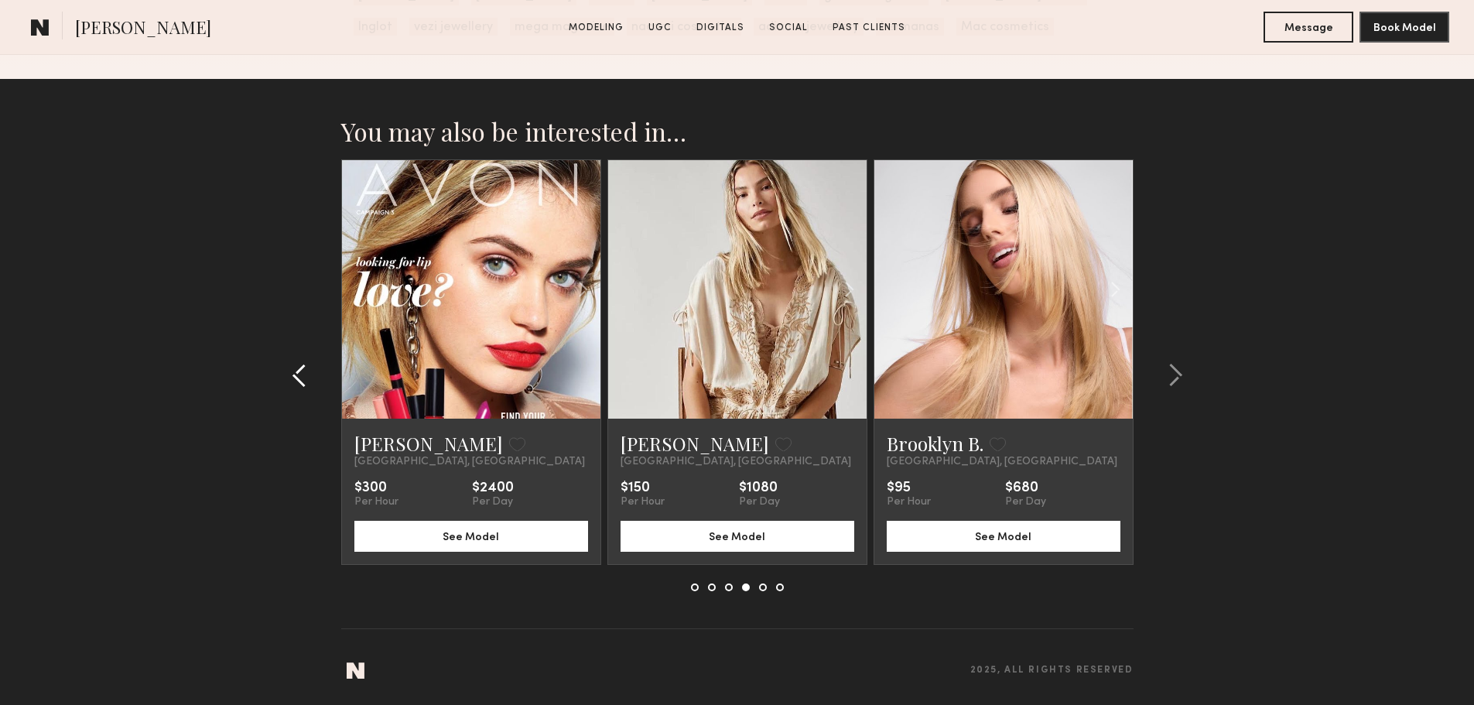
click at [298, 386] on common-icon at bounding box center [299, 375] width 15 height 25
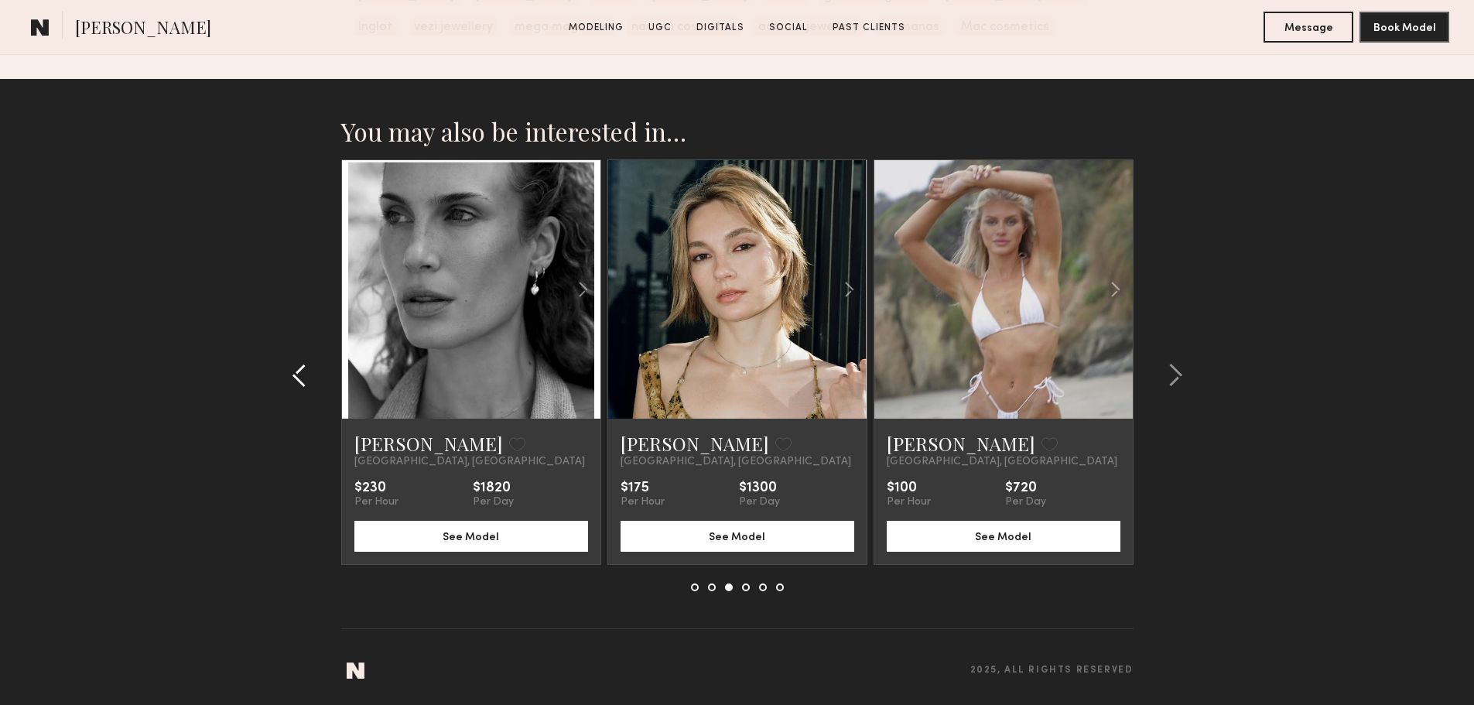
click at [293, 388] on common-icon at bounding box center [299, 375] width 15 height 25
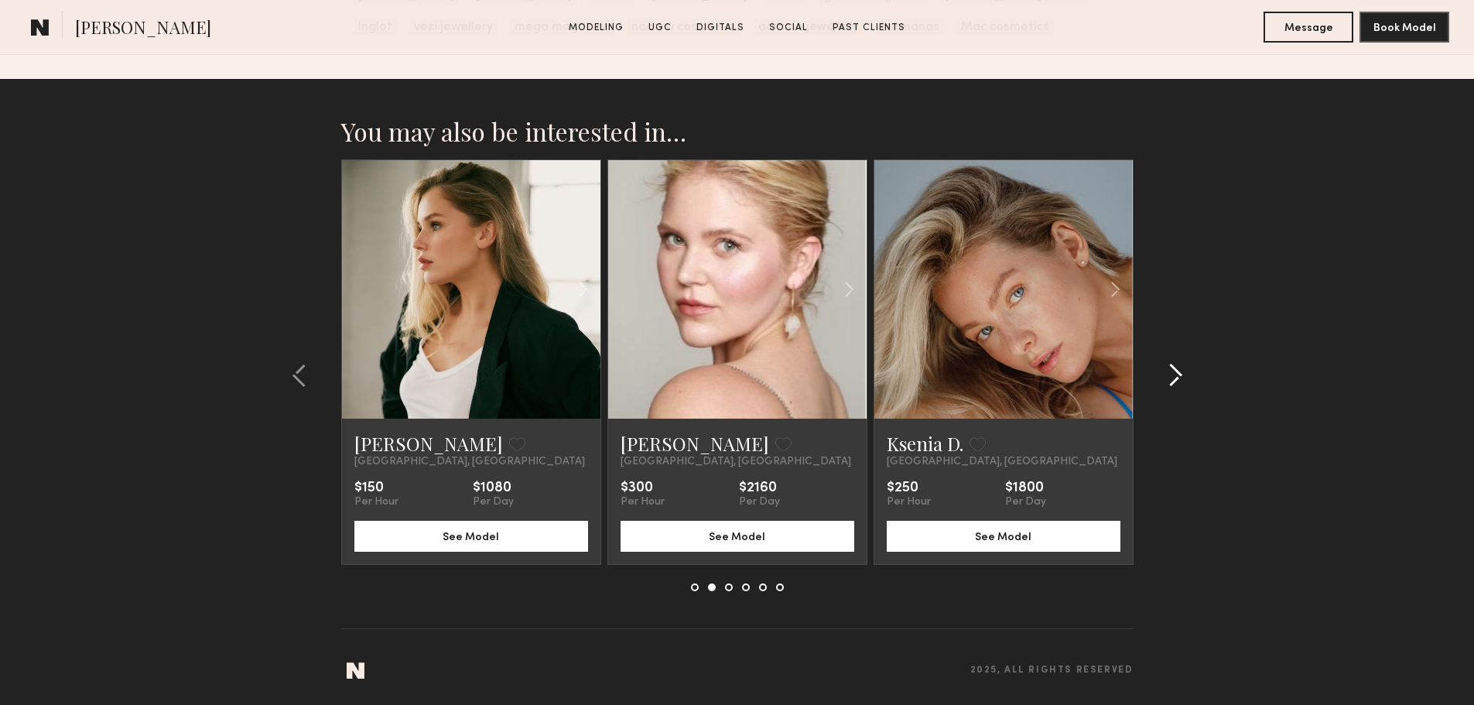
click at [1177, 378] on div at bounding box center [1171, 375] width 74 height 432
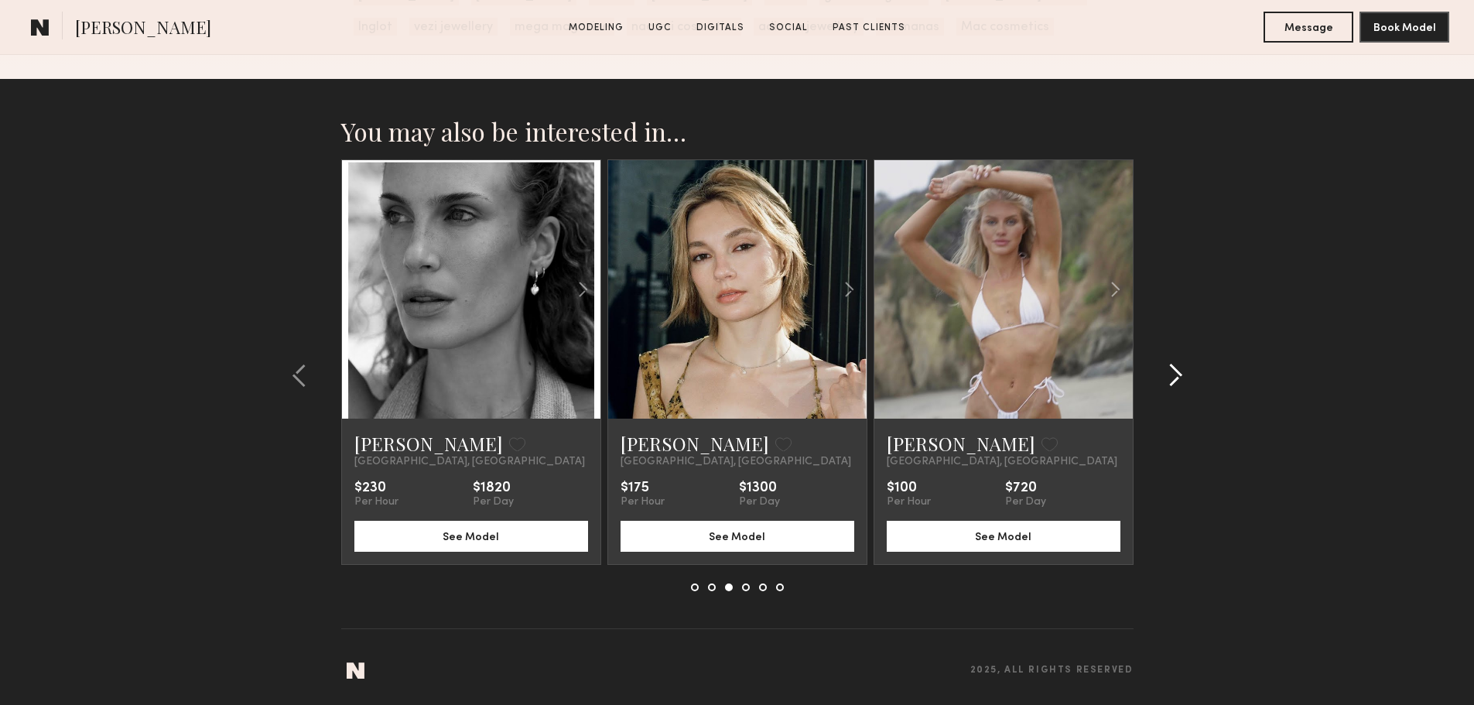
click at [1177, 378] on div at bounding box center [1171, 375] width 74 height 432
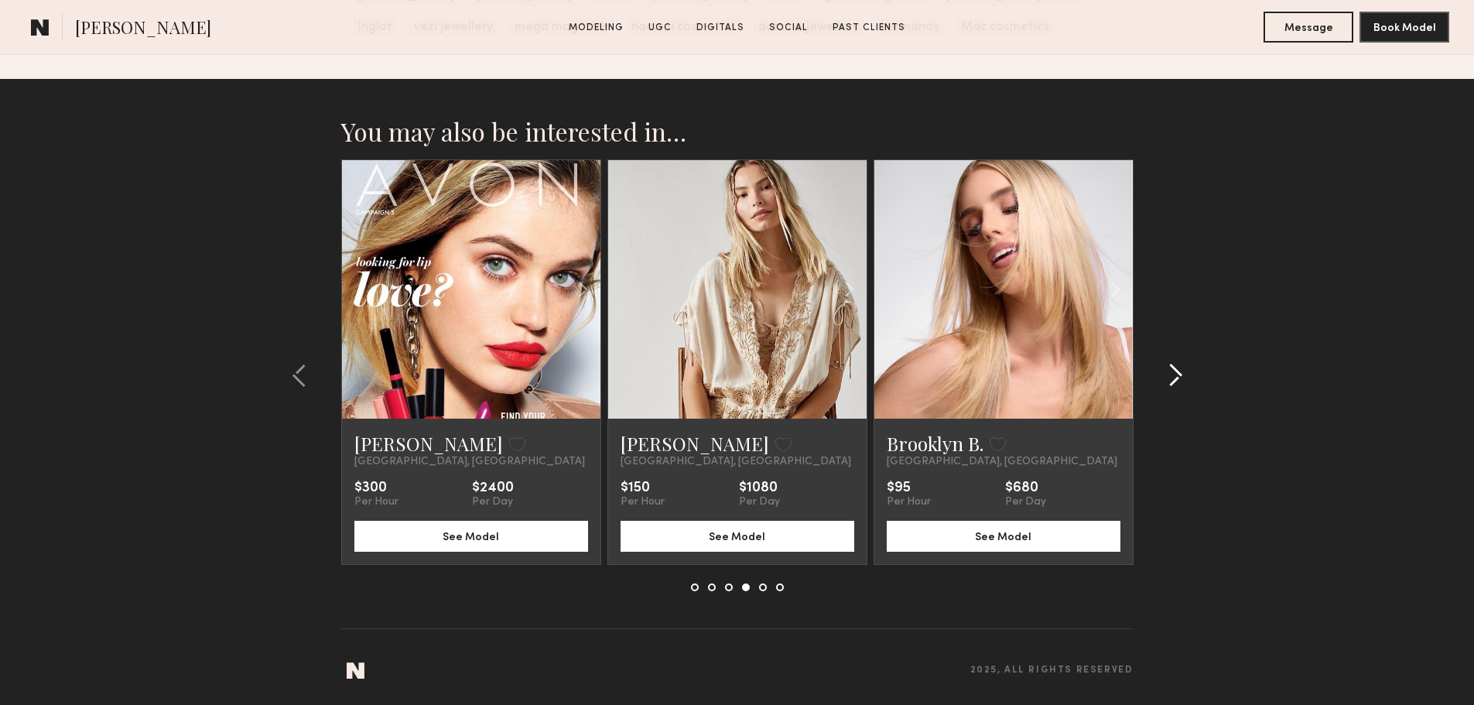
click at [1177, 378] on div at bounding box center [1171, 375] width 74 height 432
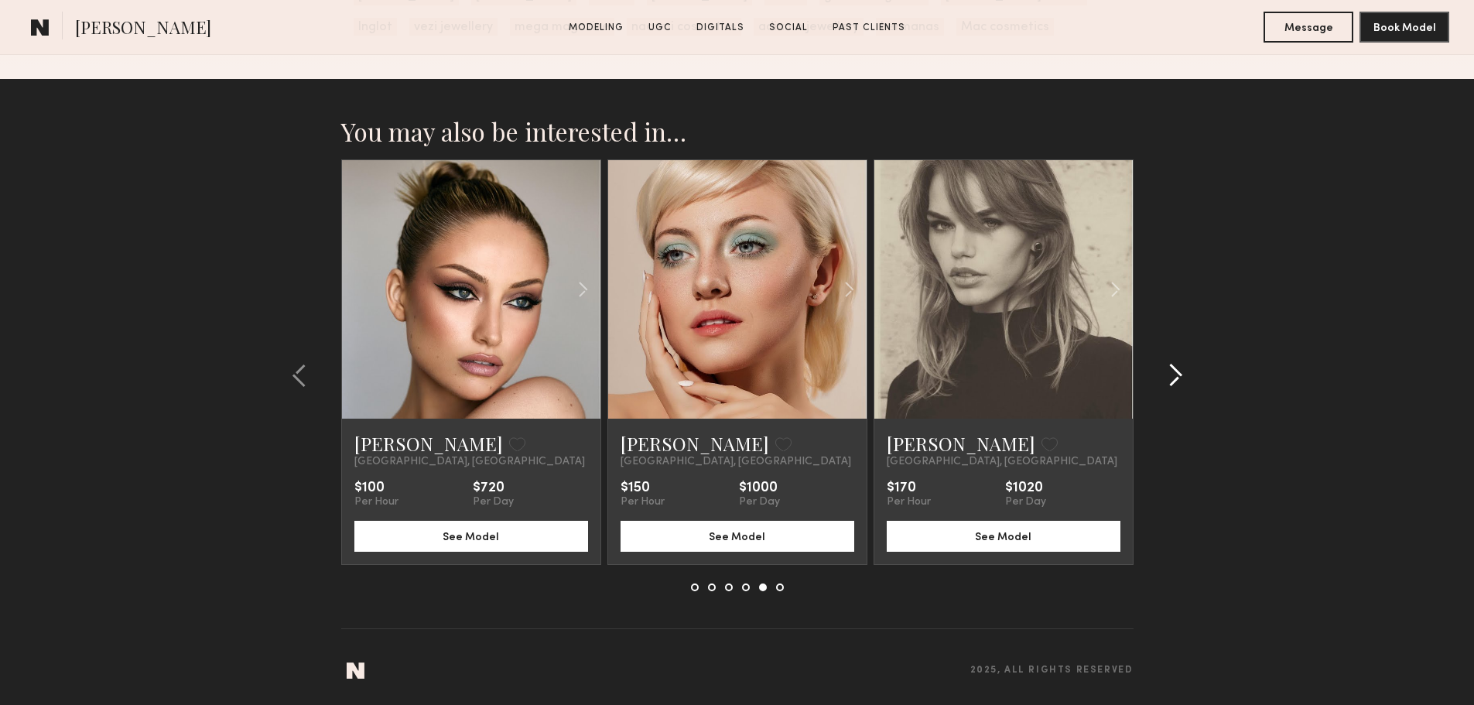
click at [1177, 378] on div at bounding box center [1171, 375] width 74 height 432
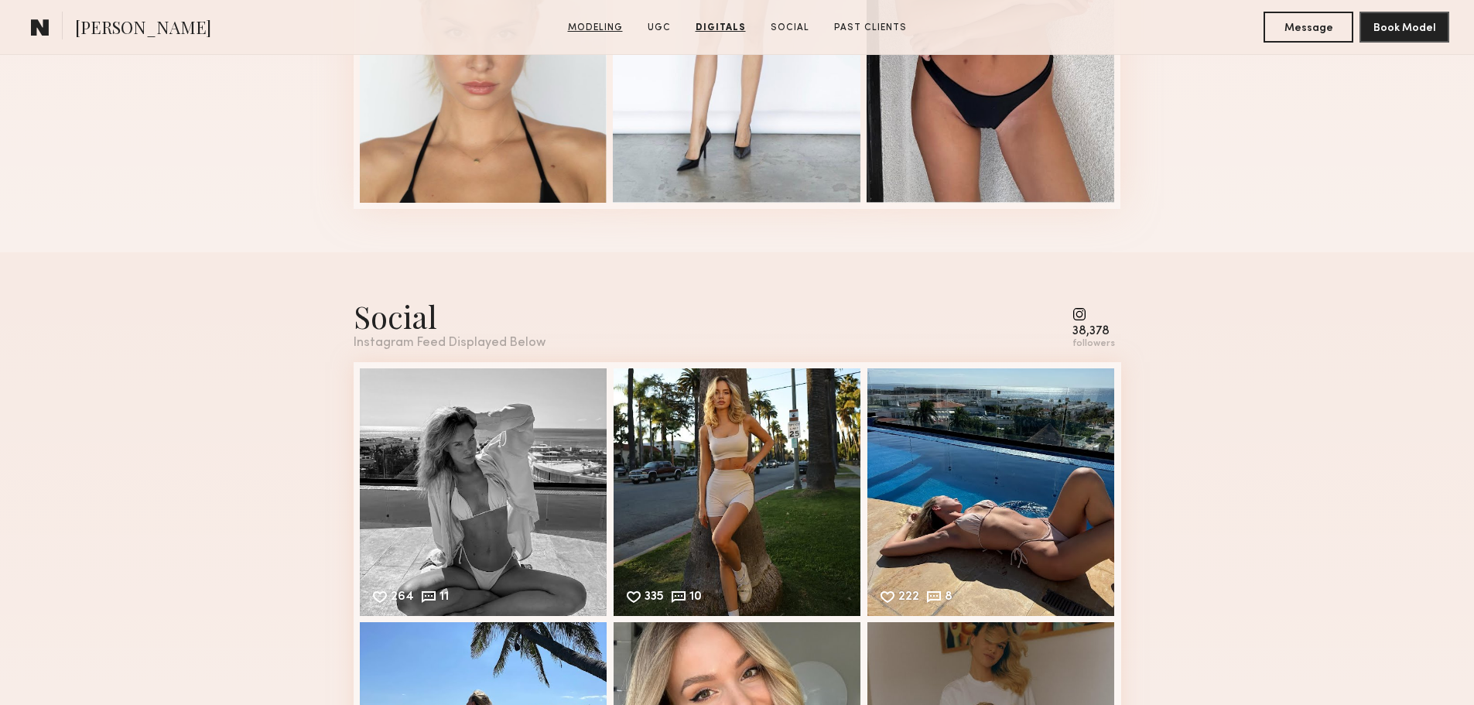
scroll to position [3637, 0]
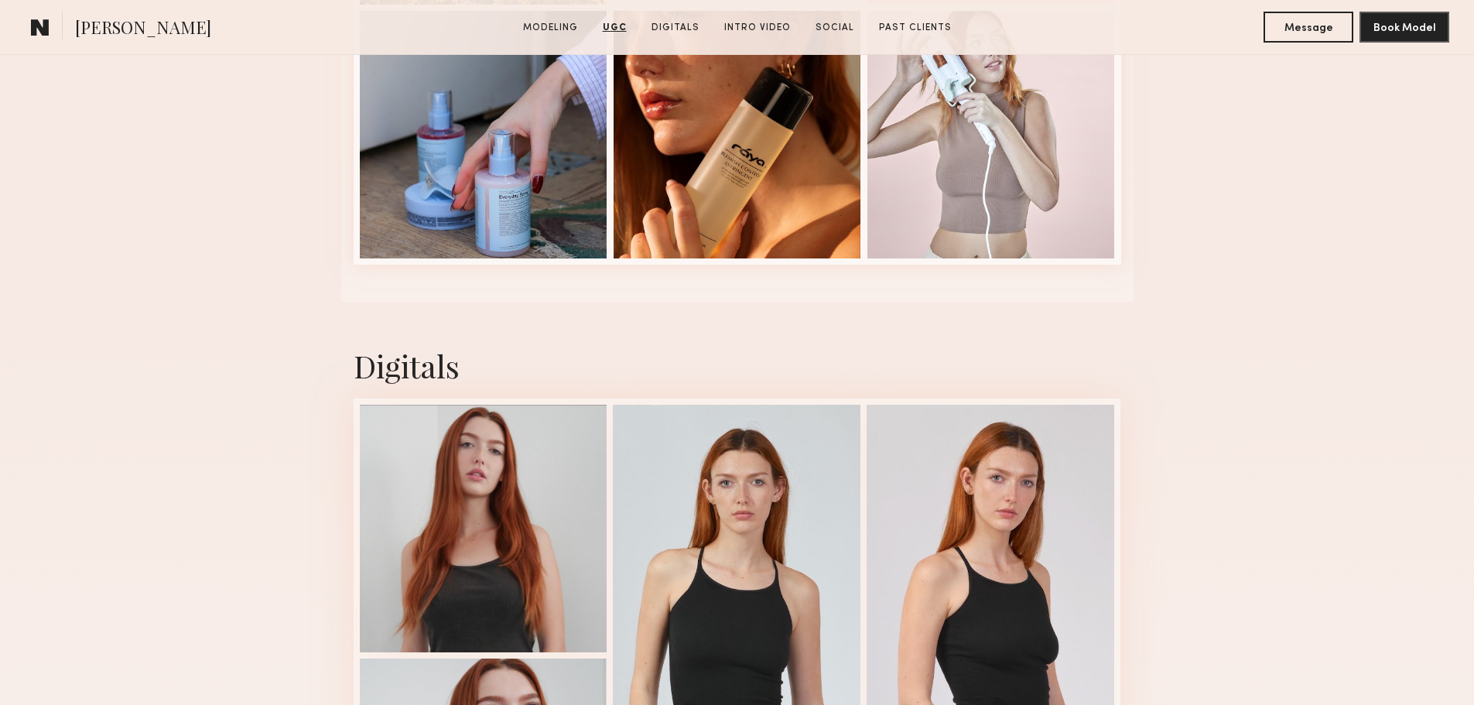
scroll to position [3792, 0]
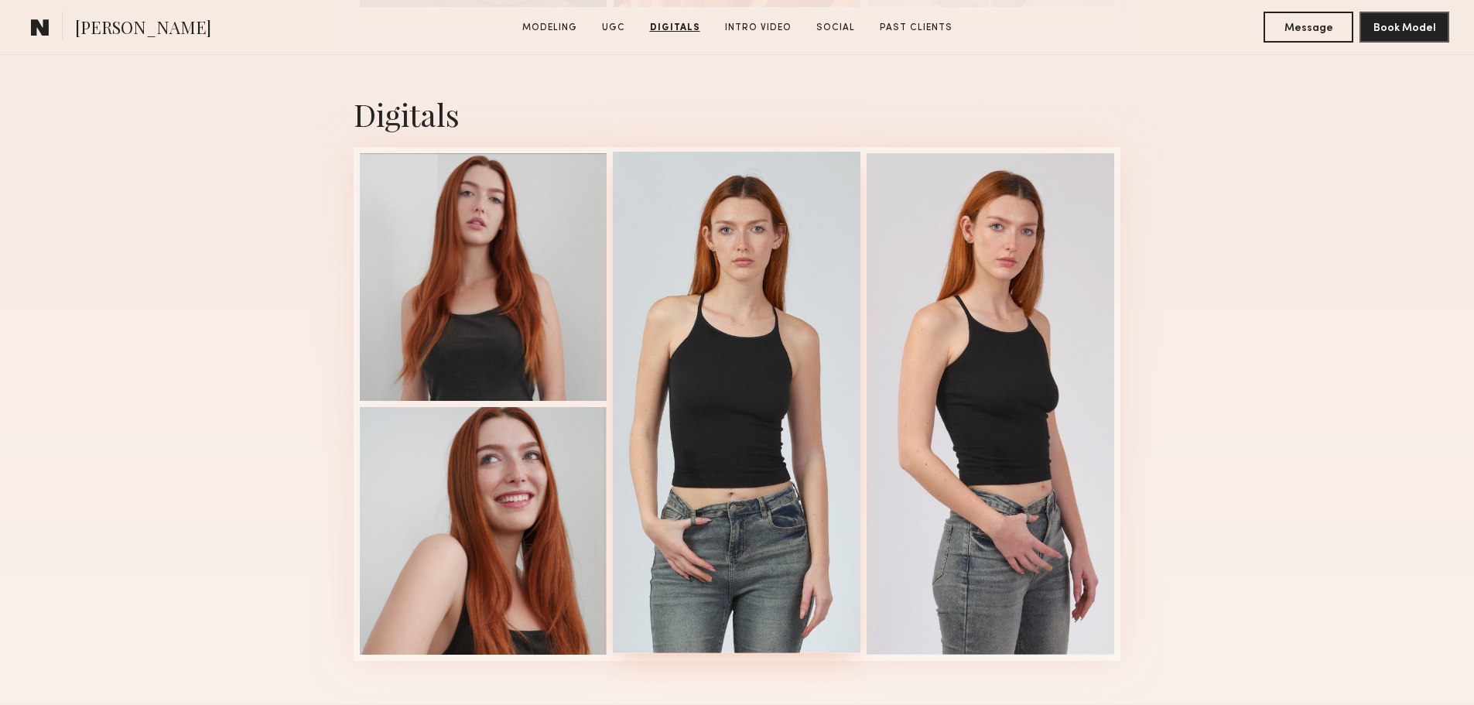
click at [738, 312] on div at bounding box center [737, 403] width 248 height 502
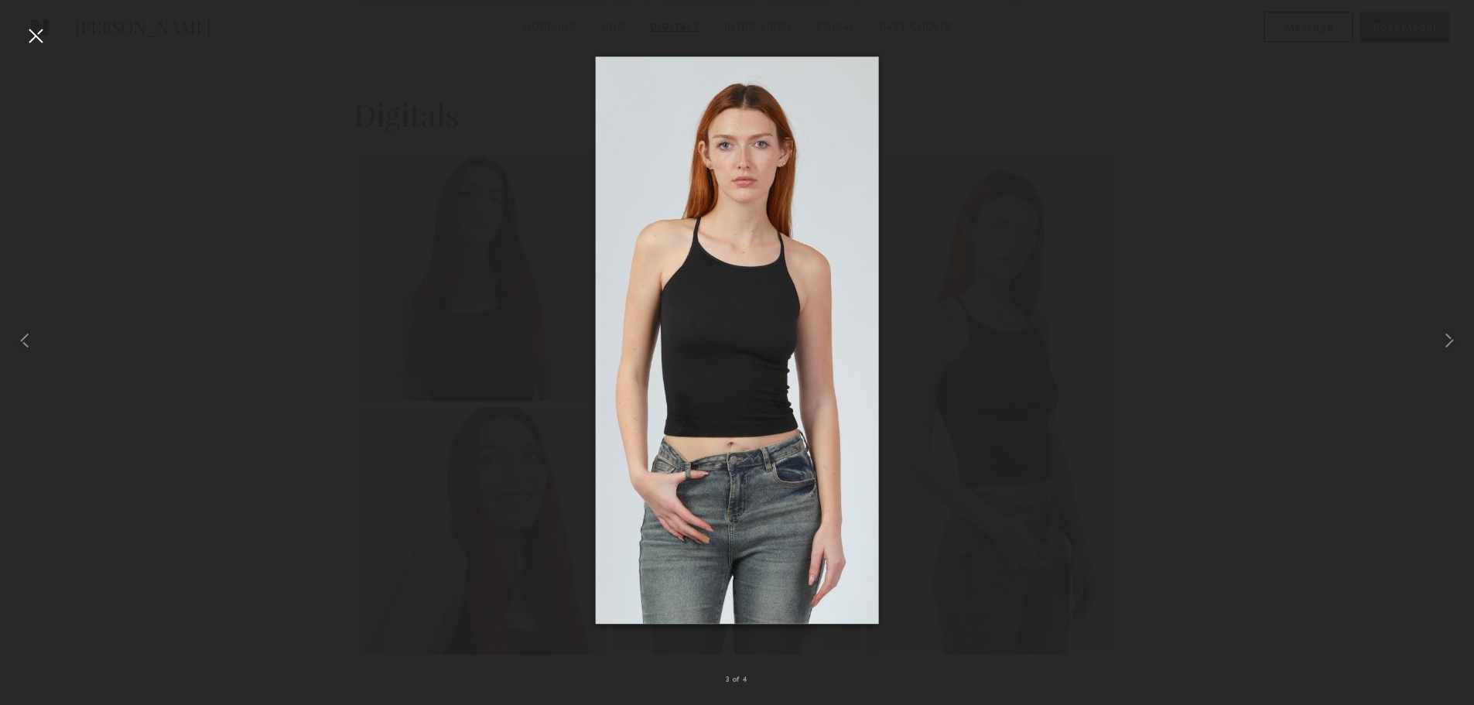
click at [27, 33] on div at bounding box center [35, 35] width 25 height 25
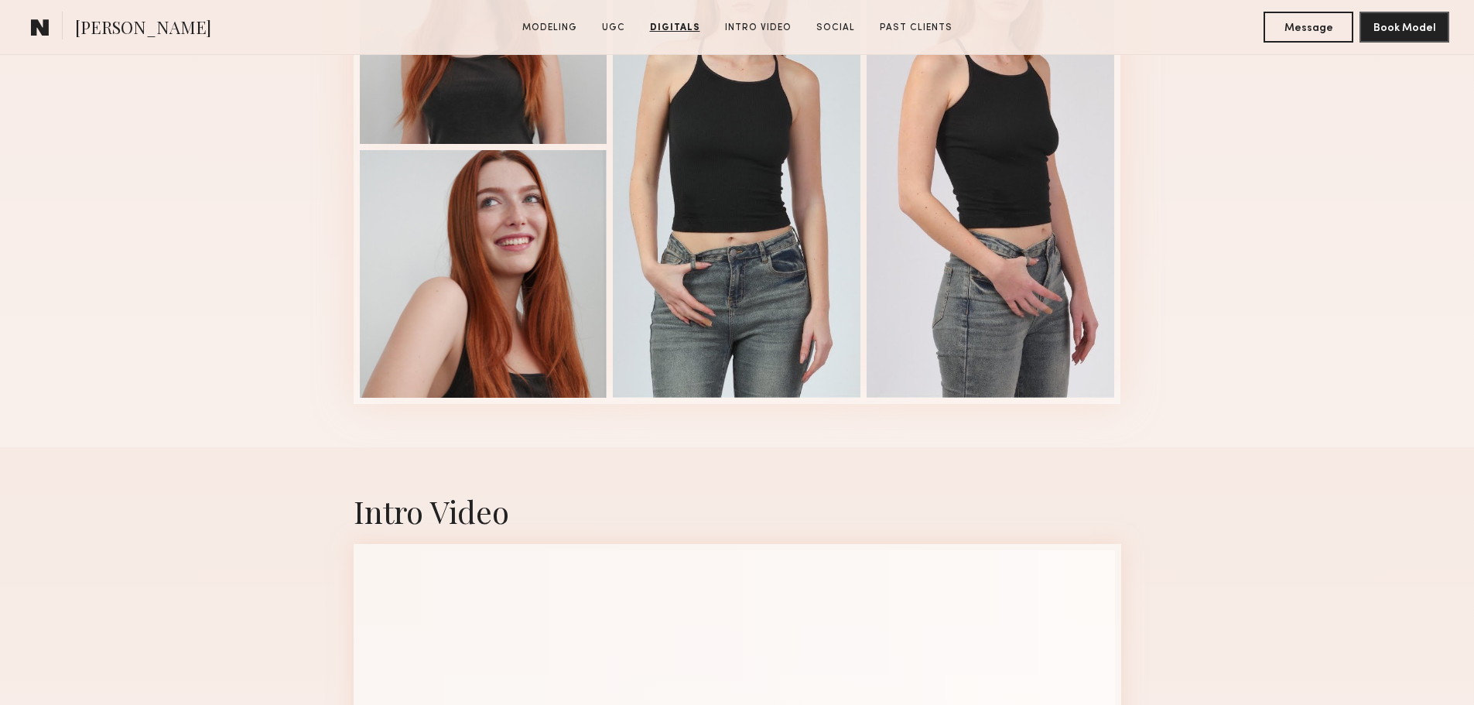
scroll to position [4411, 0]
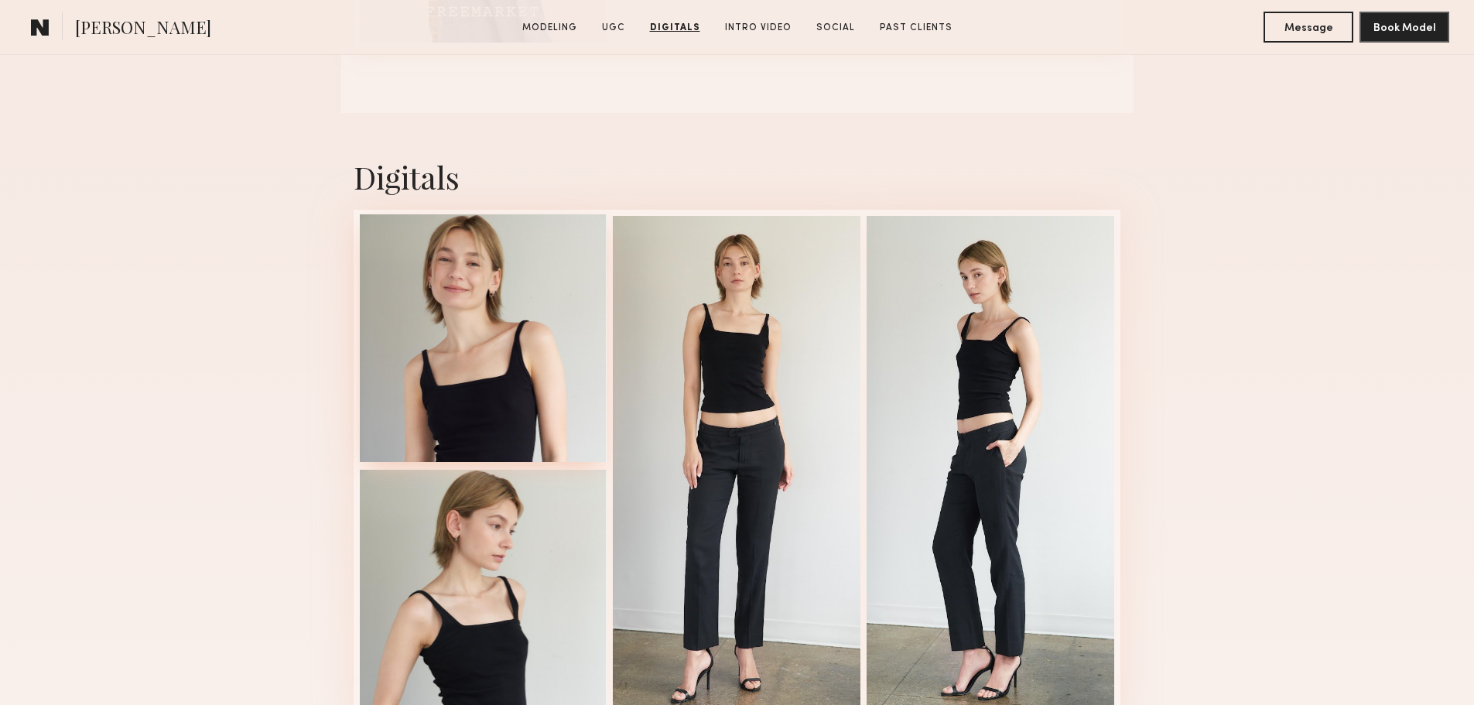
scroll to position [2864, 0]
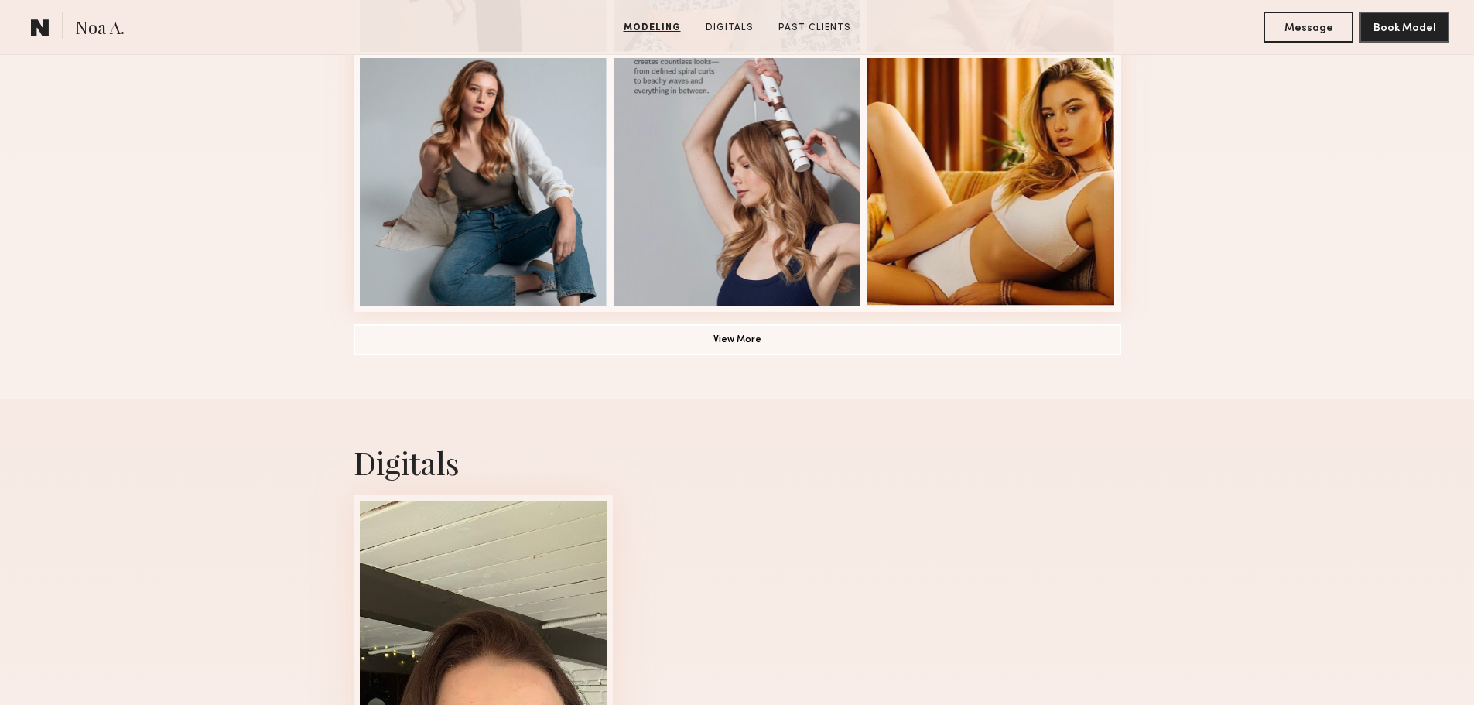
scroll to position [851, 0]
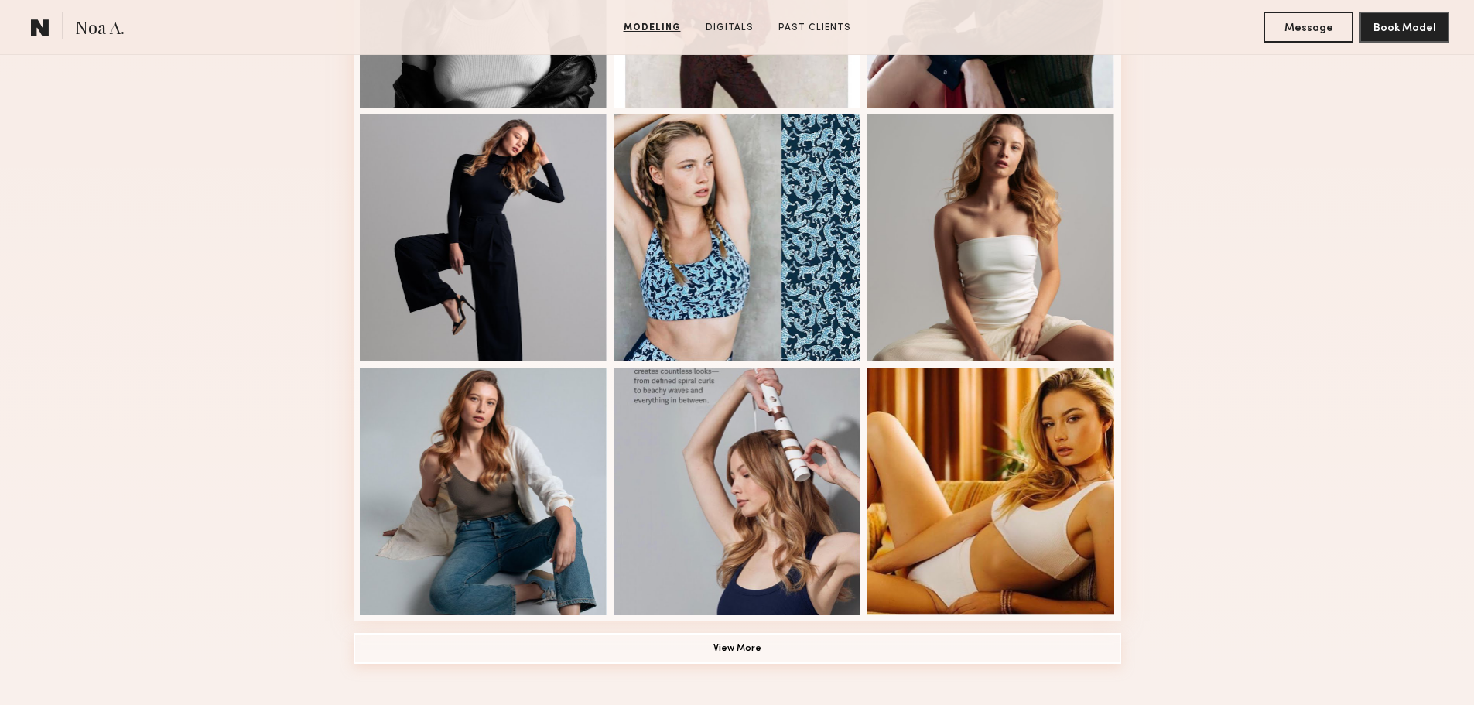
click at [750, 659] on button "View More" at bounding box center [738, 648] width 768 height 31
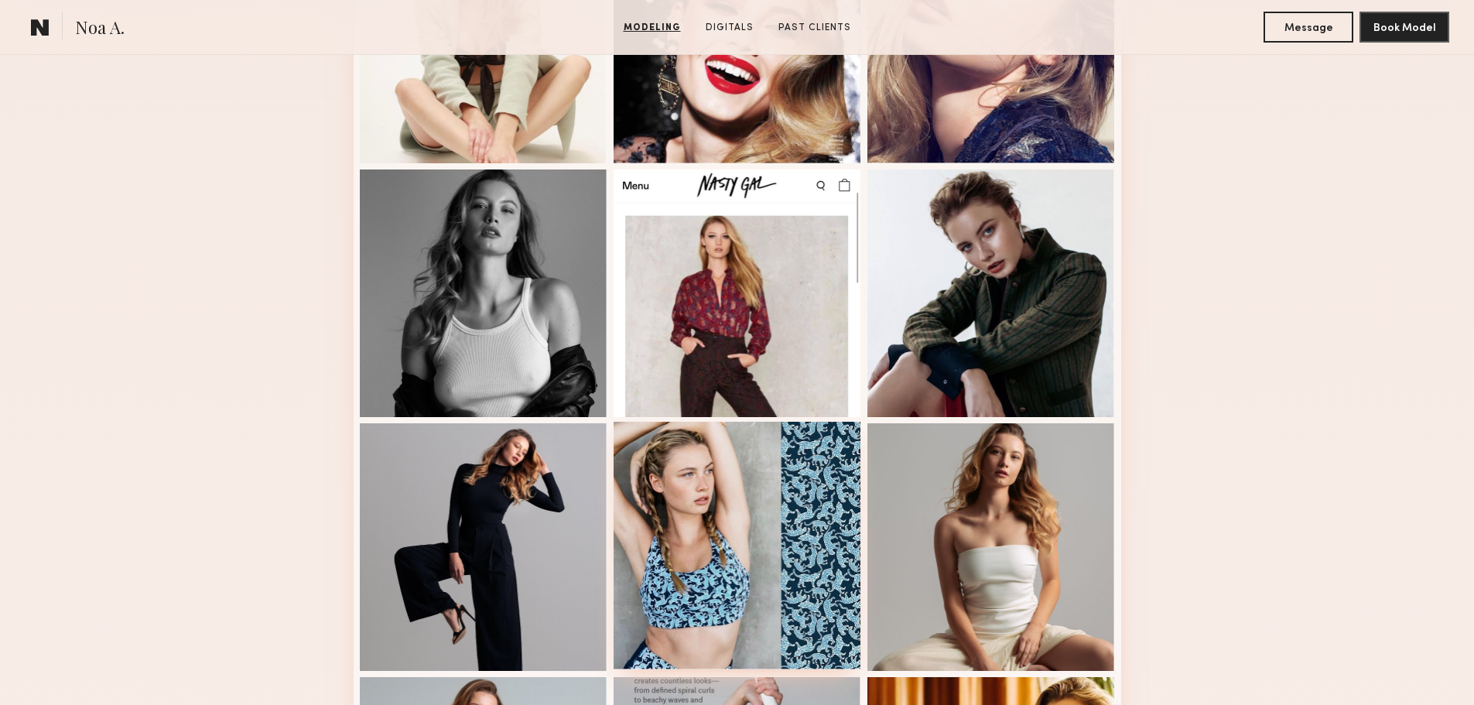
scroll to position [77, 0]
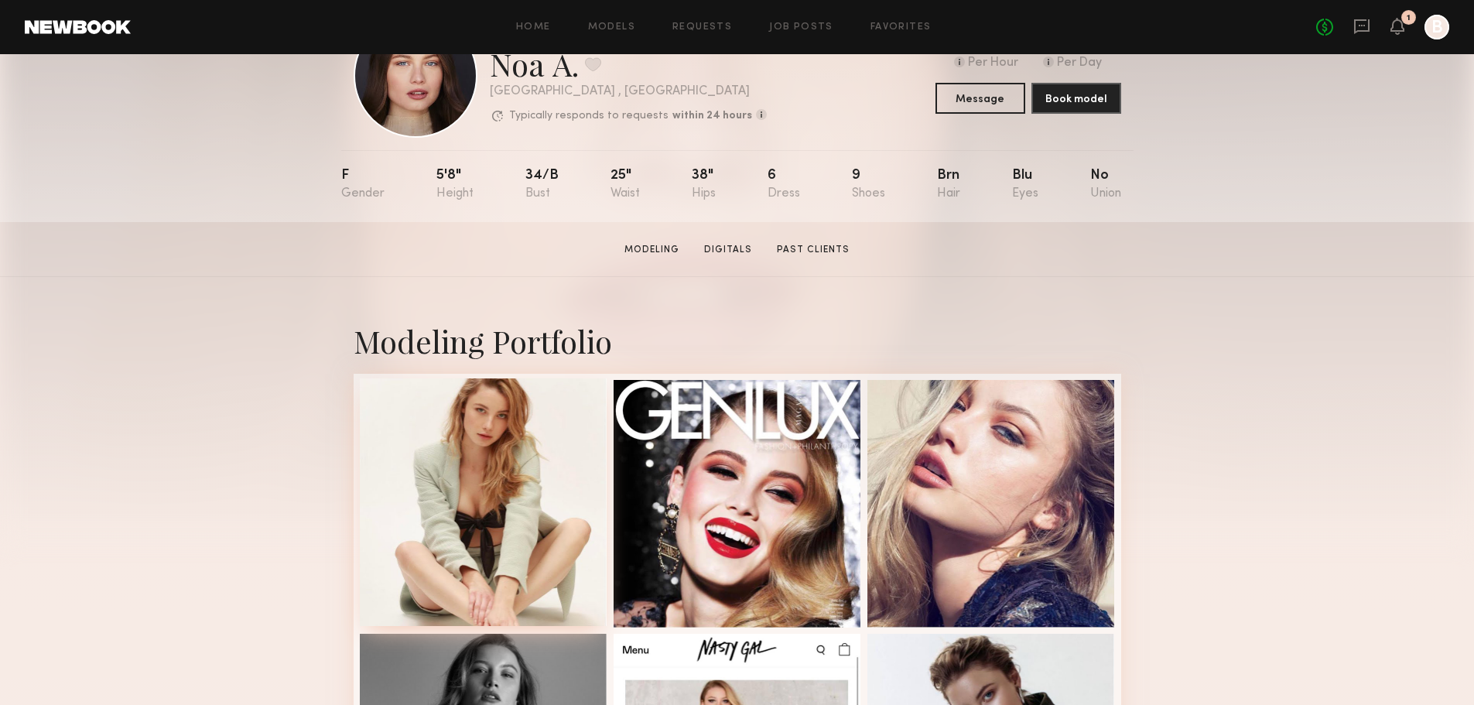
click at [525, 459] on div at bounding box center [484, 502] width 248 height 248
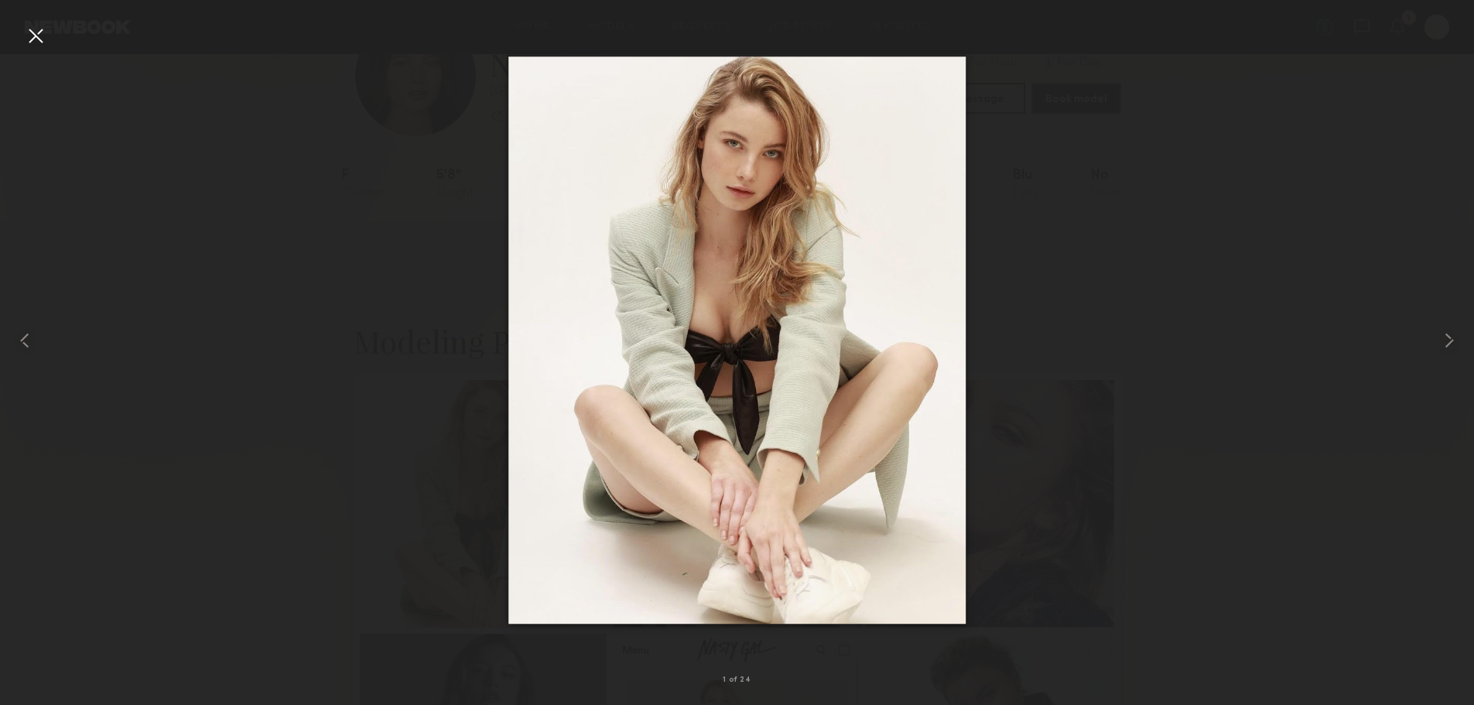
click at [1157, 316] on div at bounding box center [737, 340] width 1474 height 631
click at [33, 35] on div at bounding box center [35, 35] width 25 height 25
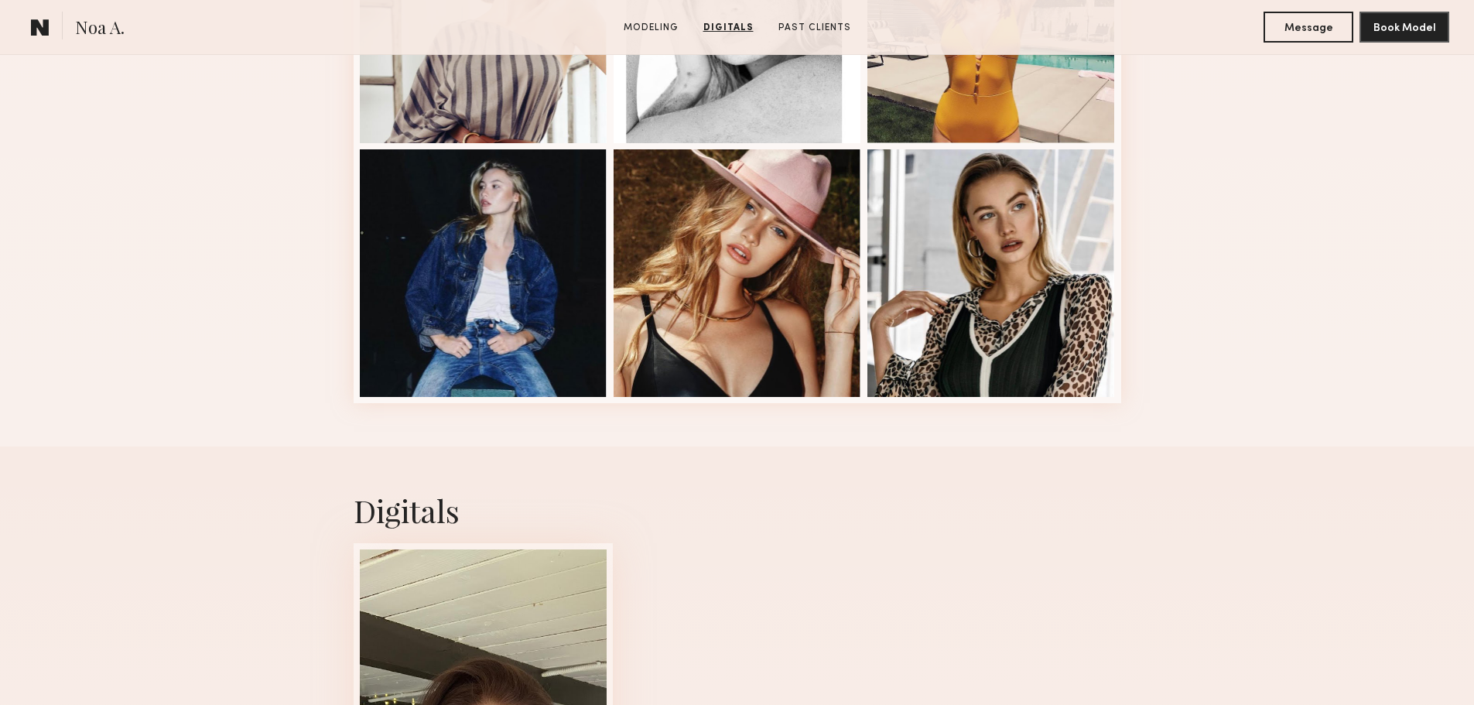
scroll to position [1780, 0]
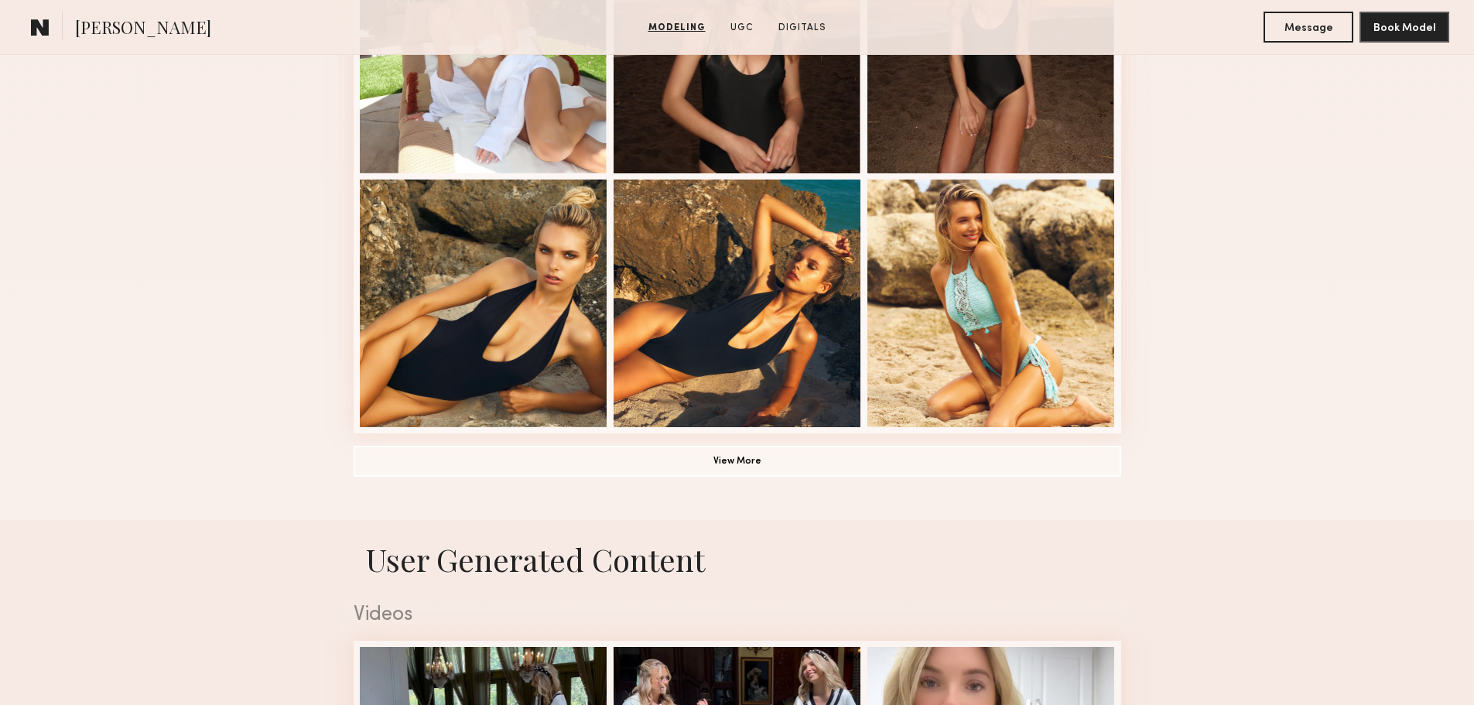
scroll to position [851, 0]
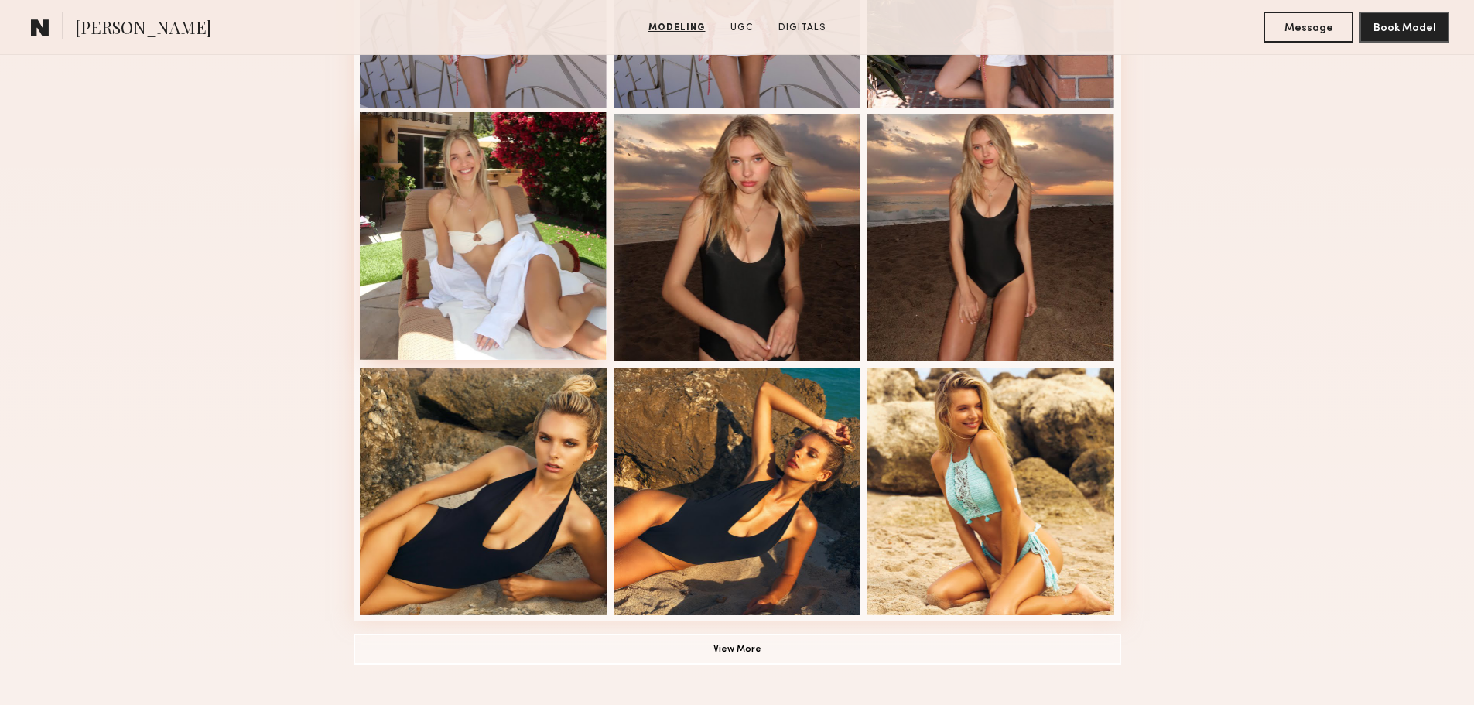
click at [512, 217] on div at bounding box center [484, 236] width 248 height 248
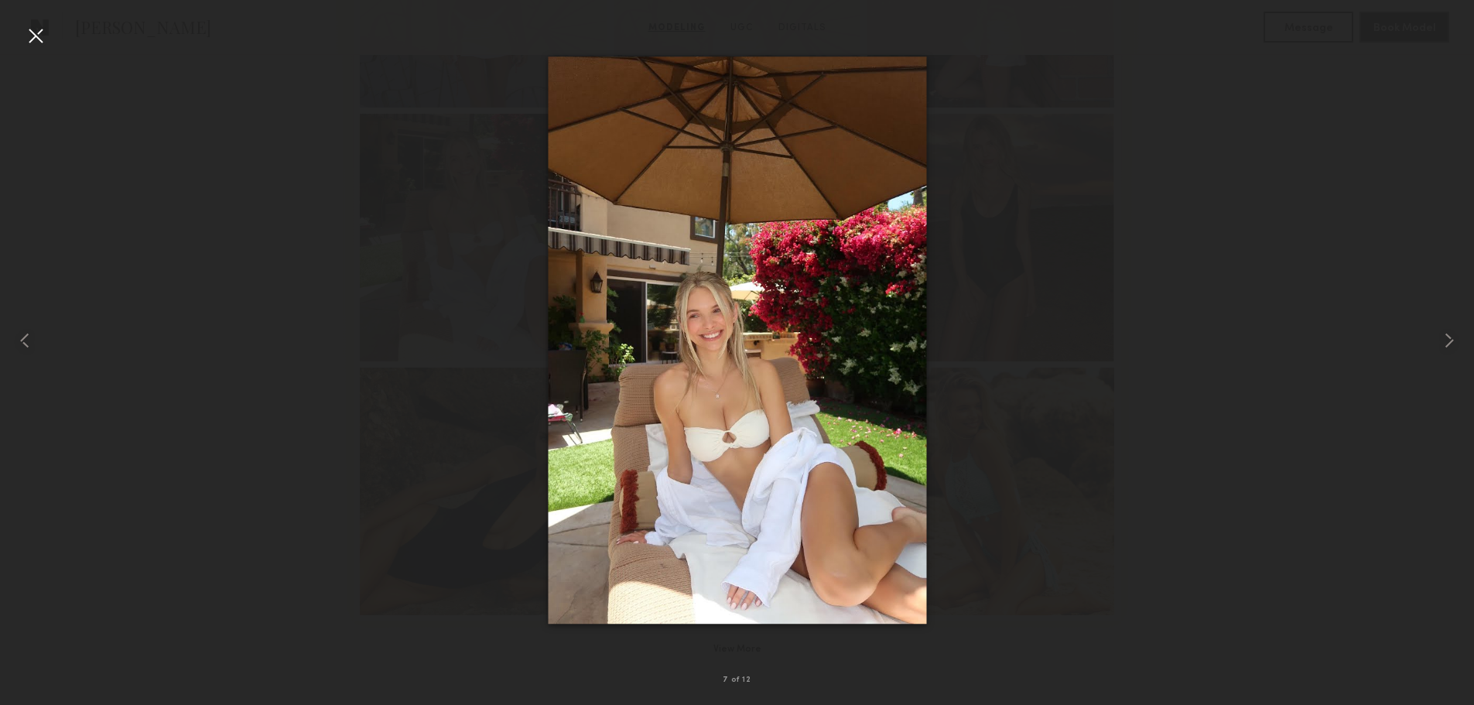
click at [36, 37] on div at bounding box center [35, 35] width 25 height 25
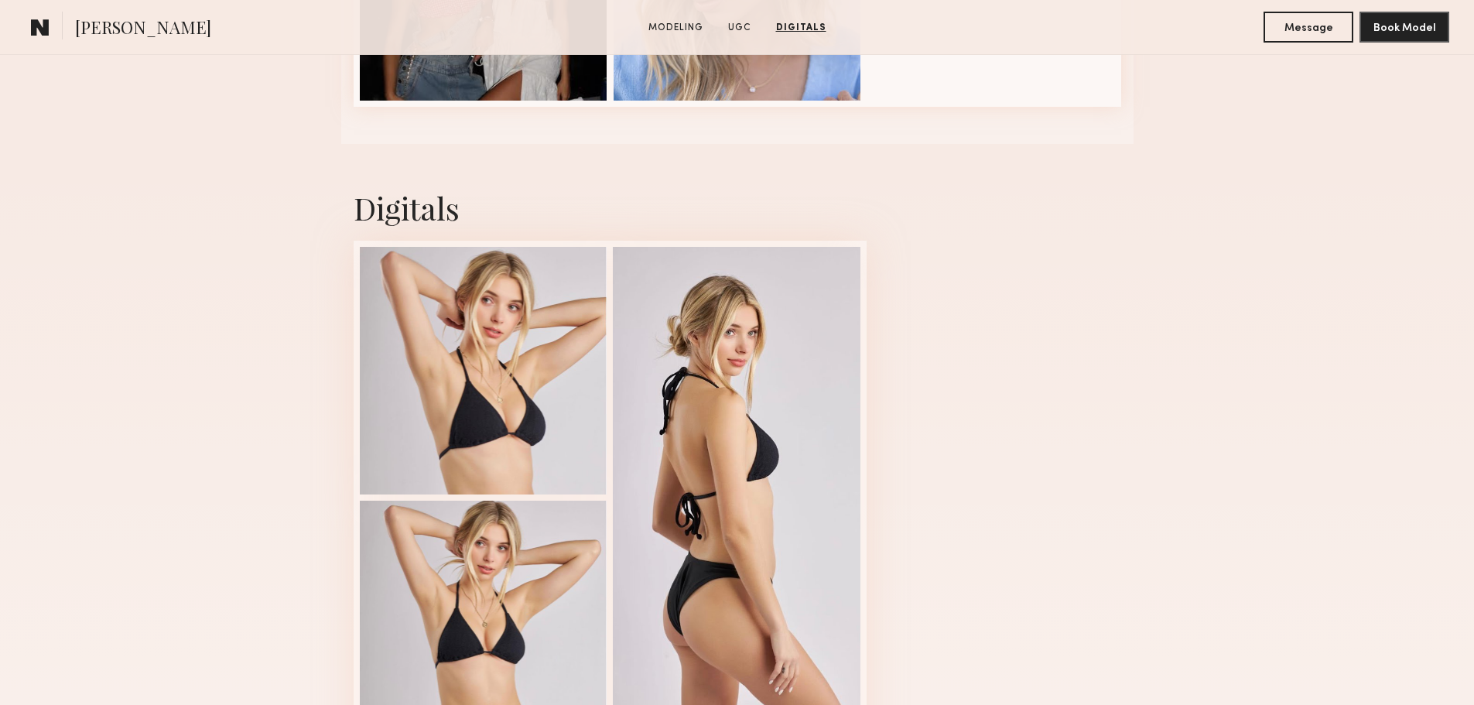
scroll to position [2167, 0]
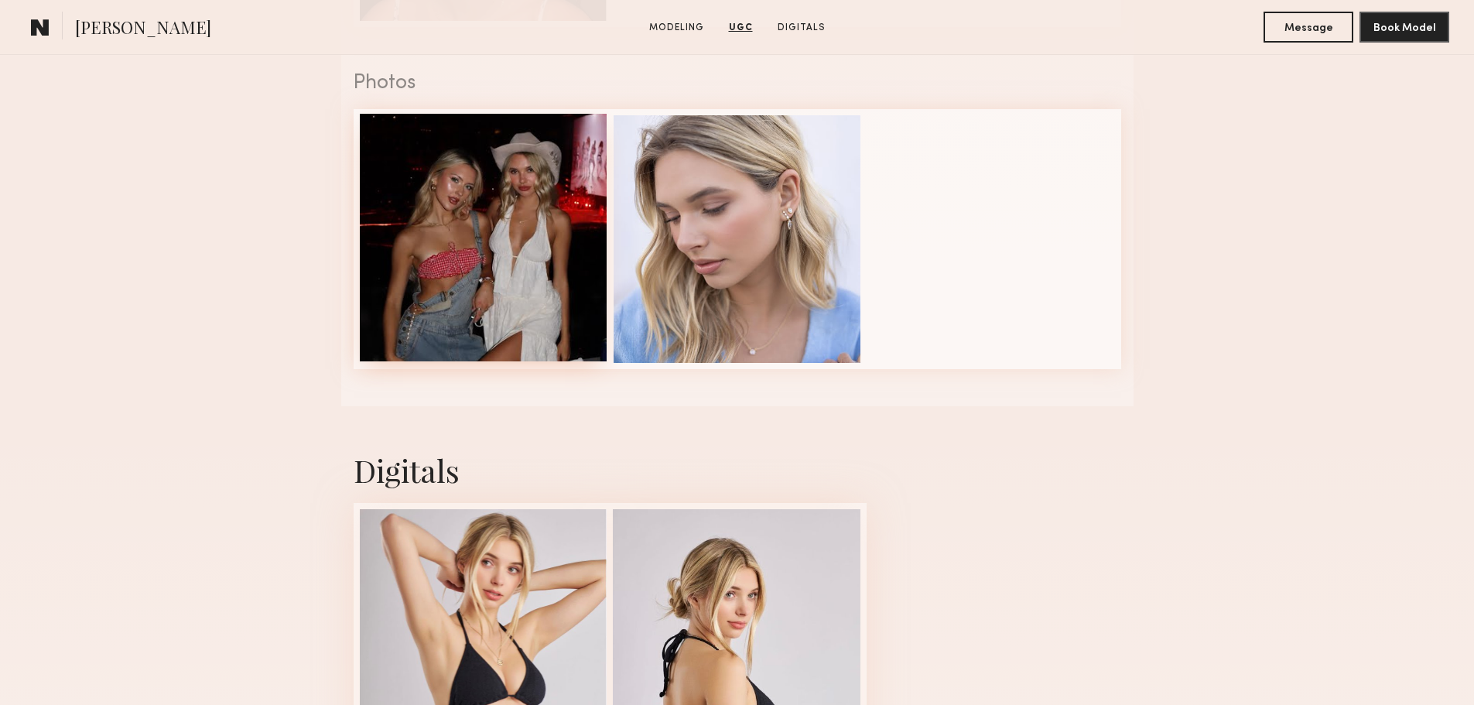
click at [456, 202] on div at bounding box center [484, 238] width 248 height 248
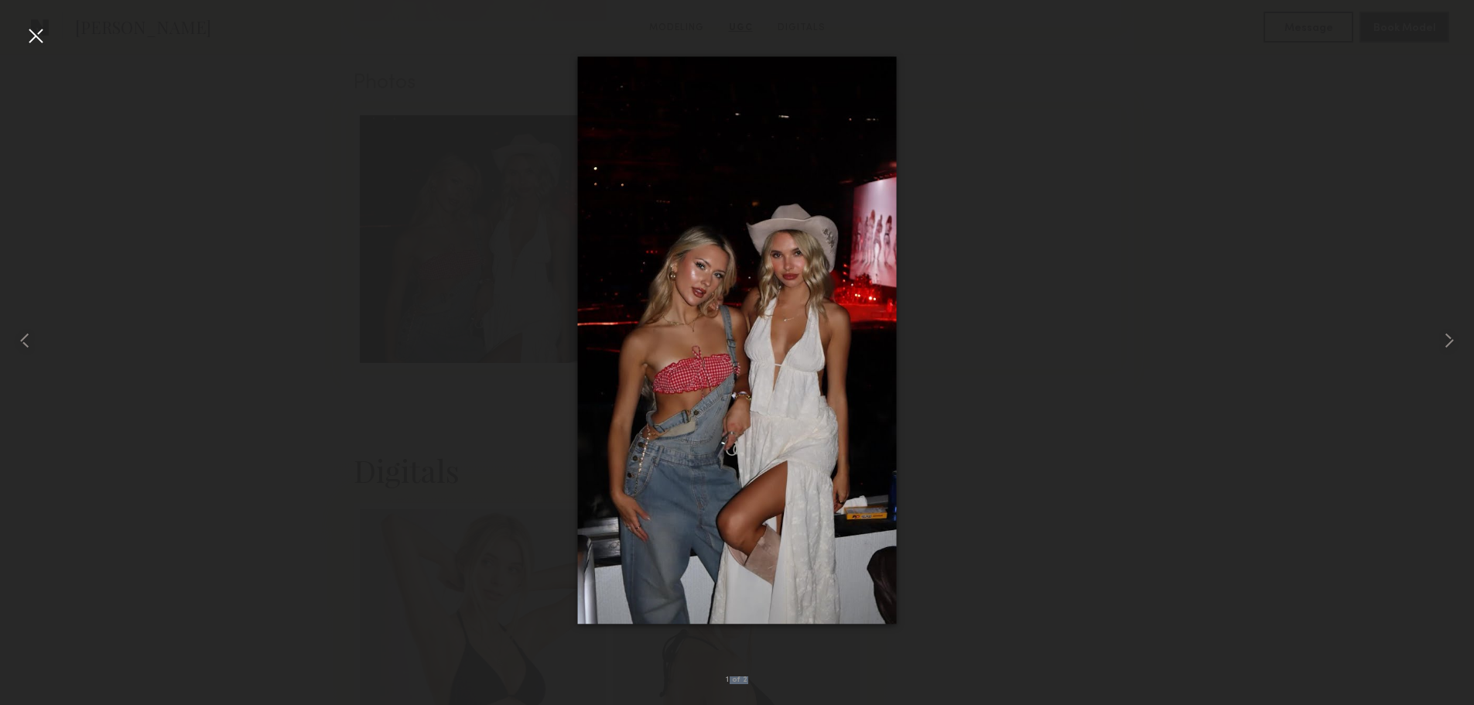
drag, startPoint x: 36, startPoint y: 40, endPoint x: 1330, endPoint y: 392, distance: 1341.8
click at [1312, 406] on div "1 of 2" at bounding box center [737, 352] width 1474 height 705
click at [1439, 346] on common-icon at bounding box center [1449, 340] width 25 height 25
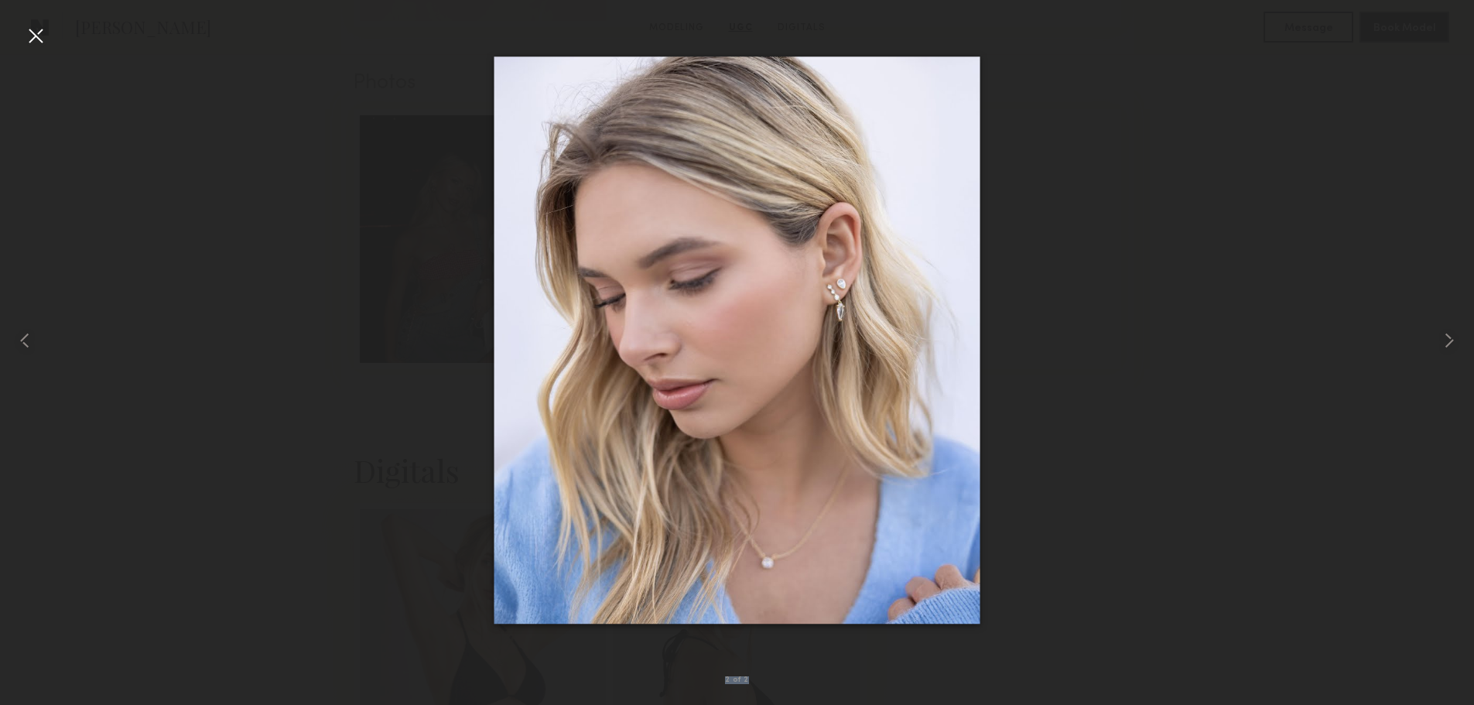
click at [33, 35] on div at bounding box center [35, 35] width 25 height 25
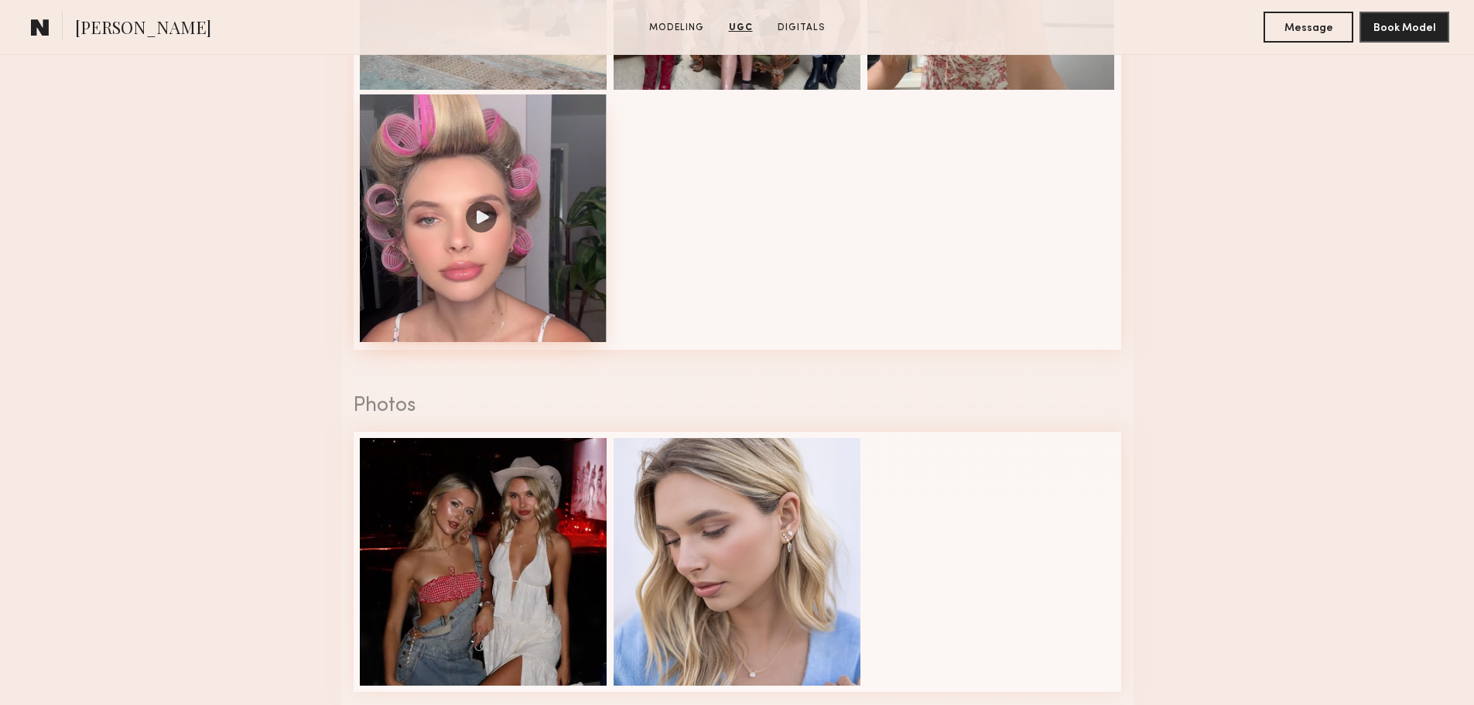
scroll to position [1625, 0]
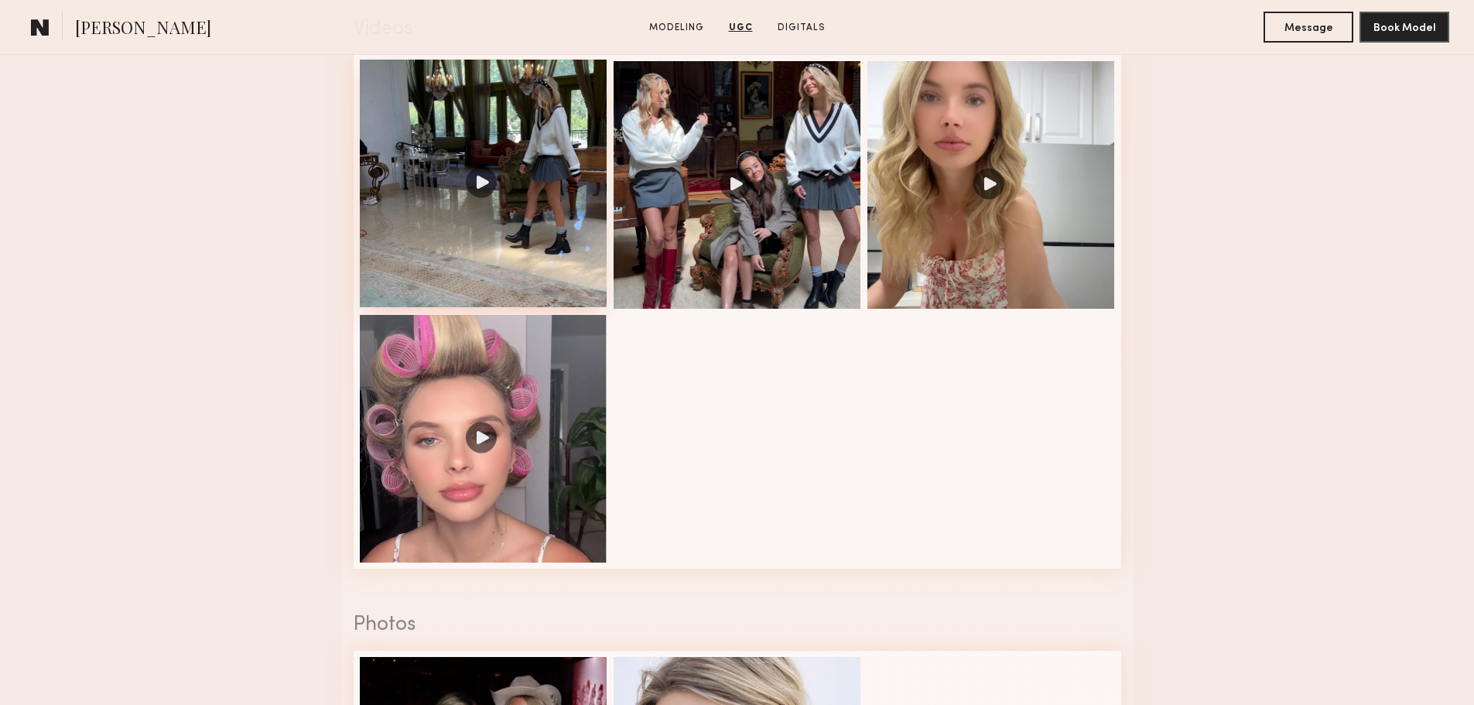
click at [508, 193] on div at bounding box center [484, 184] width 248 height 248
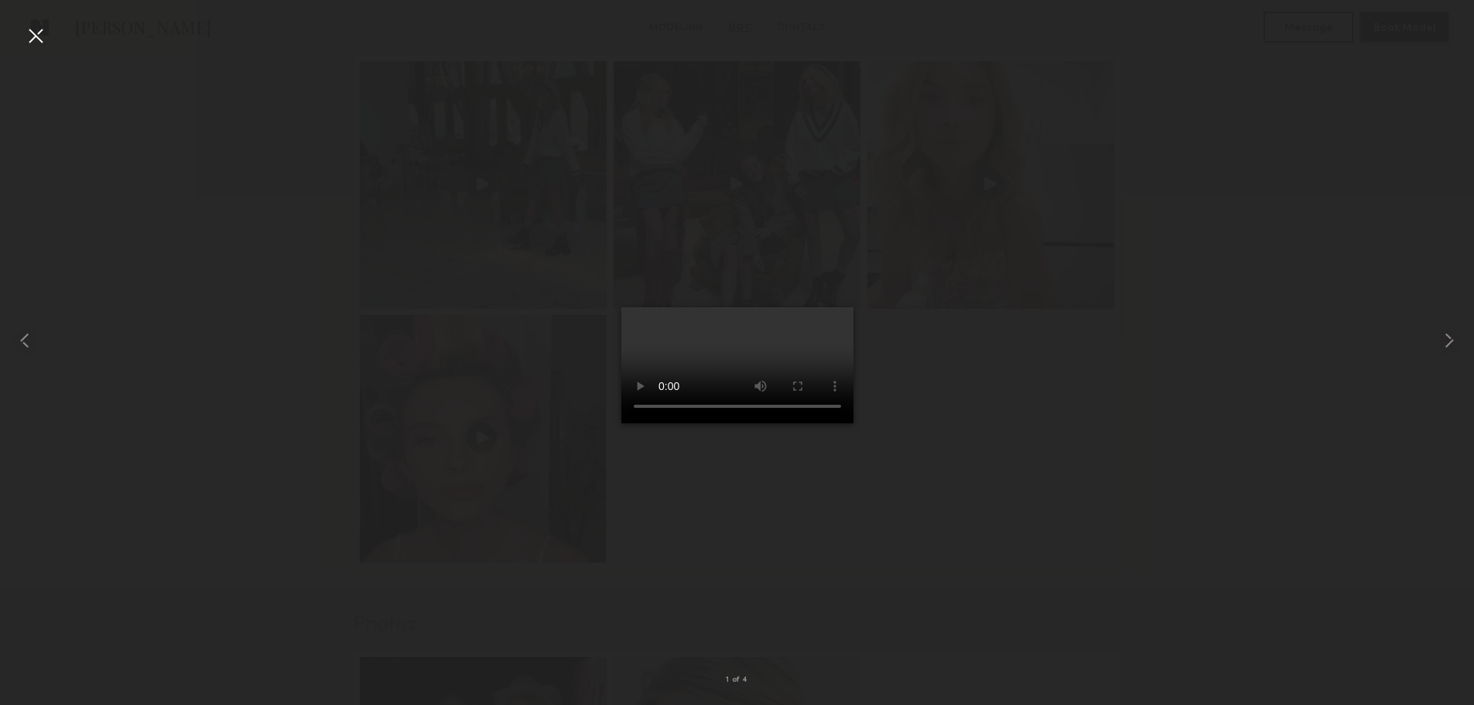
click at [36, 38] on div at bounding box center [35, 35] width 25 height 25
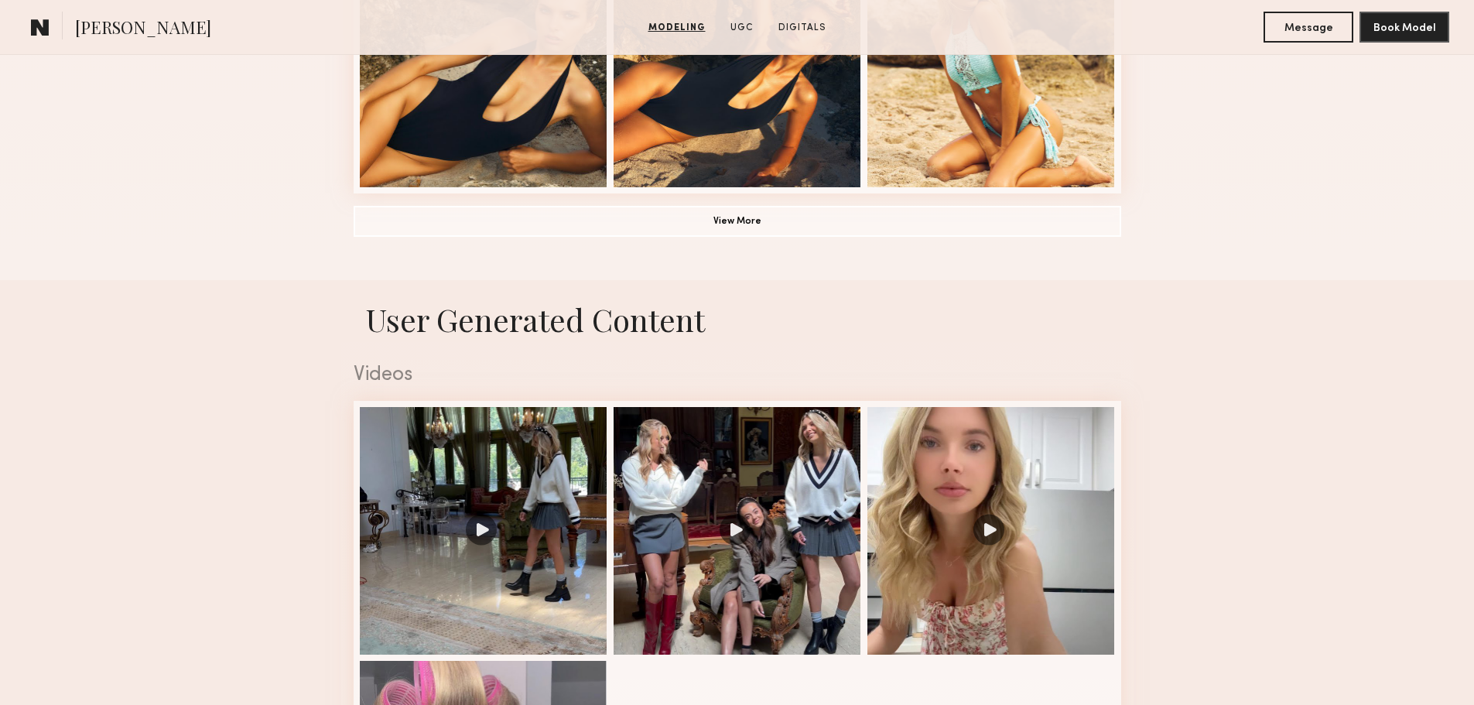
scroll to position [1470, 0]
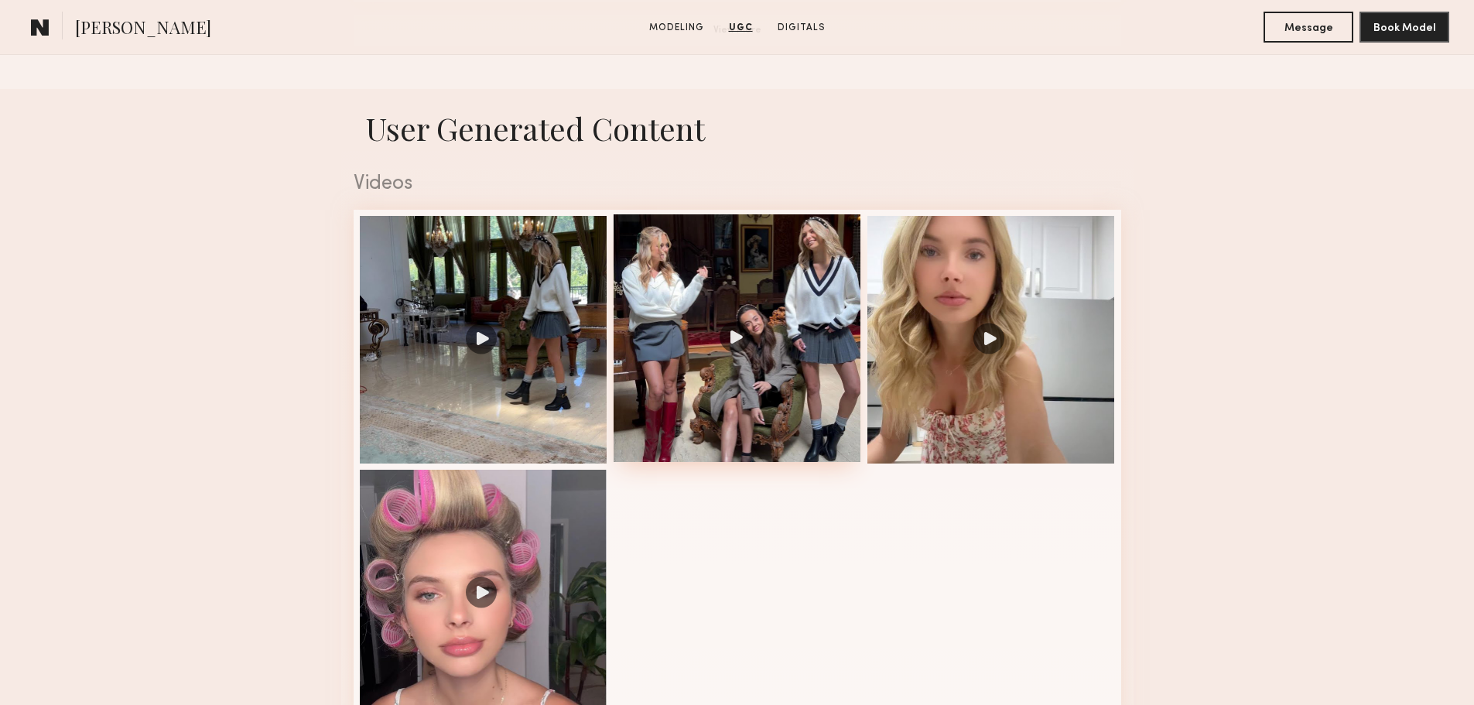
click at [762, 390] on div at bounding box center [738, 338] width 248 height 248
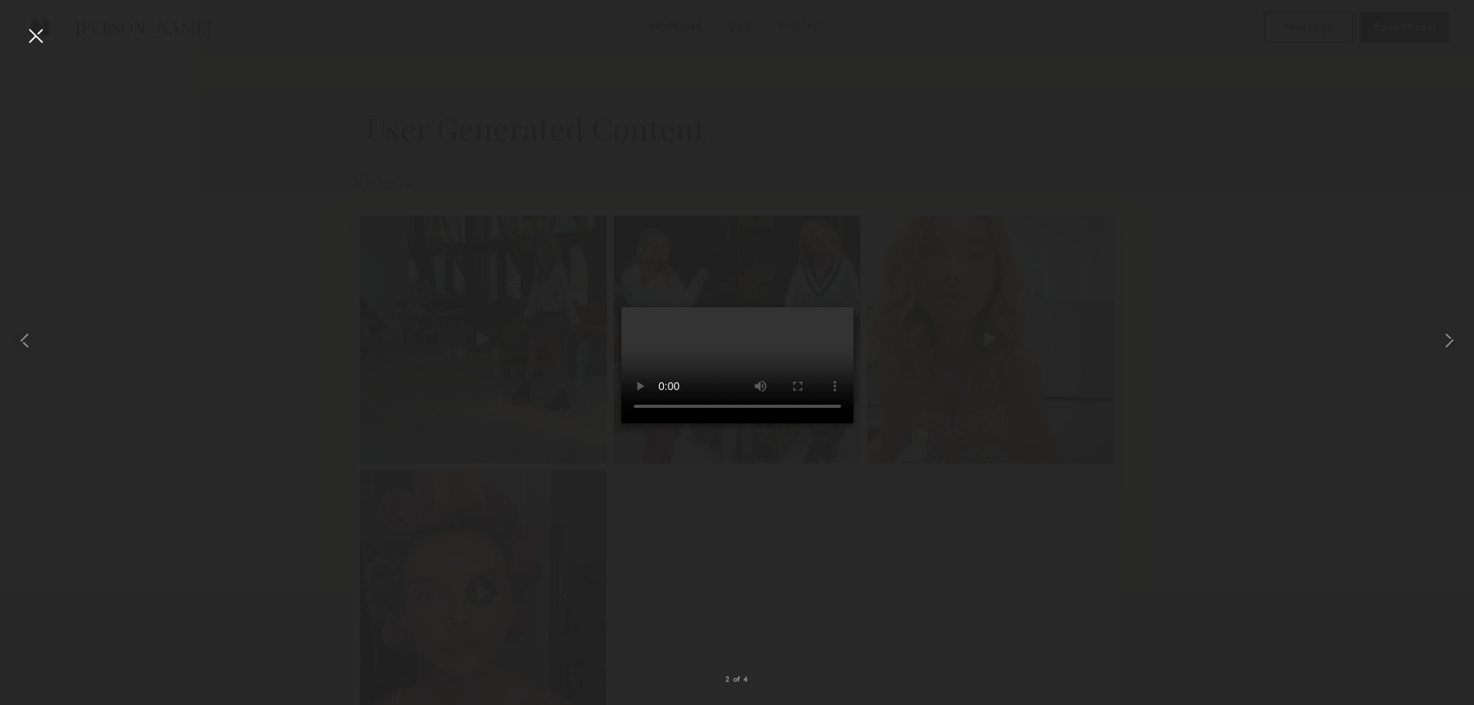
click at [35, 39] on div at bounding box center [35, 35] width 25 height 25
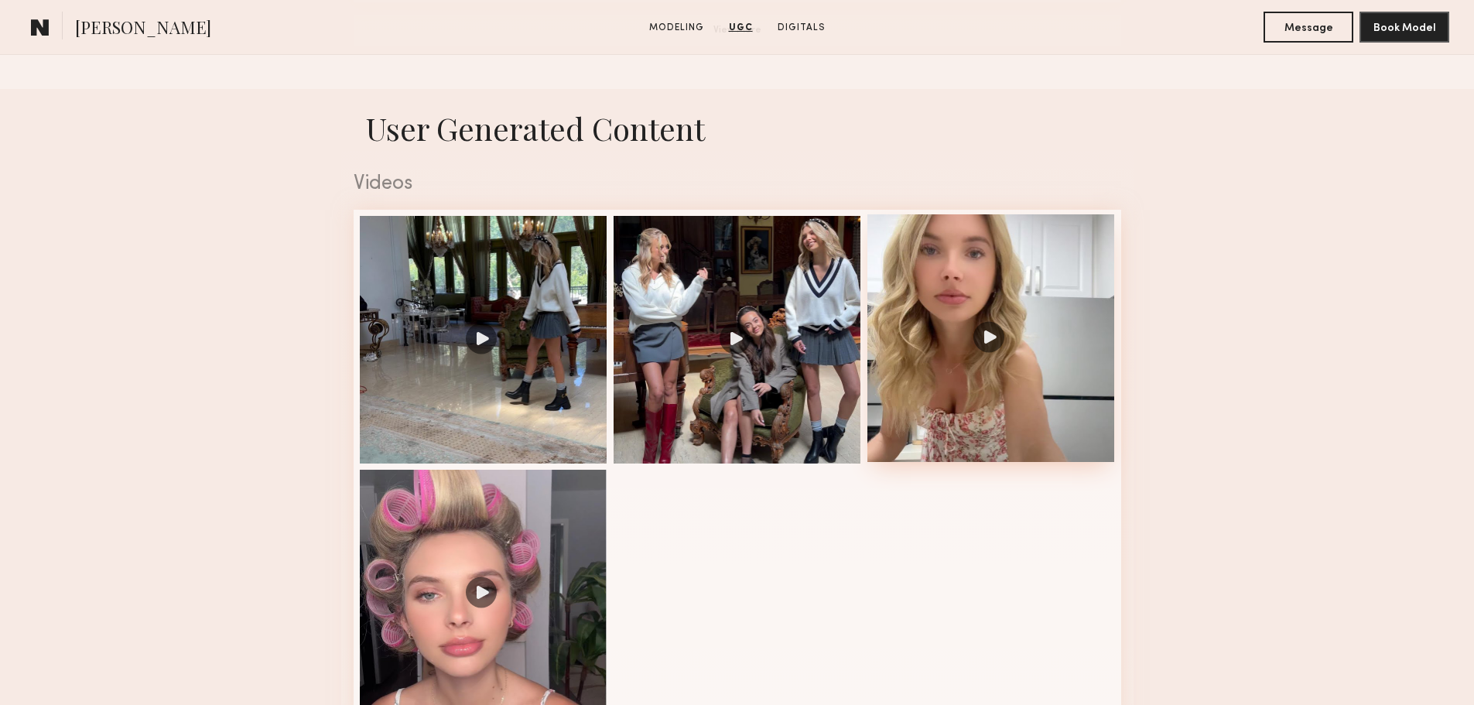
click at [964, 303] on div at bounding box center [992, 338] width 248 height 248
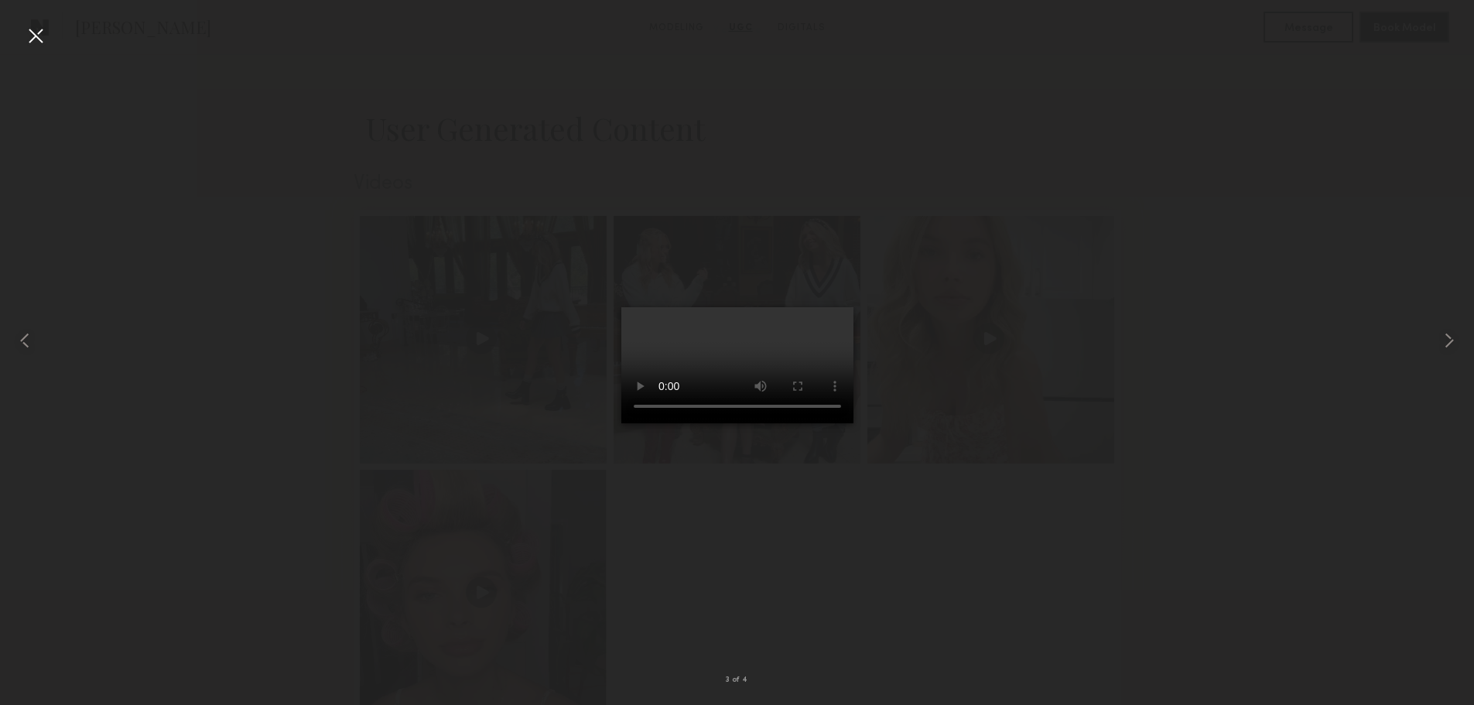
click at [43, 34] on div at bounding box center [35, 35] width 25 height 25
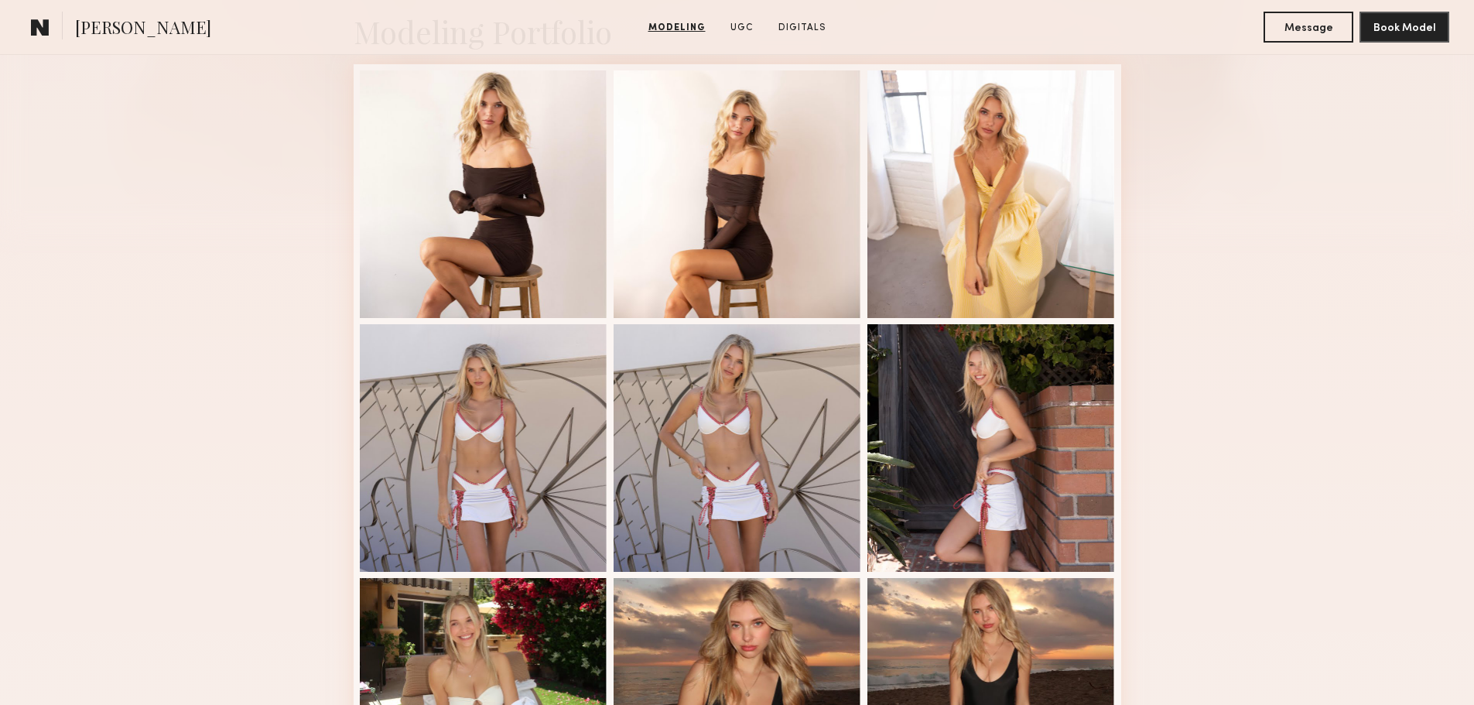
scroll to position [774, 0]
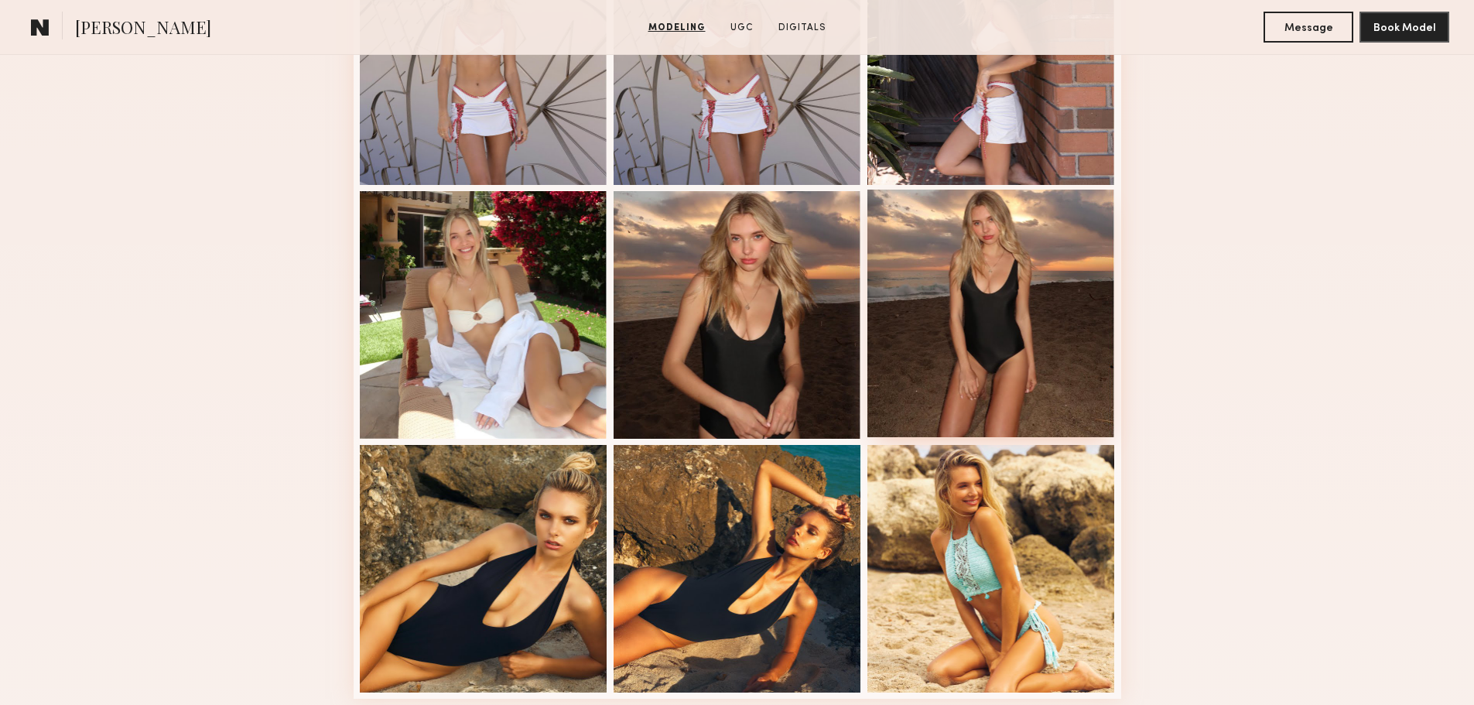
click at [954, 287] on div at bounding box center [992, 314] width 248 height 248
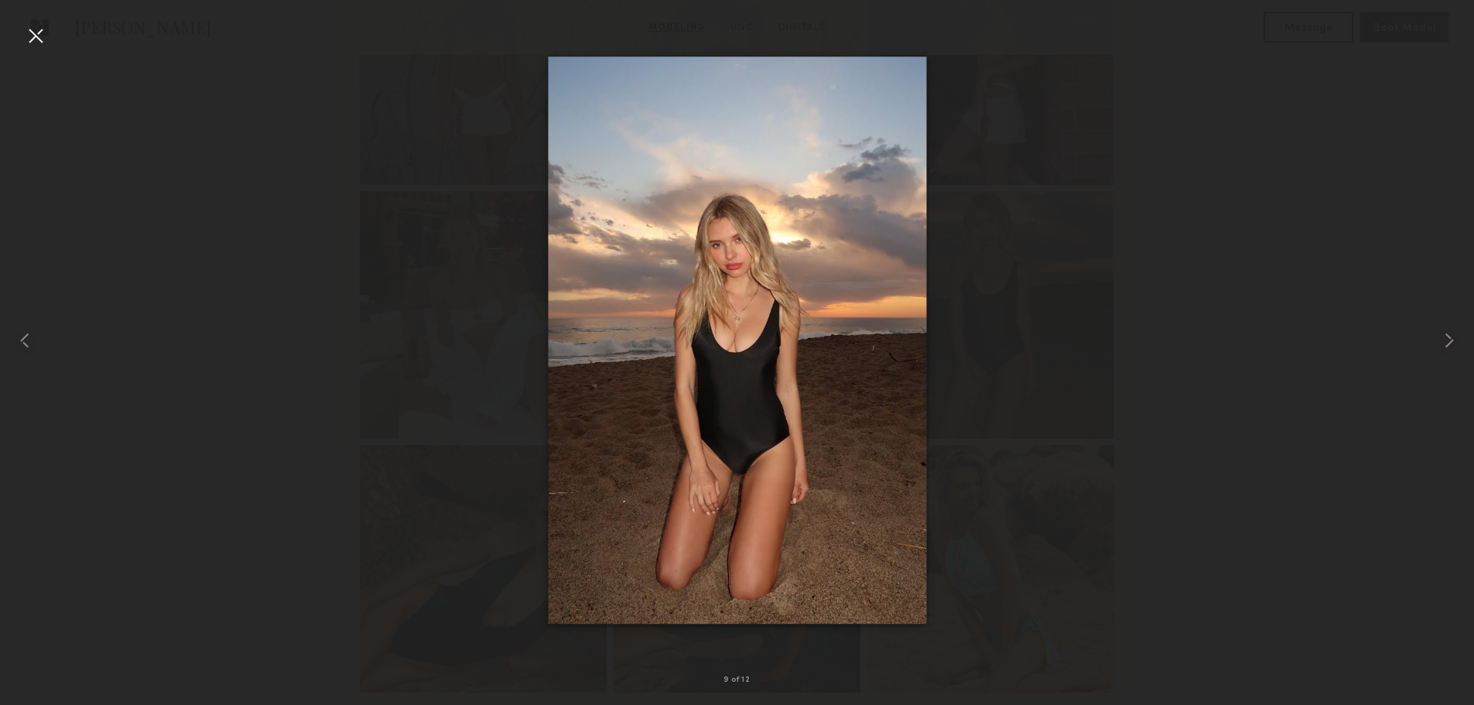
click at [29, 29] on div at bounding box center [35, 35] width 25 height 25
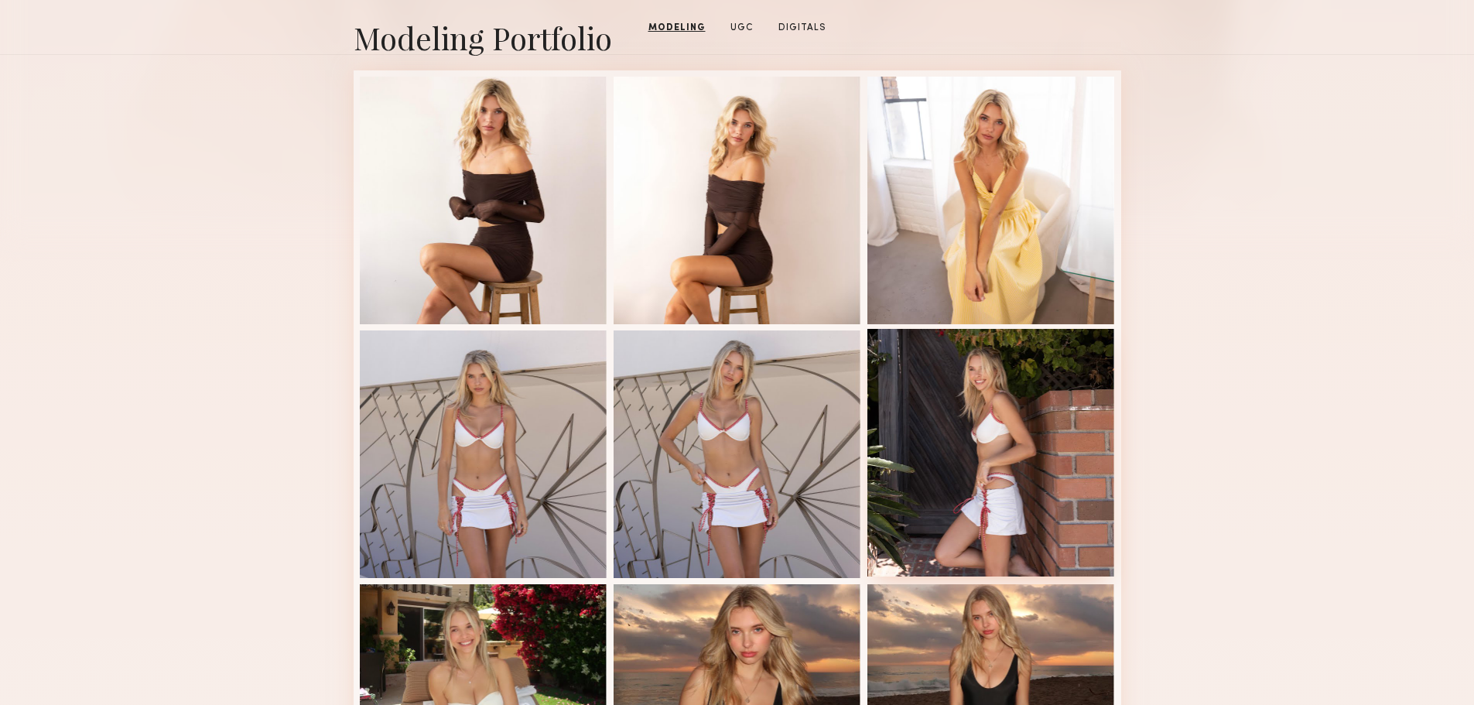
scroll to position [387, 0]
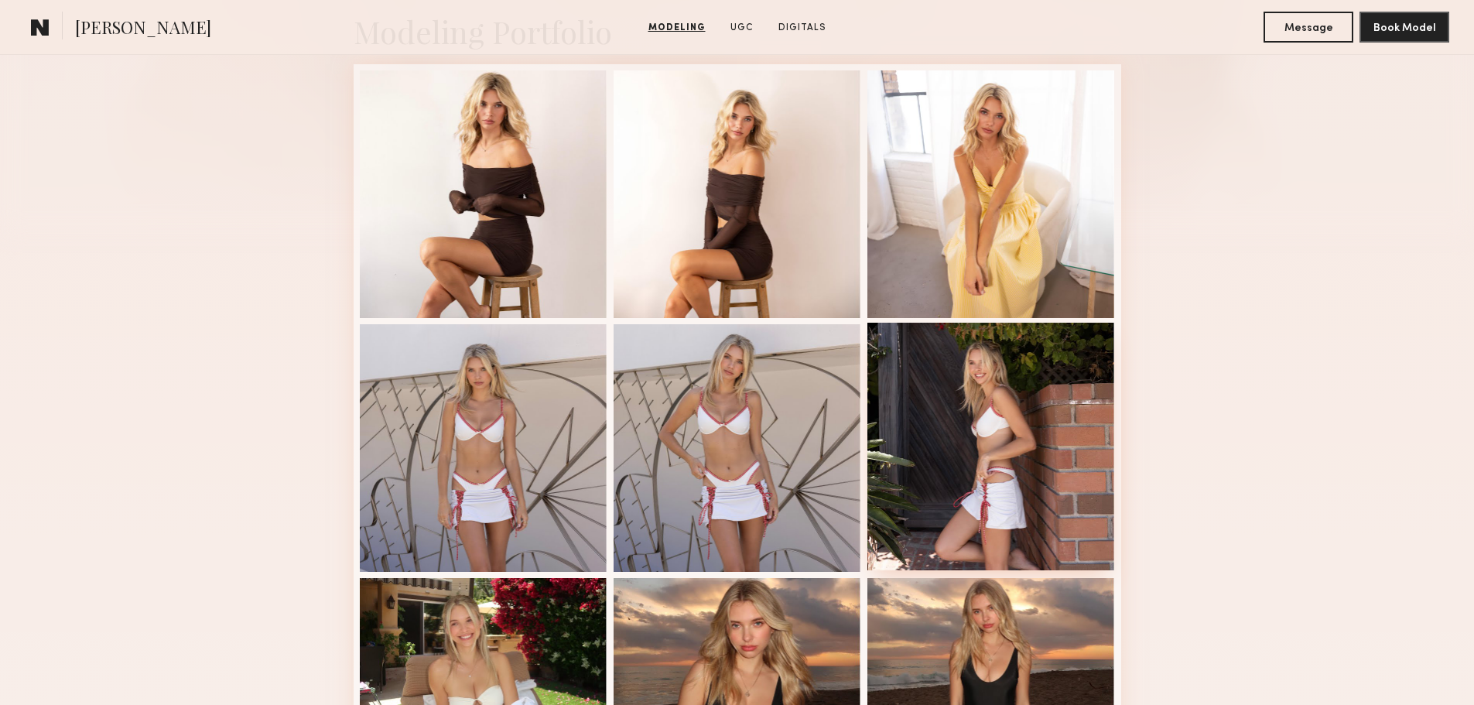
click at [984, 435] on div at bounding box center [992, 447] width 248 height 248
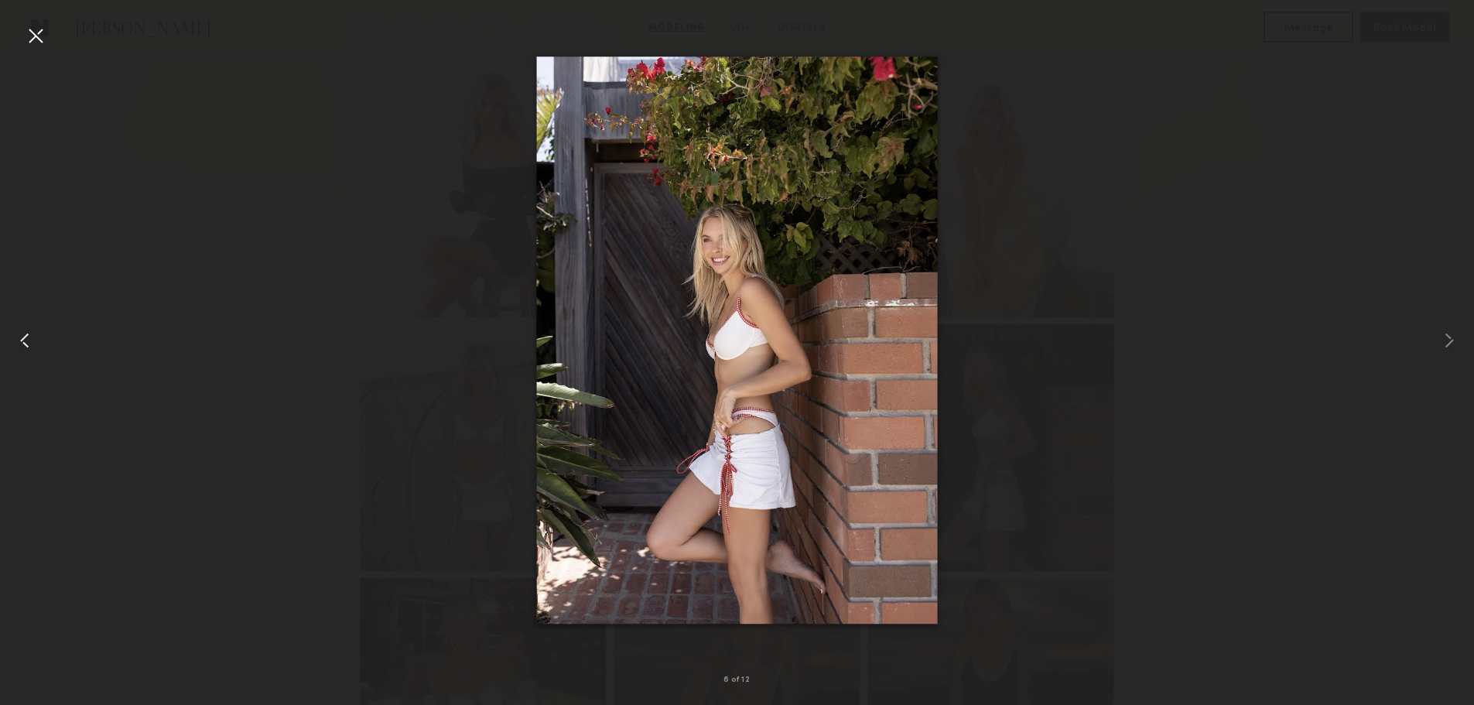
click at [30, 342] on common-icon at bounding box center [24, 340] width 25 height 25
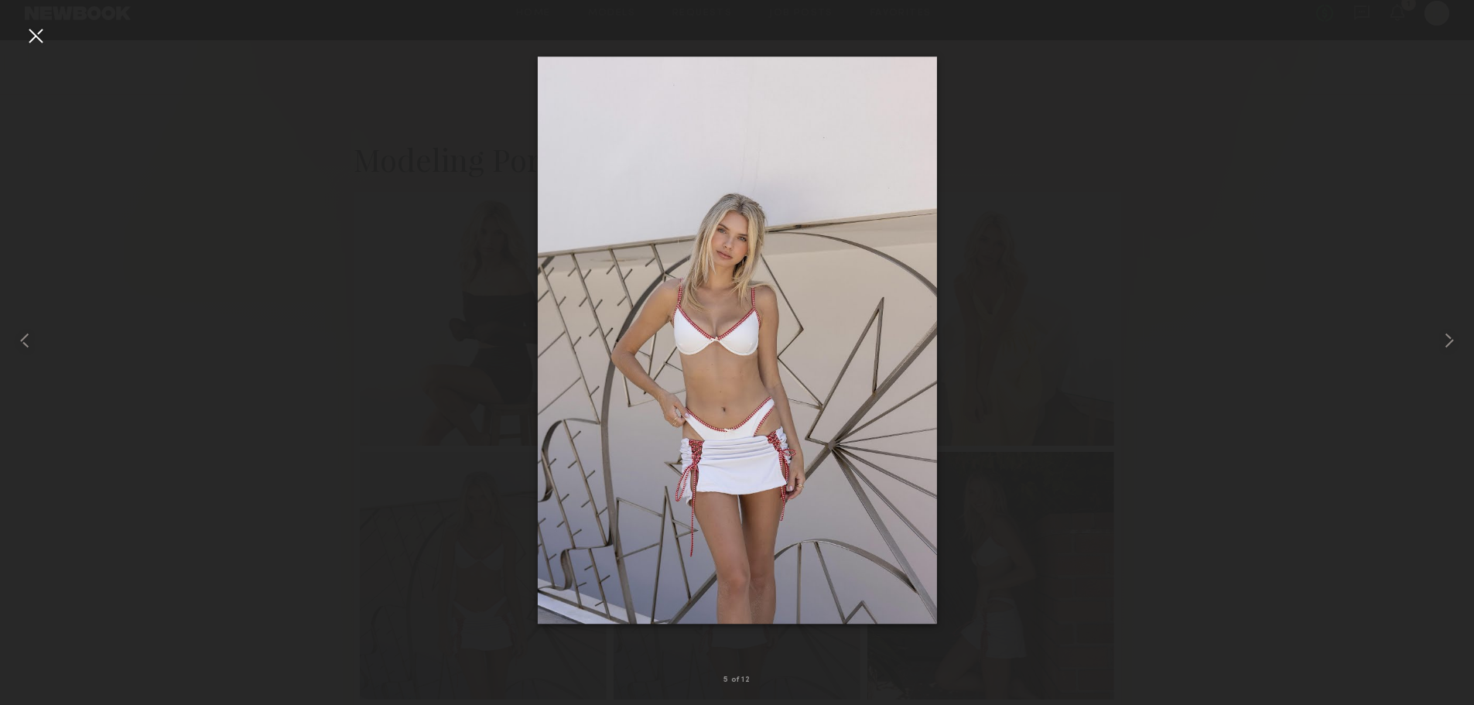
scroll to position [0, 0]
click at [1450, 330] on common-icon at bounding box center [1449, 340] width 25 height 25
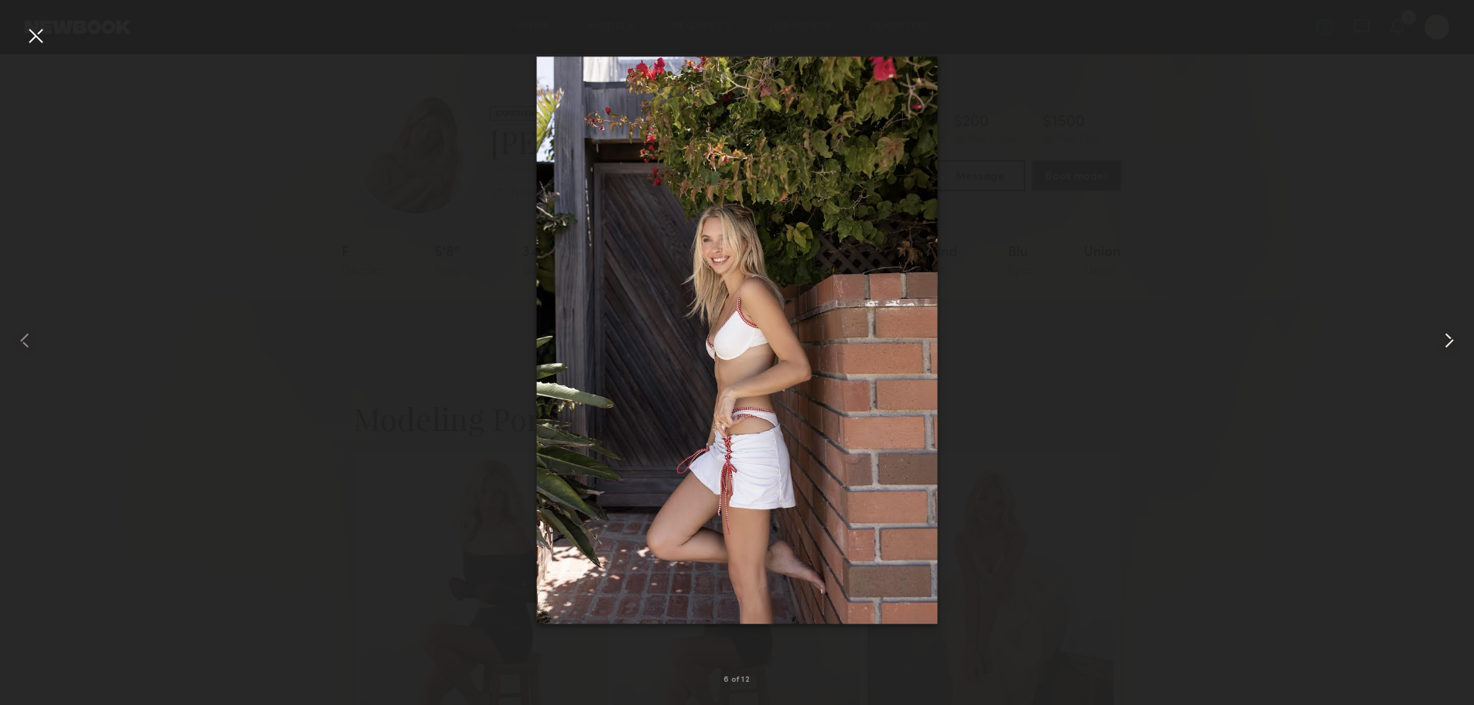
click at [1450, 330] on common-icon at bounding box center [1449, 340] width 25 height 25
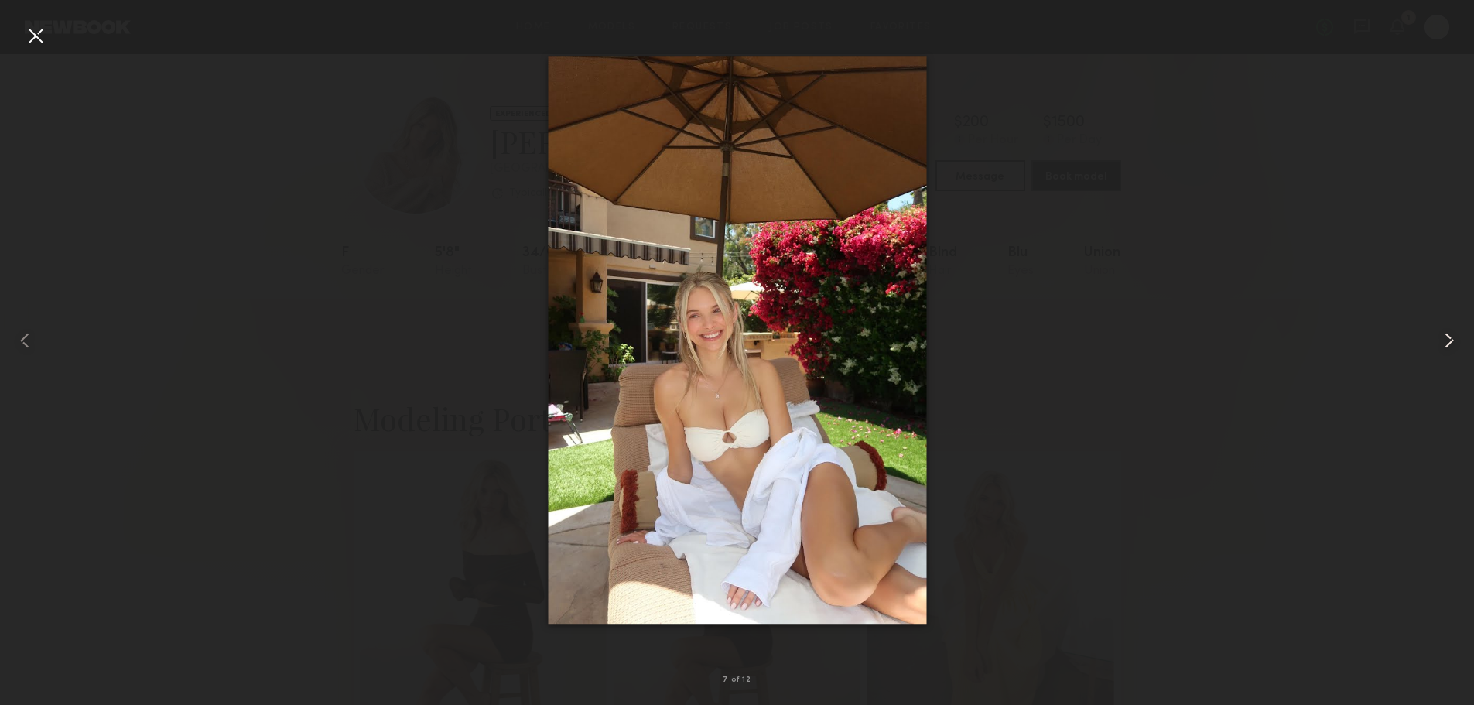
click at [1450, 330] on common-icon at bounding box center [1449, 340] width 25 height 25
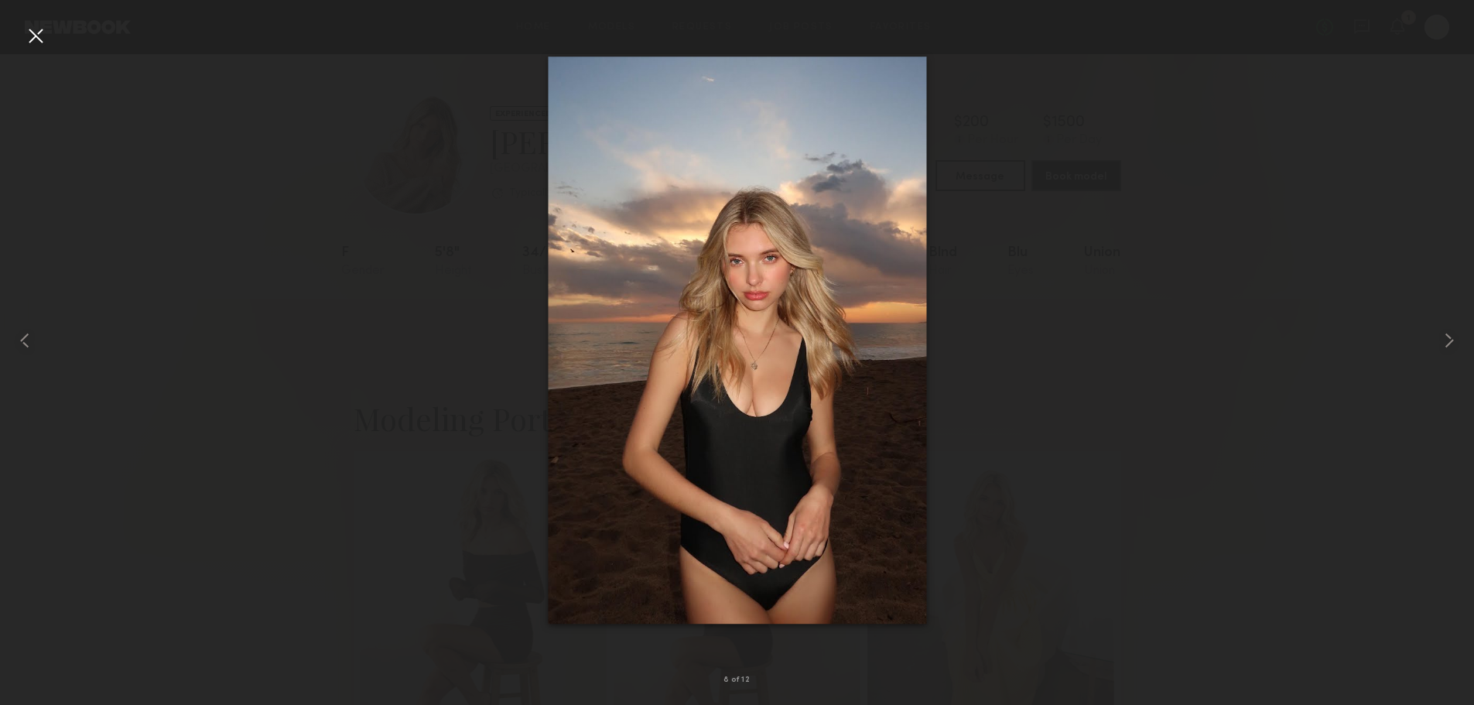
drag, startPoint x: 1450, startPoint y: 330, endPoint x: 739, endPoint y: 316, distance: 711.4
click at [739, 316] on div at bounding box center [737, 340] width 1474 height 631
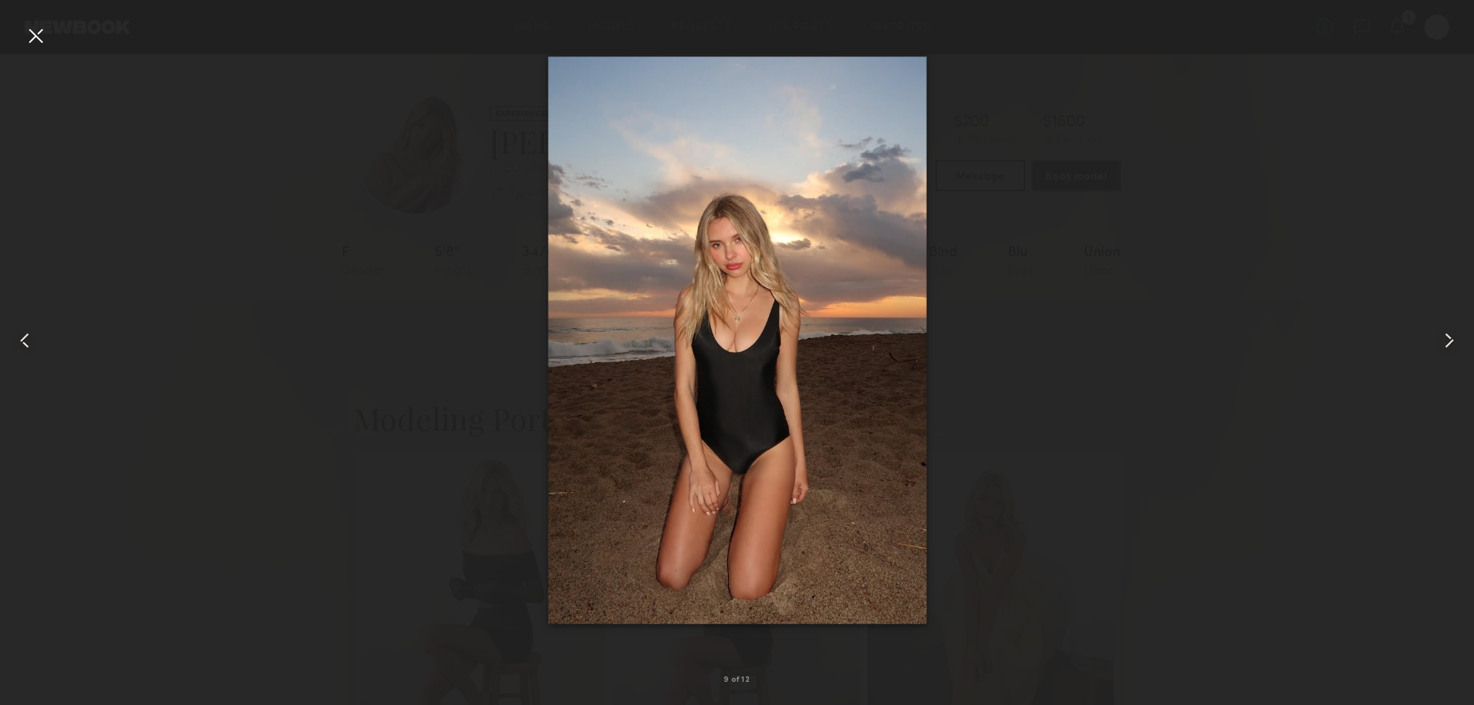
click at [1433, 343] on div at bounding box center [1445, 340] width 59 height 631
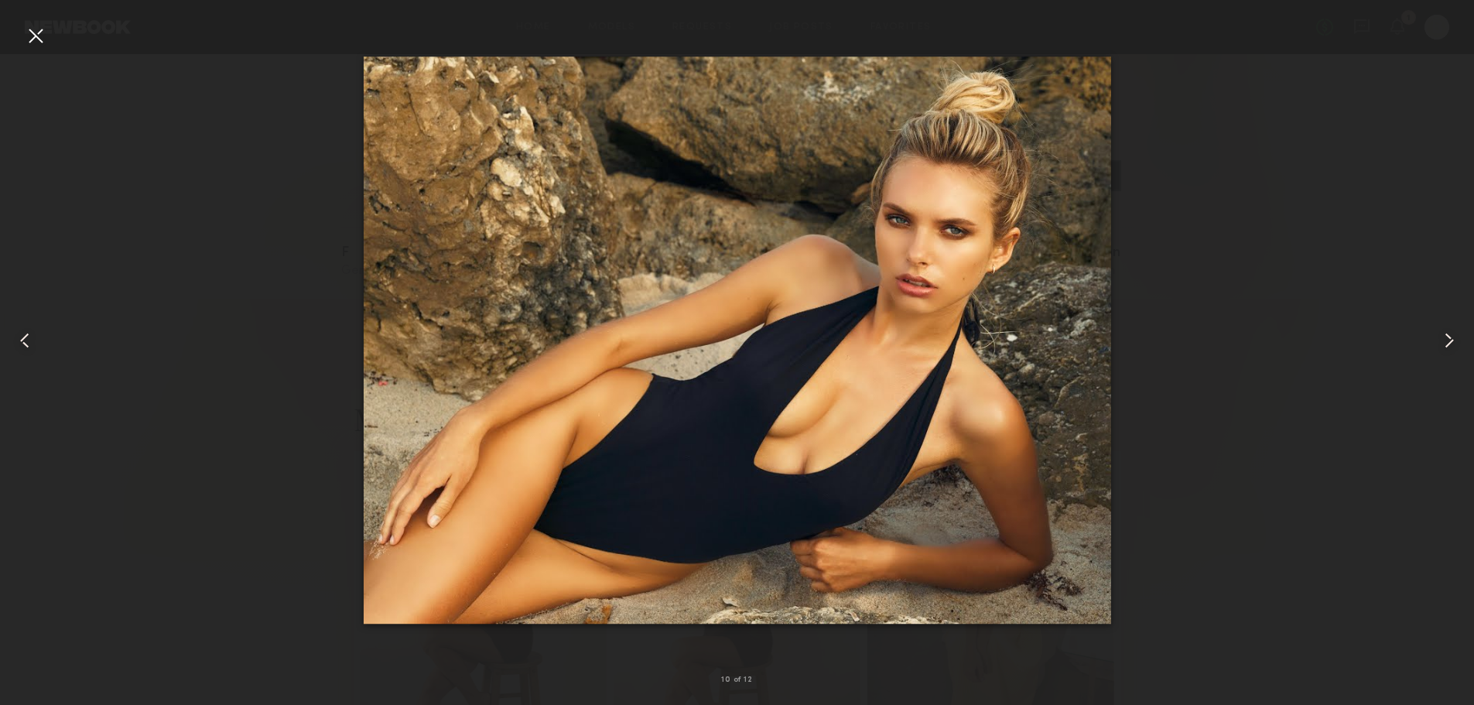
click at [1433, 343] on div at bounding box center [1445, 340] width 59 height 631
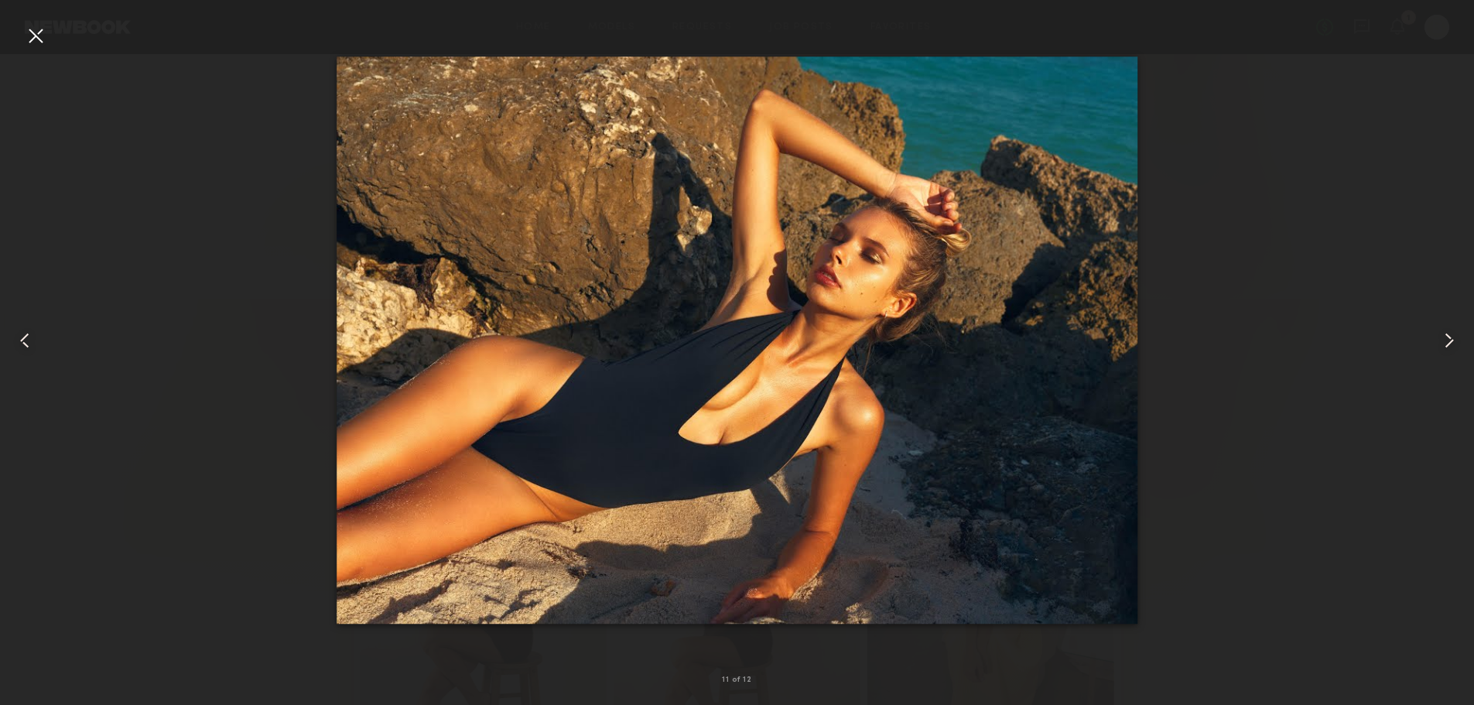
click at [1433, 343] on div at bounding box center [1445, 340] width 59 height 631
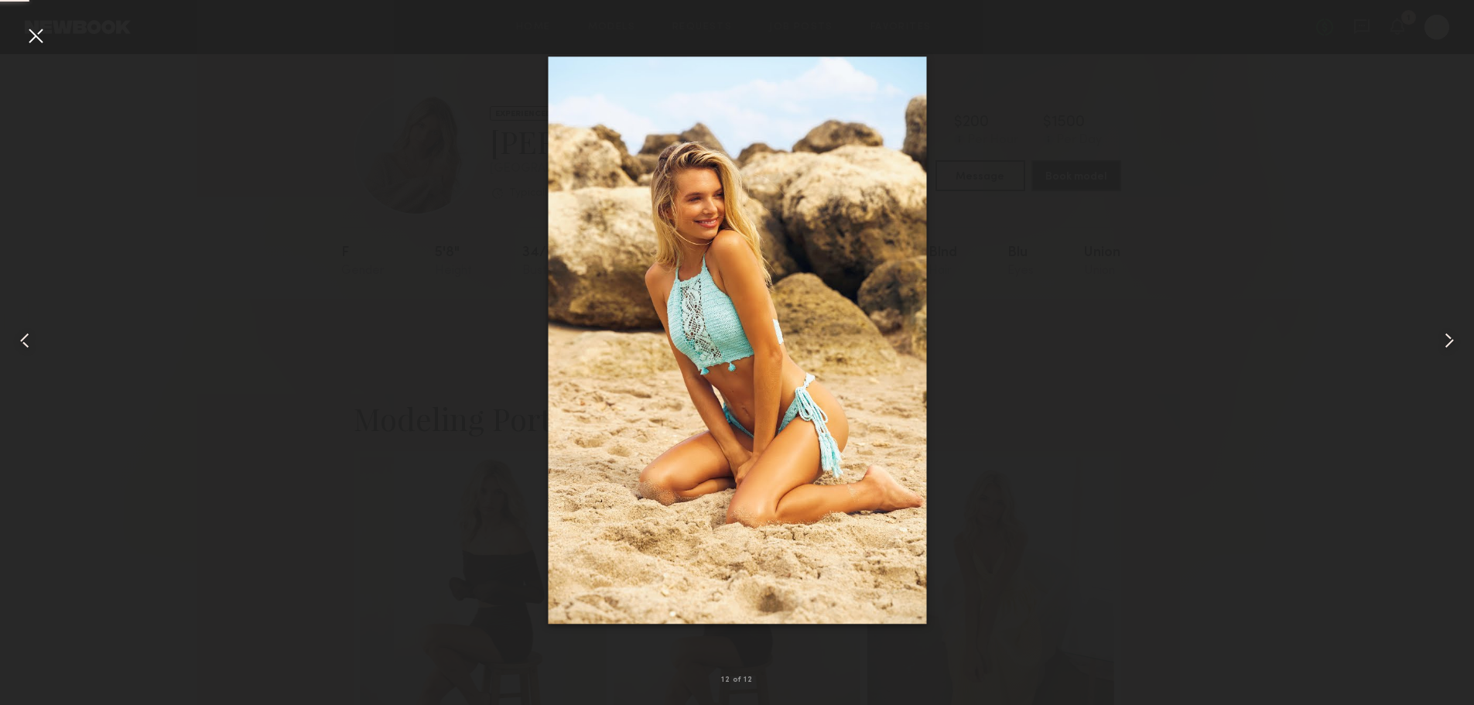
click at [1433, 343] on div at bounding box center [1445, 340] width 59 height 631
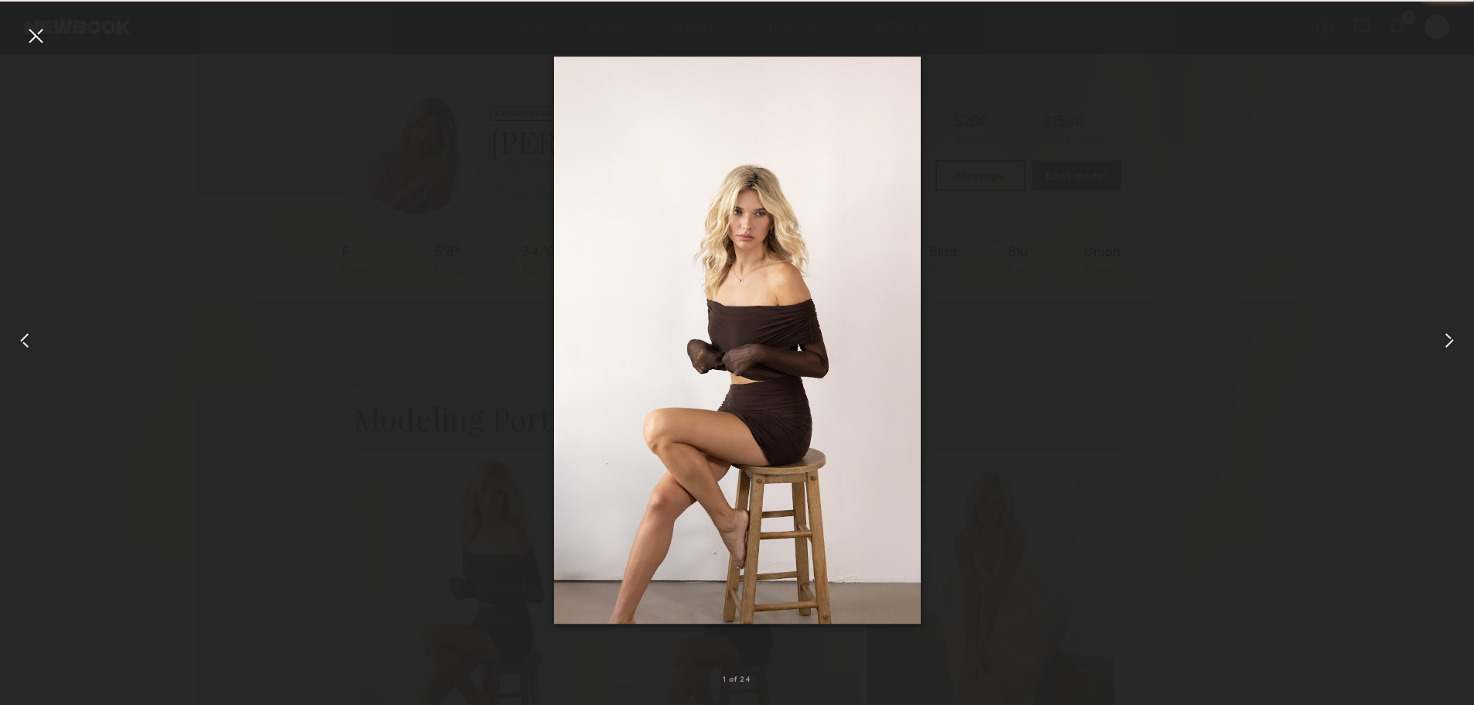
click at [1433, 343] on div at bounding box center [1445, 340] width 59 height 631
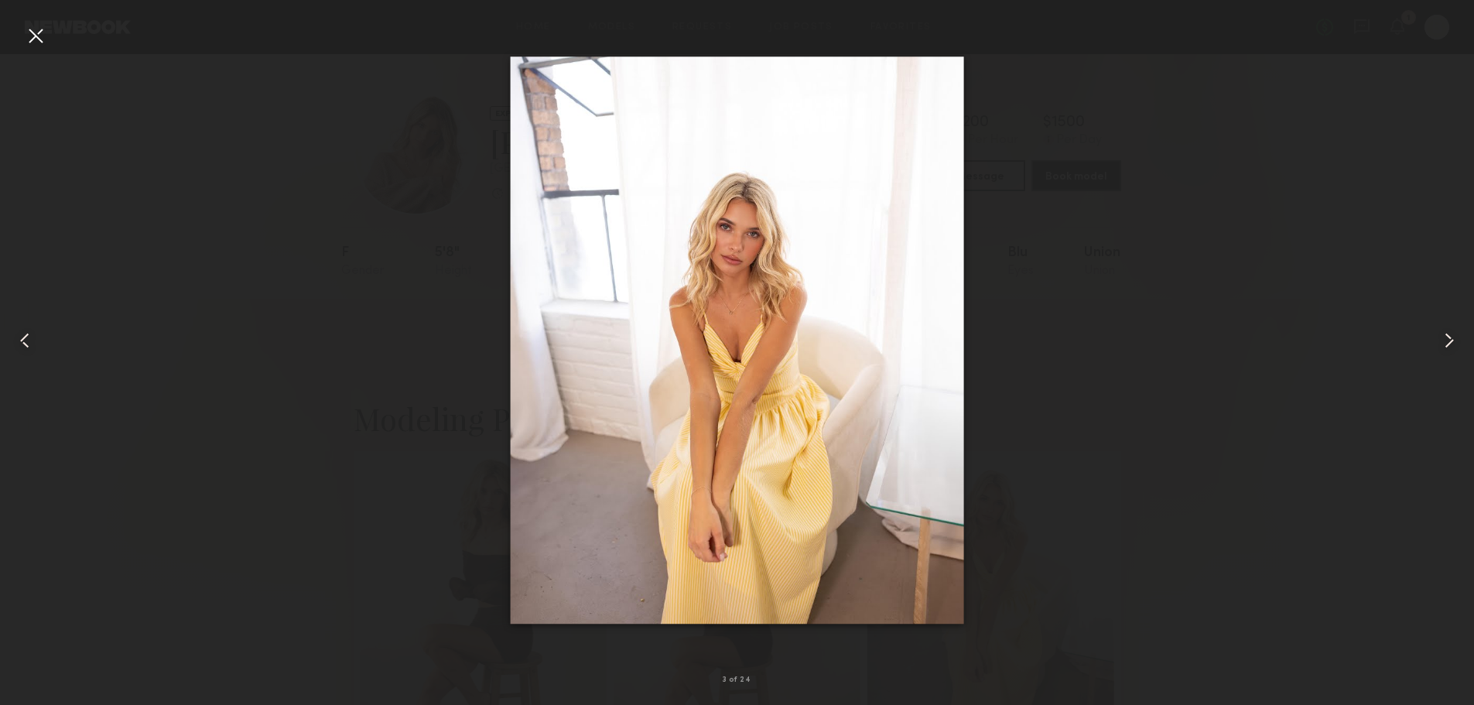
click at [22, 26] on div at bounding box center [29, 340] width 59 height 631
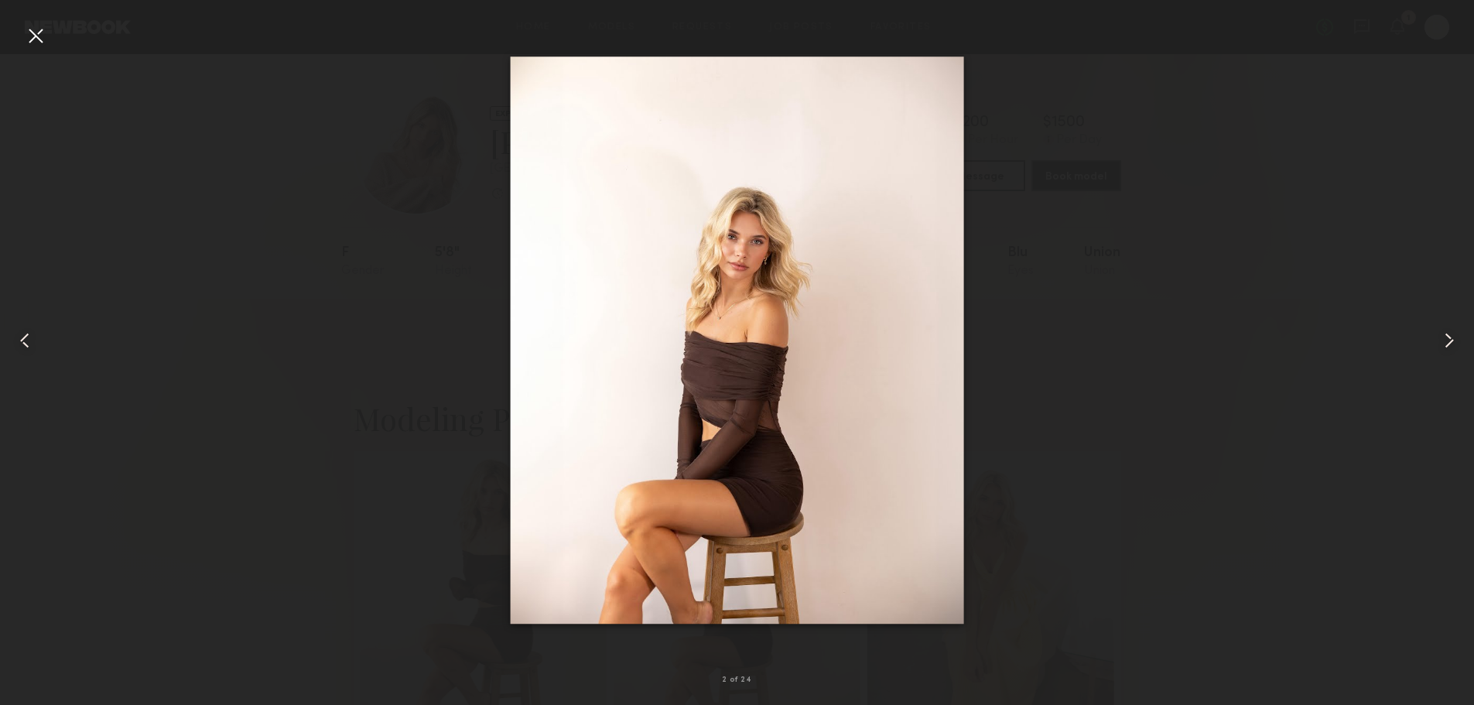
click at [31, 28] on div at bounding box center [35, 35] width 25 height 25
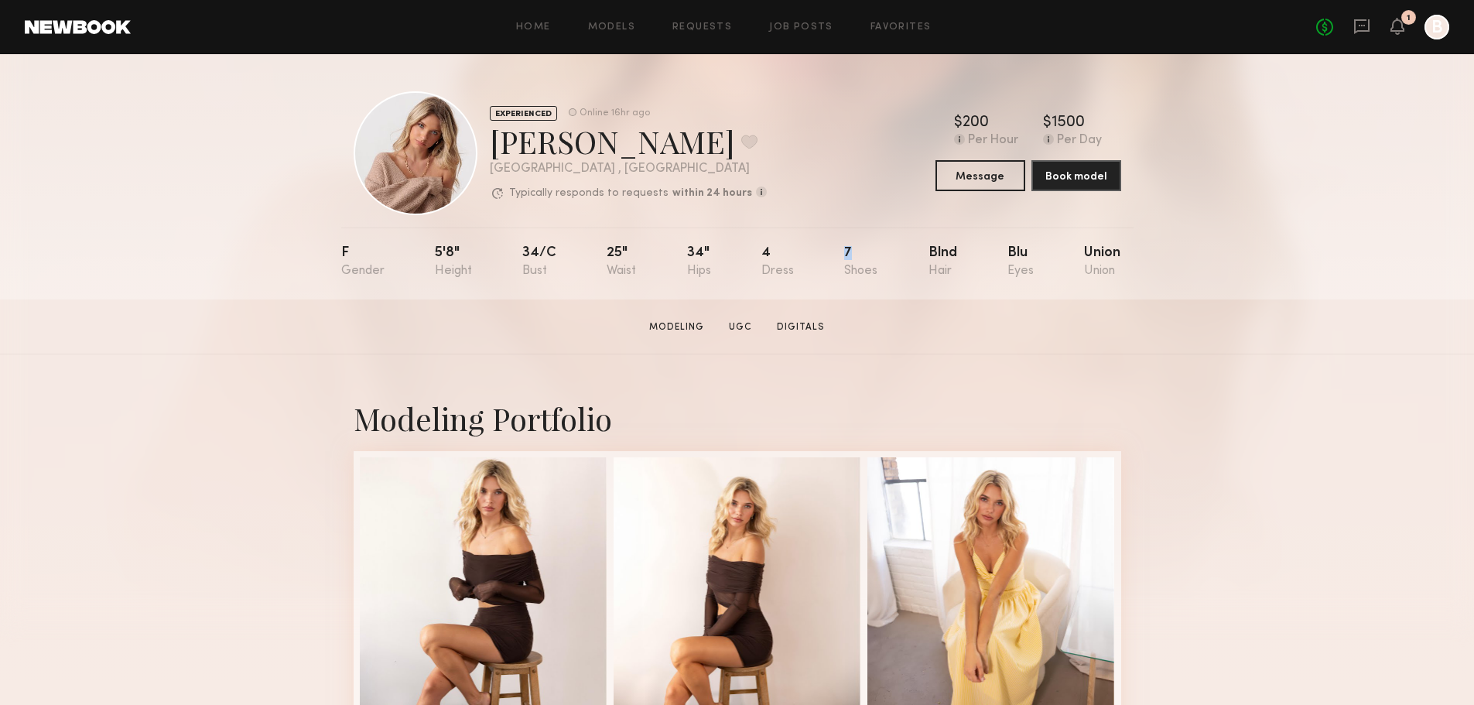
drag, startPoint x: 817, startPoint y: 249, endPoint x: 871, endPoint y: 279, distance: 61.6
click at [871, 279] on nb-model-profile-props "F 5'8" 34/c 25" 34" 4 7 Blnd Blu Union" at bounding box center [737, 264] width 793 height 72
click at [871, 278] on div "7" at bounding box center [860, 262] width 33 height 32
drag, startPoint x: 500, startPoint y: 140, endPoint x: 656, endPoint y: 145, distance: 156.4
click at [656, 145] on div "[PERSON_NAME] Favorite" at bounding box center [628, 141] width 277 height 41
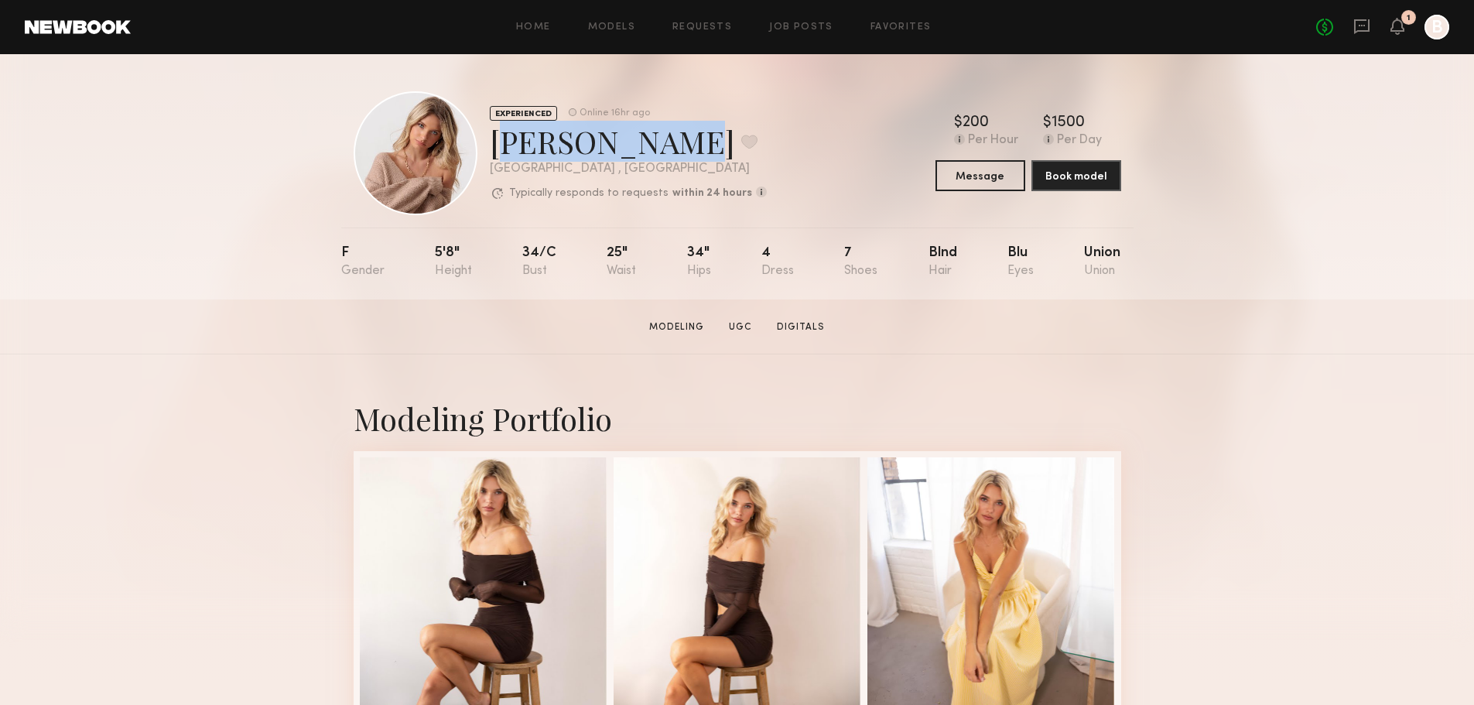
click at [656, 145] on div "[PERSON_NAME] Favorite" at bounding box center [628, 141] width 277 height 41
click at [551, 350] on section "[PERSON_NAME] Modeling UGC Digitals Message Book Model" at bounding box center [737, 327] width 1474 height 55
click at [993, 182] on button "Message" at bounding box center [981, 174] width 90 height 31
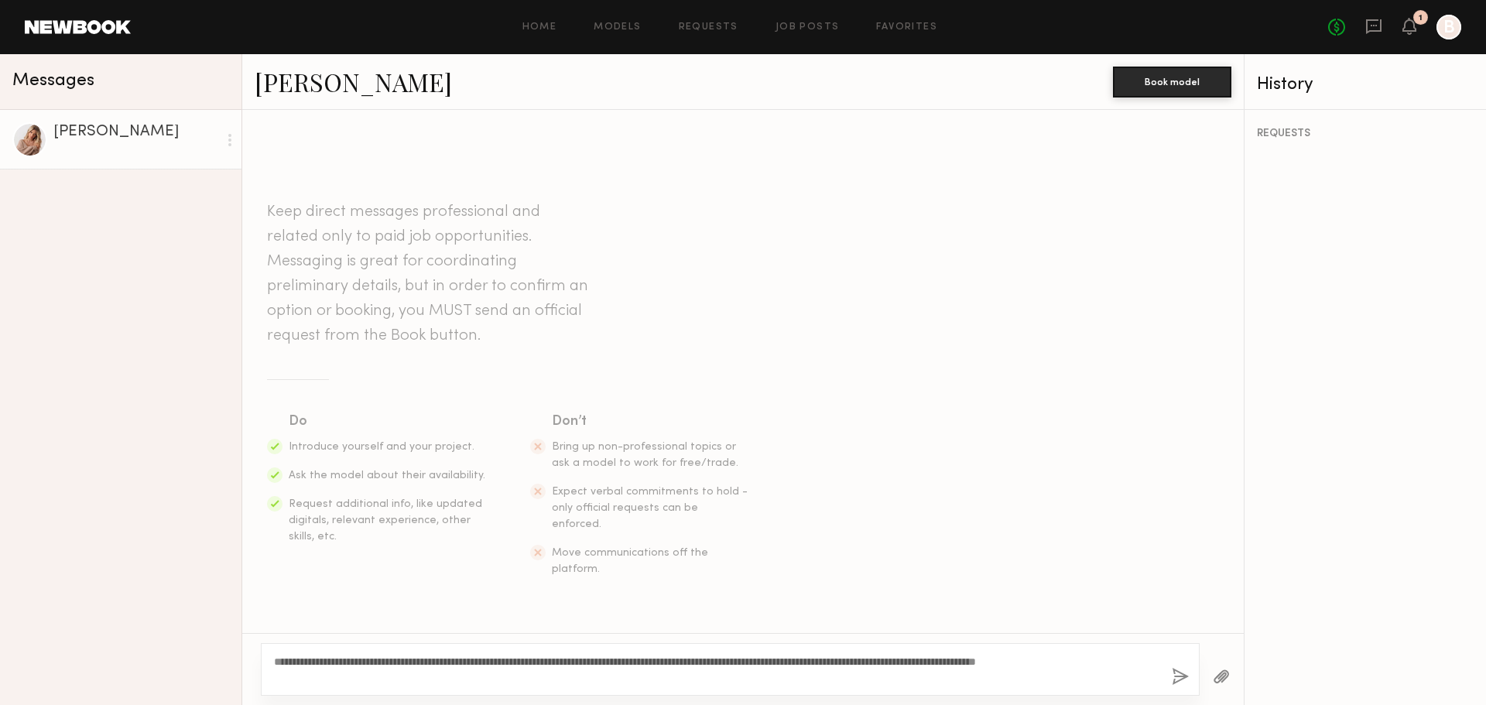
click at [321, 680] on textarea "**********" at bounding box center [716, 669] width 885 height 31
click at [762, 686] on div "**********" at bounding box center [730, 669] width 939 height 53
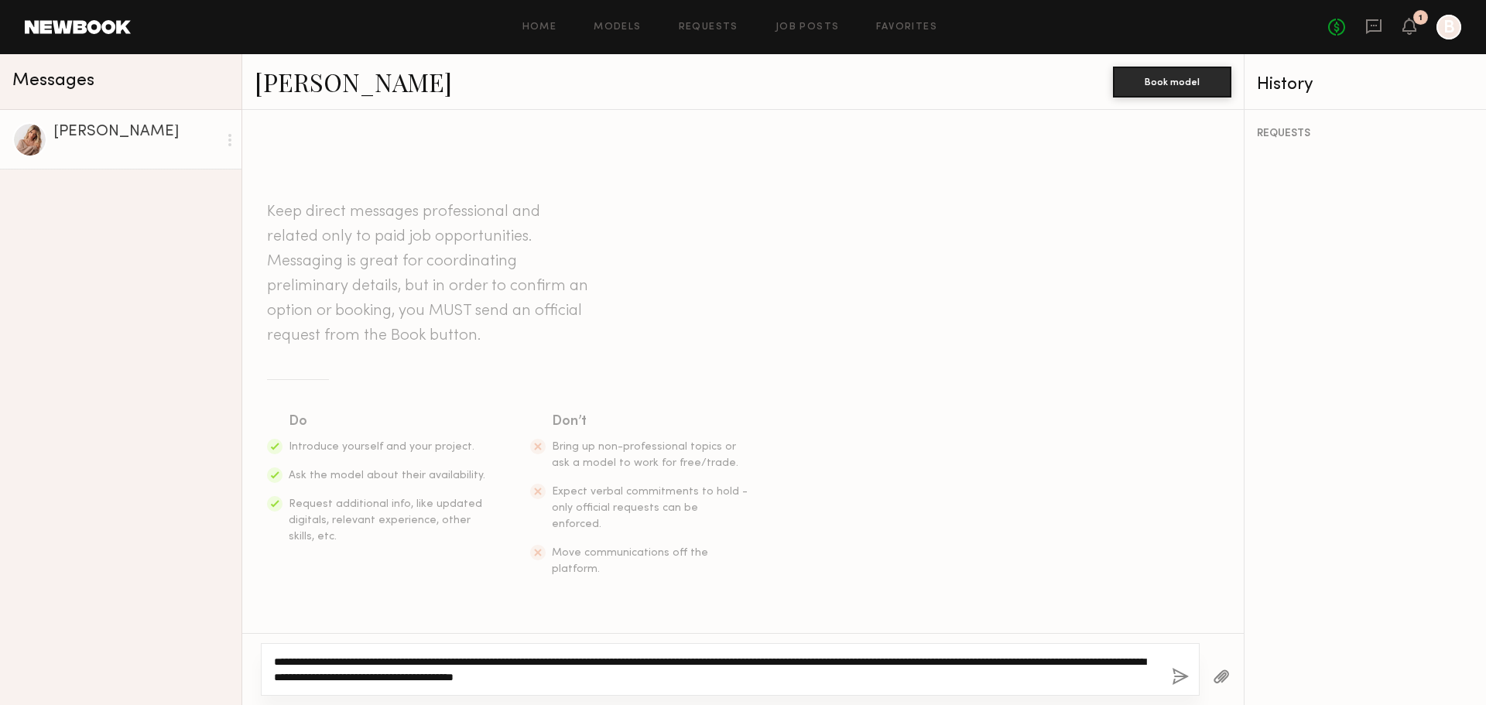
click at [769, 677] on textarea "**********" at bounding box center [716, 669] width 885 height 31
type textarea "**********"
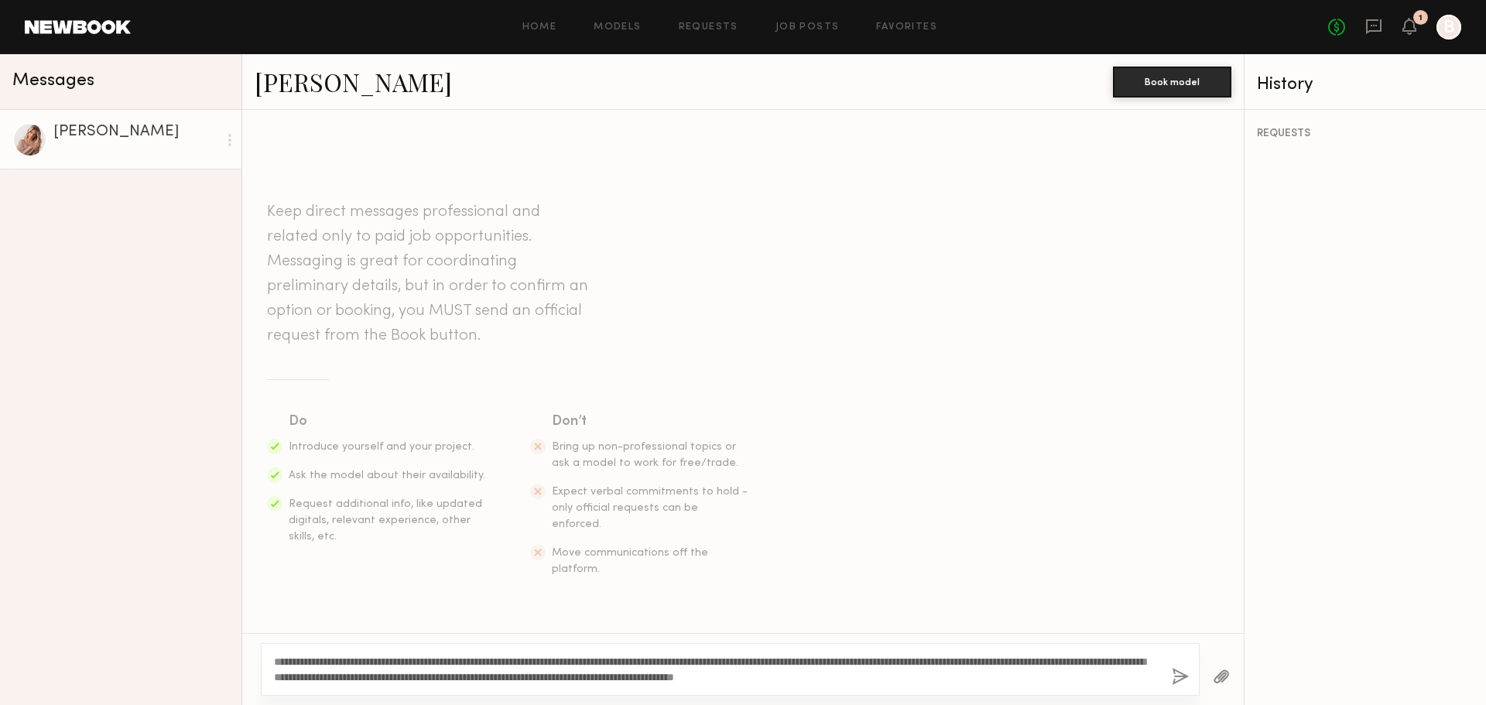
click at [1174, 676] on button "button" at bounding box center [1180, 677] width 17 height 19
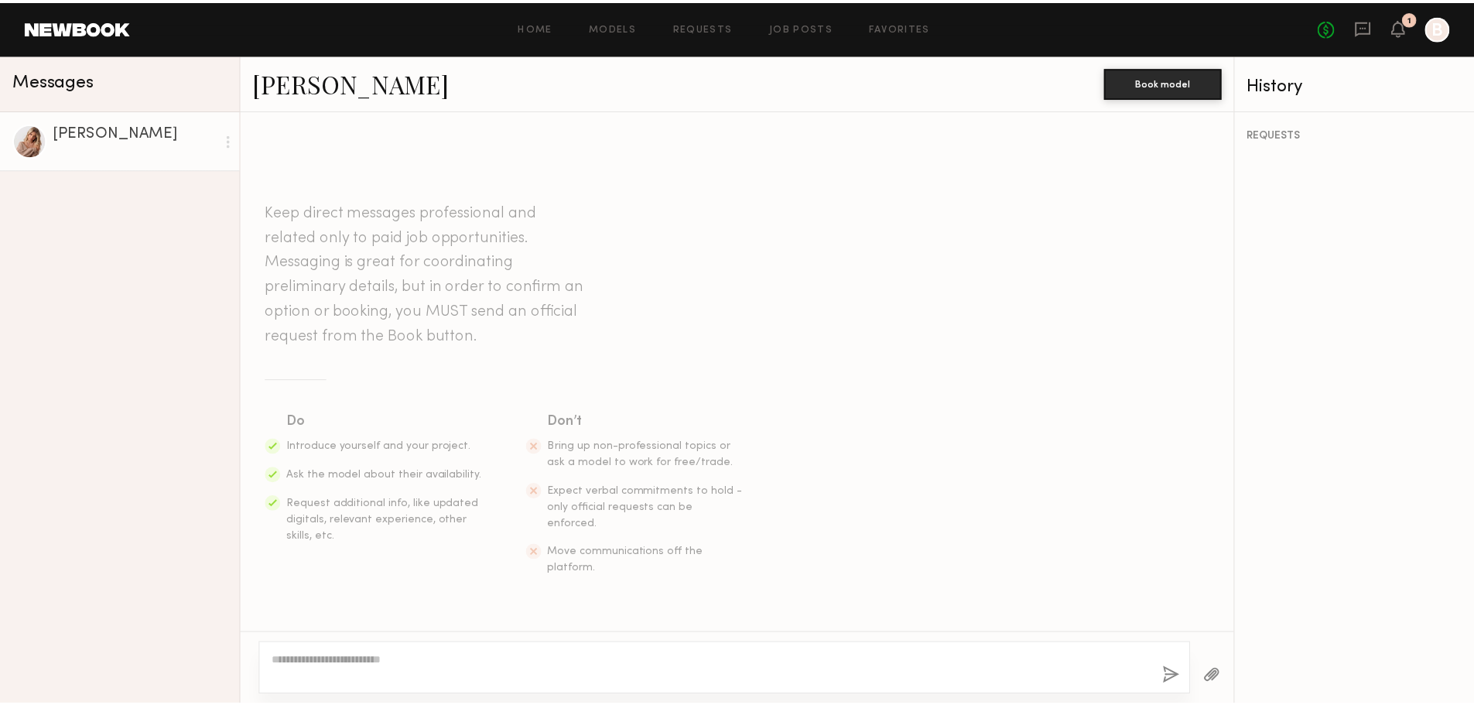
scroll to position [199, 0]
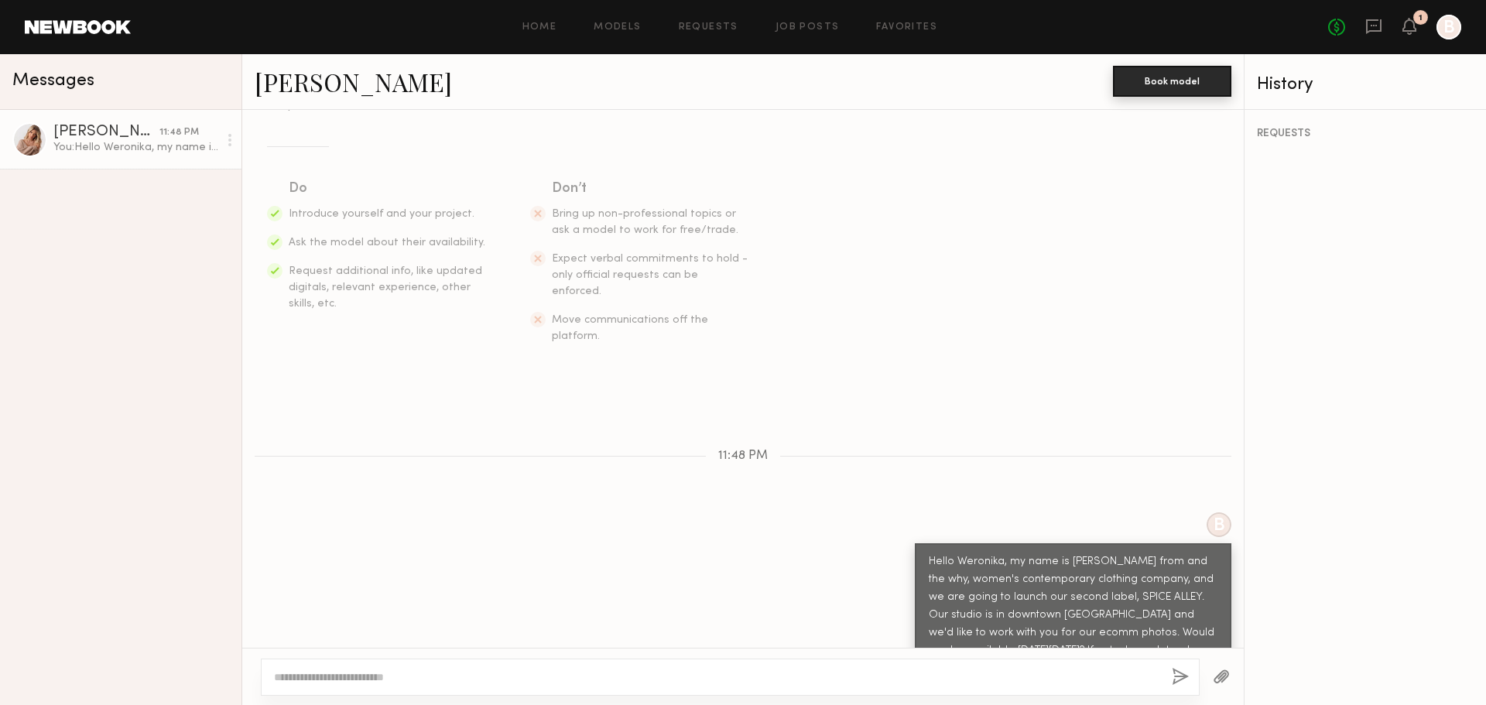
click at [1149, 89] on button "Book model" at bounding box center [1172, 81] width 118 height 31
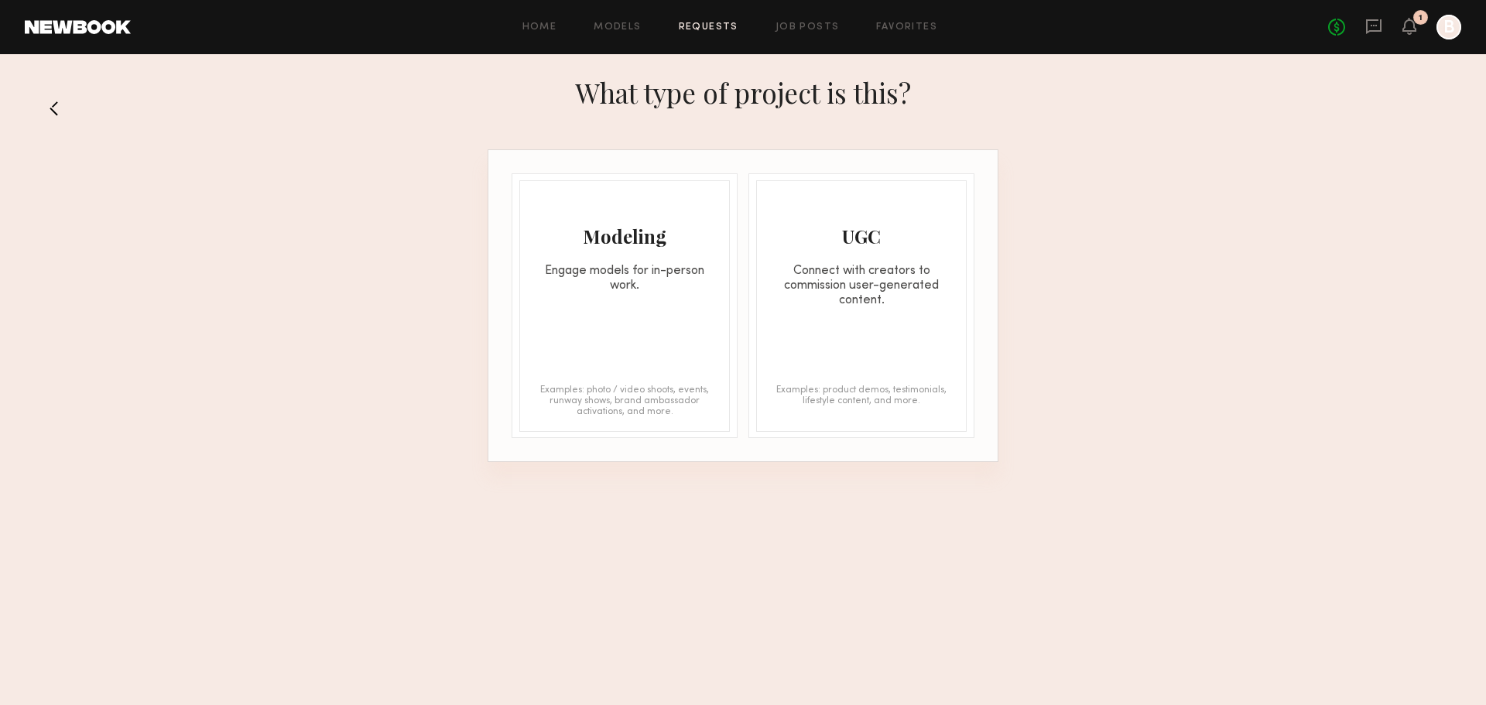
click at [578, 324] on div "Modeling Engage models for in-person work. Examples: photo / video shoots, even…" at bounding box center [624, 306] width 211 height 252
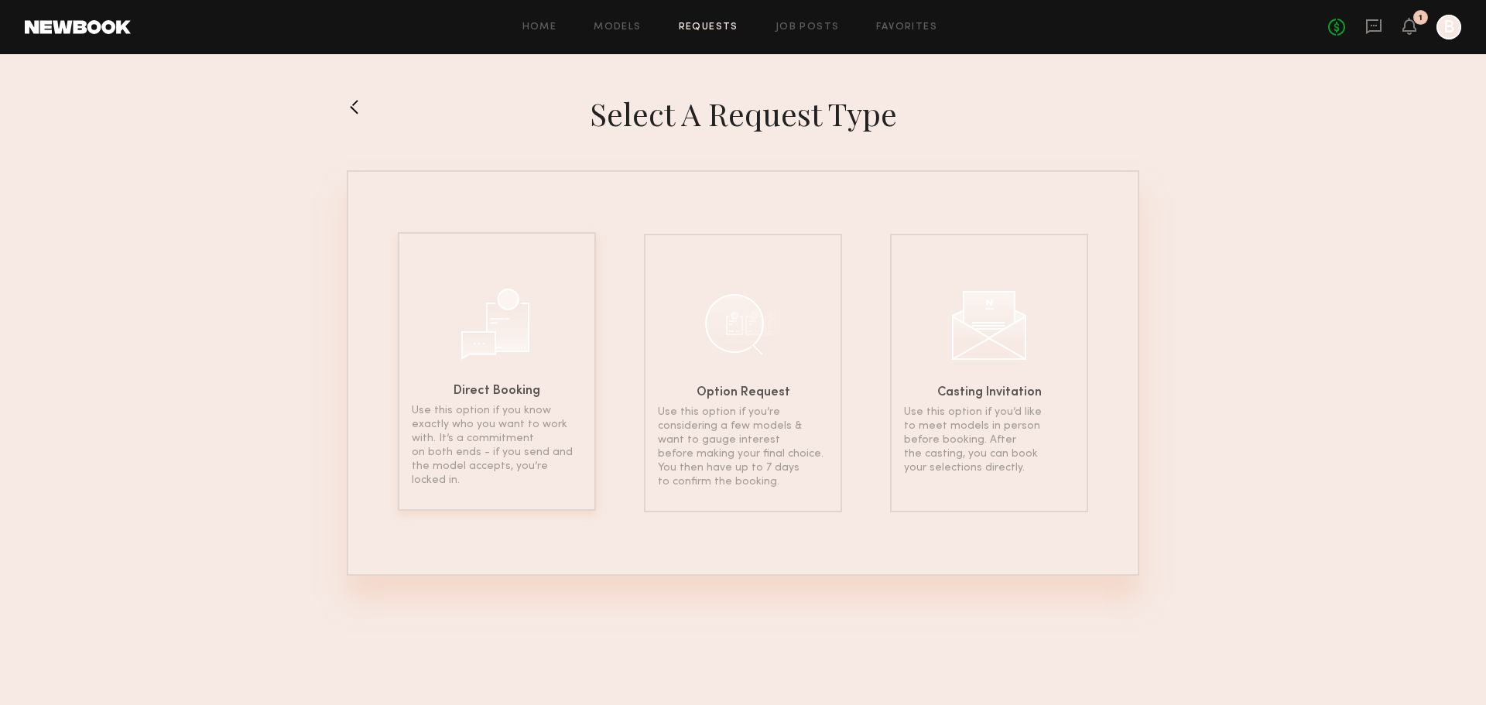
click at [510, 401] on div "Direct Booking Use this option if you know exactly who you want to work with. I…" at bounding box center [497, 371] width 198 height 279
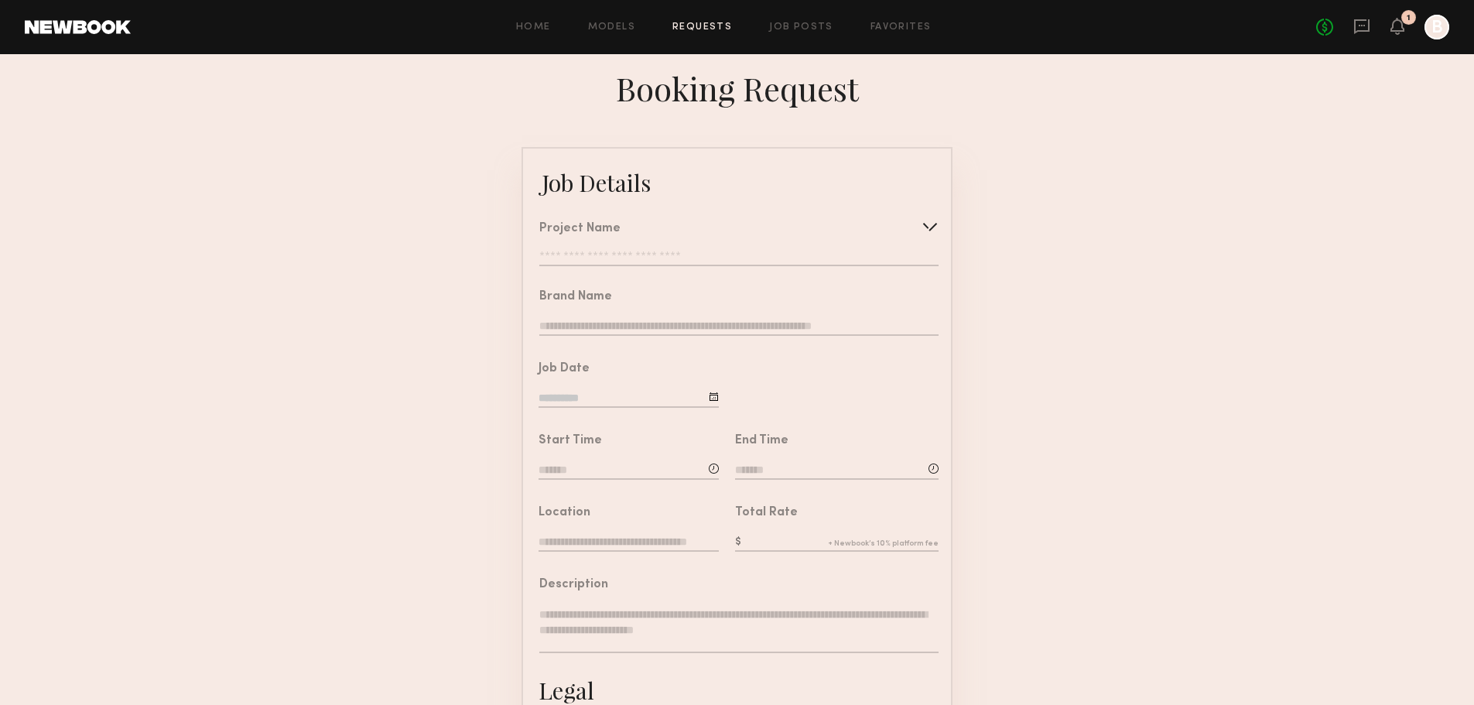
click at [673, 260] on input "text" at bounding box center [738, 258] width 399 height 15
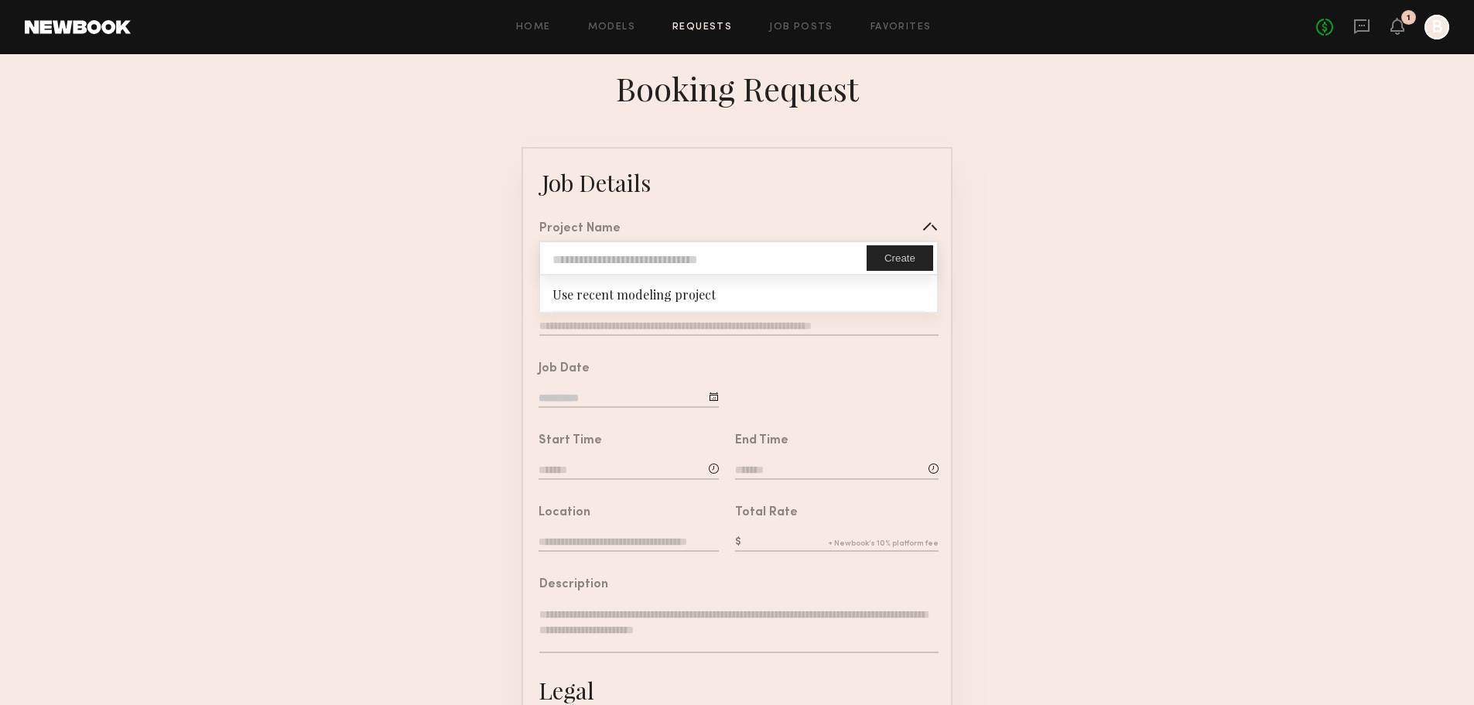
click at [912, 263] on button "Create" at bounding box center [900, 258] width 67 height 26
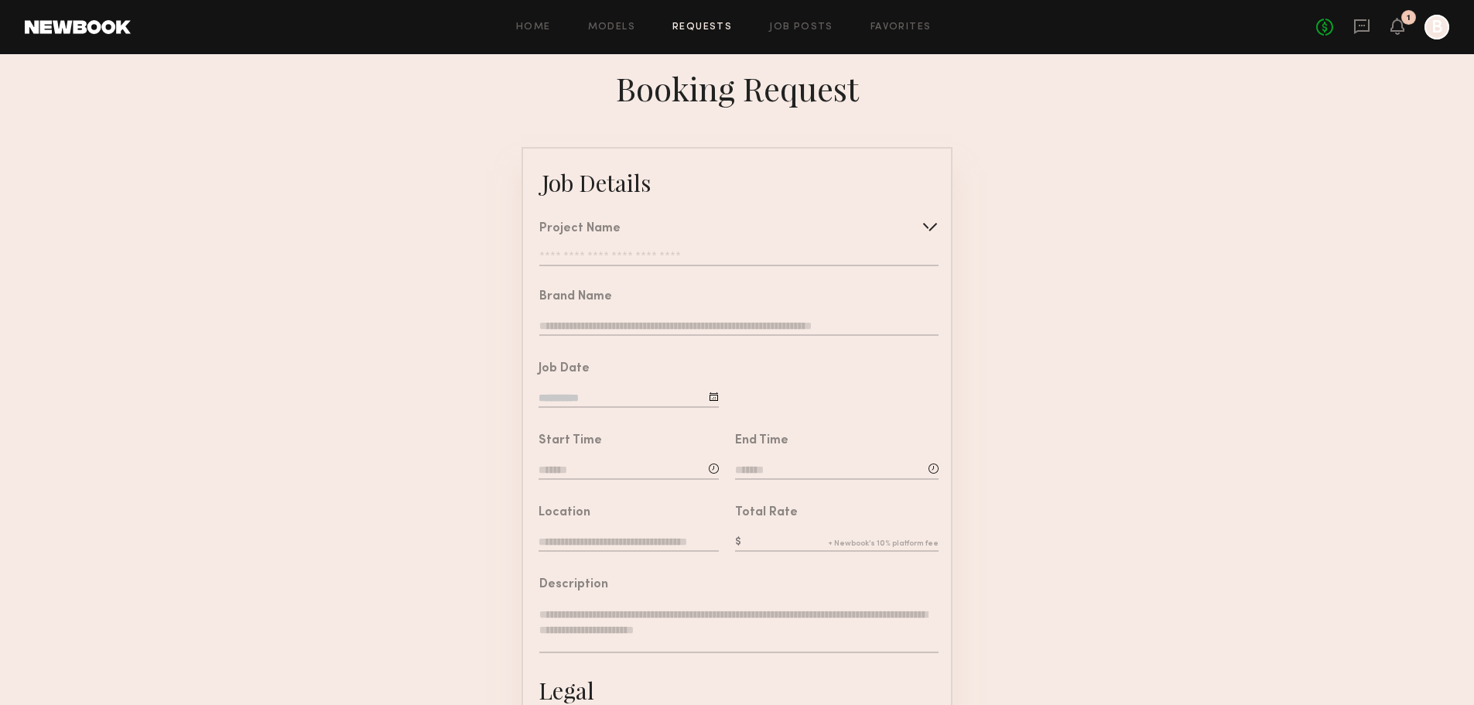
click at [591, 264] on input "text" at bounding box center [738, 258] width 399 height 15
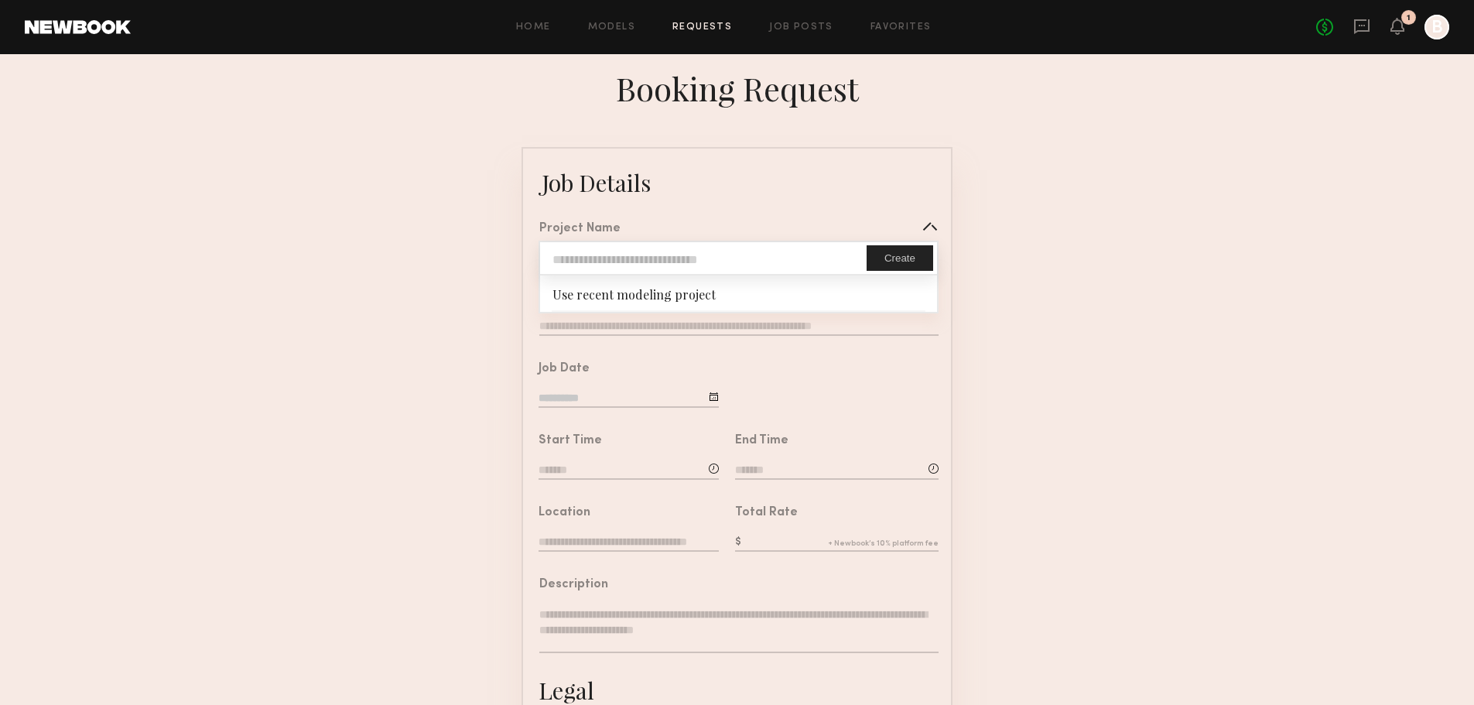
click at [592, 264] on input "text" at bounding box center [703, 258] width 327 height 32
type input "**********"
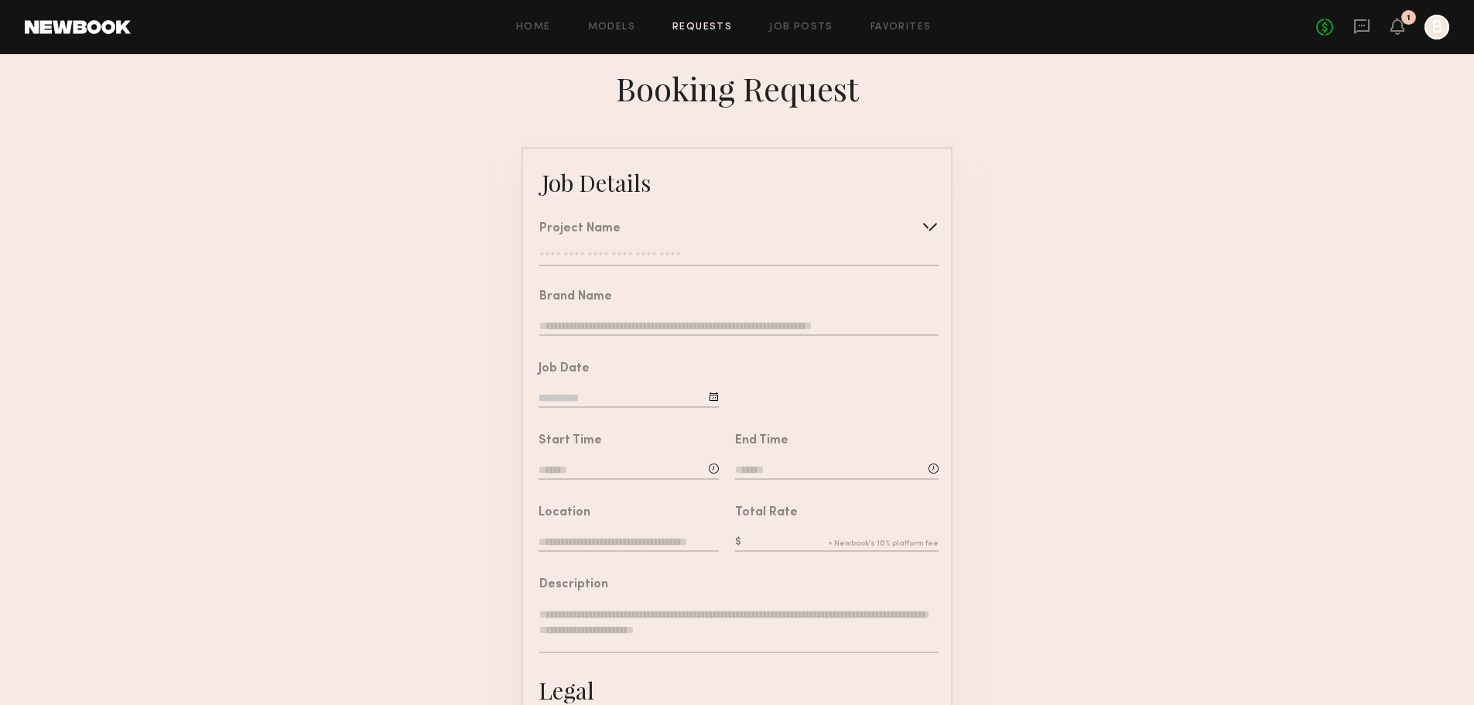
click at [607, 334] on input "text" at bounding box center [738, 327] width 399 height 17
click at [649, 266] on input "text" at bounding box center [738, 258] width 399 height 15
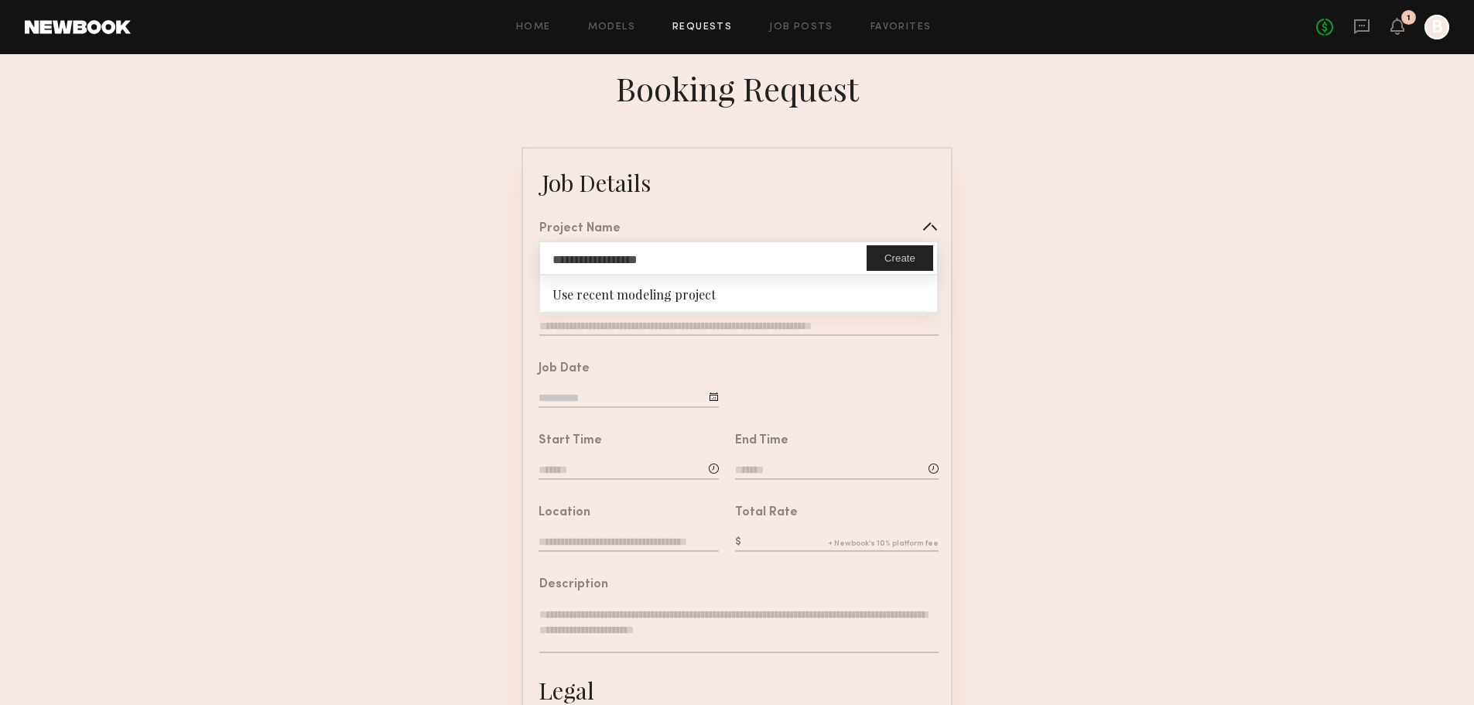
click at [913, 260] on button "Create" at bounding box center [900, 258] width 67 height 26
type input "**********"
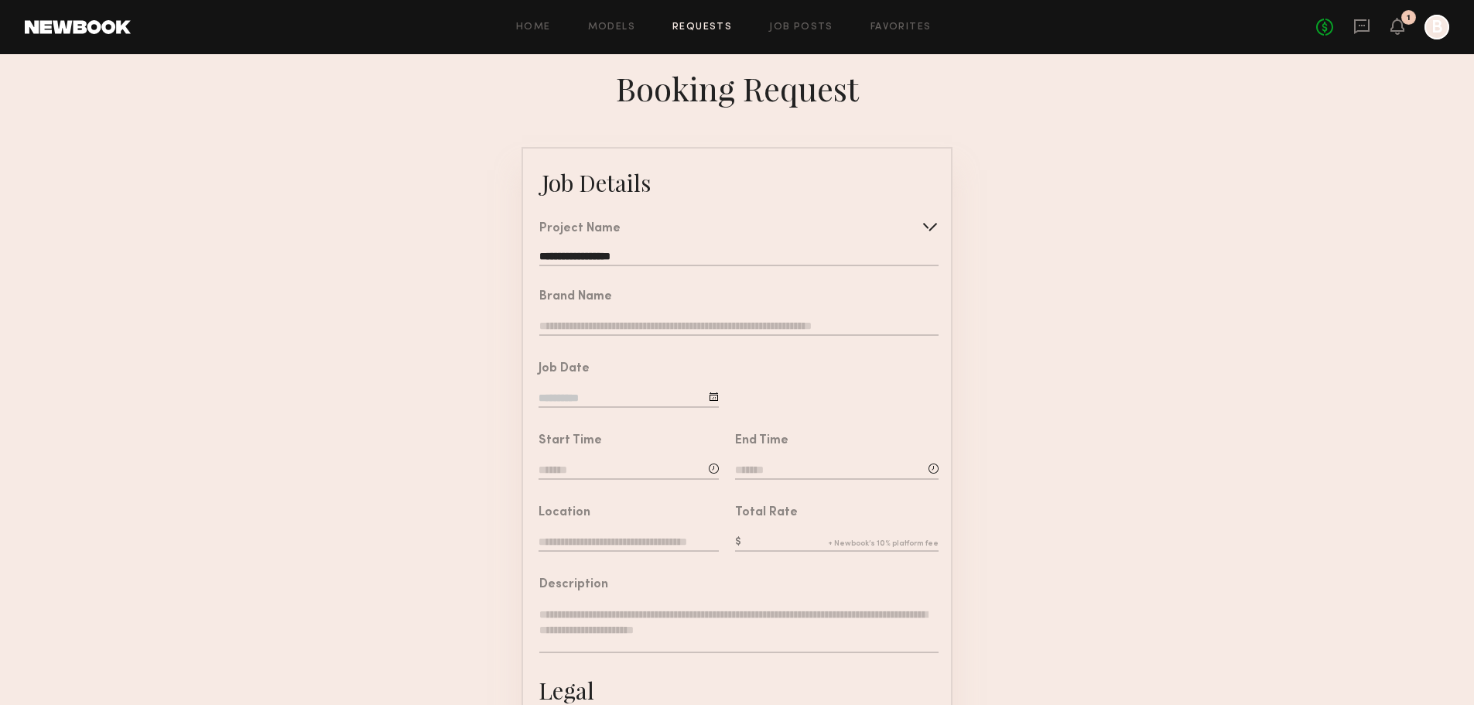
click at [642, 334] on input "text" at bounding box center [738, 327] width 399 height 17
type input "*"
type input "**********"
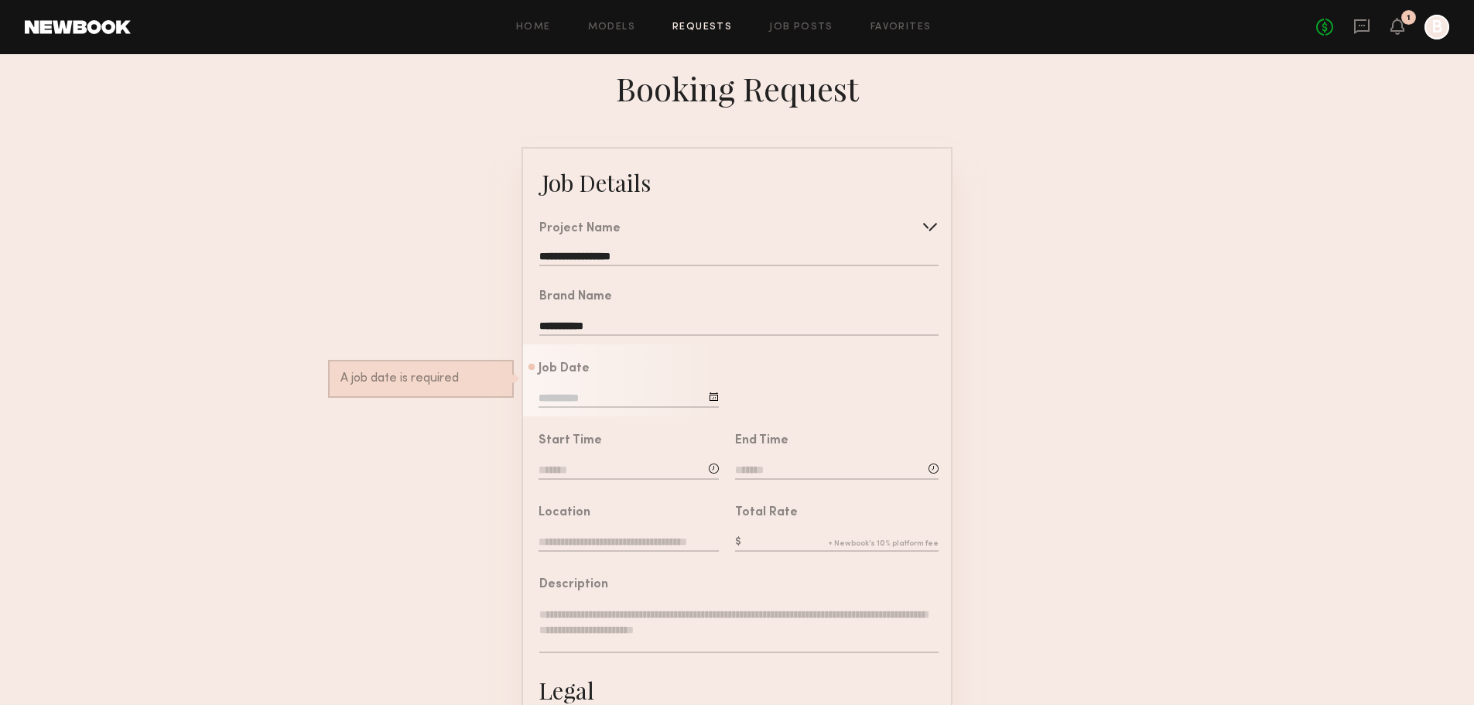
click at [591, 410] on div at bounding box center [629, 400] width 180 height 19
click at [714, 402] on div at bounding box center [714, 397] width 10 height 10
click at [601, 584] on span "23" at bounding box center [599, 583] width 25 height 25
type input "**********"
click at [583, 480] on input at bounding box center [629, 471] width 180 height 17
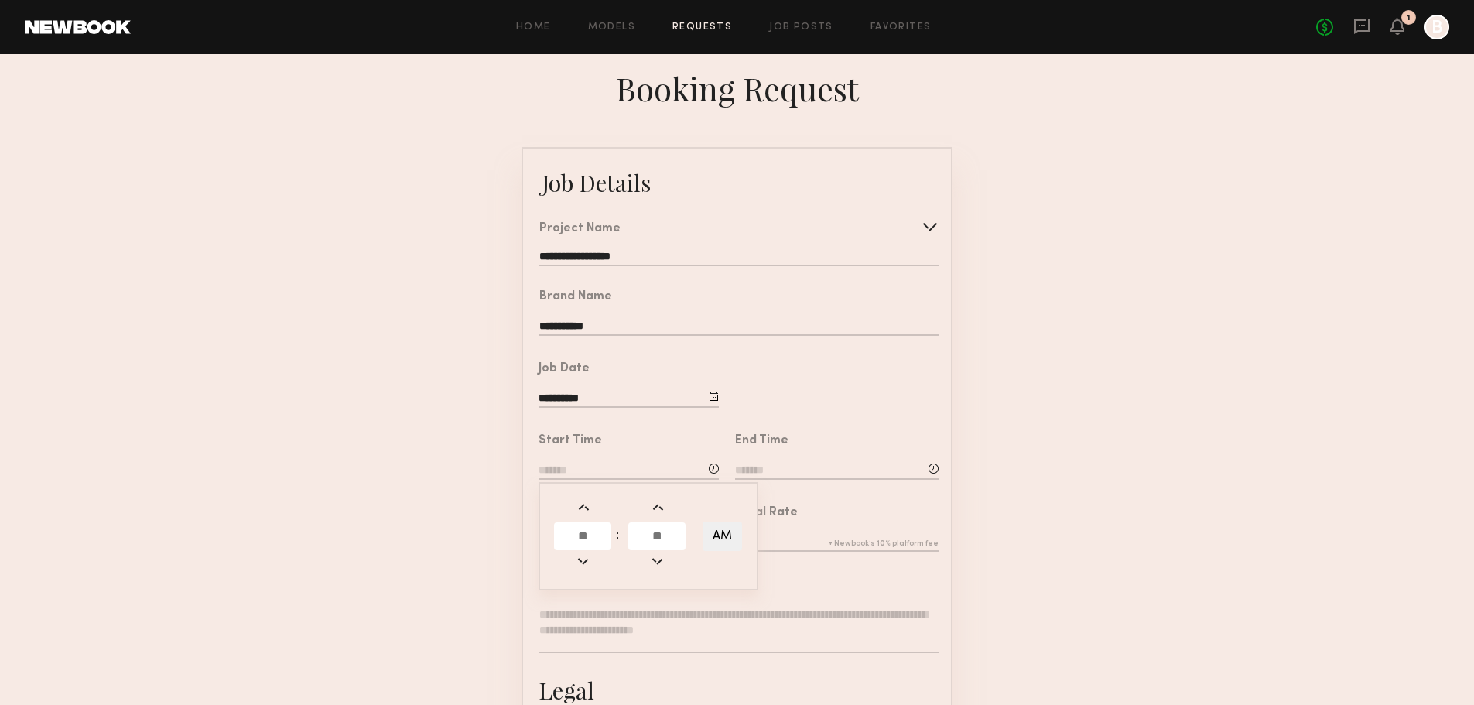
scroll to position [341, 0]
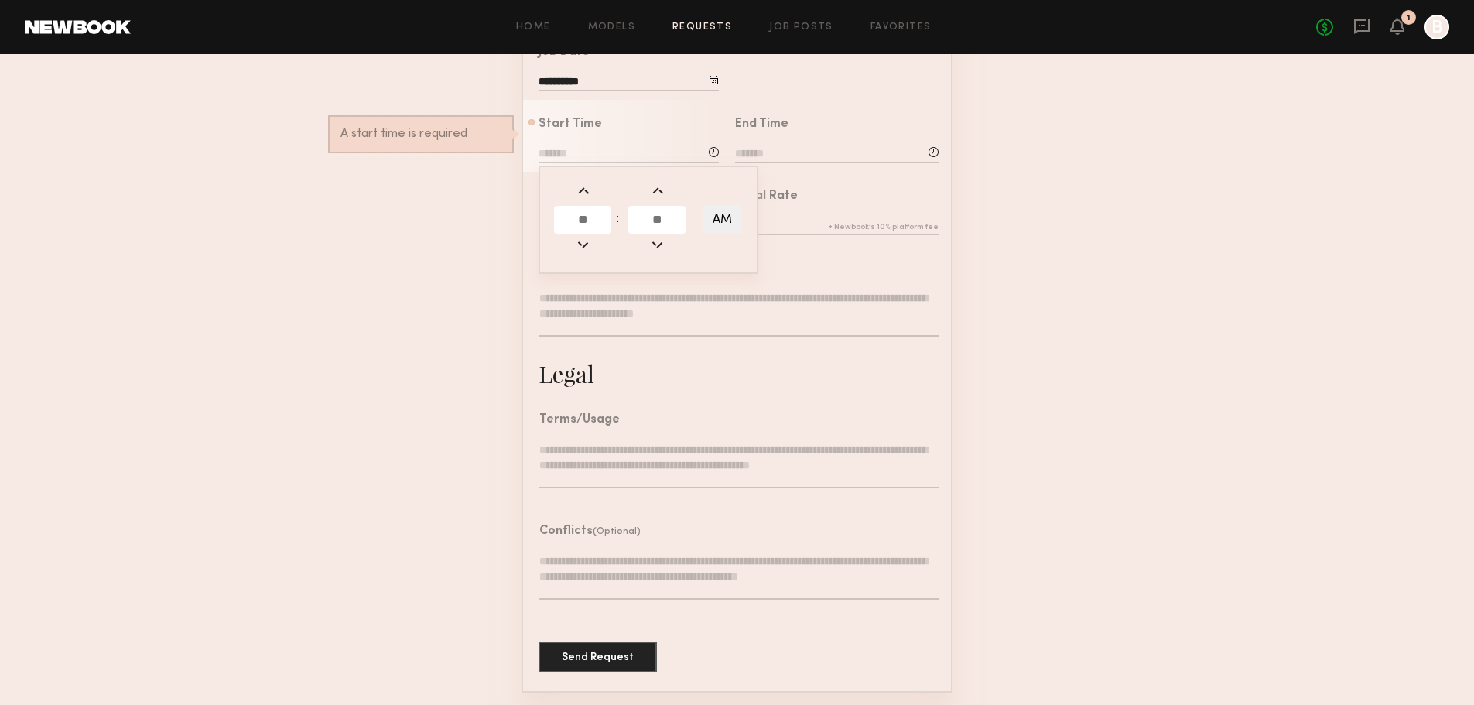
click at [1228, 445] on form "**********" at bounding box center [737, 262] width 1474 height 862
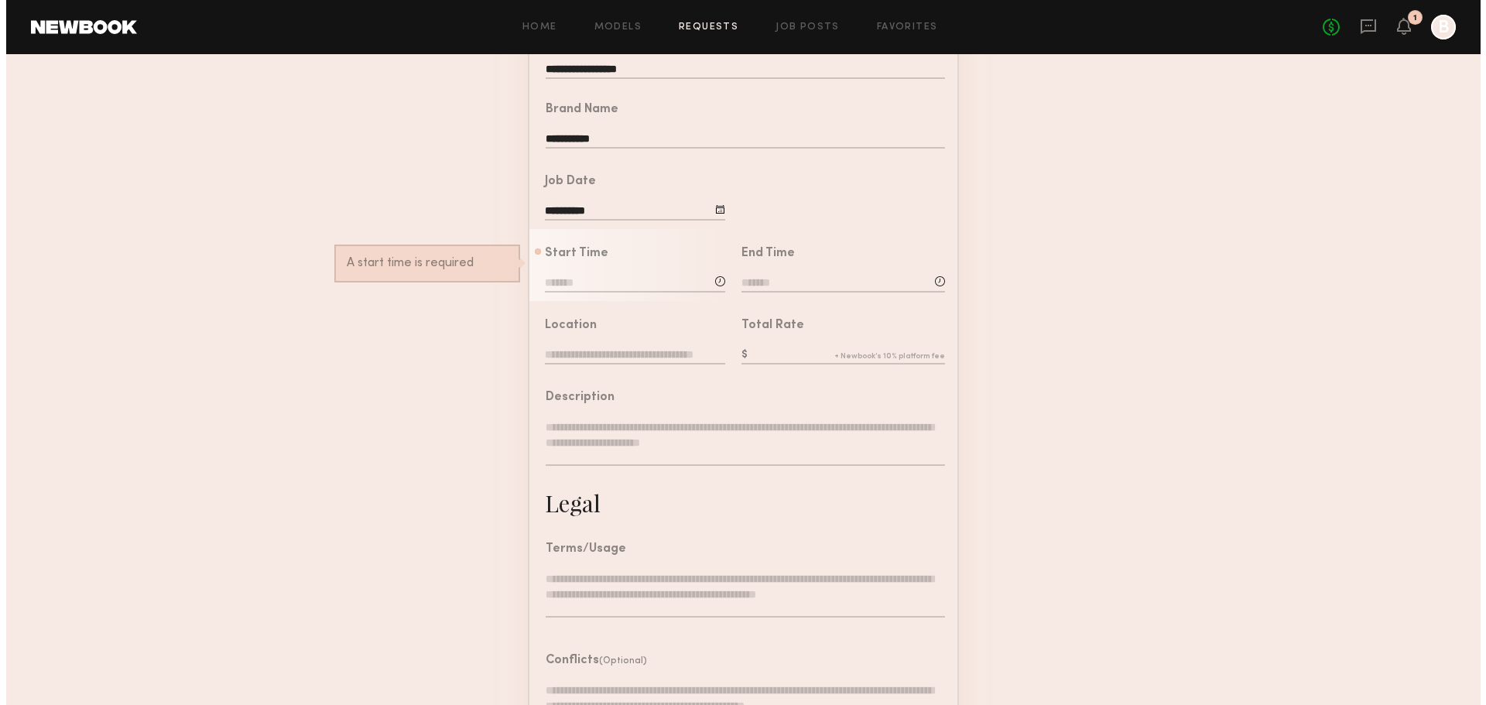
scroll to position [0, 0]
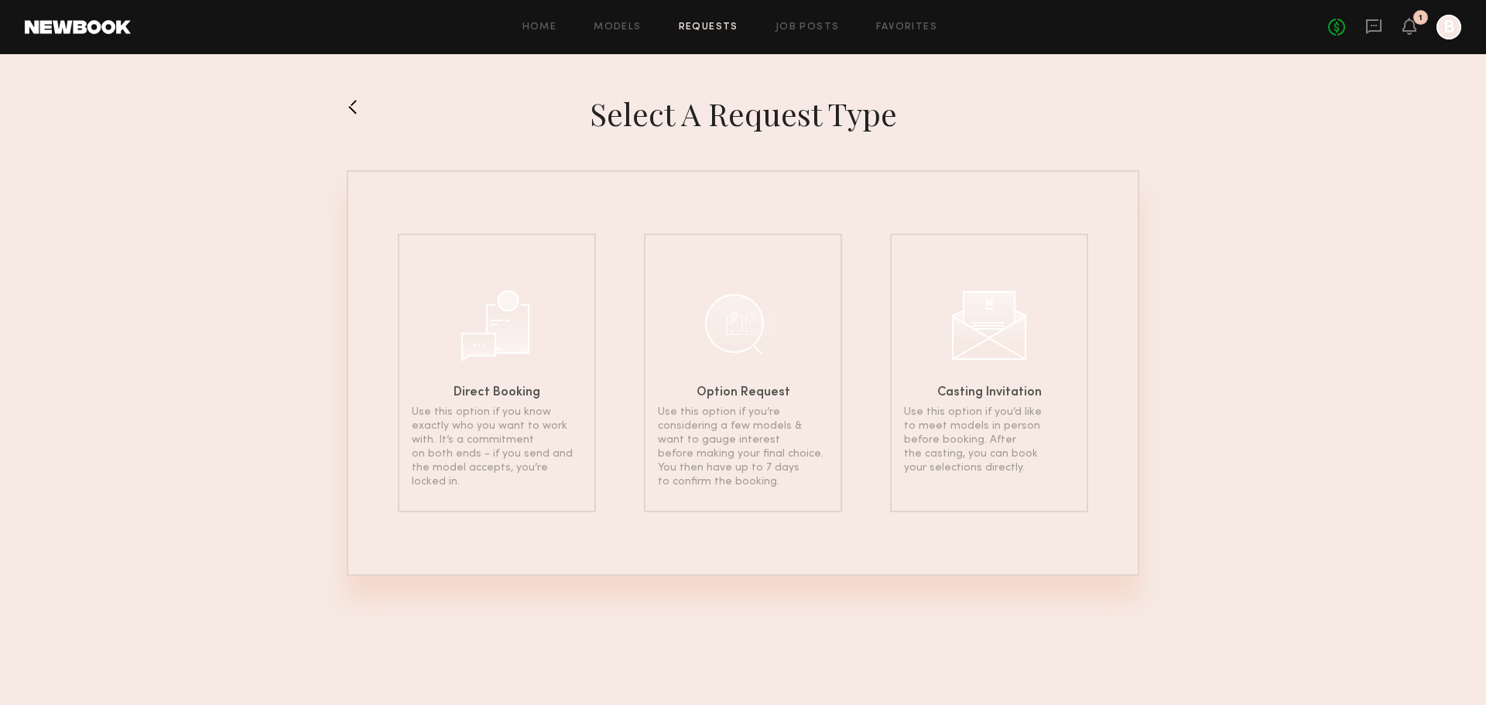
click at [351, 105] on button at bounding box center [359, 106] width 25 height 25
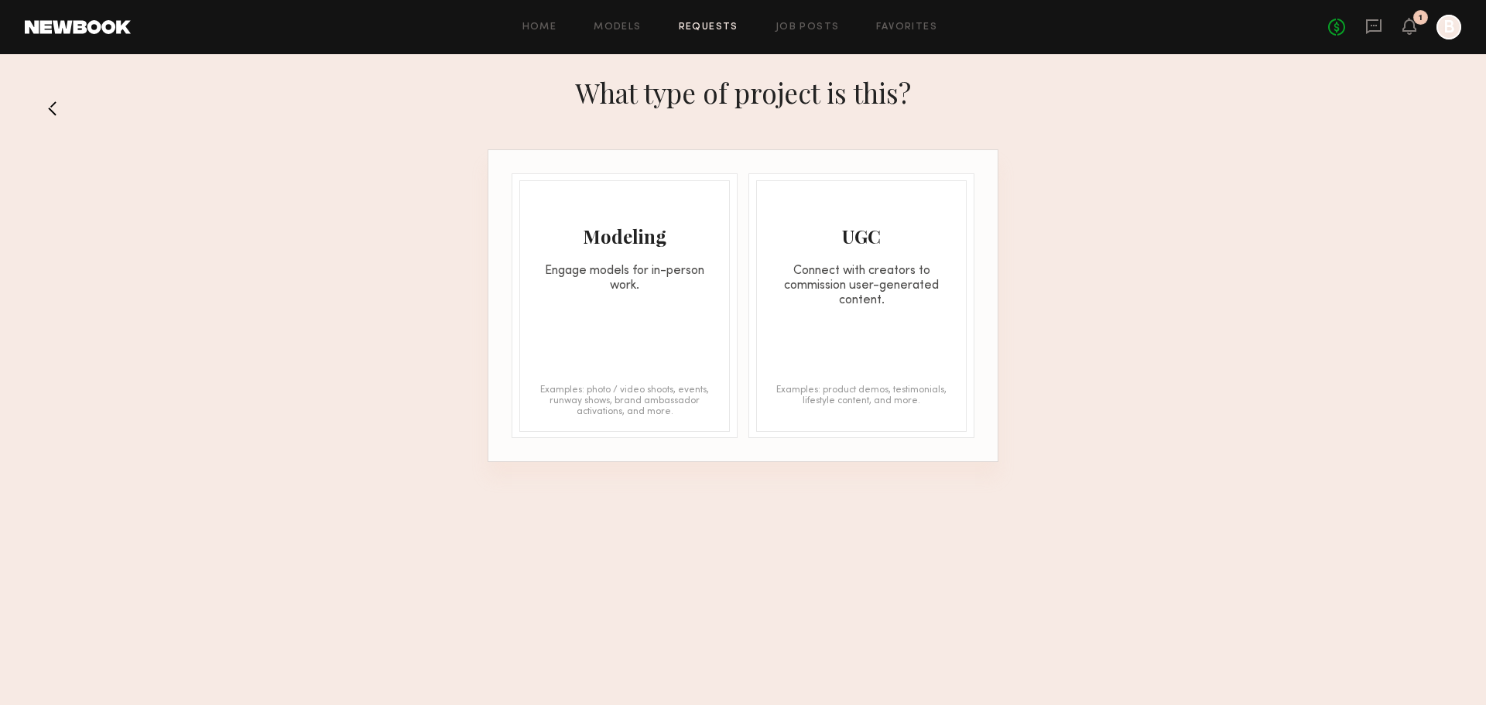
click at [51, 112] on button at bounding box center [58, 108] width 25 height 25
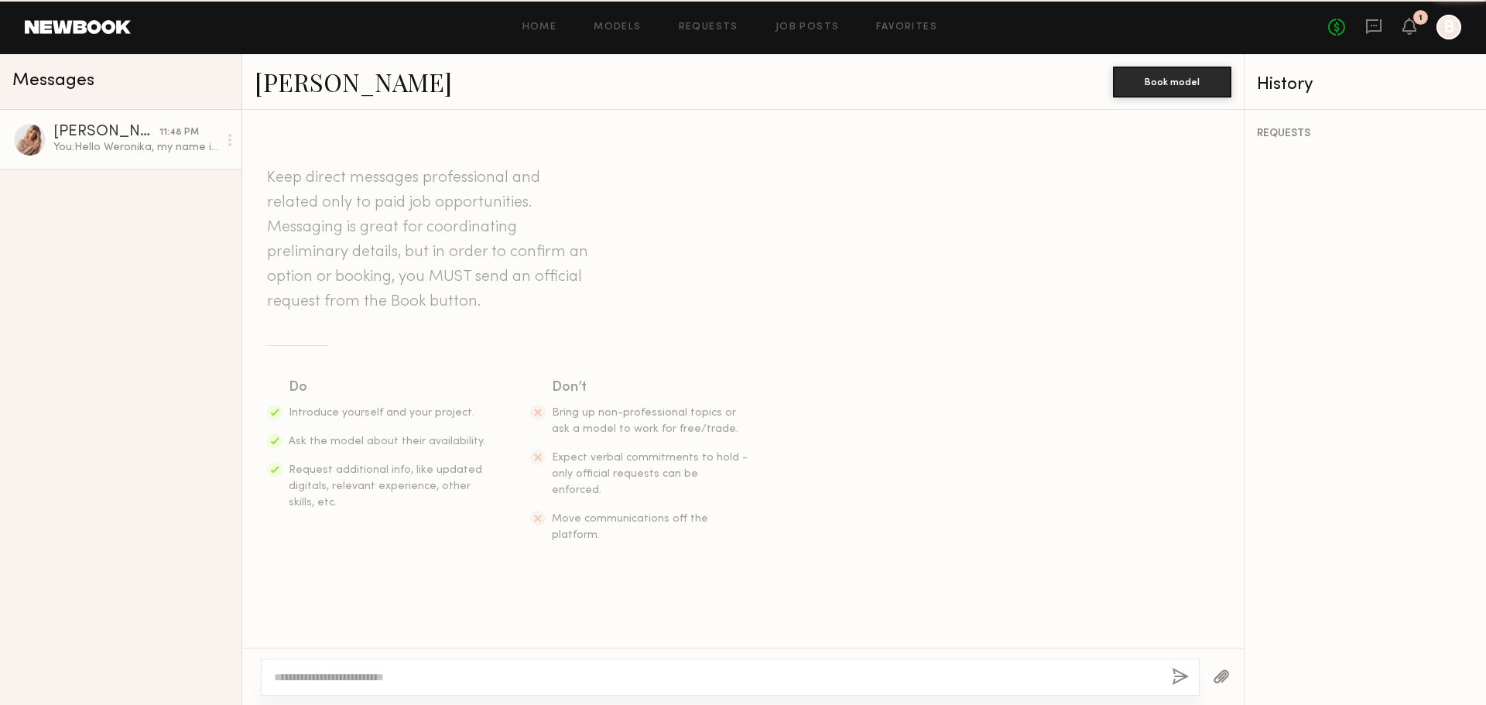
scroll to position [199, 0]
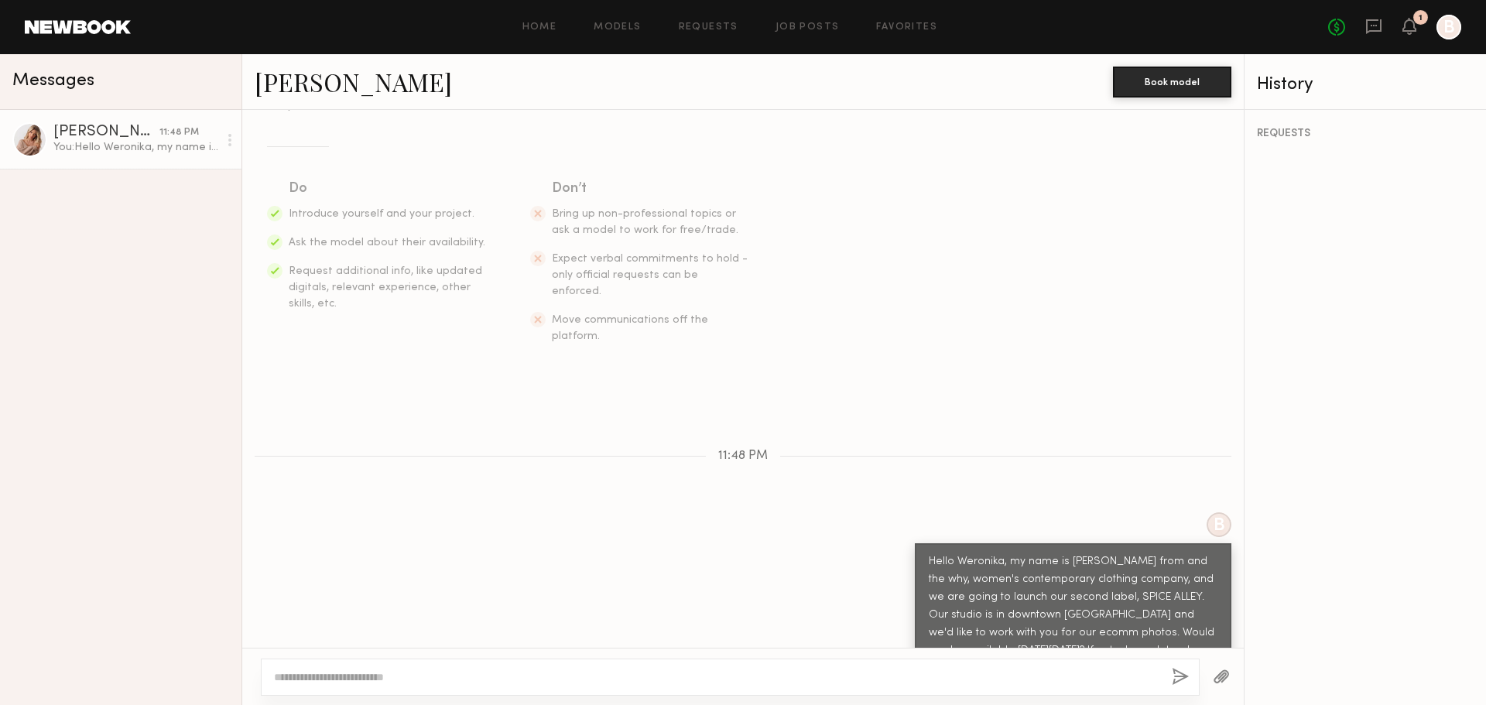
click at [128, 155] on div "You: Hello Weronika, my name is [PERSON_NAME] from and the why, women's contemp…" at bounding box center [135, 147] width 165 height 15
click at [208, 142] on div "You: Hello Weronika, my name is [PERSON_NAME] from and the why, women's contemp…" at bounding box center [135, 147] width 165 height 15
